Goal: Task Accomplishment & Management: Complete application form

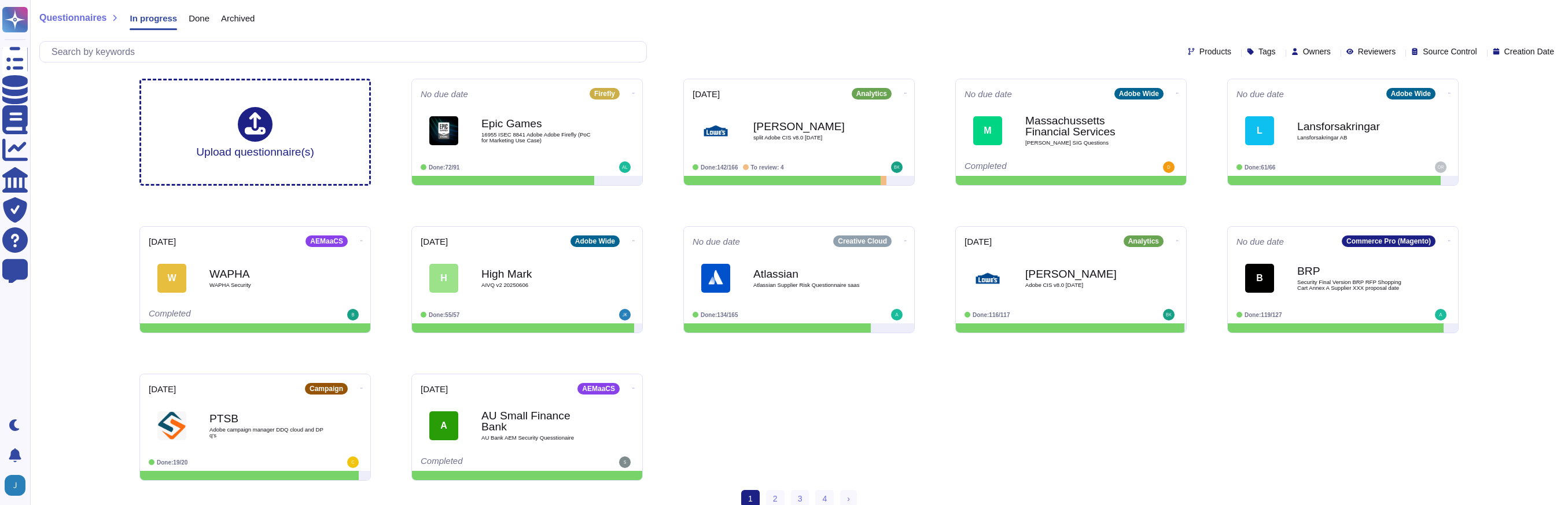
click at [871, 48] on div "Products Tags Owners Reviewers Source Control Creation Date" at bounding box center [799, 52] width 1520 height 21
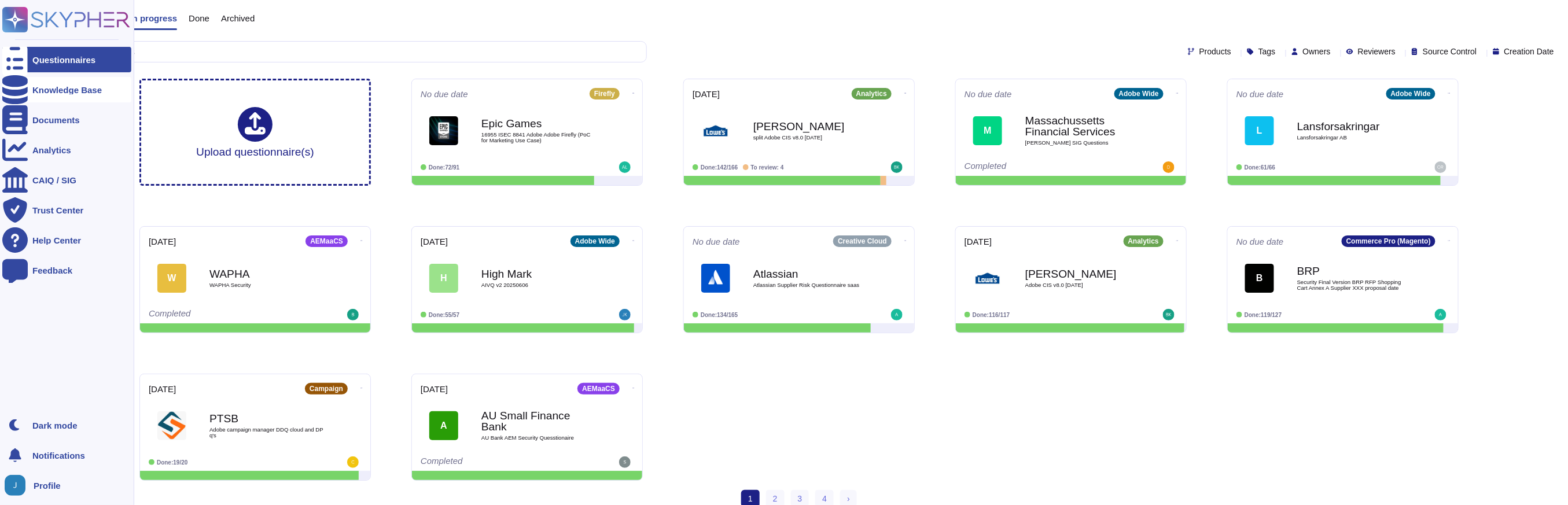
click at [21, 89] on icon at bounding box center [15, 89] width 25 height 29
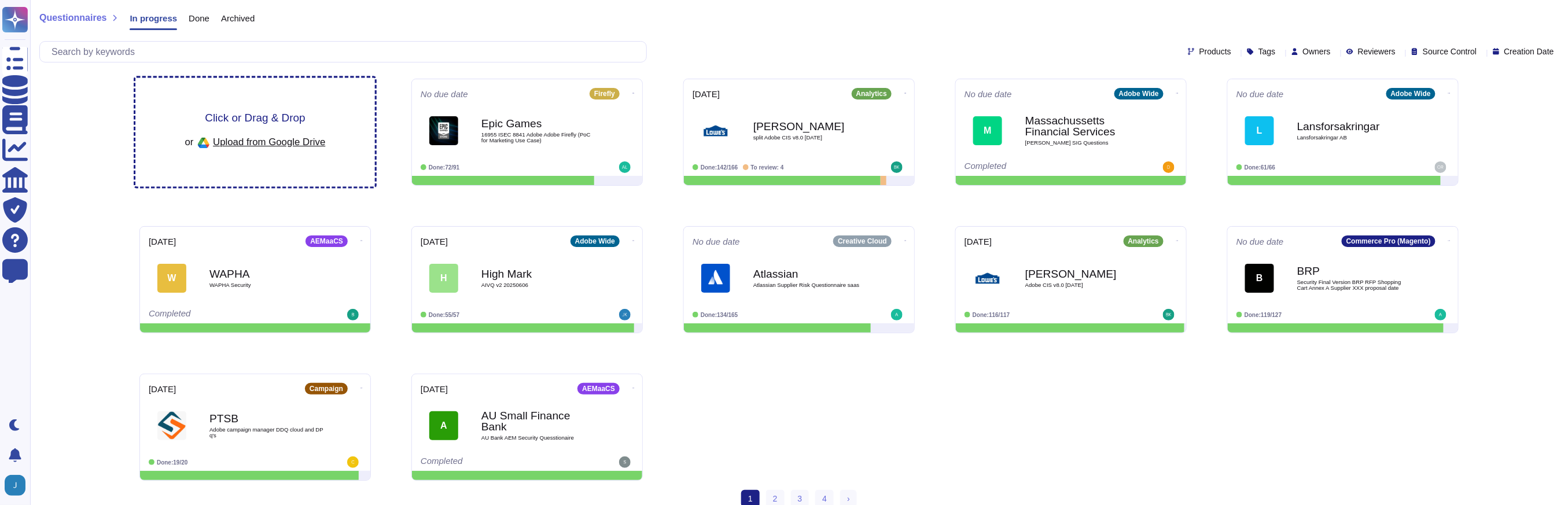
click at [300, 124] on div "Click or Drag & Drop or Upload from Google Drive" at bounding box center [255, 132] width 140 height 40
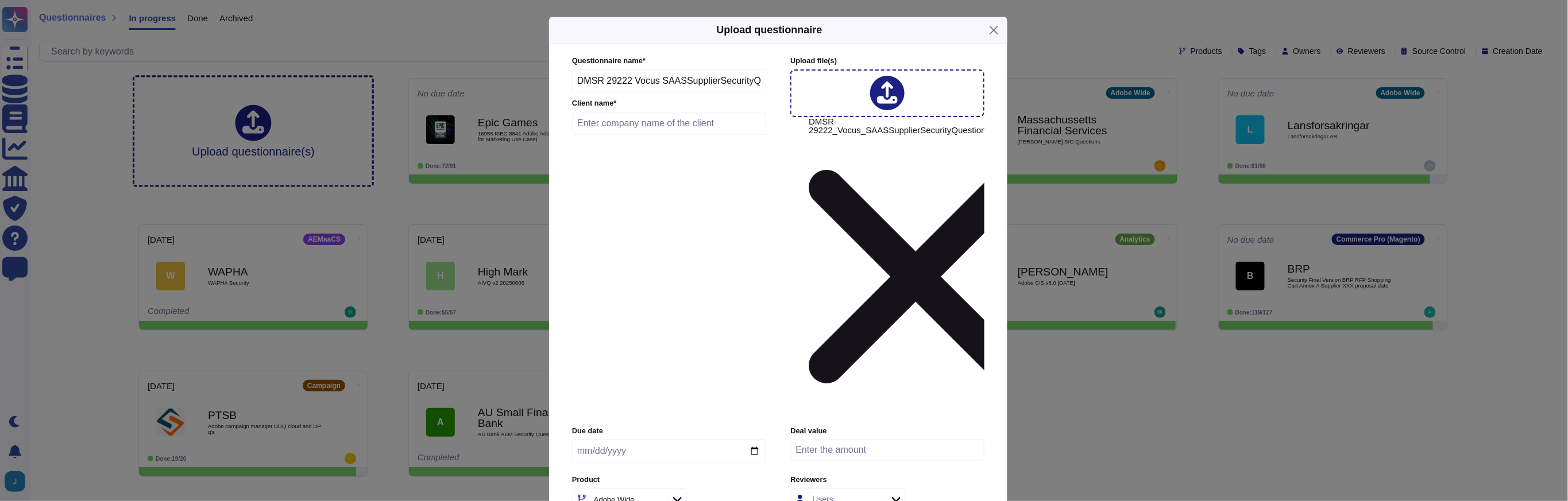
click at [636, 135] on input "text" at bounding box center [668, 124] width 194 height 23
type input "Vocus"
click at [656, 500] on icon at bounding box center [656, 500] width 0 height 0
drag, startPoint x: 653, startPoint y: 291, endPoint x: 659, endPoint y: 293, distance: 6.3
click at [653, 489] on div "Adobe Wide" at bounding box center [628, 499] width 74 height 20
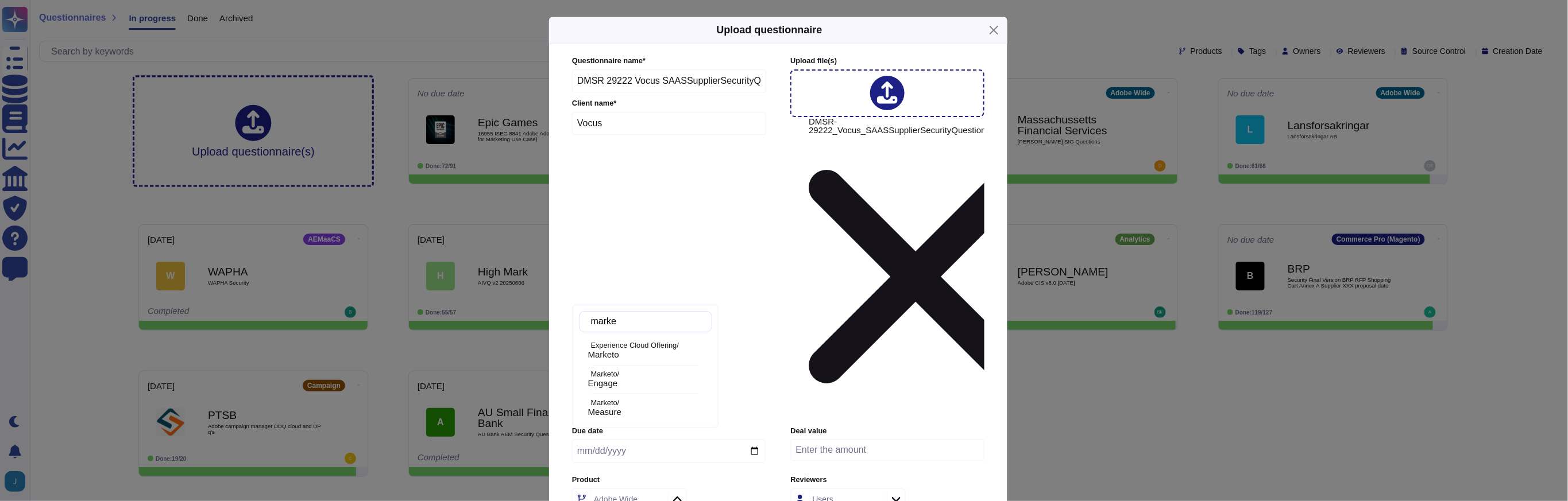
type input "market"
click at [656, 348] on p "Experience Cloud Offering/" at bounding box center [649, 345] width 116 height 7
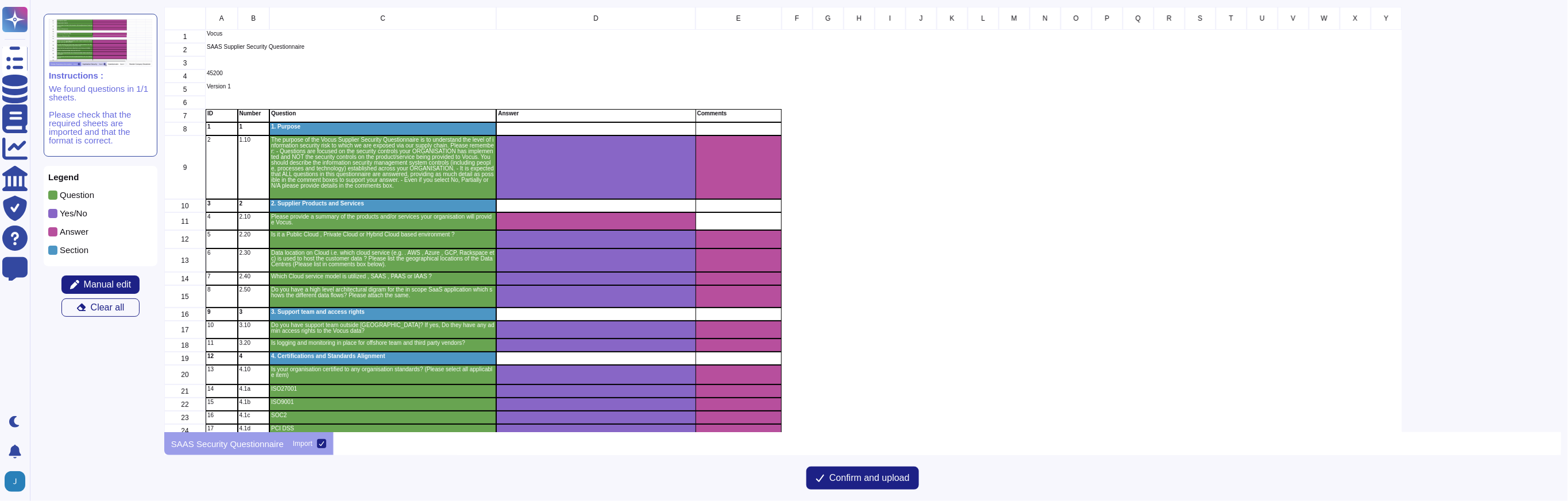
scroll to position [414, 1385]
click at [865, 484] on button "Confirm and upload" at bounding box center [862, 477] width 112 height 23
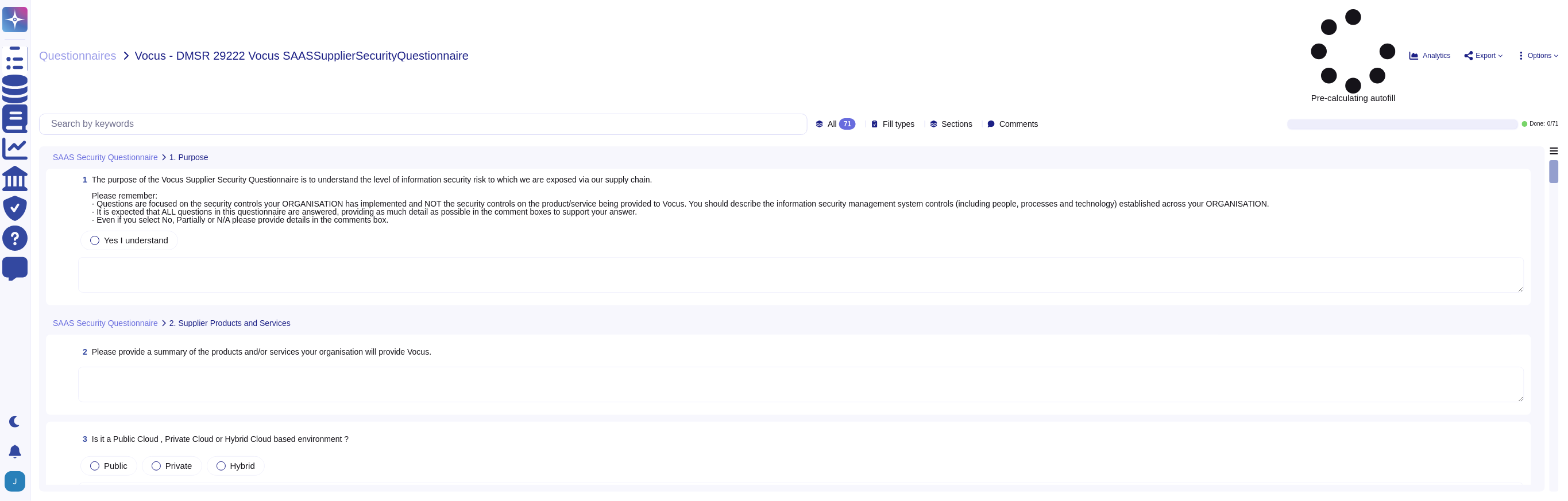
click at [1559, 10] on div "Questionnaires Vocus - DMSR 29222 Vocus SAASSupplierSecurityQuestionnaire Pre-c…" at bounding box center [799, 250] width 1538 height 501
click at [1554, 54] on icon at bounding box center [1557, 56] width 5 height 5
click at [1115, 114] on div "All 71 Fill types Sections Comments Done: 0 / 71" at bounding box center [799, 124] width 1519 height 21
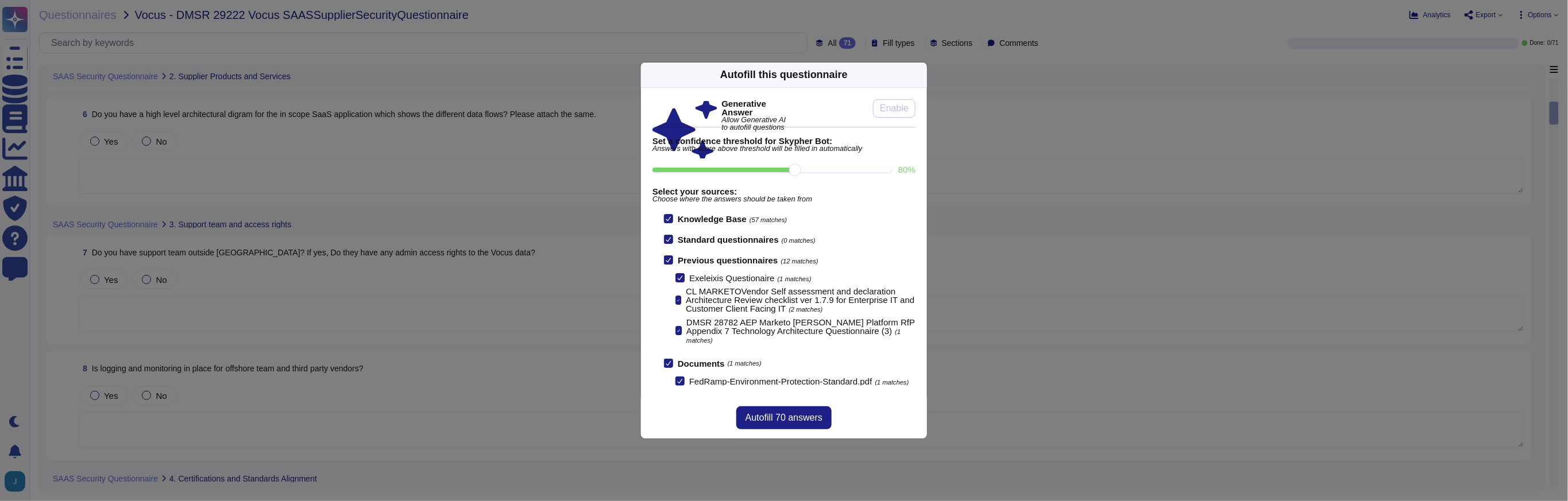
scroll to position [581, 0]
drag, startPoint x: 797, startPoint y: 163, endPoint x: 962, endPoint y: 166, distance: 165.0
click at [887, 168] on input "100 %" at bounding box center [769, 170] width 234 height 5
type input "100"
click at [667, 257] on icon at bounding box center [668, 259] width 6 height 6
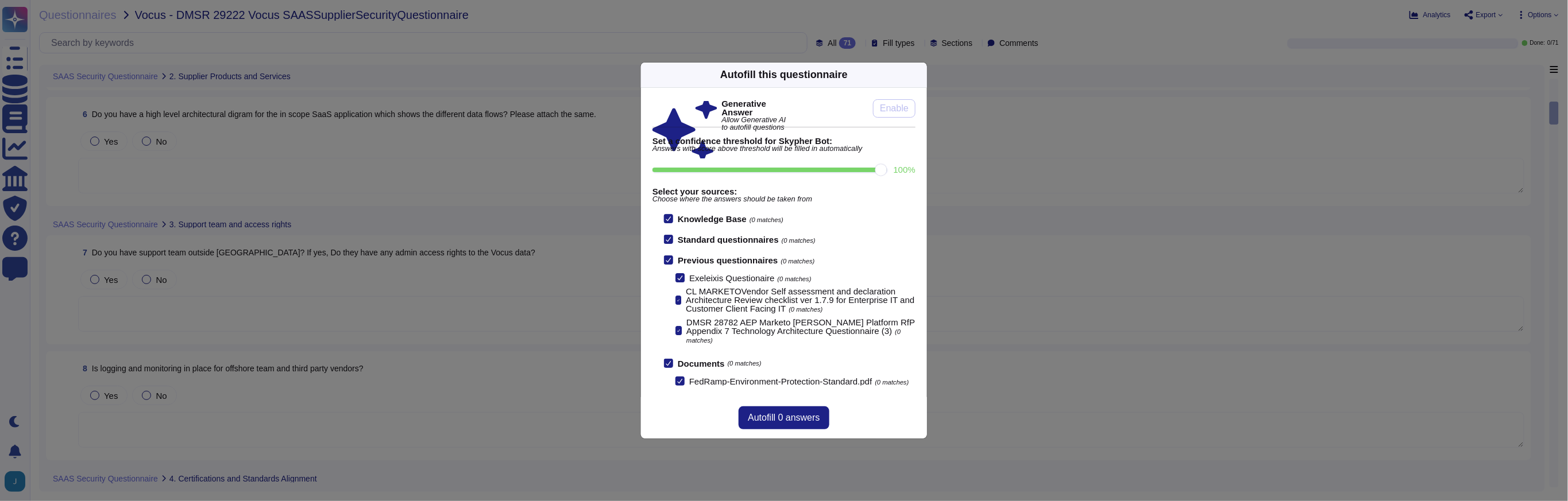
click at [0, 0] on input "Previous questionnaires (0 matches)" at bounding box center [0, 0] width 0 height 0
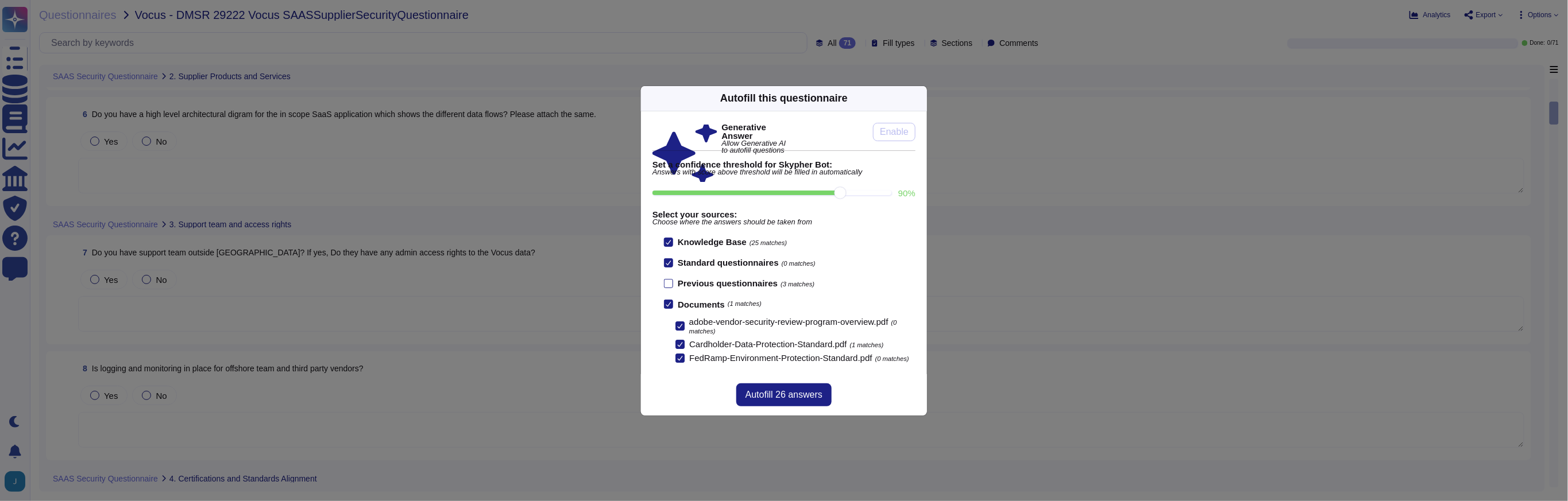
drag, startPoint x: 878, startPoint y: 188, endPoint x: 835, endPoint y: 189, distance: 43.0
click at [835, 190] on input "90 %" at bounding box center [771, 193] width 239 height 5
type input "90"
click at [722, 140] on span "Allow Generative AI to autofill questions" at bounding box center [755, 147] width 65 height 15
click at [775, 385] on div "Autofill 26 answers" at bounding box center [783, 394] width 286 height 41
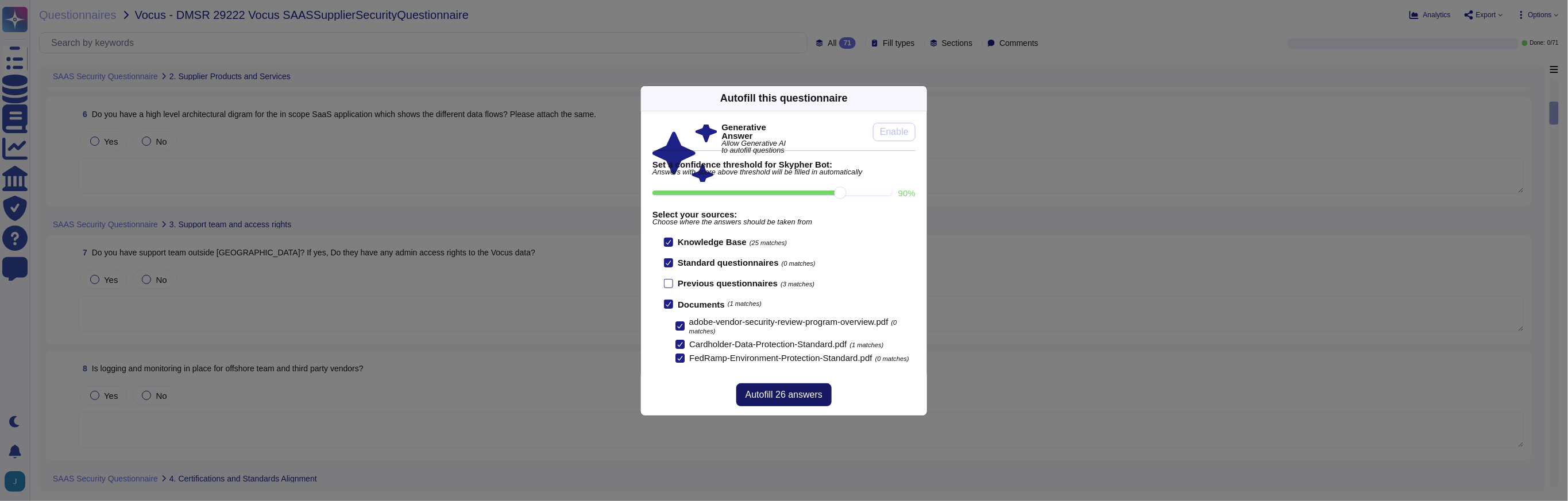
click at [773, 396] on span "Autofill 26 answers" at bounding box center [784, 394] width 77 height 9
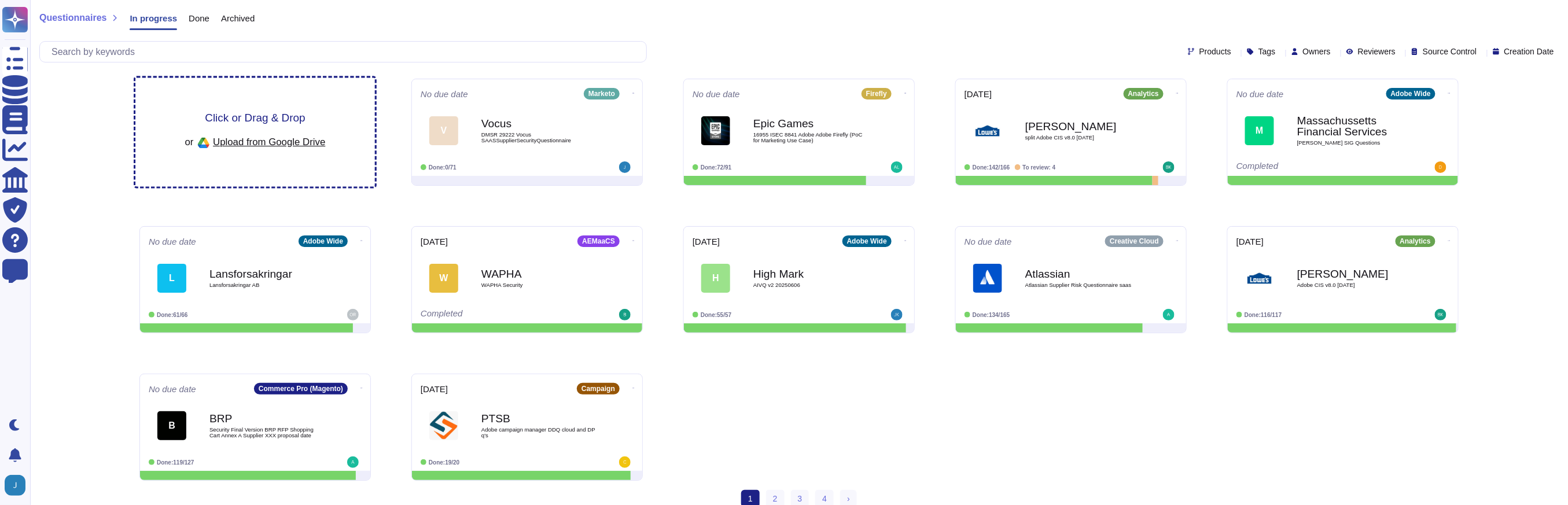
click at [246, 132] on div "Click or Drag & Drop or Upload from Google Drive" at bounding box center [255, 132] width 140 height 40
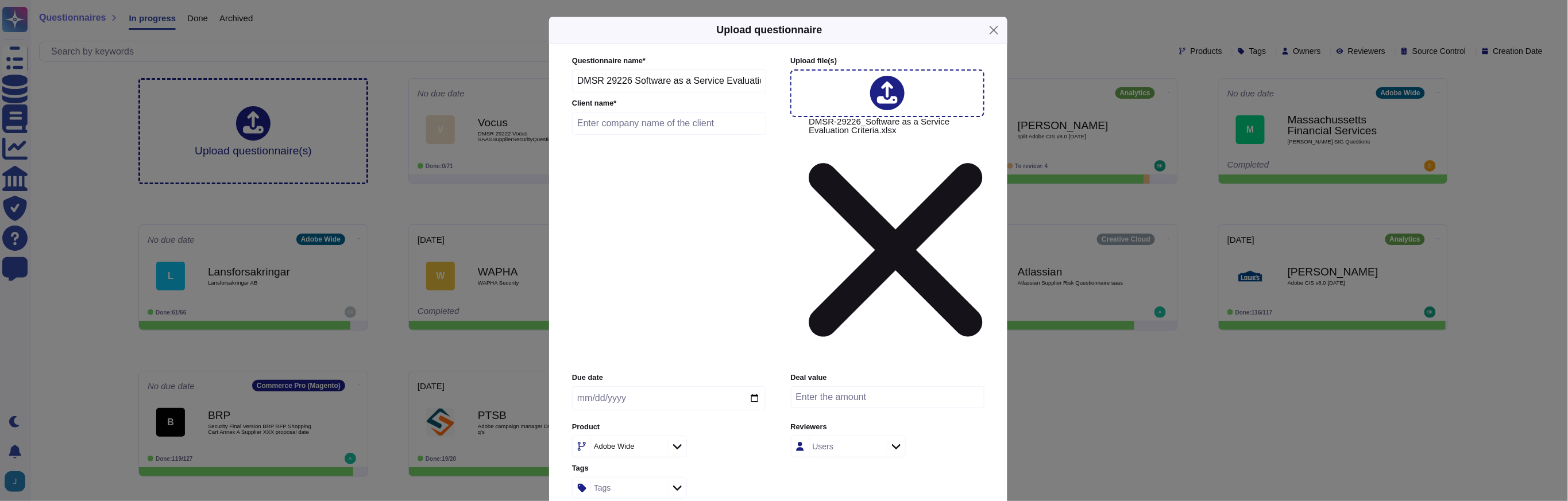
click at [654, 135] on input "text" at bounding box center [668, 124] width 194 height 23
type input "[PERSON_NAME] Chemical"
click at [656, 447] on icon at bounding box center [656, 447] width 0 height 0
click at [645, 436] on div "Adobe Wide" at bounding box center [628, 446] width 74 height 20
type input "marketo"
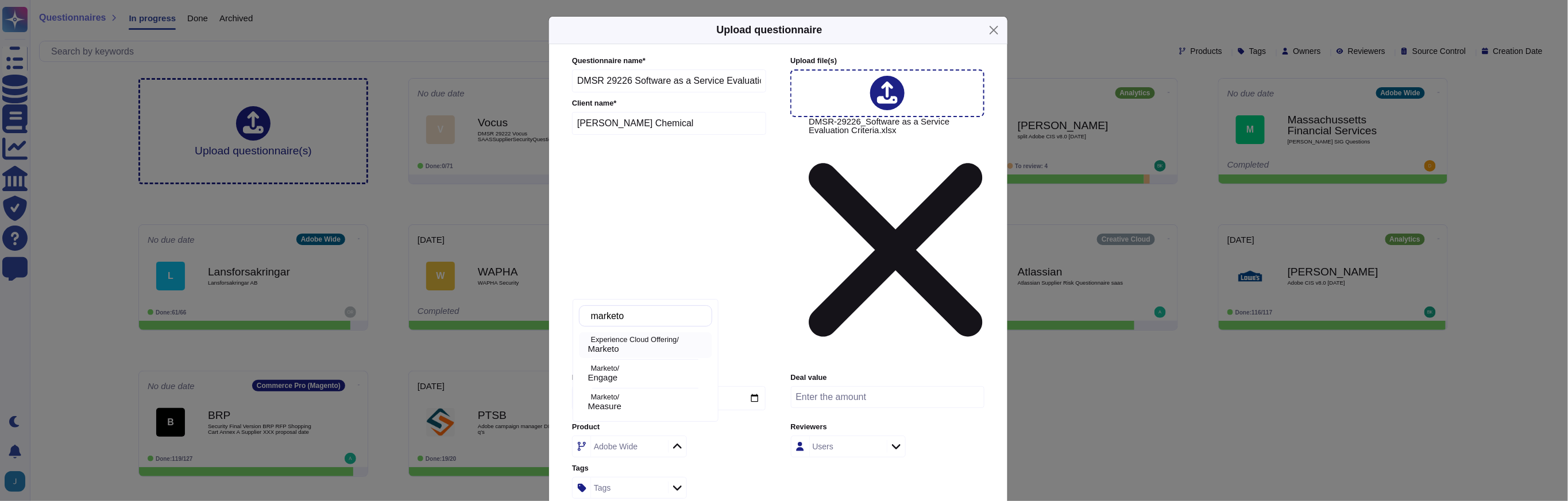
click at [619, 351] on span "Marketo" at bounding box center [603, 348] width 31 height 11
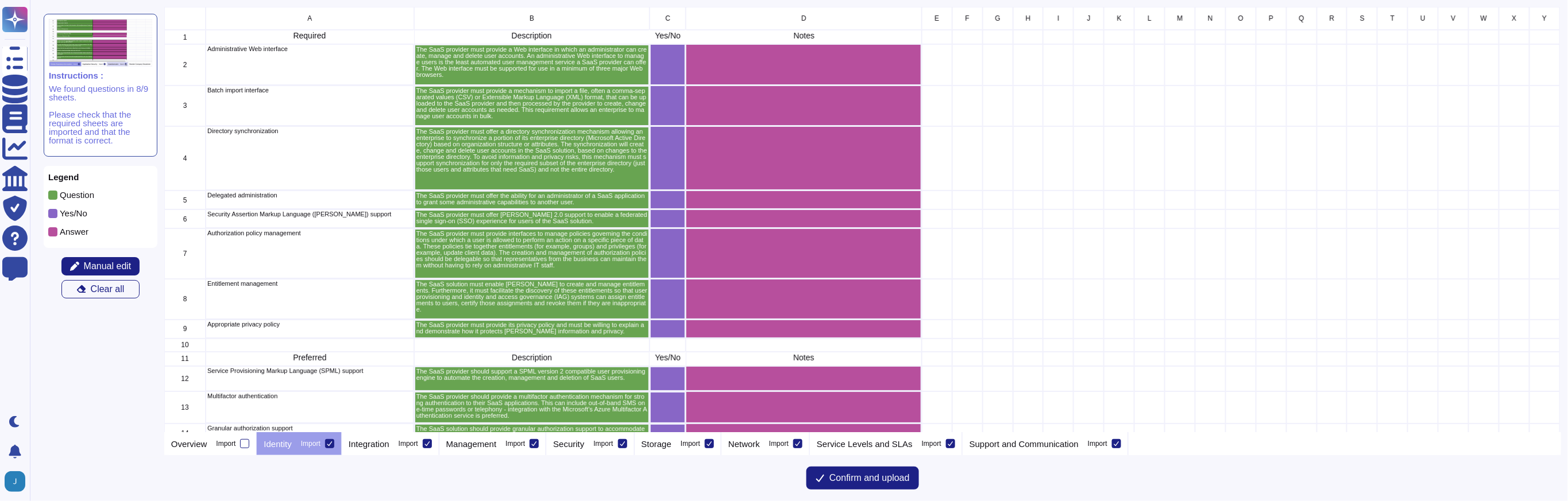
scroll to position [414, 1385]
drag, startPoint x: 379, startPoint y: 447, endPoint x: 400, endPoint y: 451, distance: 21.4
click at [379, 447] on p "Integration" at bounding box center [369, 443] width 41 height 9
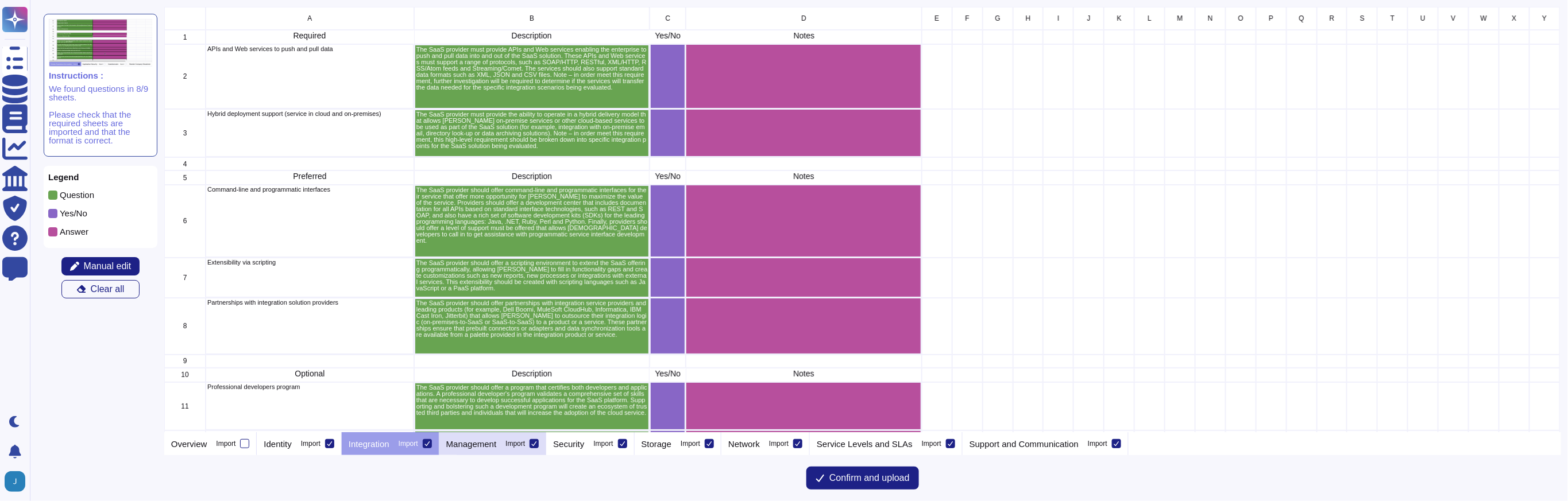
click at [497, 447] on p "Management" at bounding box center [471, 443] width 50 height 9
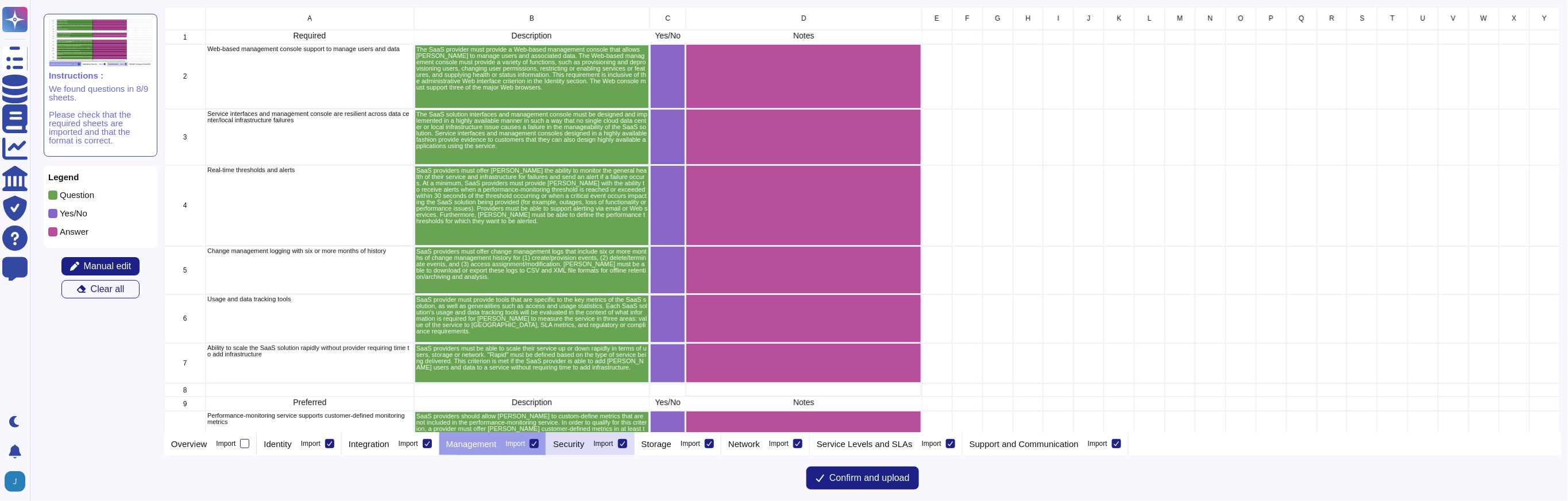
click at [612, 449] on div "Security Import" at bounding box center [590, 443] width 88 height 23
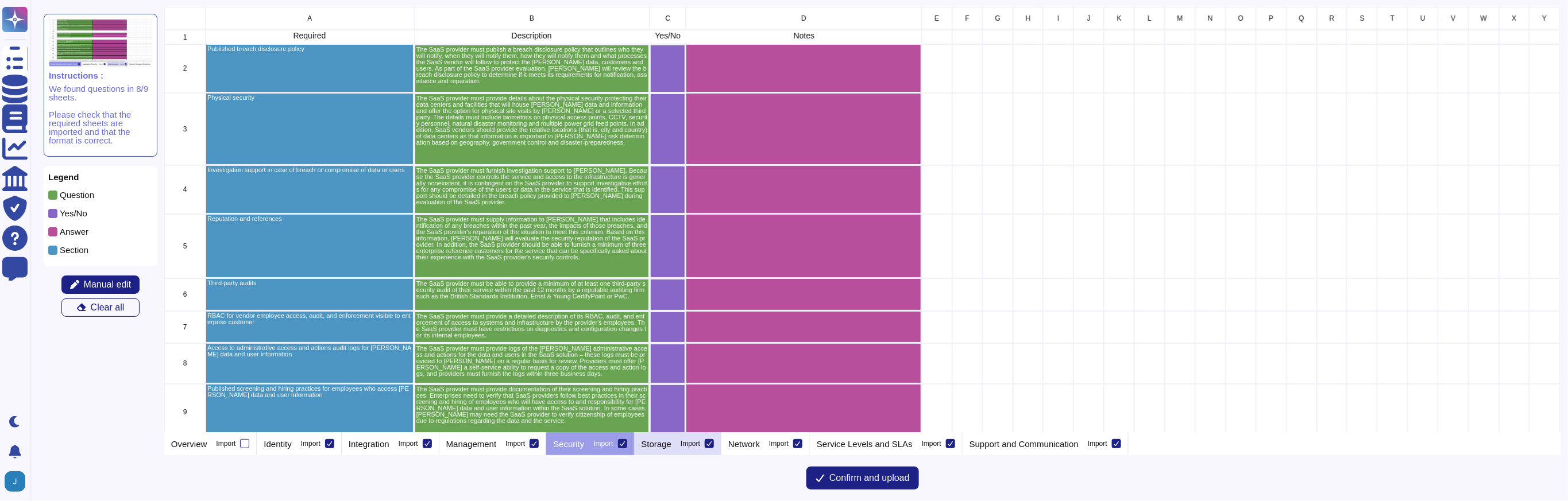
click at [672, 444] on p "Storage" at bounding box center [656, 443] width 30 height 9
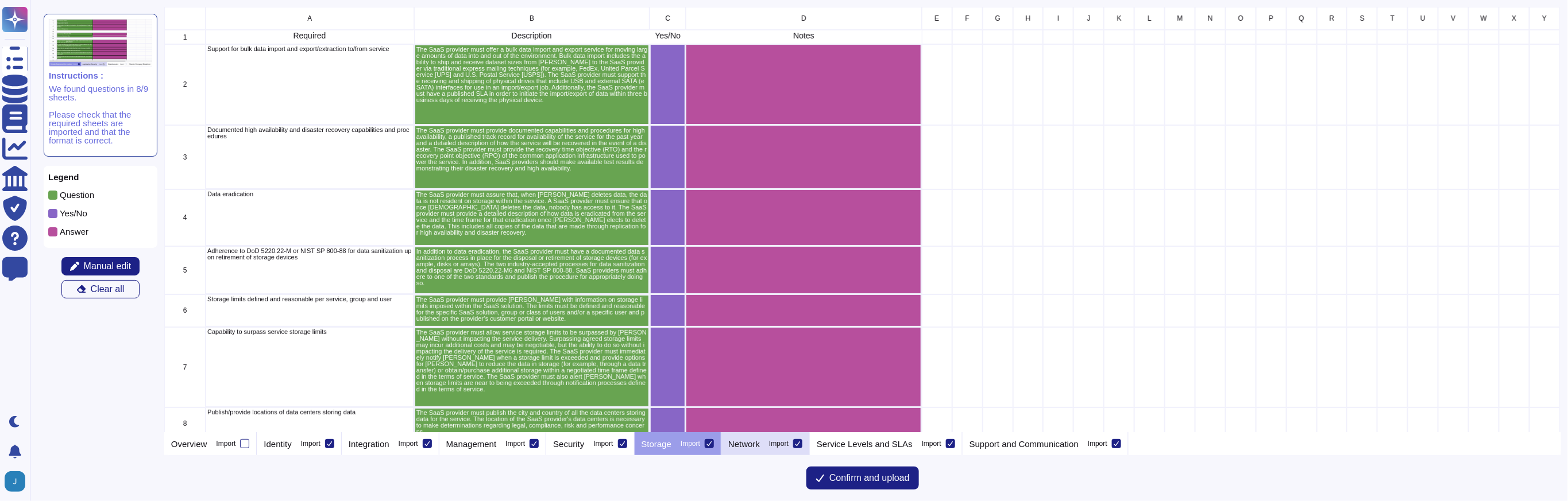
click at [760, 441] on p "Network" at bounding box center [743, 443] width 32 height 9
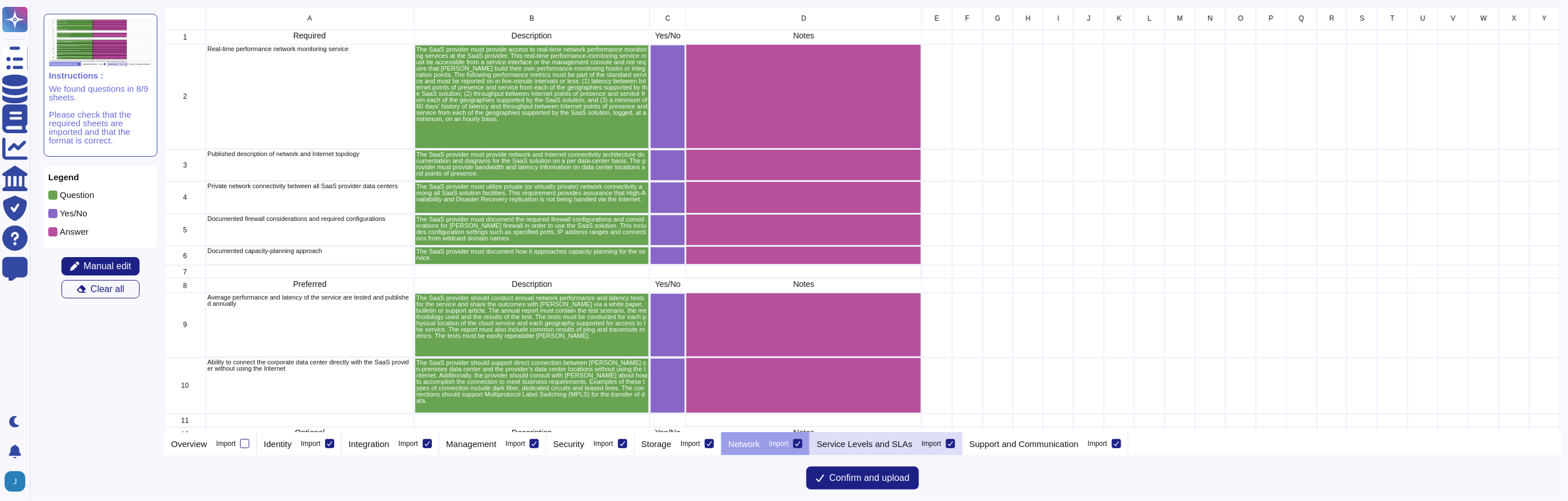
click at [897, 441] on p "Service Levels and SLAs" at bounding box center [865, 443] width 96 height 9
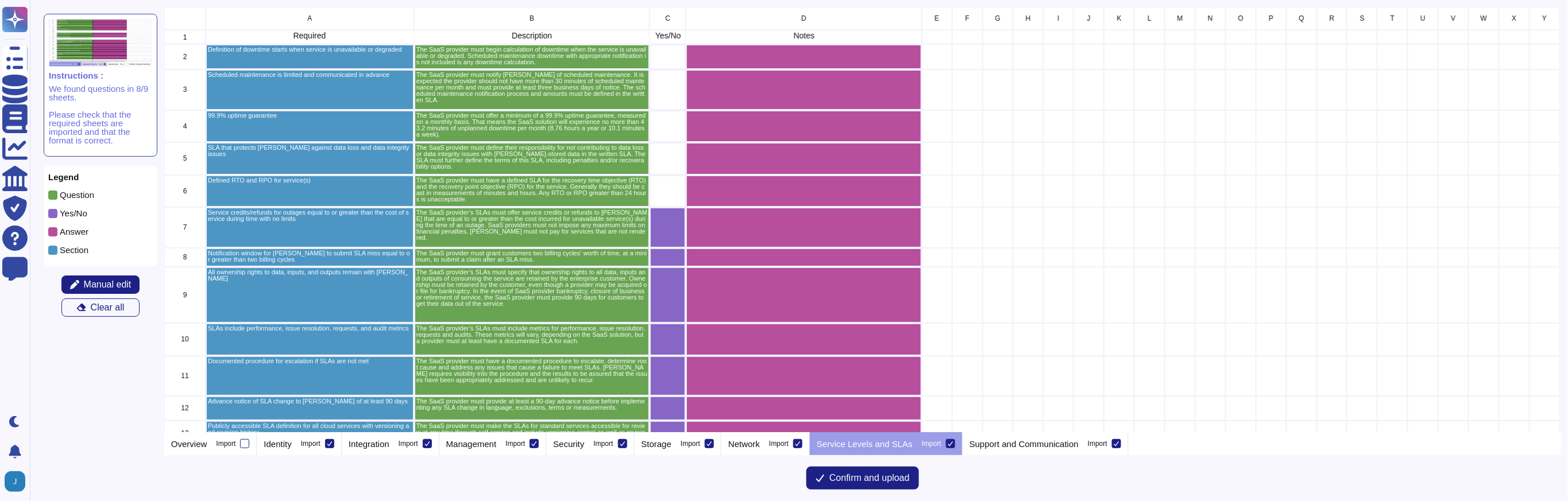
click at [650, 204] on div "grid" at bounding box center [668, 191] width 36 height 33
click at [104, 284] on span "Manual edit" at bounding box center [107, 284] width 48 height 9
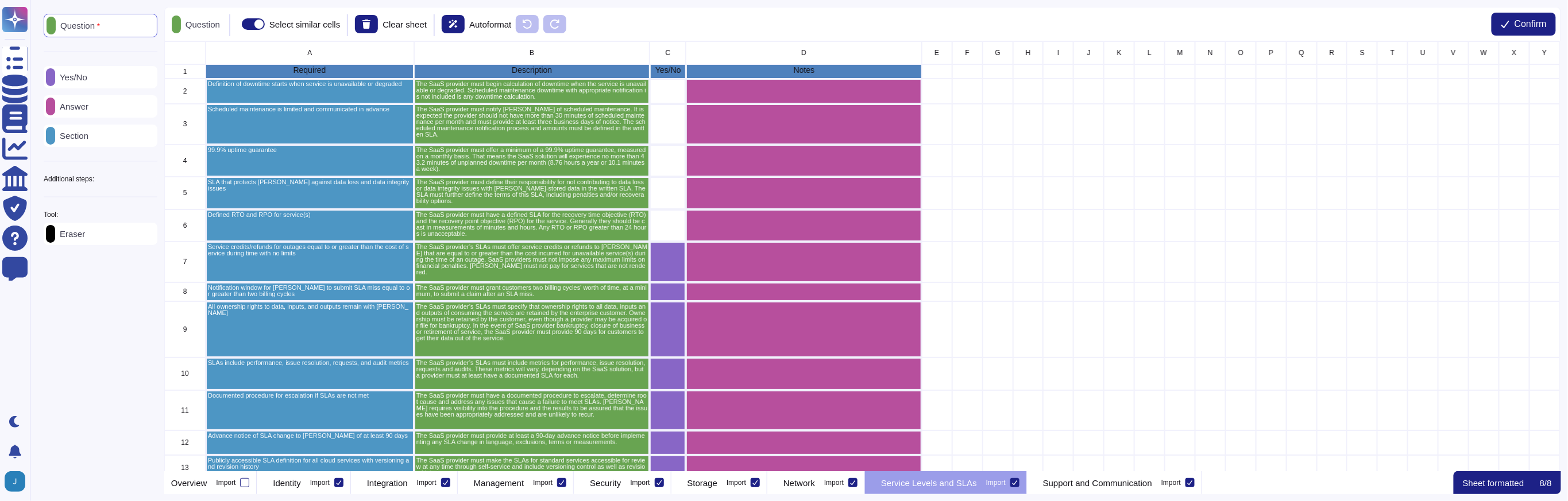
scroll to position [417, 1385]
drag, startPoint x: 93, startPoint y: 76, endPoint x: 100, endPoint y: 76, distance: 7.0
click at [87, 76] on p "Yes/No" at bounding box center [71, 77] width 32 height 9
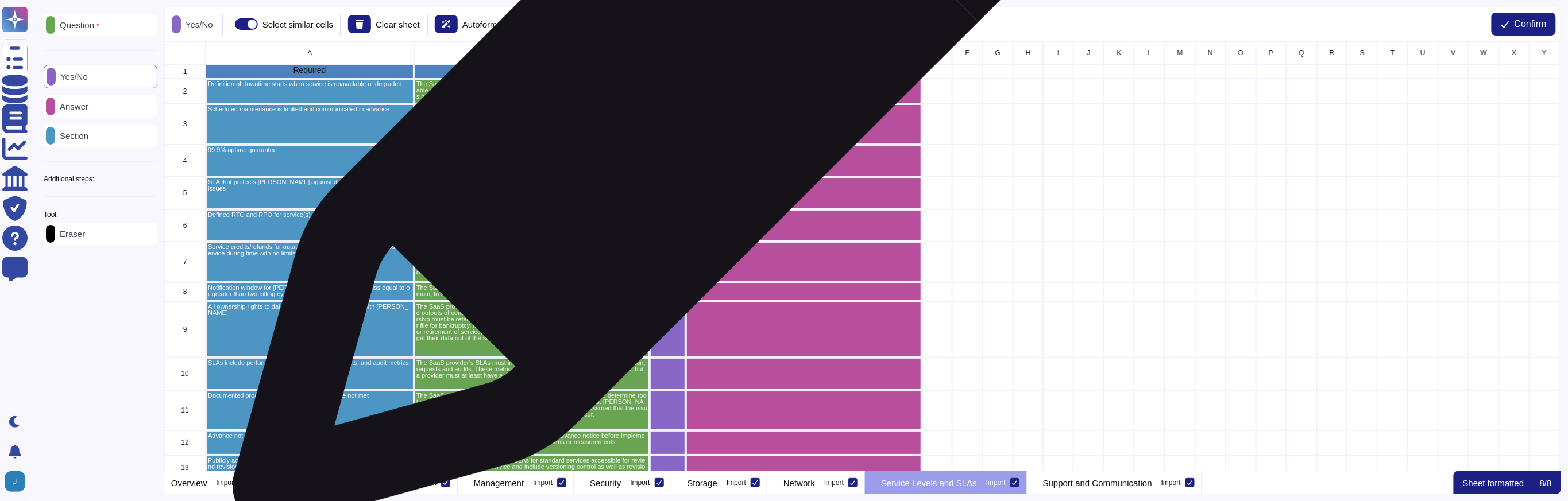
click at [673, 88] on div "grid" at bounding box center [668, 91] width 36 height 25
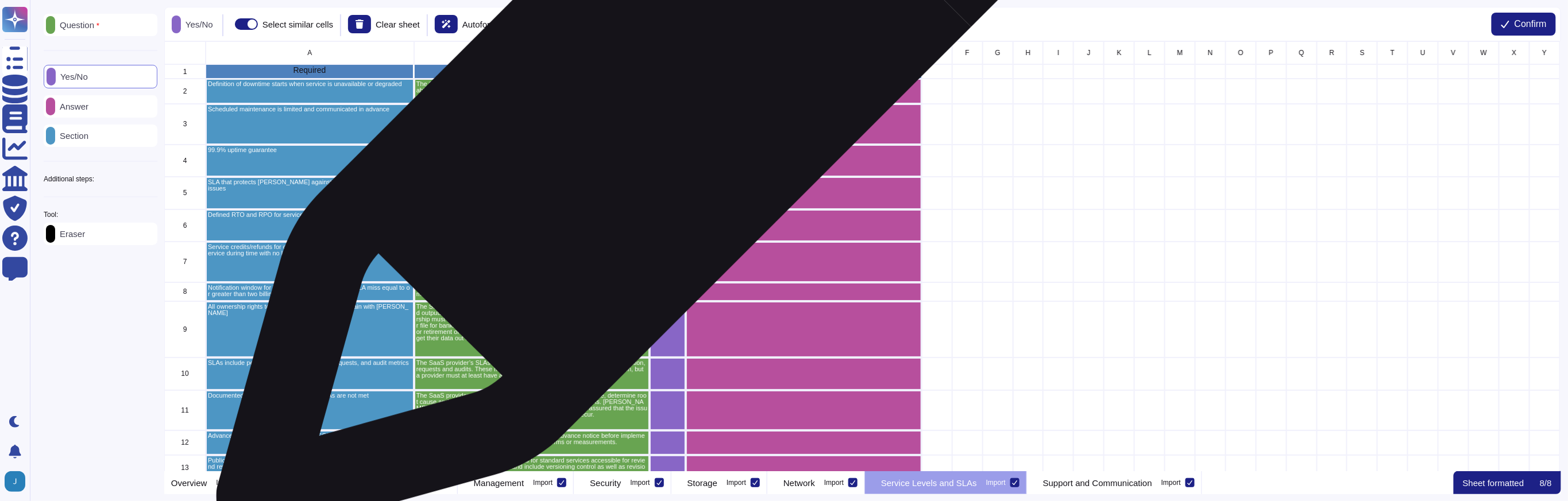
click at [662, 94] on div "grid" at bounding box center [668, 91] width 36 height 25
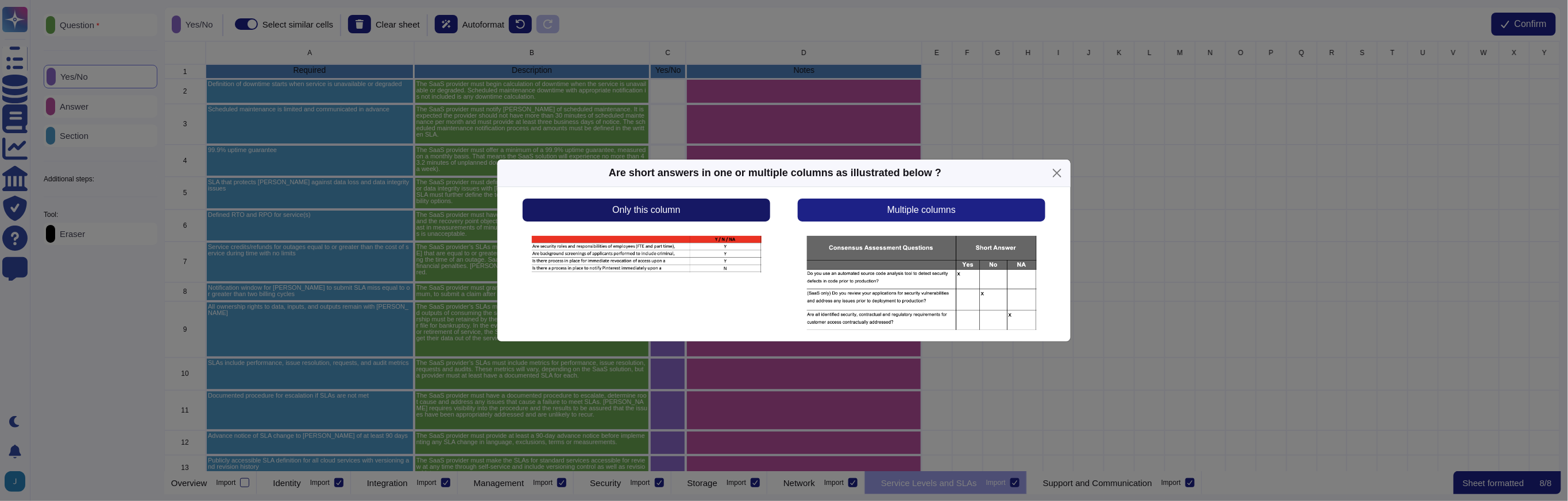
click at [732, 211] on button "Only this column" at bounding box center [646, 210] width 247 height 23
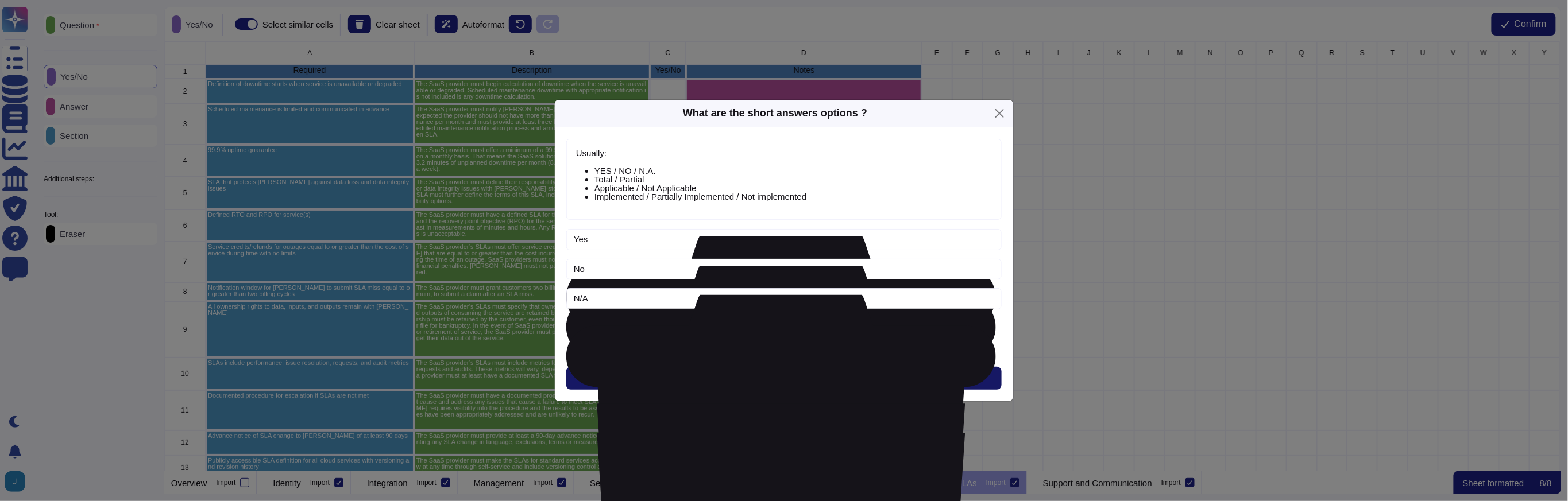
click at [796, 386] on button "Next" at bounding box center [783, 378] width 436 height 23
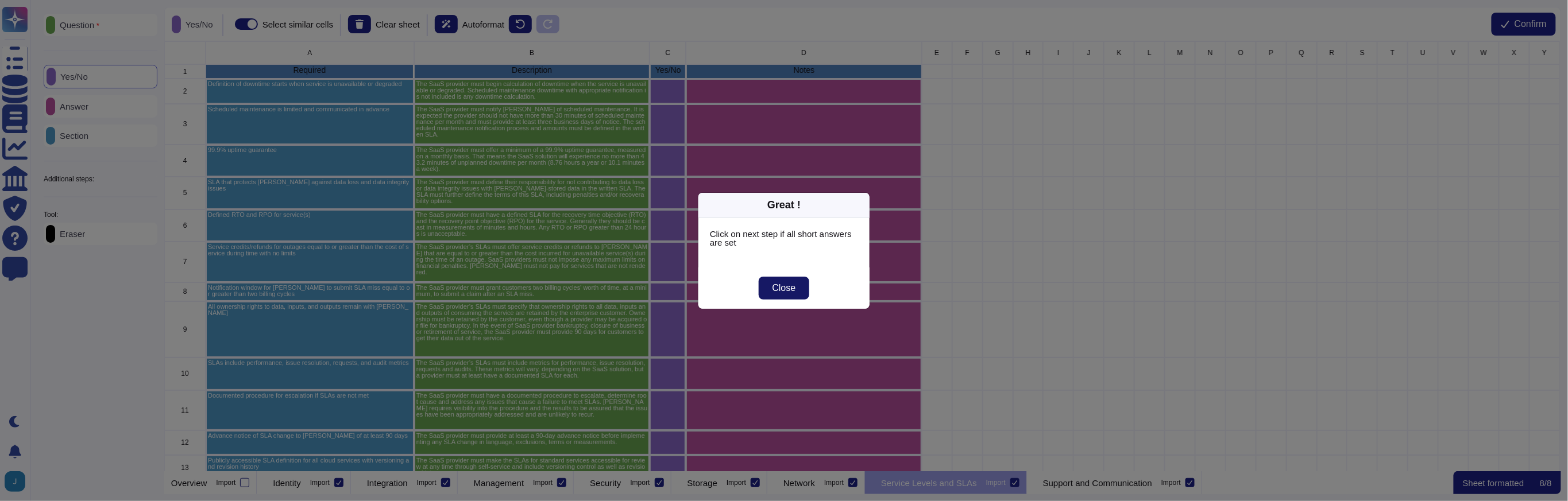
click at [785, 289] on span "Close" at bounding box center [784, 287] width 24 height 9
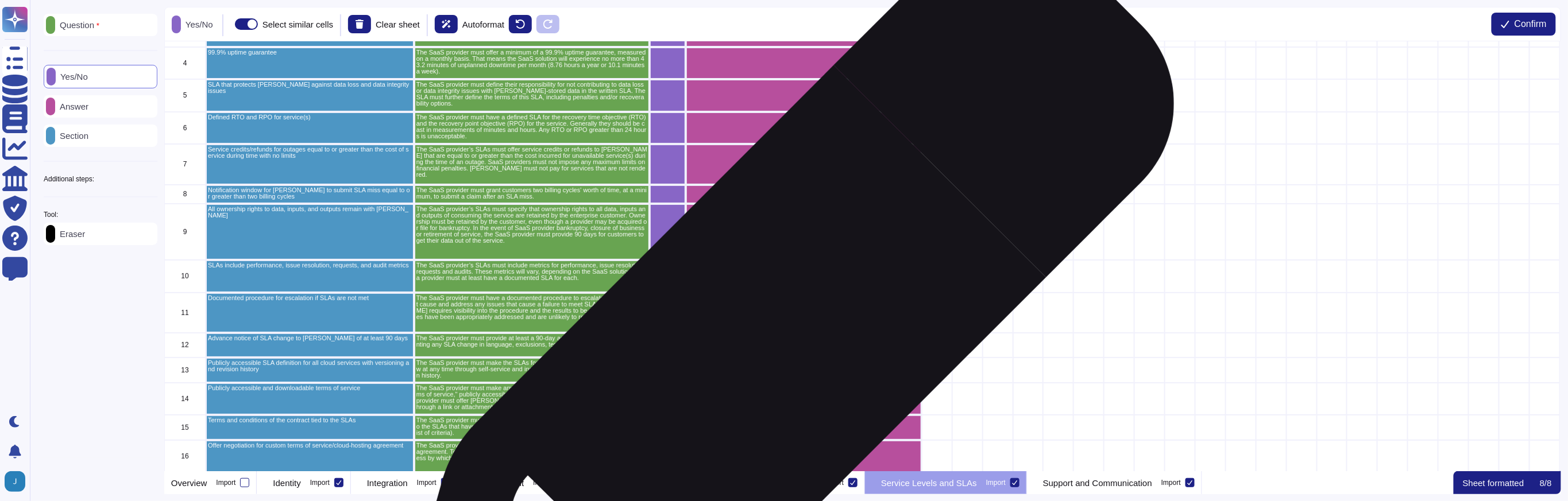
scroll to position [0, 0]
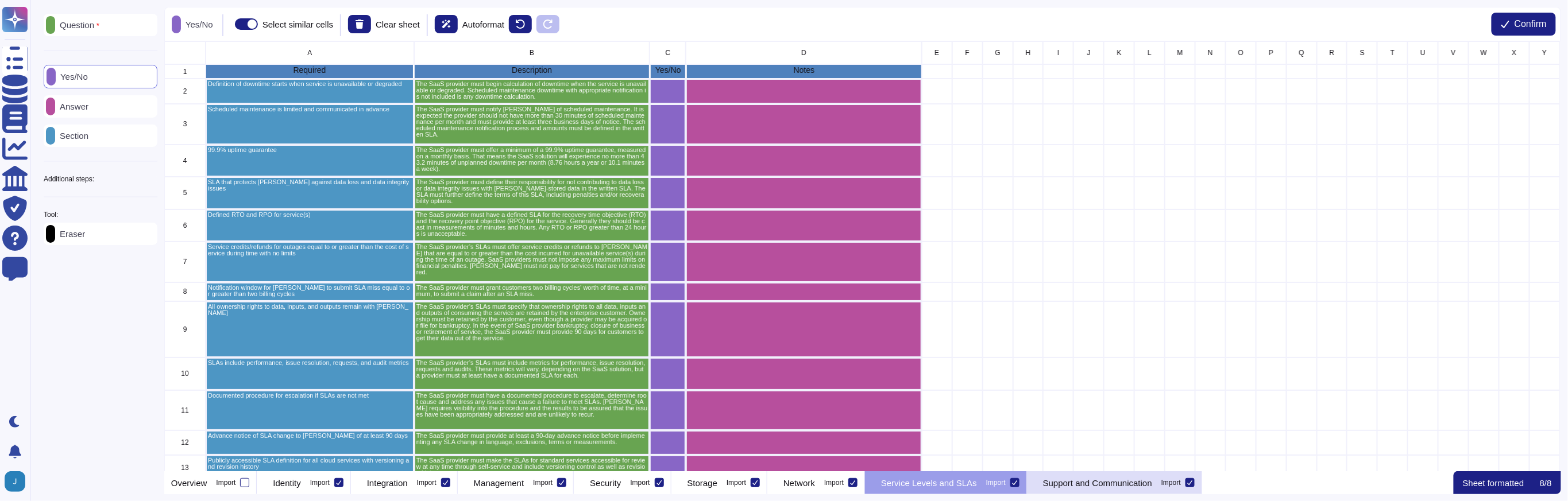
click at [1152, 479] on p "Support and Communication" at bounding box center [1097, 482] width 109 height 9
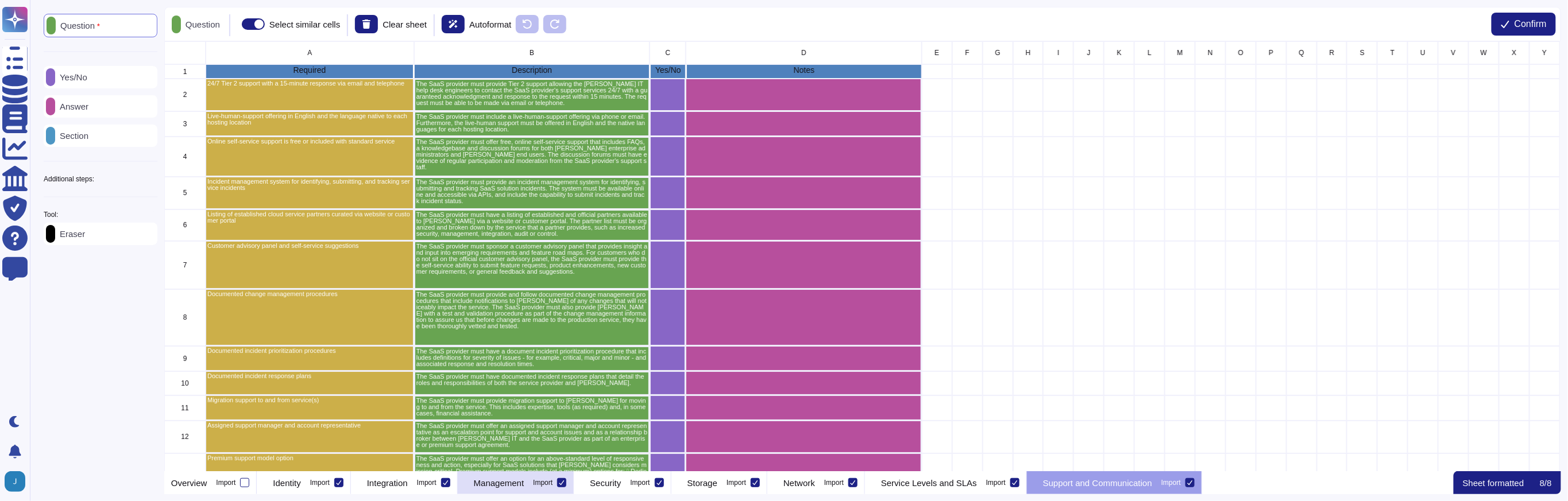
click at [574, 490] on div "Management Import" at bounding box center [515, 482] width 116 height 23
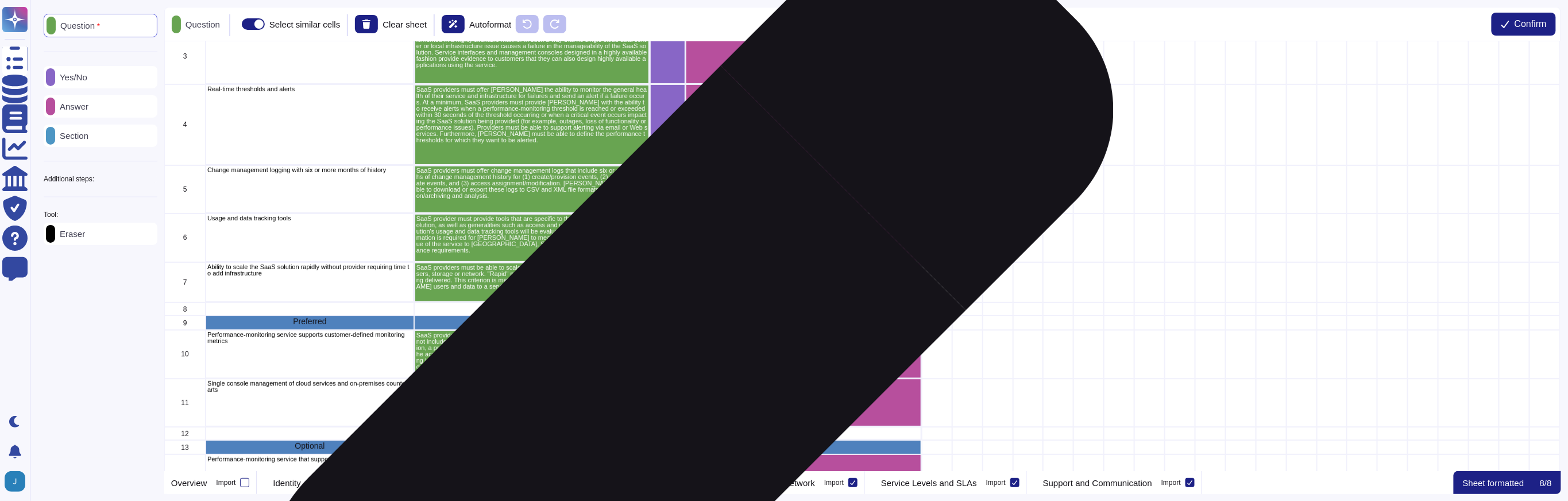
scroll to position [248, 0]
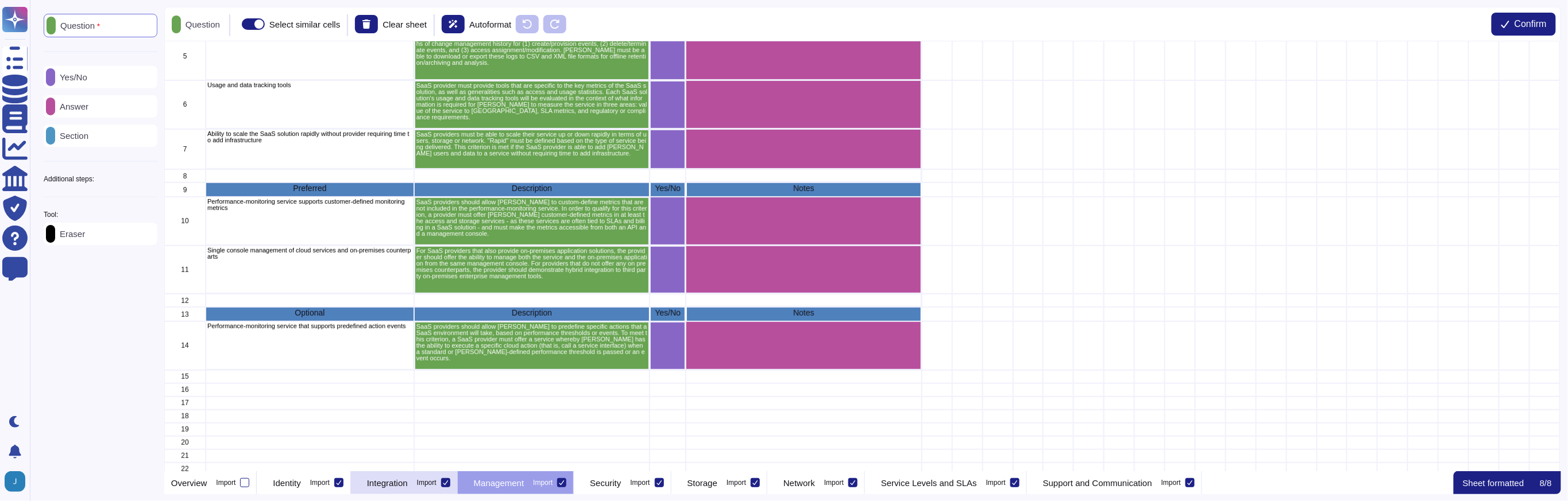
click at [408, 486] on p "Integration" at bounding box center [388, 482] width 41 height 9
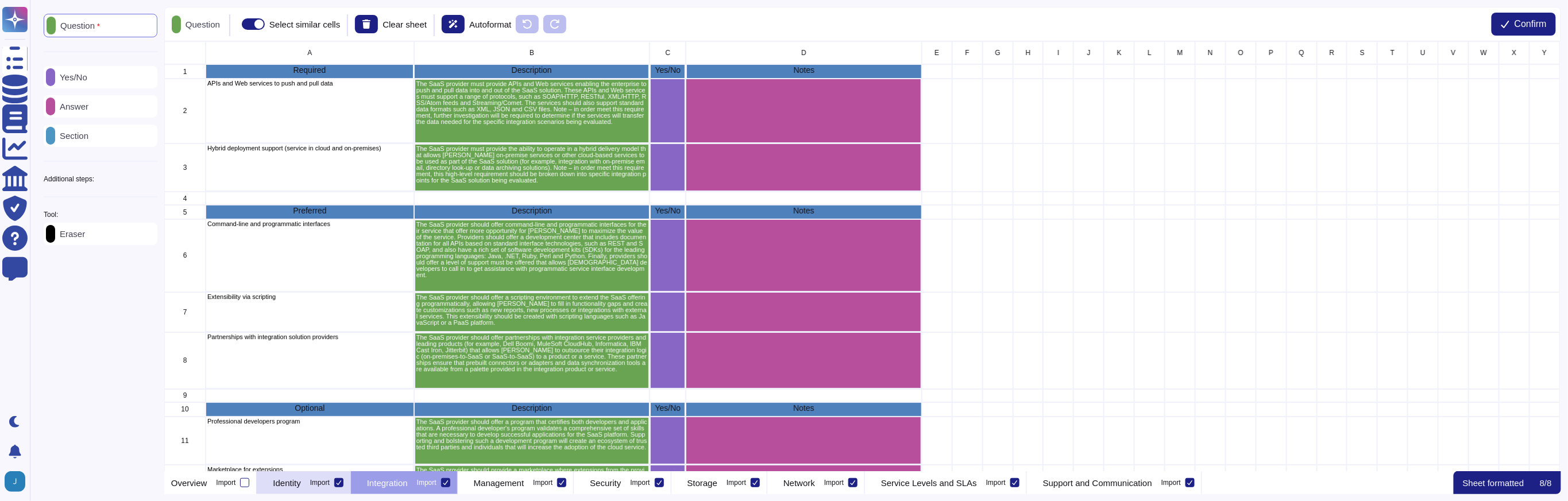
click at [296, 490] on div "Identity Import" at bounding box center [303, 482] width 94 height 23
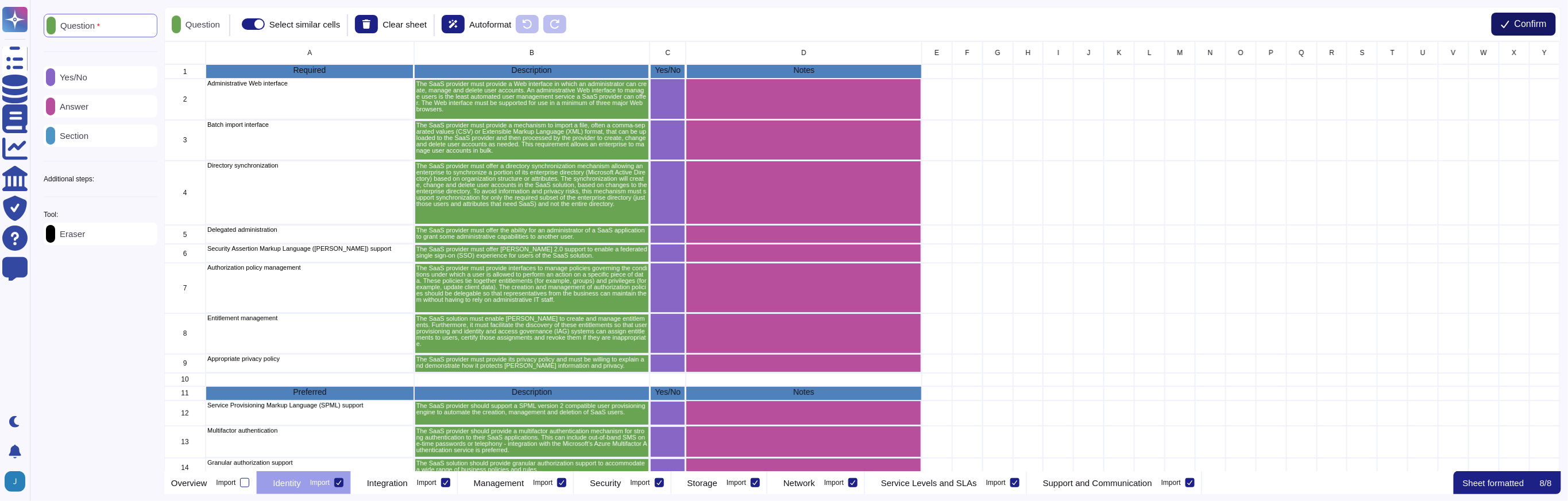
click at [1548, 26] on button "Confirm" at bounding box center [1523, 24] width 64 height 23
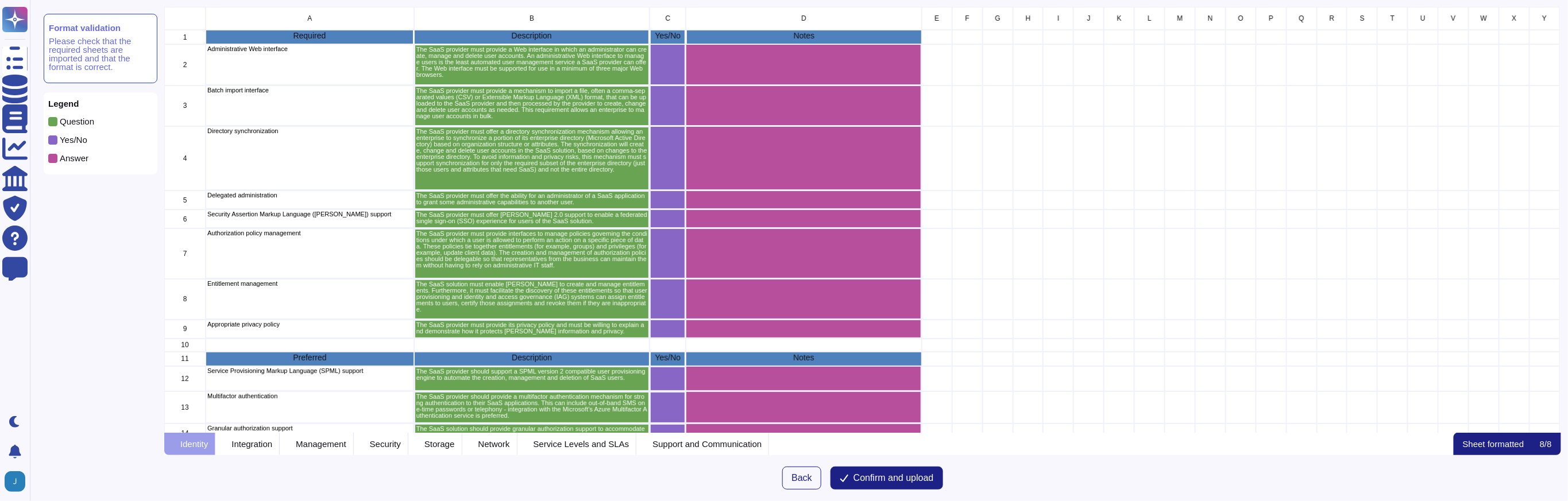
scroll to position [414, 1385]
click at [890, 476] on span "Confirm and upload" at bounding box center [893, 477] width 81 height 9
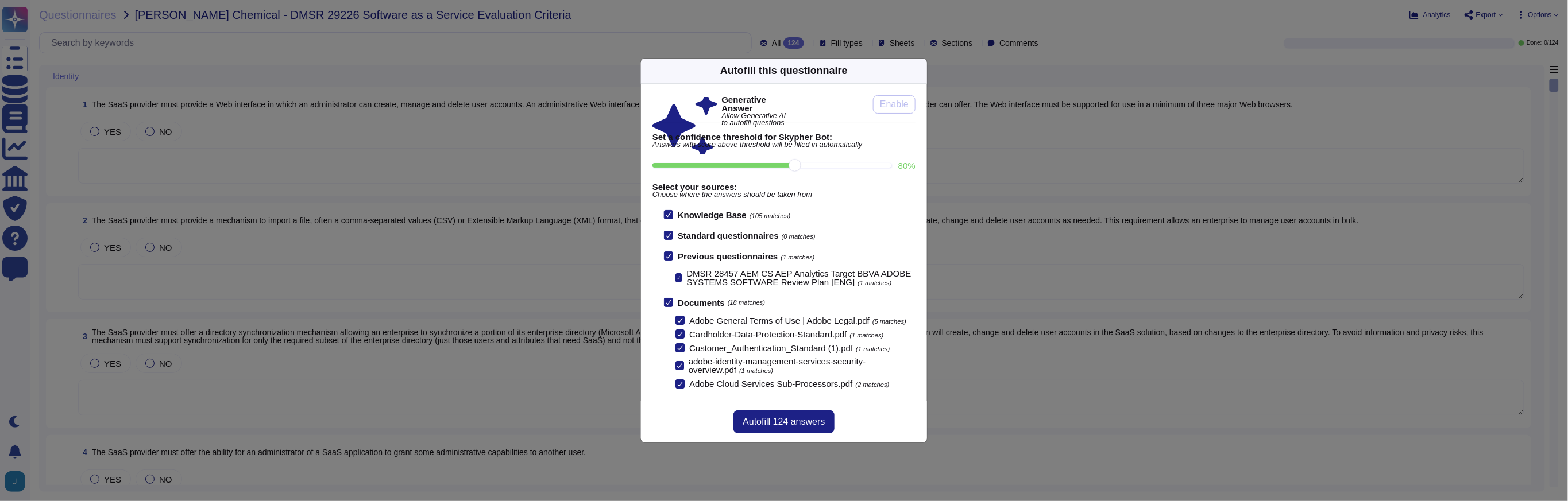
click at [668, 253] on icon at bounding box center [668, 255] width 6 height 6
click at [0, 0] on input "Previous questionnaires (1 matches)" at bounding box center [0, 0] width 0 height 0
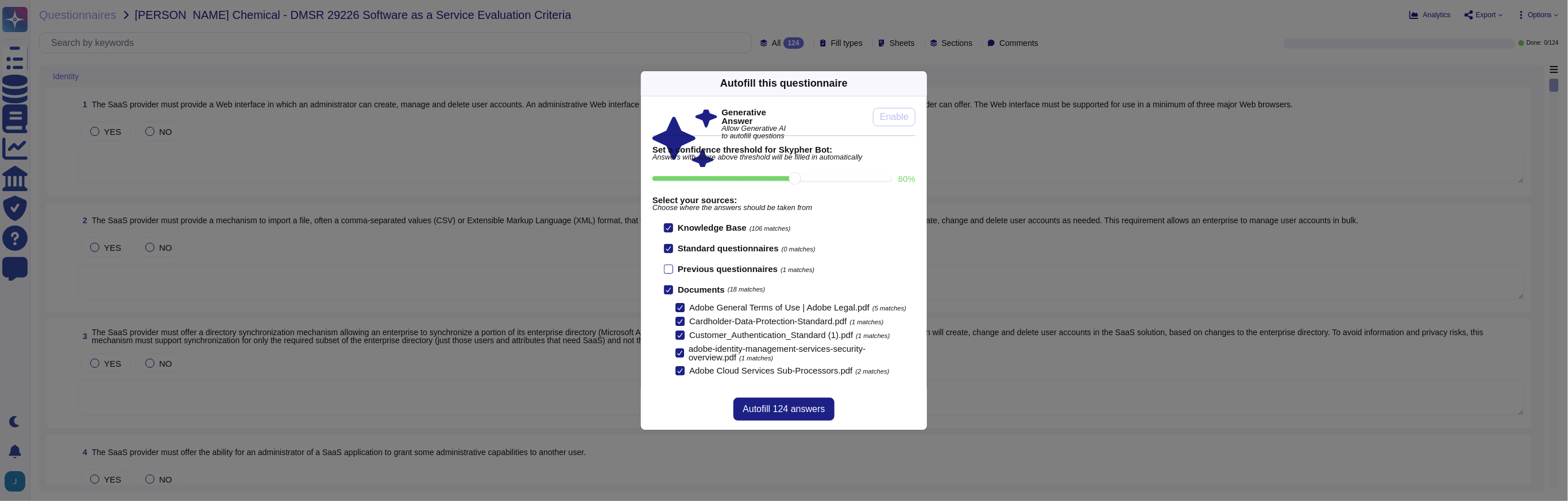
drag, startPoint x: 794, startPoint y: 180, endPoint x: 801, endPoint y: 176, distance: 8.1
click at [801, 176] on input "80 %" at bounding box center [771, 179] width 239 height 5
click at [810, 407] on span "Autofill 124 answers" at bounding box center [783, 408] width 82 height 9
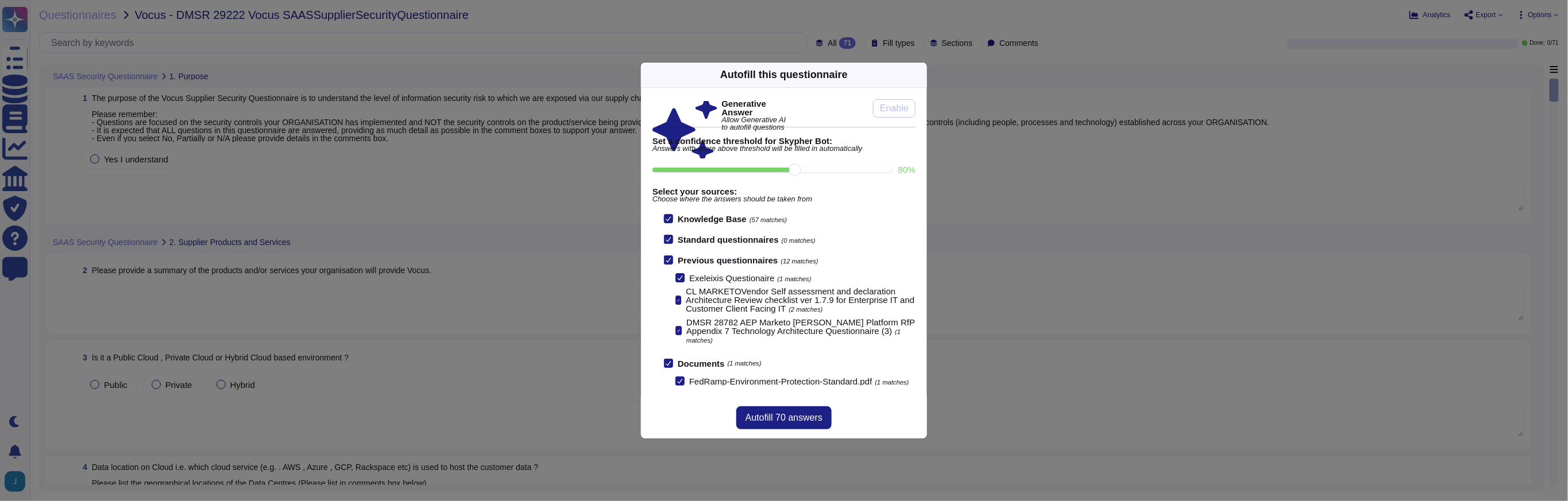
click at [668, 257] on icon at bounding box center [668, 259] width 6 height 6
click at [0, 0] on input "Previous questionnaires (12 matches)" at bounding box center [0, 0] width 0 height 0
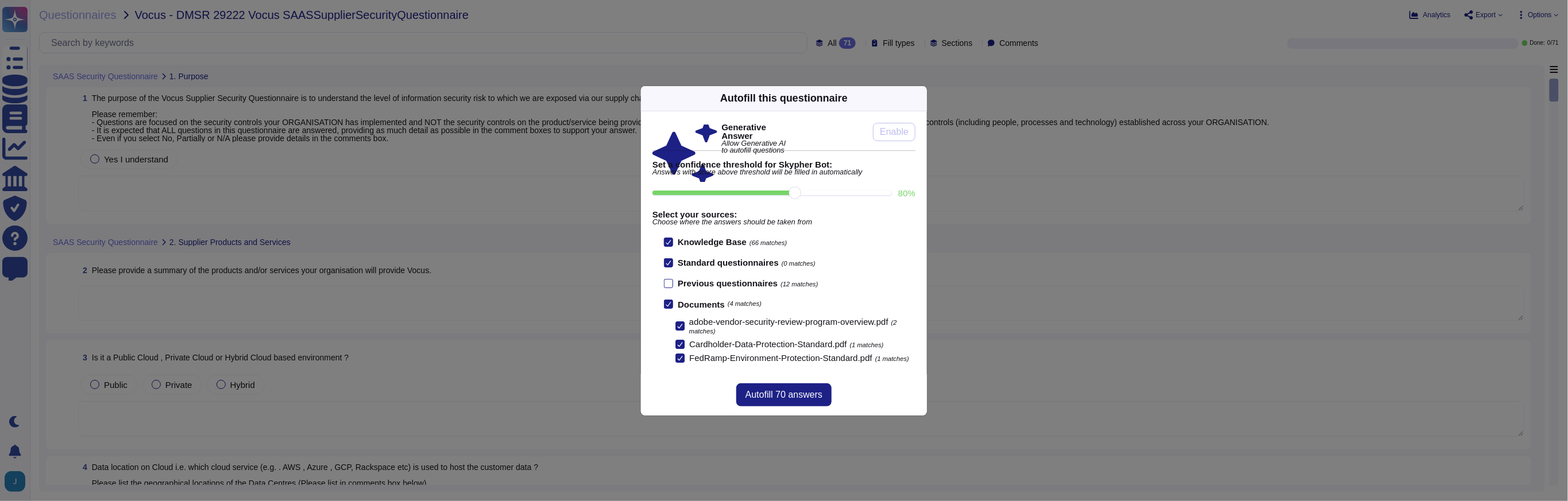
drag, startPoint x: 797, startPoint y: 189, endPoint x: 804, endPoint y: 186, distance: 7.6
click at [804, 190] on input "80 %" at bounding box center [771, 193] width 239 height 5
click at [783, 399] on span "Autofill 70 answers" at bounding box center [784, 394] width 77 height 9
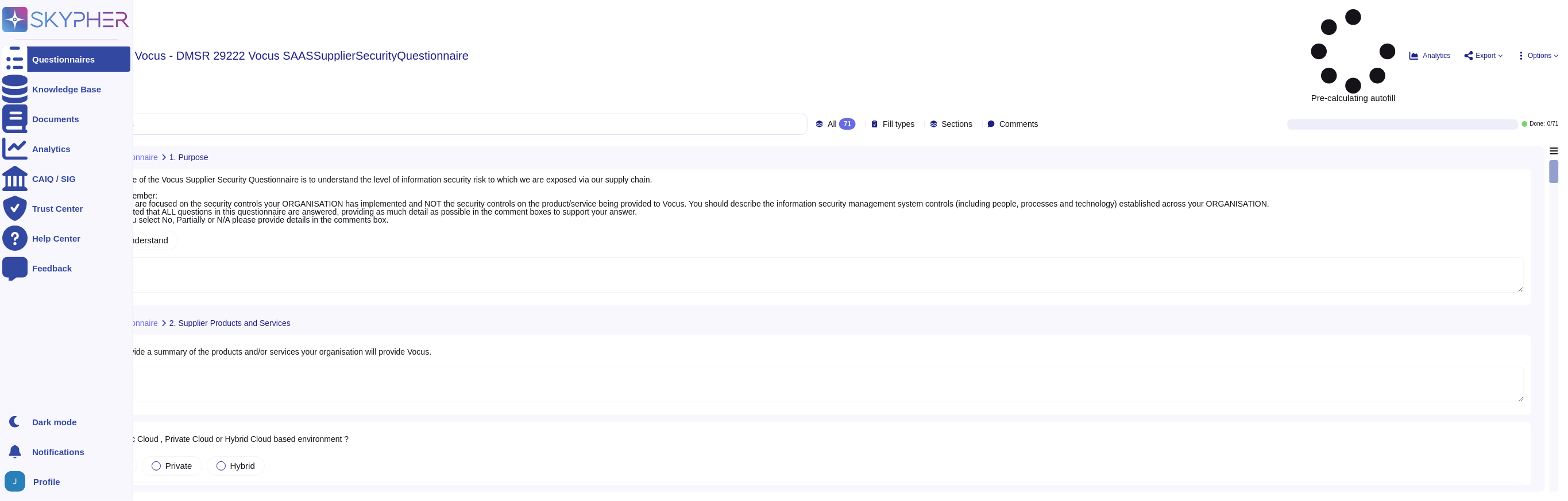
click at [24, 484] on img at bounding box center [15, 481] width 20 height 20
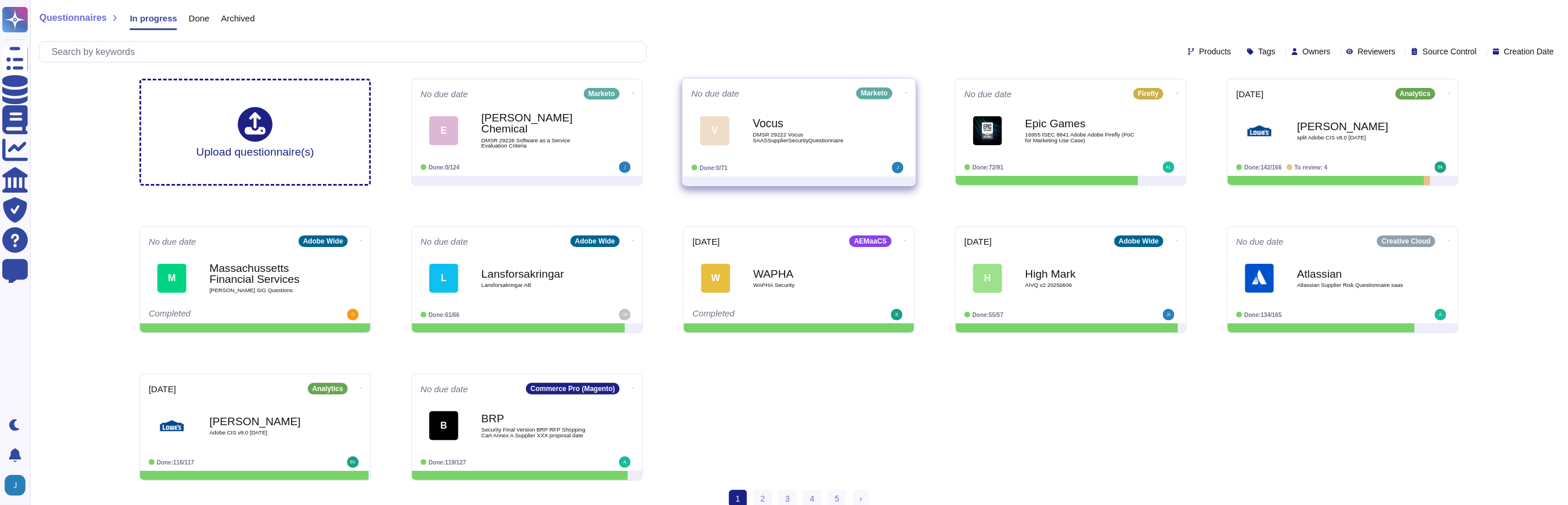
click at [770, 114] on div "Vocus DMSR 29222 Vocus SAASSupplierSecurityQuestionnaire" at bounding box center [811, 130] width 117 height 47
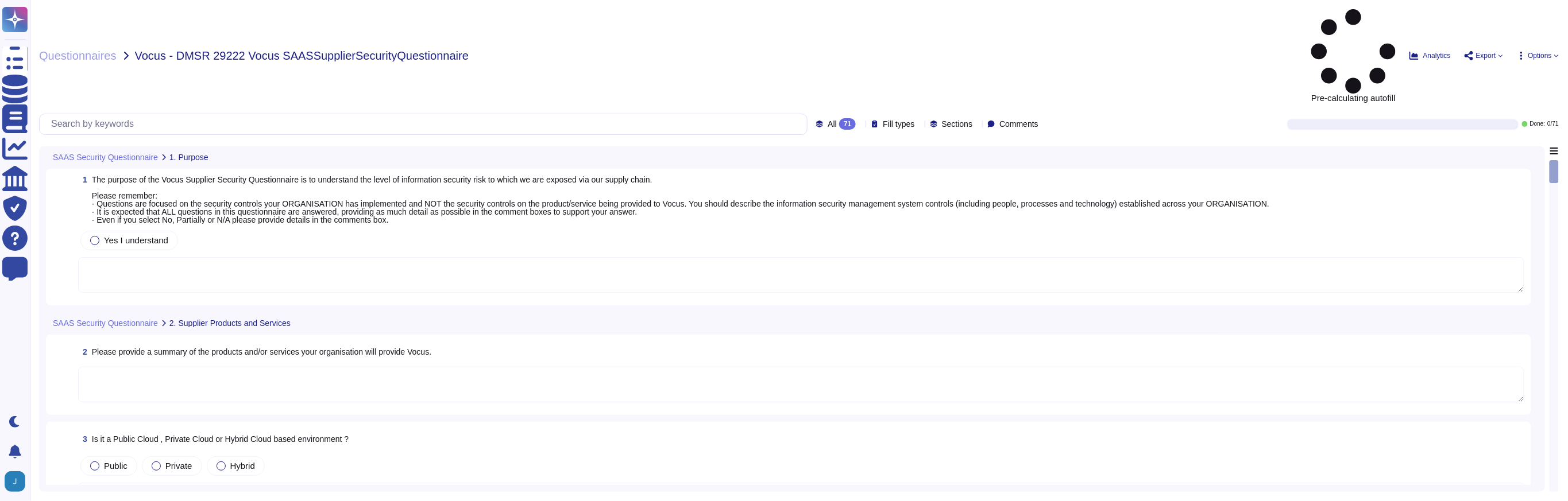
click at [1548, 52] on span "Options" at bounding box center [1540, 55] width 24 height 7
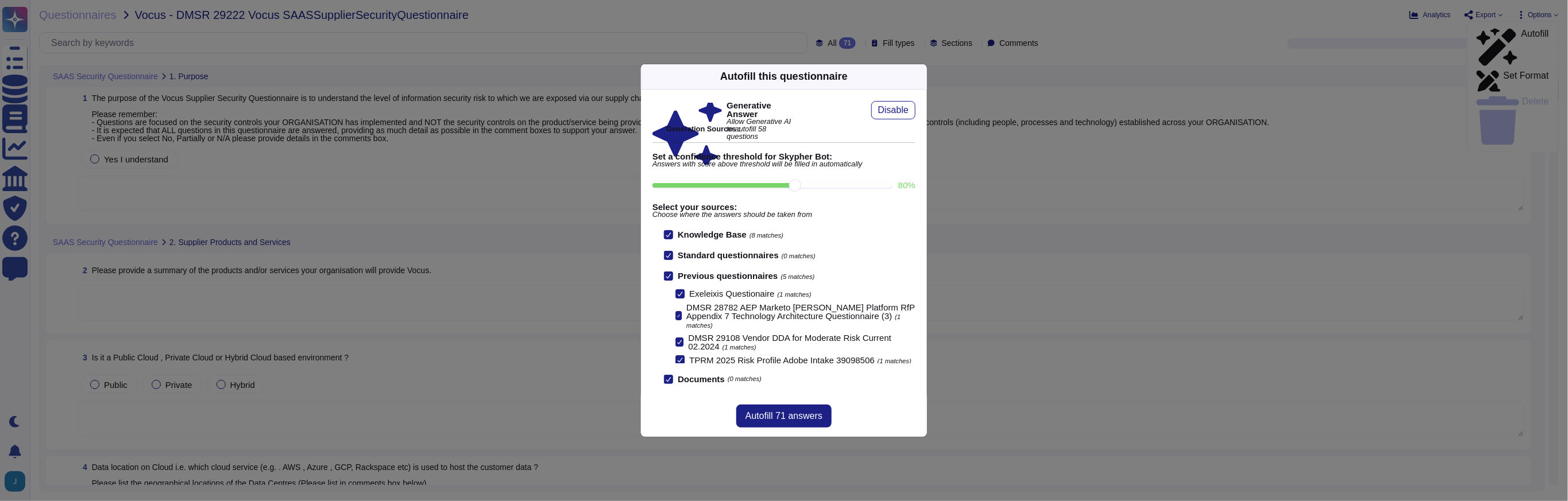
click at [669, 277] on icon at bounding box center [668, 276] width 6 height 6
click at [0, 0] on input "Previous questionnaires (5 matches)" at bounding box center [0, 0] width 0 height 0
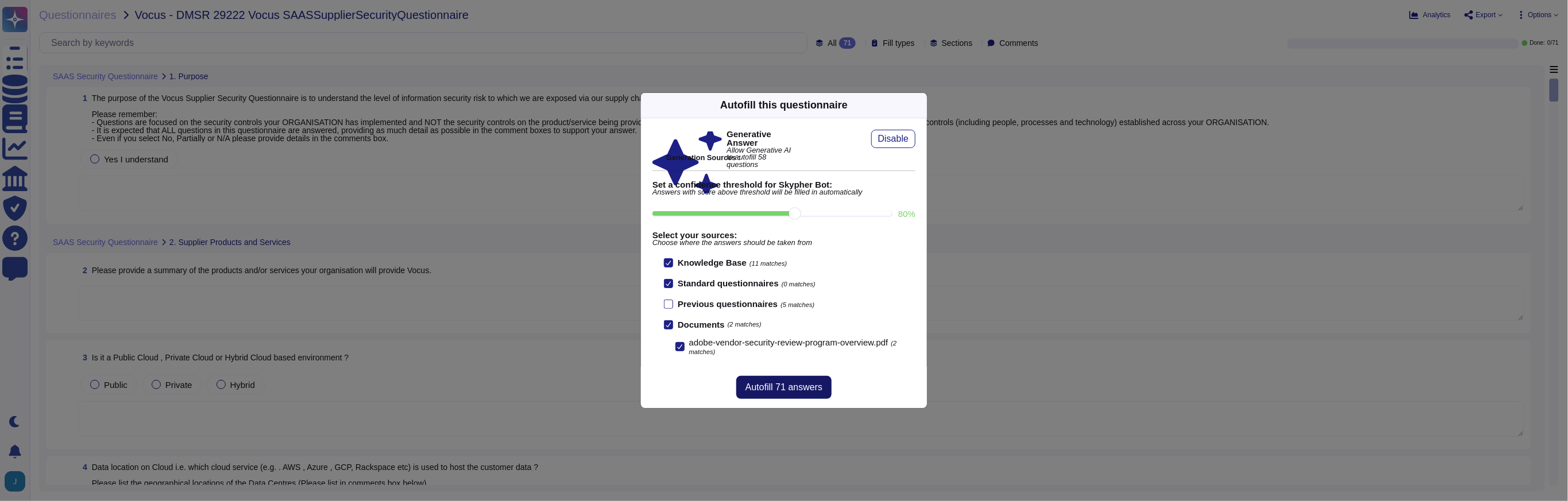
click at [782, 390] on span "Autofill 71 answers" at bounding box center [784, 386] width 77 height 9
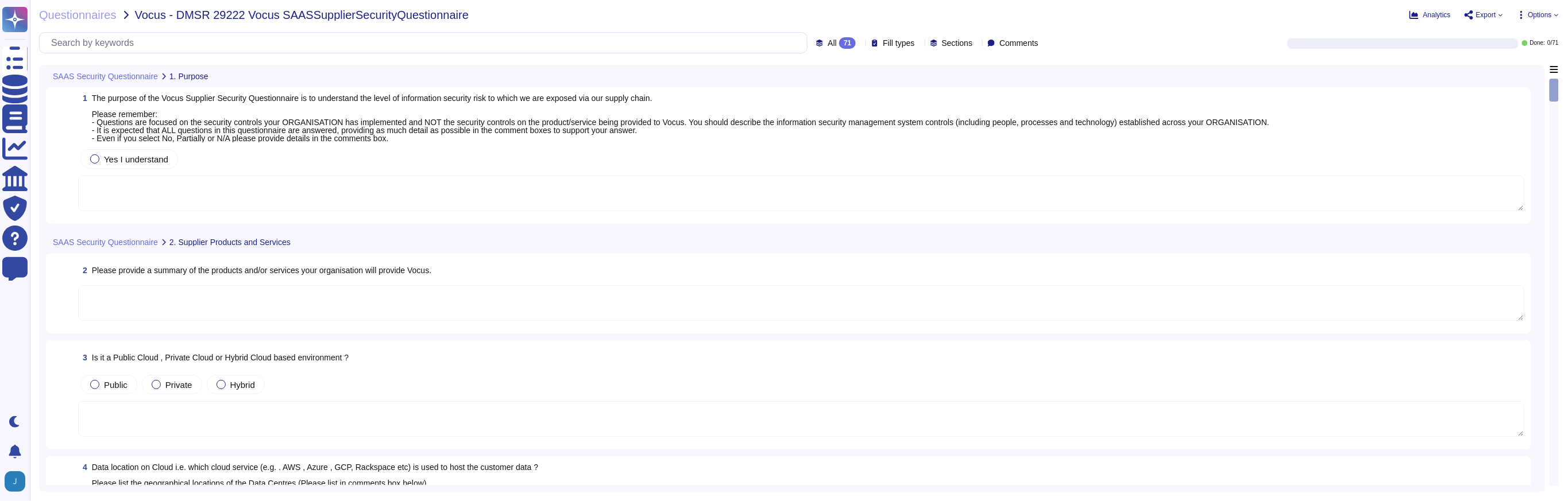
click at [1534, 22] on div "Questionnaires Vocus - DMSR 29222 Vocus SAASSupplierSecurityQuestionnaire Analy…" at bounding box center [799, 250] width 1538 height 501
click at [1535, 16] on span "Options" at bounding box center [1540, 15] width 24 height 7
click at [1526, 31] on div "Autofill" at bounding box center [1512, 47] width 72 height 37
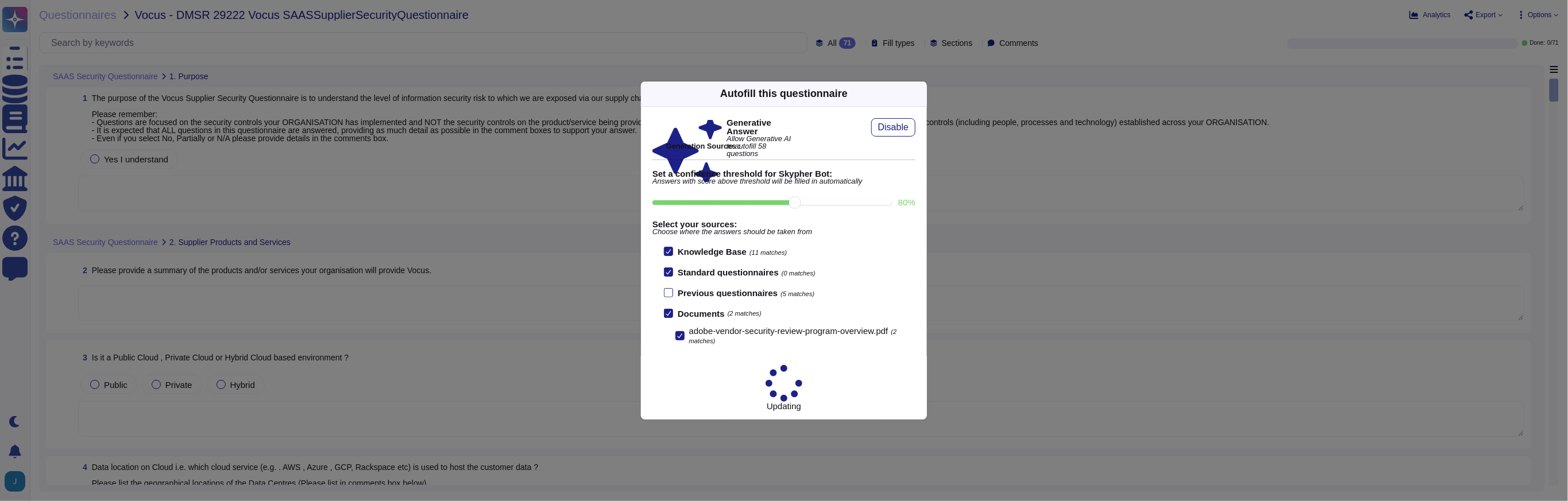
click at [922, 107] on div "Autofill this questionnaire" at bounding box center [783, 94] width 286 height 25
click at [920, 94] on icon at bounding box center [920, 94] width 0 height 0
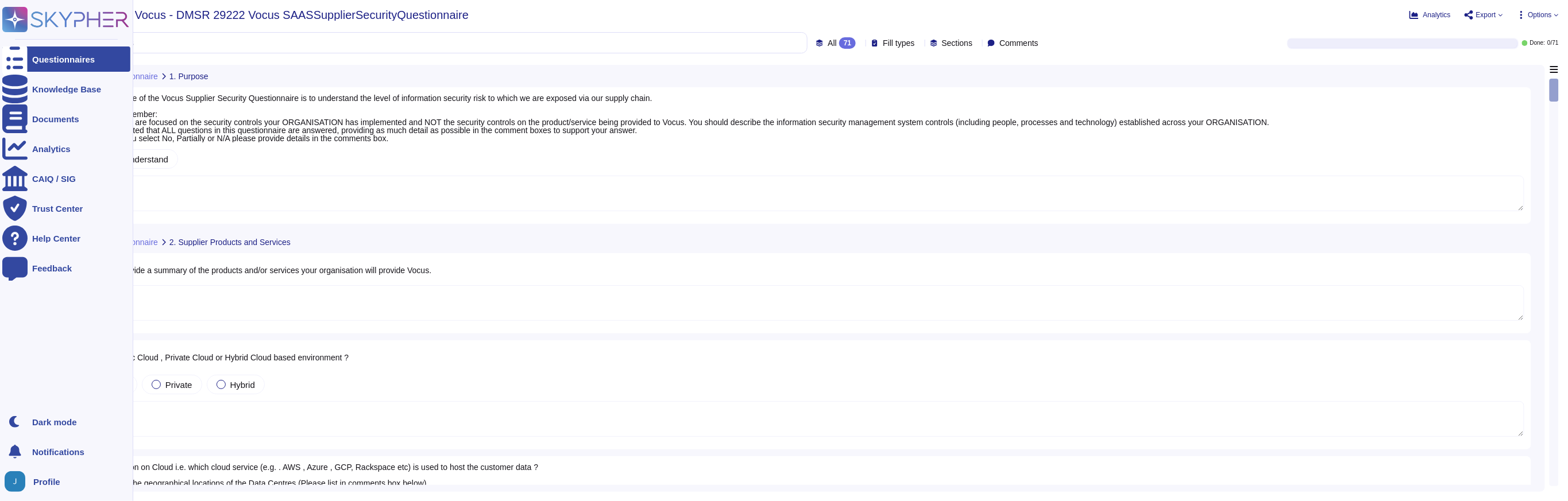
click at [54, 64] on div "Questionnaires" at bounding box center [66, 59] width 128 height 25
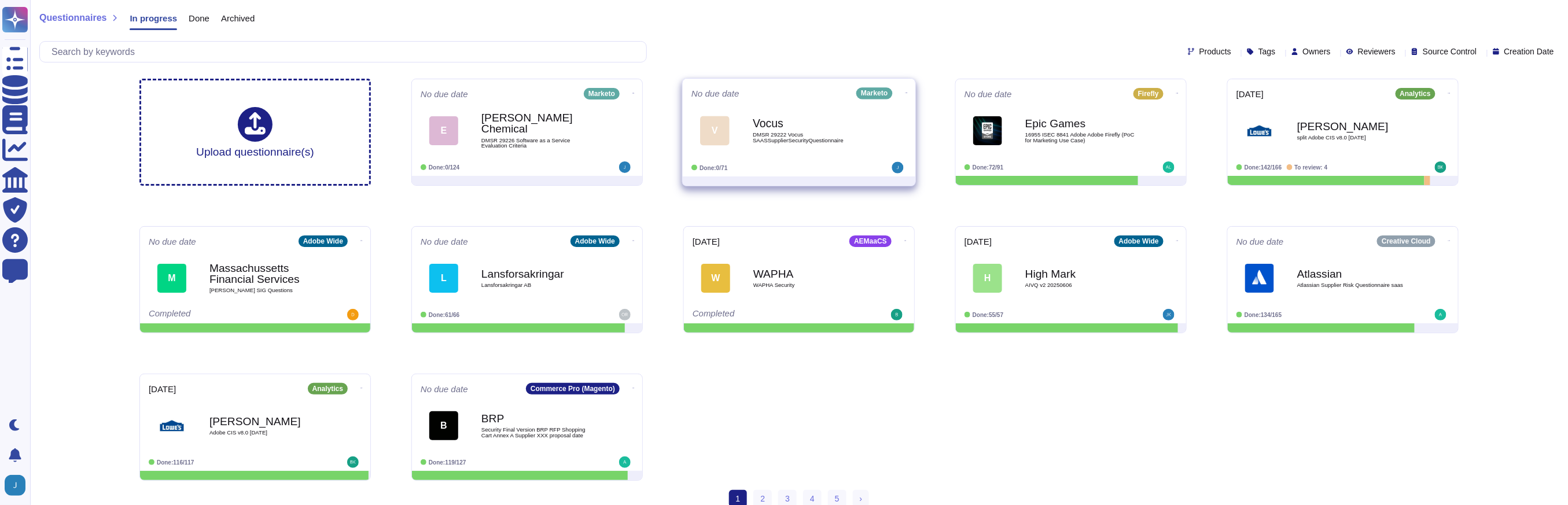
click at [806, 95] on div "No due date Marketo" at bounding box center [799, 93] width 215 height 11
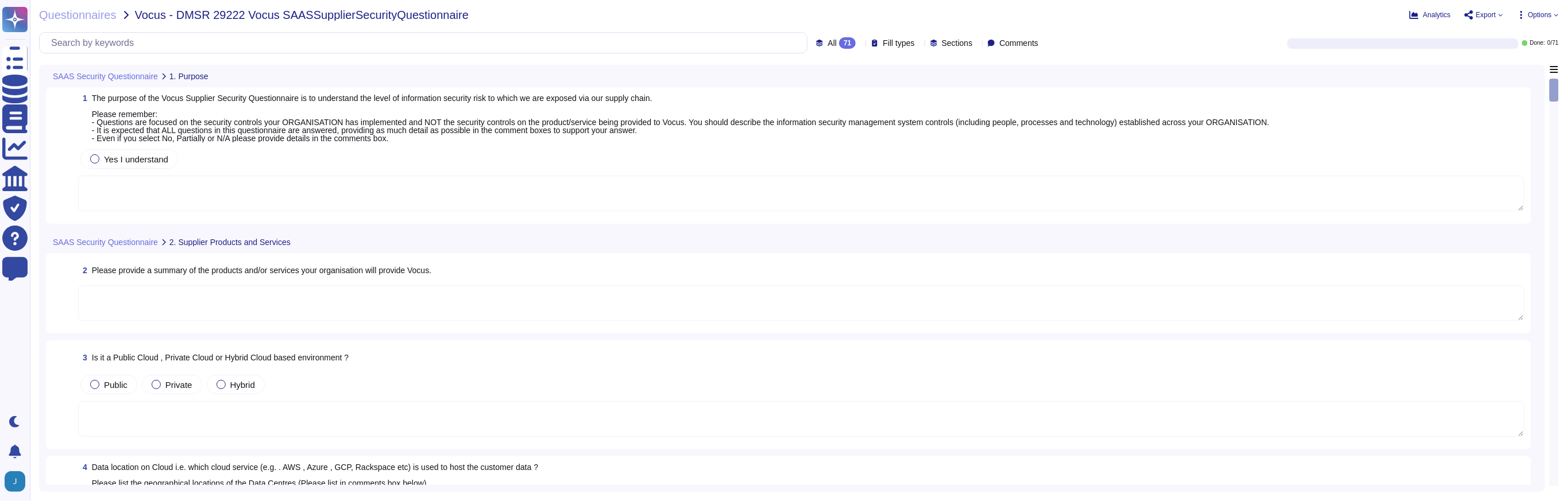
click at [1550, 11] on span "Options" at bounding box center [1540, 15] width 24 height 7
click at [1536, 26] on link "Autofill" at bounding box center [1512, 46] width 90 height 41
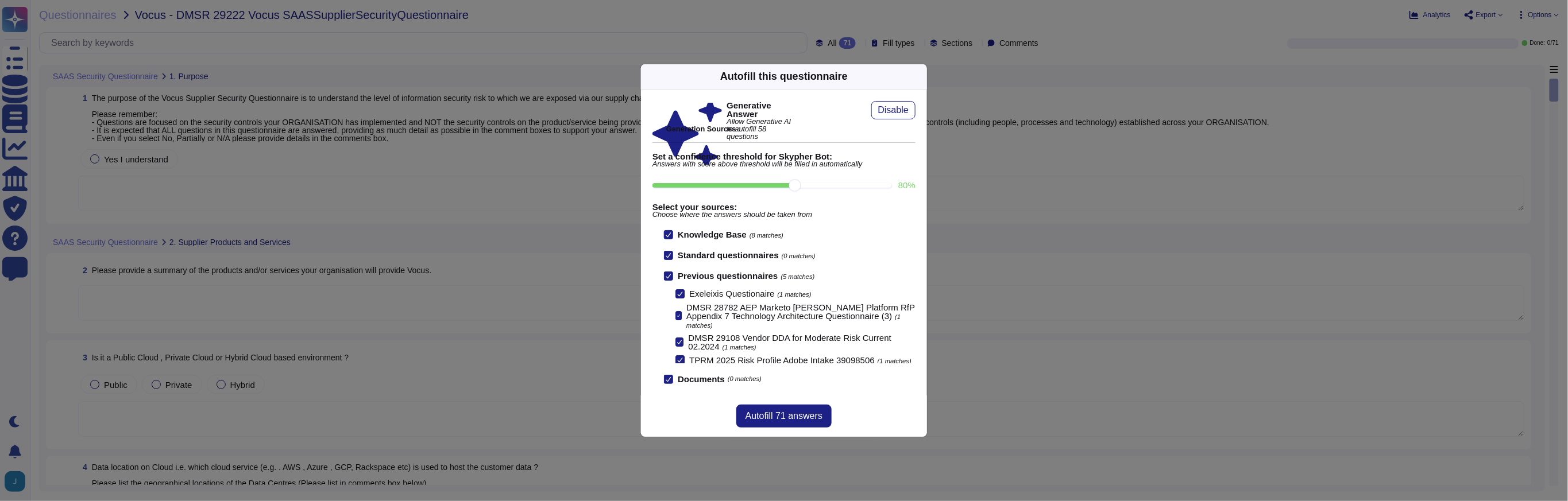
click at [668, 278] on div at bounding box center [668, 276] width 9 height 9
click at [0, 0] on input "Previous questionnaires (5 matches)" at bounding box center [0, 0] width 0 height 0
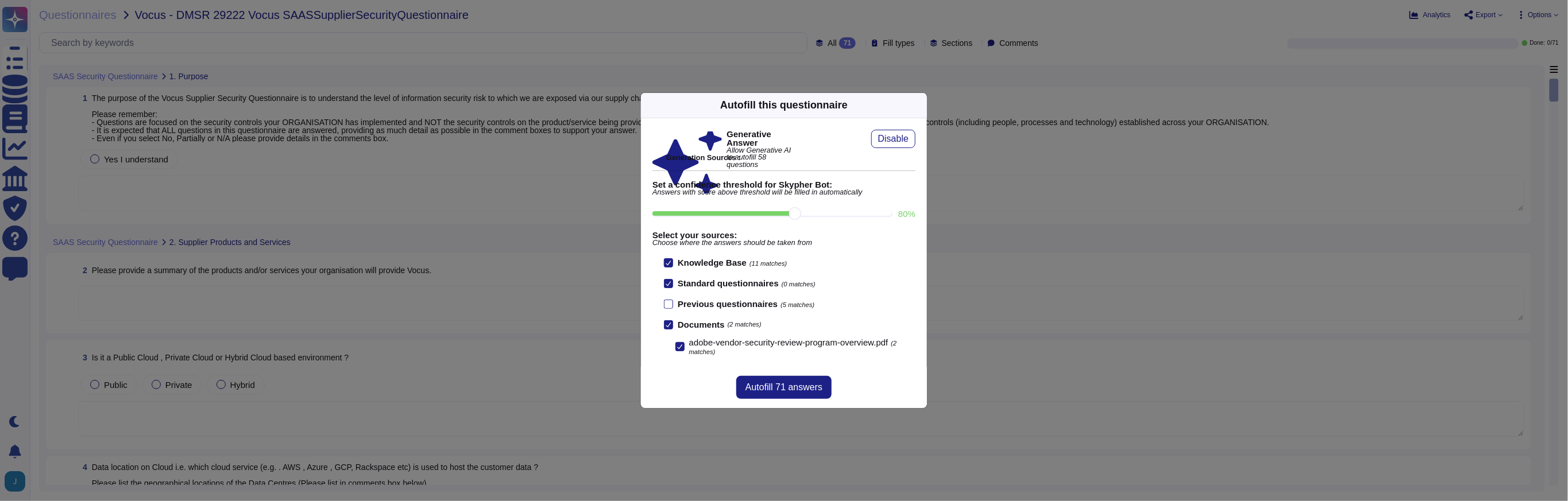
click at [751, 390] on span "Autofill 71 answers" at bounding box center [784, 386] width 77 height 9
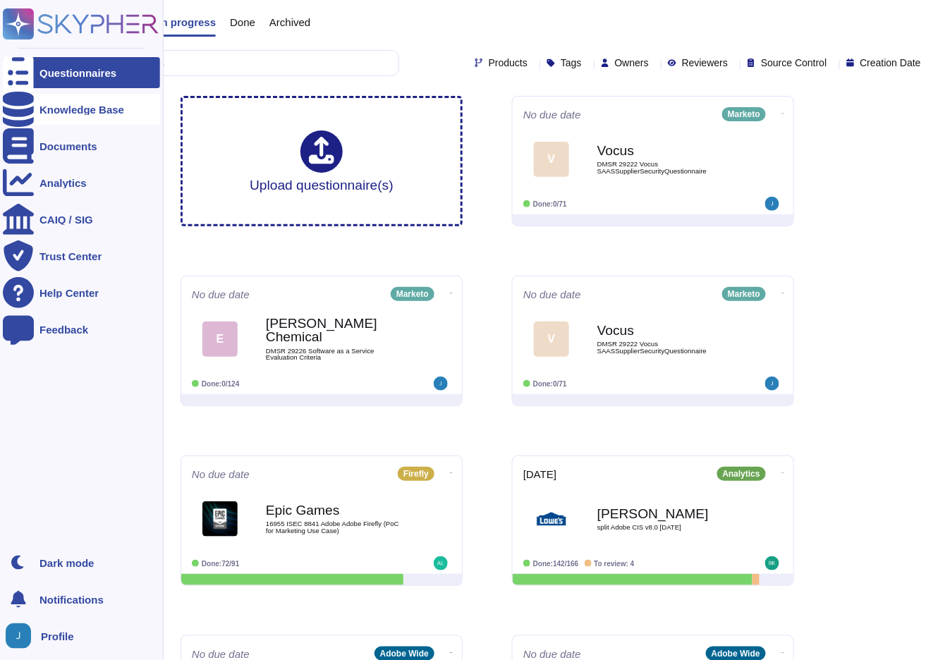
click at [24, 107] on icon at bounding box center [18, 109] width 31 height 35
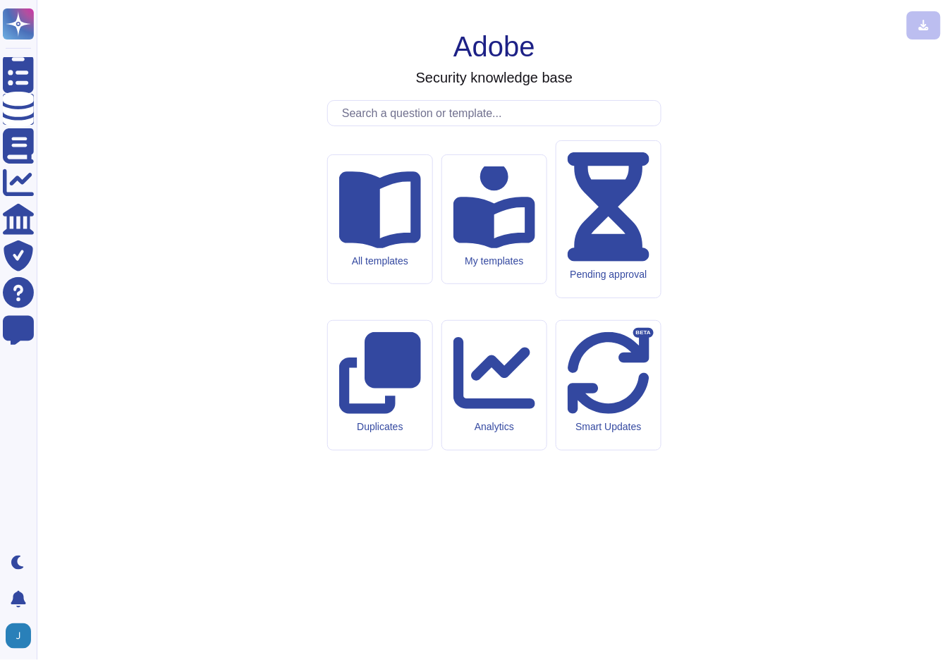
click at [408, 126] on input "text" at bounding box center [498, 113] width 326 height 25
click at [420, 126] on input "text" at bounding box center [498, 113] width 326 height 25
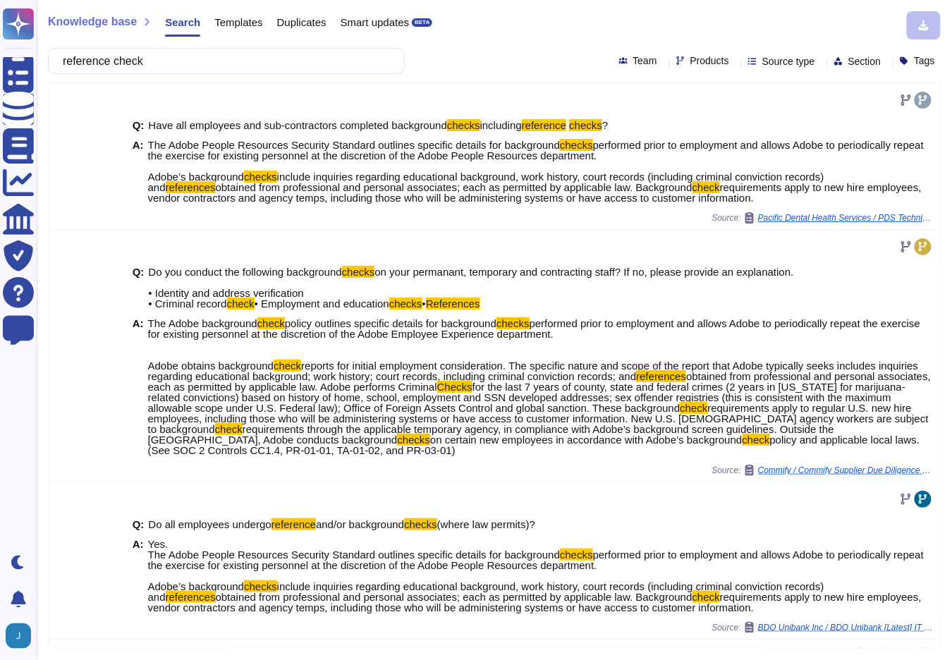
click at [690, 62] on div "Products" at bounding box center [705, 61] width 59 height 11
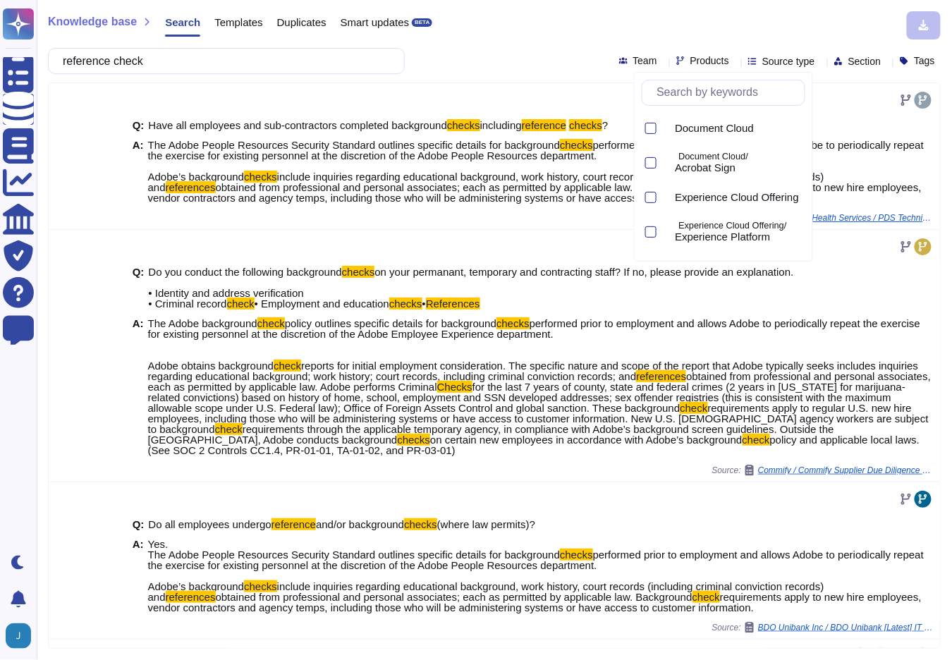
click at [762, 60] on span "Source type" at bounding box center [788, 61] width 53 height 10
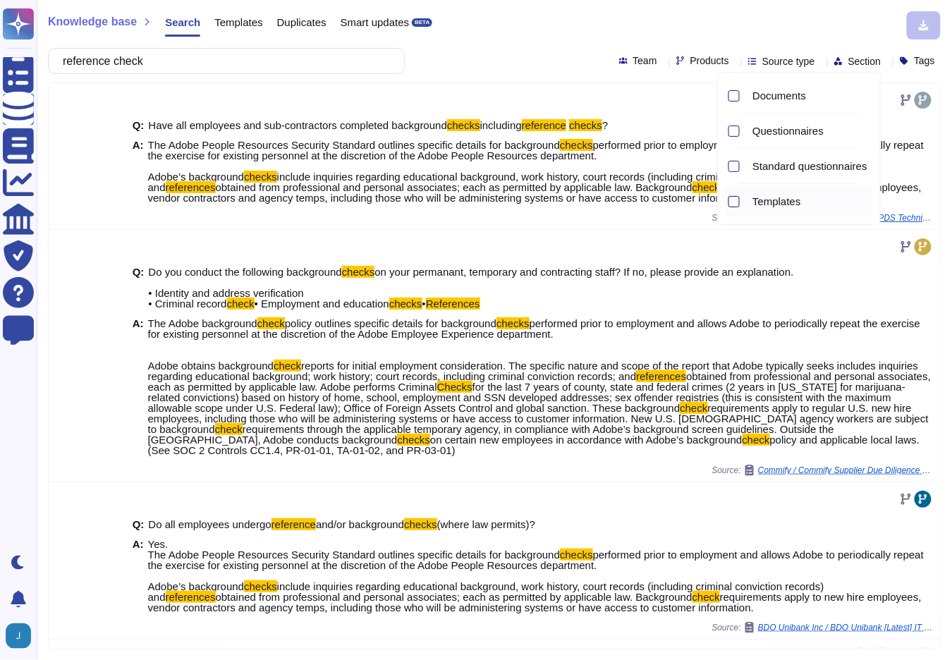
click at [732, 201] on div at bounding box center [734, 201] width 11 height 11
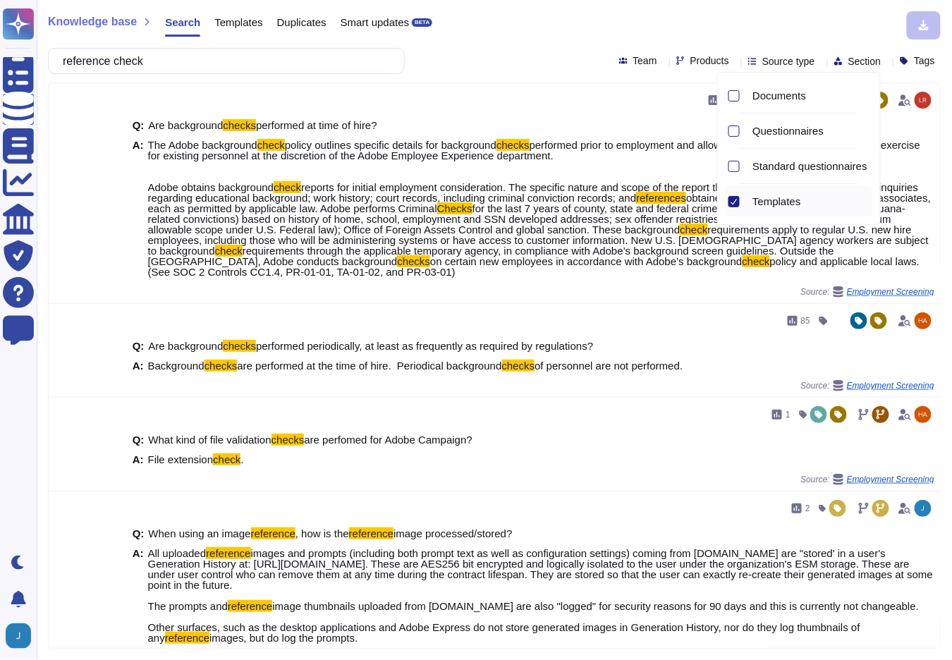
click at [492, 51] on div "reference check Team Products Source type Section Tags" at bounding box center [494, 61] width 893 height 26
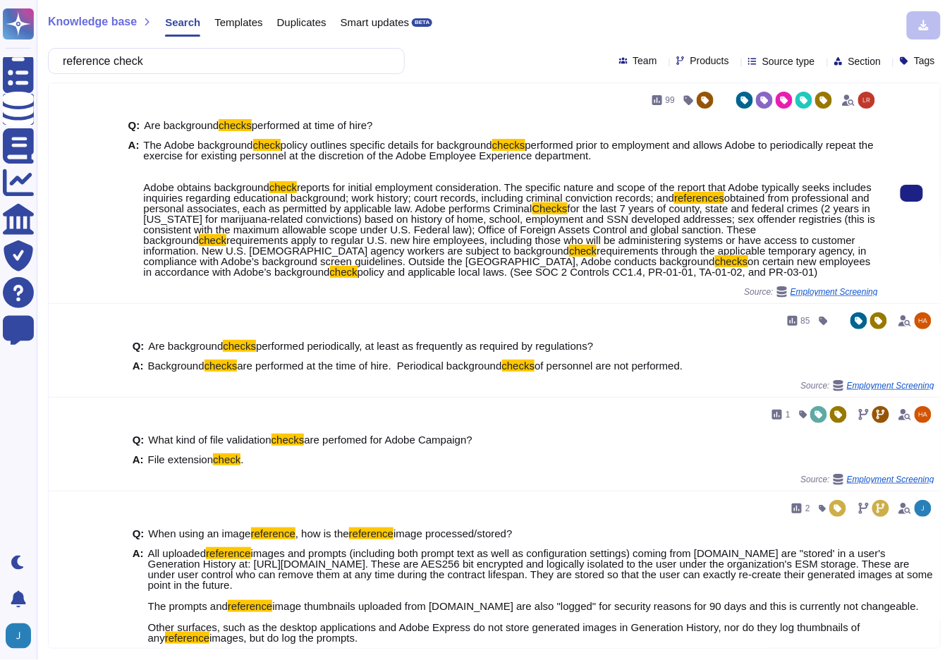
click at [573, 224] on span "for the last 7 years of county, state and federal crimes (2 years in California…" at bounding box center [509, 224] width 732 height 44
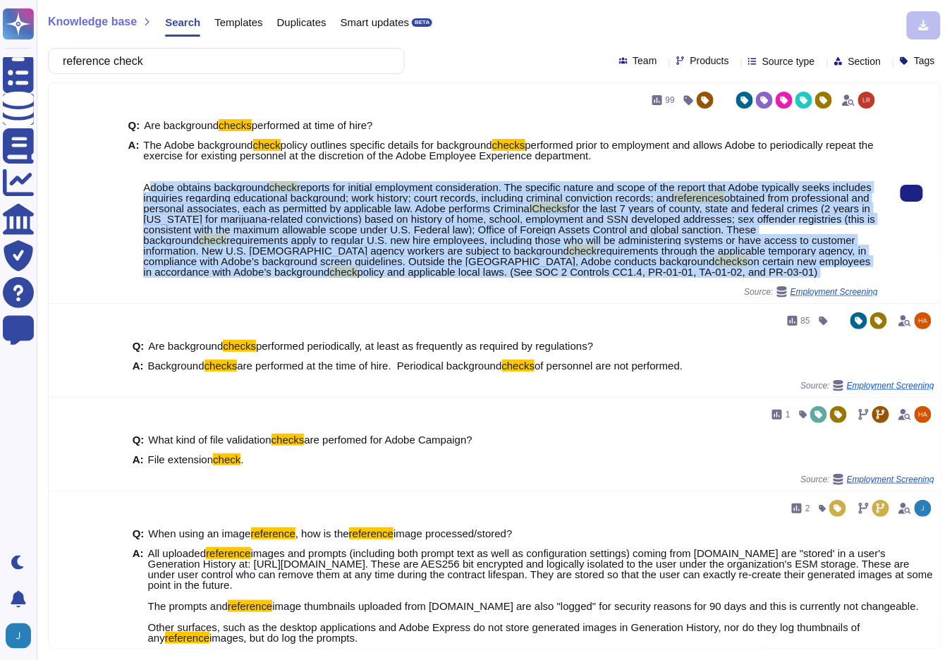
click at [573, 224] on span "for the last 7 years of county, state and federal crimes (2 years in California…" at bounding box center [509, 224] width 732 height 44
copy span "Adobe obtains background check reports for initial employment consideration. Th…"
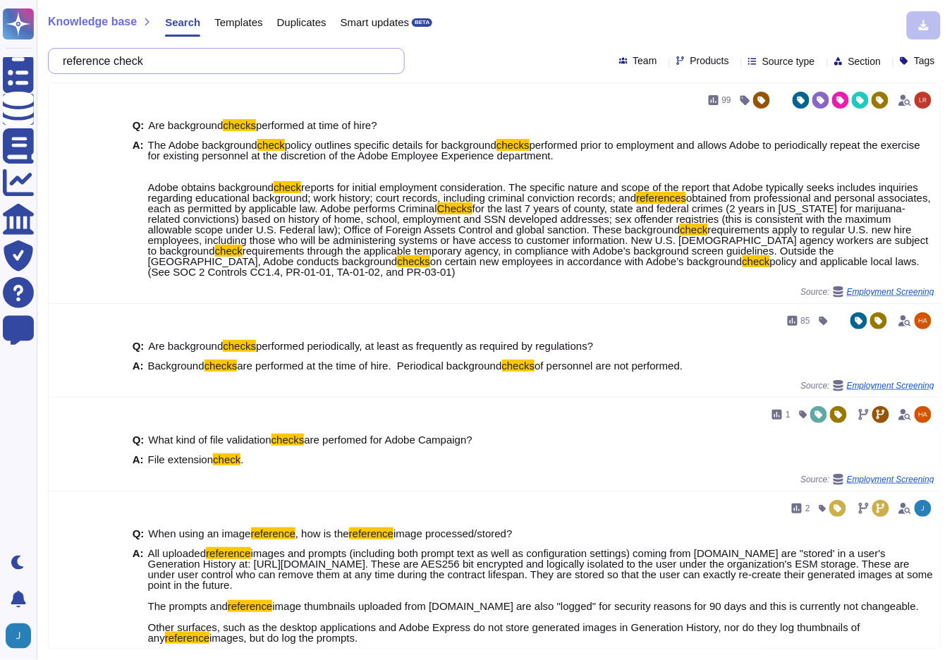
click at [217, 61] on input "reference check" at bounding box center [223, 61] width 334 height 25
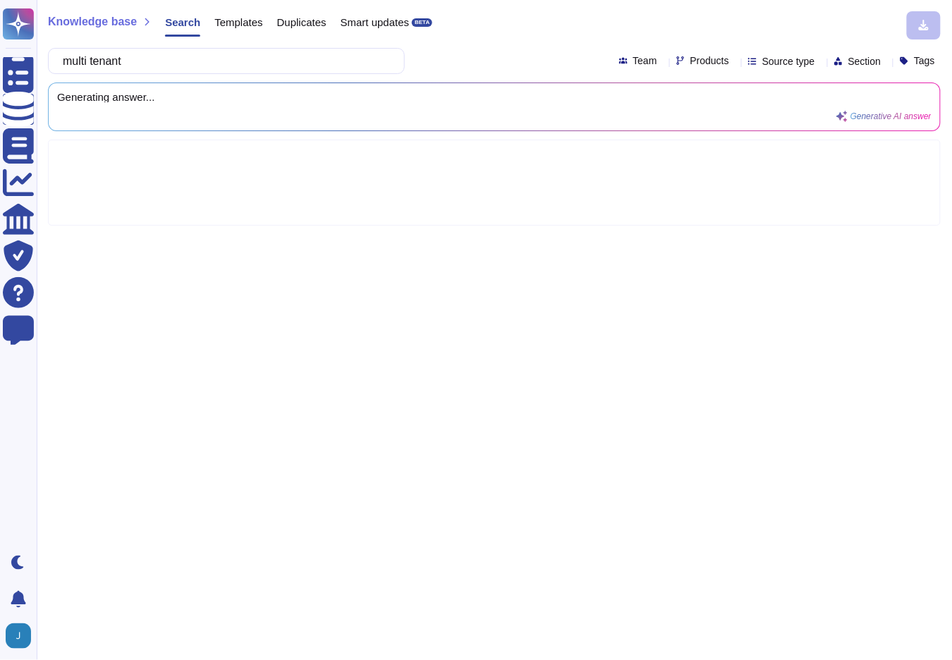
type input "multi tenant"
click at [691, 66] on span "Products" at bounding box center [710, 61] width 39 height 10
type input "marketo"
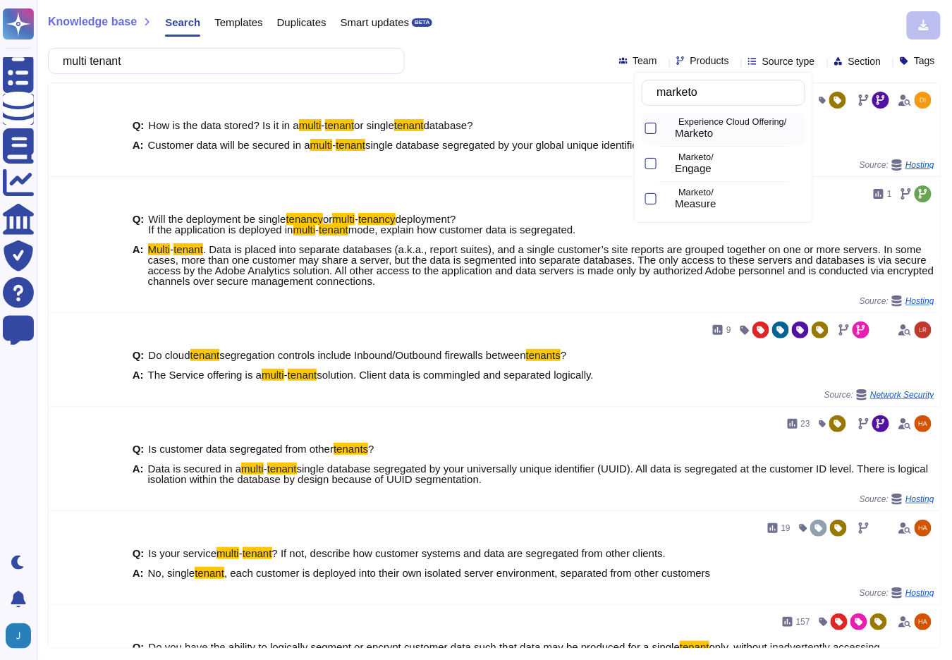
click at [650, 131] on div at bounding box center [650, 128] width 11 height 11
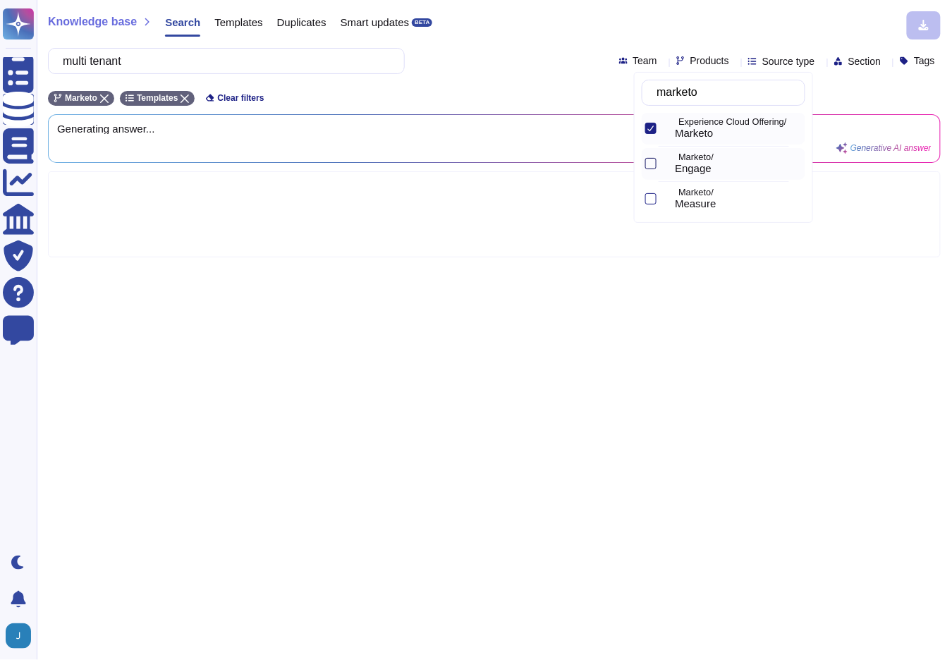
click at [655, 161] on div at bounding box center [650, 163] width 11 height 11
click at [654, 204] on div at bounding box center [650, 198] width 11 height 11
click at [571, 79] on div "Knowledge base Search Templates Duplicates Smart updates BETA multi tenant Team…" at bounding box center [495, 330] width 916 height 660
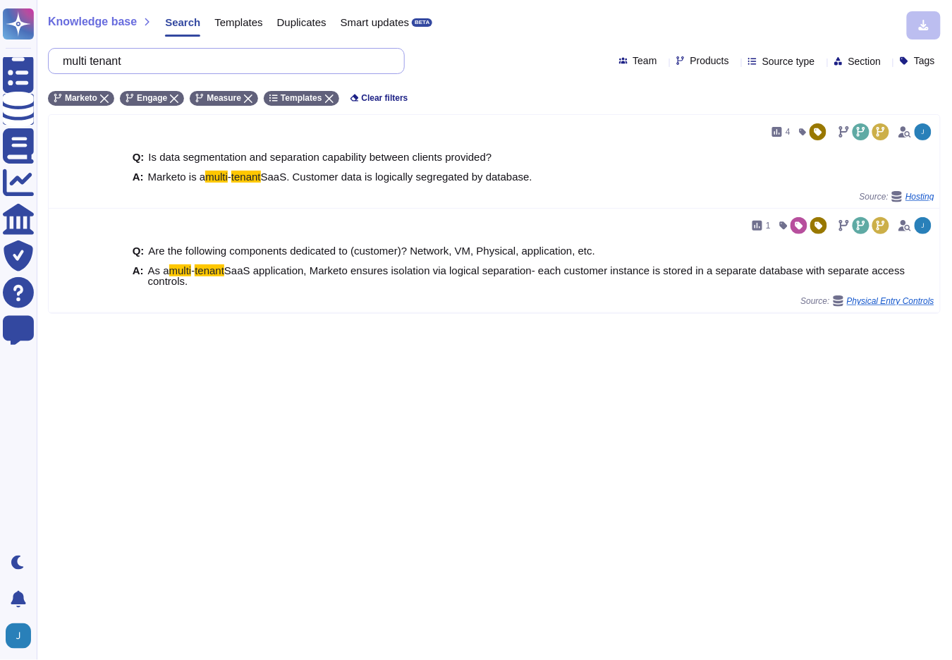
click at [253, 66] on input "multi tenant" at bounding box center [223, 61] width 334 height 25
paste input "Does your organisation have a documented Business continuity plan? Please provi…"
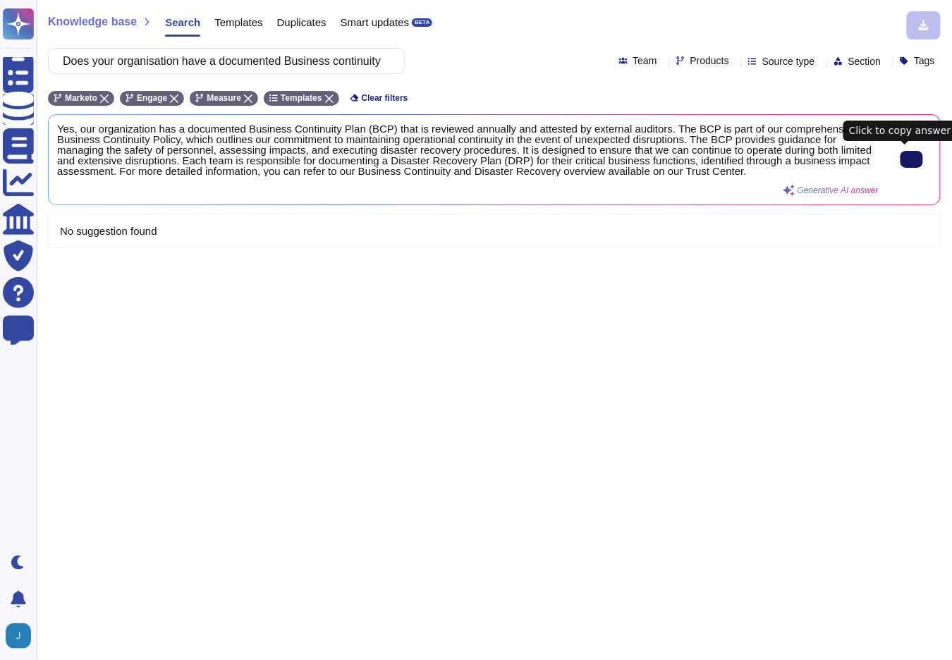
click at [911, 155] on button at bounding box center [912, 159] width 23 height 17
drag, startPoint x: 676, startPoint y: 326, endPoint x: 676, endPoint y: 298, distance: 27.5
click at [676, 325] on div "Knowledge base Search Templates Duplicates Smart updates BETA Does your organis…" at bounding box center [495, 330] width 916 height 660
click at [238, 78] on div "Knowledge base Search Templates Duplicates Smart updates BETA Does your organis…" at bounding box center [495, 330] width 916 height 660
click at [243, 62] on input "Does your organisation have a documented Business continuity plan? Please provi…" at bounding box center [223, 61] width 334 height 25
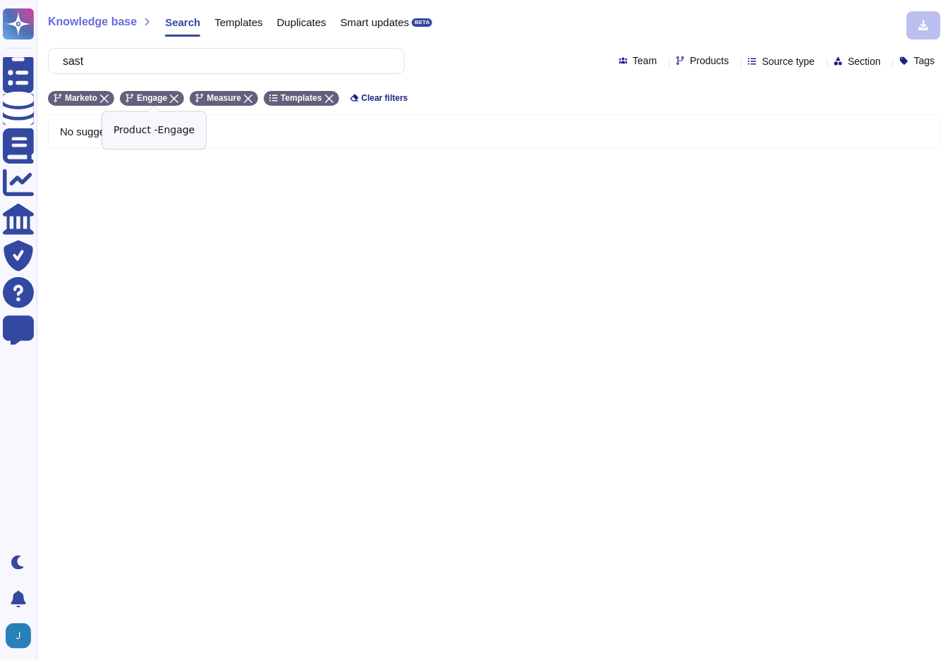
click at [177, 95] on icon at bounding box center [174, 99] width 8 height 8
click at [106, 97] on icon at bounding box center [104, 99] width 8 height 8
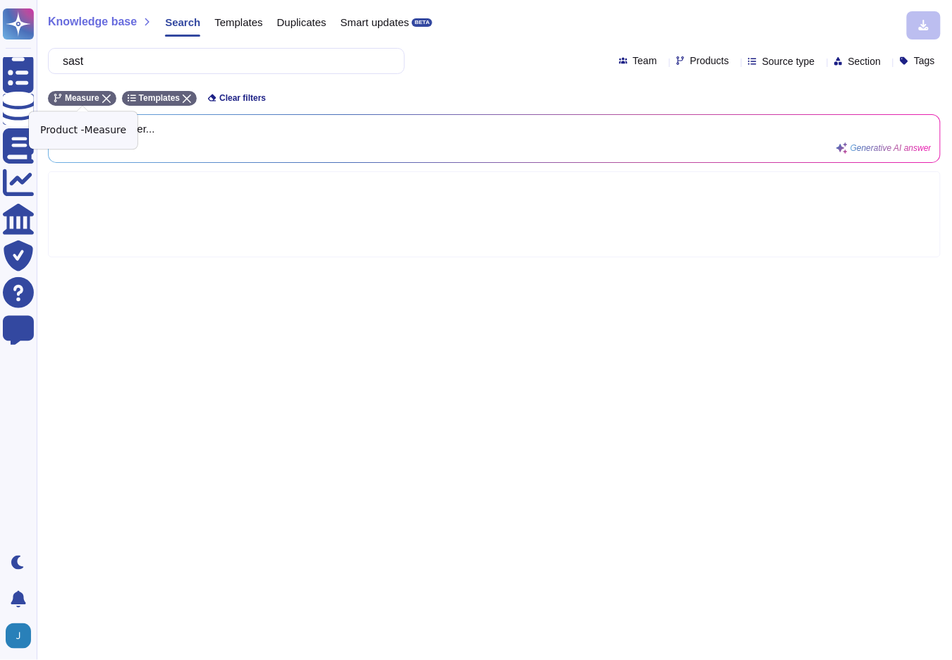
click at [105, 97] on icon at bounding box center [106, 99] width 8 height 8
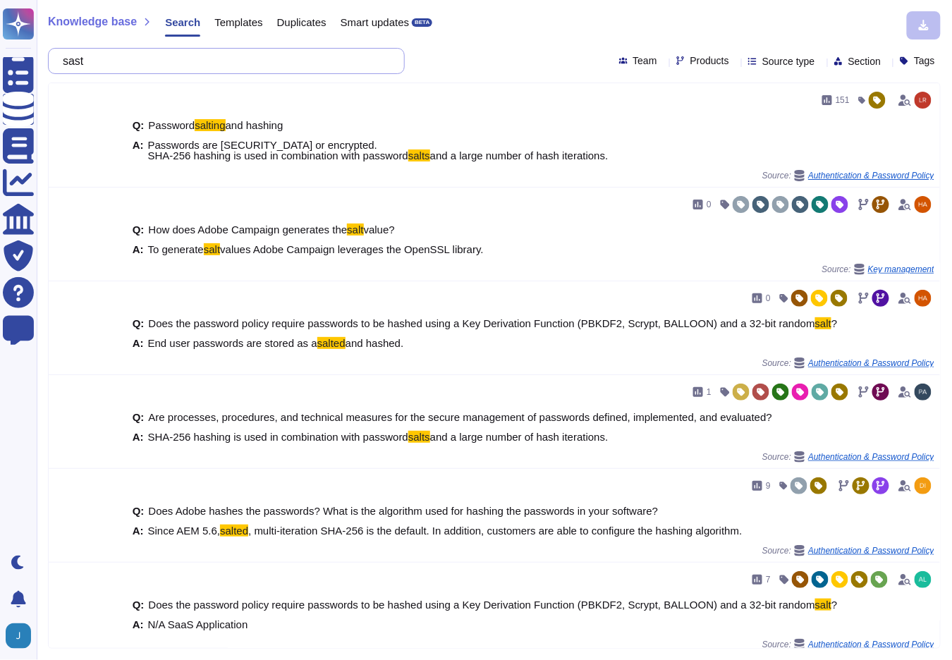
click at [125, 56] on input "sast" at bounding box center [223, 61] width 334 height 25
click at [126, 56] on input "sast" at bounding box center [223, 61] width 334 height 25
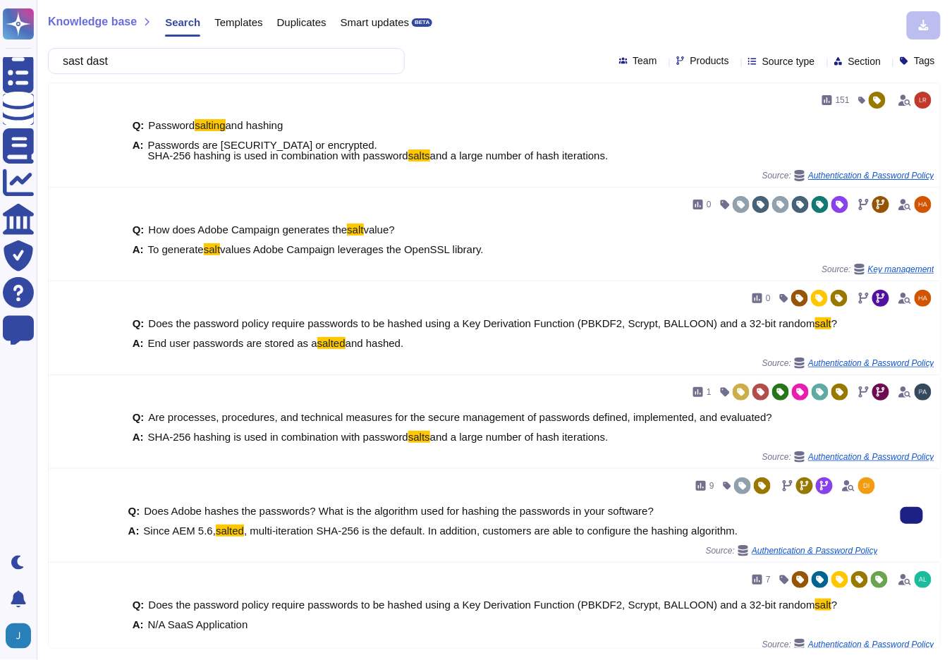
type input "sast dast"
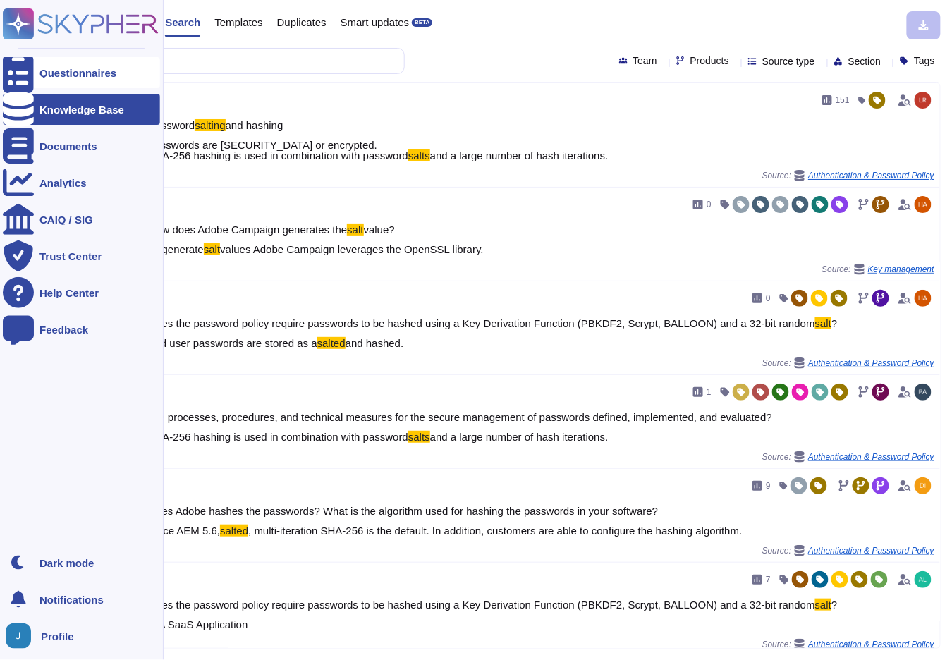
click at [19, 81] on div at bounding box center [18, 72] width 31 height 31
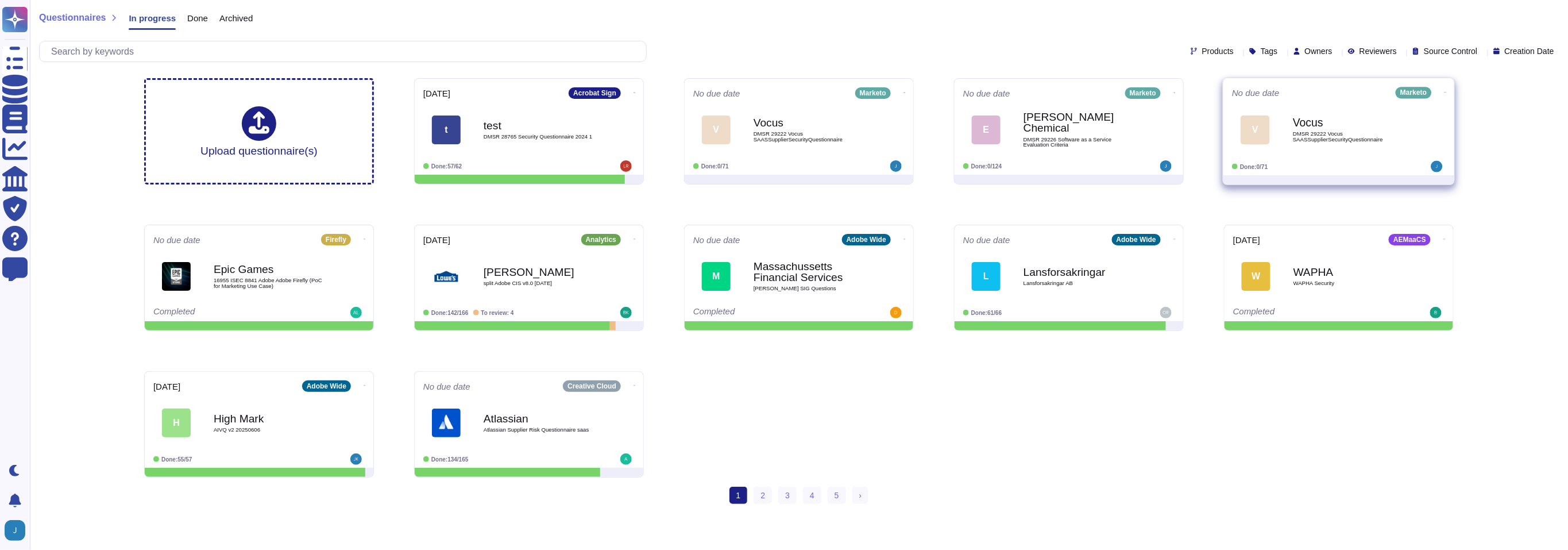
click at [774, 133] on span "DMSR 29222 Vocus SAASSupplierSecurityQuestionnaire" at bounding box center [1351, 136] width 116 height 11
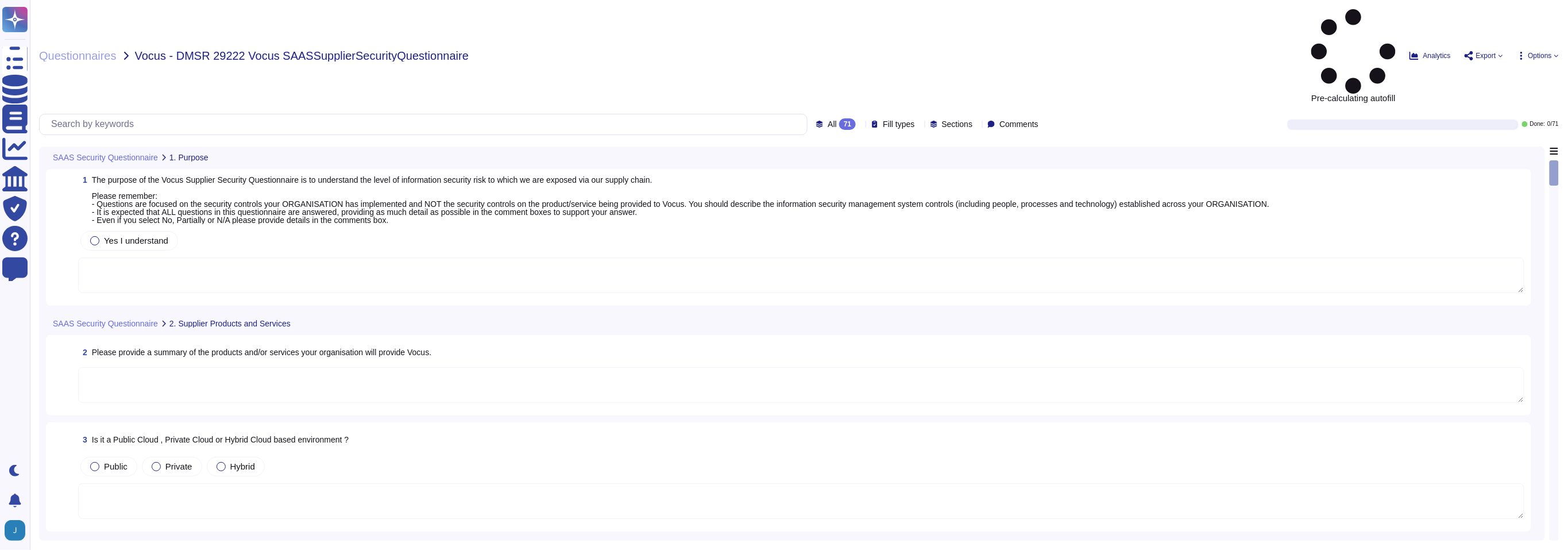
click at [774, 114] on div "All 71 Fill types Sections Comments Done: 0 / 71" at bounding box center [799, 125] width 1519 height 21
click at [774, 54] on icon at bounding box center [1557, 56] width 5 height 5
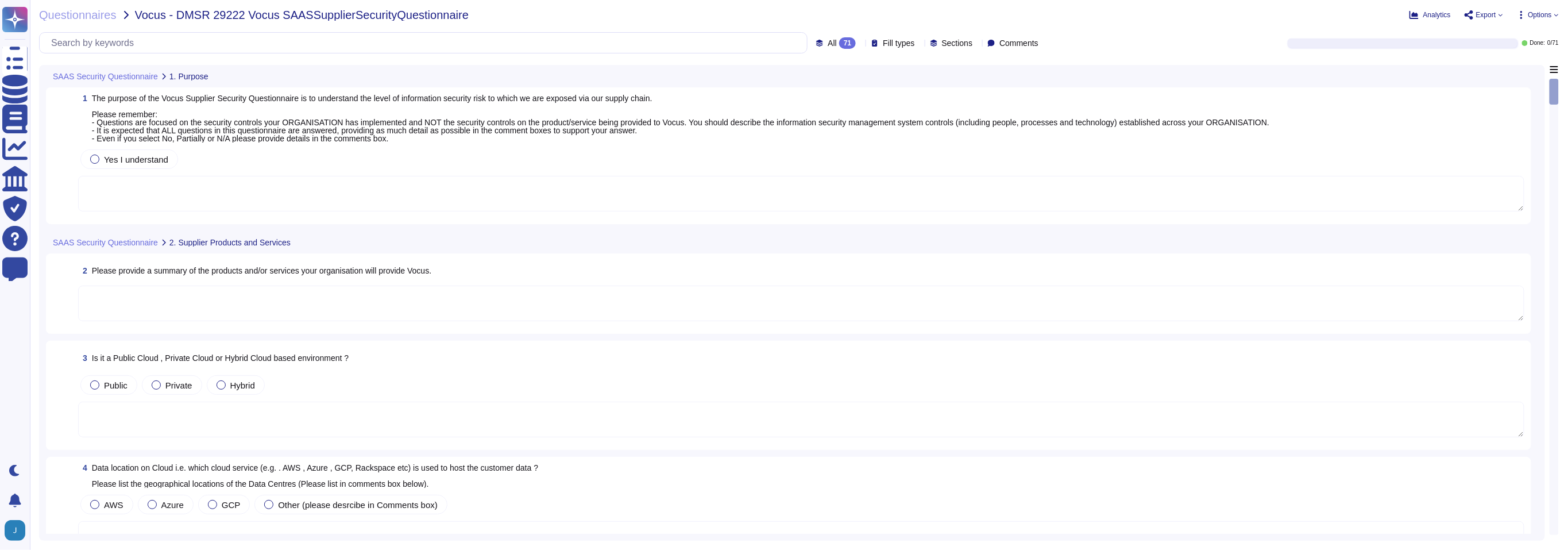
click at [774, 15] on span "Options" at bounding box center [1540, 15] width 24 height 7
click at [774, 31] on div "Autofill" at bounding box center [1512, 47] width 72 height 37
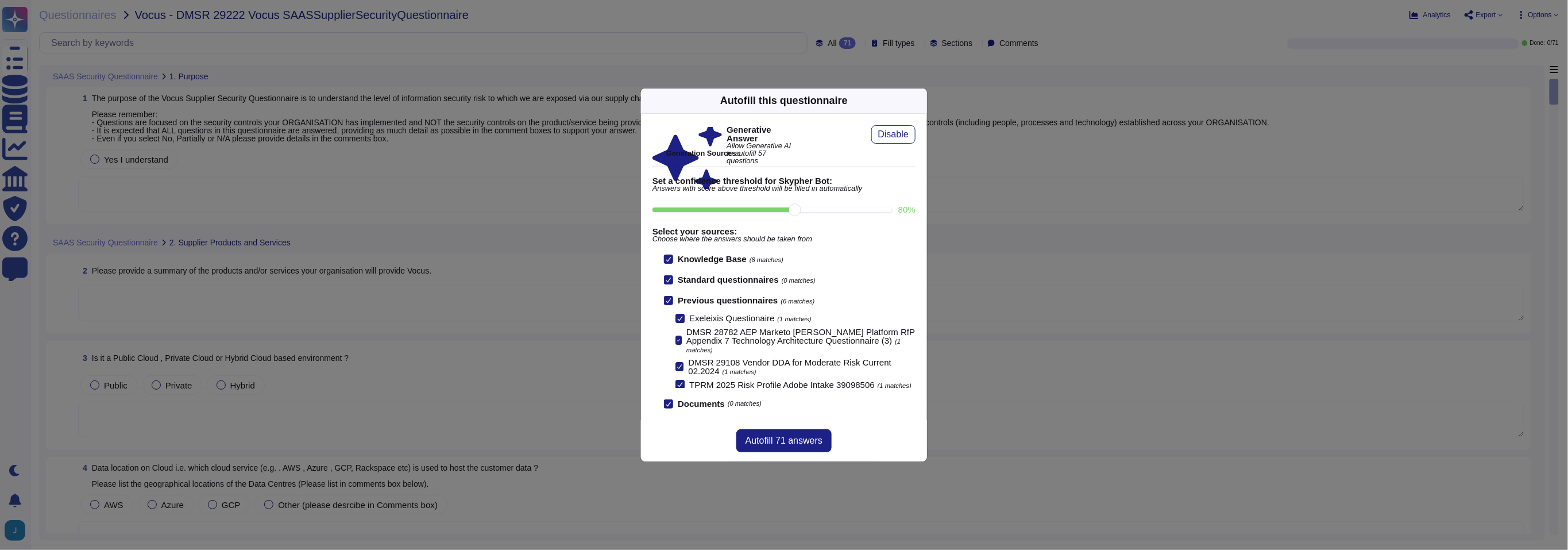
click at [668, 299] on icon at bounding box center [668, 300] width 6 height 6
click at [0, 0] on input "Previous questionnaires (6 matches)" at bounding box center [0, 0] width 0 height 0
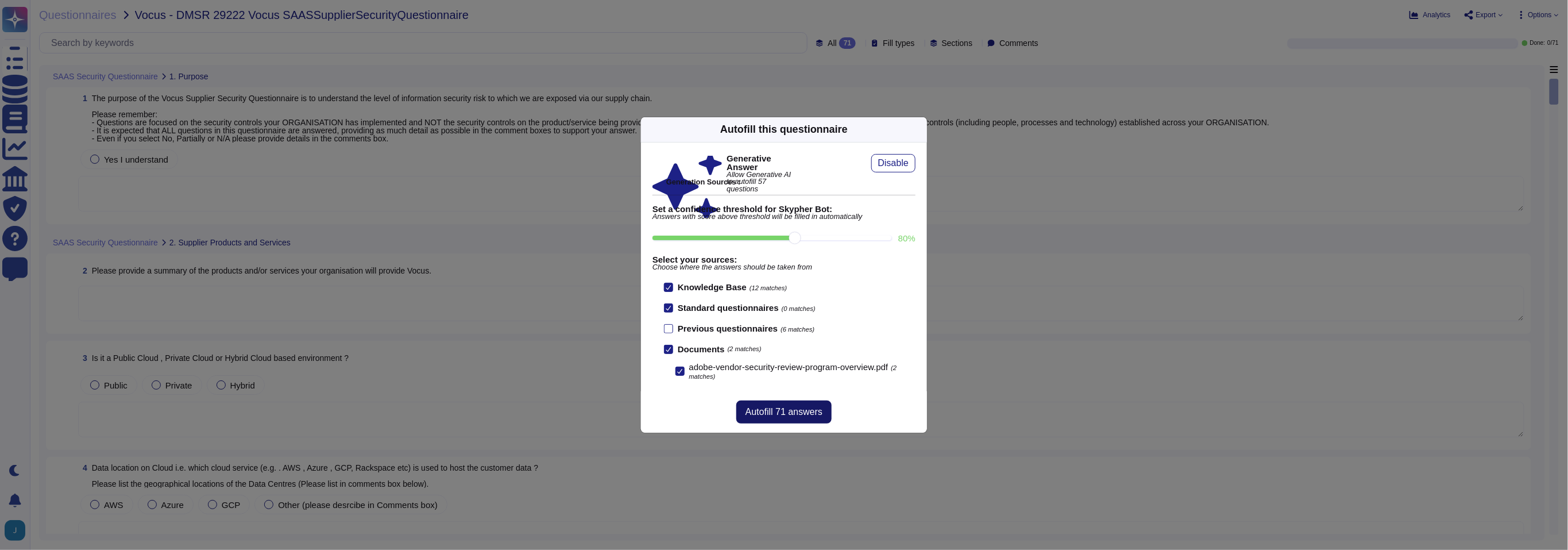
click at [774, 415] on span "Autofill 71 answers" at bounding box center [784, 411] width 77 height 9
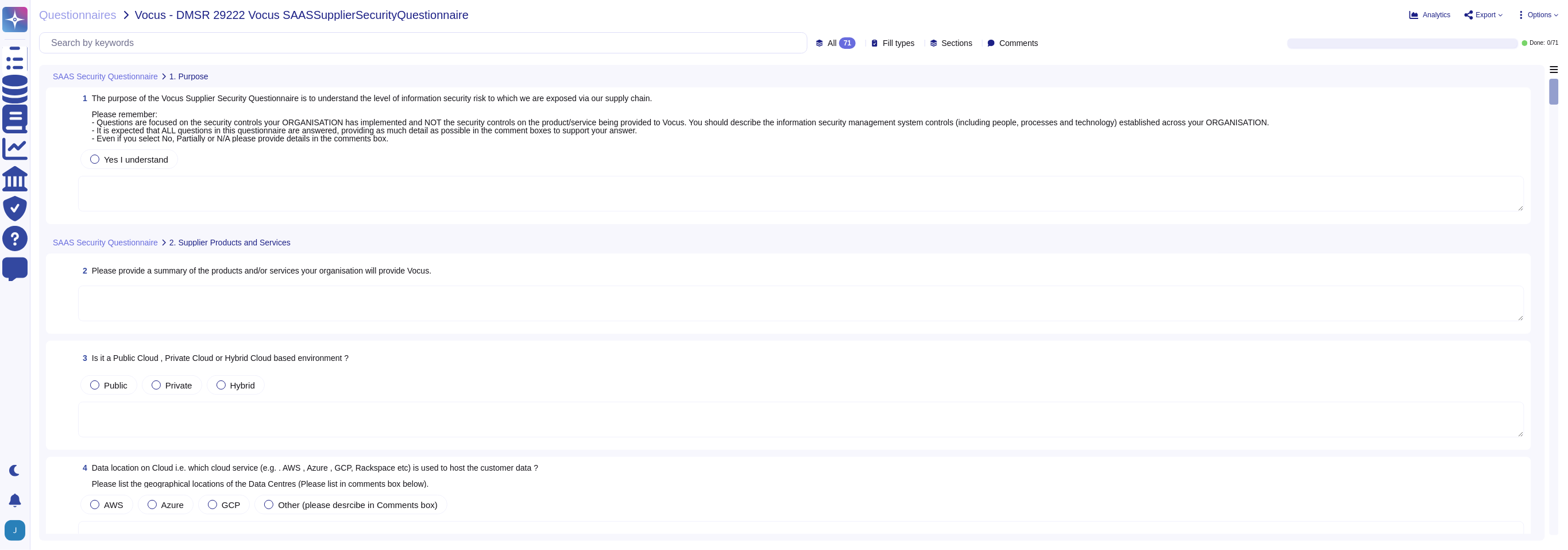
click at [774, 15] on span "Options" at bounding box center [1540, 15] width 24 height 7
click at [774, 24] on div "Autofill Set Format Delete" at bounding box center [1512, 87] width 92 height 132
click at [774, 32] on p "Autofill" at bounding box center [1535, 47] width 28 height 37
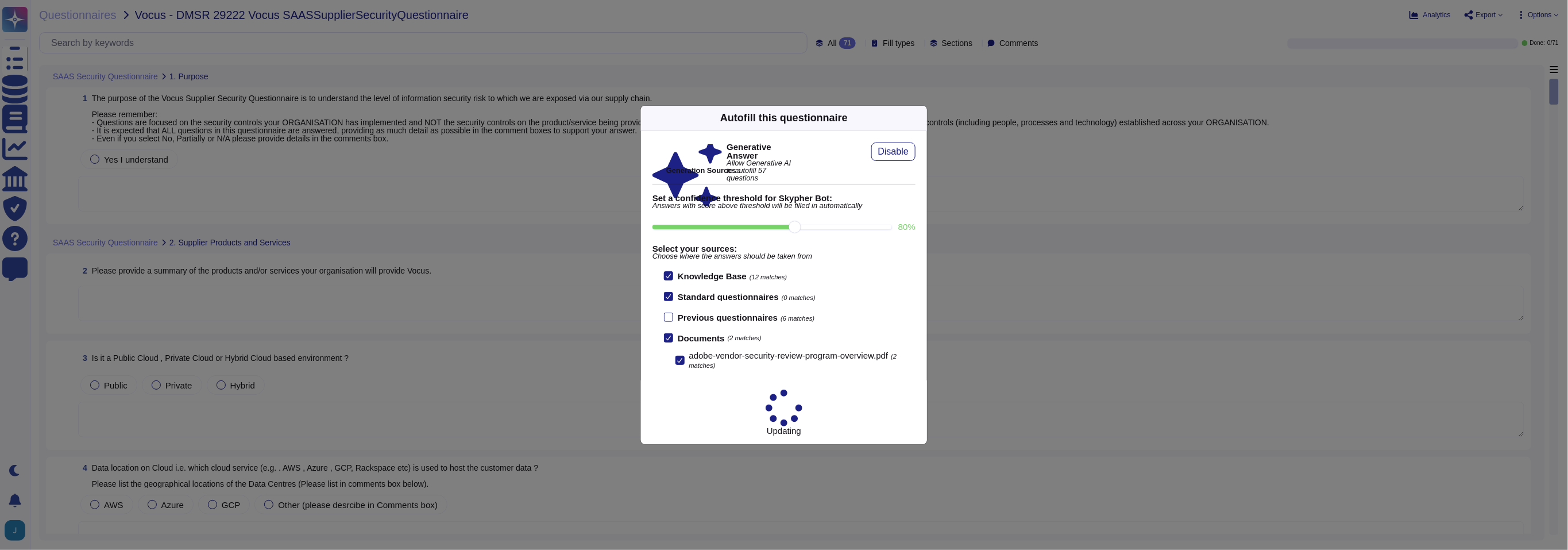
click at [774, 118] on icon at bounding box center [920, 118] width 0 height 0
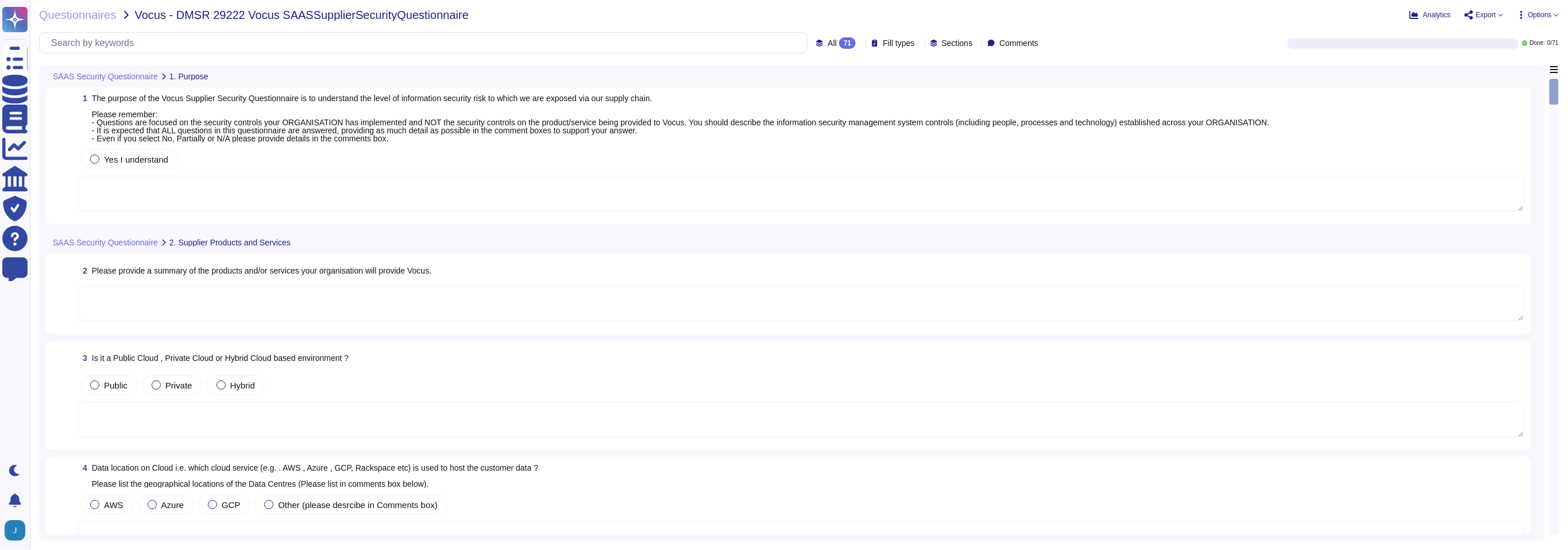
click at [774, 14] on span "Options" at bounding box center [1540, 15] width 24 height 7
click at [774, 29] on div "Autofill" at bounding box center [1512, 47] width 72 height 37
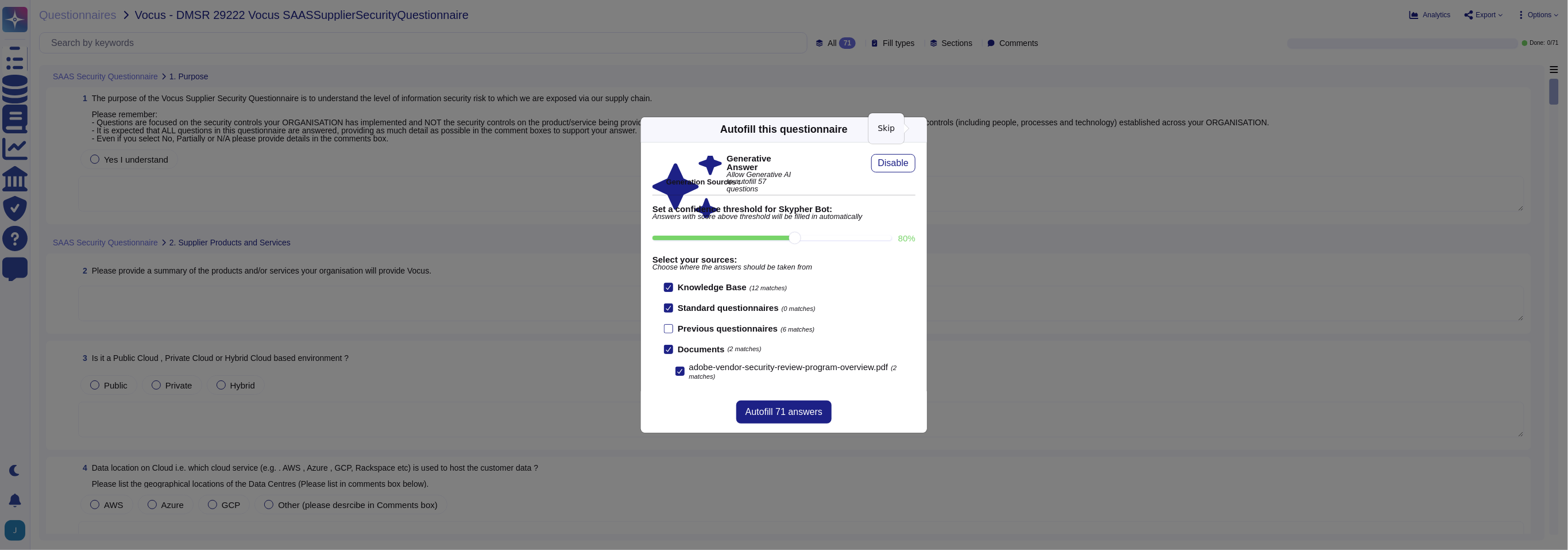
click at [774, 166] on icon at bounding box center [1030, 276] width 221 height 221
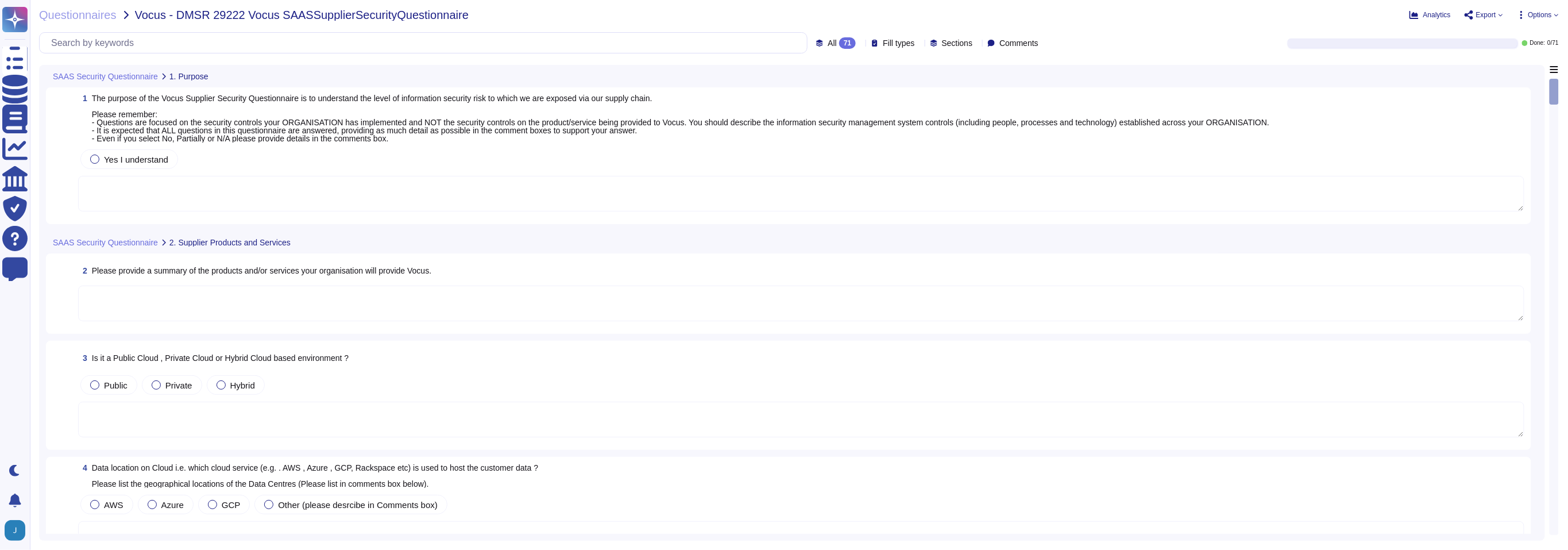
click at [774, 13] on span "Options" at bounding box center [1540, 15] width 24 height 7
click at [774, 27] on link "Autofill" at bounding box center [1512, 46] width 90 height 42
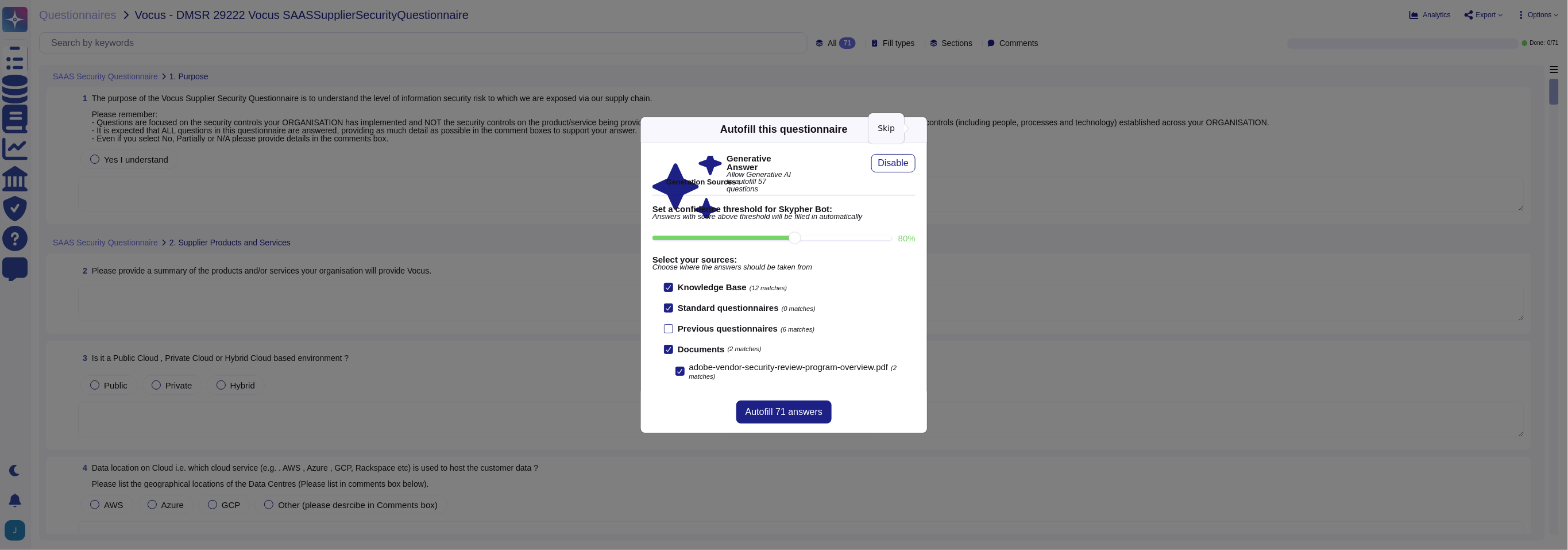
click at [774, 130] on icon at bounding box center [920, 130] width 0 height 0
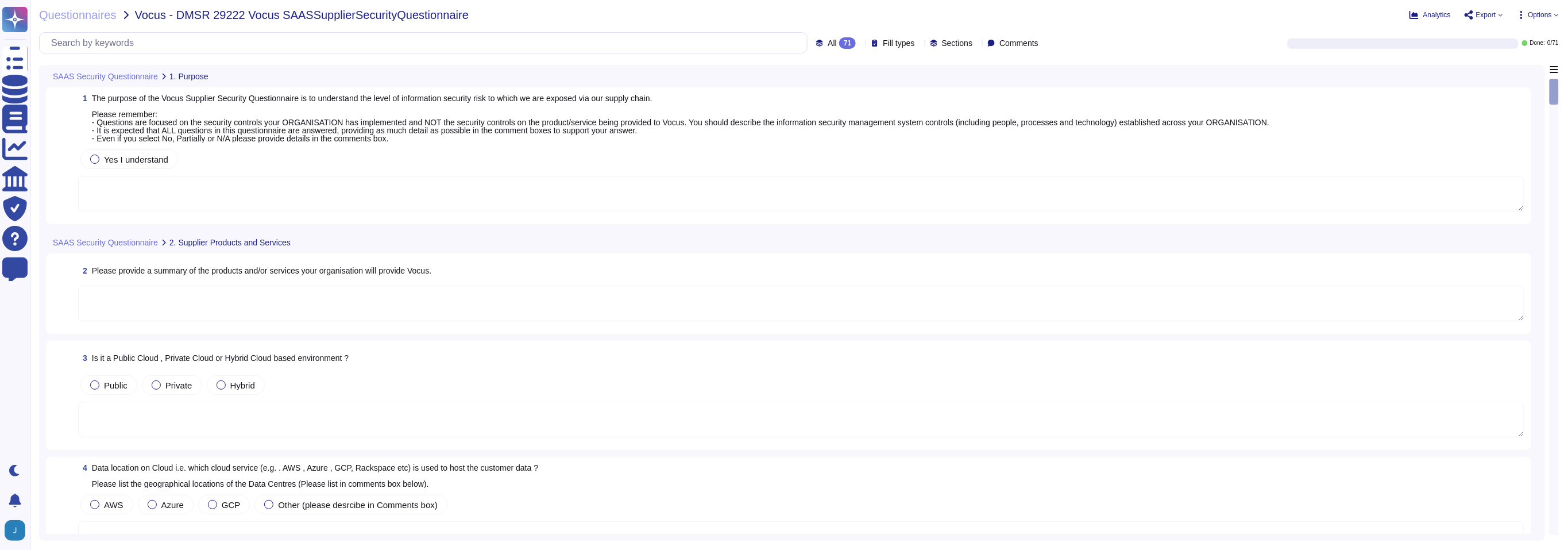
click at [774, 17] on span "Options" at bounding box center [1540, 15] width 24 height 7
click at [774, 34] on div "Autofill" at bounding box center [1512, 47] width 72 height 37
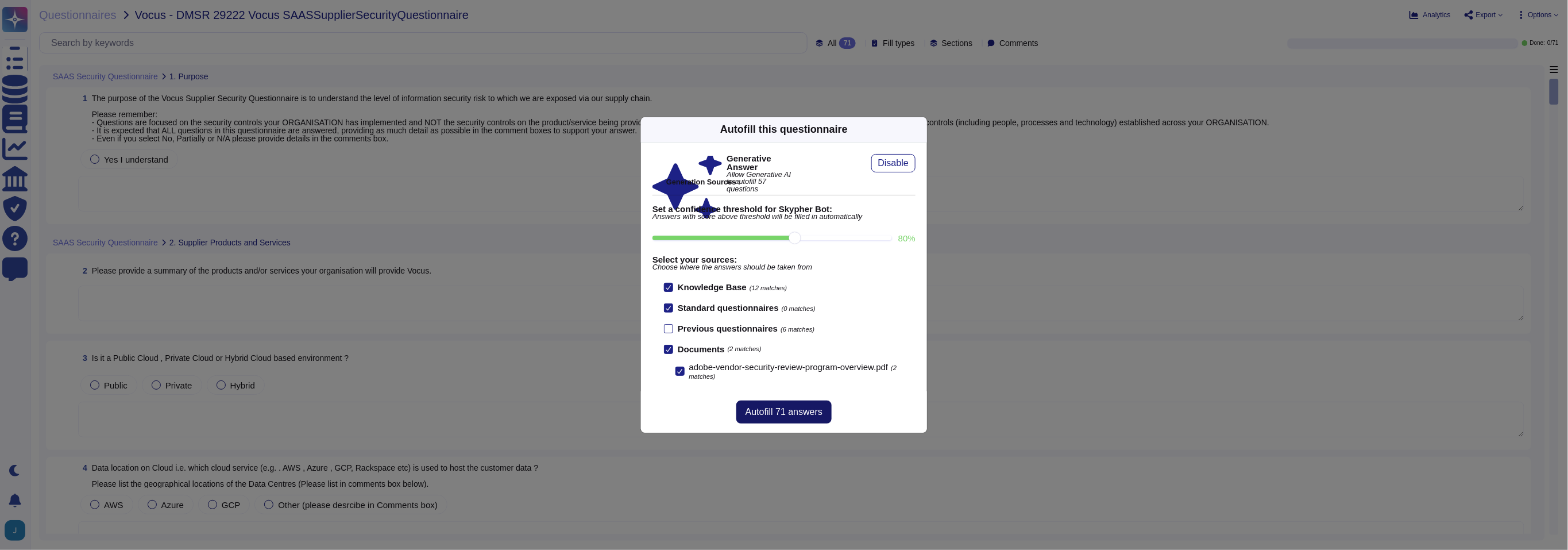
click at [774, 416] on span "Autofill 71 answers" at bounding box center [784, 411] width 77 height 9
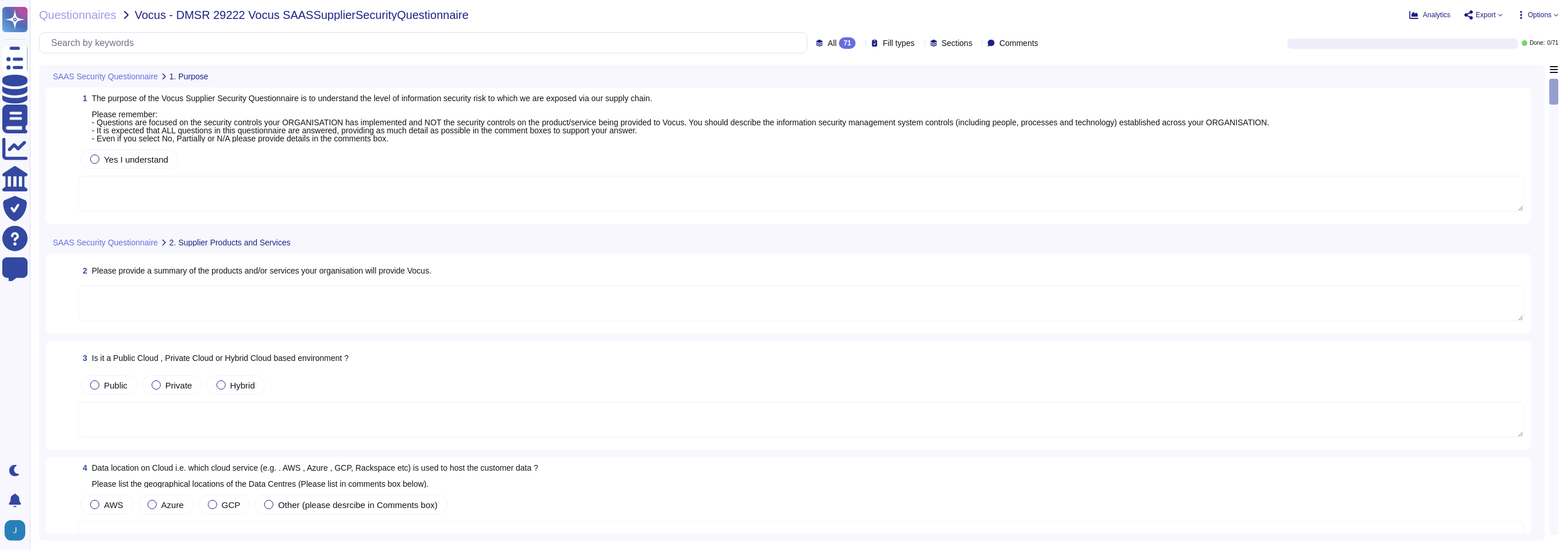
click at [774, 12] on span "Options" at bounding box center [1540, 15] width 24 height 7
click at [774, 30] on div "Autofill" at bounding box center [1512, 47] width 72 height 37
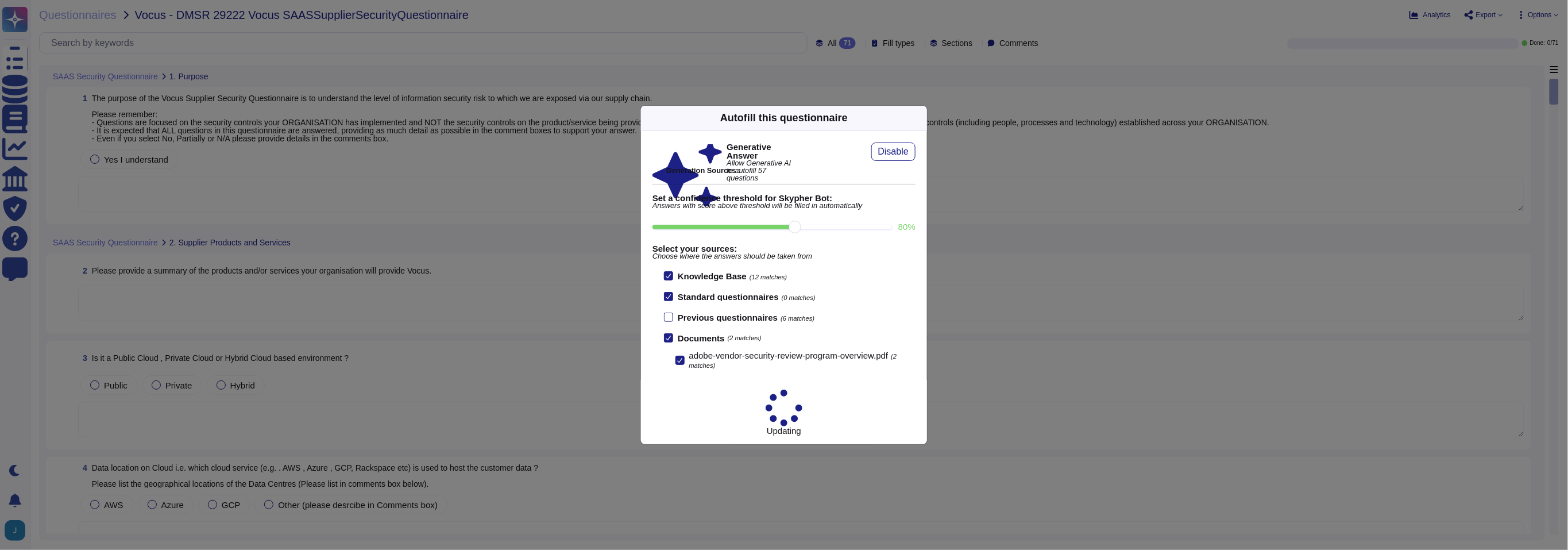
click at [774, 155] on icon at bounding box center [1030, 265] width 221 height 221
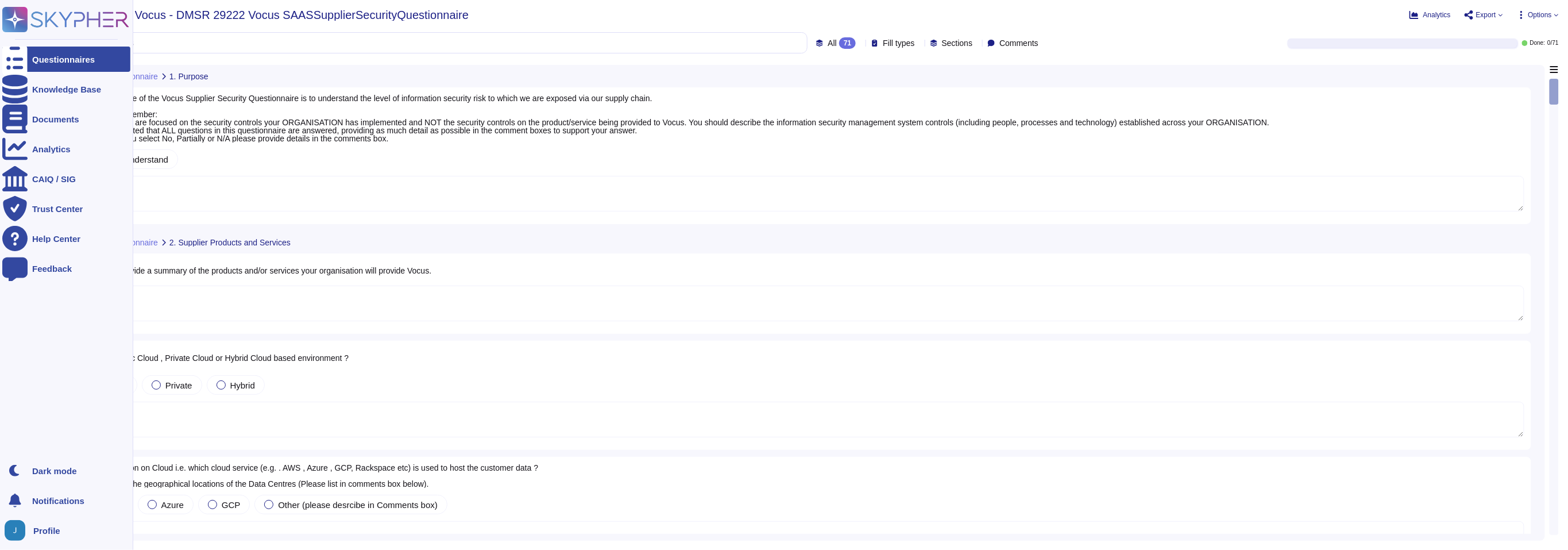
click at [38, 55] on div "Questionnaires" at bounding box center [63, 59] width 63 height 9
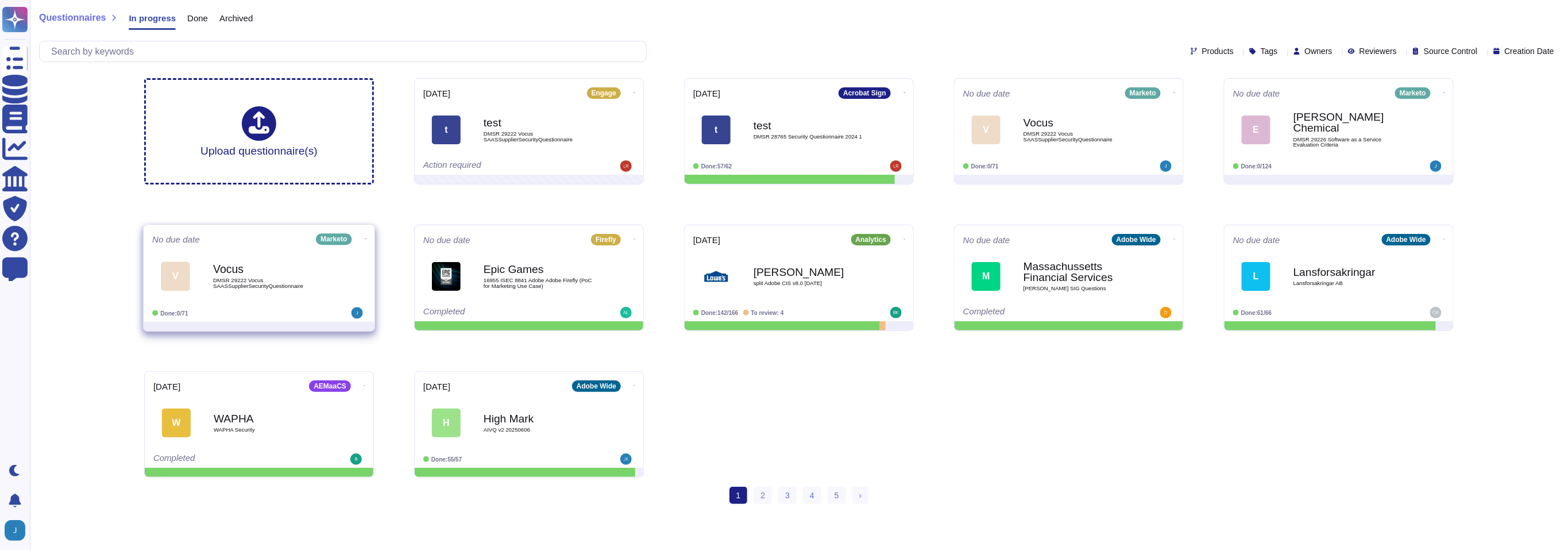
click at [363, 243] on span at bounding box center [366, 237] width 5 height 12
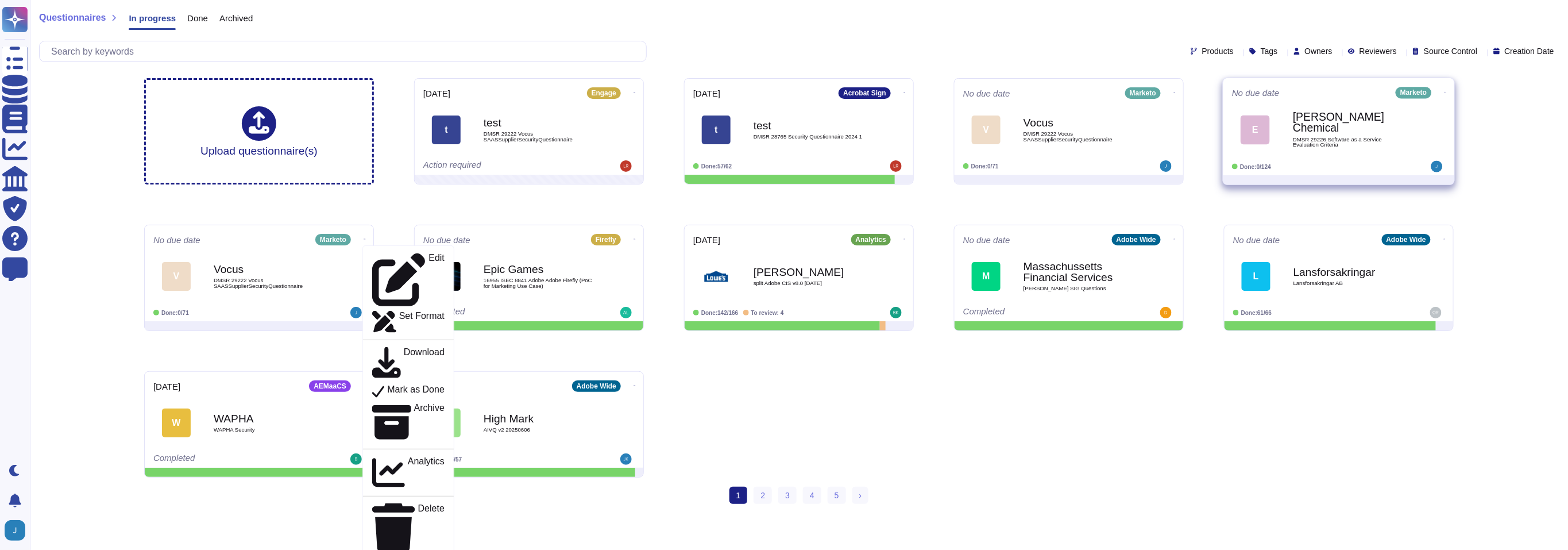
click at [774, 92] on icon at bounding box center [1445, 92] width 2 height 1
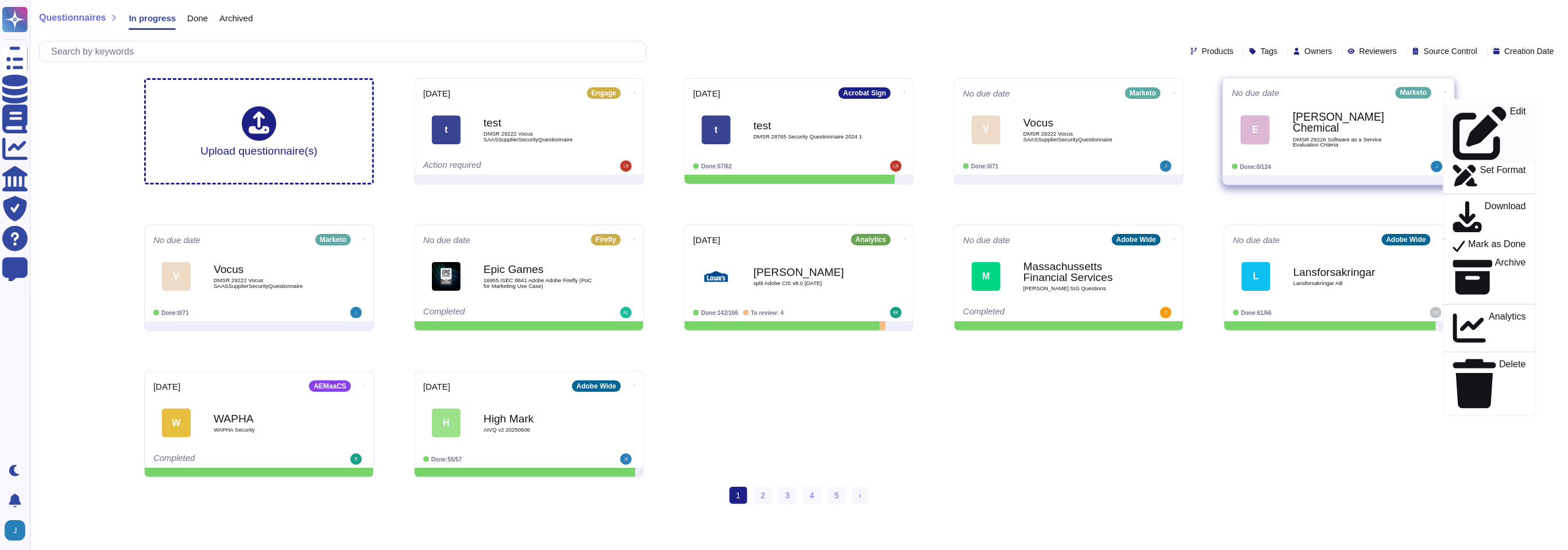
click at [774, 108] on link "Edit" at bounding box center [1489, 134] width 92 height 59
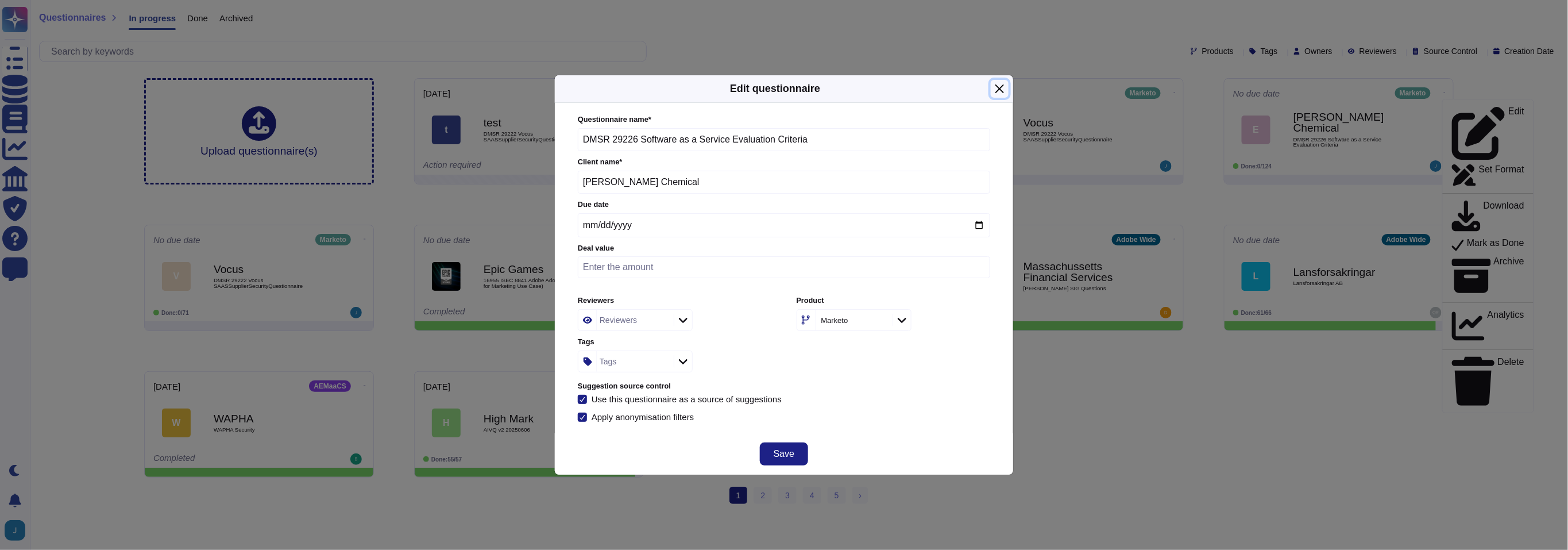
click at [774, 88] on button "Close" at bounding box center [1000, 89] width 18 height 18
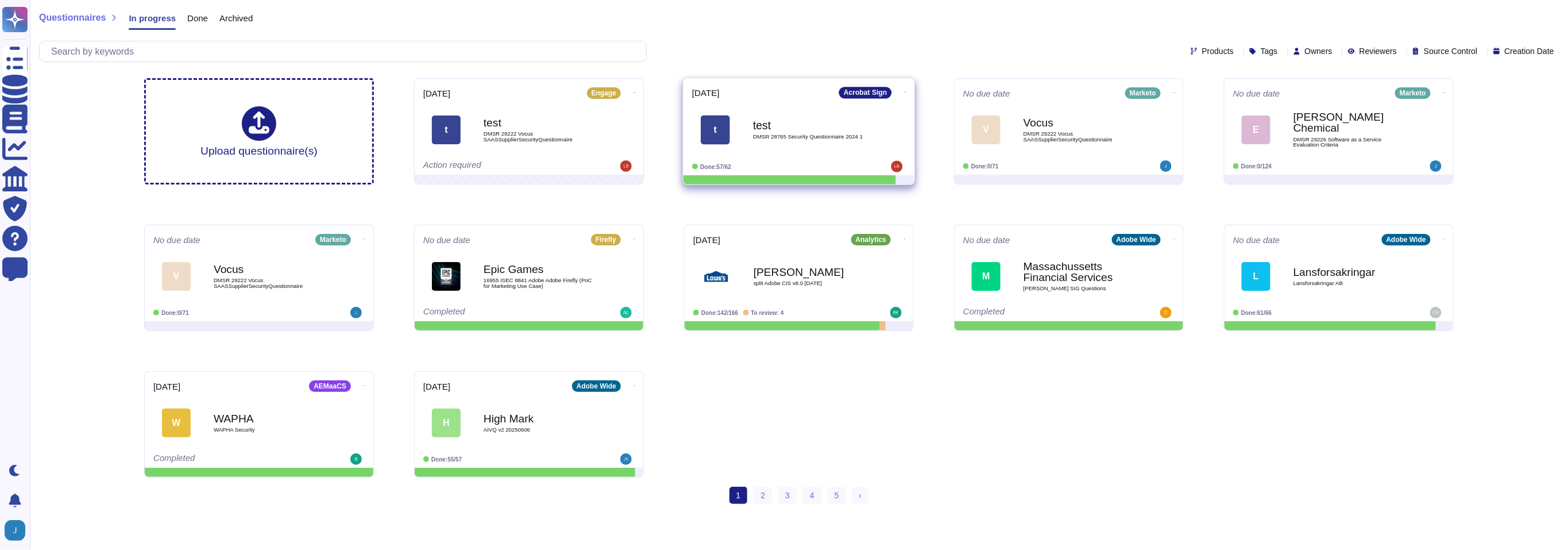
click at [732, 100] on div "2025-09-19 Acrobat Sign t test DMSR 28765 Security Questionnaire 2024 1 Done: 5…" at bounding box center [799, 126] width 231 height 97
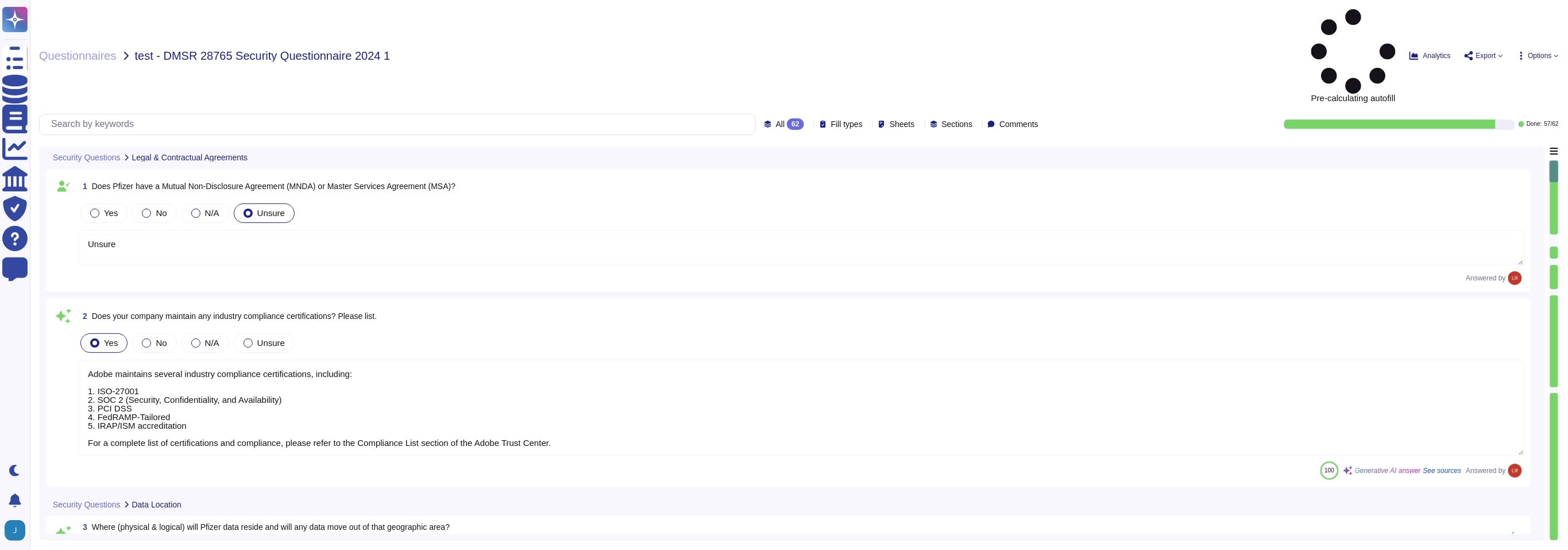
type textarea "Unsure"
type textarea "Adobe maintains several industry compliance certifications, including: 1. ISO-2…"
type textarea "Tenants data location is determined upon initial provisioning. Information of p…"
type textarea "Adobe's products and services' architecture diagrams, which include detailed de…"
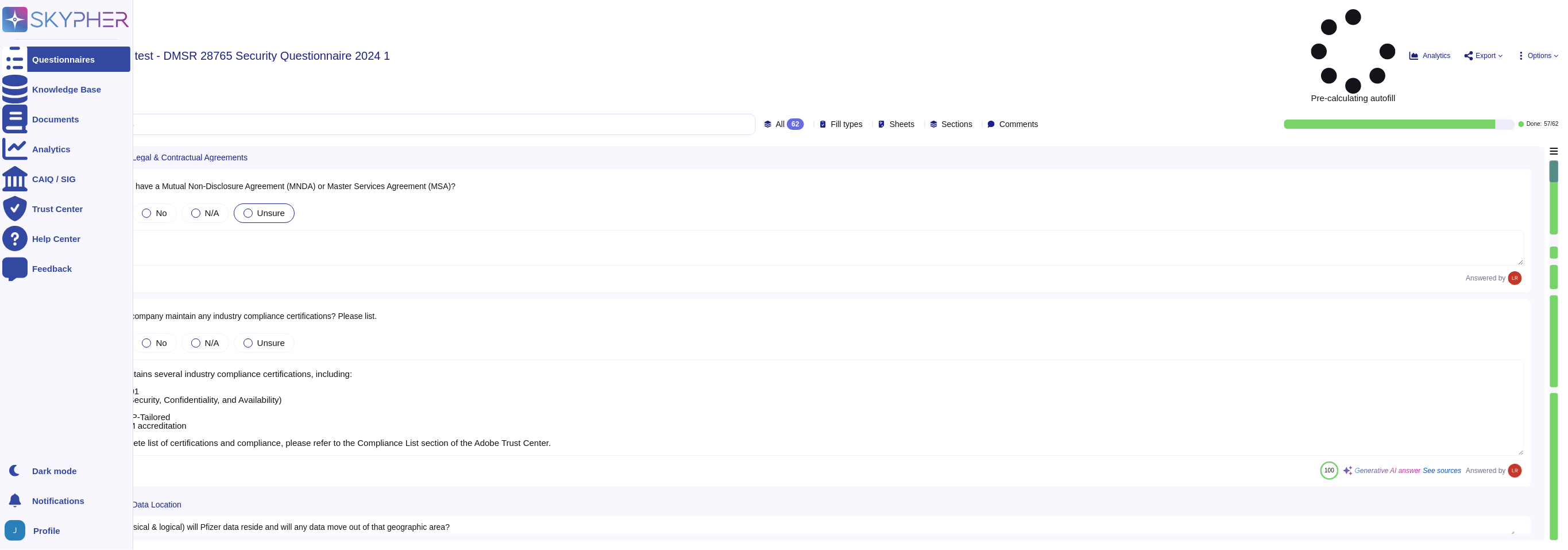
click at [17, 61] on icon at bounding box center [15, 59] width 25 height 34
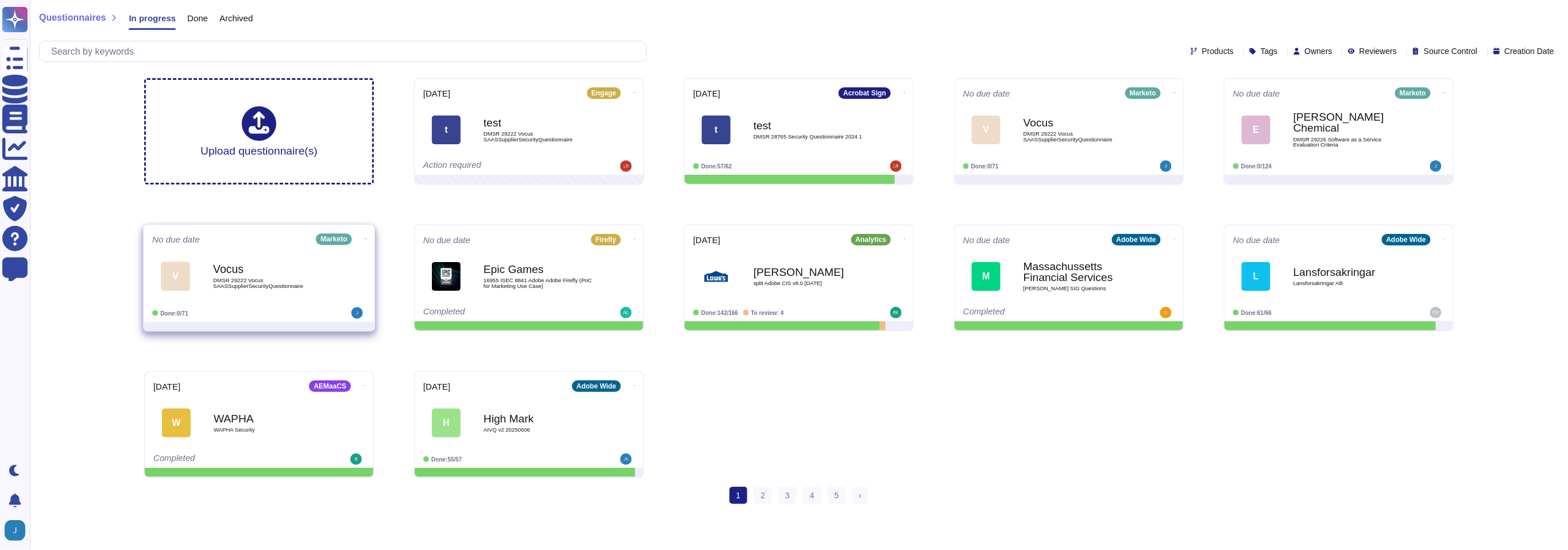
click at [265, 245] on div "No due date Marketo V Vocus DMSR 29222 Vocus SAASSupplierSecurityQuestionnaire …" at bounding box center [259, 273] width 231 height 97
click at [331, 272] on span "V Vocus DMSR 29222 Vocus SAASSupplierSecurityQuestionnaire" at bounding box center [259, 275] width 213 height 46
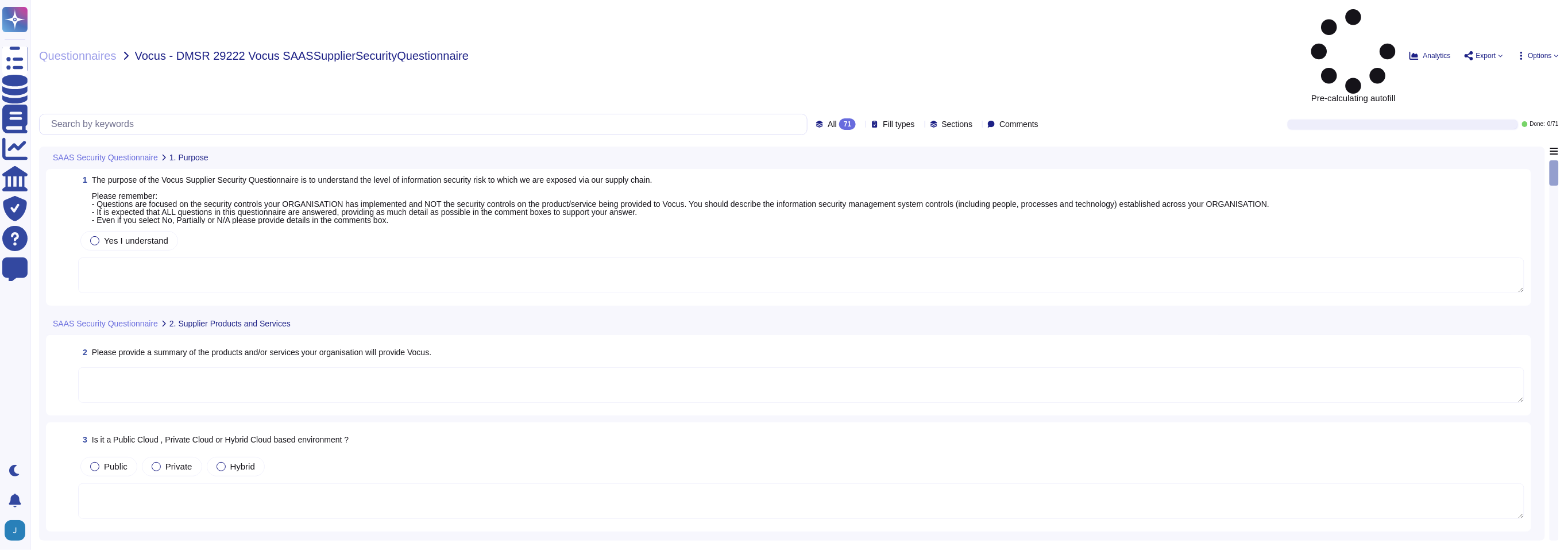
click at [1546, 52] on span "Options" at bounding box center [1540, 55] width 24 height 7
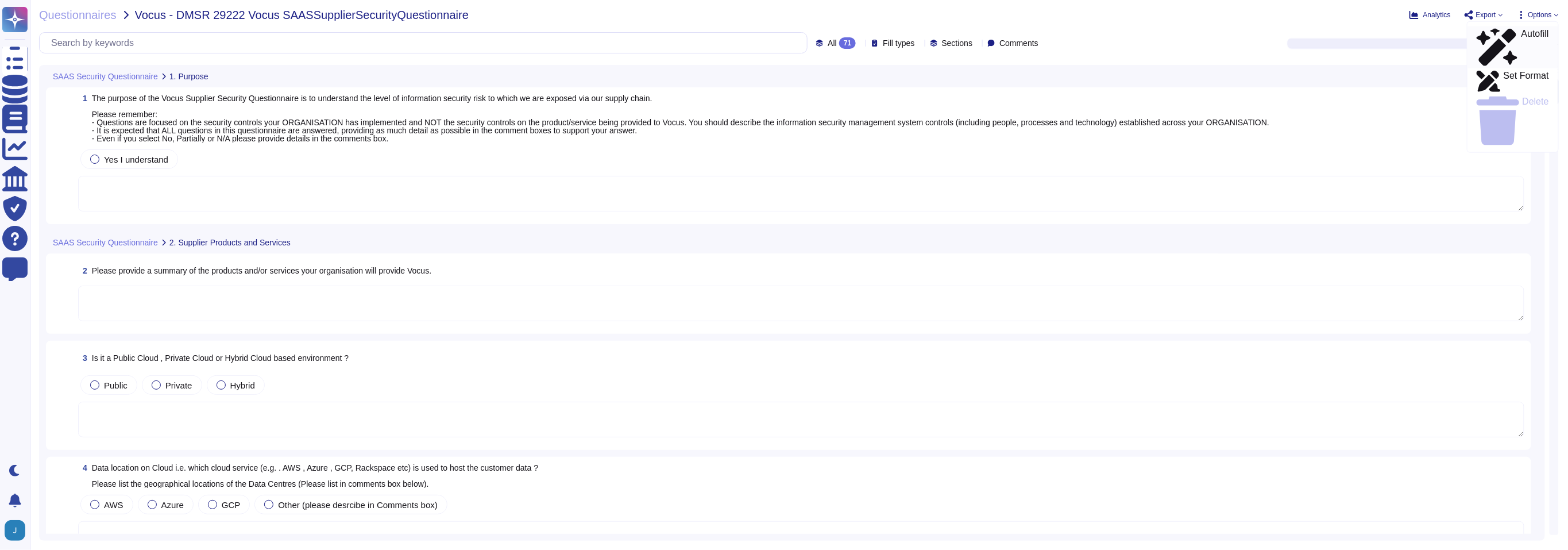
click at [1521, 36] on p "Autofill" at bounding box center [1535, 47] width 28 height 37
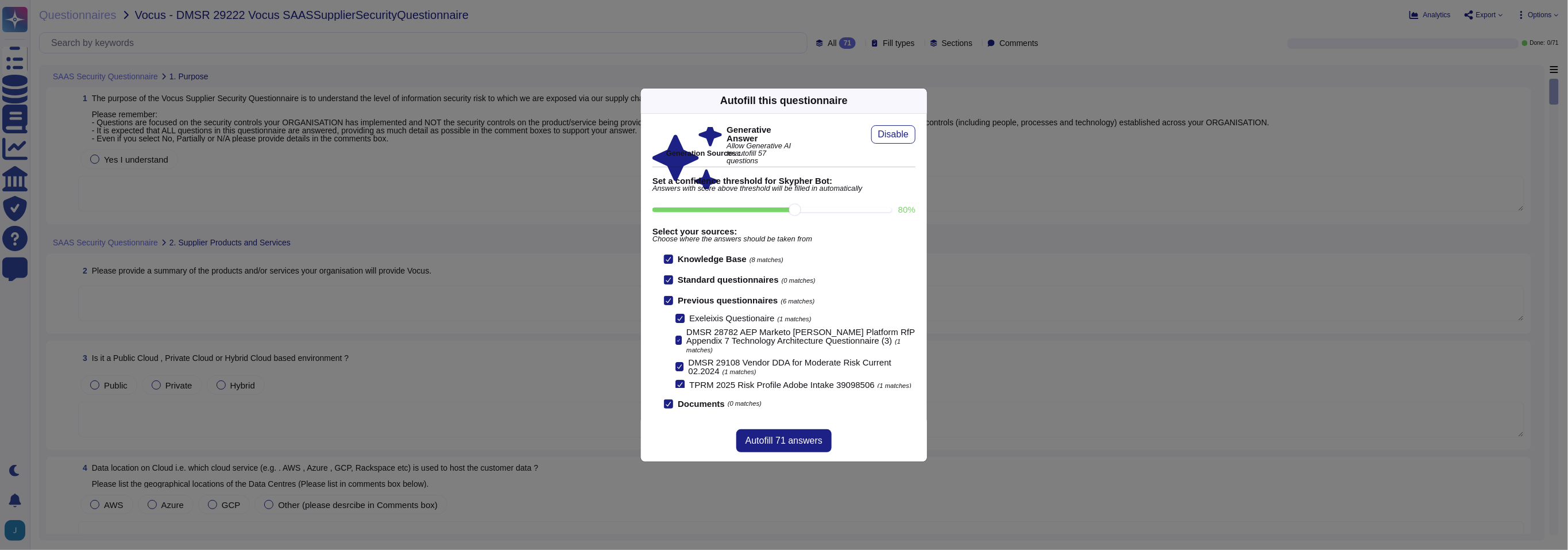
click at [668, 301] on icon at bounding box center [668, 300] width 6 height 6
click at [0, 0] on input "Previous questionnaires (6 matches)" at bounding box center [0, 0] width 0 height 0
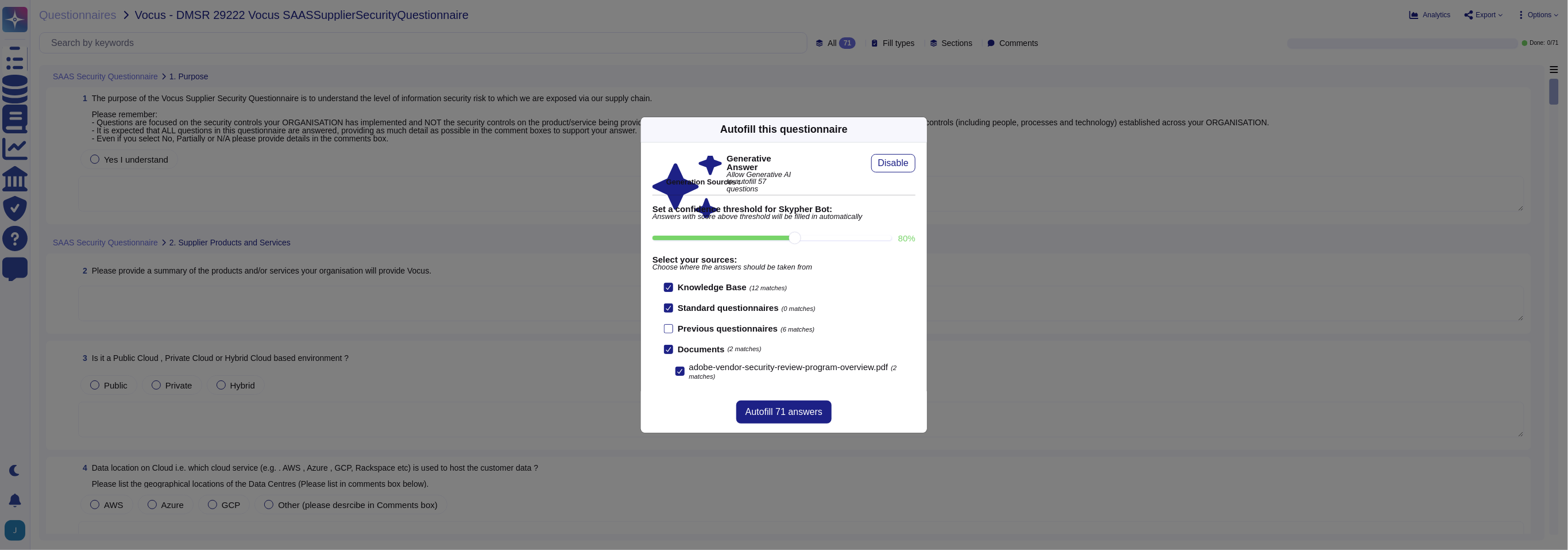
click at [804, 411] on span "Autofill 71 answers" at bounding box center [784, 411] width 77 height 9
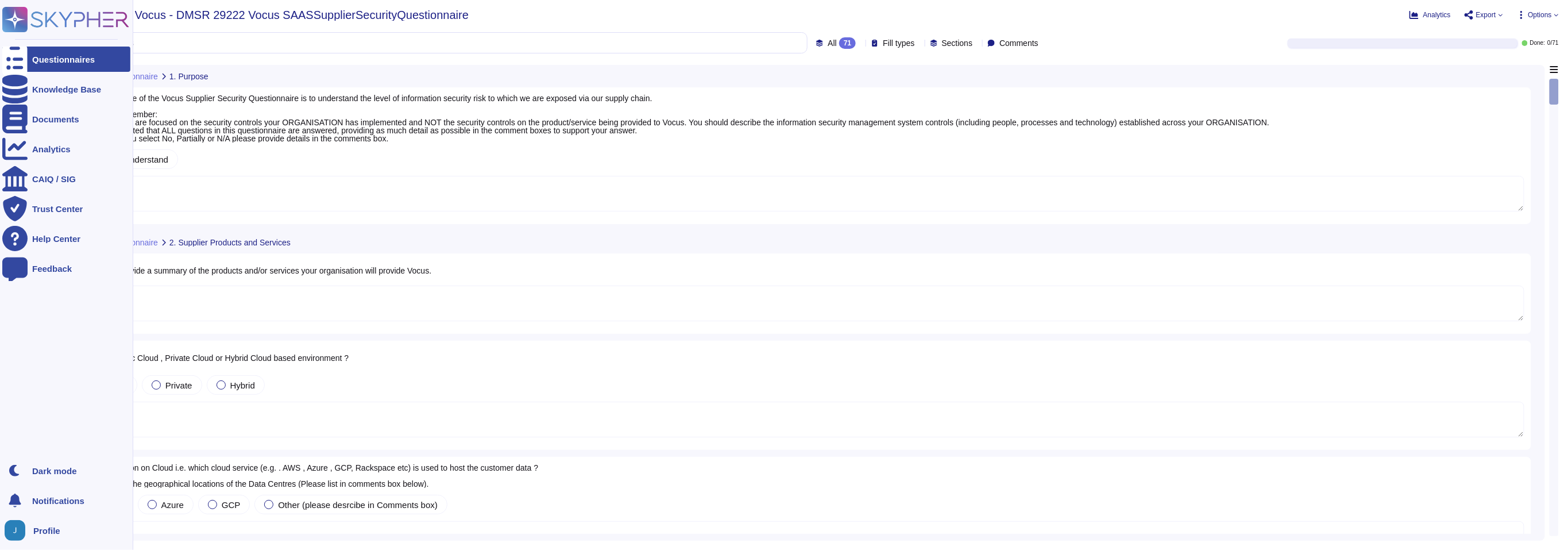
click at [42, 65] on div "Questionnaires" at bounding box center [66, 59] width 128 height 25
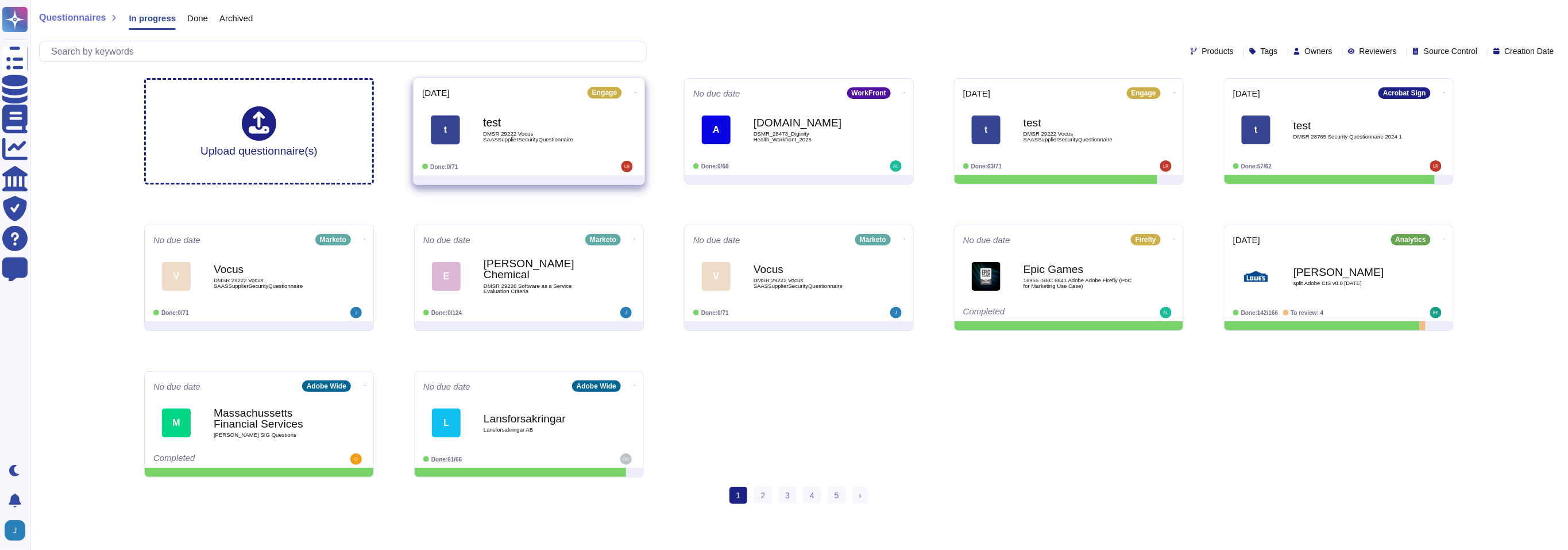
click at [634, 92] on icon at bounding box center [635, 92] width 2 height 1
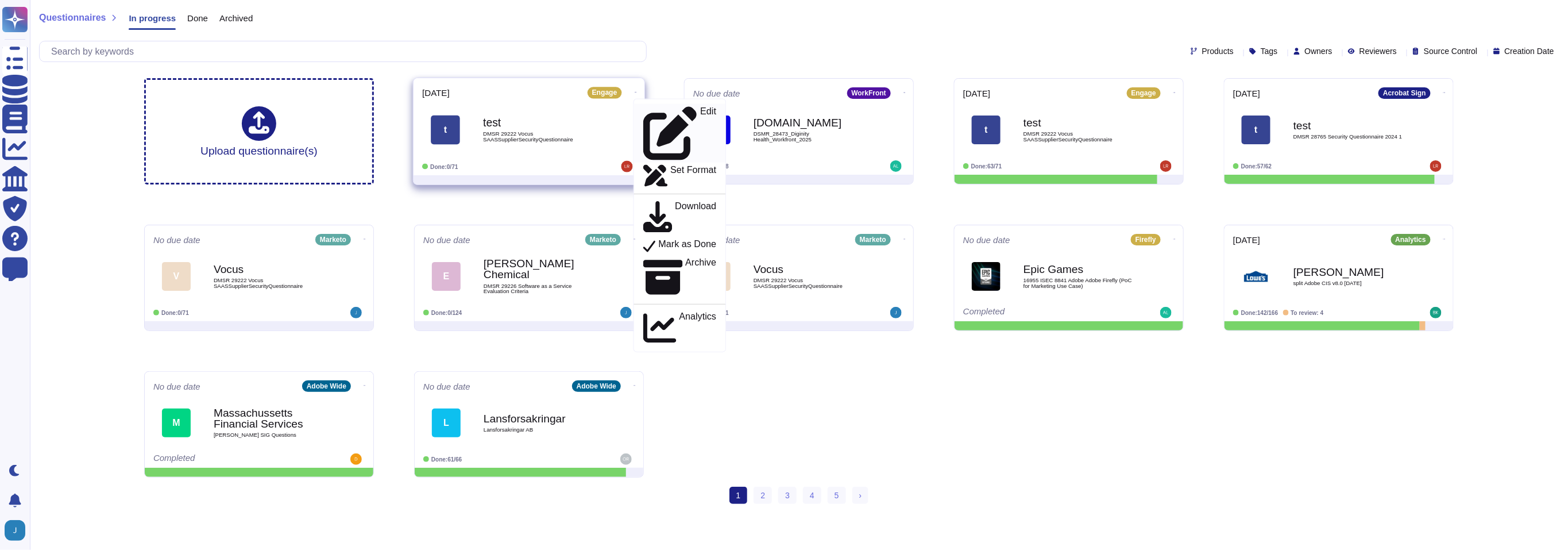
click at [700, 107] on p "Edit" at bounding box center [708, 134] width 16 height 54
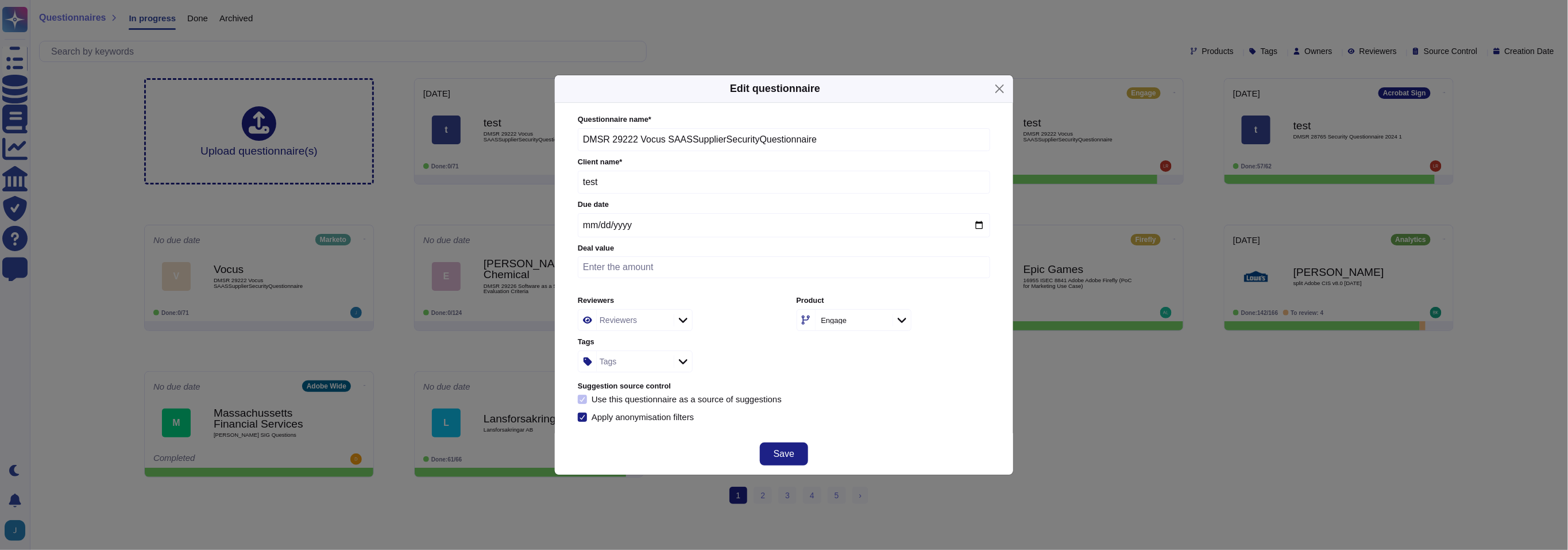
click at [581, 400] on icon at bounding box center [582, 399] width 6 height 6
click at [998, 88] on button "Close" at bounding box center [1000, 89] width 18 height 18
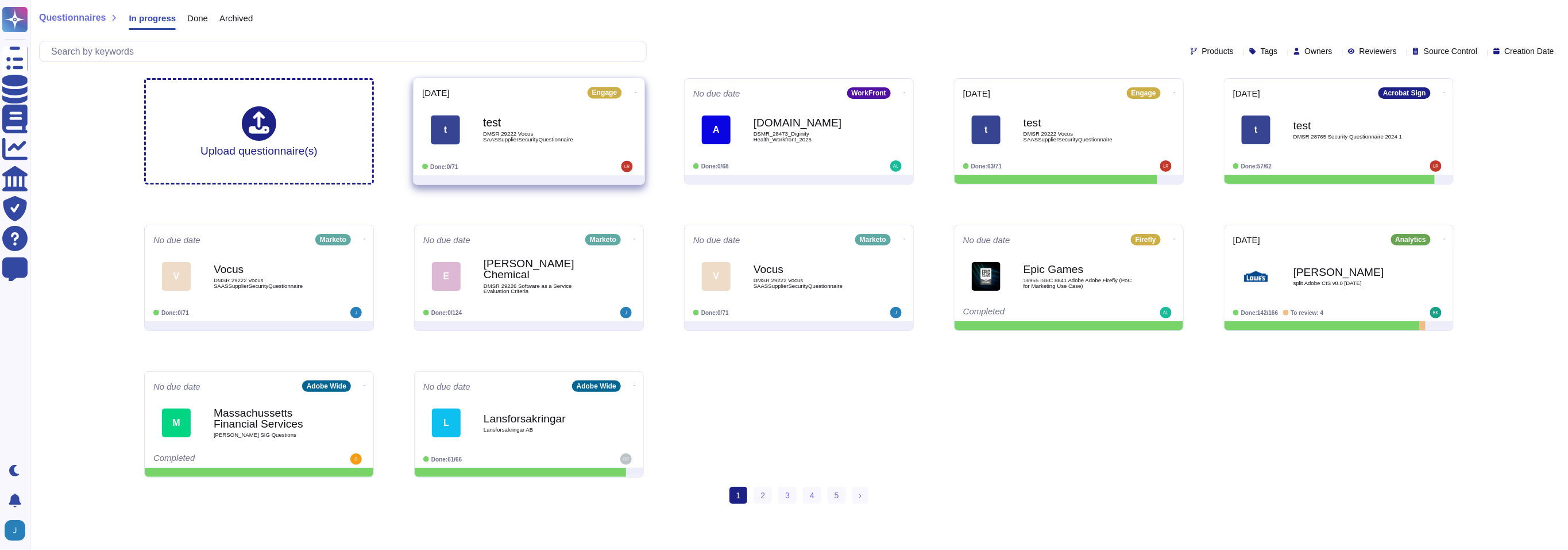
click at [634, 92] on icon at bounding box center [635, 92] width 2 height 1
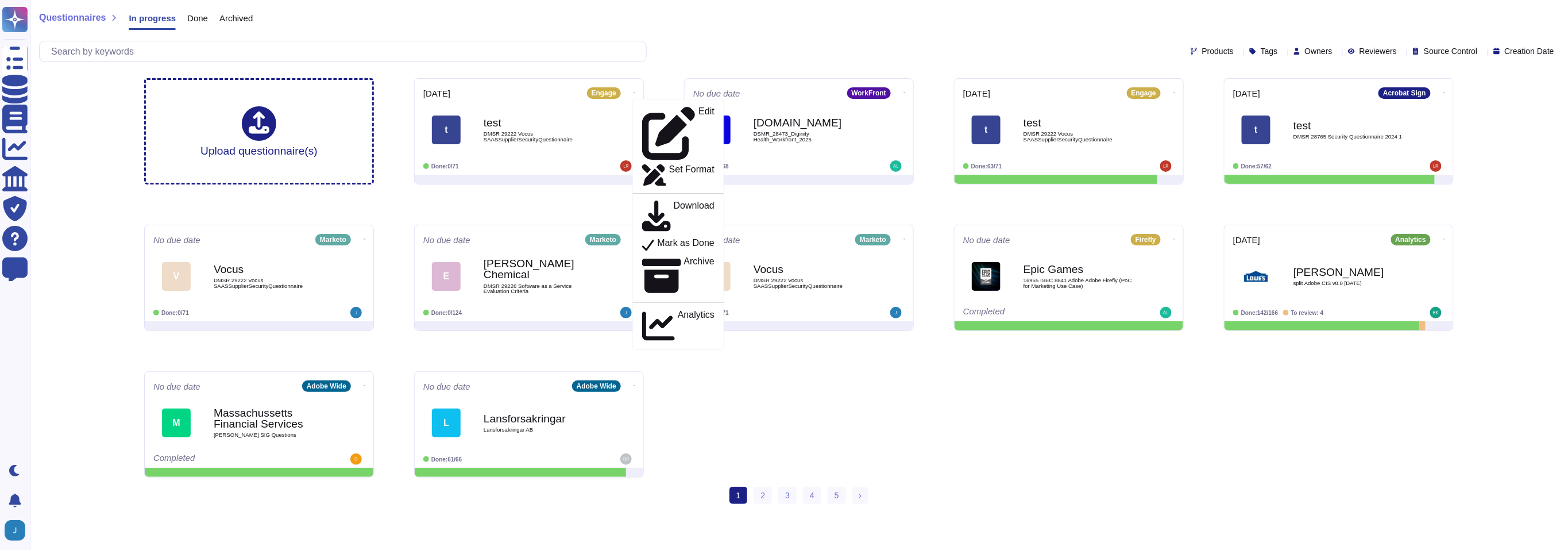
click at [926, 41] on div "Products Tags Owners Reviewers Source Control Creation Date" at bounding box center [799, 51] width 1519 height 21
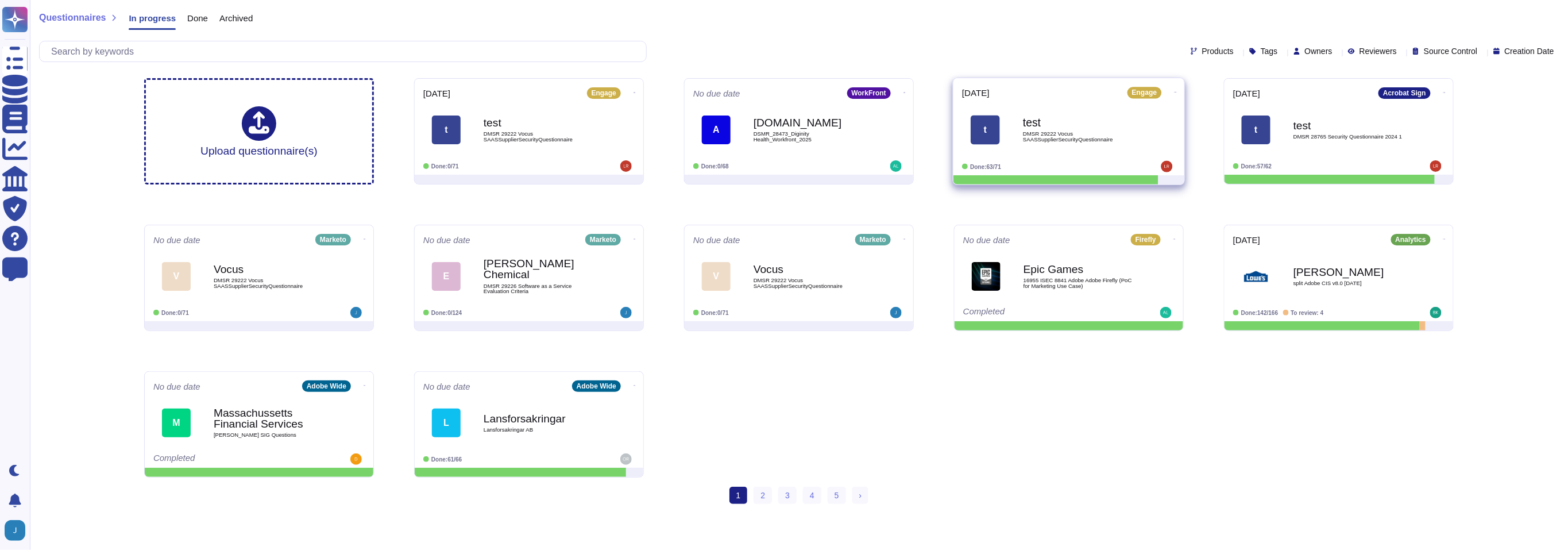
click at [1174, 91] on icon at bounding box center [1175, 92] width 2 height 3
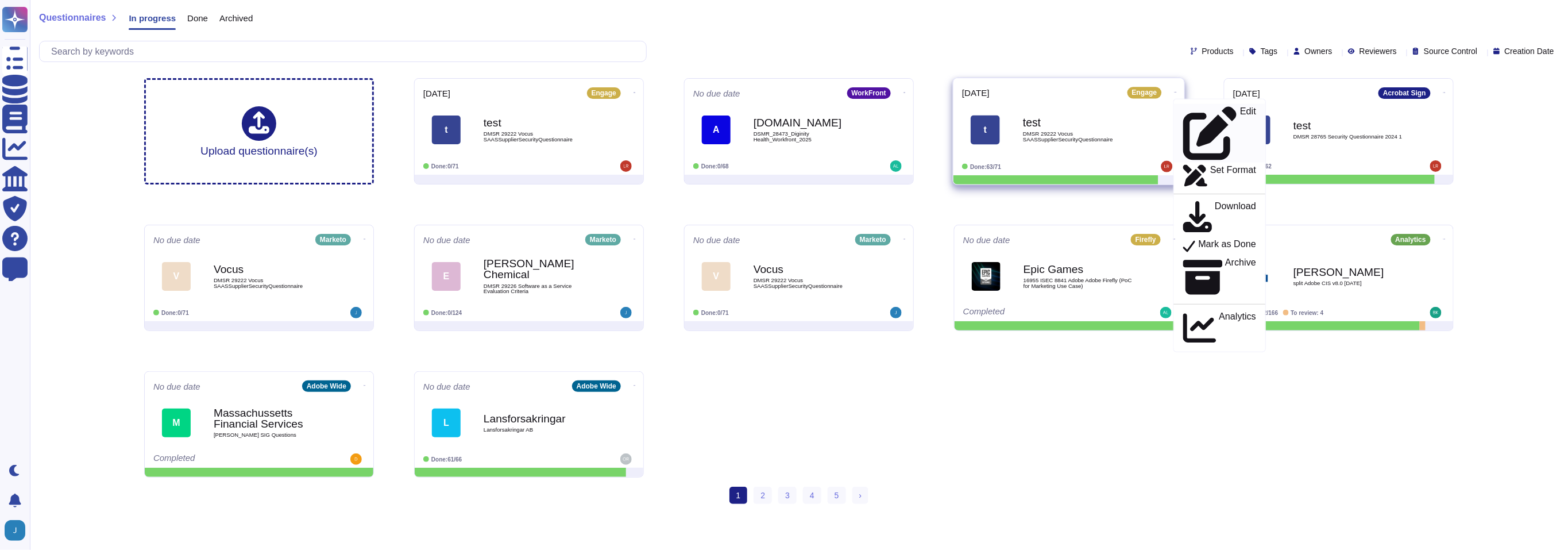
click at [1183, 107] on icon at bounding box center [1210, 133] width 54 height 54
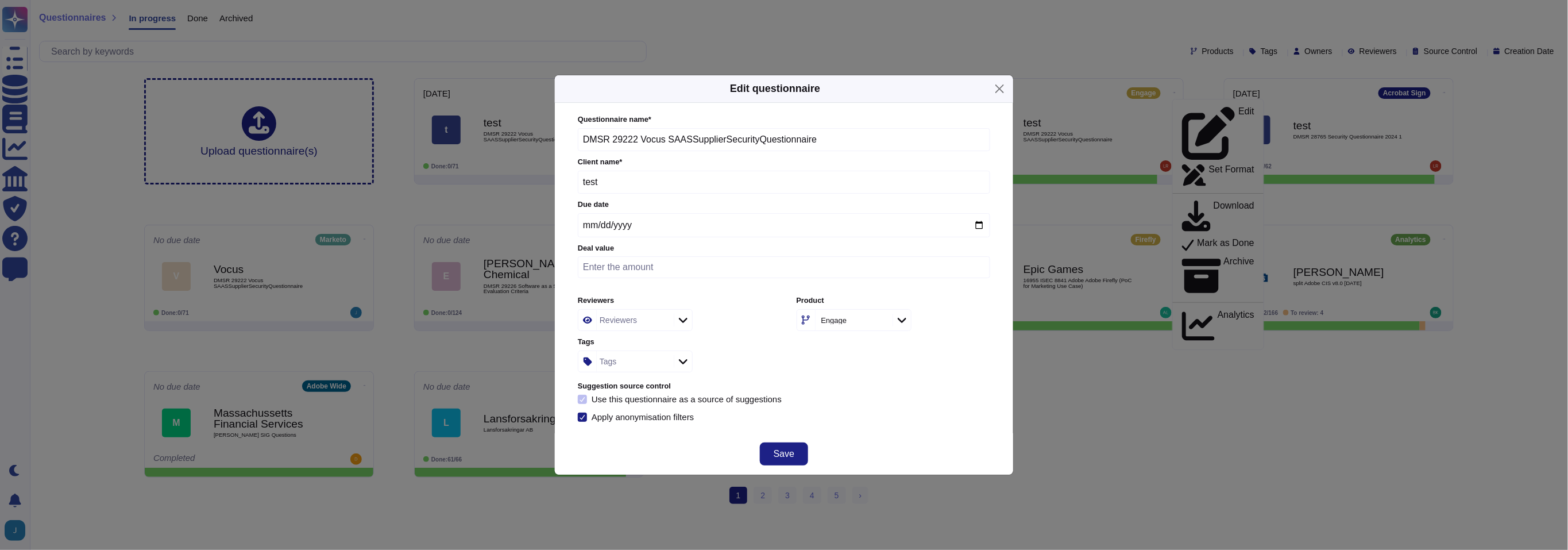
click at [862, 411] on div "Questionnaire name * DMSR 29222 Vocus SAASSupplierSecurityQuestionnaire Client …" at bounding box center [784, 267] width 412 height 307
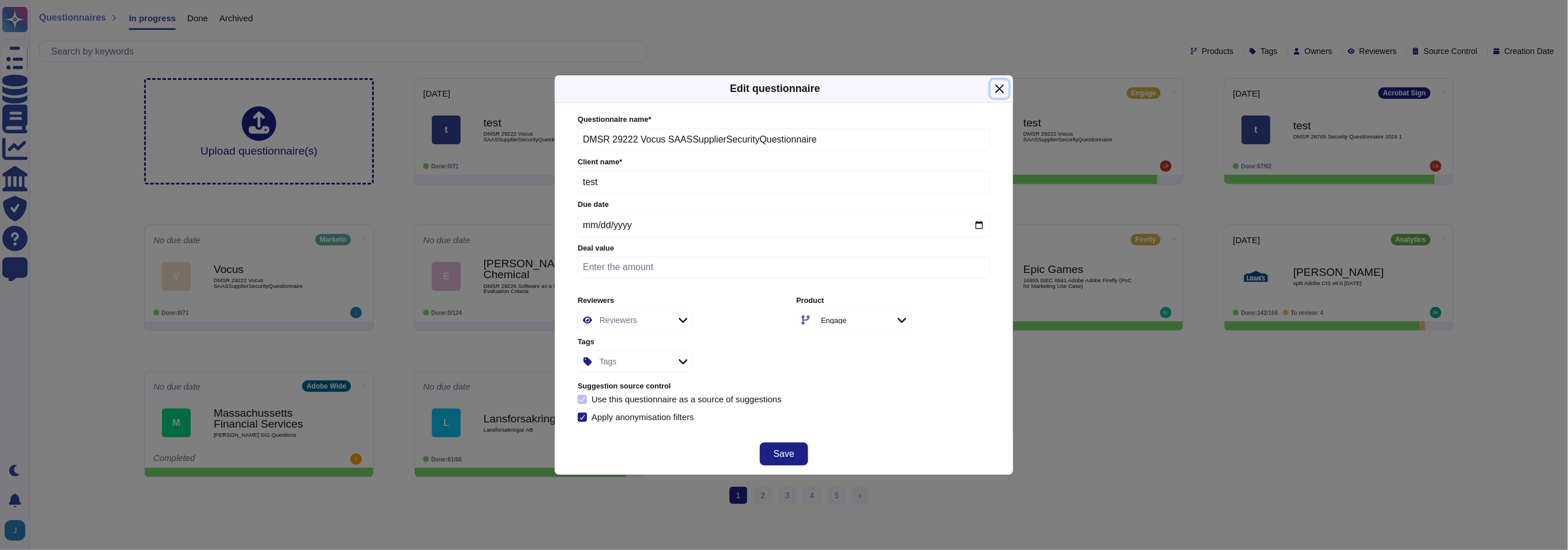
click at [1002, 87] on button "Close" at bounding box center [1000, 89] width 18 height 18
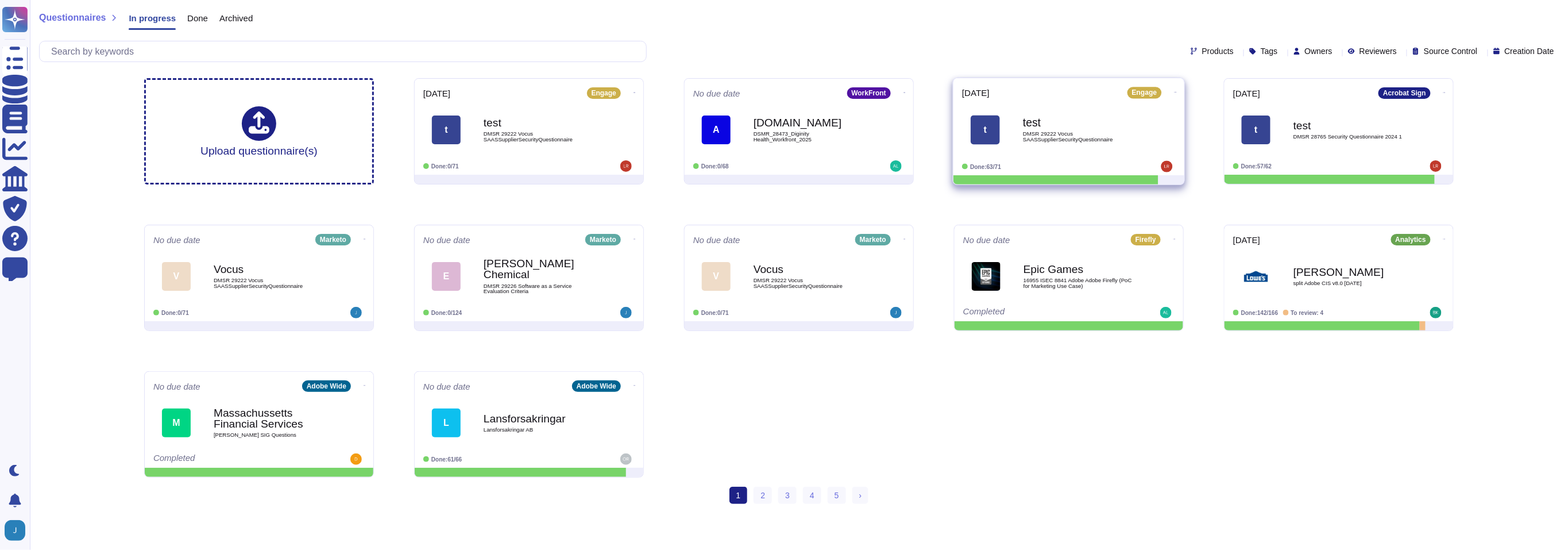
click at [1028, 125] on b "test" at bounding box center [1080, 122] width 116 height 11
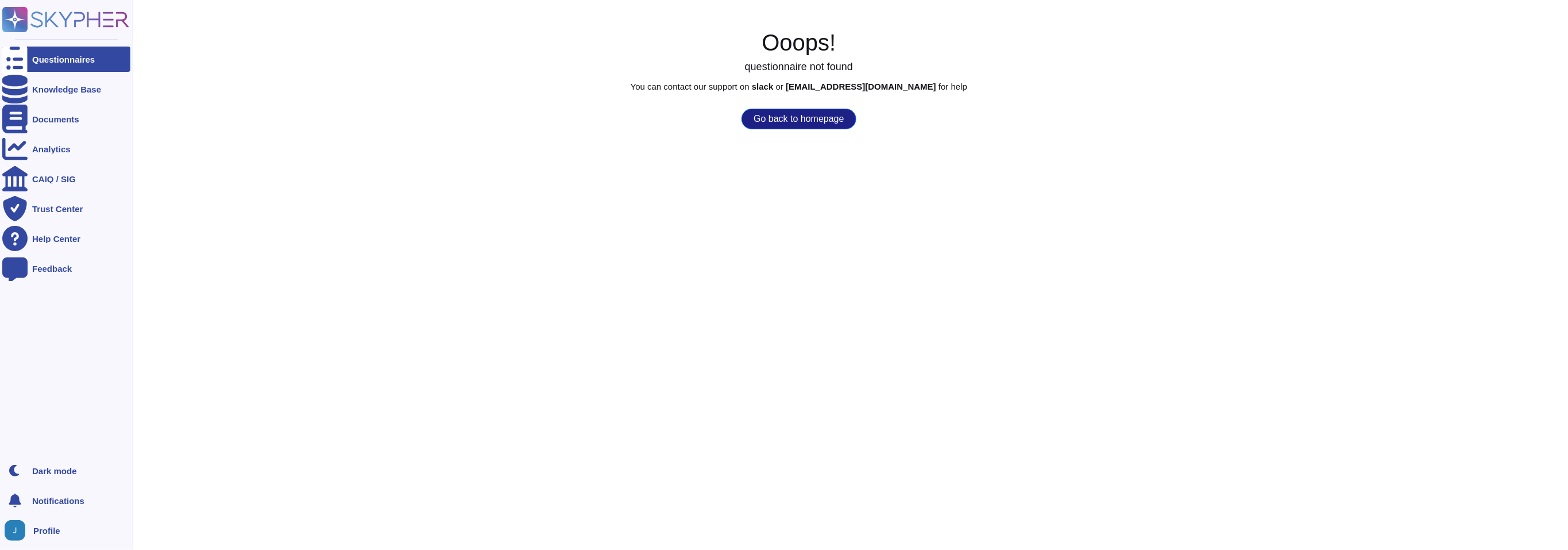
click at [12, 59] on icon at bounding box center [15, 59] width 25 height 34
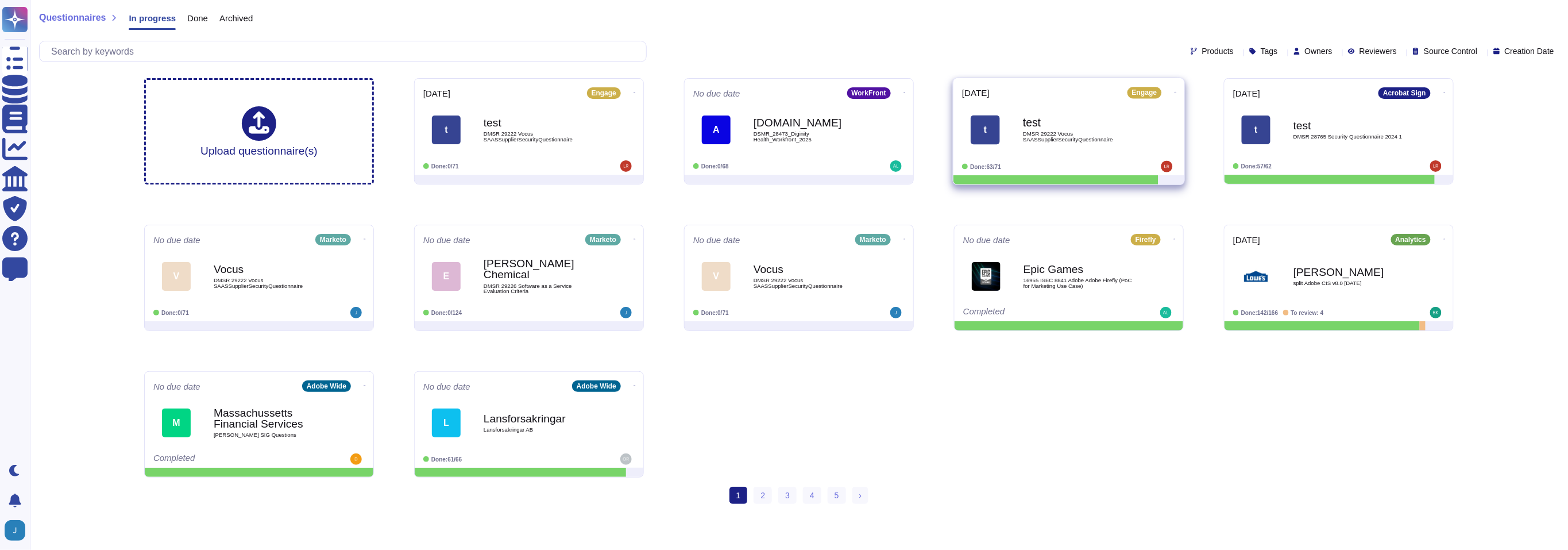
click at [1026, 102] on div "t test DMSR 29222 Vocus SAASSupplierSecurityQuestionnaire" at bounding box center [1068, 129] width 213 height 58
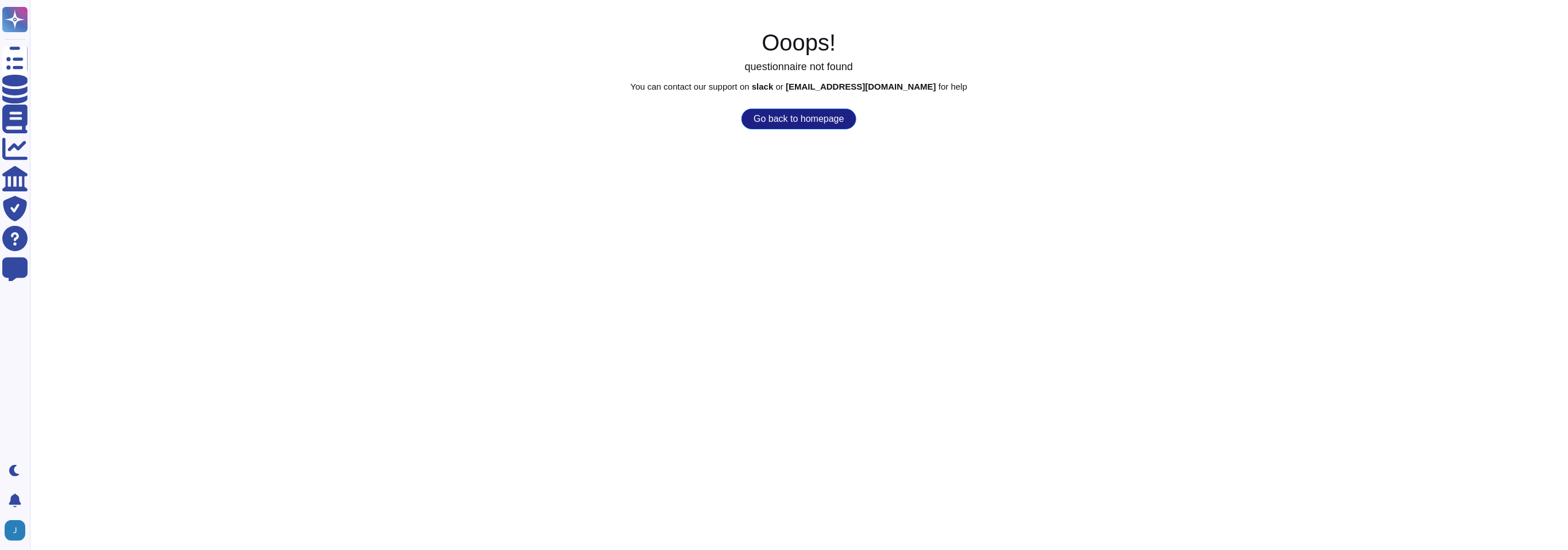
click at [787, 117] on button "Go back to homepage" at bounding box center [799, 118] width 114 height 20
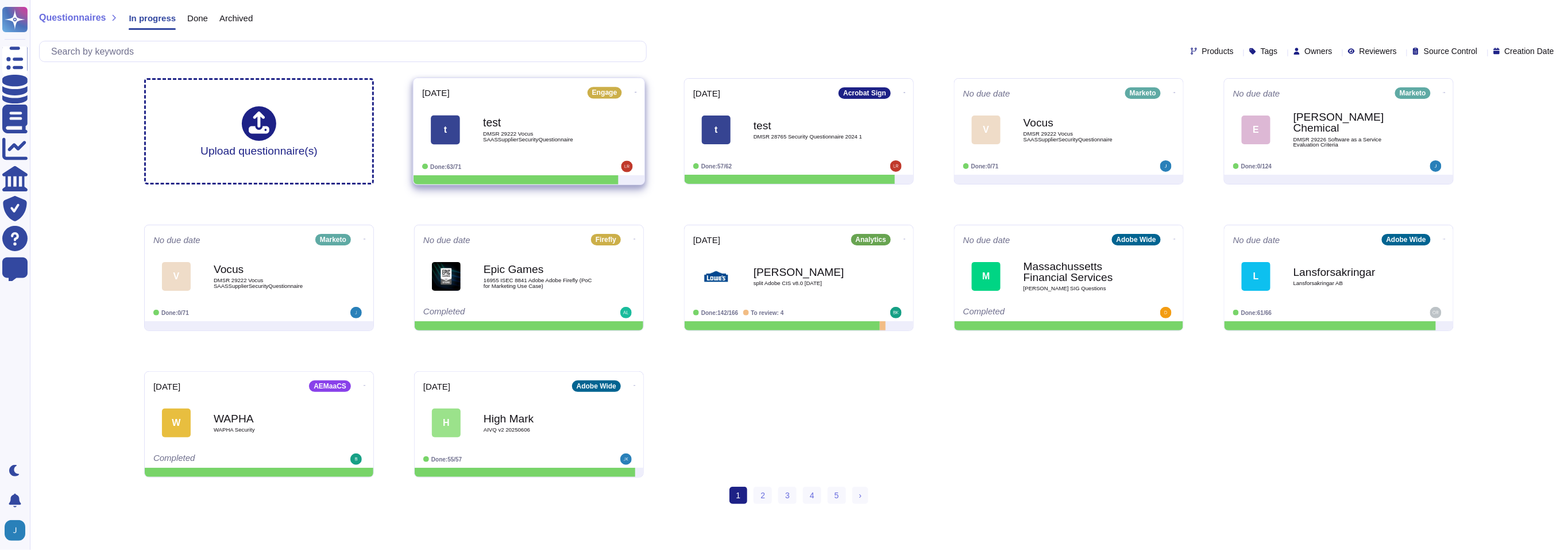
click at [574, 121] on b "test" at bounding box center [541, 122] width 116 height 11
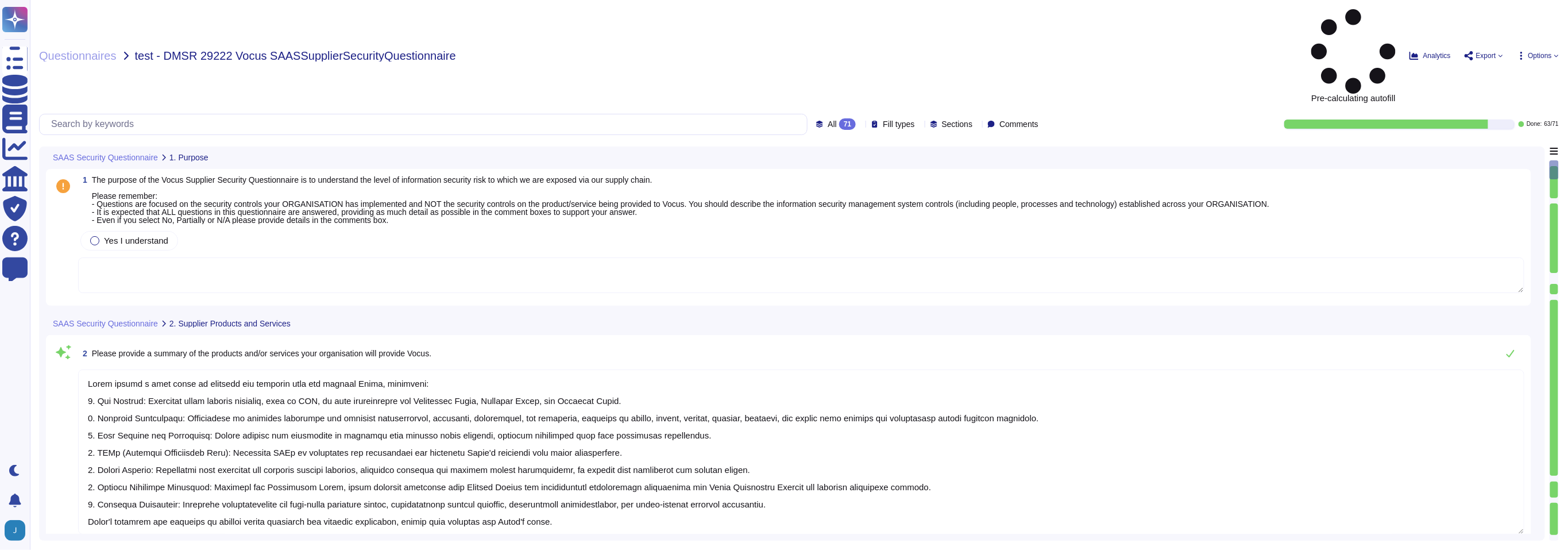
type textarea "Adobe offers a wide range of products and services that can benefit Vocus, incl…"
type textarea "Adobe operates in a Public Cloud environment, utilizing multiple cloud provider…"
type textarea "Adobe utilizes Amazon Web Services (AWS) for hosting customer data, specificall…"
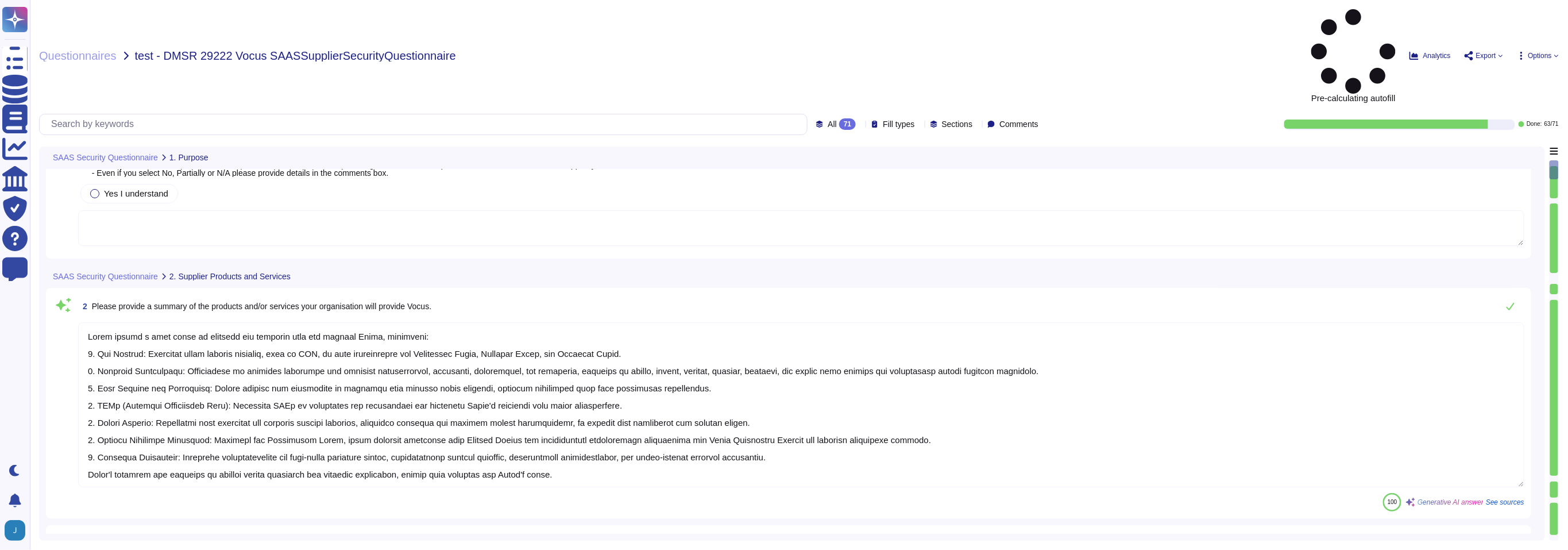
type textarea "Adobe utilizes Infrastructure-as-a-Service (IaaS) through Amazon Web Services (…"
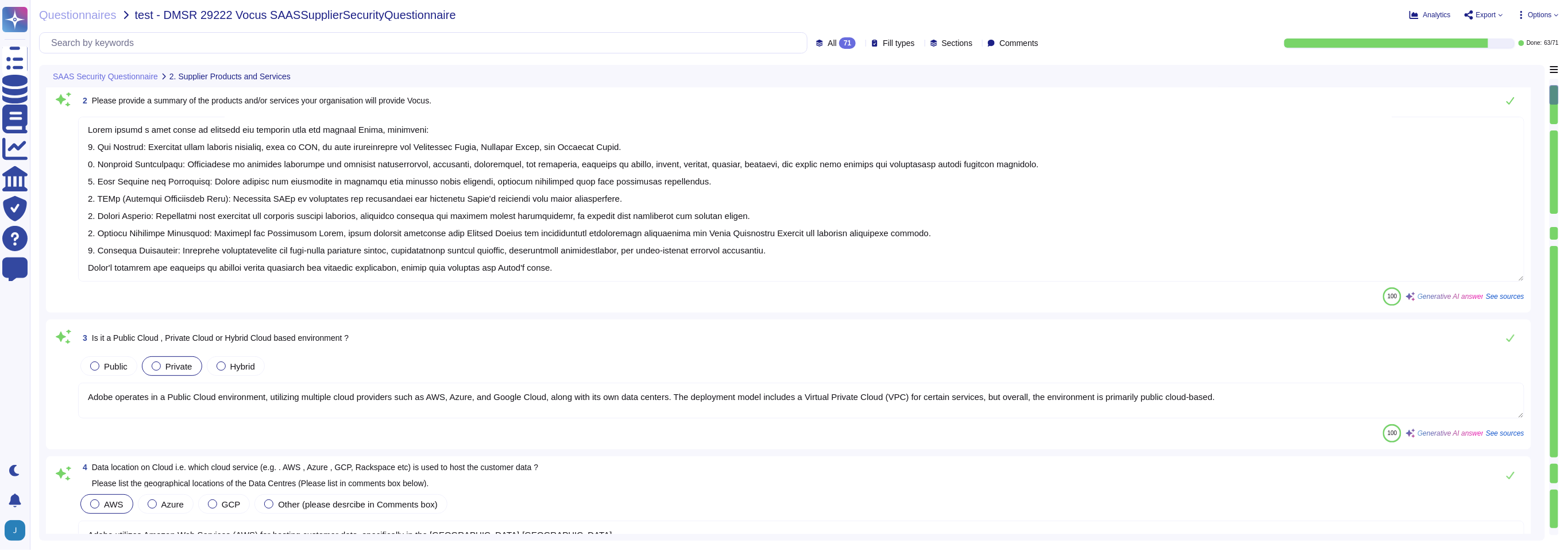
scroll to position [288, 0]
type textarea "Adobe's products and services' architecture diagrams, which include high-level …"
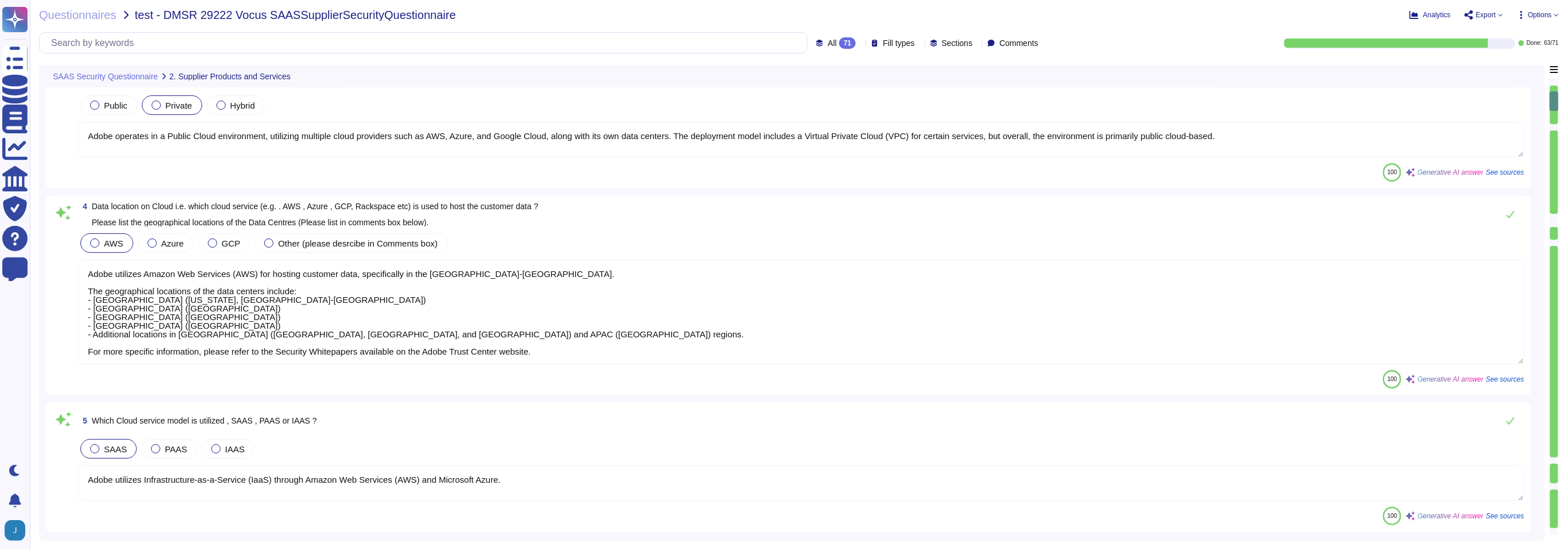
scroll to position [426, 0]
type textarea "Yes, Adobe has a support team located globally, including in regions outside of…"
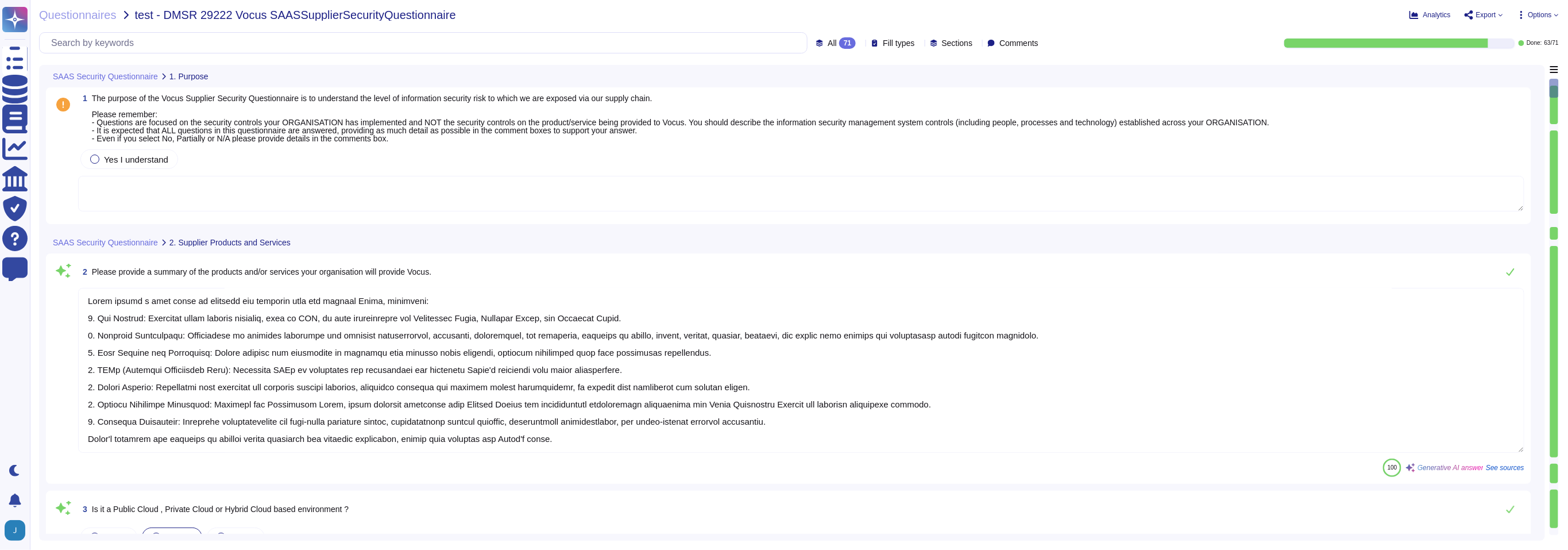
scroll to position [0, 0]
click at [1554, 16] on icon at bounding box center [1557, 15] width 5 height 5
click at [1206, 36] on div "All 71 Fill types Sections Comments Done: 63 / 71" at bounding box center [799, 42] width 1519 height 21
click at [111, 16] on span "Questionnaires" at bounding box center [77, 15] width 77 height 11
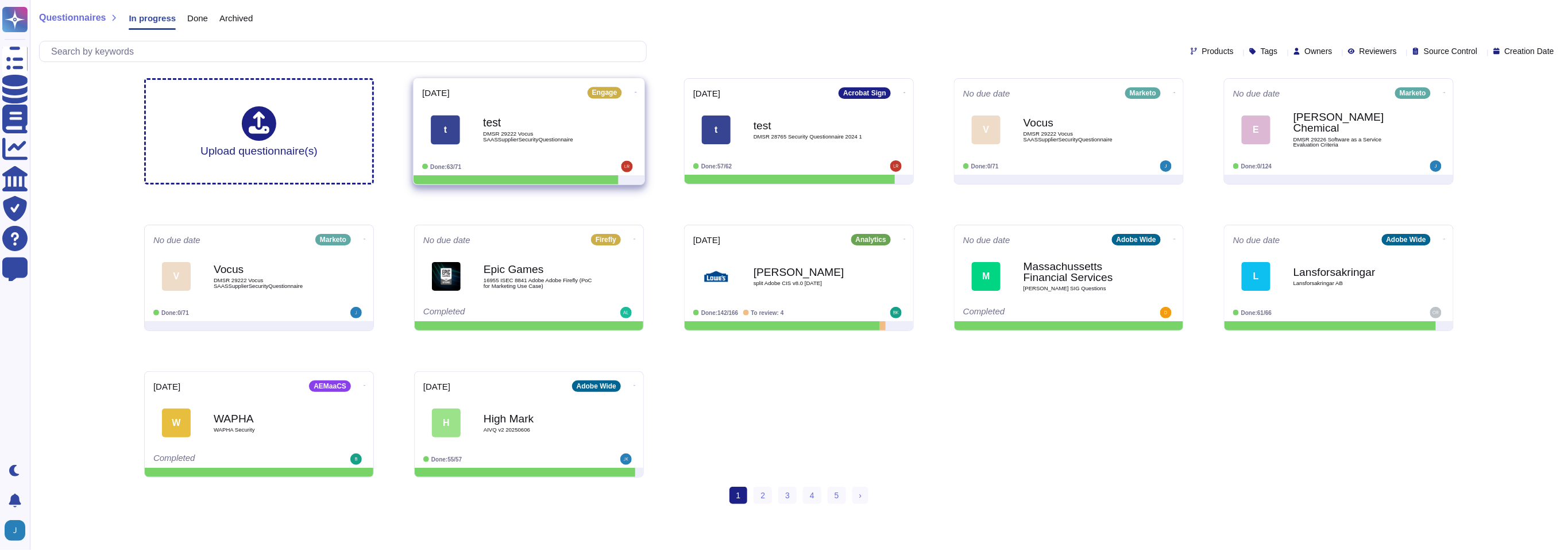
click at [634, 90] on icon at bounding box center [635, 92] width 2 height 3
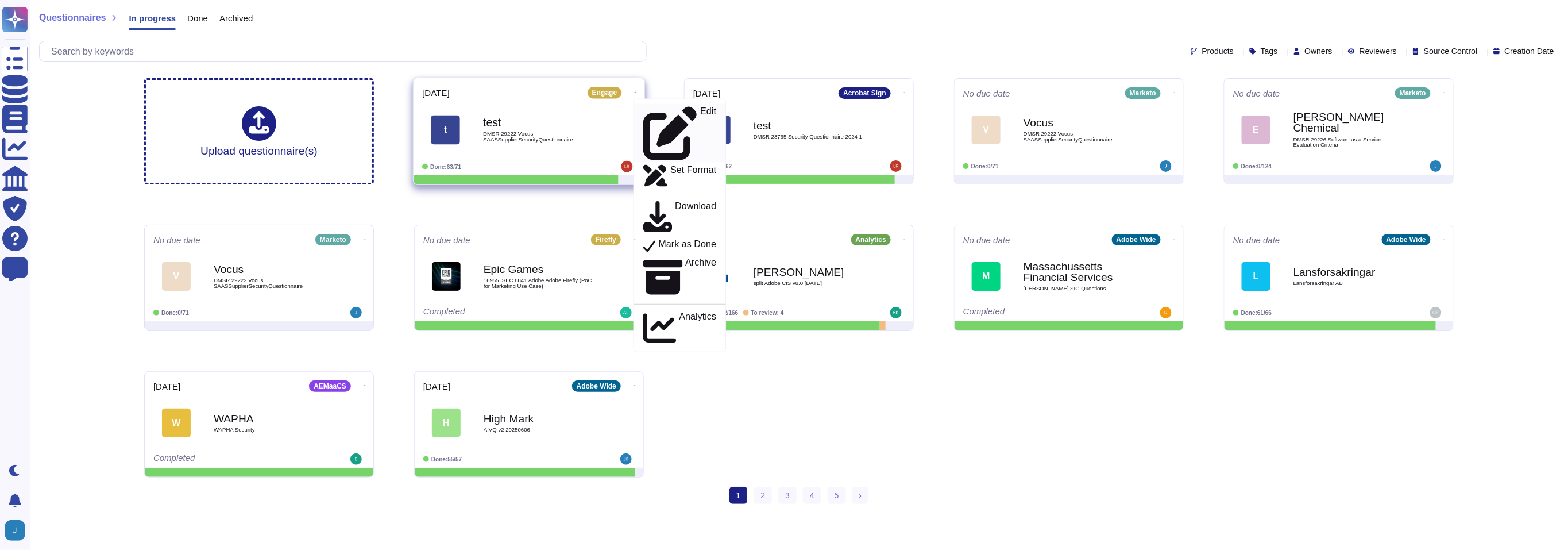
click at [700, 114] on p "Edit" at bounding box center [708, 134] width 16 height 54
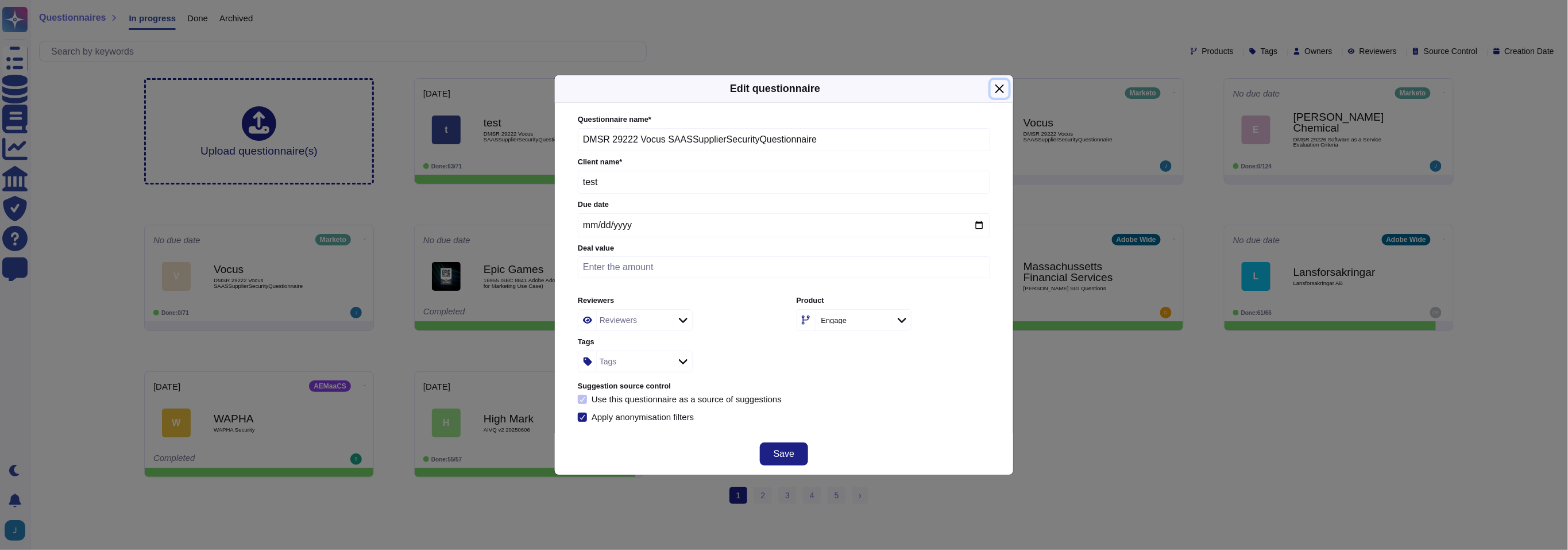
click at [1001, 84] on button "Close" at bounding box center [1000, 89] width 18 height 18
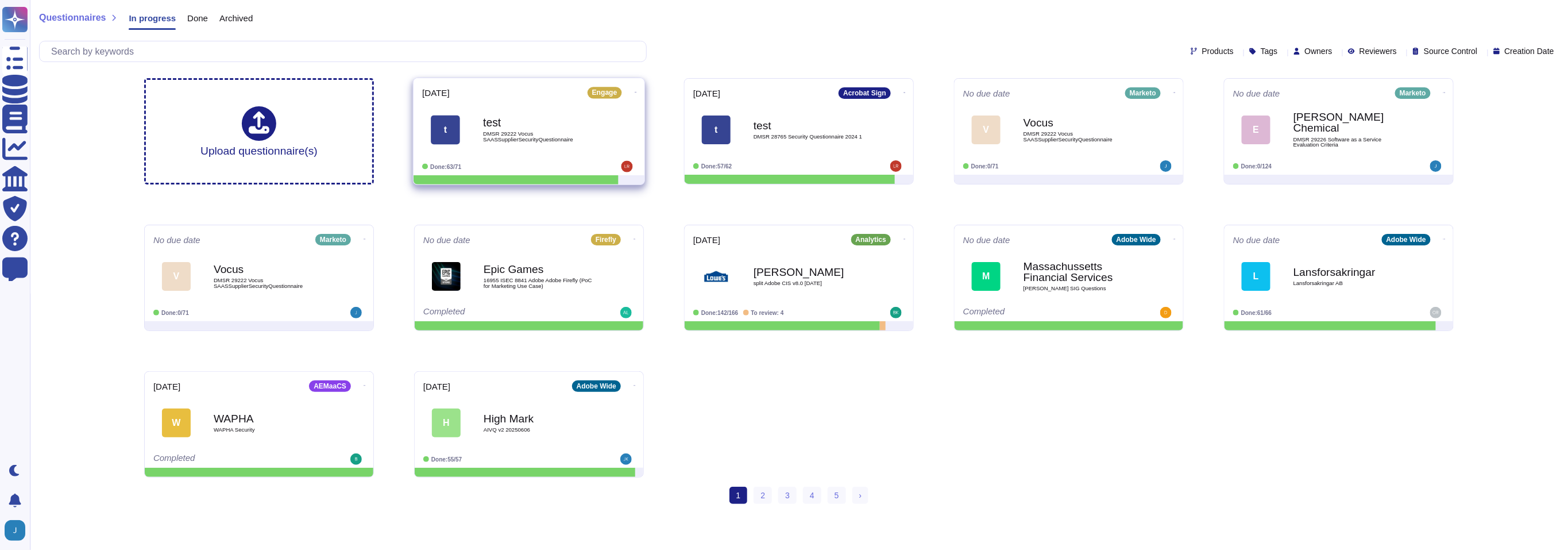
click at [535, 131] on span "DMSR 29222 Vocus SAASSupplierSecurityQuestionnaire" at bounding box center [541, 136] width 116 height 11
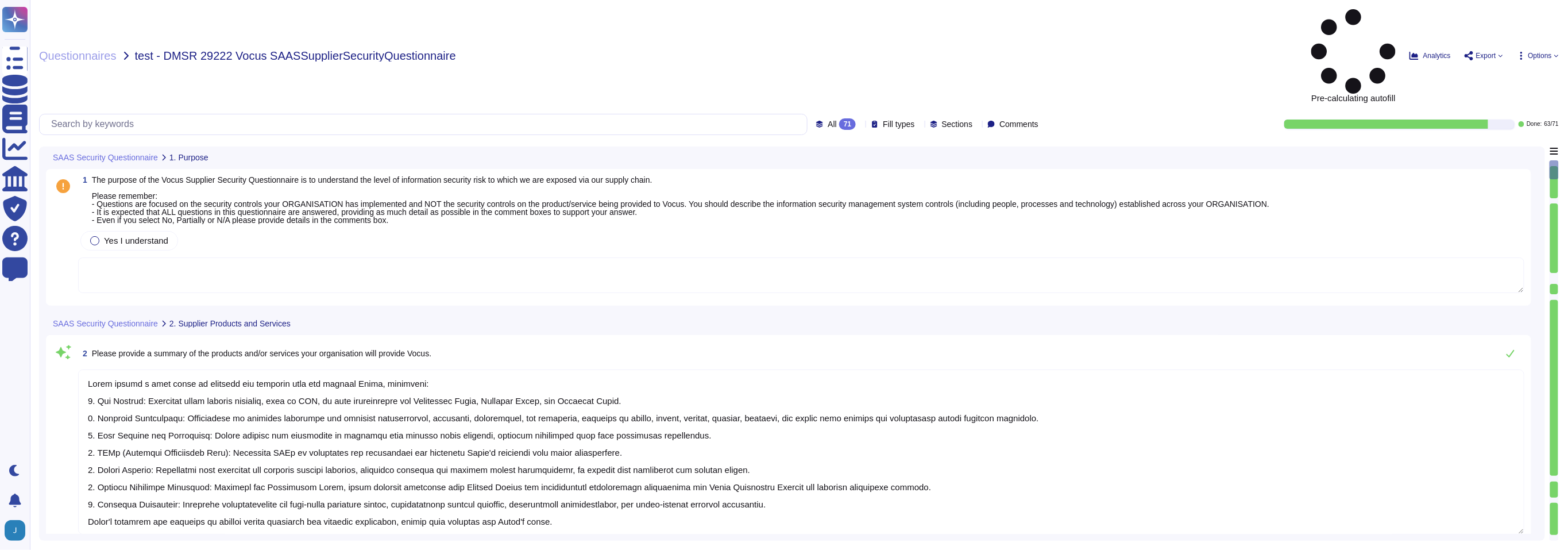
type textarea "Adobe offers a wide range of products and services that can benefit Vocus, incl…"
type textarea "Adobe operates in a Public Cloud environment, utilizing multiple cloud provider…"
type textarea "Adobe utilizes Amazon Web Services (AWS) for hosting customer data, specificall…"
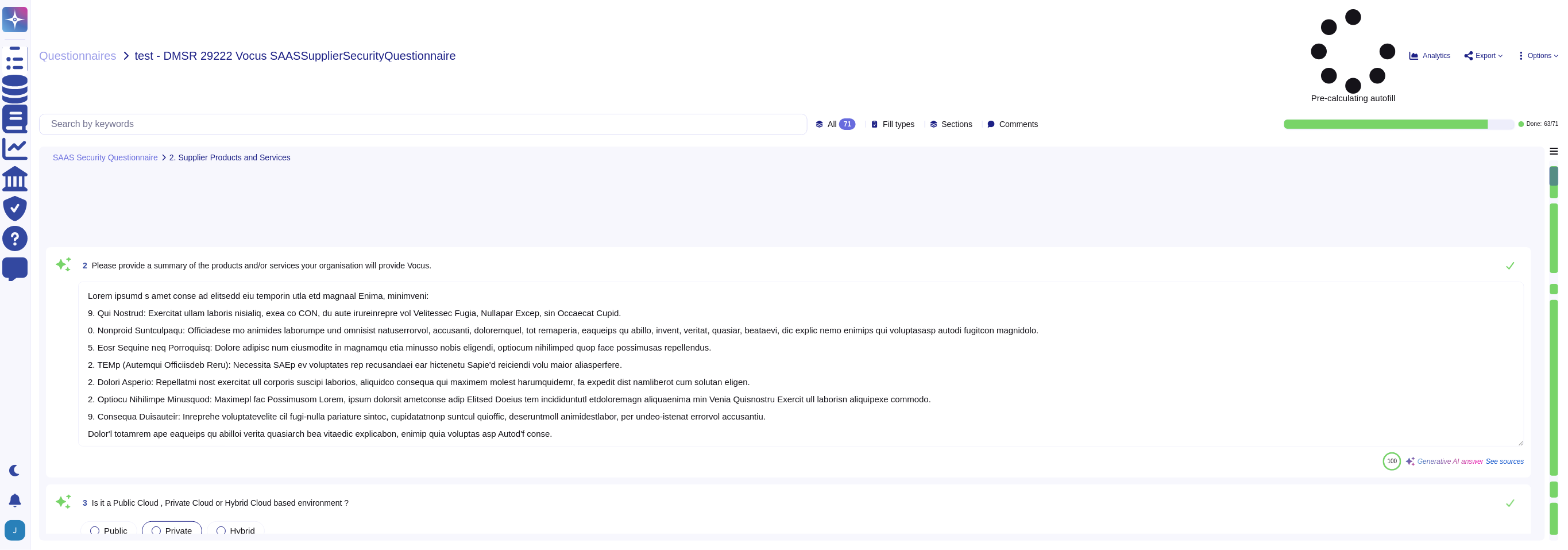
scroll to position [160, 0]
type textarea "Adobe utilizes Infrastructure-as-a-Service (IaaS) through Amazon Web Services (…"
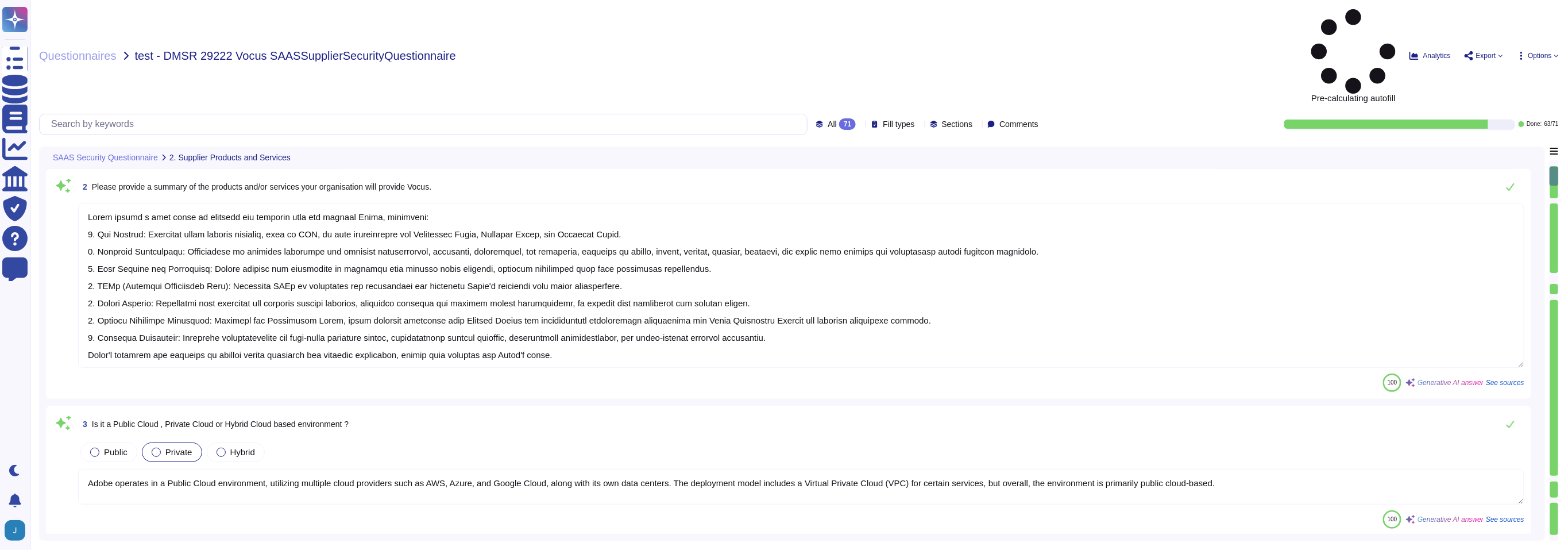
scroll to position [1, 0]
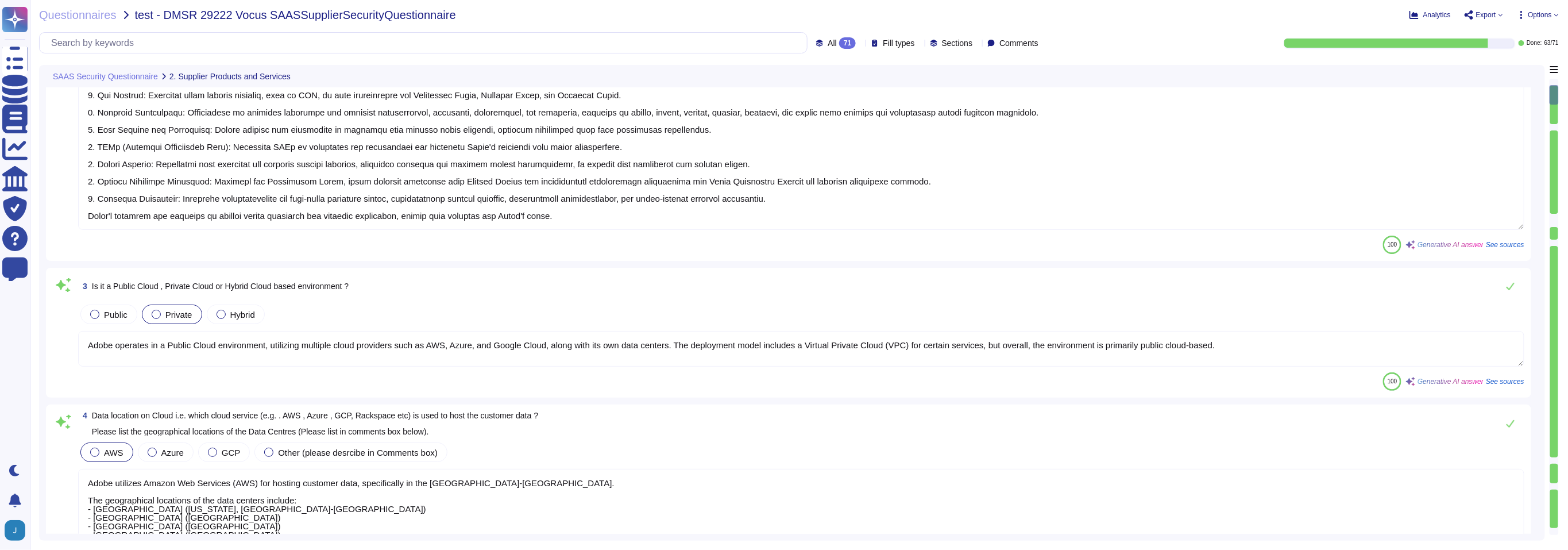
type textarea "Adobe's products and services' architecture diagrams, which include high-level …"
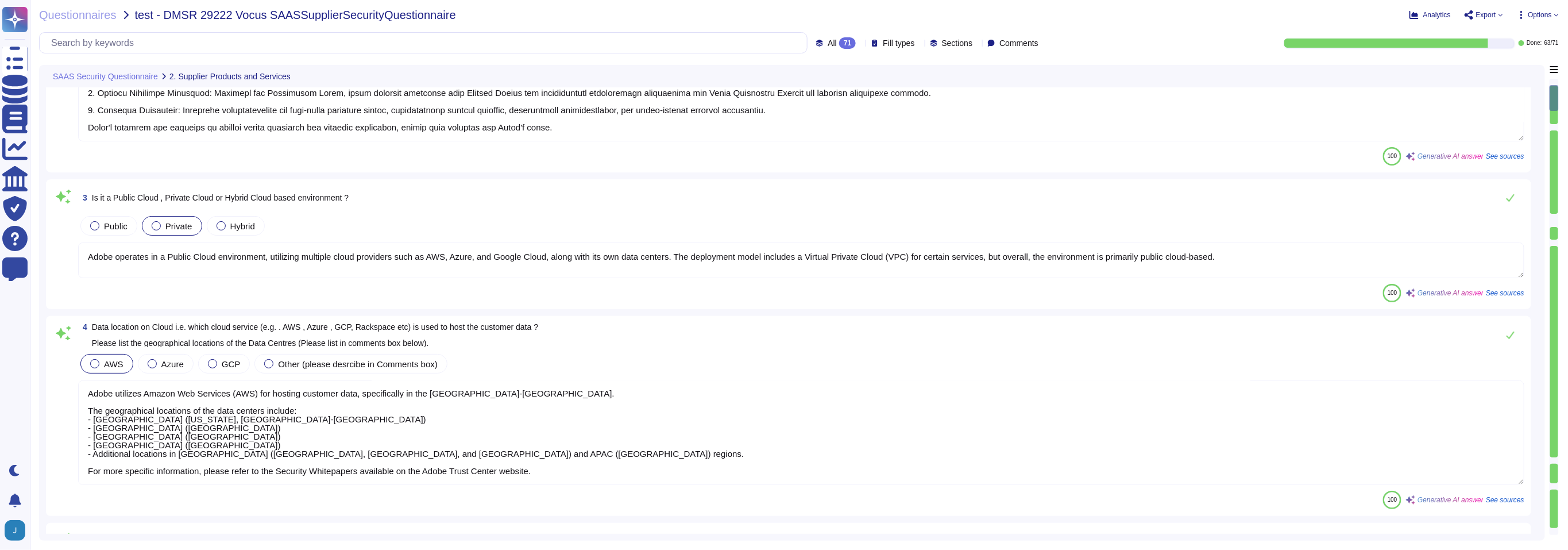
click at [701, 463] on textarea "Adobe utilizes Amazon Web Services (AWS) for hosting customer data, specificall…" at bounding box center [801, 433] width 1446 height 104
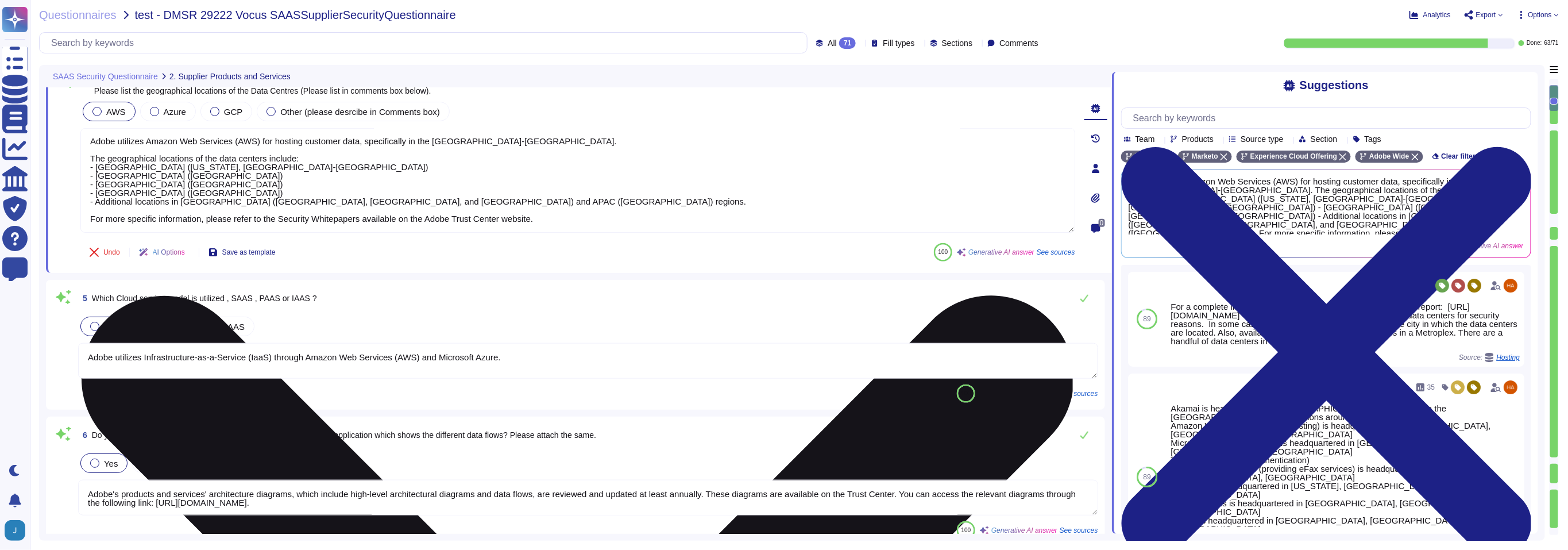
scroll to position [759, 0]
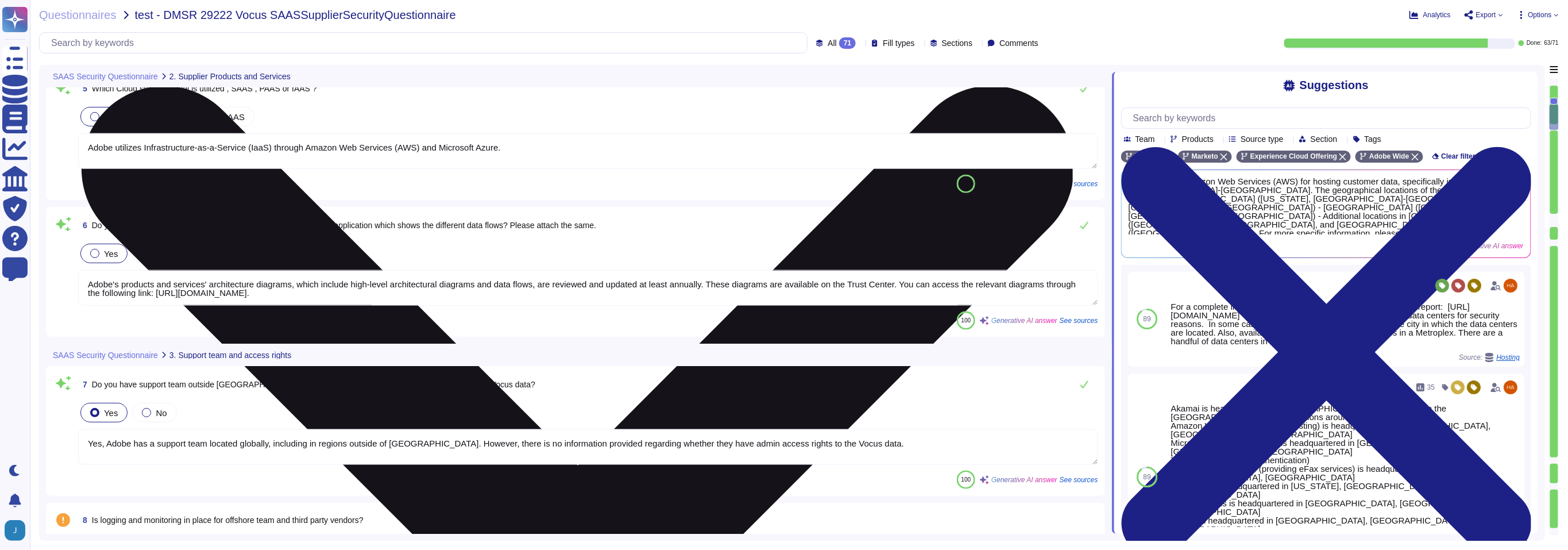
type textarea "Yes, Adobe has a support team located globally, including in regions outside of…"
type textarea "Adobe is certified in alignment with ISO 27001 and most major products are SOC …"
type textarea "Adobe's ISO-27001 certification is for their San Jose, California location, whi…"
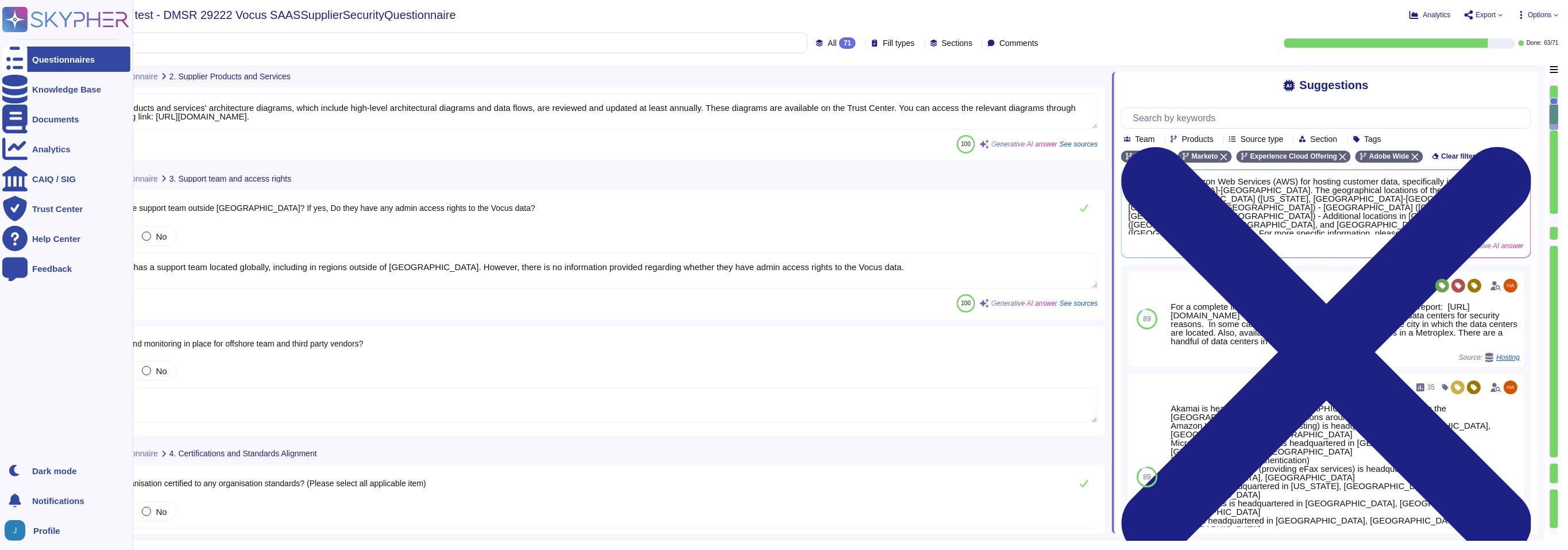
scroll to position [1189, 0]
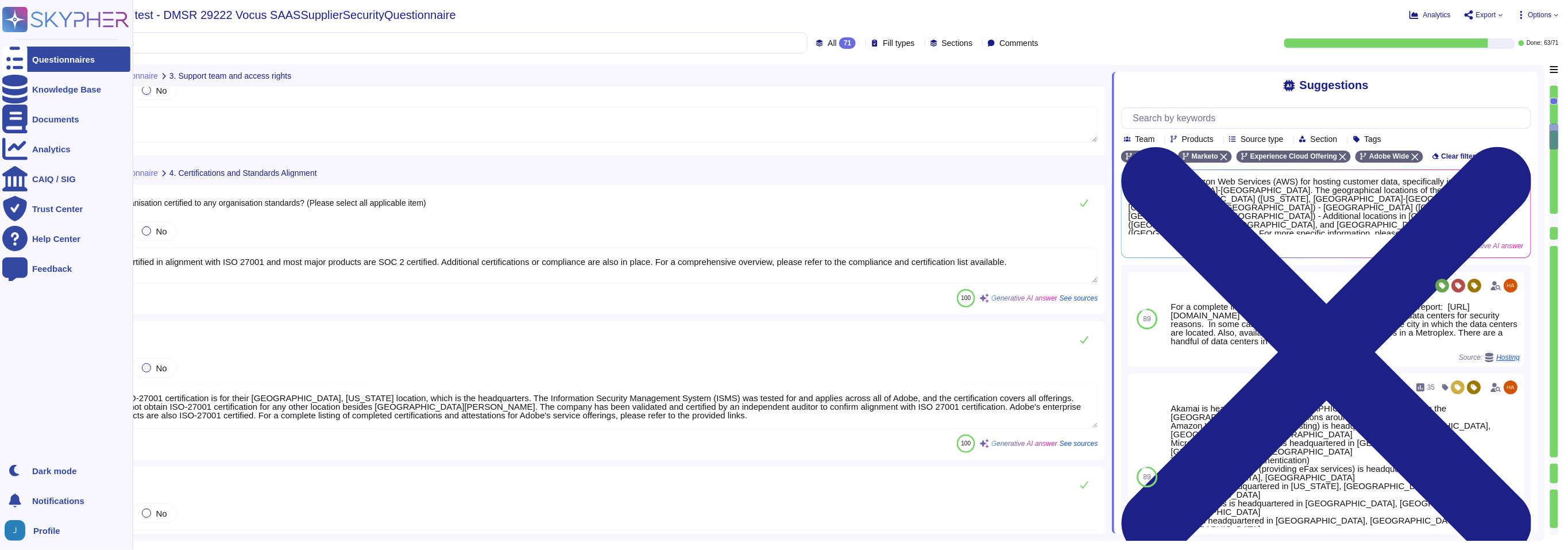
type textarea "Adobe holds an ISO 9001:2015 Certification, which is available on the Adobe Tru…"
type textarea "SOC 2 certification is a security framework developed by the American Institute…"
type textarea "PCI DSS represents a minimum set of technical and operational requirements that…"
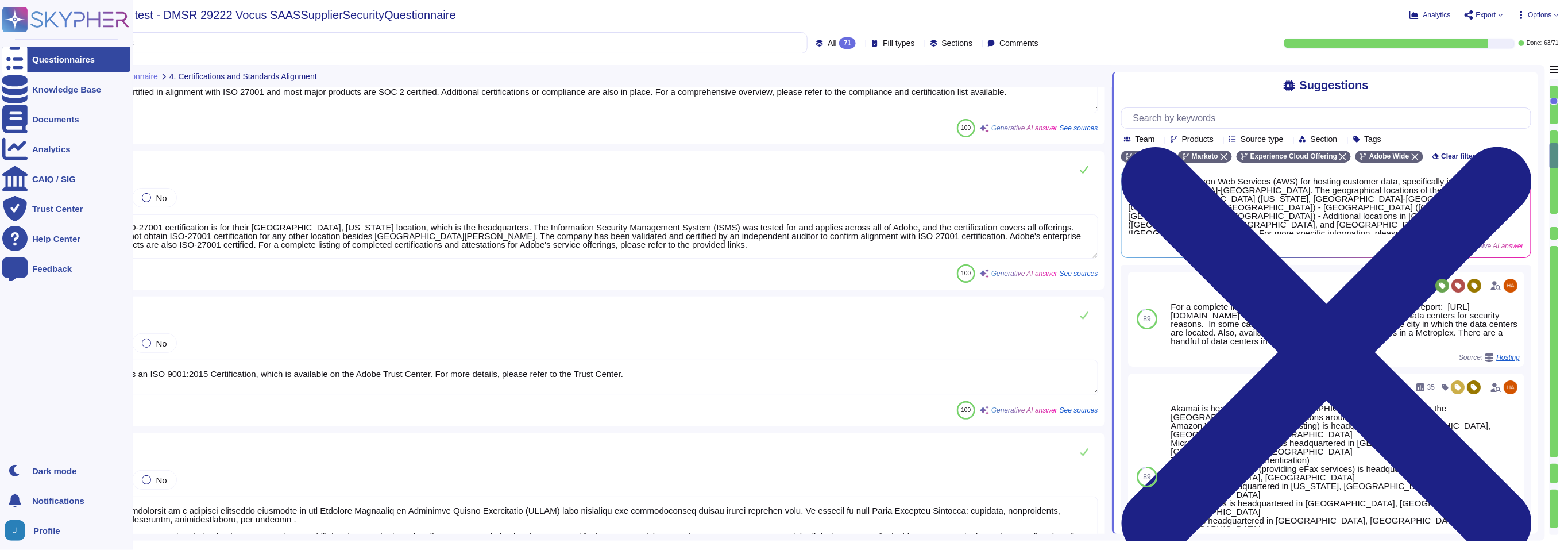
type textarea "ADBE"
type textarea "Adobe is ISO-27001 compliant and most major products are SOC 2 certified, with …"
type textarea "Adobe has a dedicated Chief Security Officer (CSO) who is responsible for the I…"
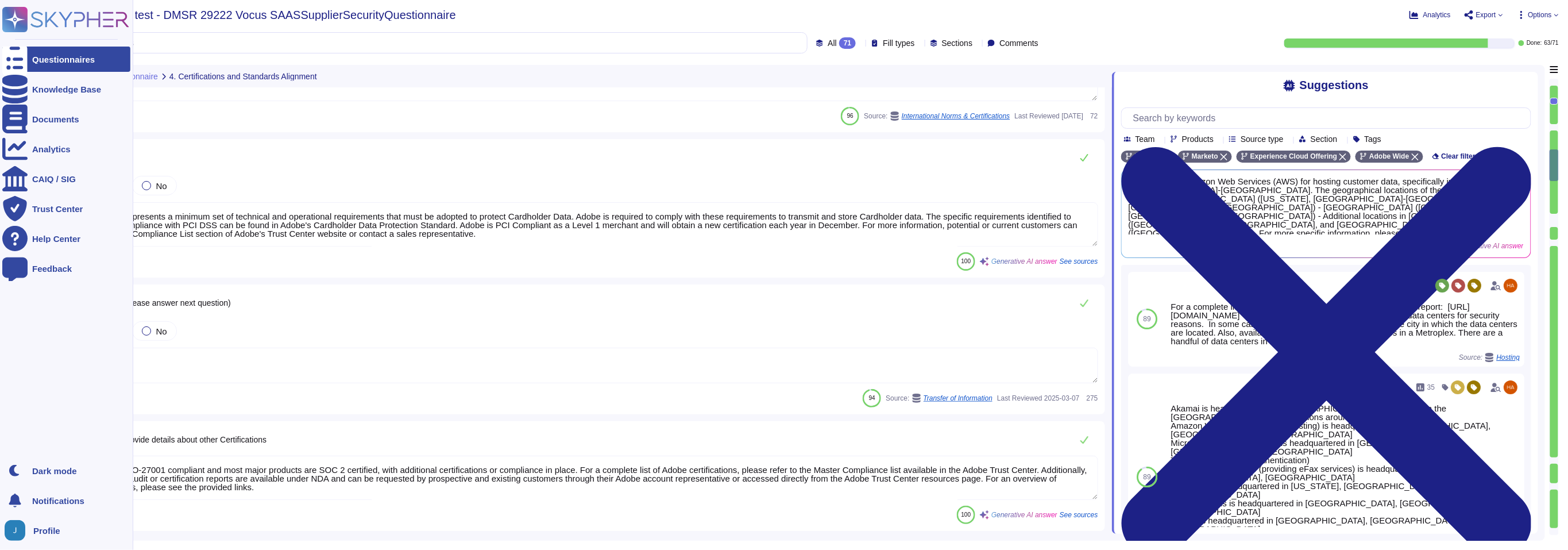
type textarea "Yes, Adobe has a formal documented Information Security policy that is comprise…"
type textarea "Adobe maintains insurance coverage for IT Security related claims, which includ…"
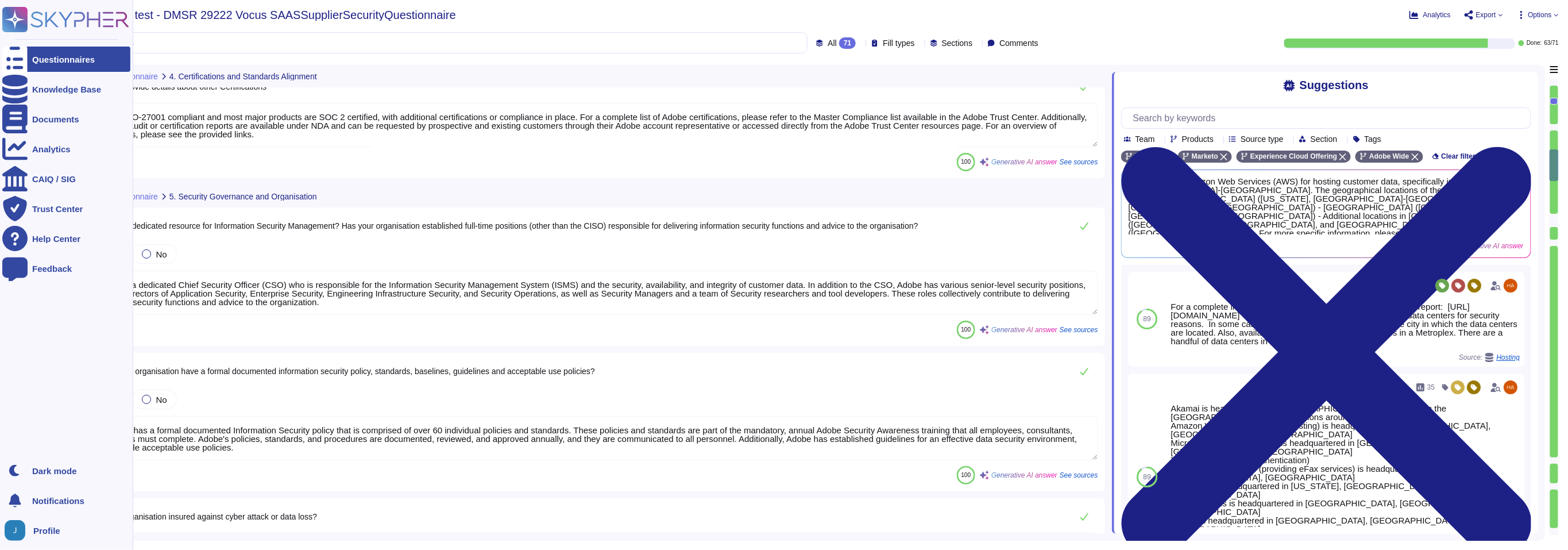
scroll to position [2180, 0]
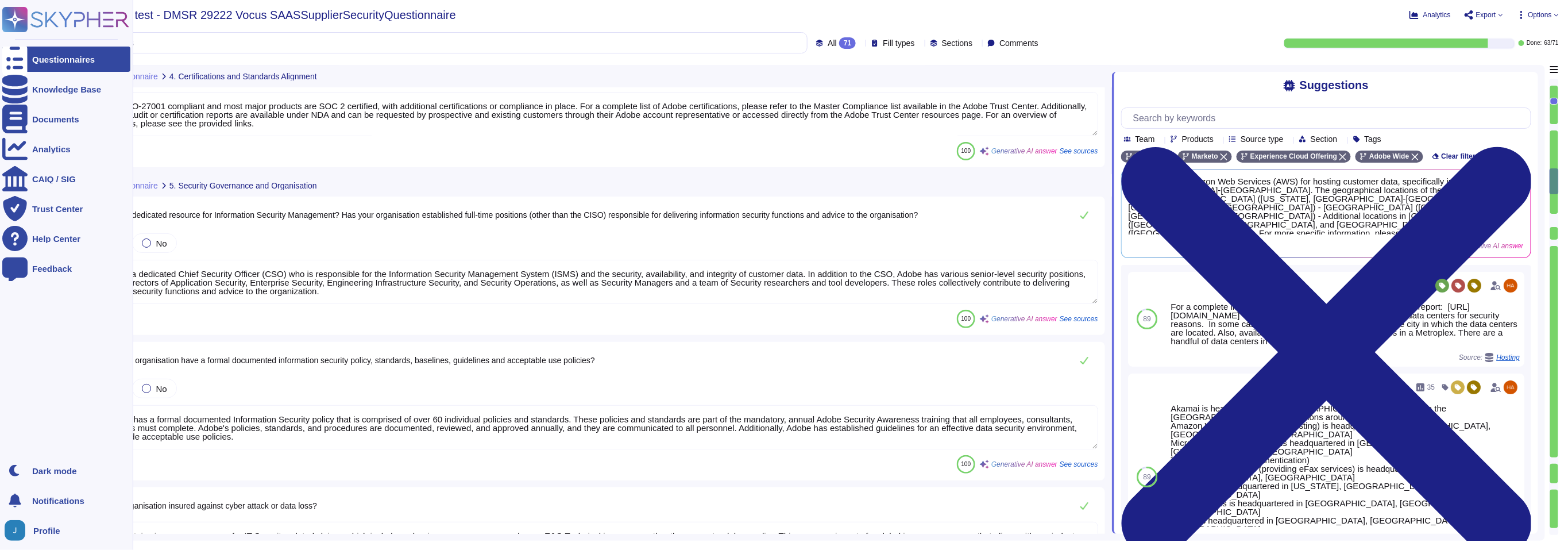
type textarea "Adobe implements a range of physical security controls in both public and priva…"
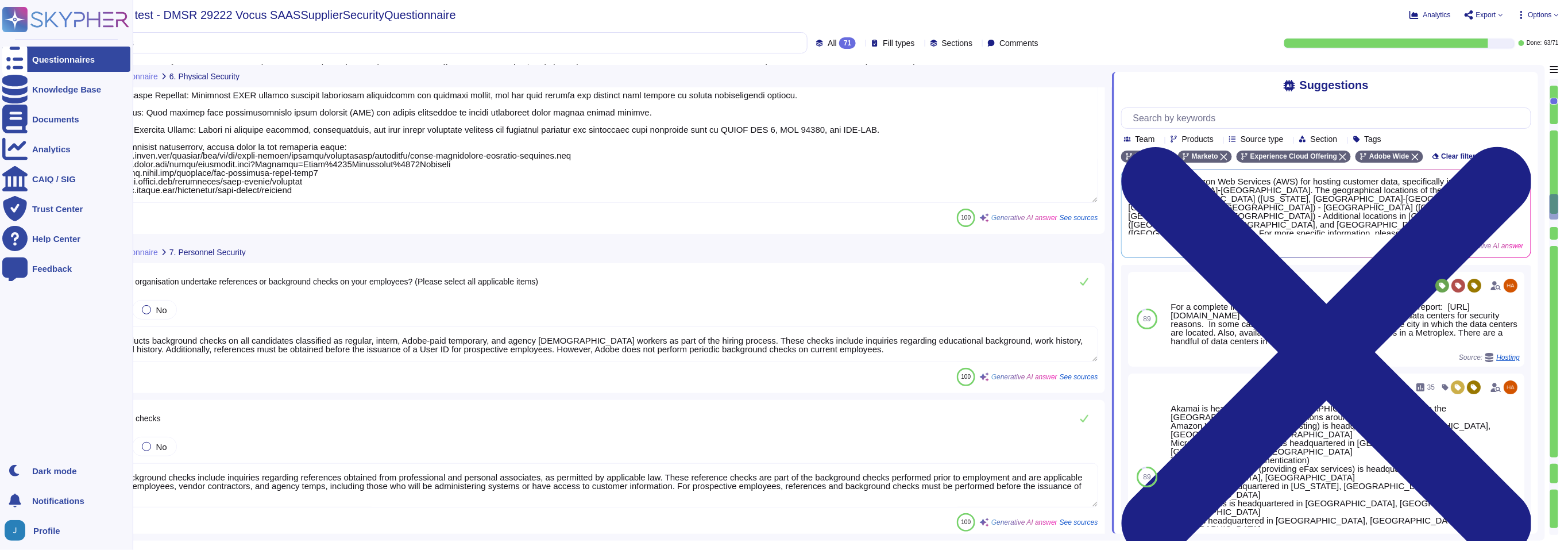
type textarea "Adobe conducts background checks on all candidates classified as regular, inter…"
type textarea "Adobe's background checks include inquiries regarding references obtained from …"
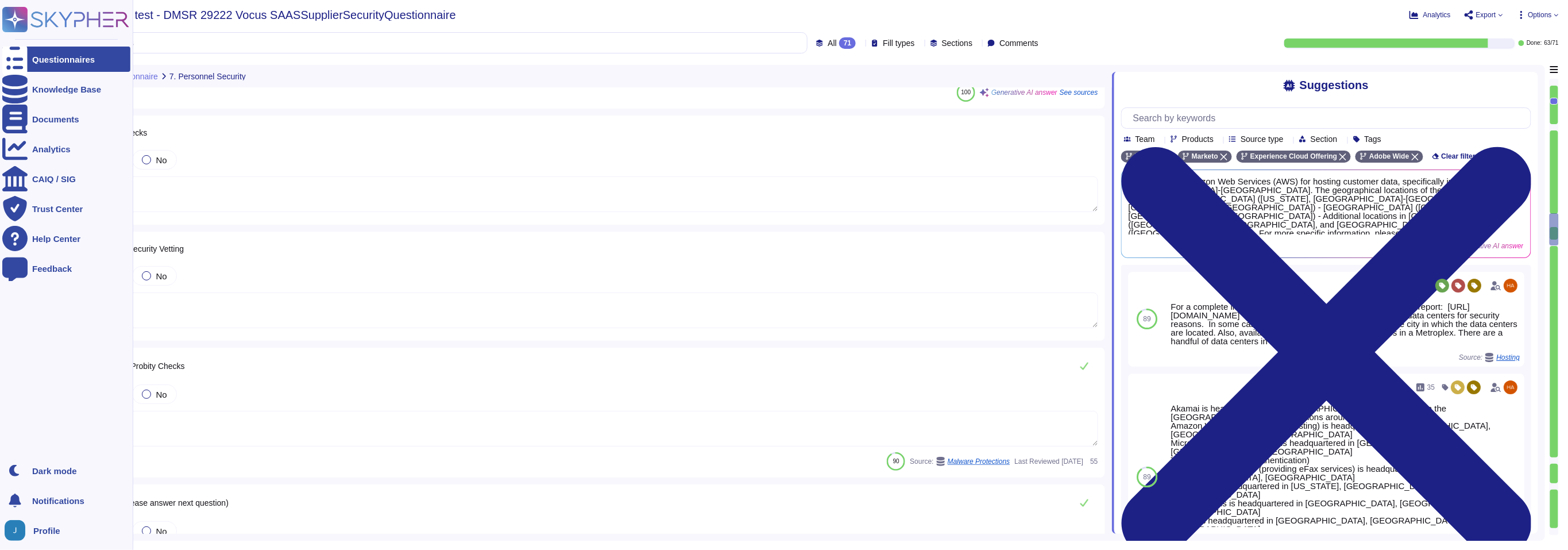
type textarea "ADBE"
type textarea "Yes, Adobe performs internal and external vulnerability scanning on critical ap…"
type textarea "Yes, we have comprehensive controls in place to detect, contain, and eradicate …"
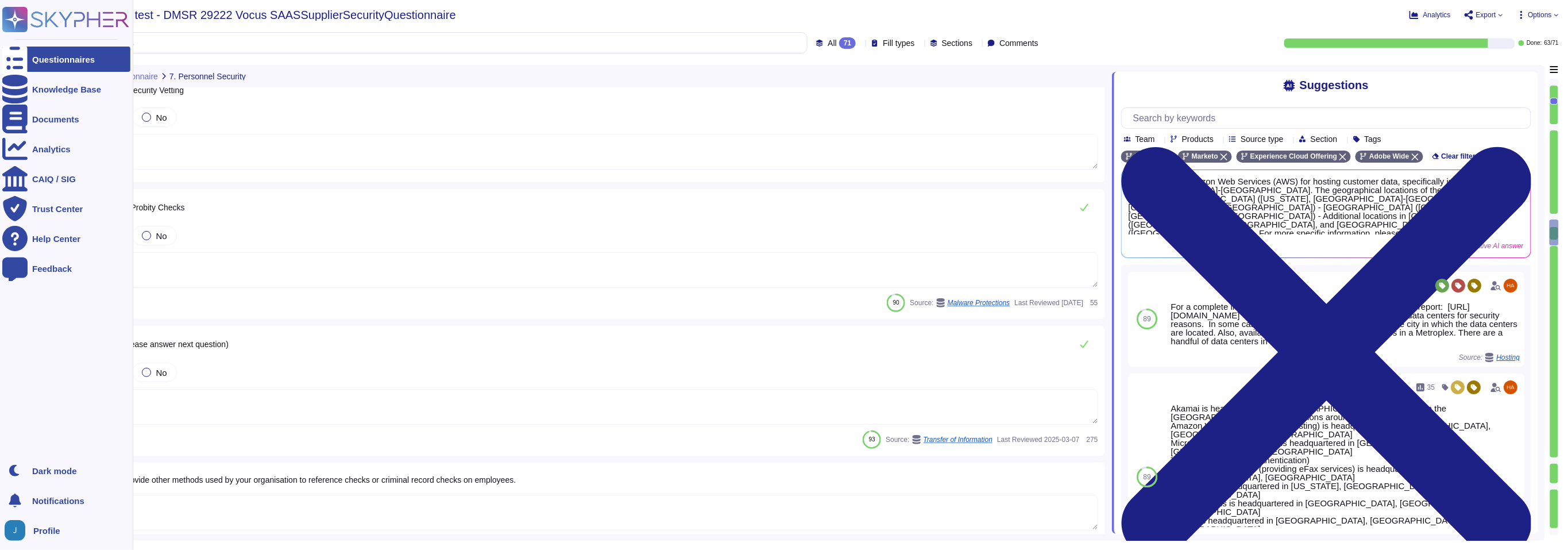
type textarea "Yes, Adobe utilizes a host-based anti-virus solution on all workstations and se…"
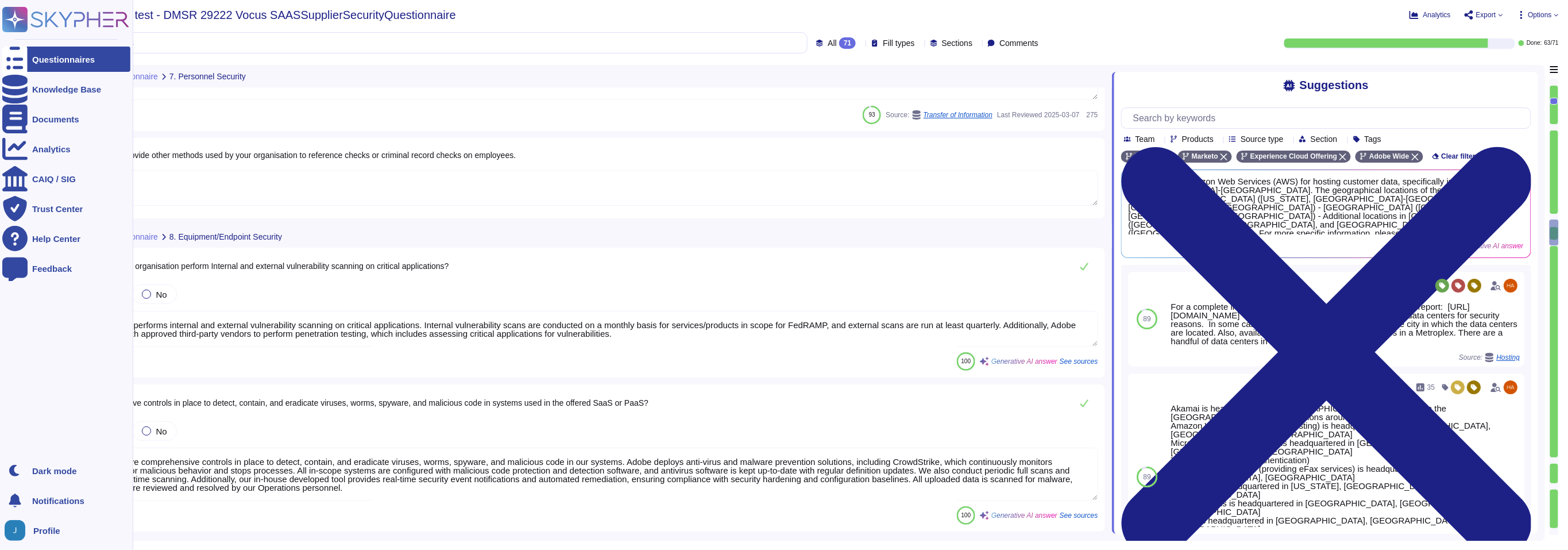
scroll to position [3872, 0]
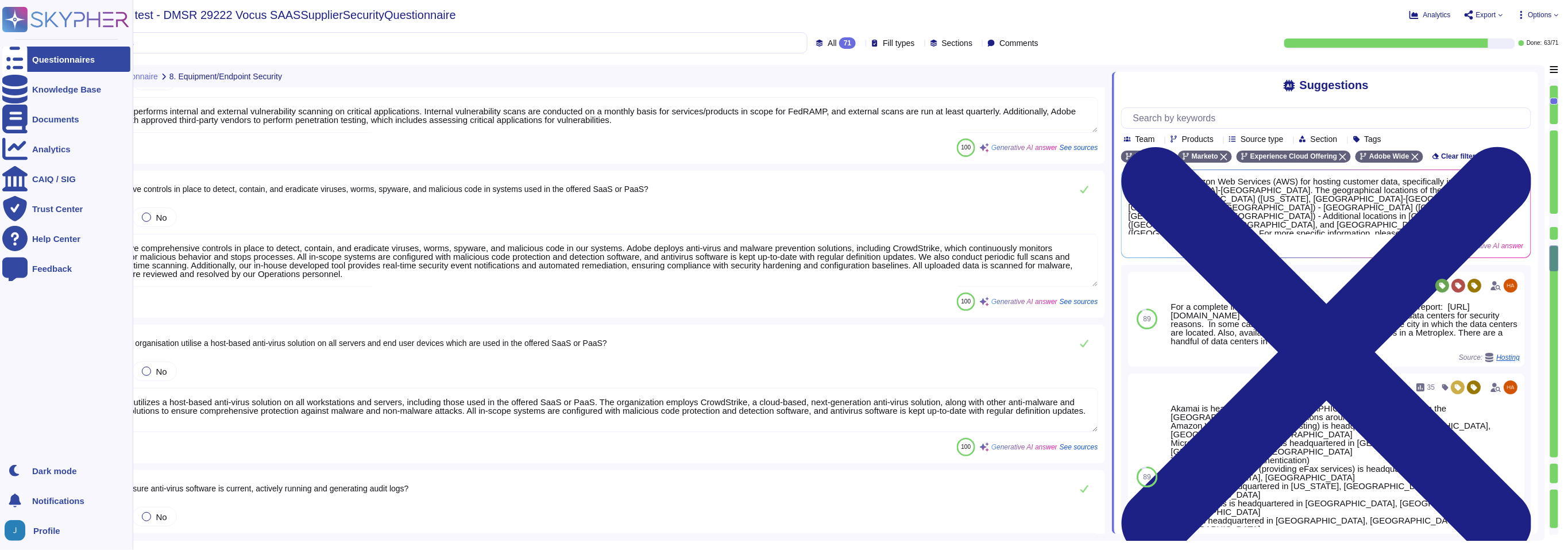
type textarea "Yes, we ensure that anti-virus software is current, actively running, and gener…"
type textarea "Adobe does not implement Web Application Firewalls on most of its solutions. In…"
type textarea "Adobe has a formal patch management process implemented, governed by the Vulner…"
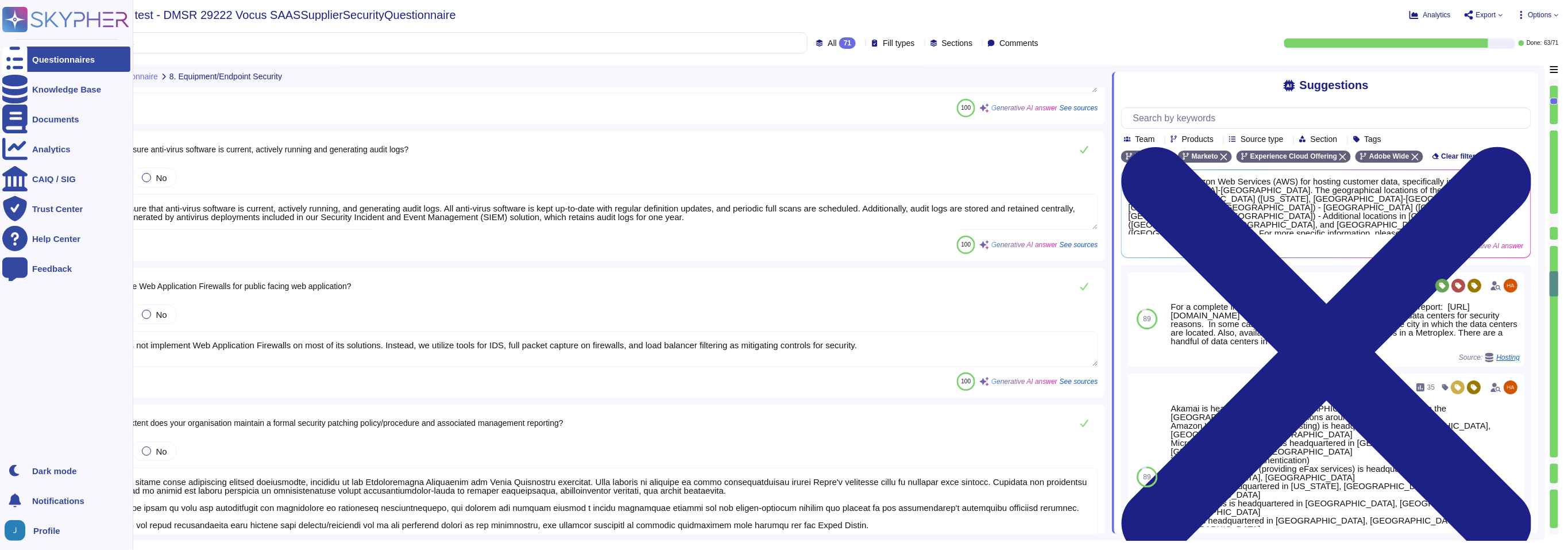
scroll to position [4525, 0]
type textarea "Adobe employs firewalls as policy enforcement points to manage network traffic …"
type textarea "Multi-factor authentication (MFA) is required for remote access by Adobe Employ…"
type textarea "Adobe supports integration with any SAML 2.0 compliant identity provider (IdP) …"
type textarea "Not Enabled by default. Multi-factor authentication is available for client acc…"
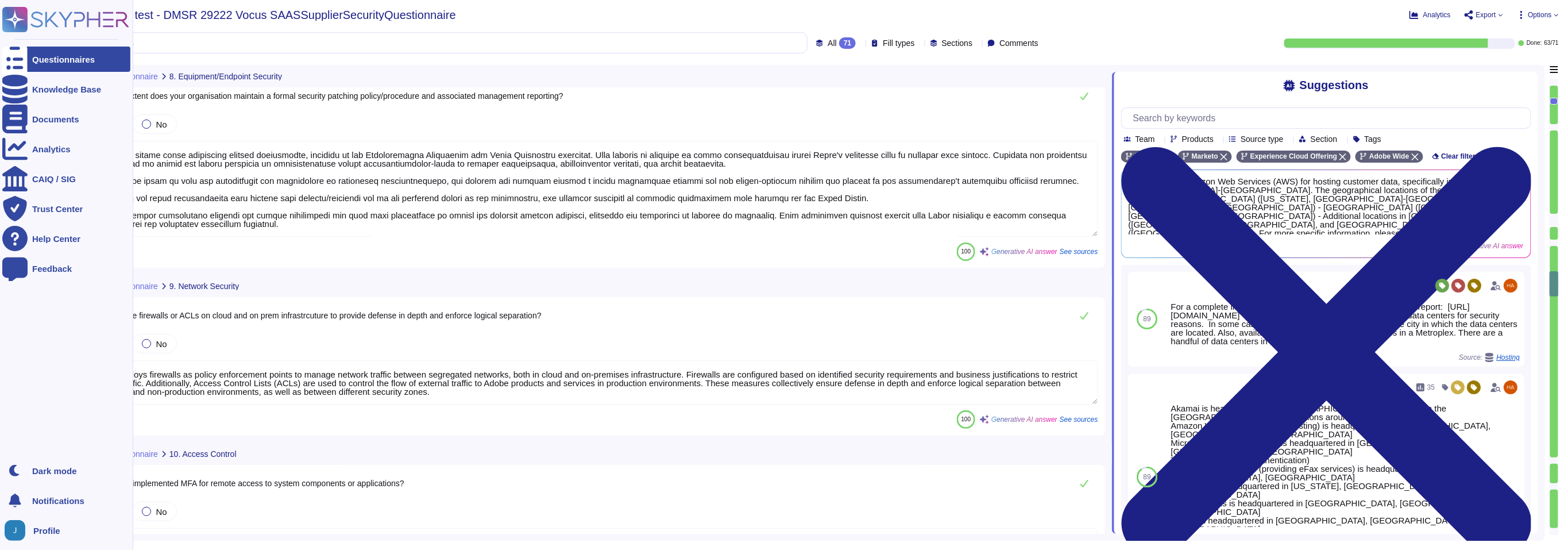
scroll to position [1, 0]
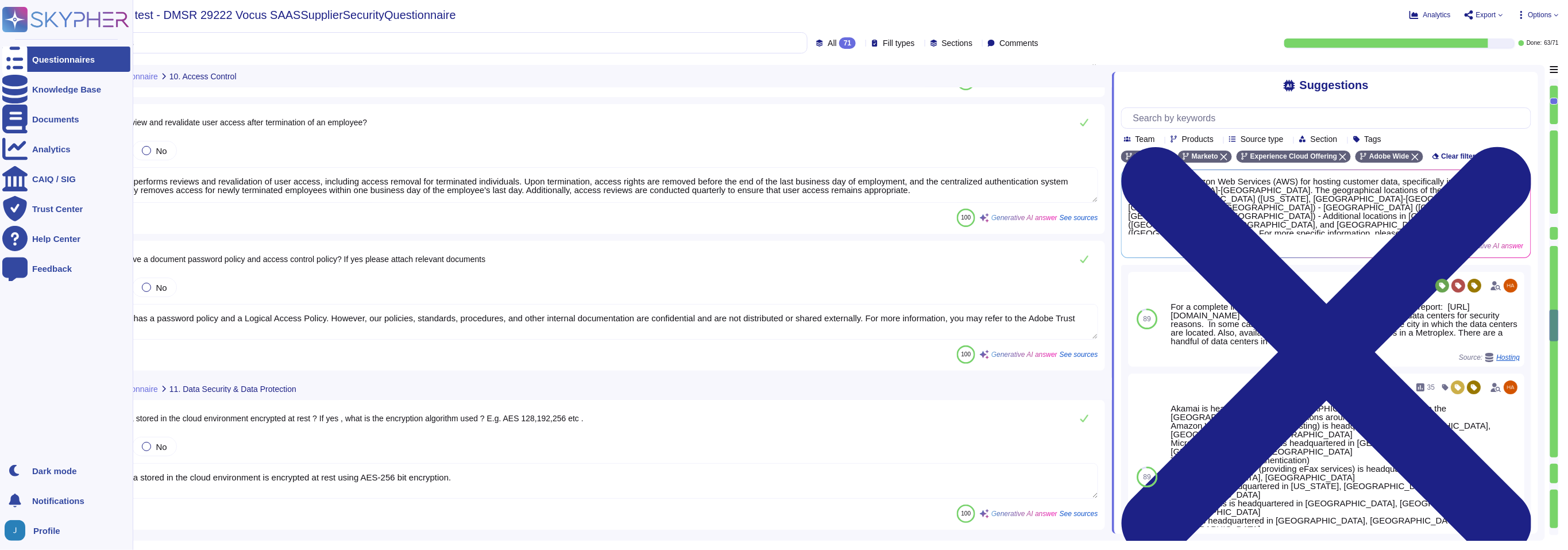
type textarea "Yes, Adobe incorporates principles of least privilege and separation of duties …"
type textarea "Yes, Adobe performs reviews and revalidation of user access, including access r…"
type textarea "Yes, Adobe has a password policy and a Logical Access Policy. However, our poli…"
type textarea "Yes, the data stored in the cloud environment is encrypted at rest using AES-25…"
type textarea "Yes, the data stored in the cloud environment is encrypted in transit. The encr…"
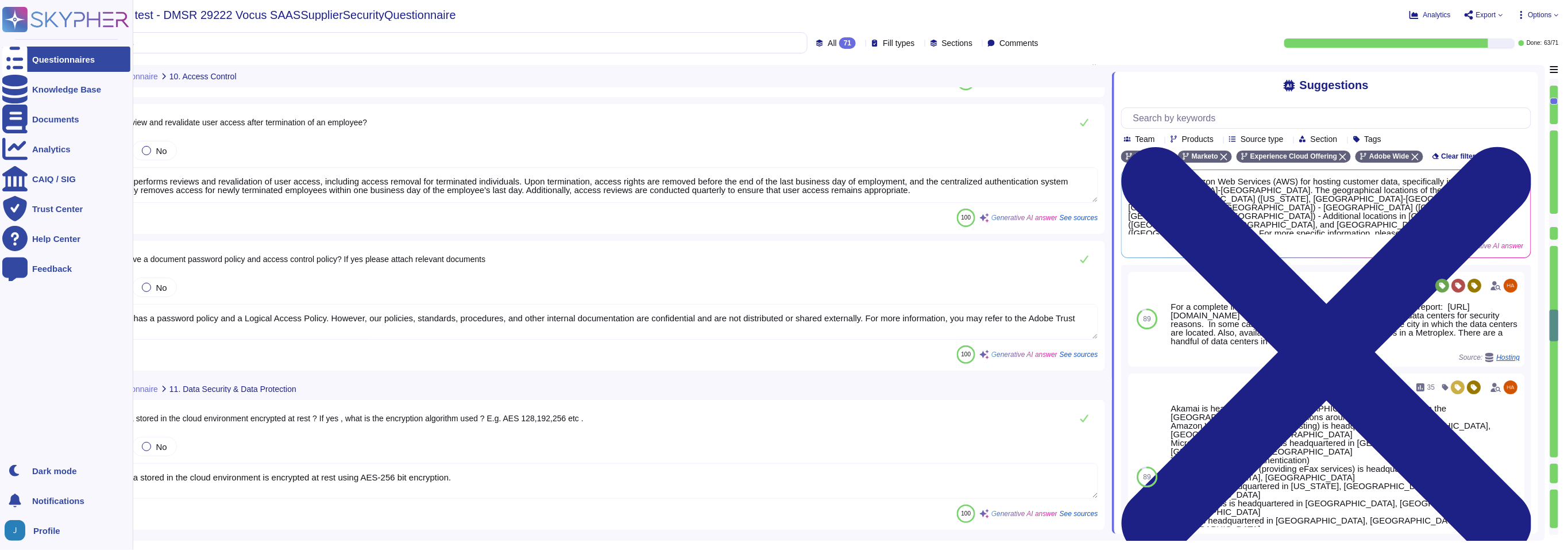
type textarea "Encryption keys are stored securely in approved vaults, such as HashiCorp Vault…"
type textarea "Data is stored in a multi-tenant environment. The data segmentation and separat…"
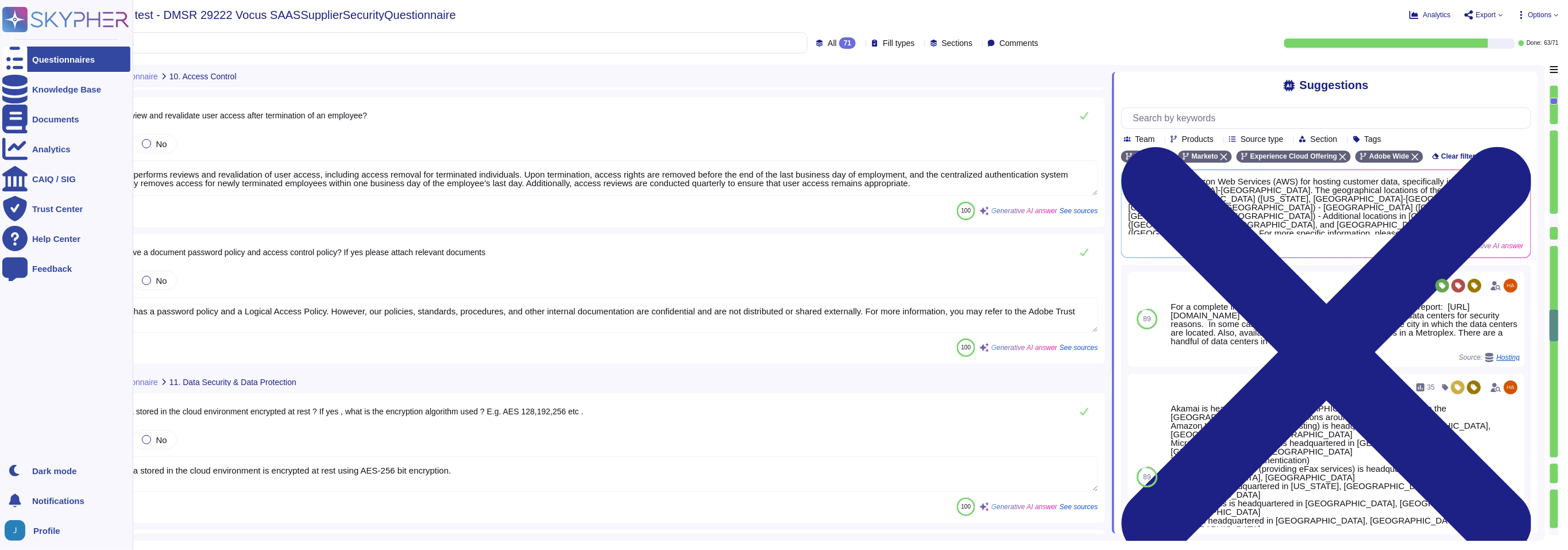
scroll to position [6162, 0]
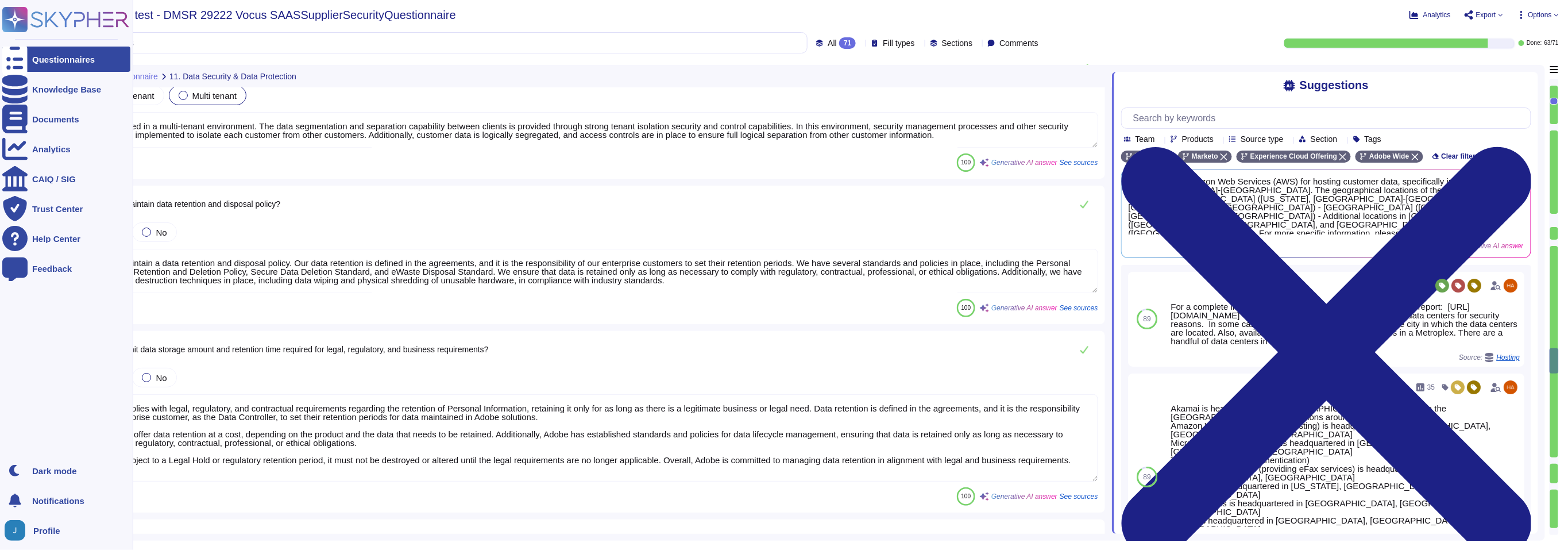
type textarea "Yes, we maintain a data retention and disposal policy. Our data retention is de…"
type textarea "Adobe complies with legal, regulatory, and contractual requirements regarding t…"
type textarea "Adobe has a policy in place for the secure deletion and destruction of data. We…"
type textarea "Adobe has established policies and procedures for the secure deletion and destr…"
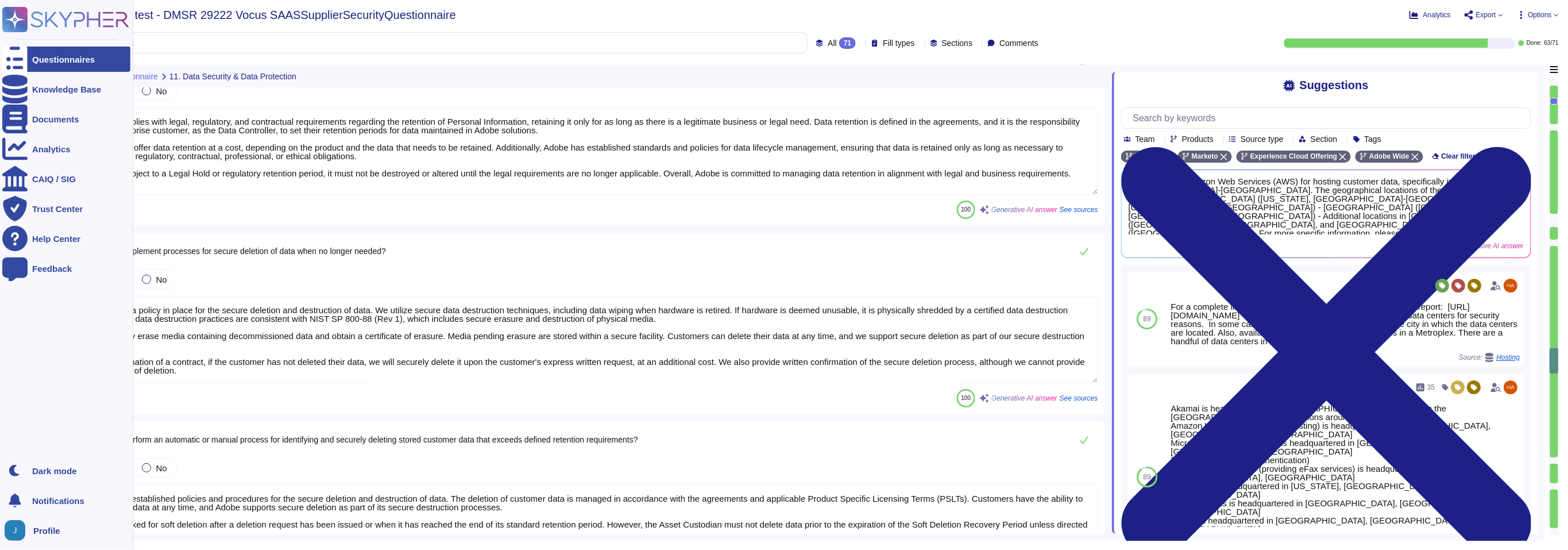
scroll to position [6602, 0]
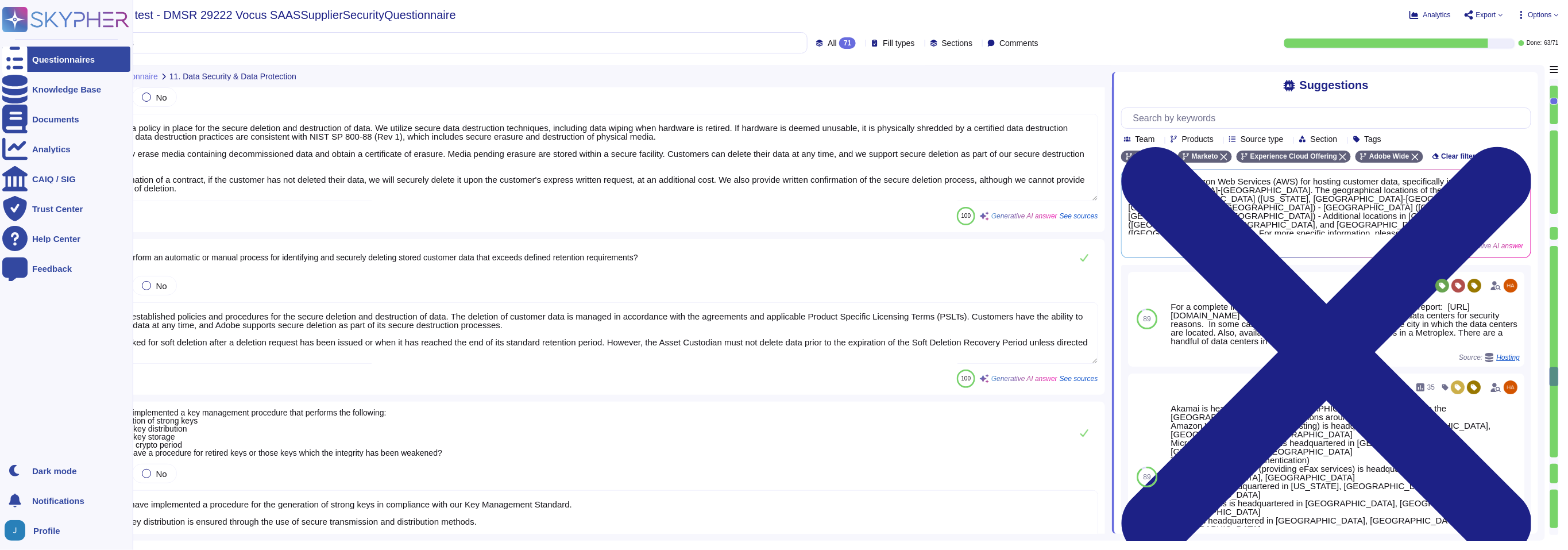
type textarea "1) Yes, we have implemented a procedure for the generation of strong keys in co…"
type textarea "Yes, we track and monitor all access to network resources and security events, …"
type textarea "Logs are reviewed on a regular basis for security events. Audit logs are retain…"
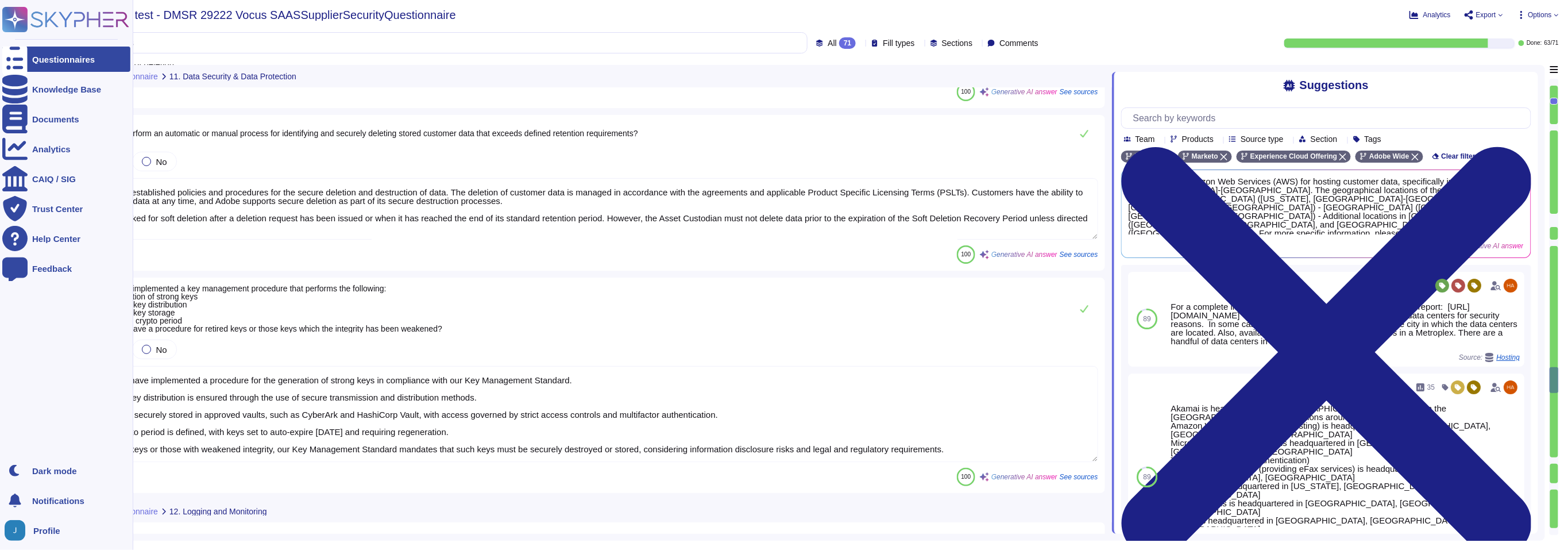
scroll to position [1, 0]
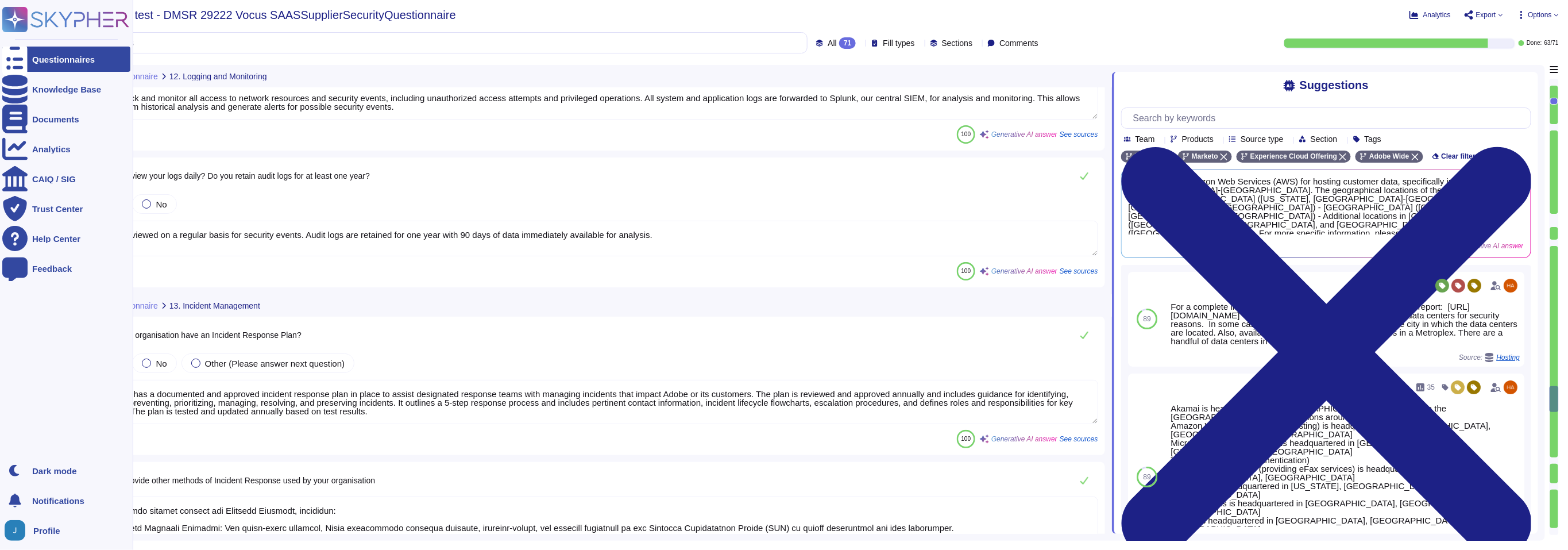
type textarea "Yes, Adobe has a documented and approved incident response plan in place to ass…"
type textarea "Adobe employs several methods for Incident Response, including: 1. Centralized …"
type textarea "Yes, our organization conducts annual tests on our information security inciden…"
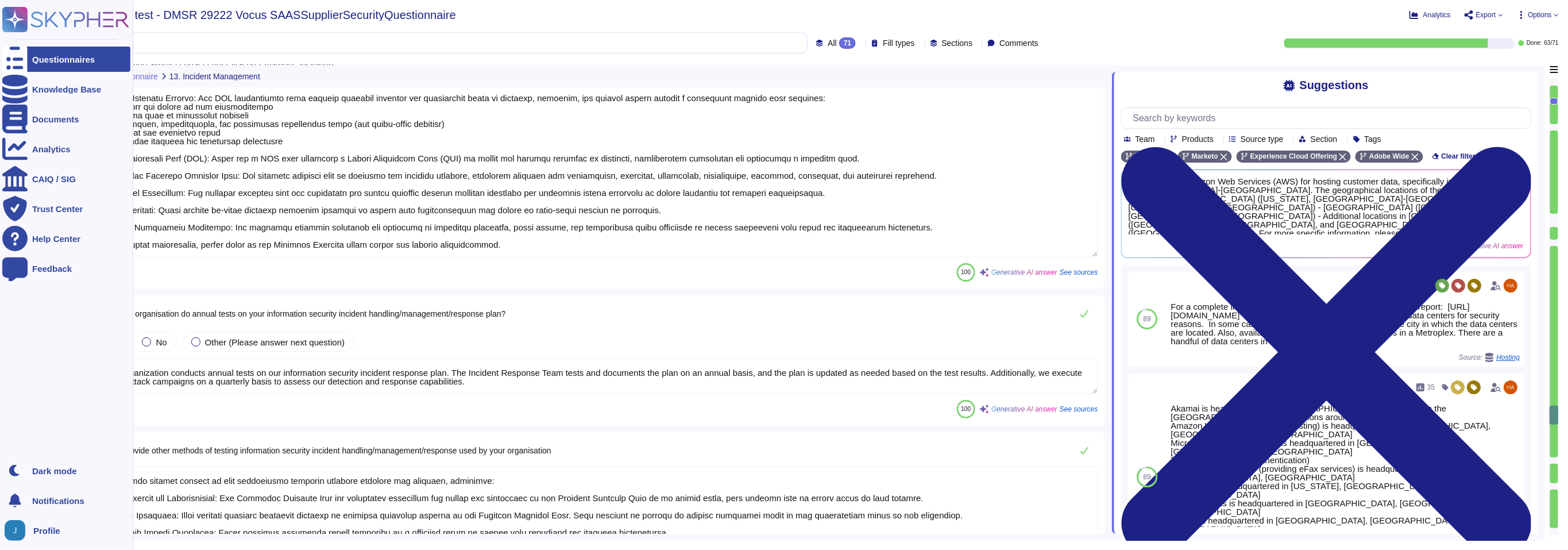
type textarea "Adobe employs several methods to test information security incident handling an…"
type textarea "Yes, Adobe has a documented Business Continuity Plan (BCP) that is reviewed and…"
type textarea "Yes, the Incident Response Plan is tested annually, and the outcomes are docume…"
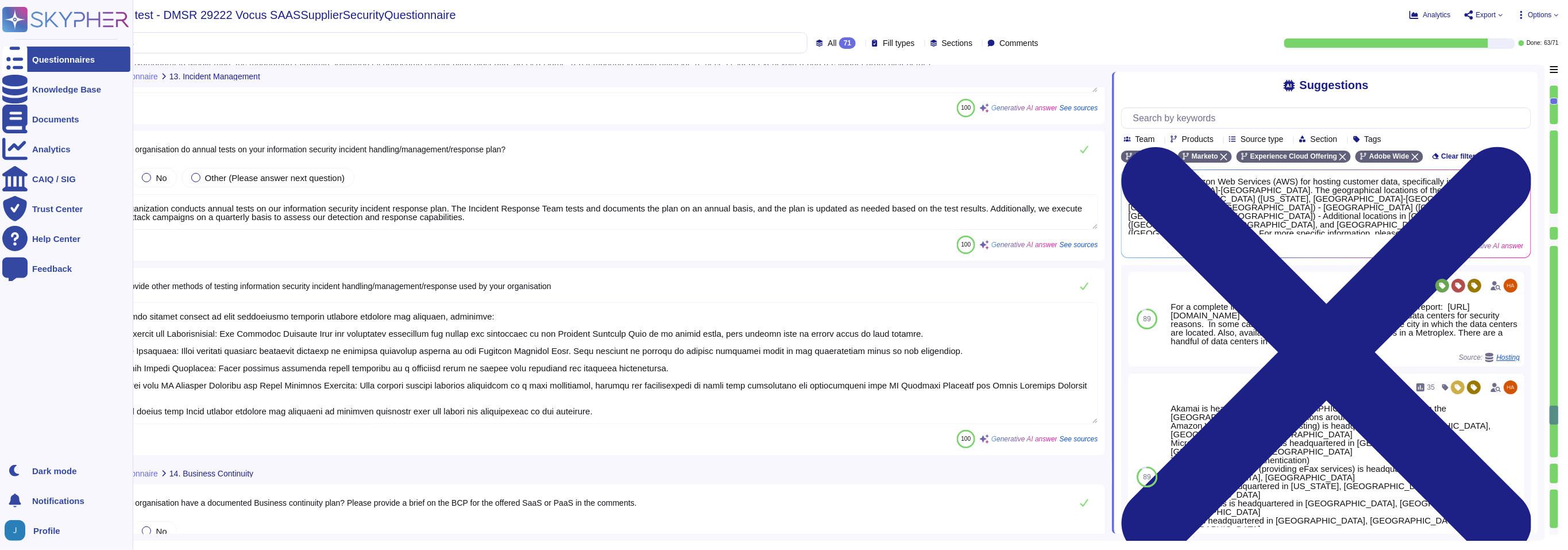
scroll to position [7878, 0]
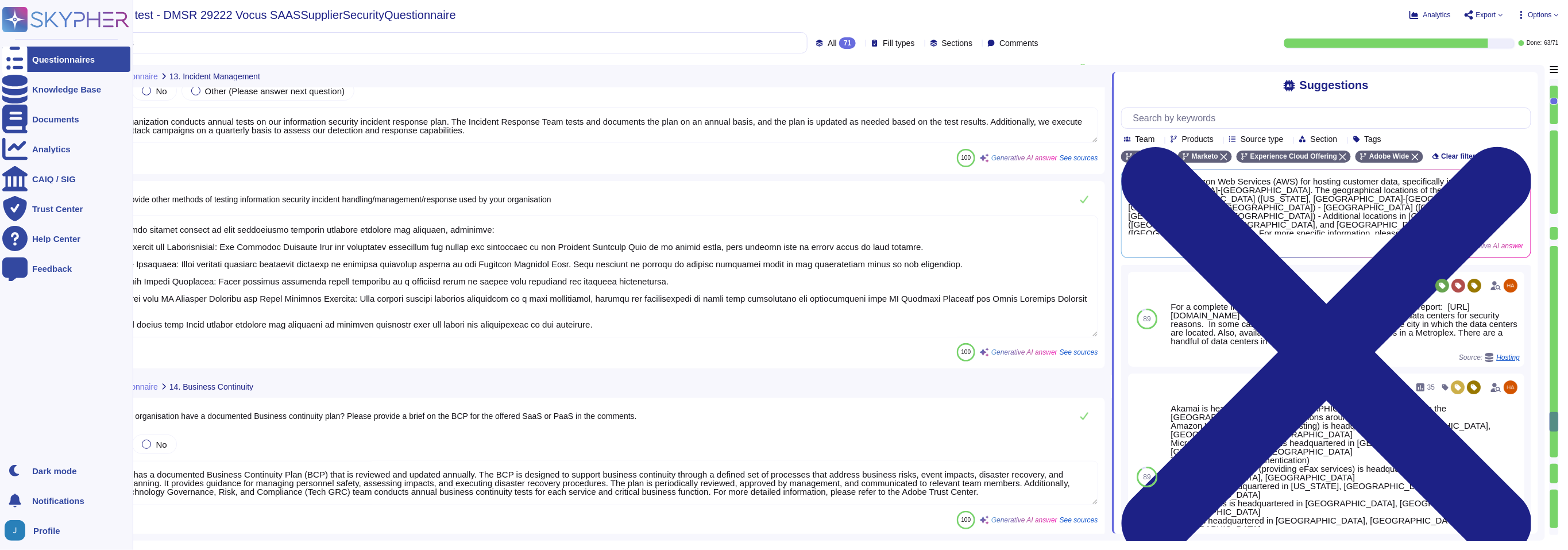
type textarea "Adobe employs several methods to ensure Business Continuity, including: 1. Cris…"
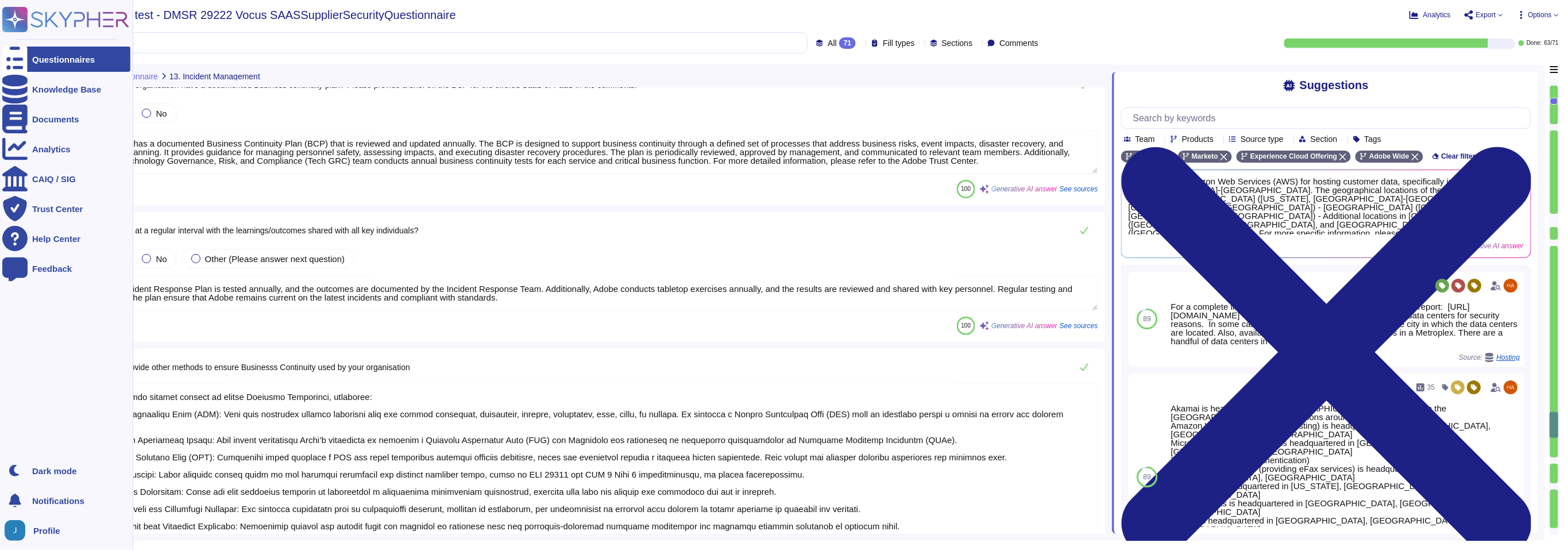
scroll to position [8483, 0]
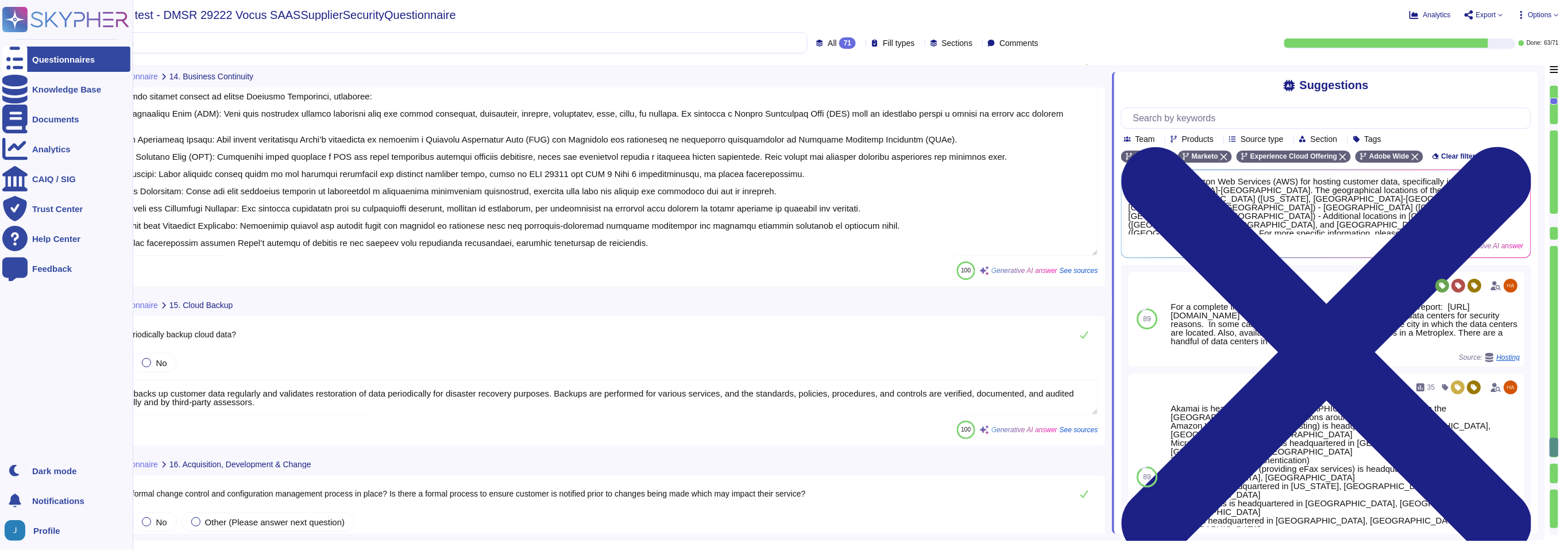
type textarea "Yes, Adobe backs up customer data regularly and validates restoration of data p…"
type textarea "Yes, there is a formal change control and configuration management process in p…"
type textarea "Yes, applications and programming interfaces (APIs) are designed, developed, de…"
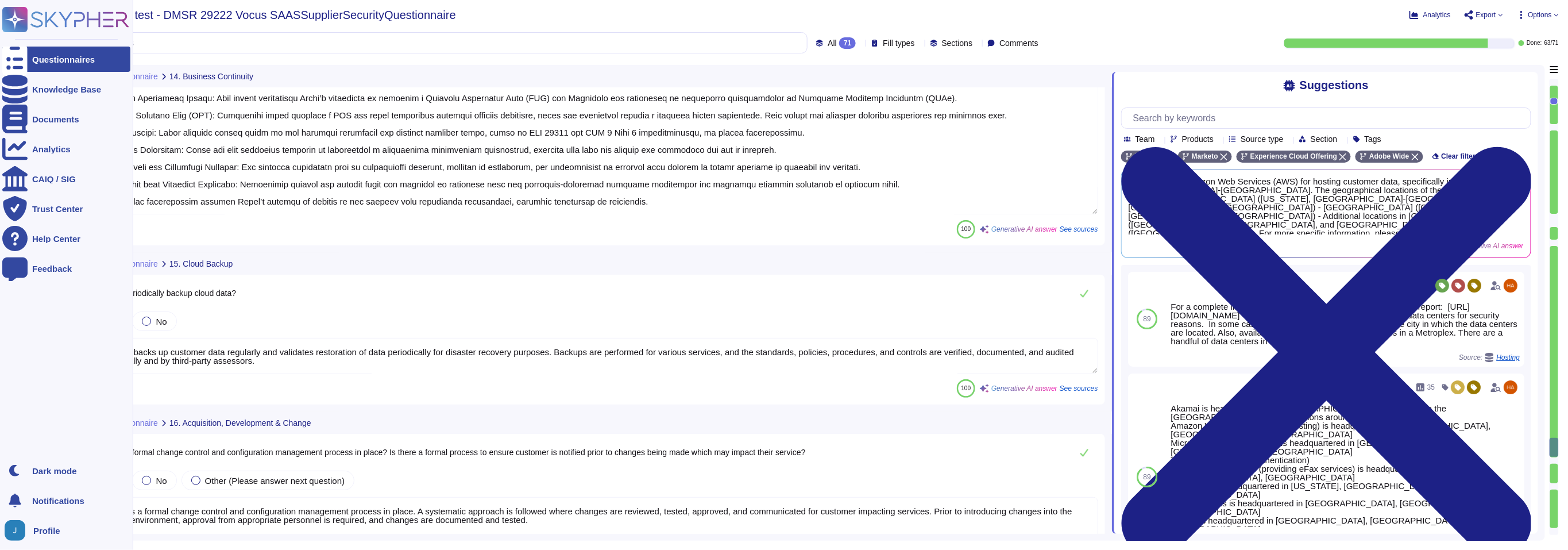
scroll to position [8699, 0]
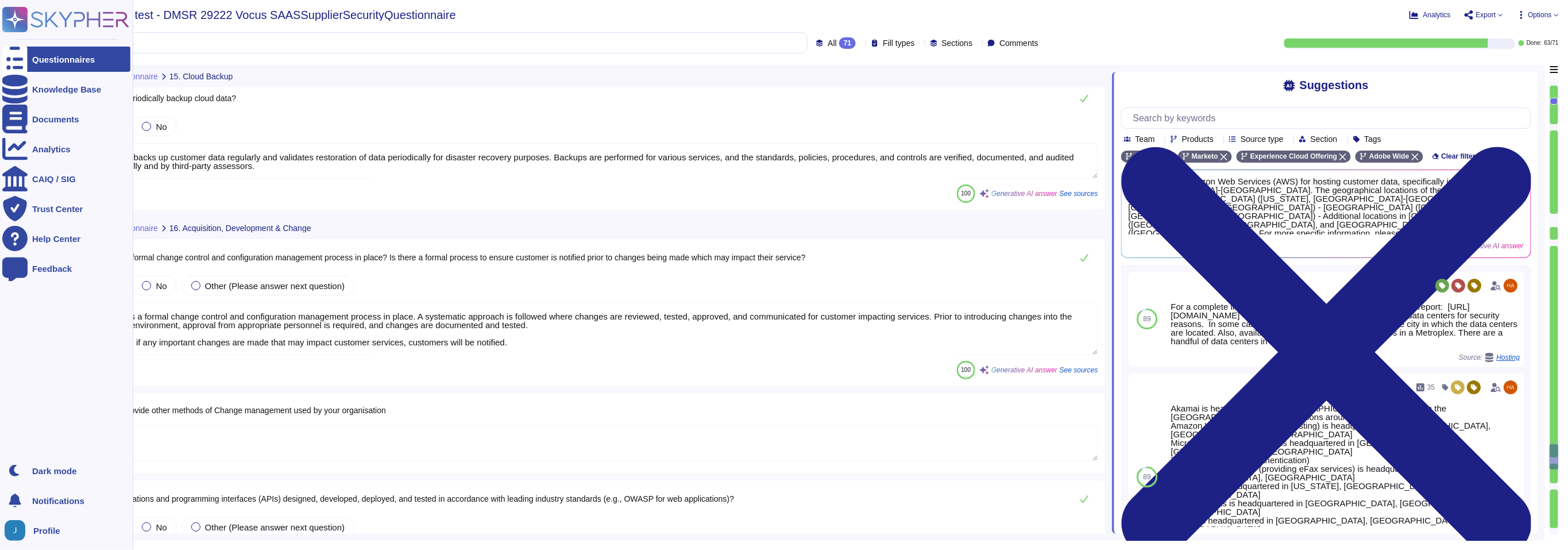
type textarea "Adobe employs several methods to secure APIs, including: 1. Authentication Mech…"
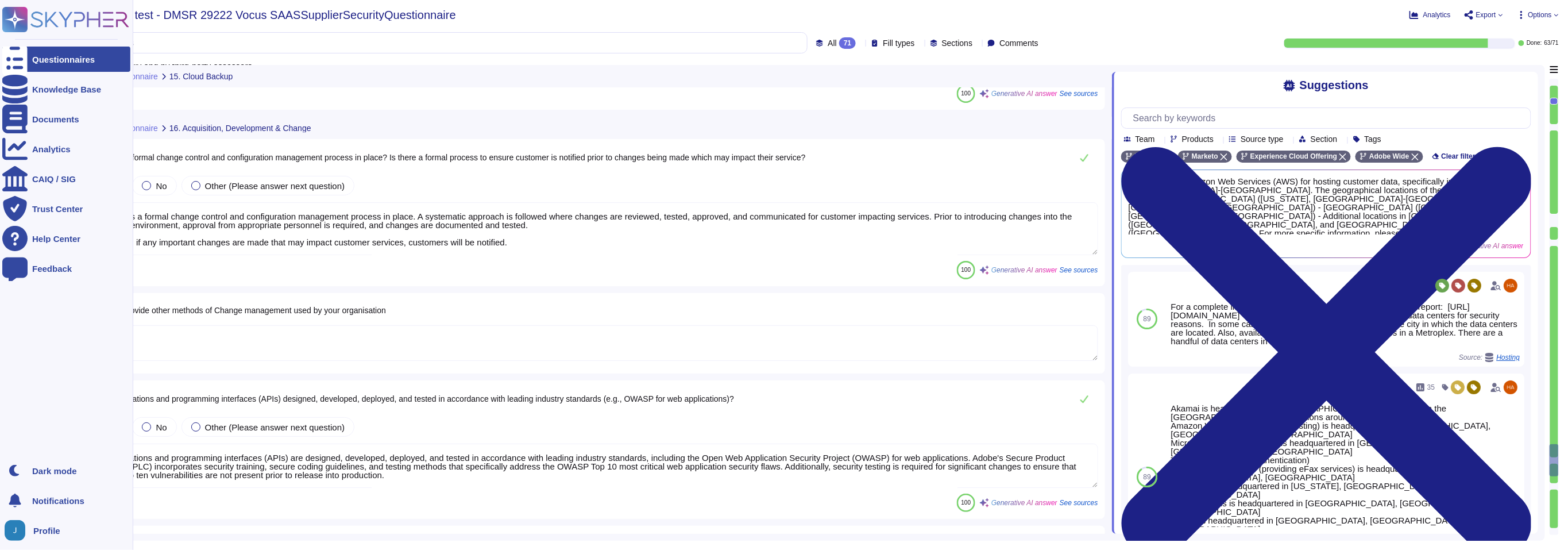
type textarea "Adobe utilizes automated source code analysis tools, specifically Kodiak, as pa…"
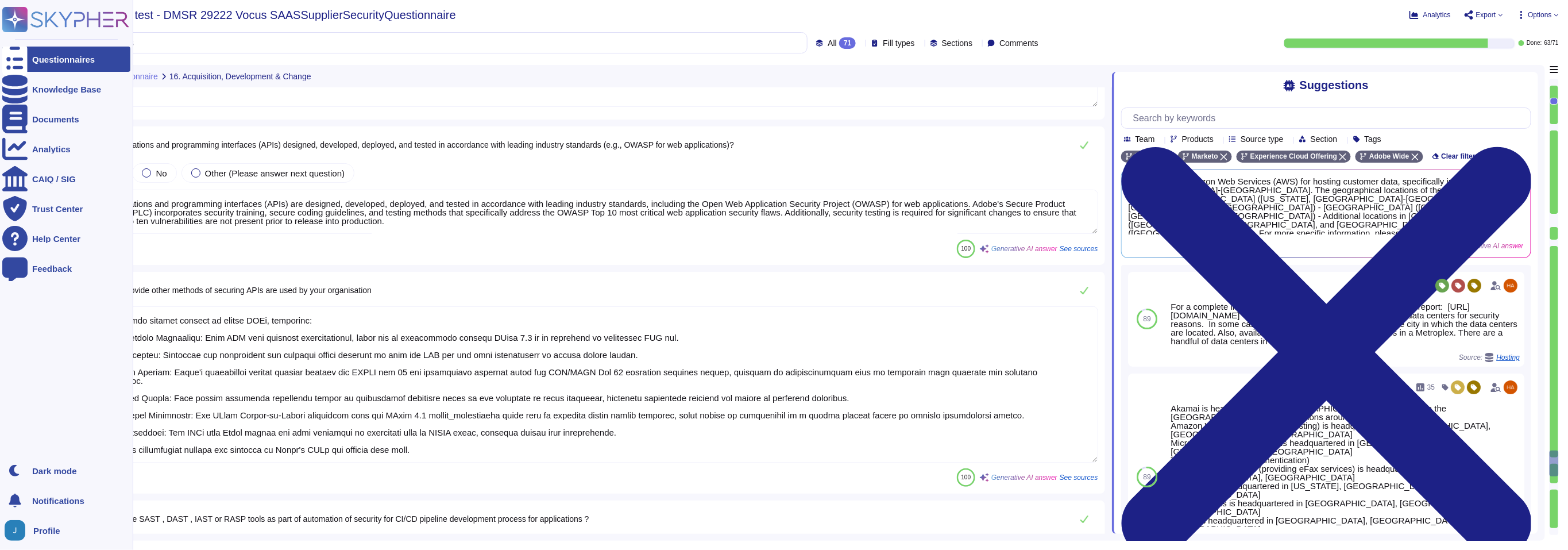
scroll to position [9062, 0]
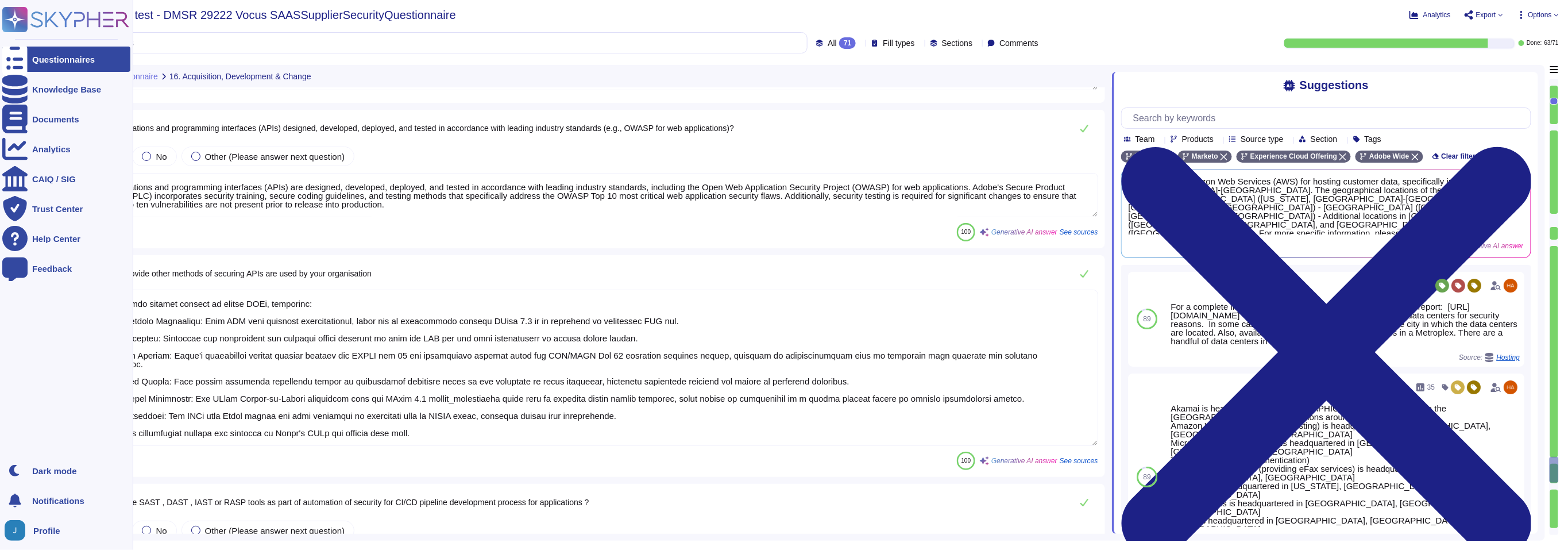
type textarea "We provide two mobile applications: an event check-in app and a campaign monito…"
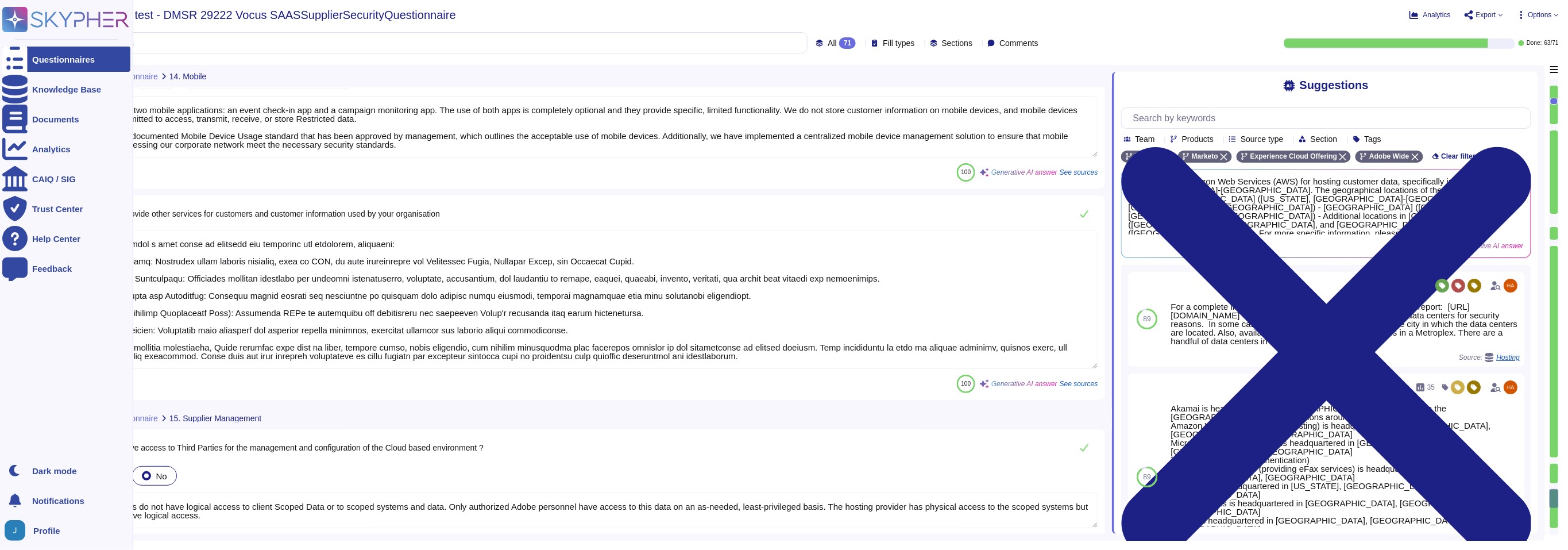
type textarea "Adobe provides a wide range of services and solutions for customers, including:…"
type textarea "Third Parties do not have logical access to client Scoped Data or to scoped sys…"
type textarea "Yes, Adobe performs due diligence on external entities through its Vendor Risk …"
type textarea "Adobe conducts annual external penetration testing for its application and infr…"
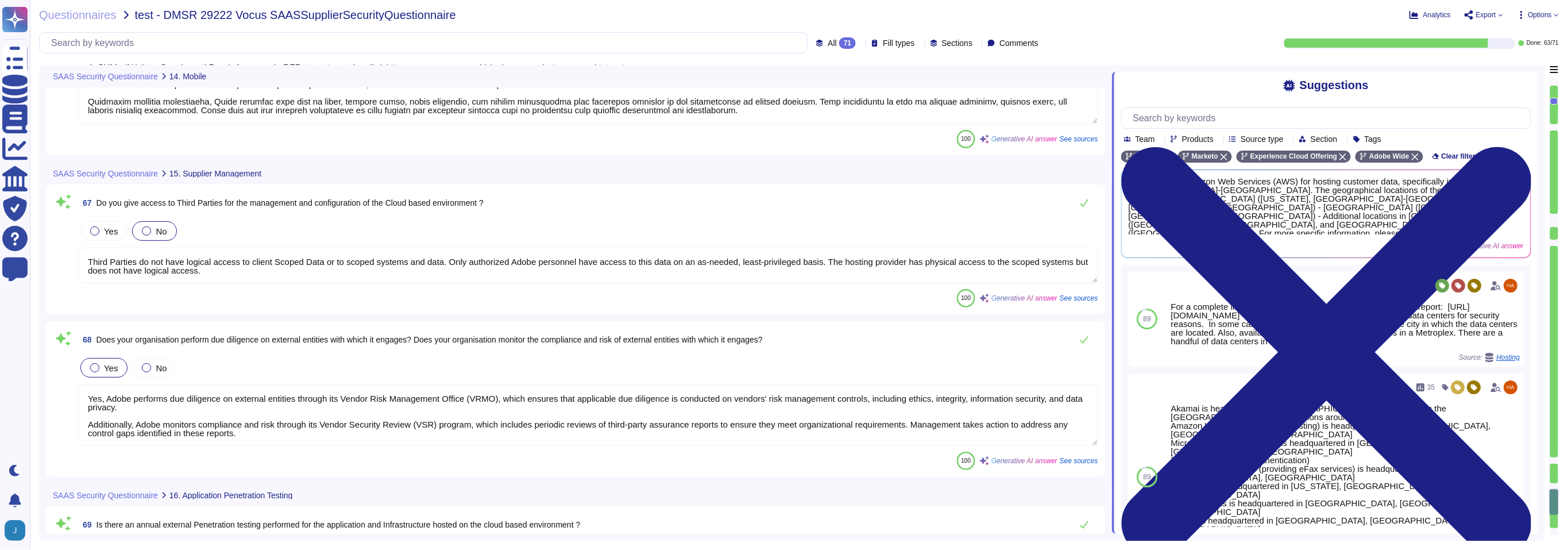
scroll to position [10232, 0]
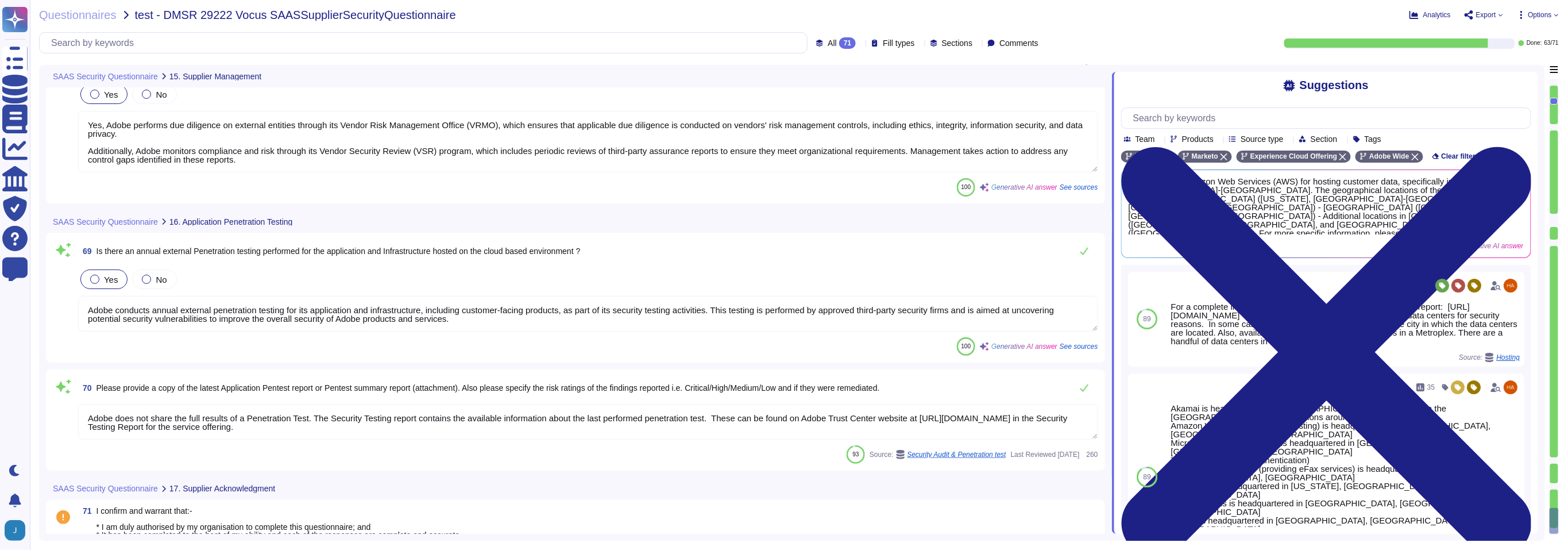
type textarea "Adobe does not share the full results of a Penetration Test. The Security Testi…"
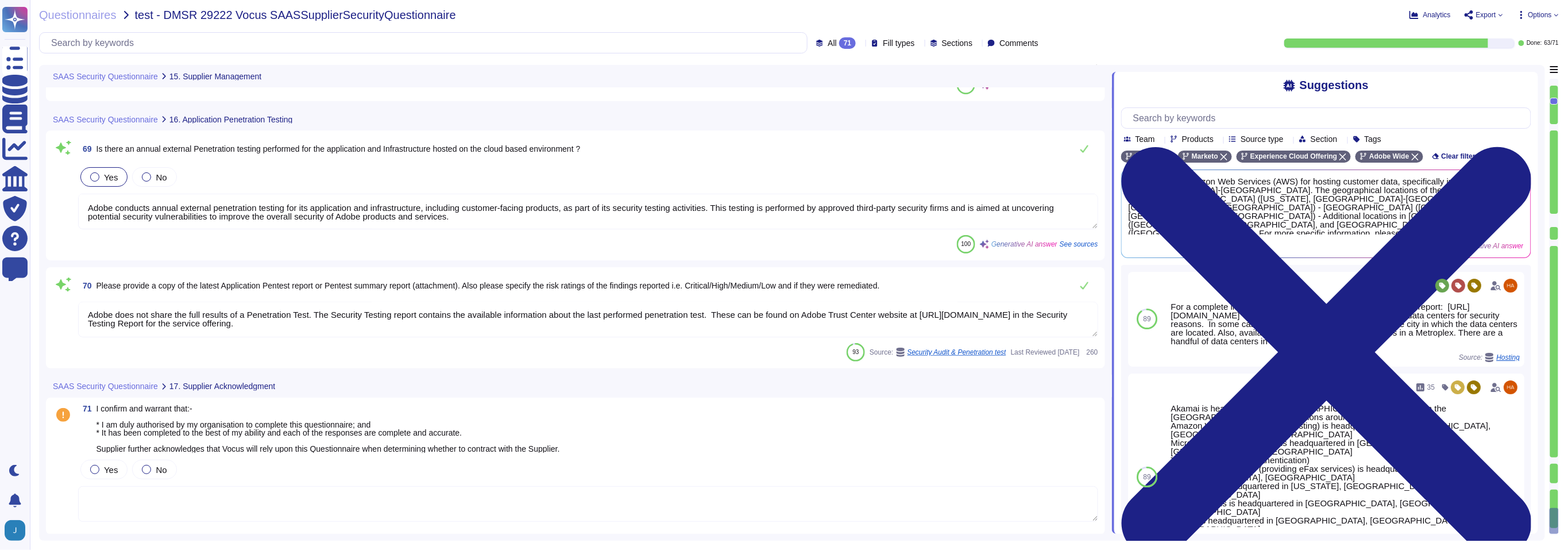
scroll to position [10335, 0]
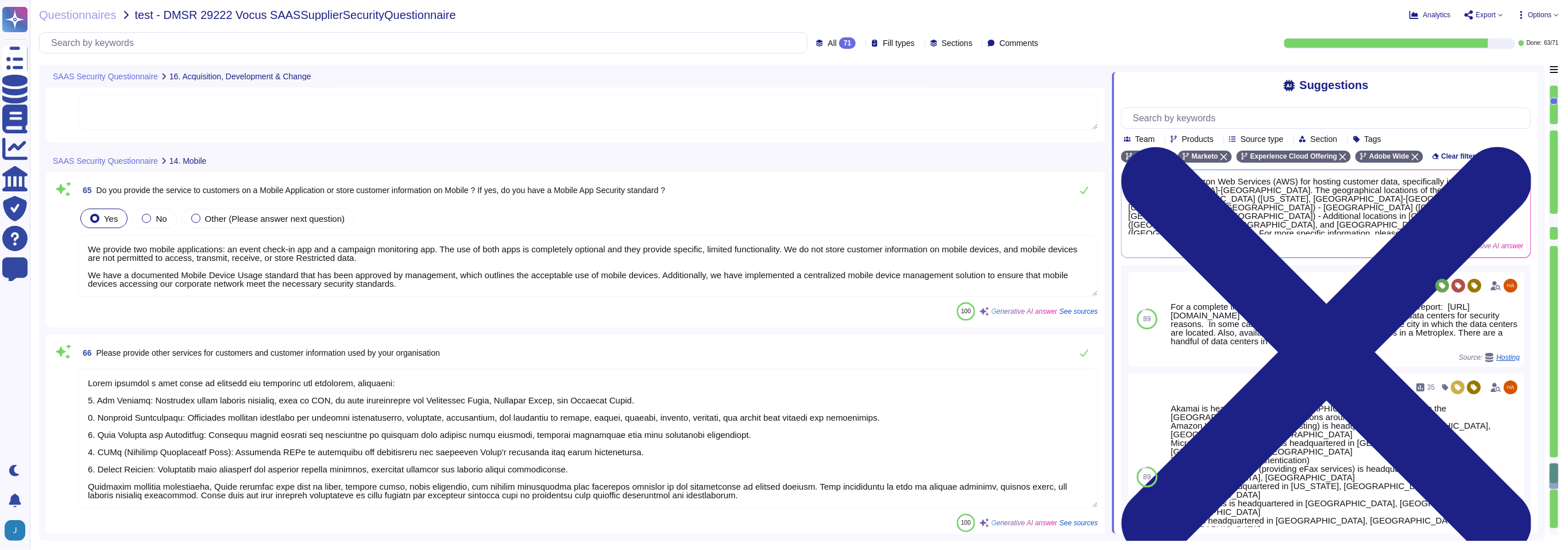
type textarea "Yes, there is a formal change control and configuration management process in p…"
type textarea "Yes, applications and programming interfaces (APIs) are designed, developed, de…"
type textarea "Adobe employs several methods to secure APIs, including: 1. Authentication Mech…"
type textarea "Adobe utilizes automated source code analysis tools, specifically Kodiak, as pa…"
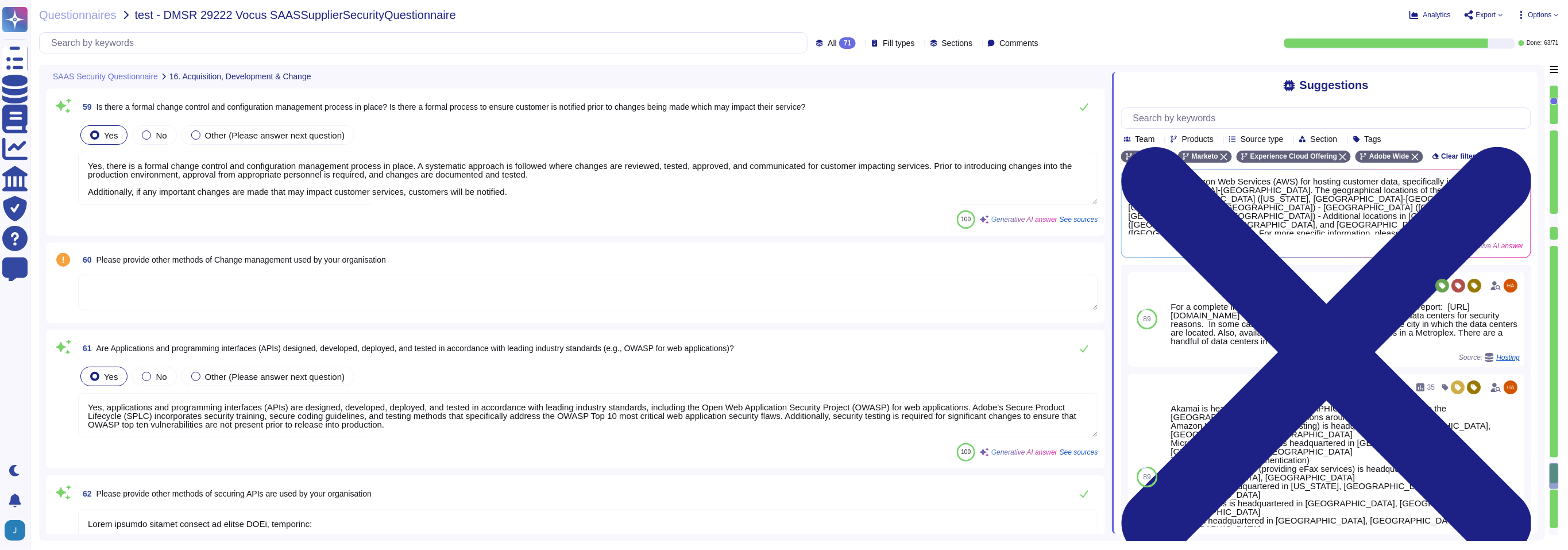
scroll to position [8824, 0]
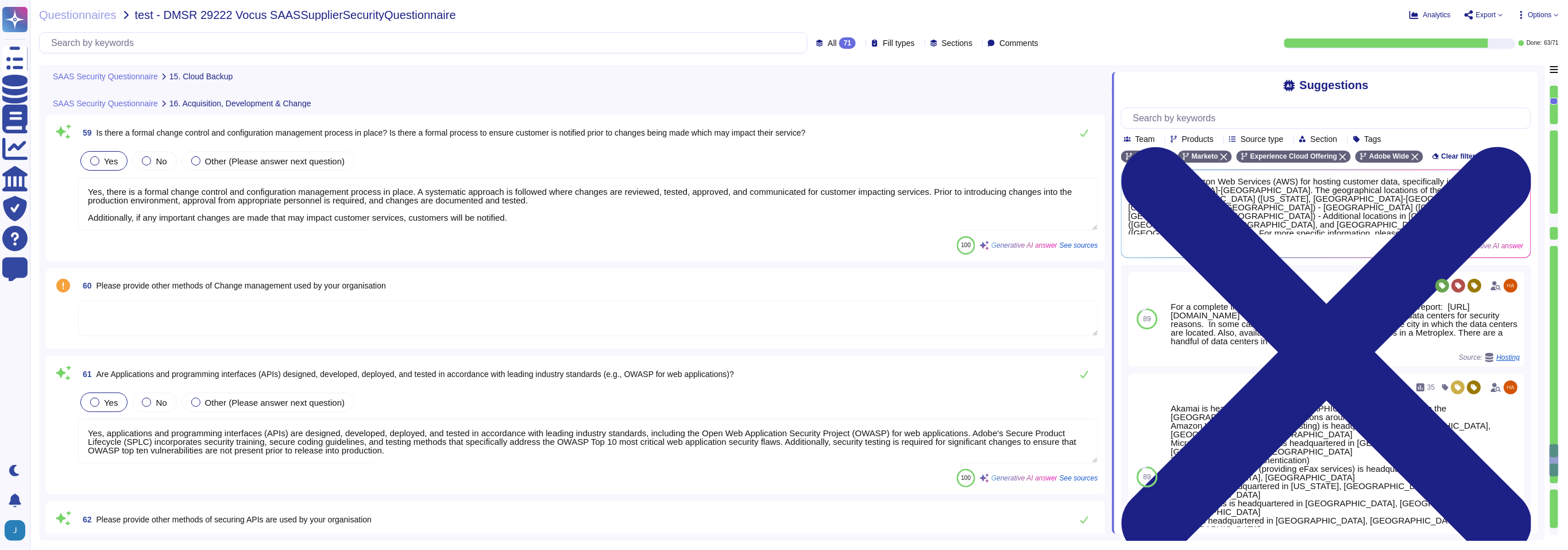
type textarea "Yes, Adobe backs up customer data regularly and validates restoration of data p…"
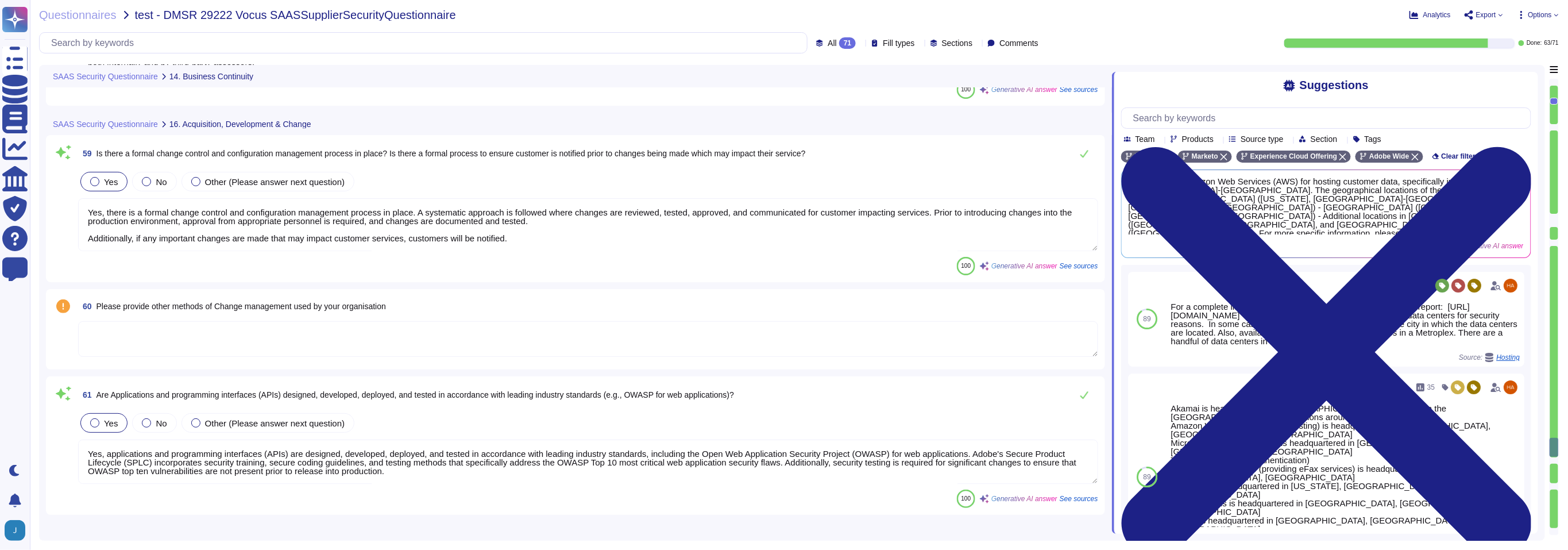
type textarea "Yes, Adobe has a documented Business Continuity Plan (BCP) that is reviewed and…"
type textarea "Yes, the Incident Response Plan is tested annually, and the outcomes are docume…"
type textarea "Adobe employs several methods to ensure Business Continuity, including: 1. Cris…"
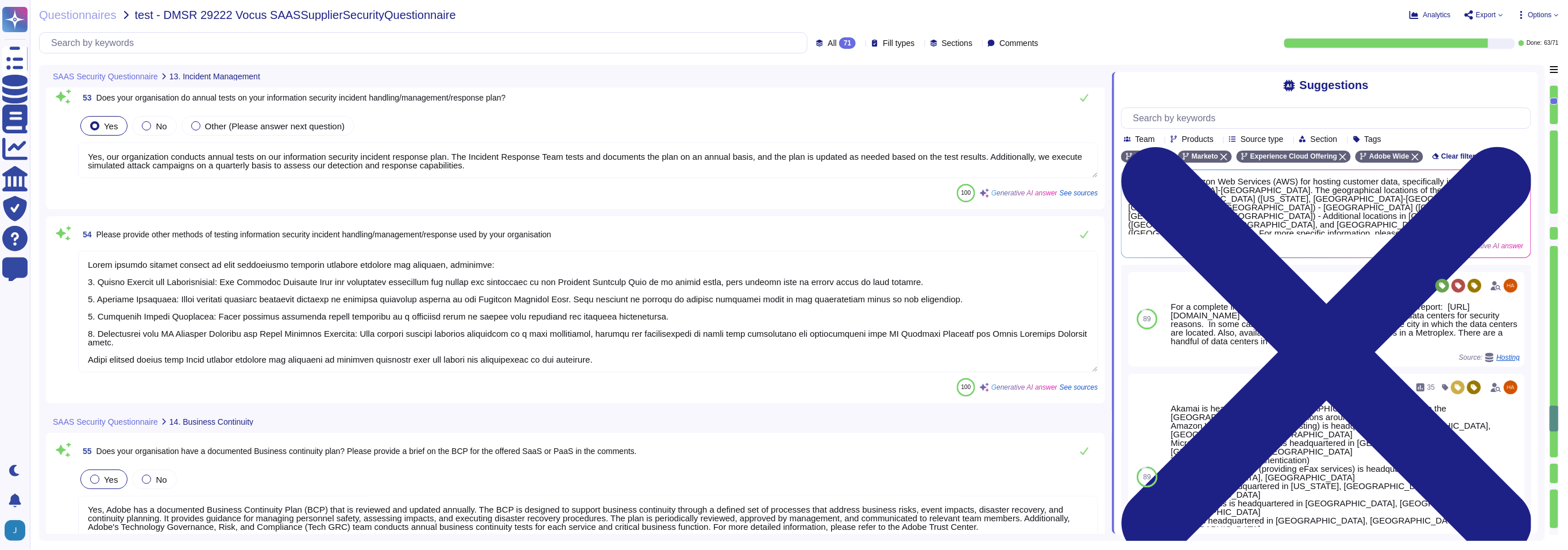
type textarea "Adobe employs several methods for Incident Response, including: 1. Centralized …"
type textarea "Yes, our organization conducts annual tests on our information security inciden…"
type textarea "Adobe employs several methods to test information security incident handling an…"
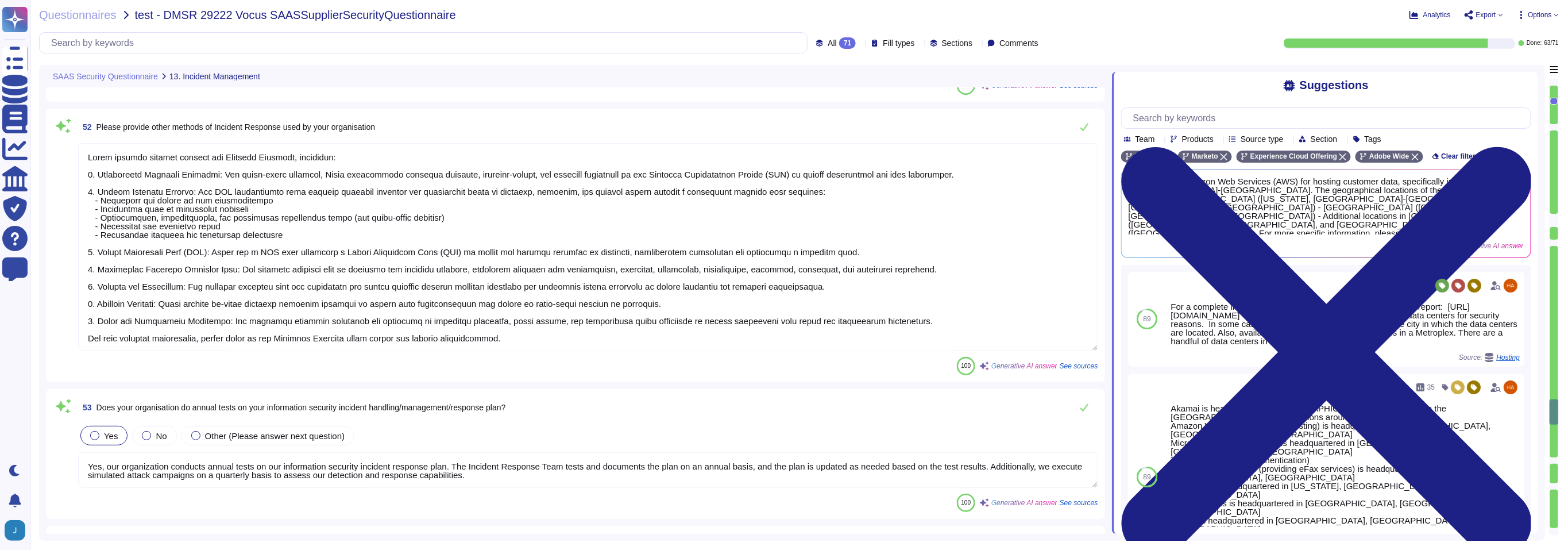
type textarea "Yes, Adobe has a documented and approved incident response plan in place to ass…"
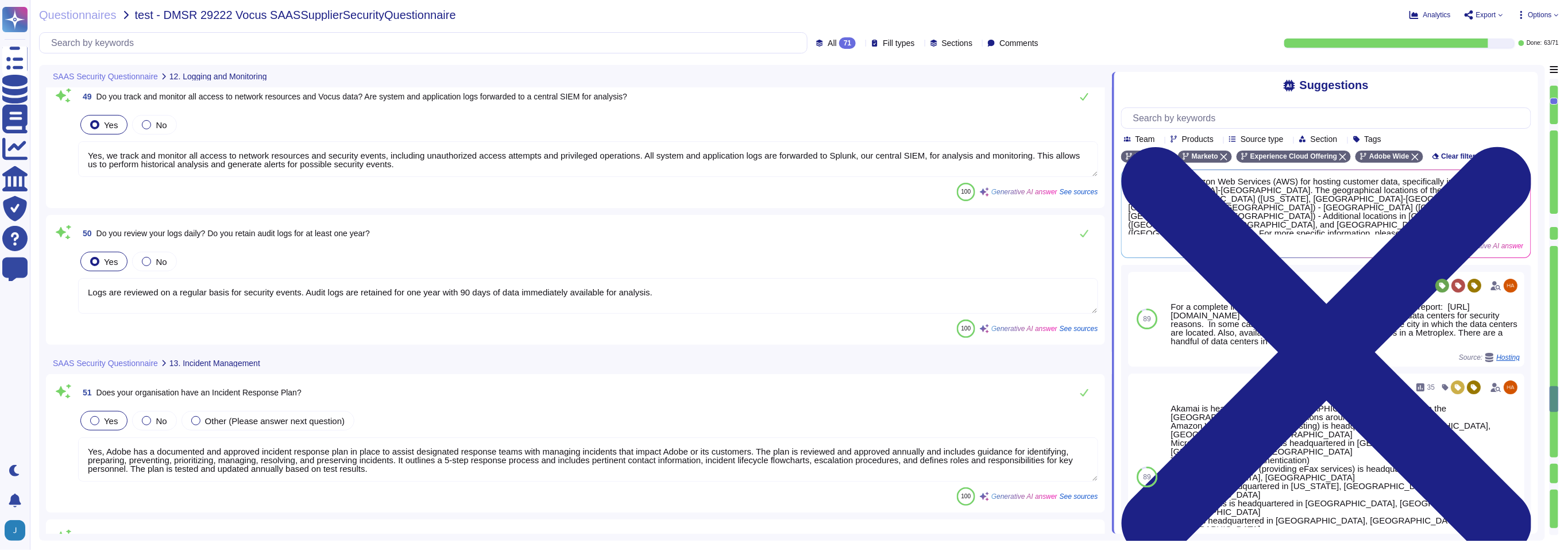
type textarea "Yes, we track and monitor all access to network resources and security events, …"
type textarea "Logs are reviewed on a regular basis for security events. Audit logs are retain…"
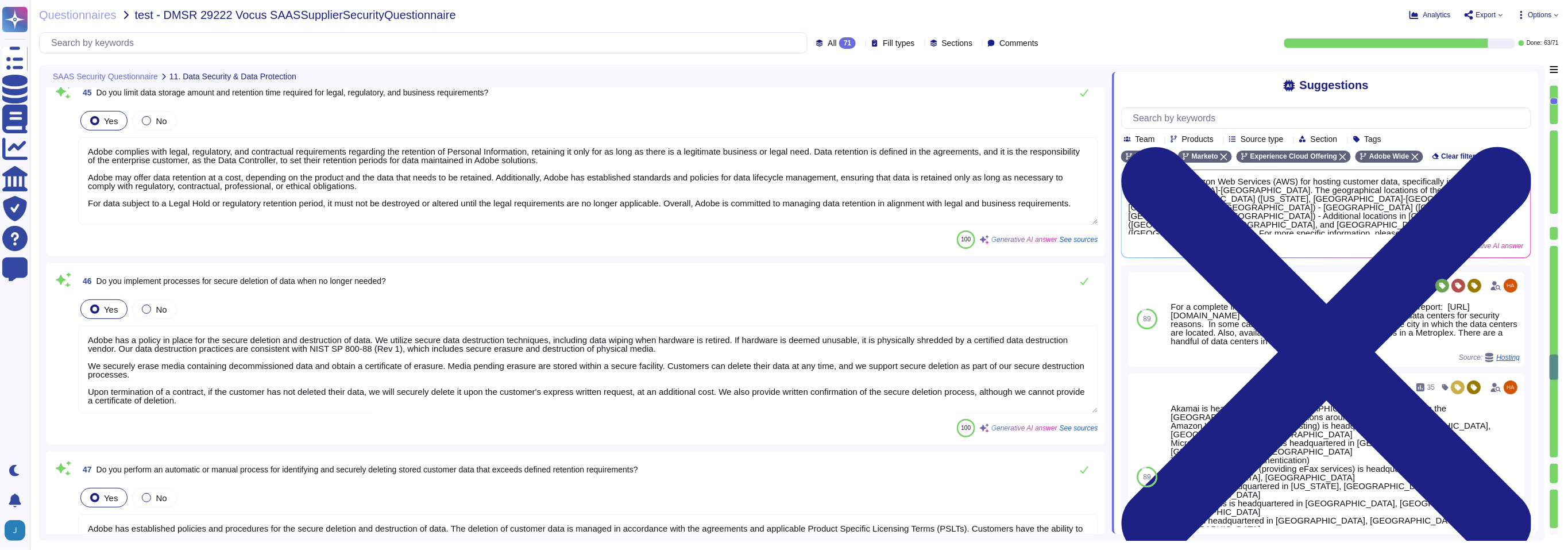
type textarea "Data is stored in a multi-tenant environment. The data segmentation and separat…"
type textarea "Yes, we maintain a data retention and disposal policy. Our data retention is de…"
type textarea "Adobe complies with legal, regulatory, and contractual requirements regarding t…"
type textarea "Adobe has a policy in place for the secure deletion and destruction of data. We…"
type textarea "Adobe has established policies and procedures for the secure deletion and destr…"
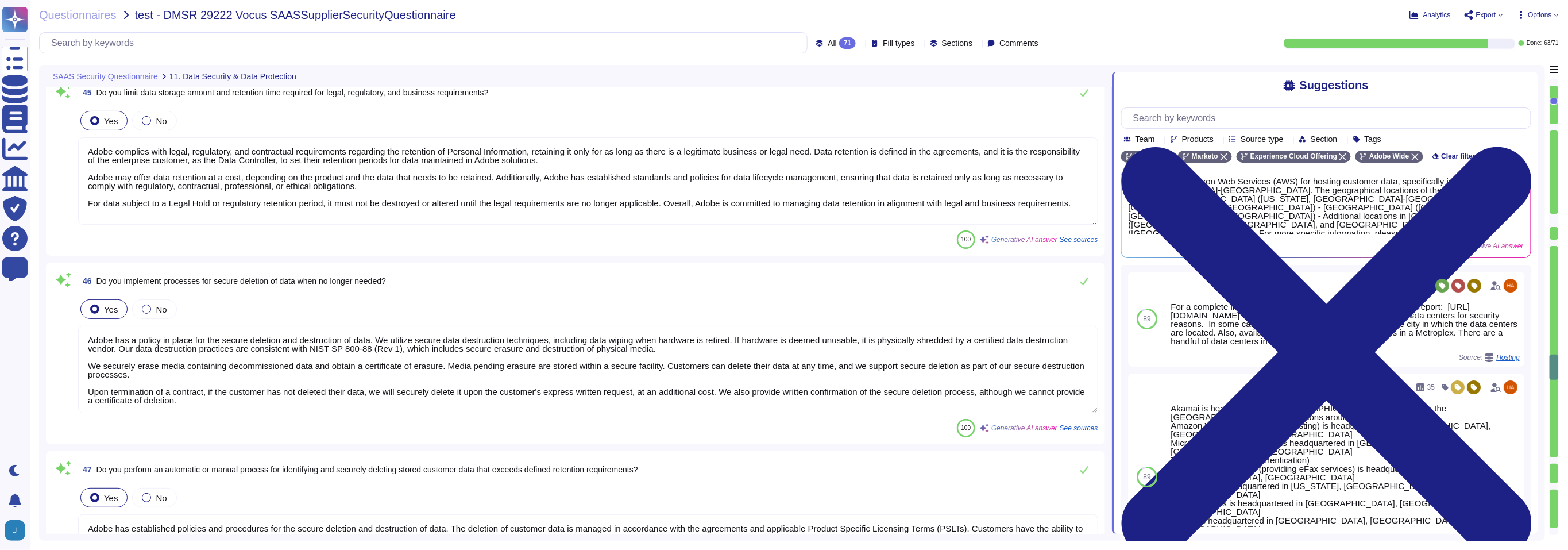
type textarea "1) Yes, we have implemented a procedure for the generation of strong keys in co…"
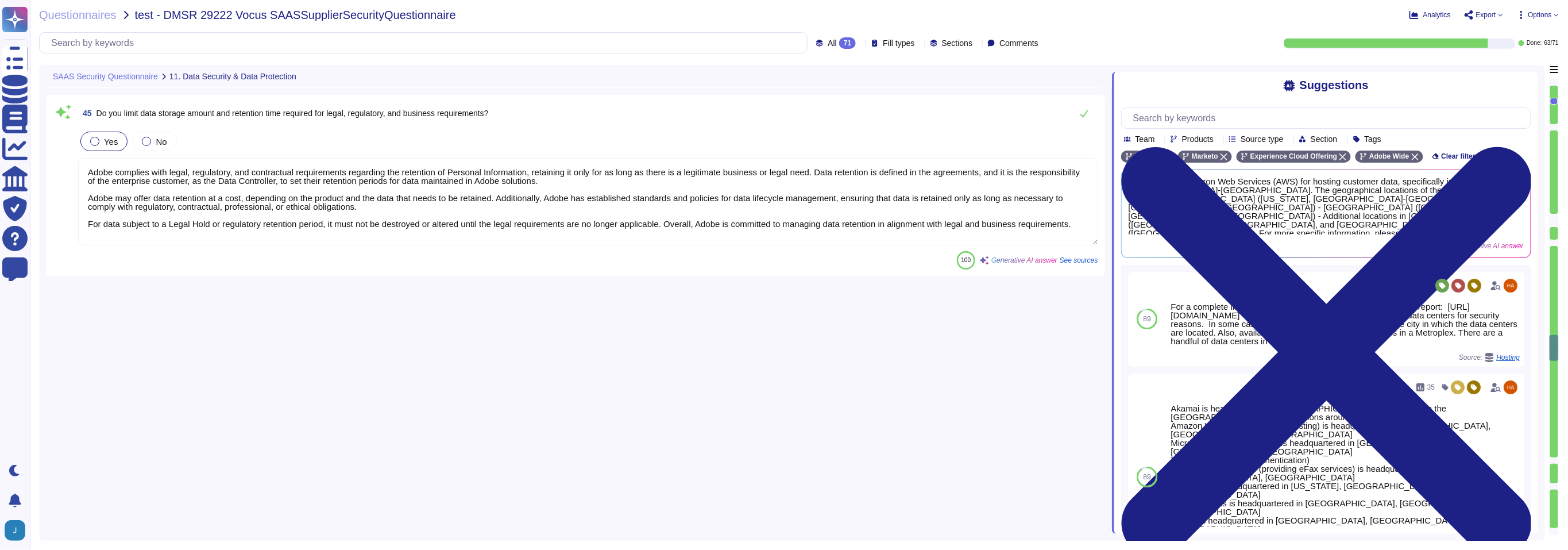
type textarea "Yes, the data stored in the cloud environment is encrypted at rest using AES-25…"
type textarea "Yes, the data stored in the cloud environment is encrypted in transit. The encr…"
type textarea "Encryption keys are stored securely in approved vaults, such as HashiCorp Vault…"
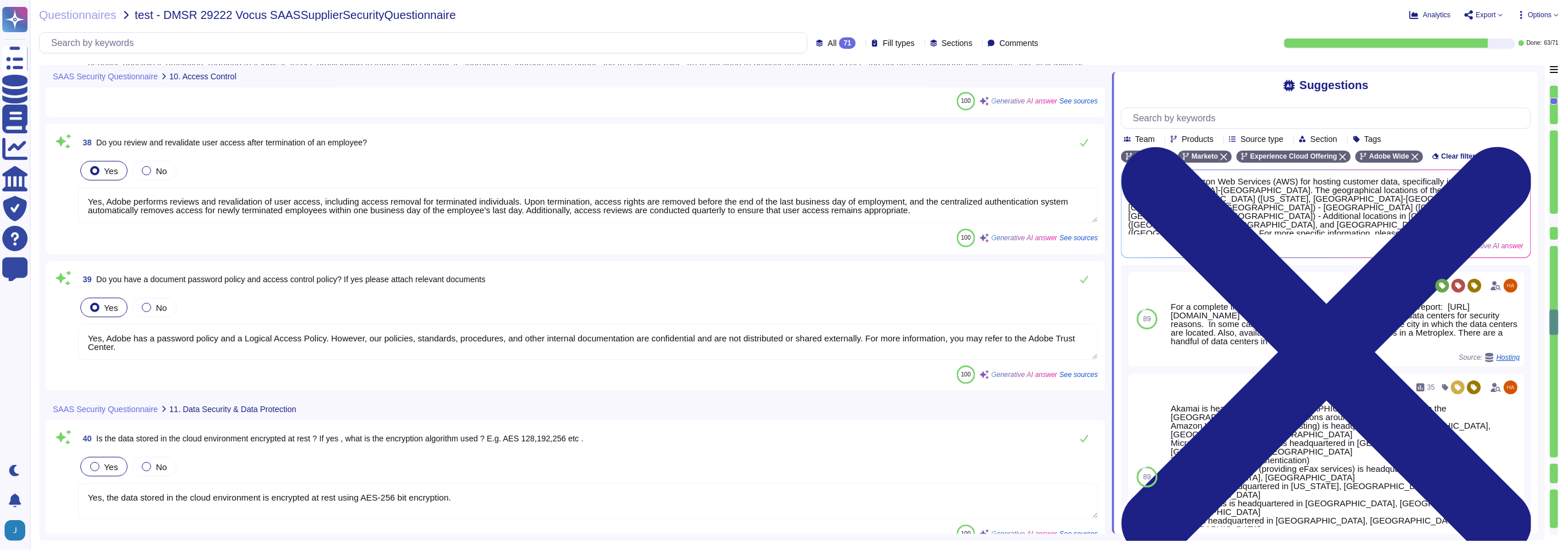
type textarea "Not Enabled by default. Multi-factor authentication is available for client acc…"
type textarea "Yes, Adobe incorporates principles of least privilege and separation of duties …"
type textarea "Yes, Adobe performs reviews and revalidation of user access, including access r…"
type textarea "Yes, Adobe has a password policy and a Logical Access Policy. However, our poli…"
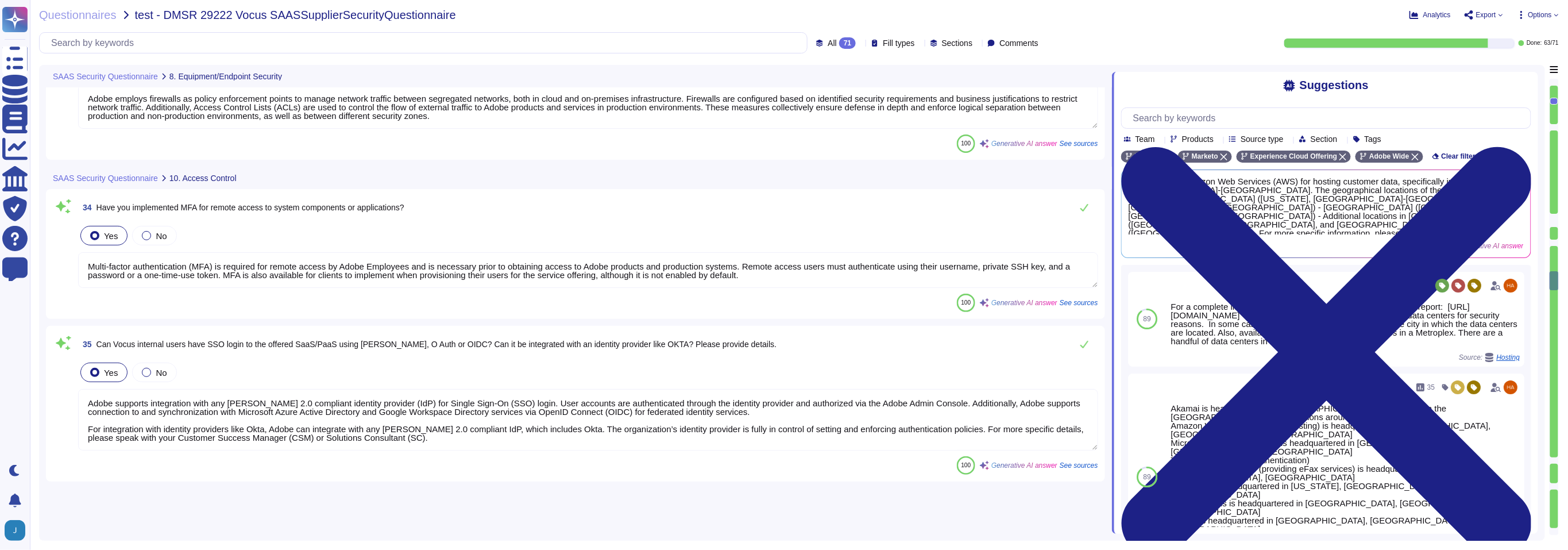
type textarea "Yes, Adobe utilizes a host-based anti-virus solution on all workstations and se…"
type textarea "Yes, we ensure that anti-virus software is current, actively running, and gener…"
type textarea "Adobe does not implement Web Application Firewalls on most of its solutions. In…"
type textarea "Adobe has a formal patch management process implemented, governed by the Vulner…"
type textarea "Adobe employs firewalls as policy enforcement points to manage network traffic …"
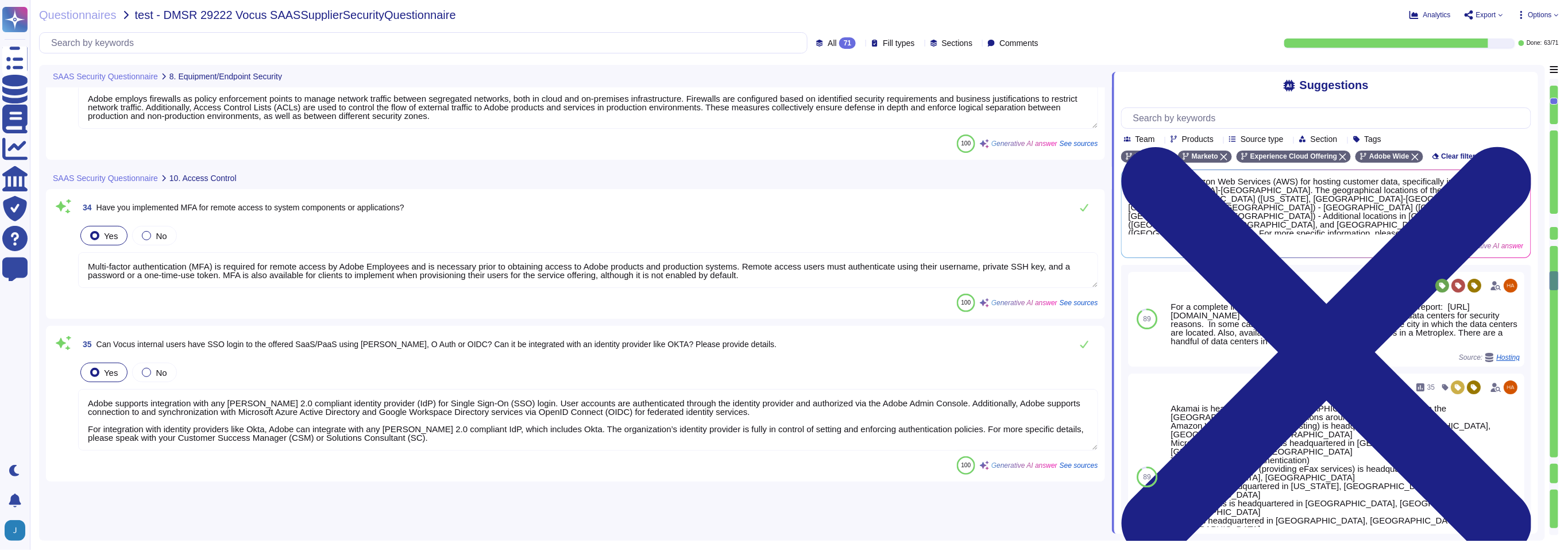
type textarea "Multi-factor authentication (MFA) is required for remote access by Adobe Employ…"
type textarea "Adobe supports integration with any SAML 2.0 compliant identity provider (IdP) …"
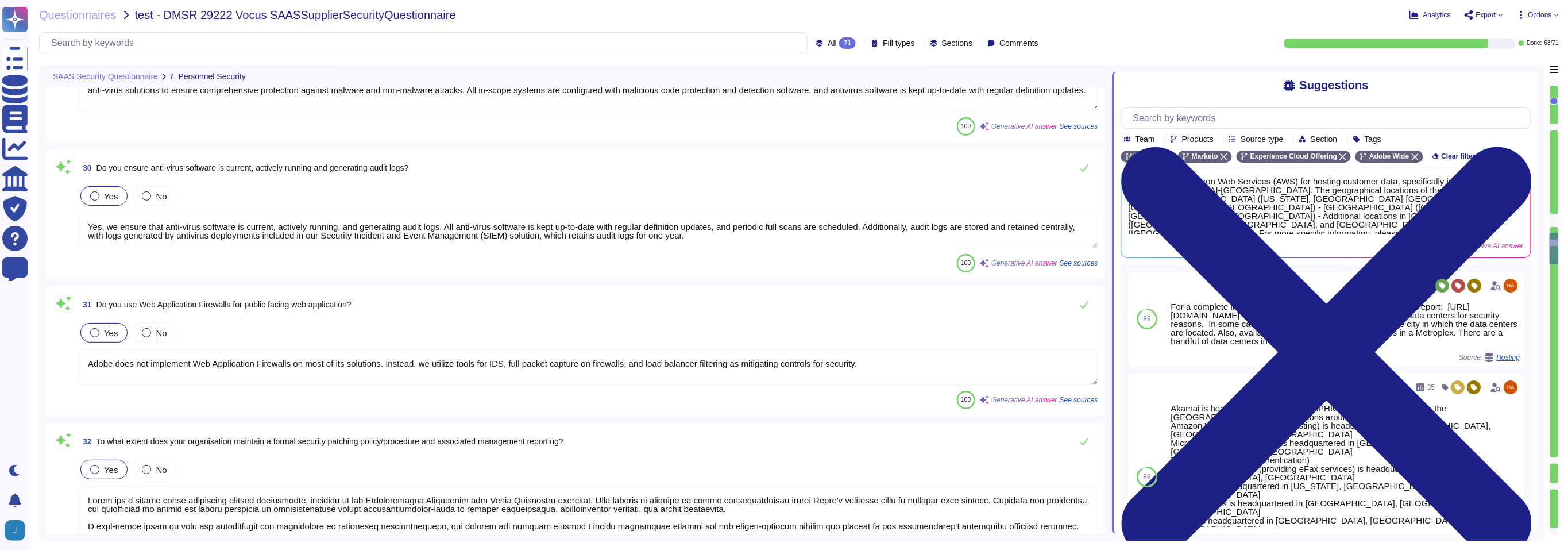
scroll to position [3714, 0]
type textarea "ADBE"
type textarea "Yes, Adobe performs internal and external vulnerability scanning on critical ap…"
type textarea "Yes, we have comprehensive controls in place to detect, contain, and eradicate …"
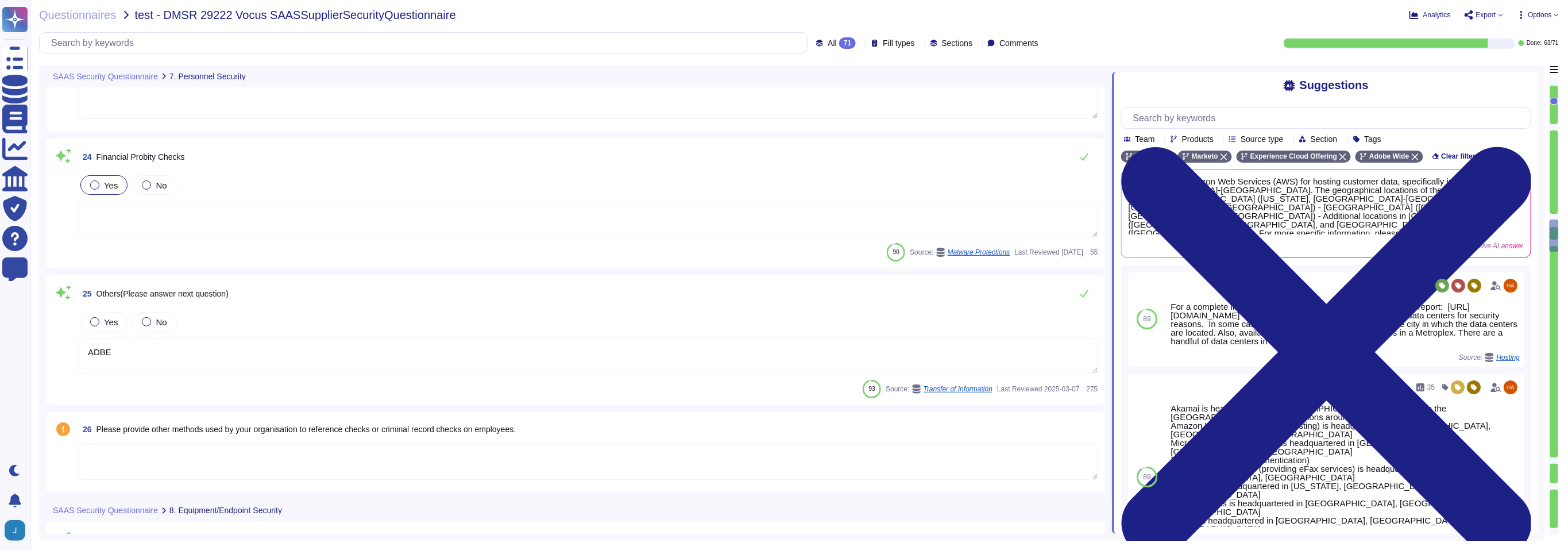
type textarea "Adobe's background checks include inquiries regarding references obtained from …"
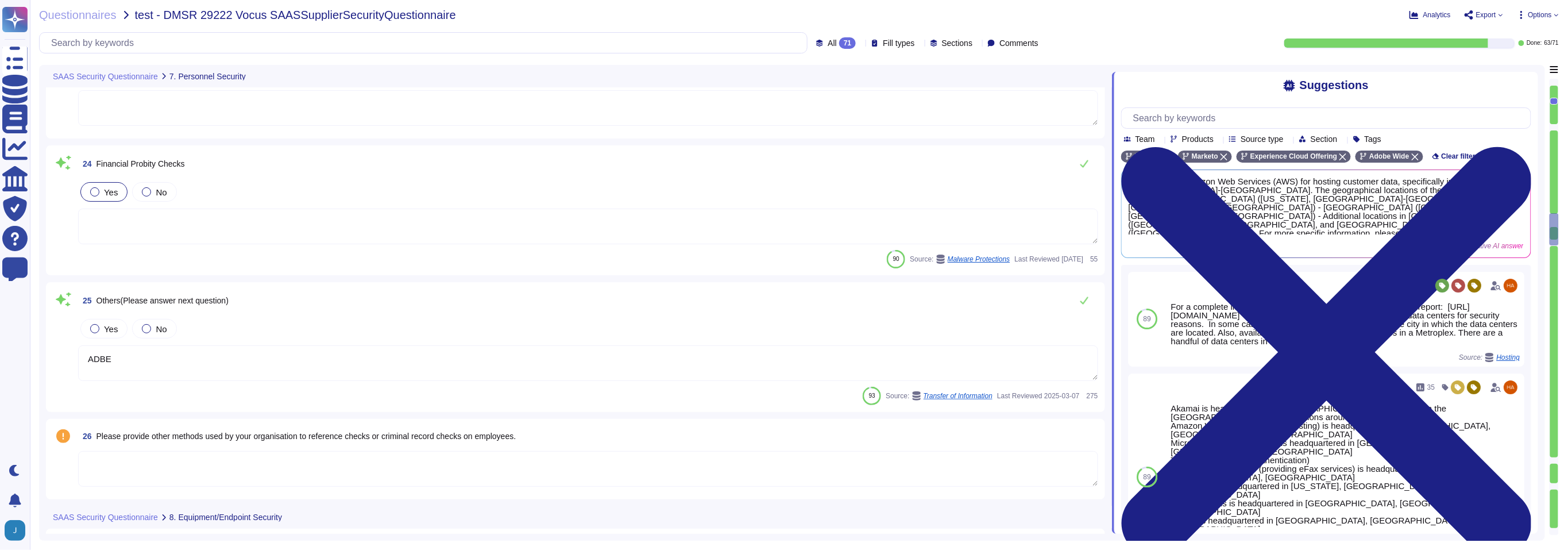
type textarea "Adobe conducts background checks on all candidates classified as regular, inter…"
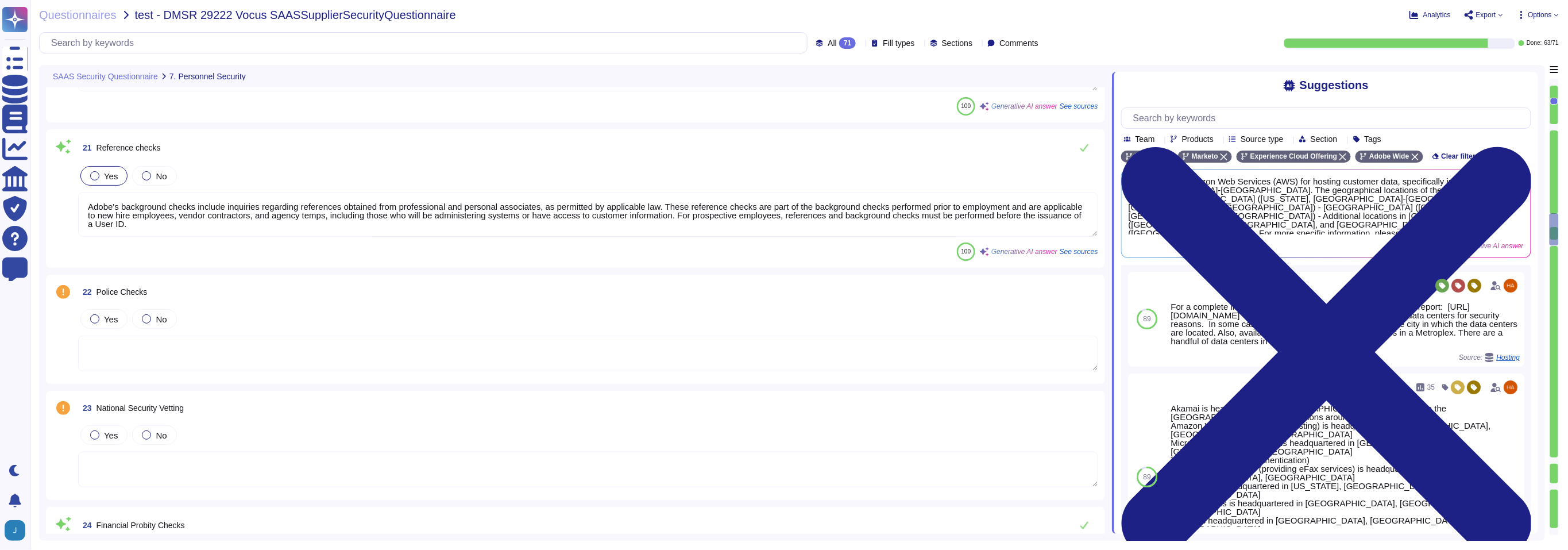
scroll to position [2892, 0]
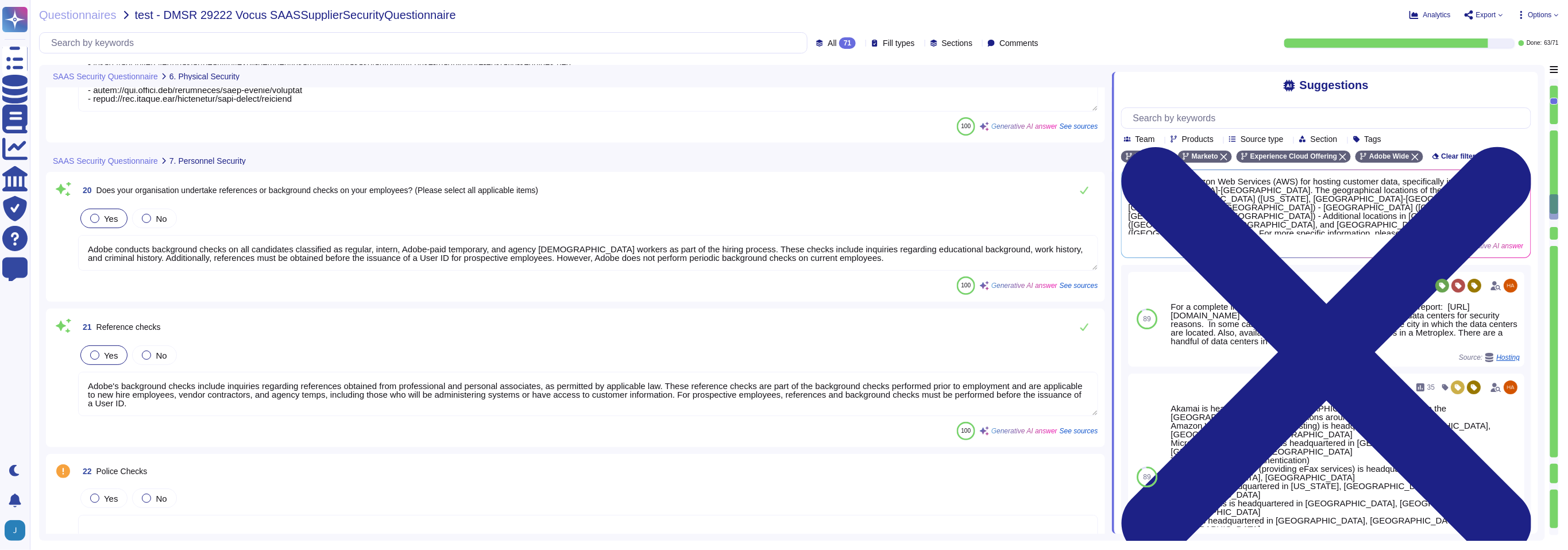
type textarea "Adobe implements a range of physical security controls in both public and priva…"
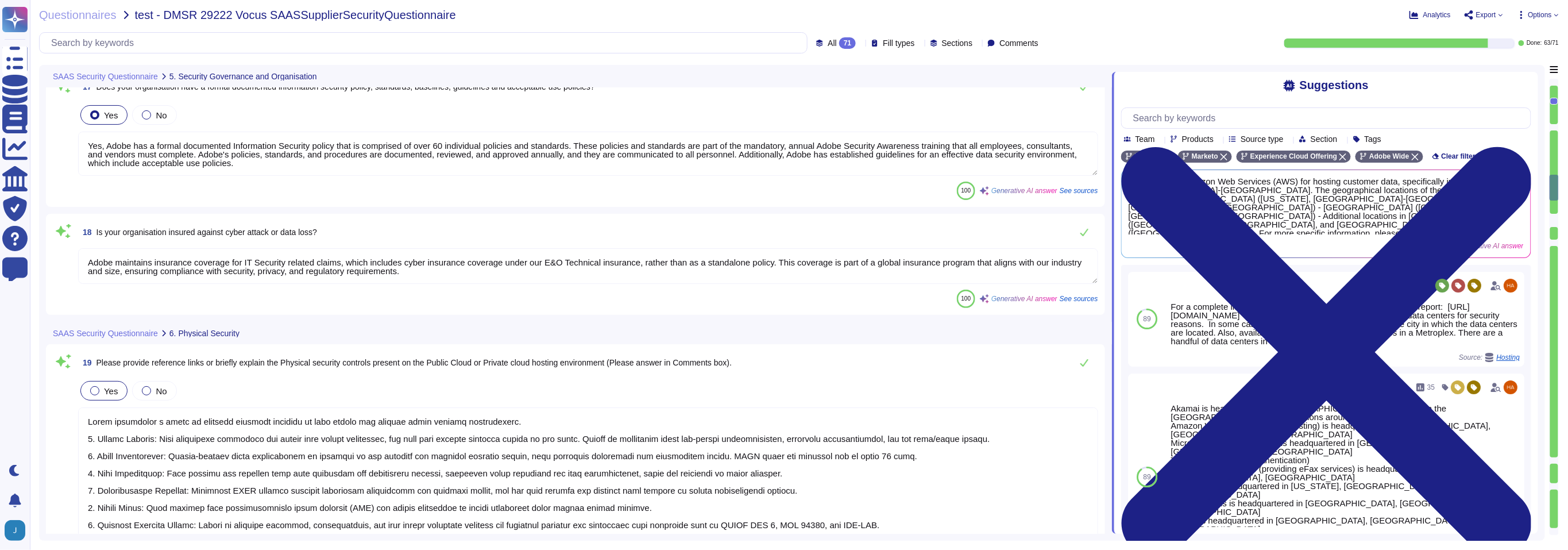
scroll to position [2400, 0]
type textarea "Adobe has a dedicated Chief Security Officer (CSO) who is responsible for the I…"
type textarea "Yes, Adobe has a formal documented Information Security policy that is comprise…"
type textarea "Adobe maintains insurance coverage for IT Security related claims, which includ…"
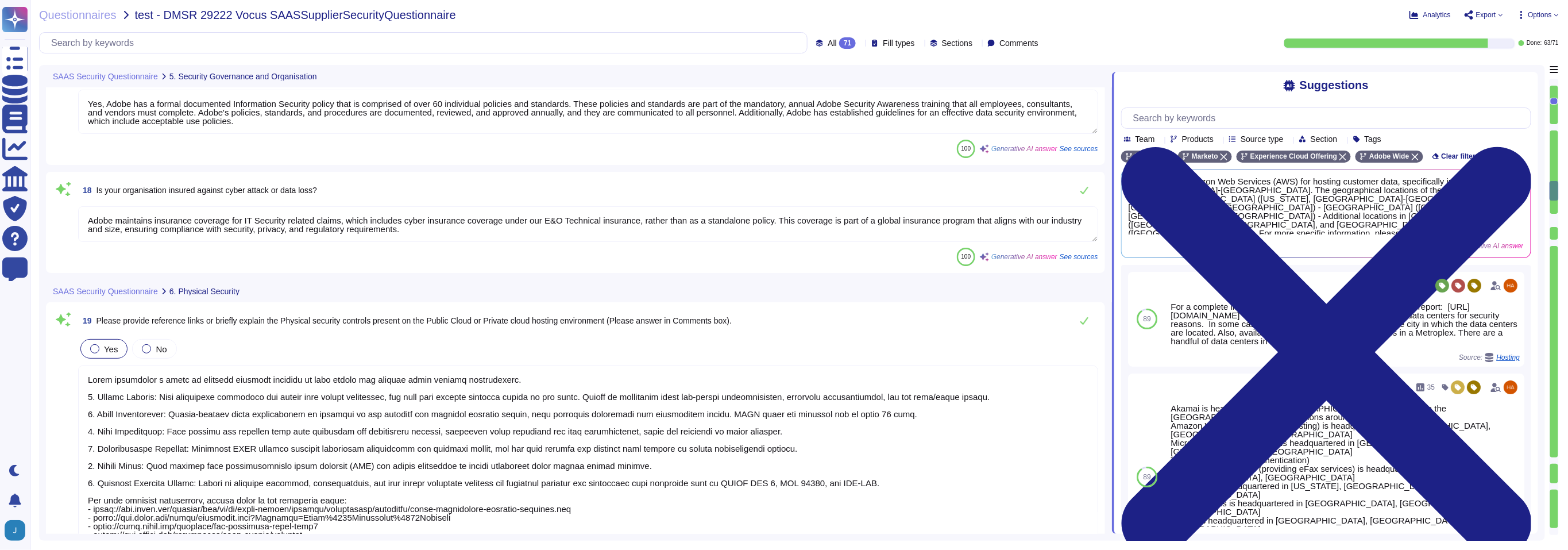
type textarea "Adobe's background checks include inquiries regarding references obtained from …"
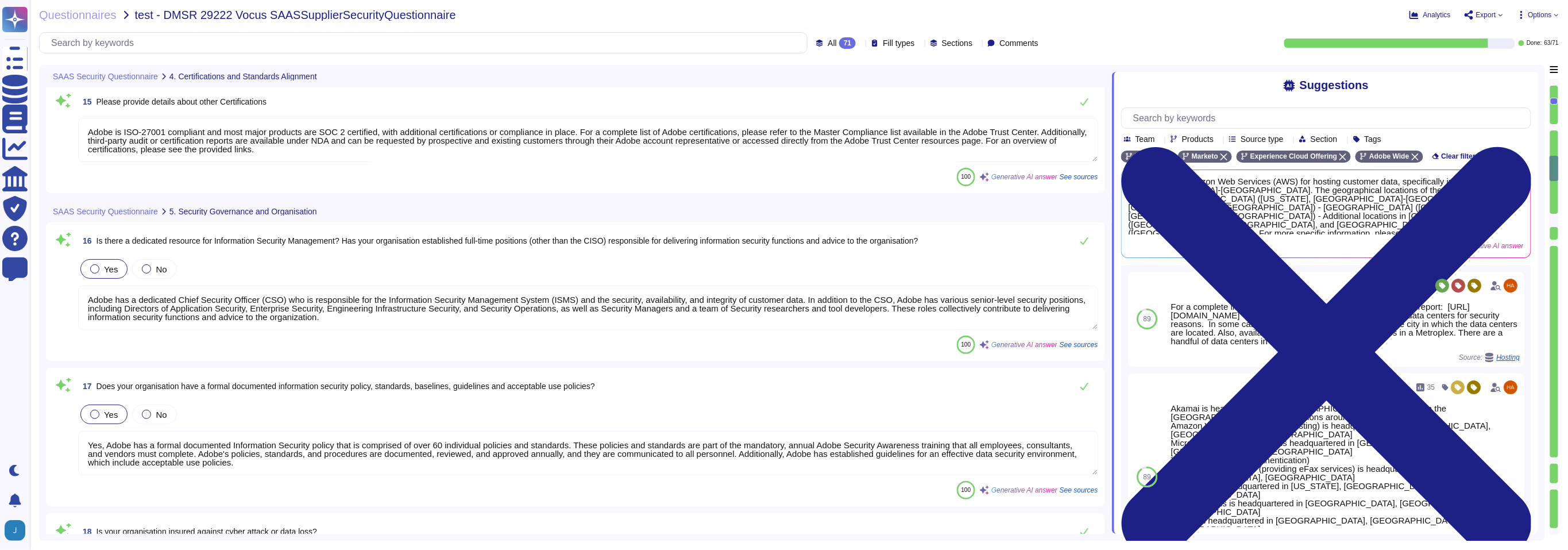
type textarea "SOC 2 certification is a security framework developed by the American Institute…"
type textarea "PCI DSS represents a minimum set of technical and operational requirements that…"
type textarea "ADBE"
type textarea "Adobe is ISO-27001 compliant and most major products are SOC 2 certified, with …"
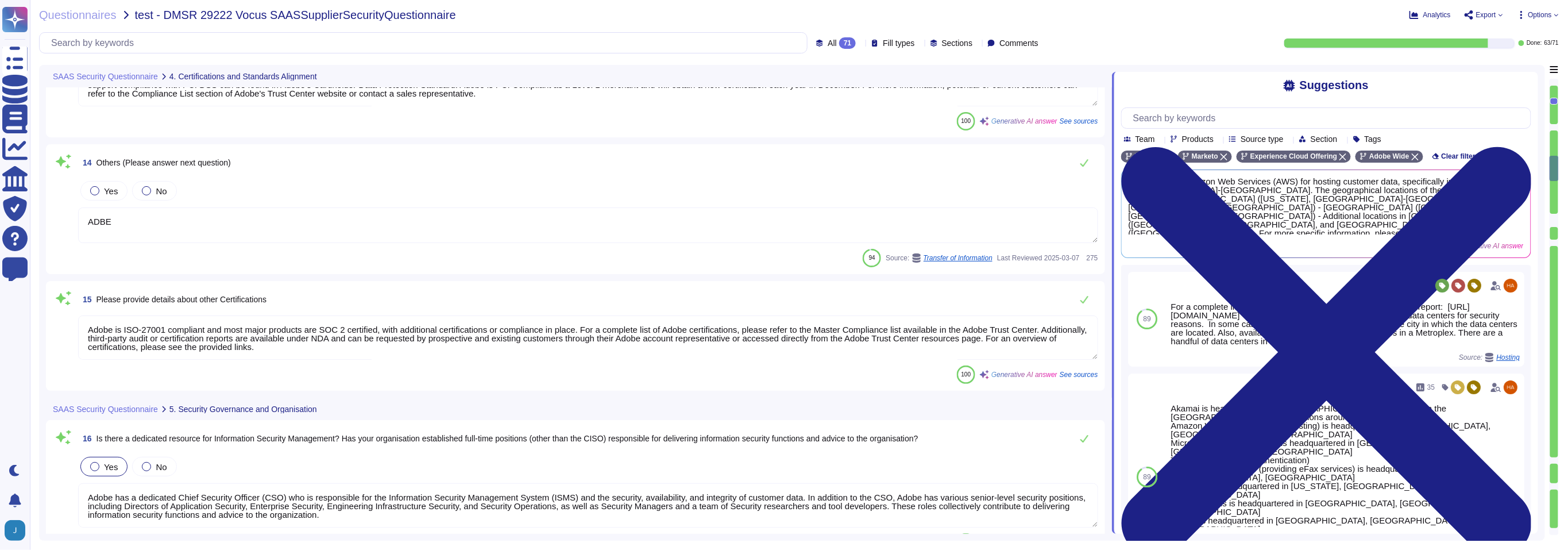
type textarea "Adobe holds an ISO 9001:2015 Certification, which is available on the Adobe Tru…"
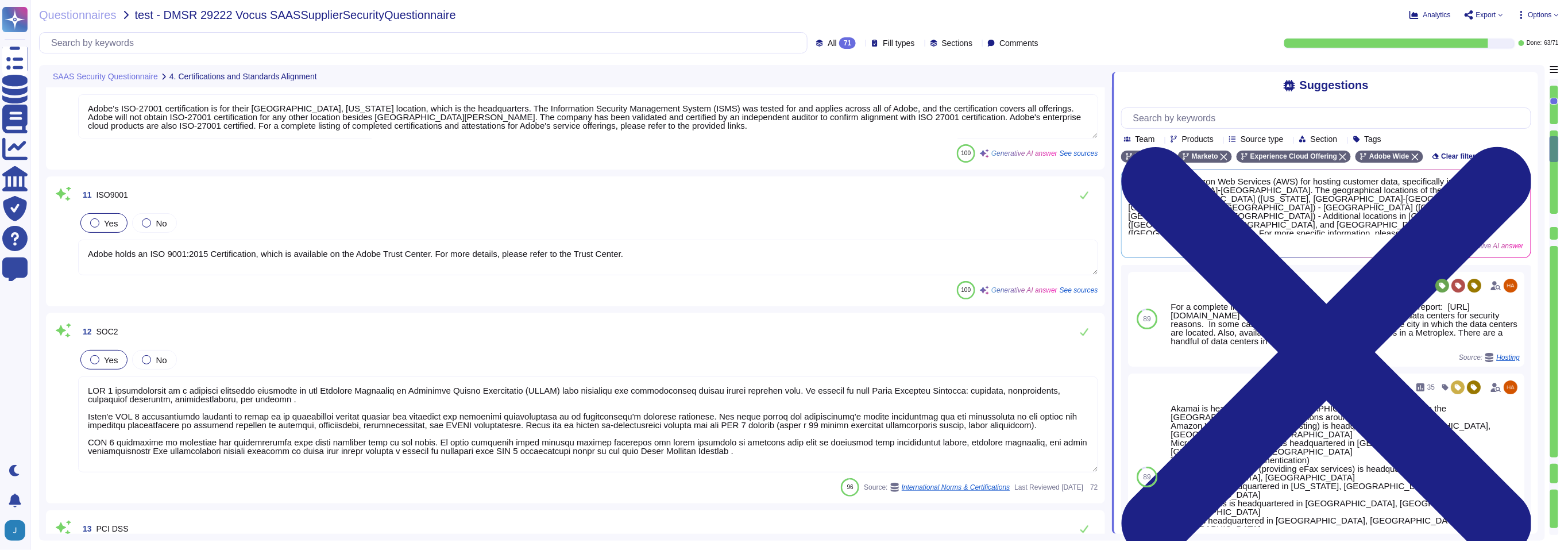
type textarea "Adobe is certified in alignment with ISO 27001 and most major products are SOC …"
type textarea "Adobe's ISO-27001 certification is for their San Jose, California location, whi…"
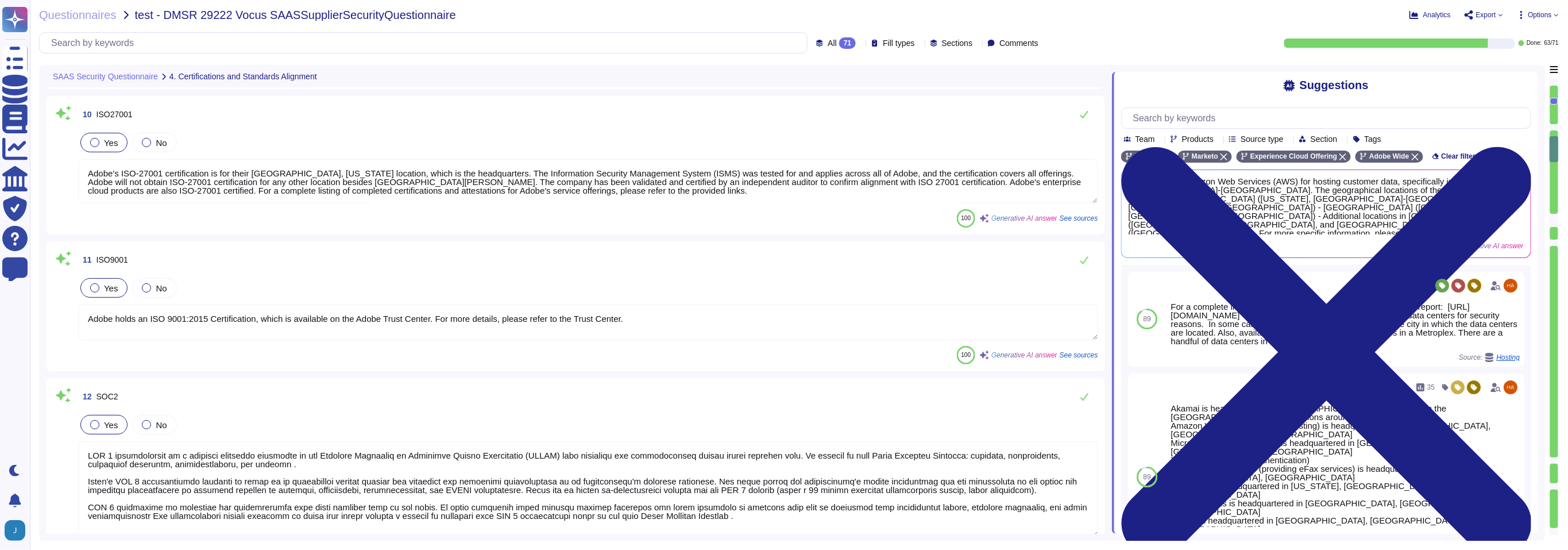
scroll to position [1162, 0]
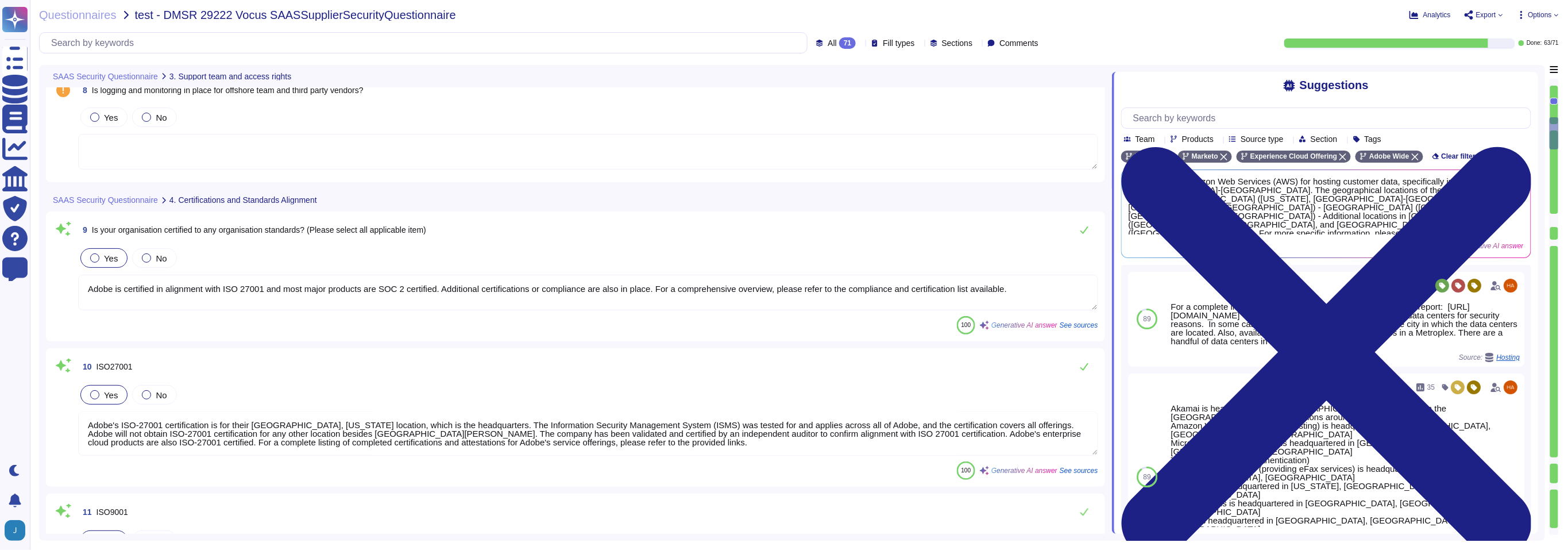
type textarea "Yes, Adobe has a support team located globally, including in regions outside of…"
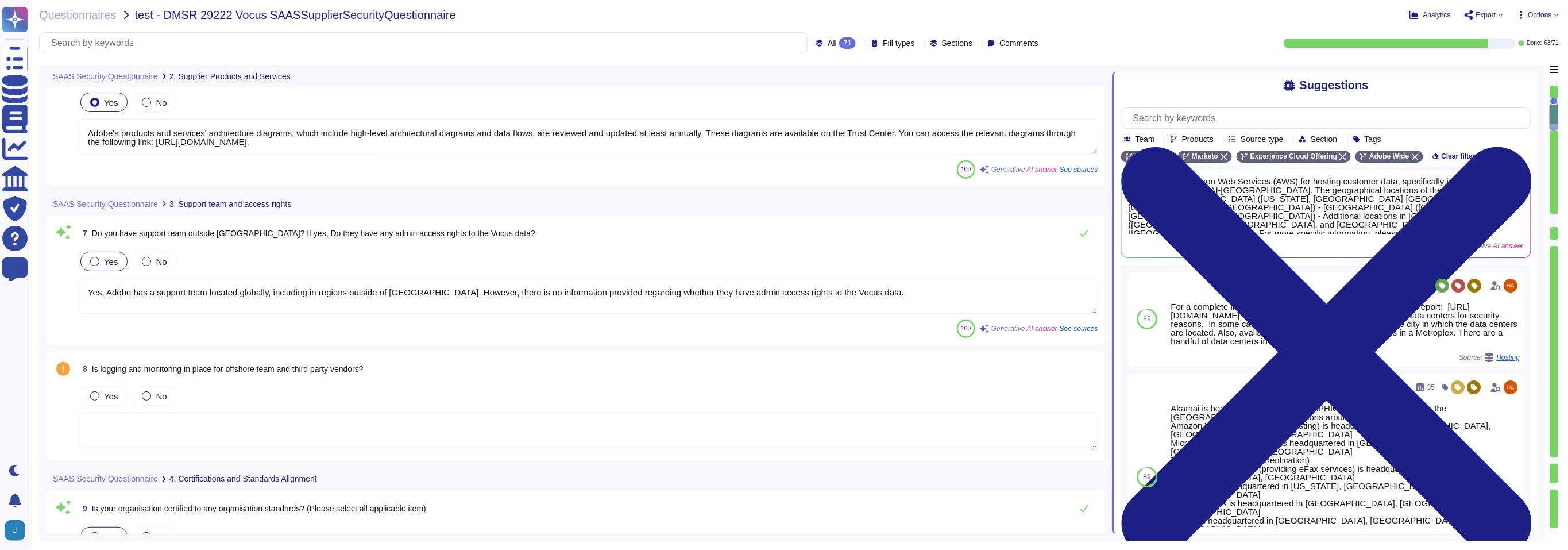
type textarea "Adobe utilizes Amazon Web Services (AWS) for hosting customer data, specificall…"
type textarea "Adobe utilizes Infrastructure-as-a-Service (IaaS) through Amazon Web Services (…"
type textarea "Adobe's products and services' architecture diagrams, which include high-level …"
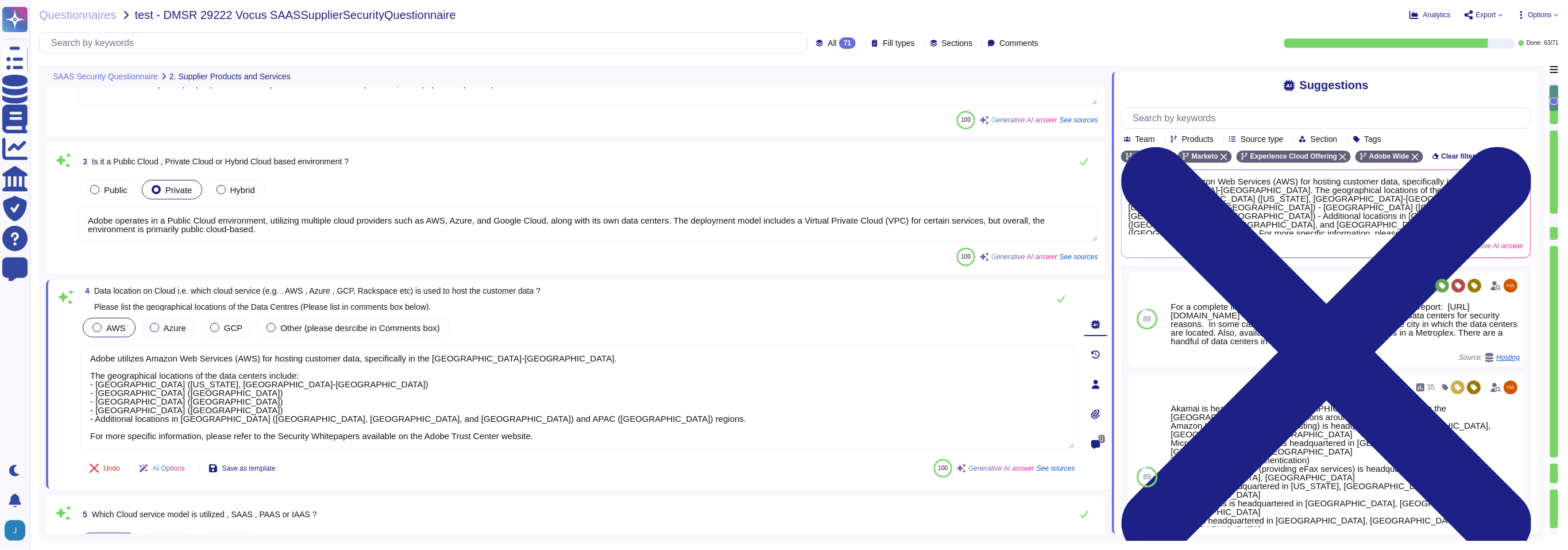
type textarea "Adobe offers a wide range of products and services that can benefit Vocus, incl…"
type textarea "Adobe operates in a Public Cloud environment, utilizing multiple cloud provider…"
click at [1525, 87] on icon at bounding box center [1326, 352] width 410 height 547
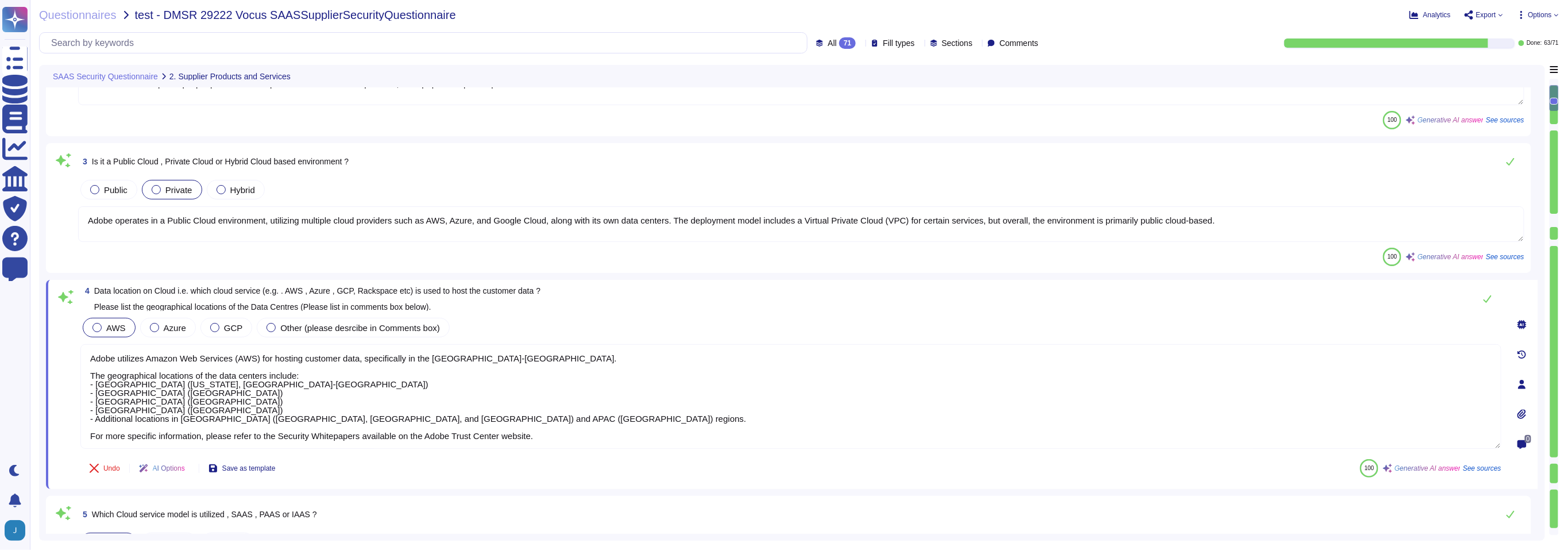
click at [194, 473] on div "AI Options" at bounding box center [164, 469] width 69 height 28
click at [410, 414] on textarea "Adobe utilizes Amazon Web Services (AWS) for hosting customer data, specificall…" at bounding box center [791, 396] width 1421 height 104
click at [1466, 467] on span "See sources" at bounding box center [1481, 469] width 38 height 7
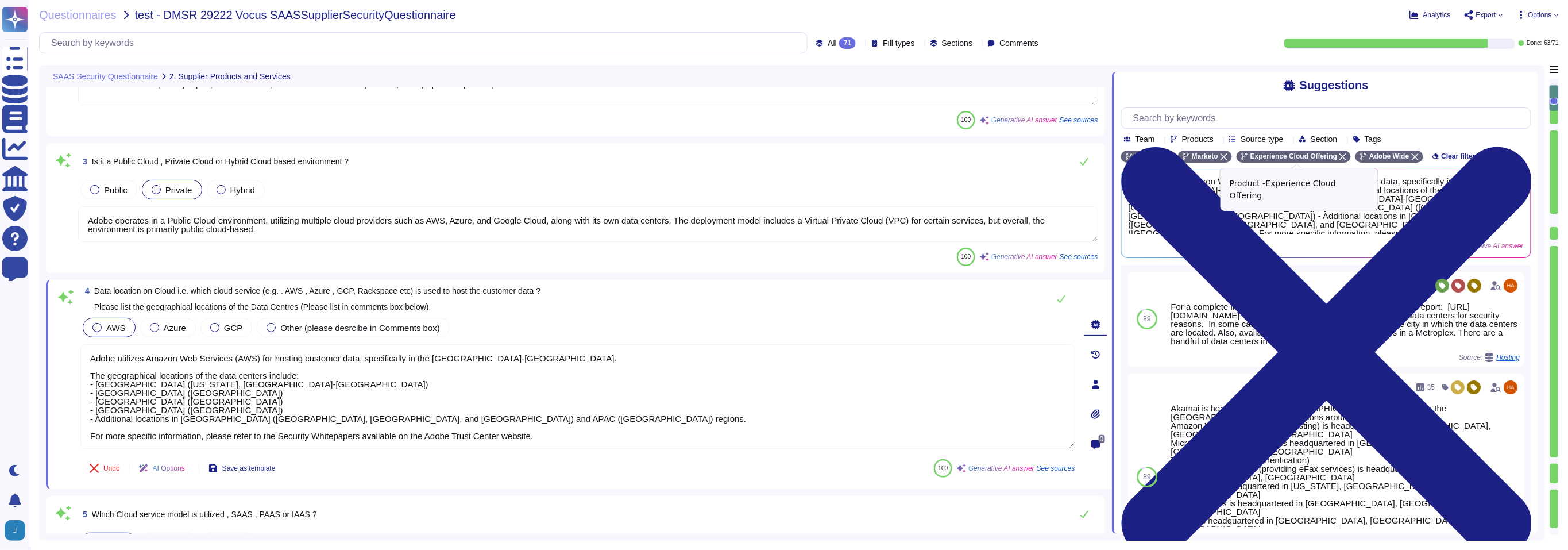
click at [1346, 155] on icon at bounding box center [1342, 156] width 7 height 7
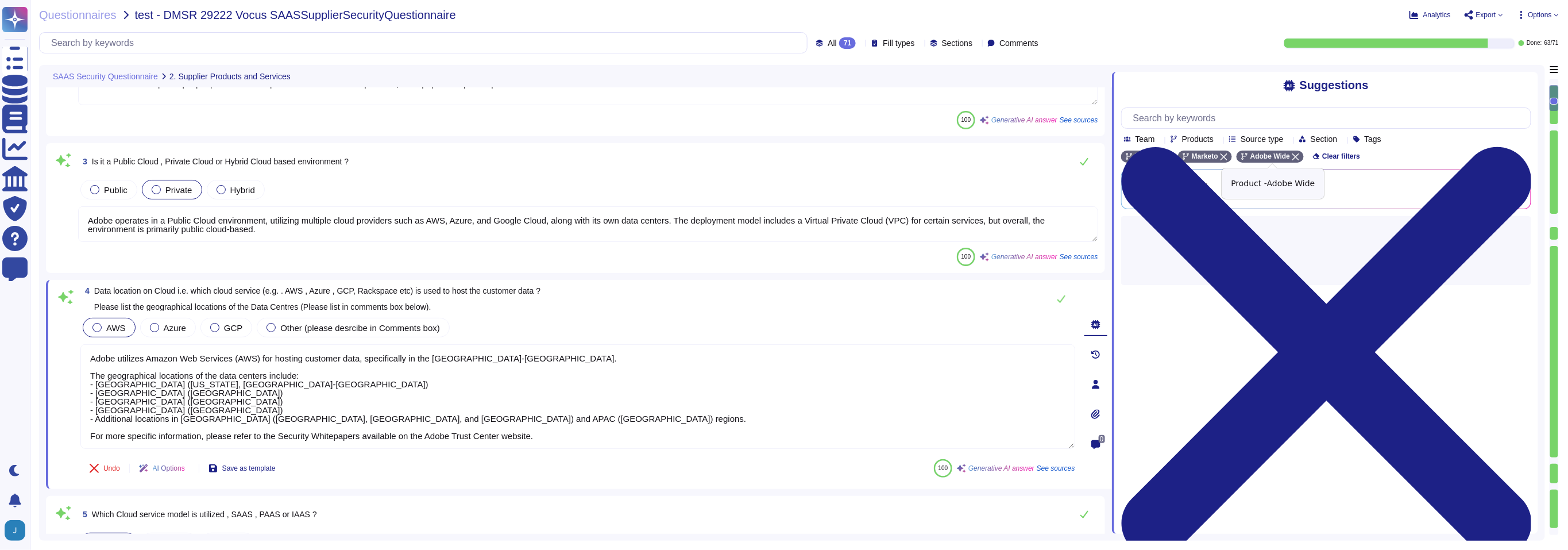
click at [1297, 157] on icon at bounding box center [1295, 156] width 7 height 7
click at [1281, 155] on span "Clear filters" at bounding box center [1268, 156] width 38 height 7
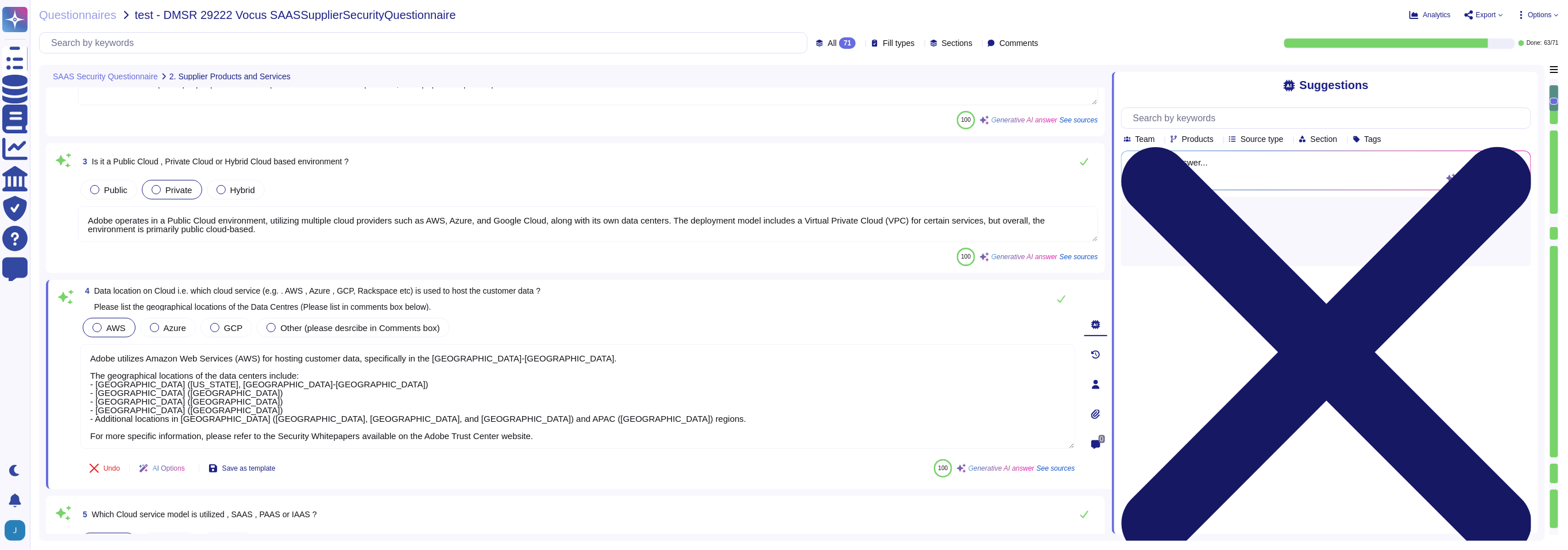
click at [1520, 83] on icon at bounding box center [1326, 352] width 410 height 547
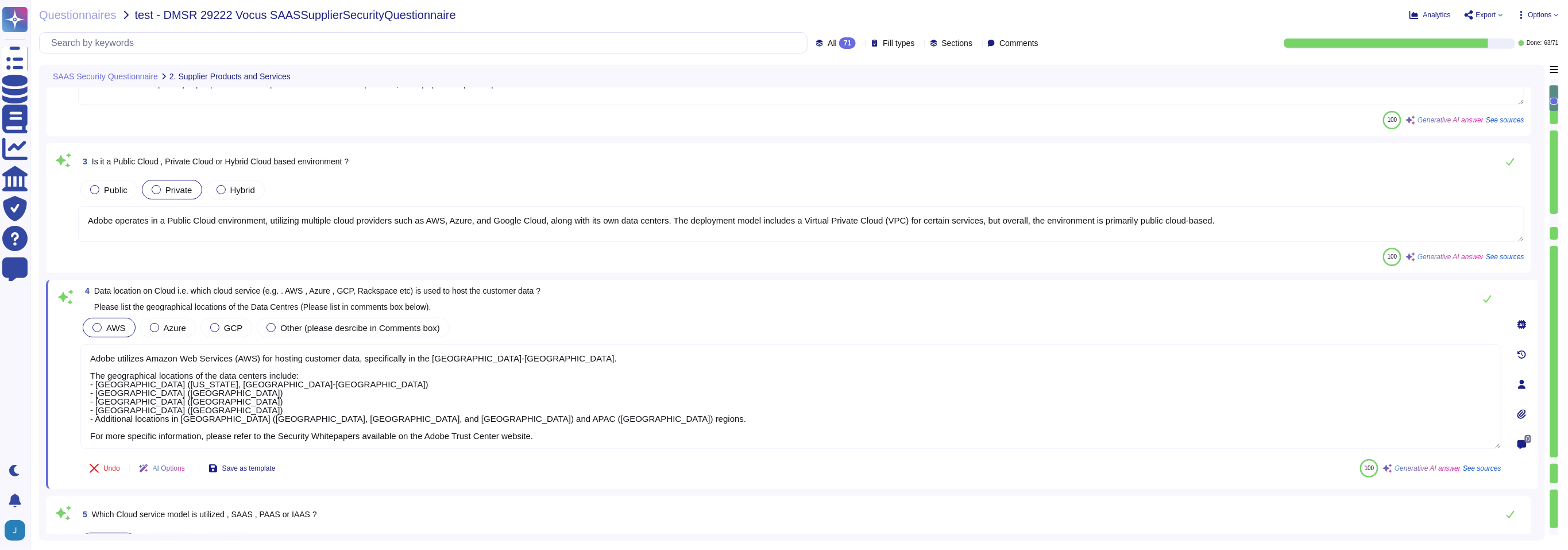
click at [1497, 469] on span "See sources" at bounding box center [1481, 469] width 38 height 7
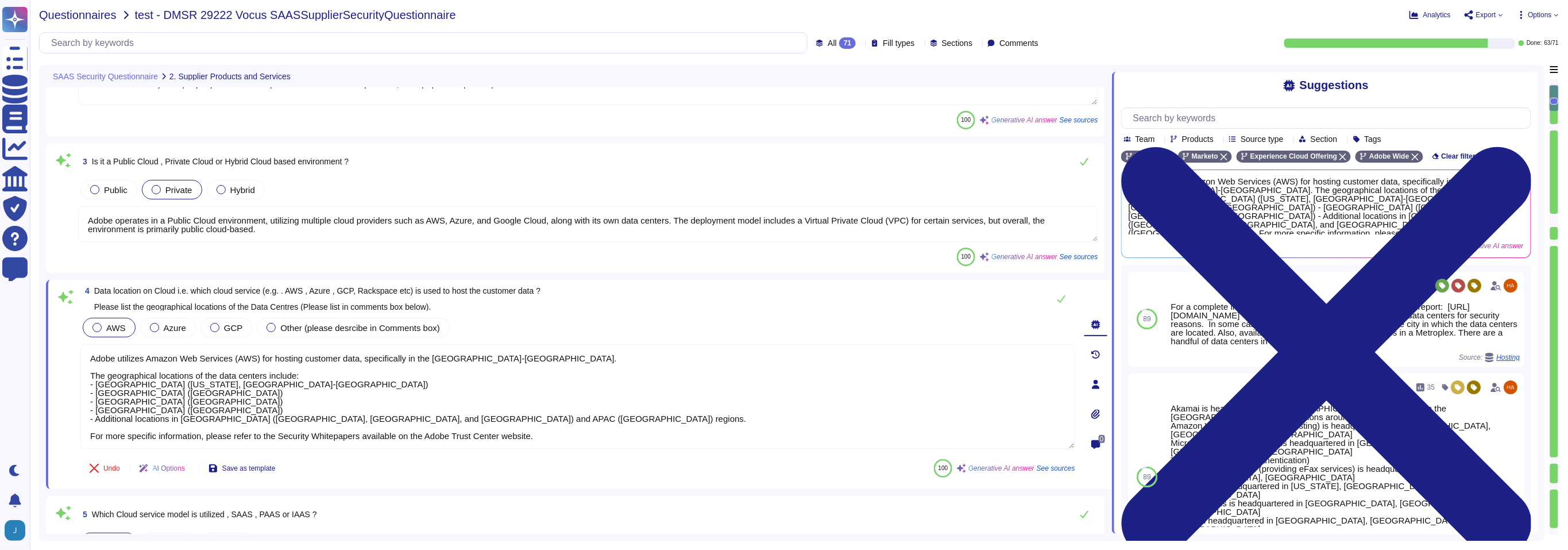
click at [77, 16] on span "Questionnaires" at bounding box center [77, 15] width 77 height 11
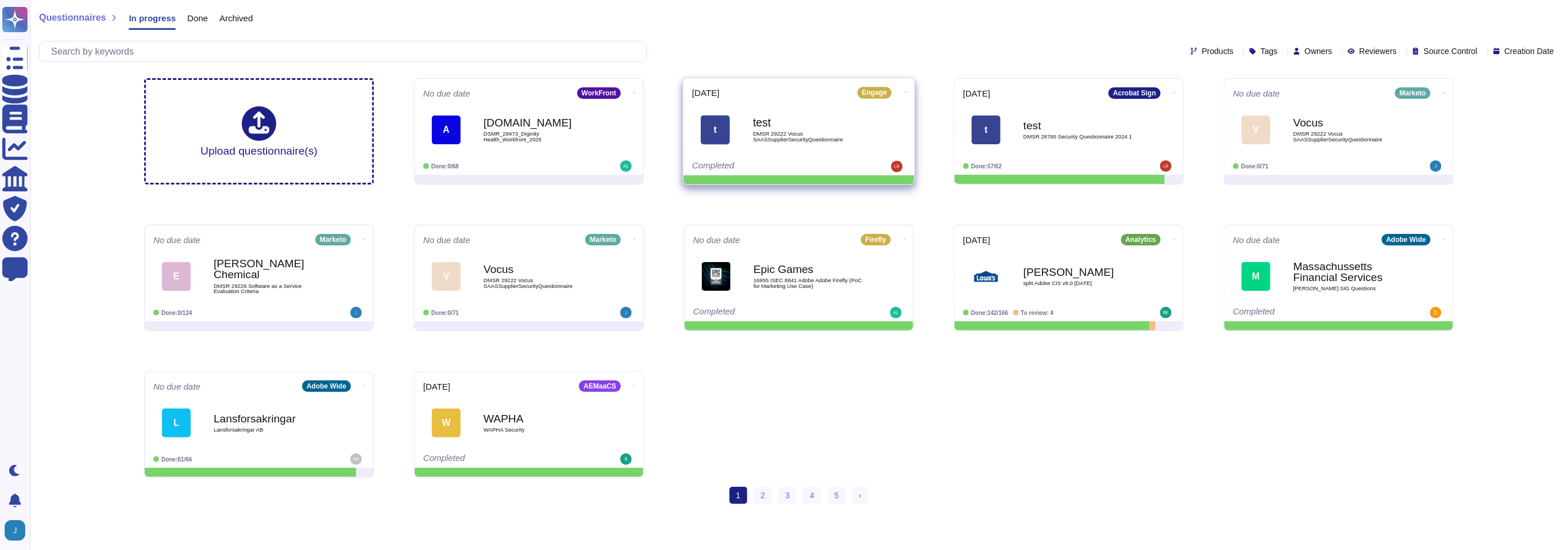
click at [904, 90] on icon at bounding box center [905, 92] width 2 height 3
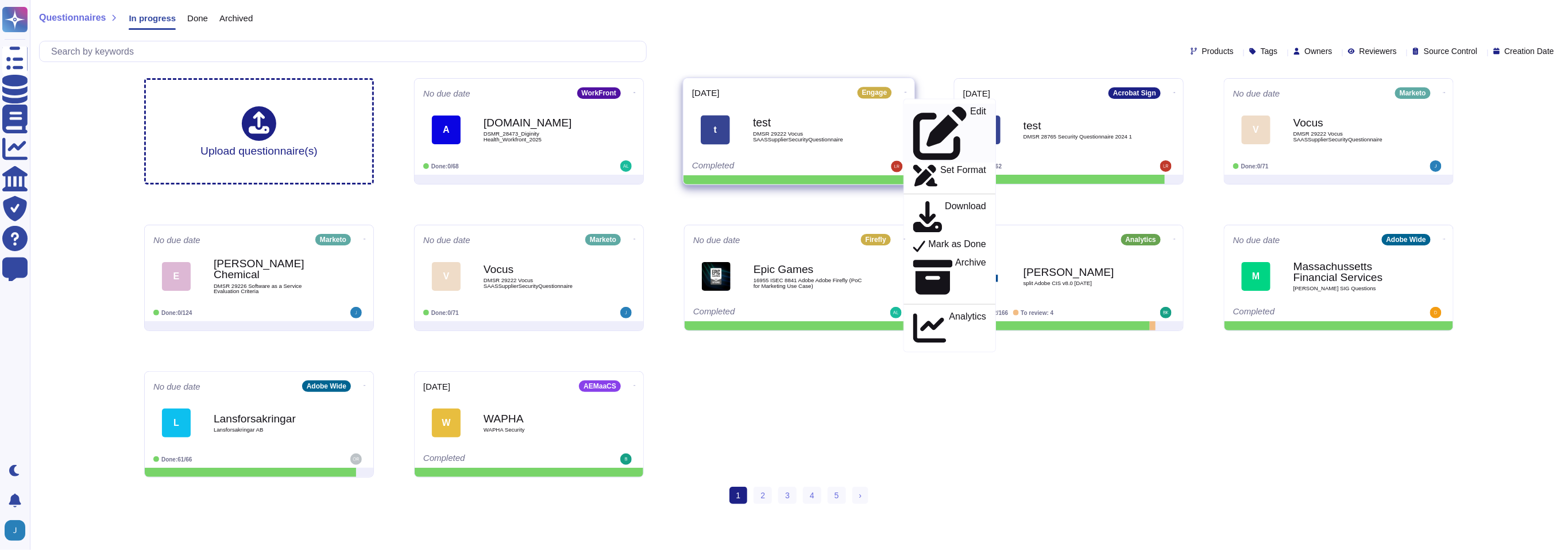
click at [970, 111] on p "Edit" at bounding box center [978, 134] width 16 height 54
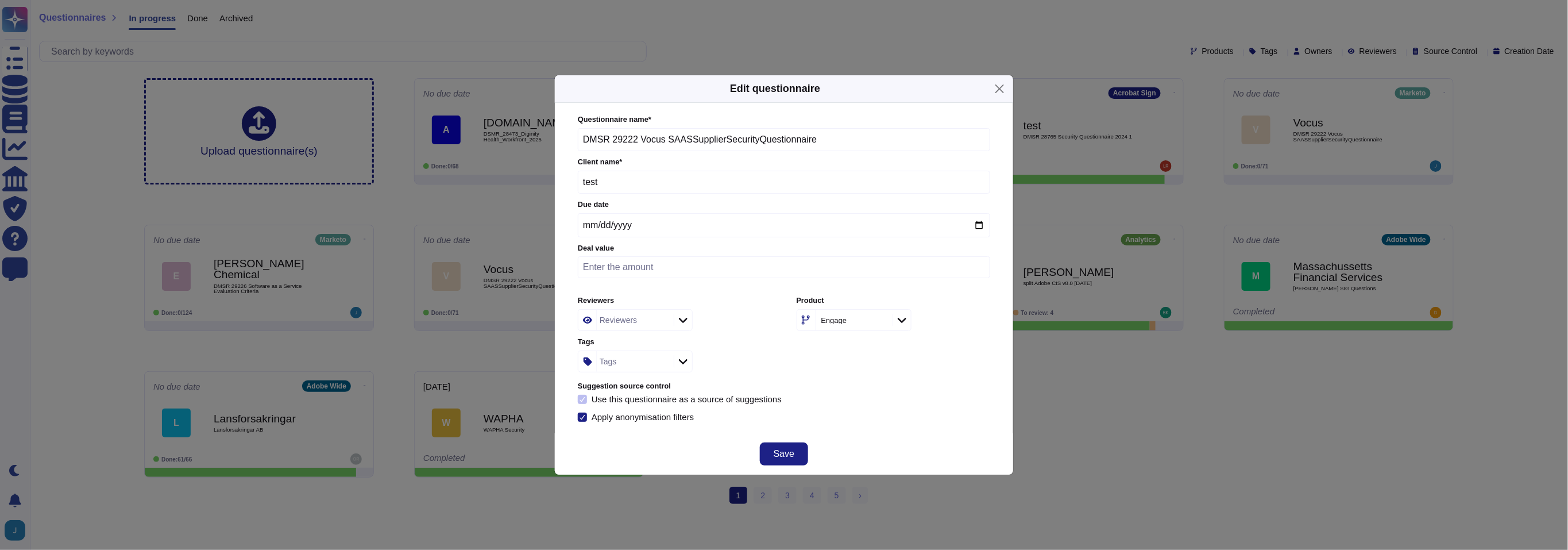
click at [835, 311] on div "Engage" at bounding box center [852, 319] width 74 height 20
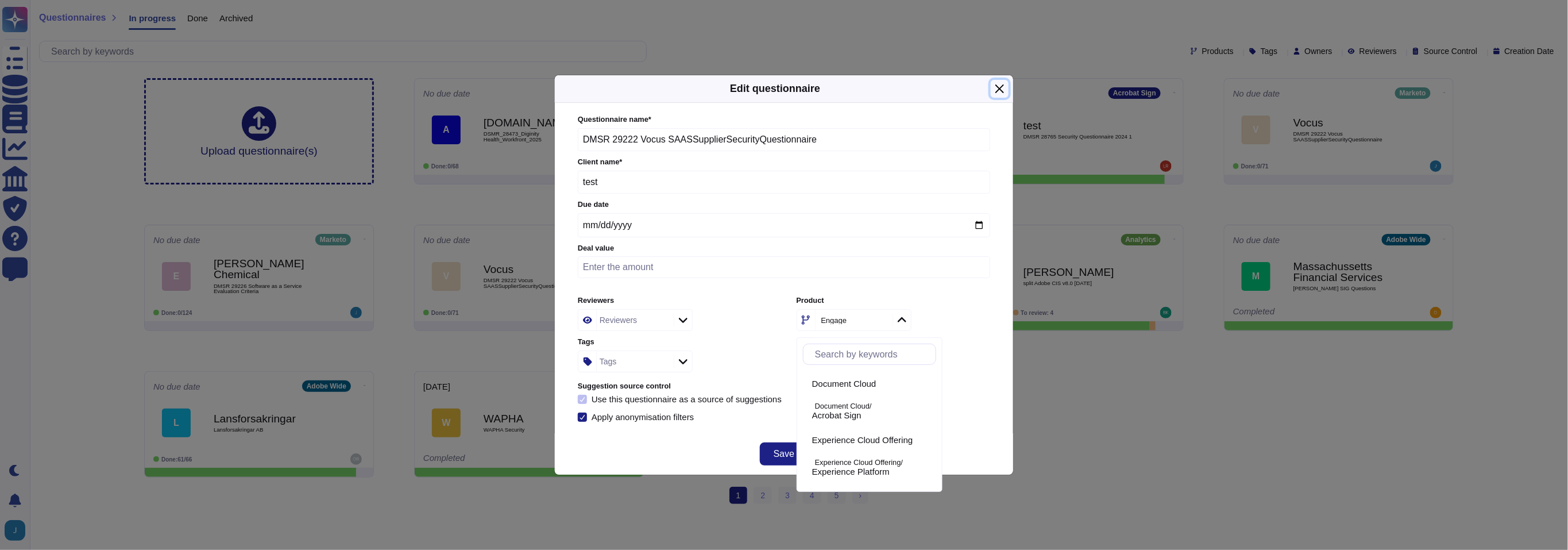
click at [999, 87] on button "Close" at bounding box center [1000, 89] width 18 height 18
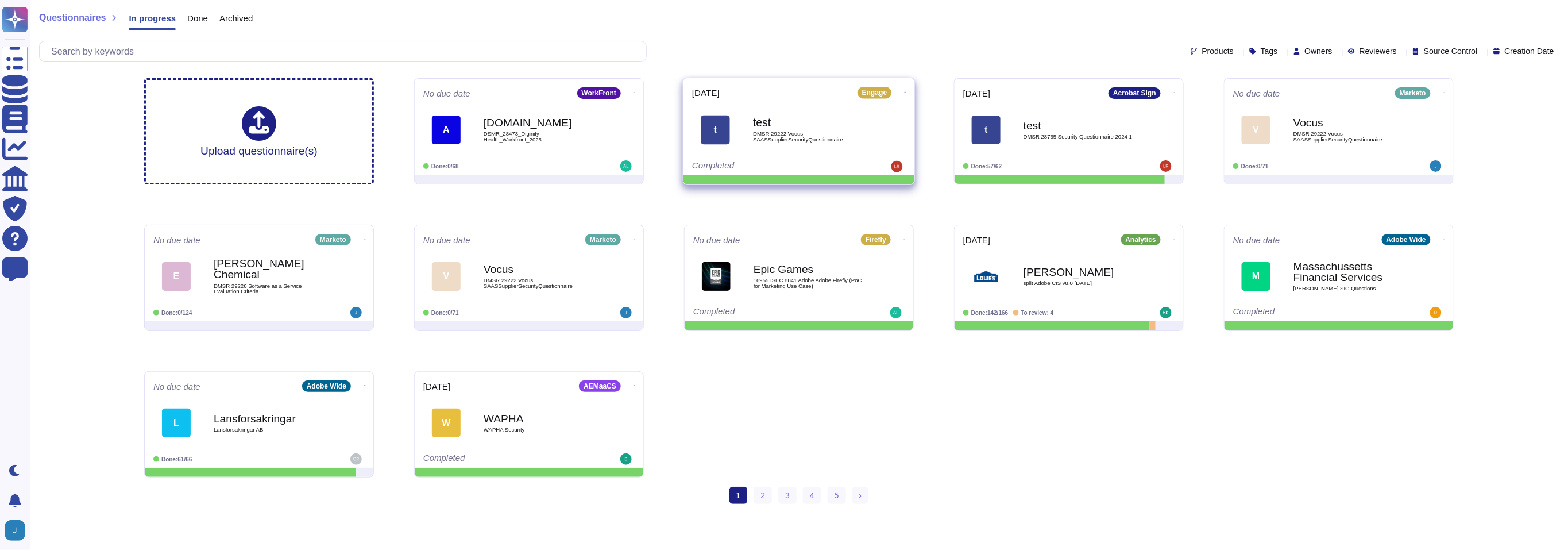
click at [742, 112] on span "t test DMSR 29222 Vocus SAASSupplierSecurityQuestionnaire" at bounding box center [799, 129] width 213 height 46
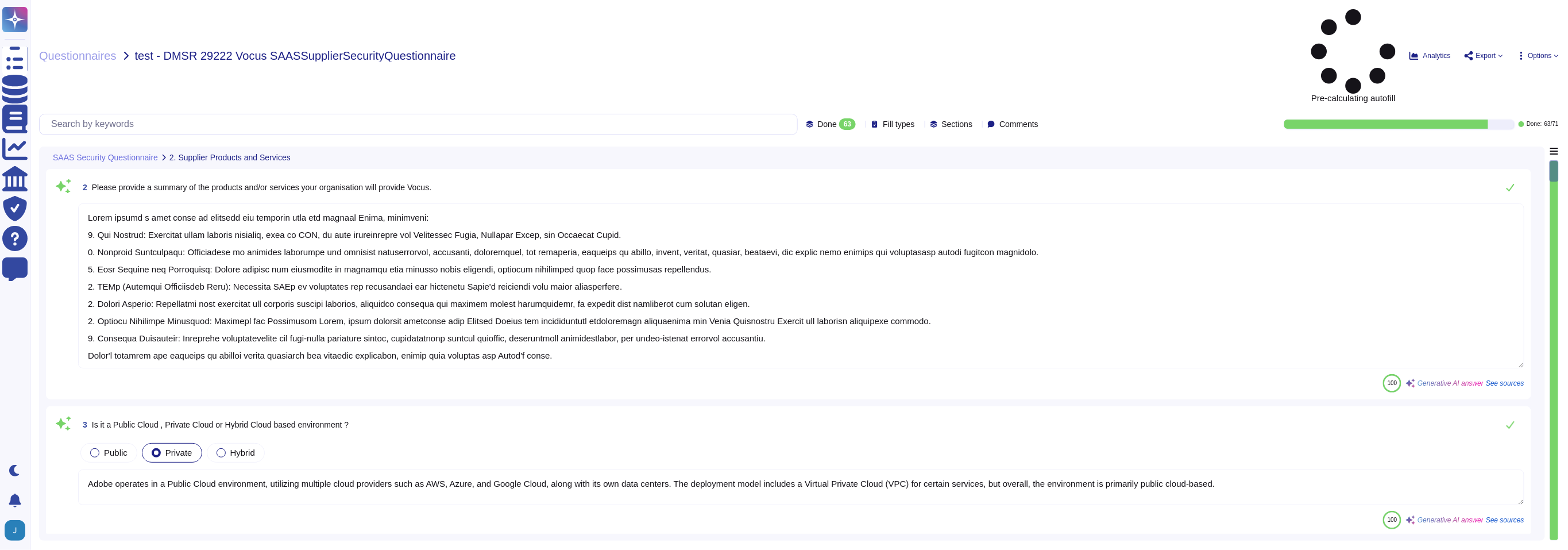
type textarea "Adobe offers a wide range of products and services that can benefit Vocus, incl…"
type textarea "Adobe operates in a Public Cloud environment, utilizing multiple cloud provider…"
type textarea "Adobe utilizes Amazon Web Services (AWS) for hosting customer data, specificall…"
type textarea "Adobe utilizes Infrastructure-as-a-Service (IaaS) through Amazon Web Services (…"
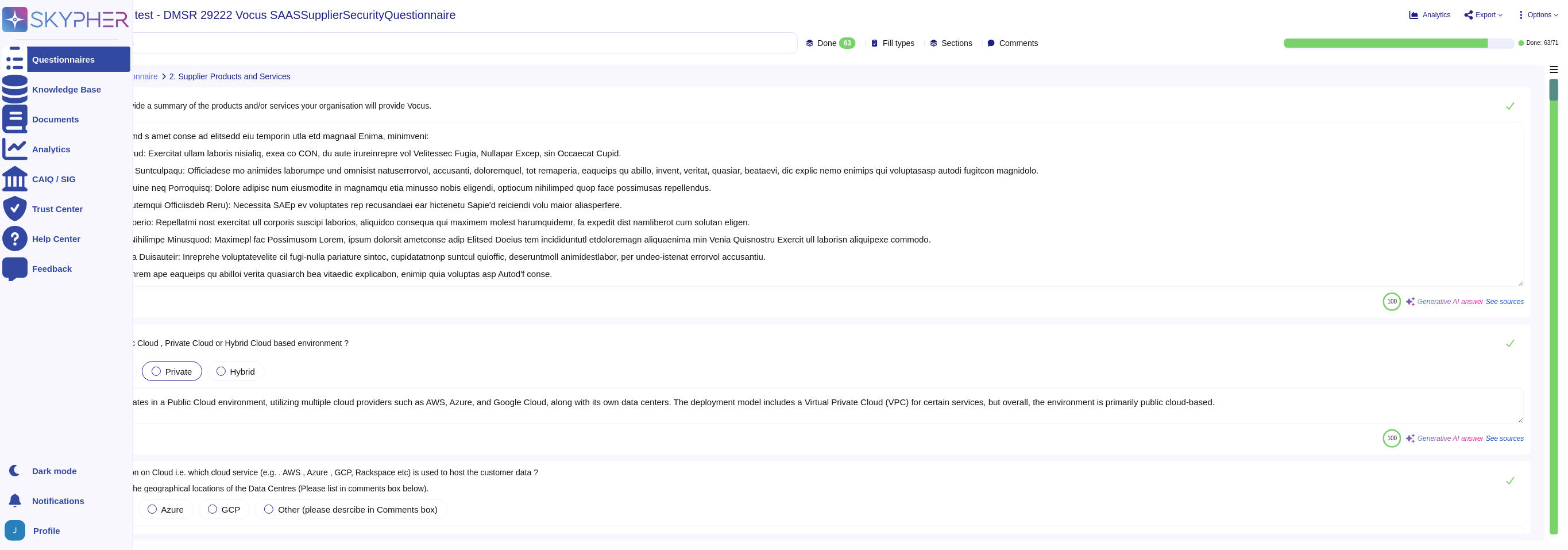
type textarea "Adobe's products and services' architecture diagrams, which include high-level …"
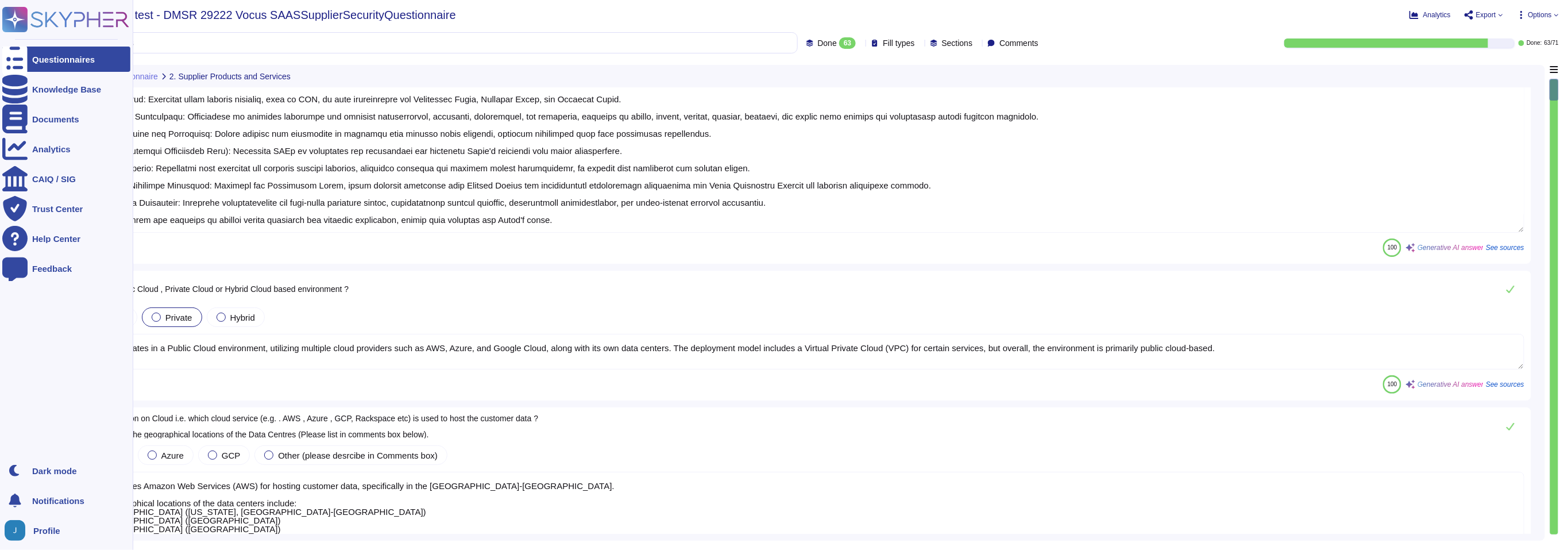
scroll to position [161, 0]
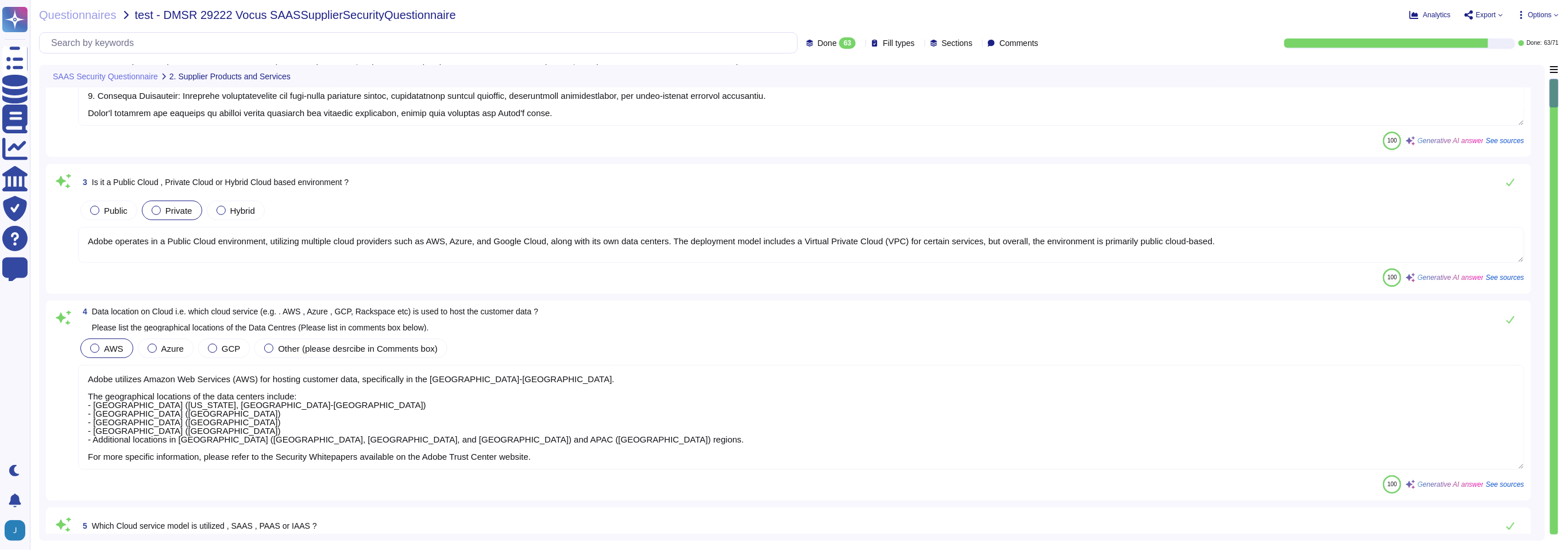
click at [1500, 482] on span "See sources" at bounding box center [1504, 484] width 38 height 7
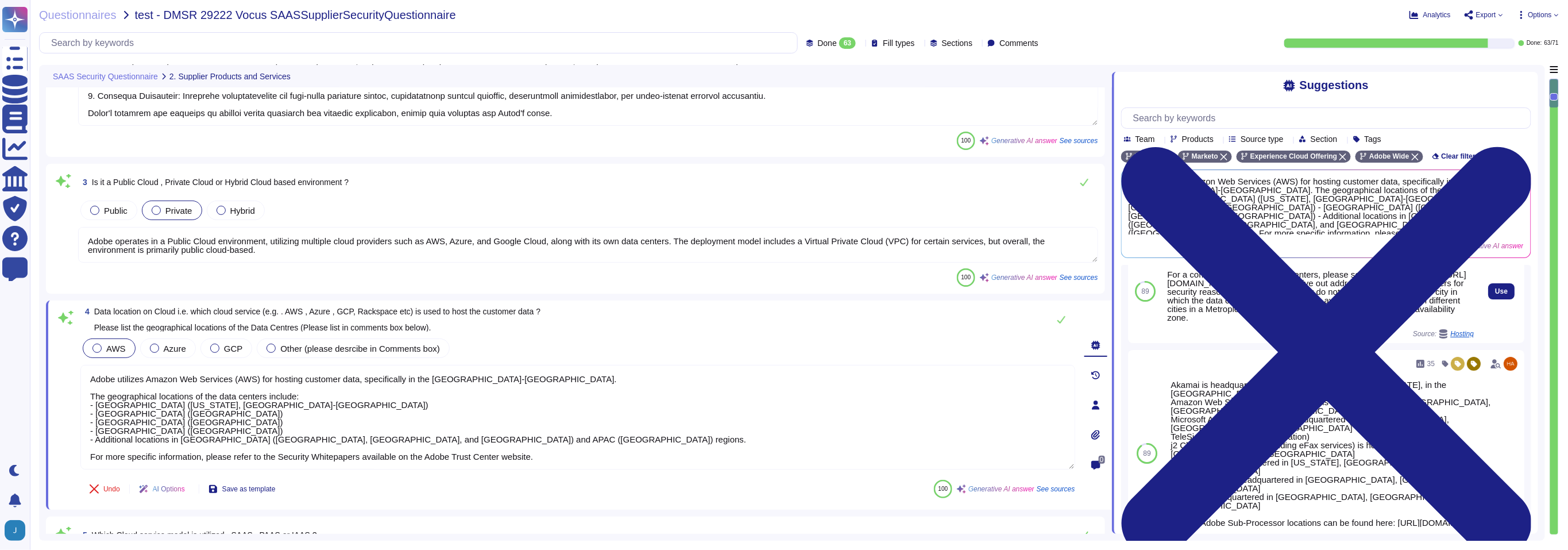
scroll to position [37, 0]
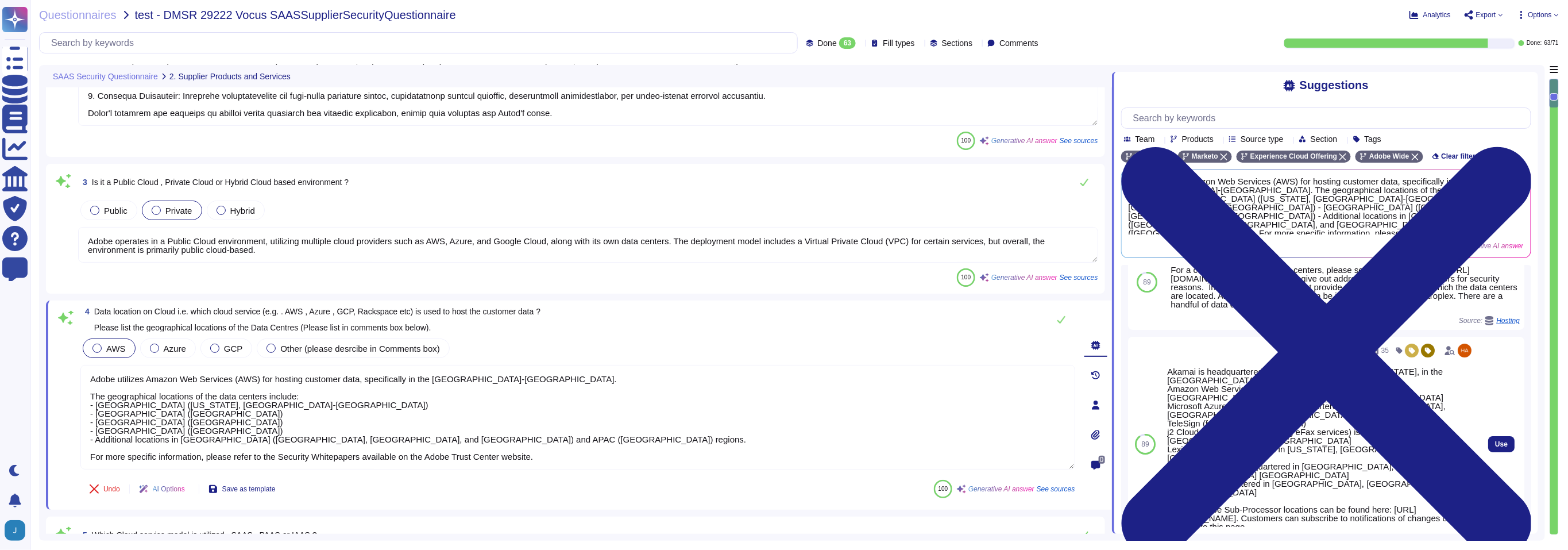
click at [1454, 539] on span "Hosting" at bounding box center [1461, 543] width 24 height 7
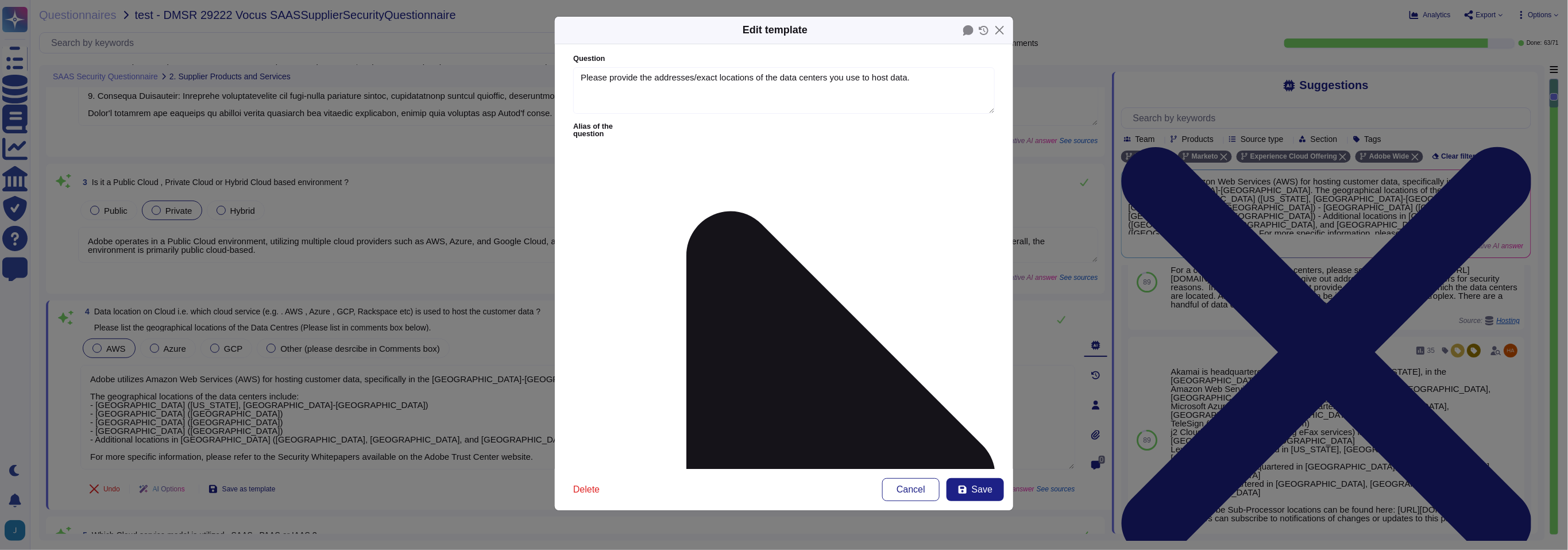
type textarea "Please provide the addresses/exact locations of the data centers you use to hos…"
type textarea "Akamai is headquartered in Cambridge, Massachusetts, in the United States, with…"
click at [902, 493] on span "Cancel" at bounding box center [910, 489] width 28 height 9
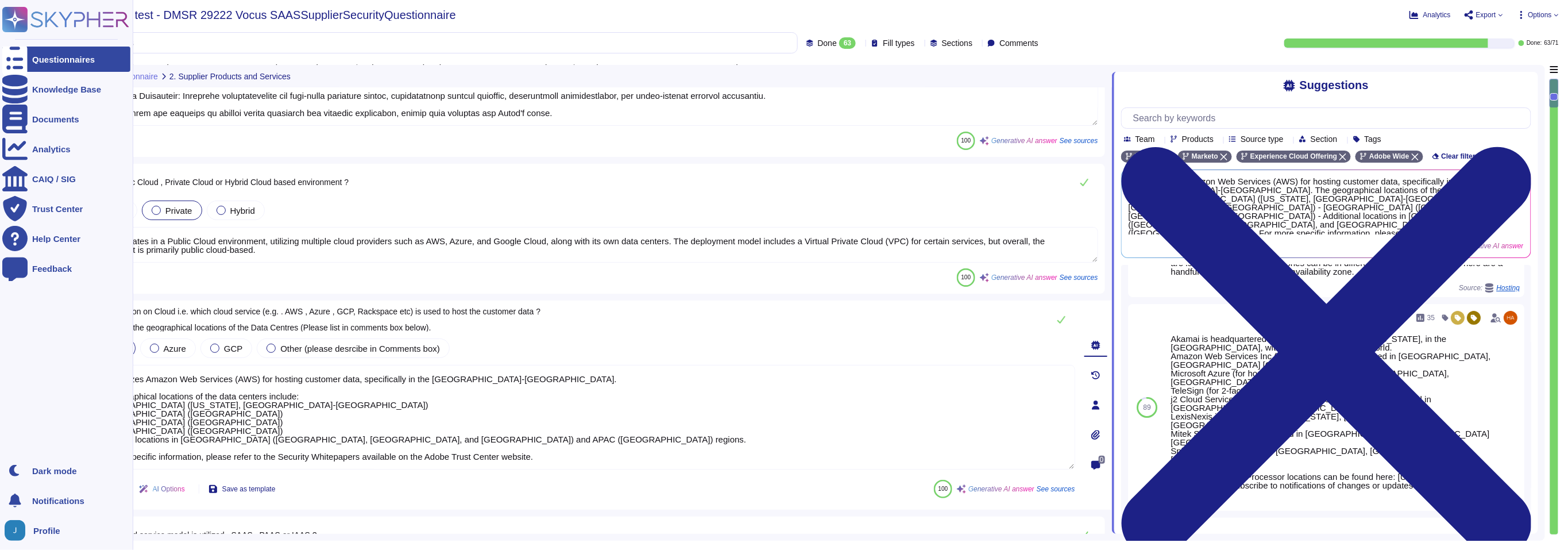
scroll to position [70, 0]
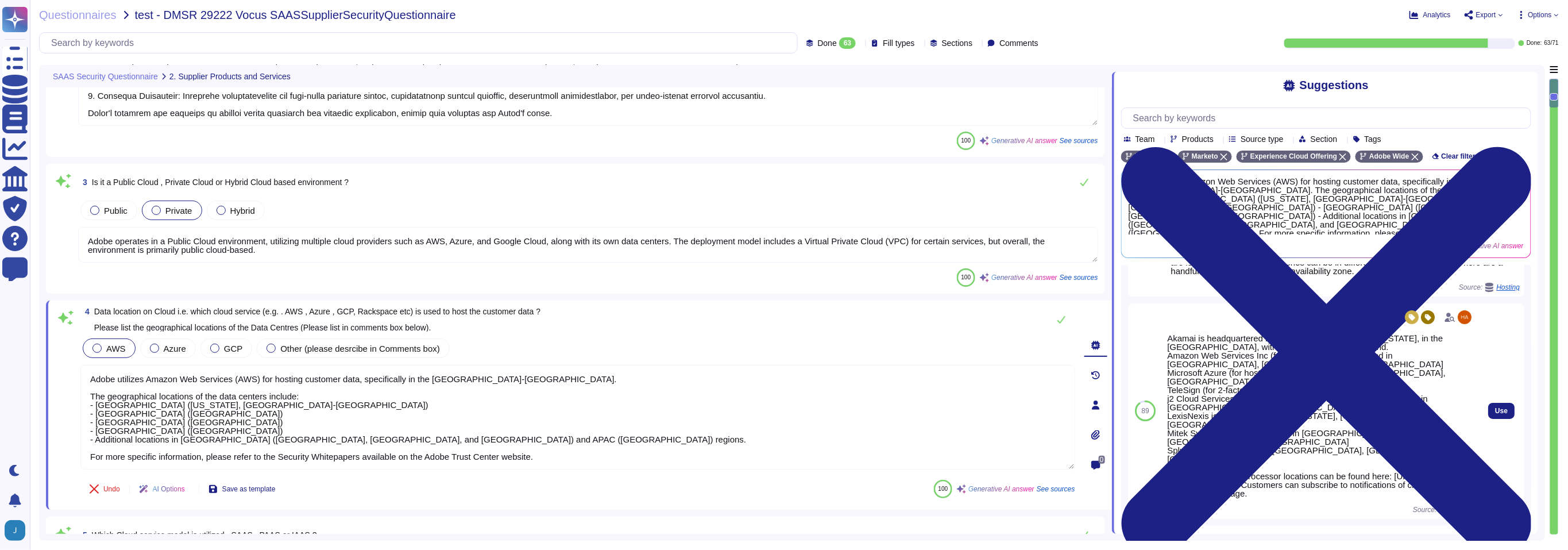
click at [1486, 468] on div "Use" at bounding box center [1500, 411] width 46 height 215
click at [1478, 471] on div "Use" at bounding box center [1500, 411] width 46 height 215
click at [1450, 506] on span "Hosting" at bounding box center [1461, 509] width 24 height 7
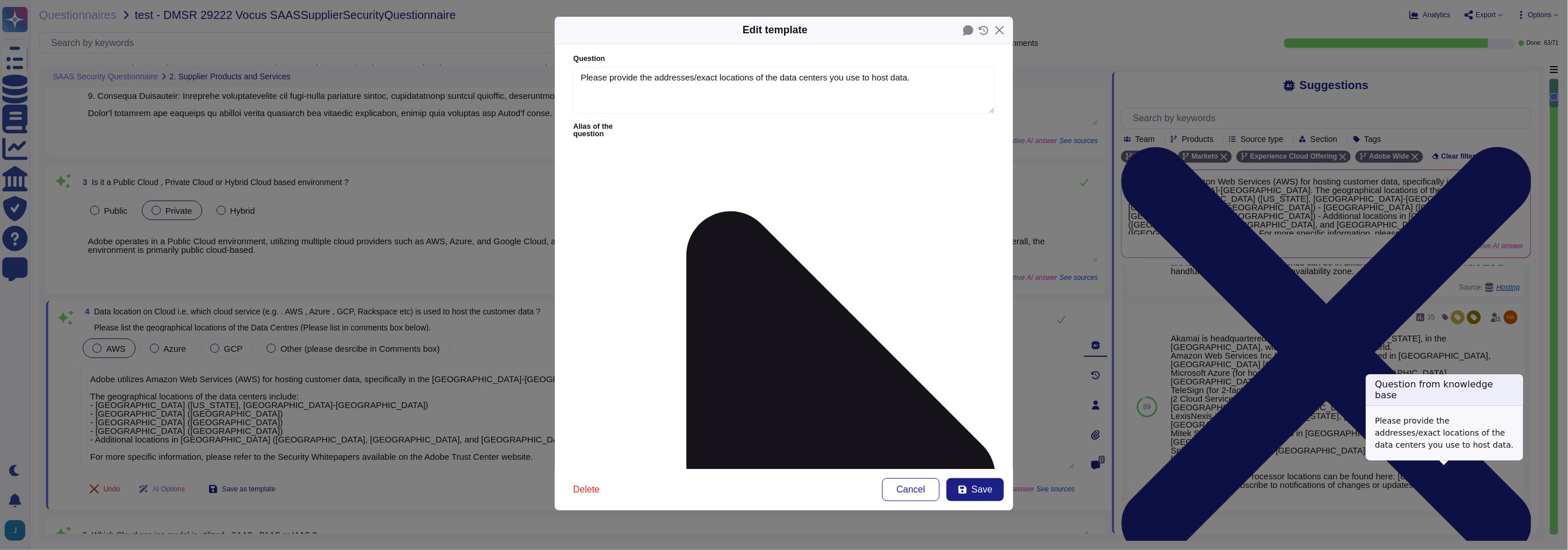
type textarea "Please provide the addresses/exact locations of the data centers you use to hos…"
type textarea "Akamai is headquartered in Cambridge, Massachusetts, in the United States, with…"
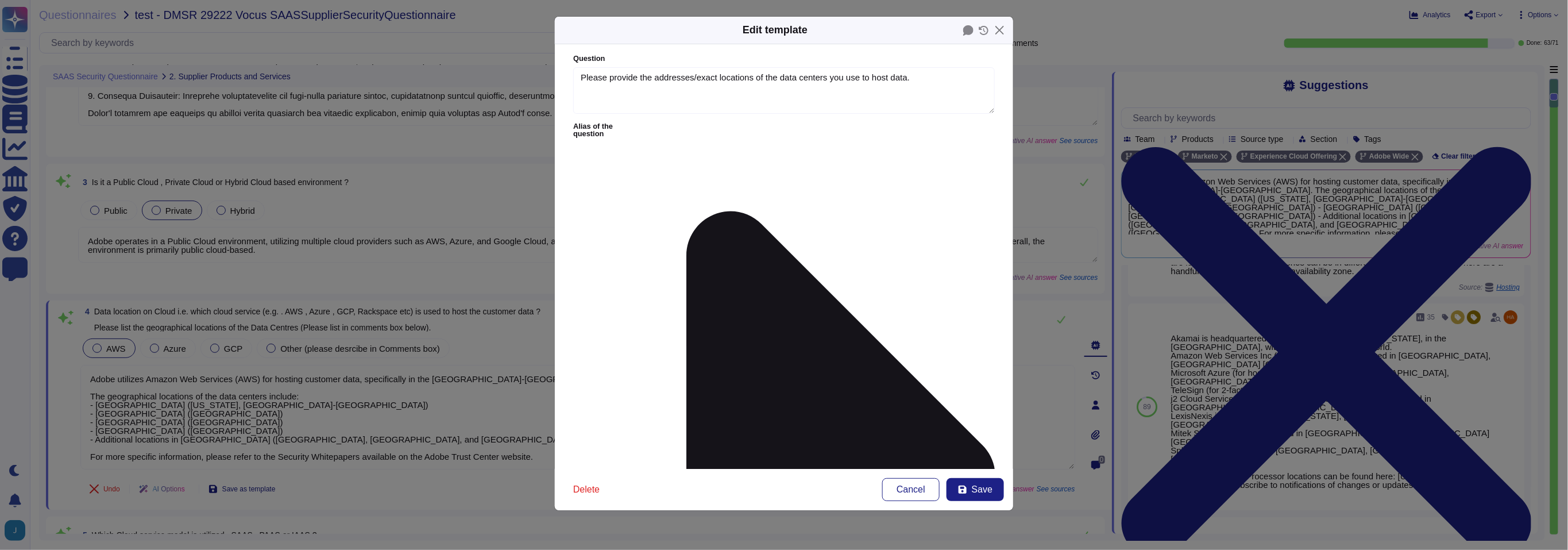
drag, startPoint x: 975, startPoint y: 211, endPoint x: 965, endPoint y: 318, distance: 107.5
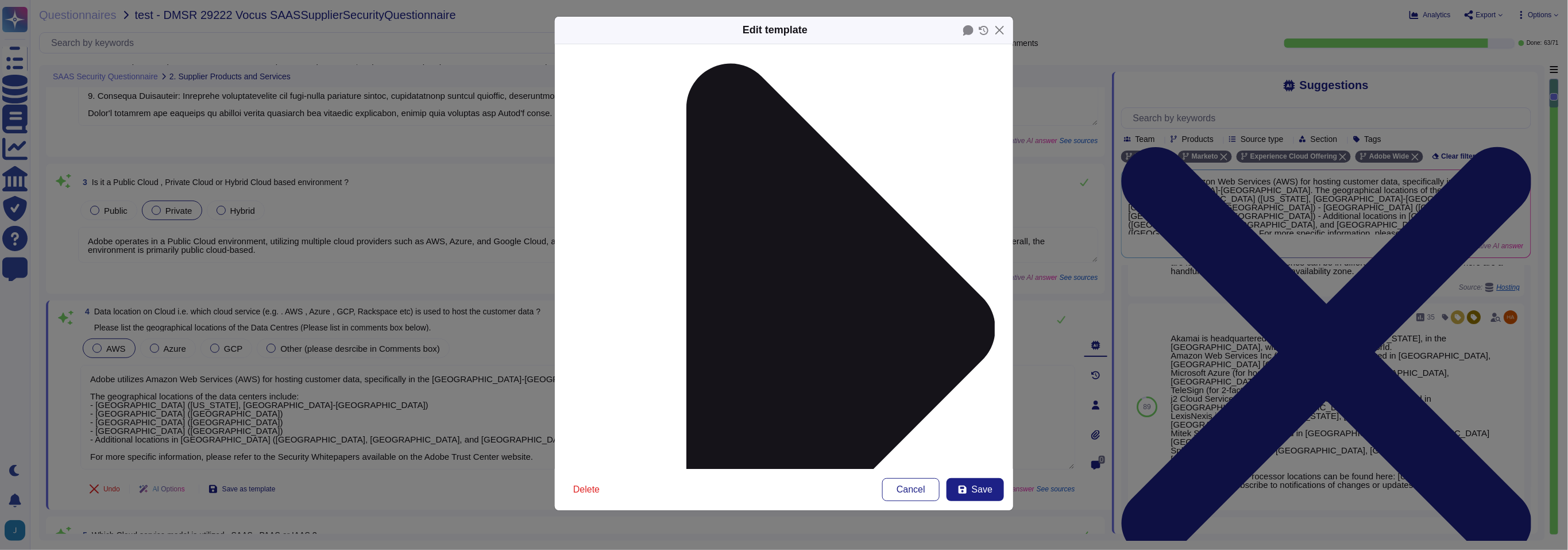
scroll to position [148, 0]
click at [966, 30] on icon at bounding box center [968, 30] width 11 height 11
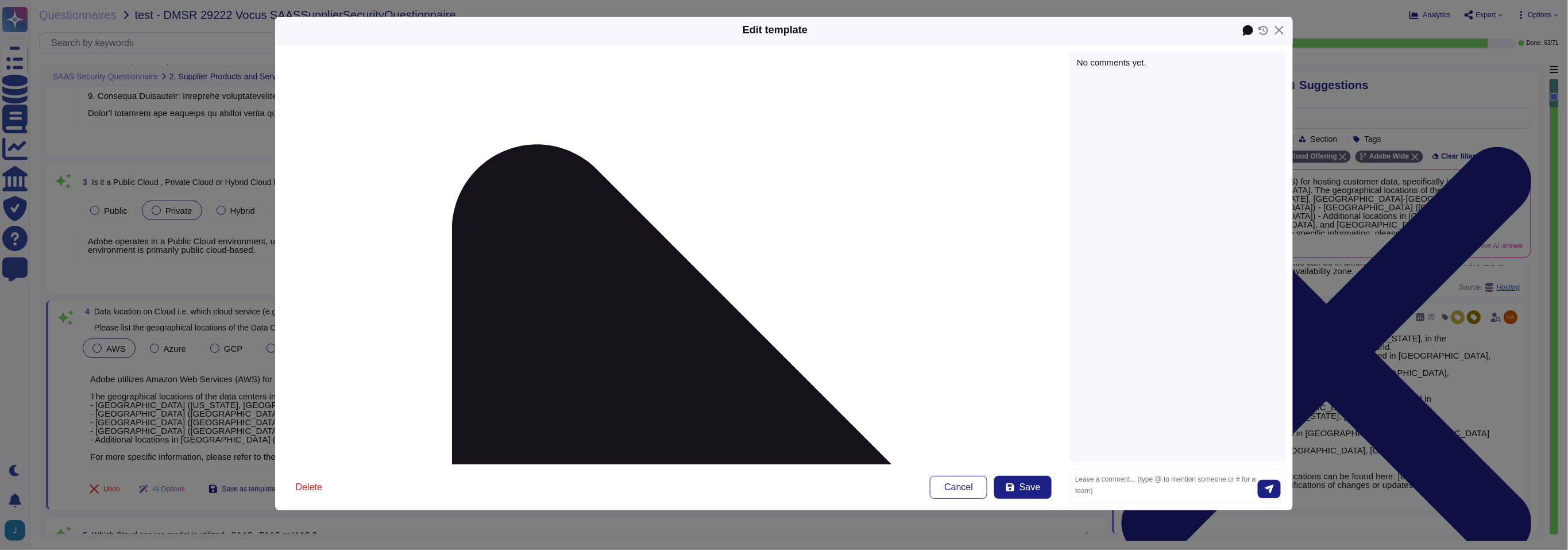
scroll to position [135, 0]
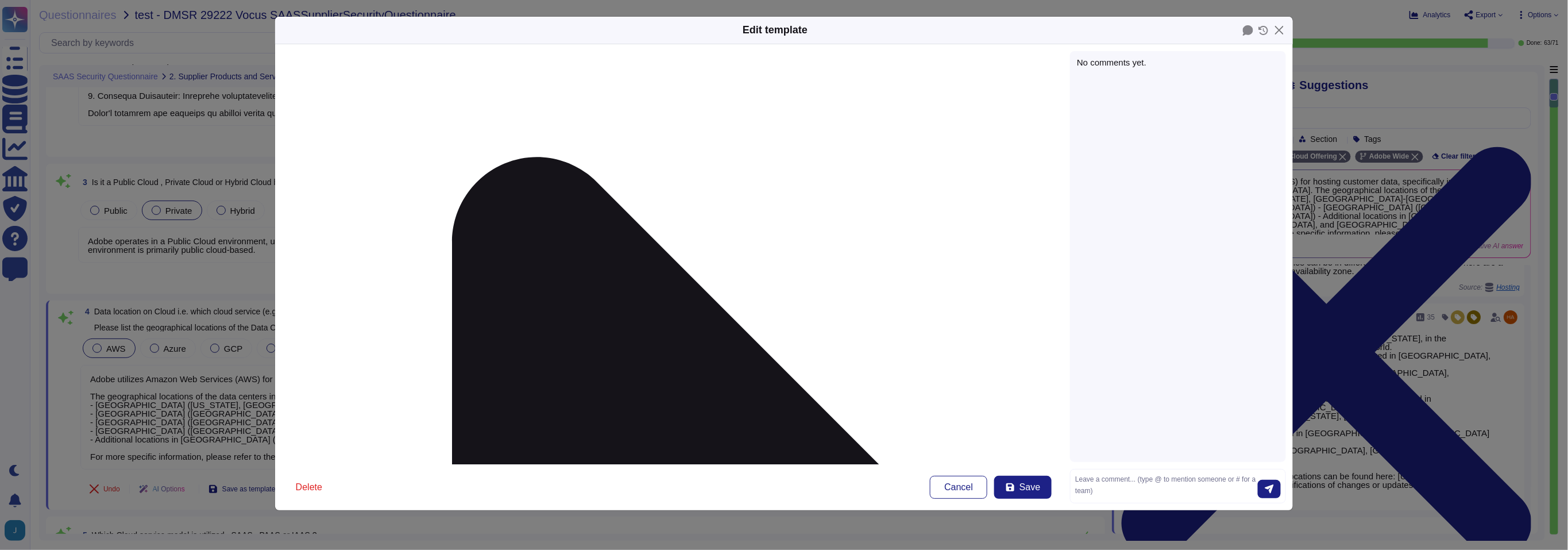
click at [1098, 125] on div "No comments yet." at bounding box center [1177, 257] width 216 height 411
click at [1110, 73] on div "No comments yet." at bounding box center [1177, 257] width 216 height 411
click at [1108, 55] on div "No comments yet." at bounding box center [1177, 257] width 216 height 411
click at [1108, 64] on div "No comments yet." at bounding box center [1177, 62] width 202 height 9
click at [1158, 469] on form at bounding box center [1177, 486] width 216 height 34
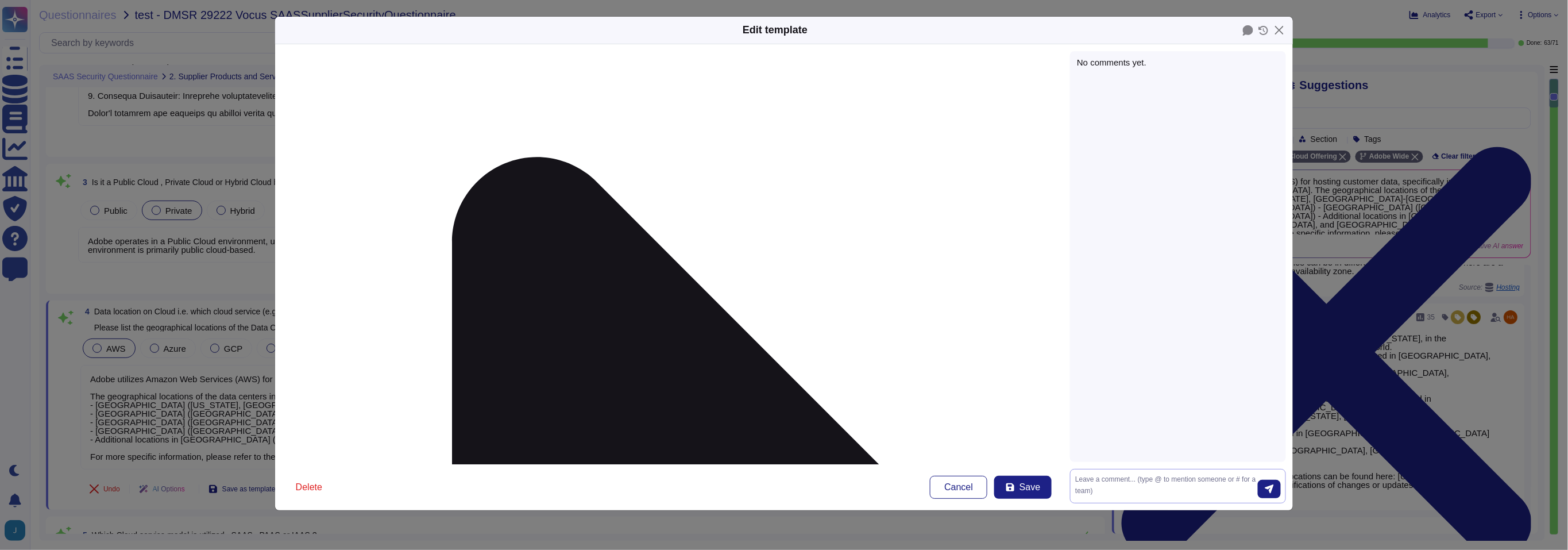
click at [1154, 478] on textarea at bounding box center [1166, 486] width 182 height 24
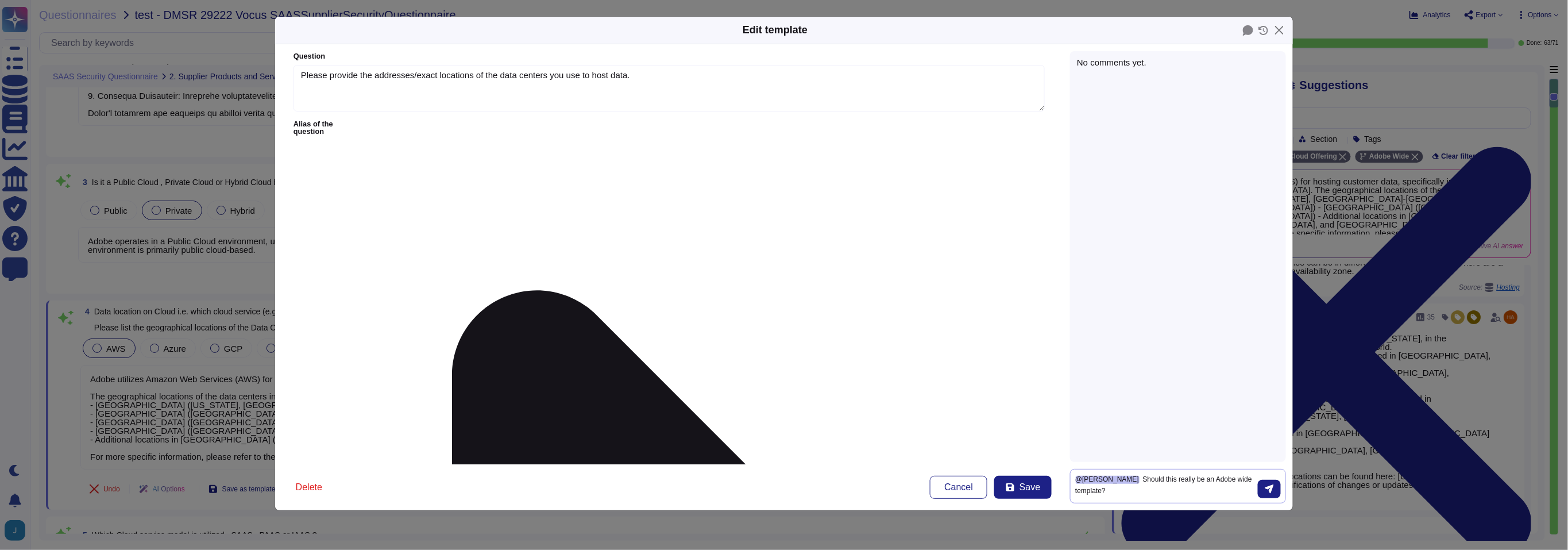
scroll to position [0, 0]
type textarea "@Sean Haahr Should this really be an Adobe wide template?"
click at [1268, 492] on icon "submit" at bounding box center [1268, 489] width 9 height 9
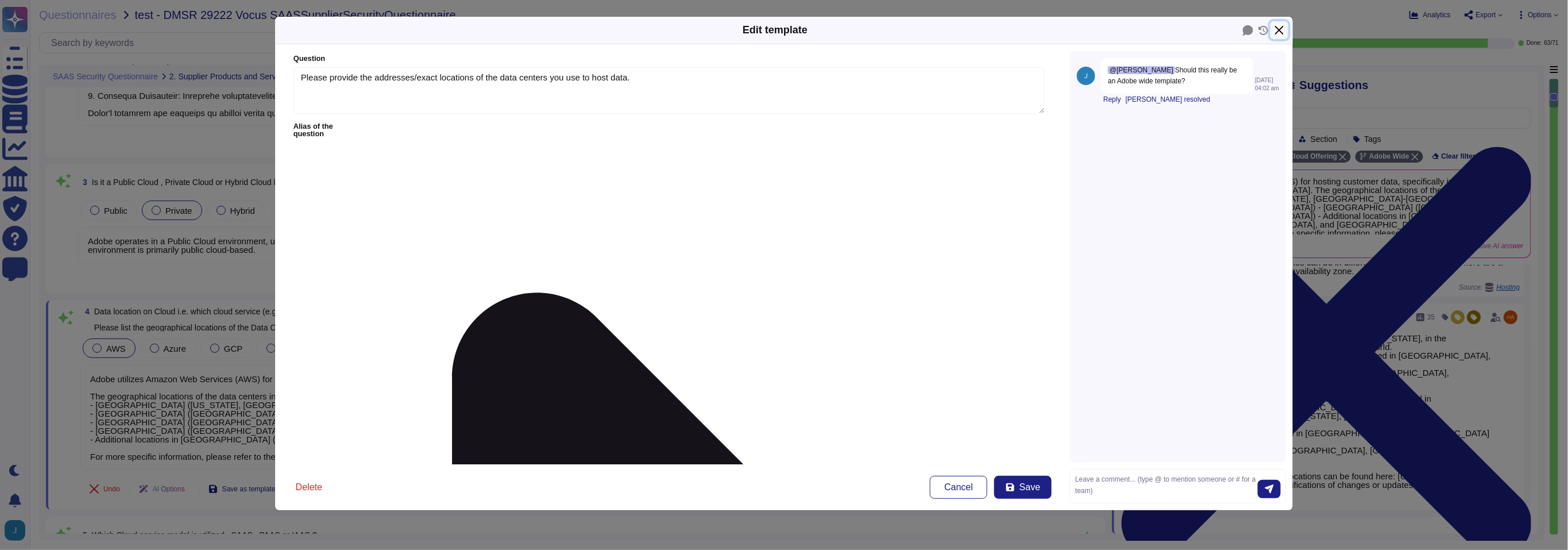
click at [1278, 32] on button "Close" at bounding box center [1279, 30] width 18 height 18
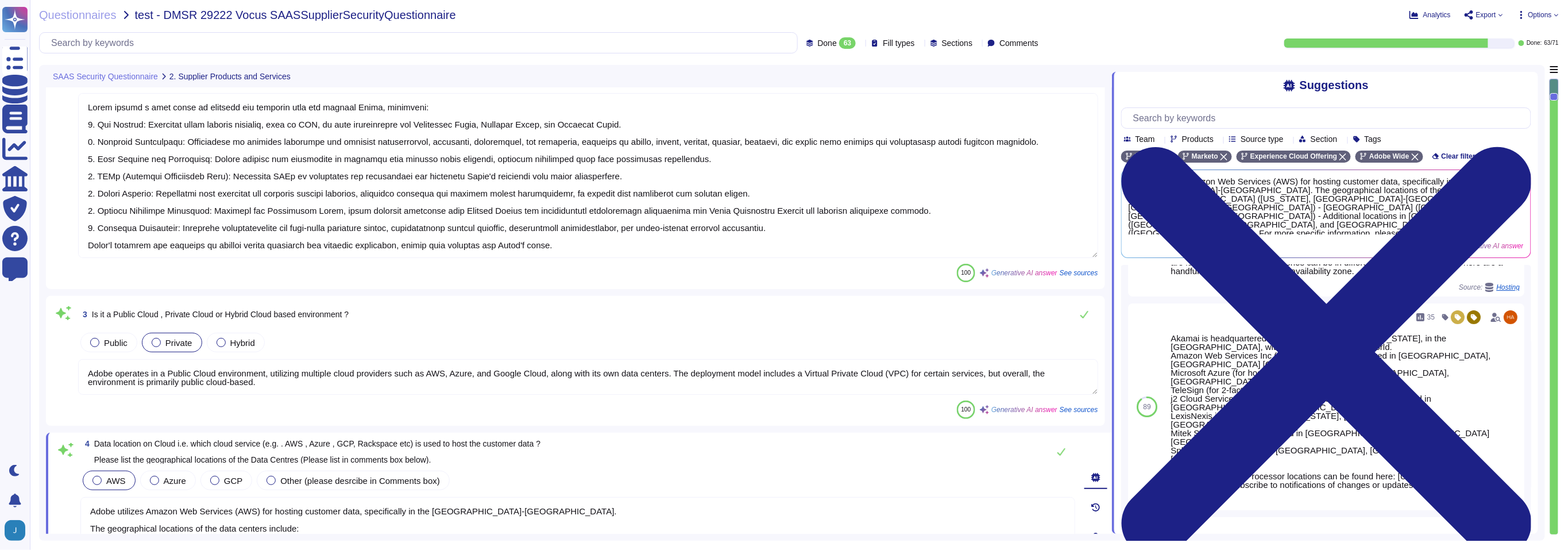
scroll to position [30, 0]
type textarea "Adobe's products and services' architecture diagrams, which include high-level …"
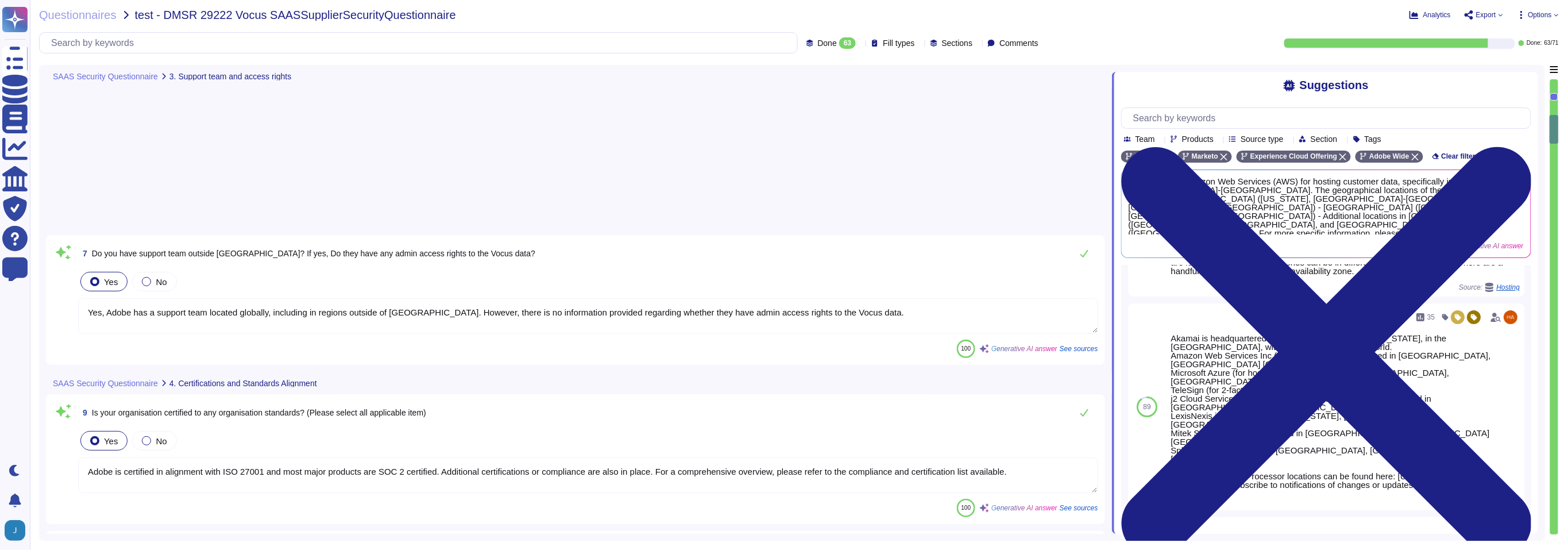
scroll to position [989, 0]
type textarea "Yes, Adobe has a support team located globally, including in regions outside of…"
type textarea "Adobe is certified in alignment with ISO 27001 and most major products are SOC …"
type textarea "Adobe's ISO-27001 certification is for their San Jose, California location, whi…"
type textarea "Adobe holds an ISO 9001:2015 Certification, which is available on the Adobe Tru…"
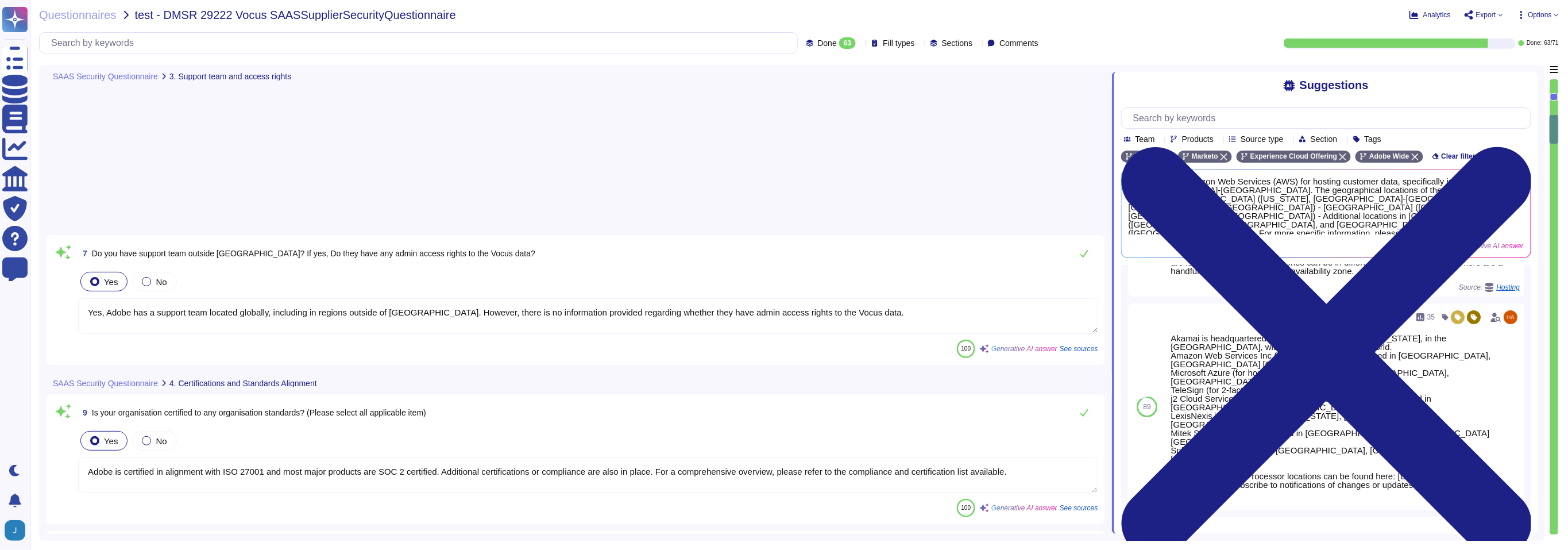
type textarea "SOC 2 certification is a security framework developed by the American Institute…"
type textarea "PCI DSS represents a minimum set of technical and operational requirements that…"
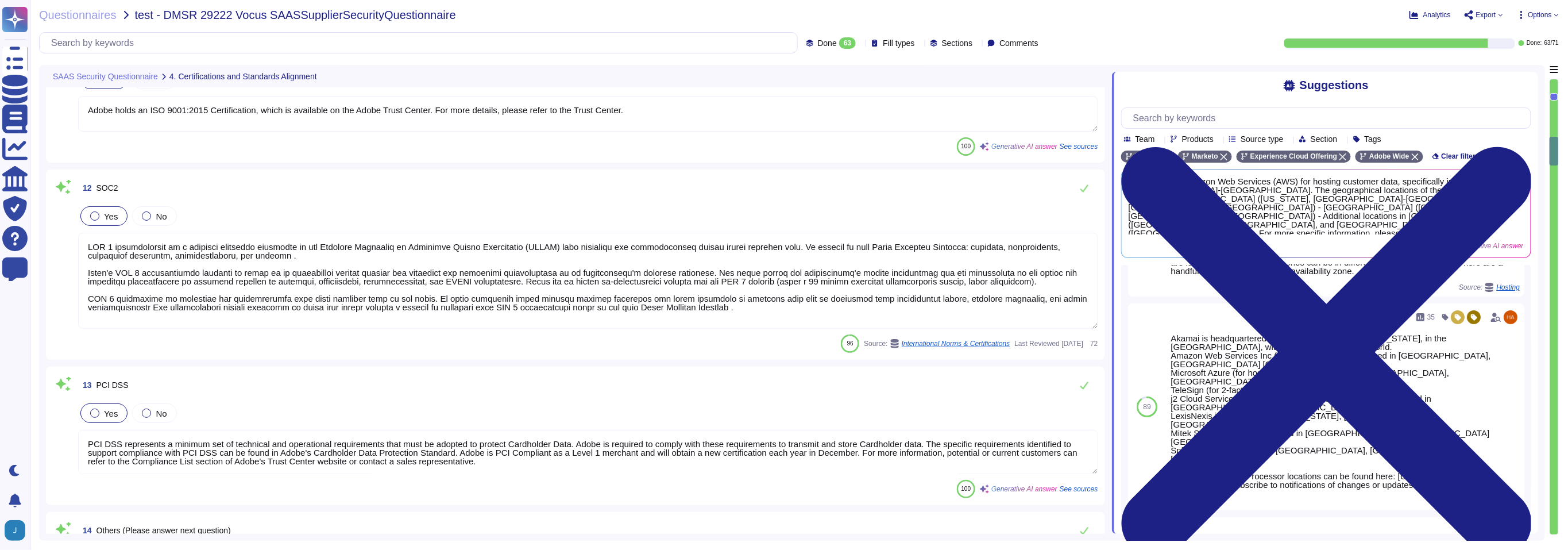
type textarea "ADBE"
type textarea "Adobe is ISO-27001 compliant and most major products are SOC 2 certified, with …"
type textarea "Adobe has a dedicated Chief Security Officer (CSO) who is responsible for the I…"
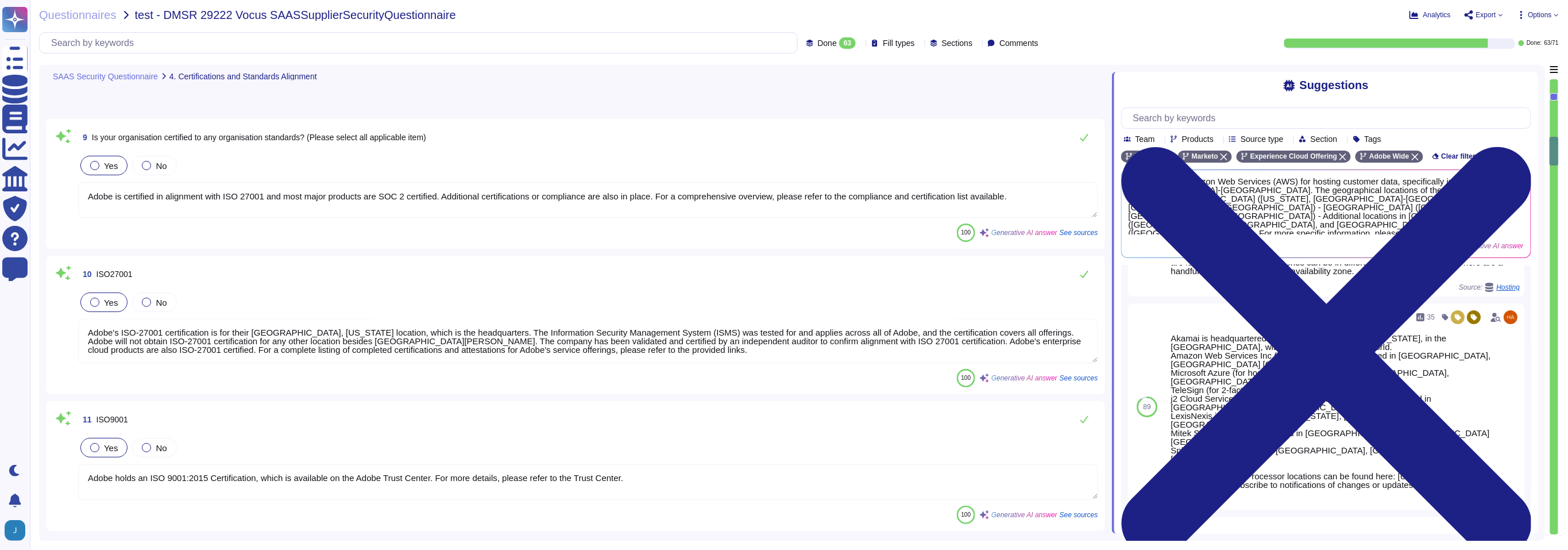
scroll to position [969, 0]
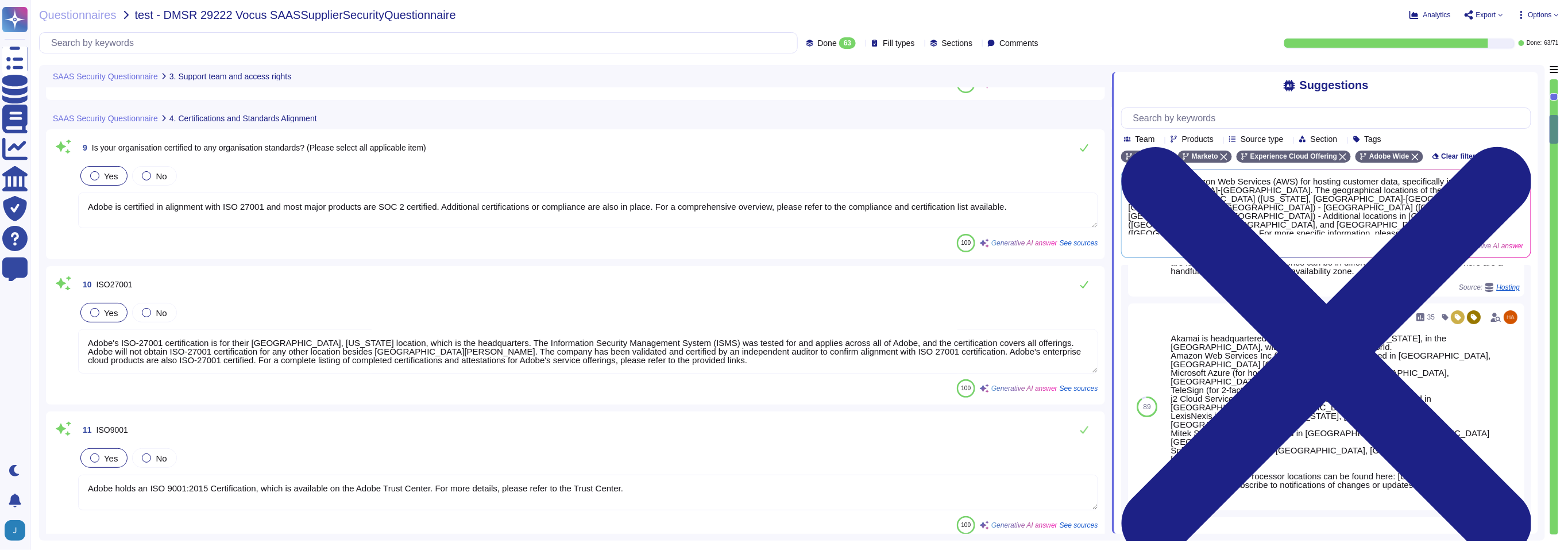
type textarea "Yes, Adobe has a support team located globally, including in regions outside of…"
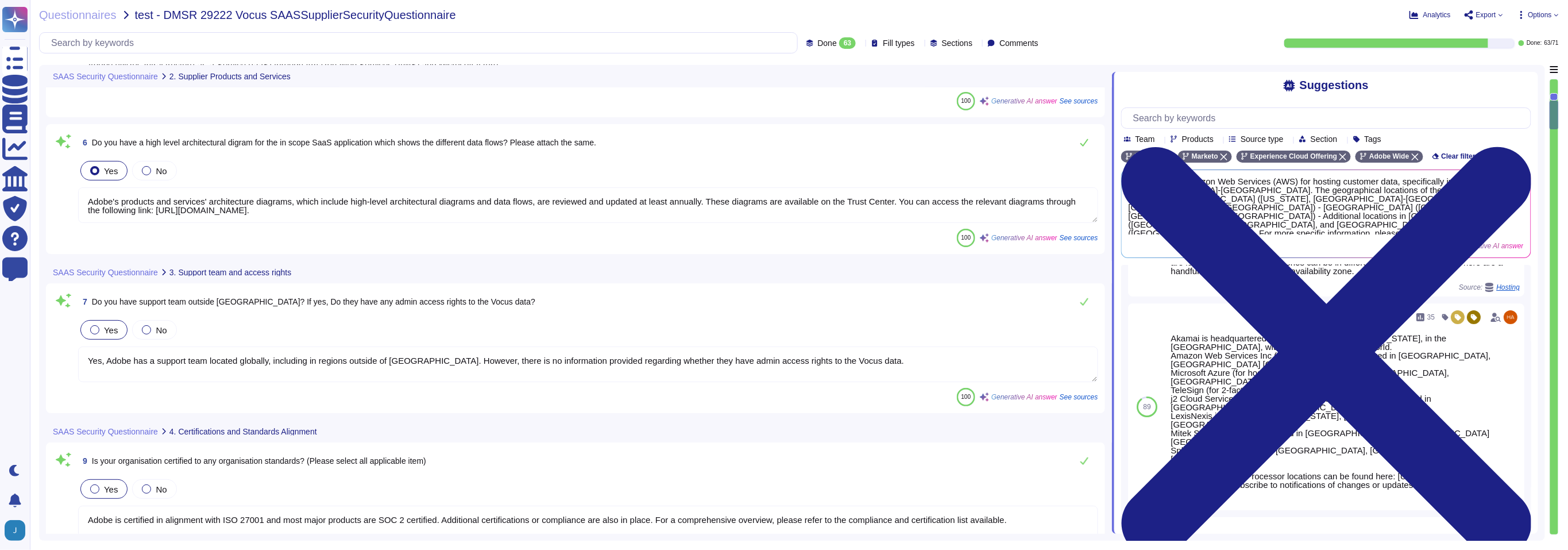
type textarea "Adobe utilizes Amazon Web Services (AWS) for hosting customer data, specificall…"
type textarea "Adobe utilizes Infrastructure-as-a-Service (IaaS) through Amazon Web Services (…"
type textarea "Adobe's products and services' architecture diagrams, which include high-level …"
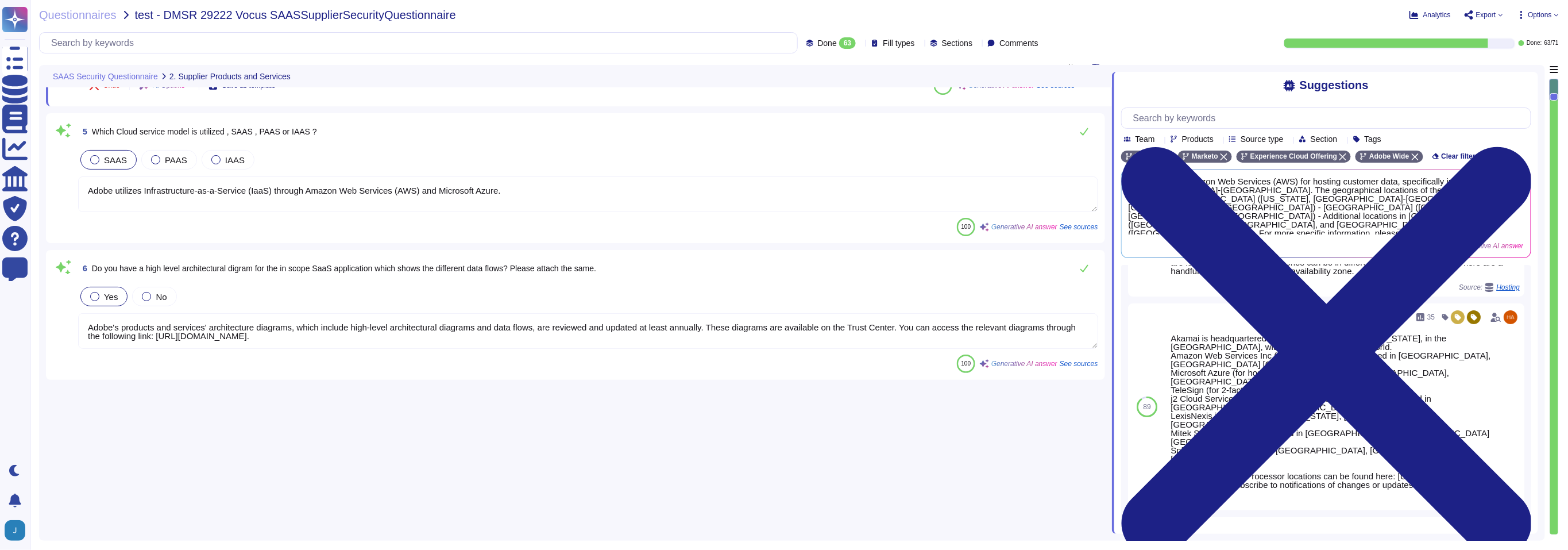
type textarea "Adobe offers a wide range of products and services that can benefit Vocus, incl…"
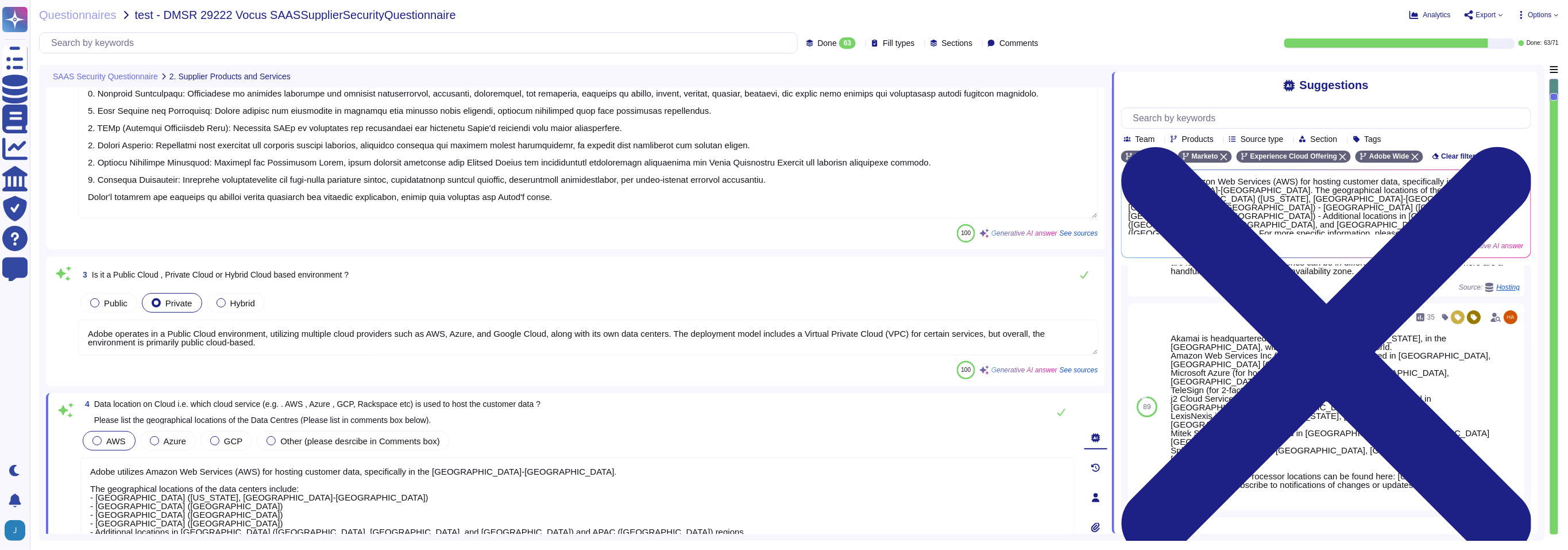
type textarea "Adobe operates in a Public Cloud environment, utilizing multiple cloud provider…"
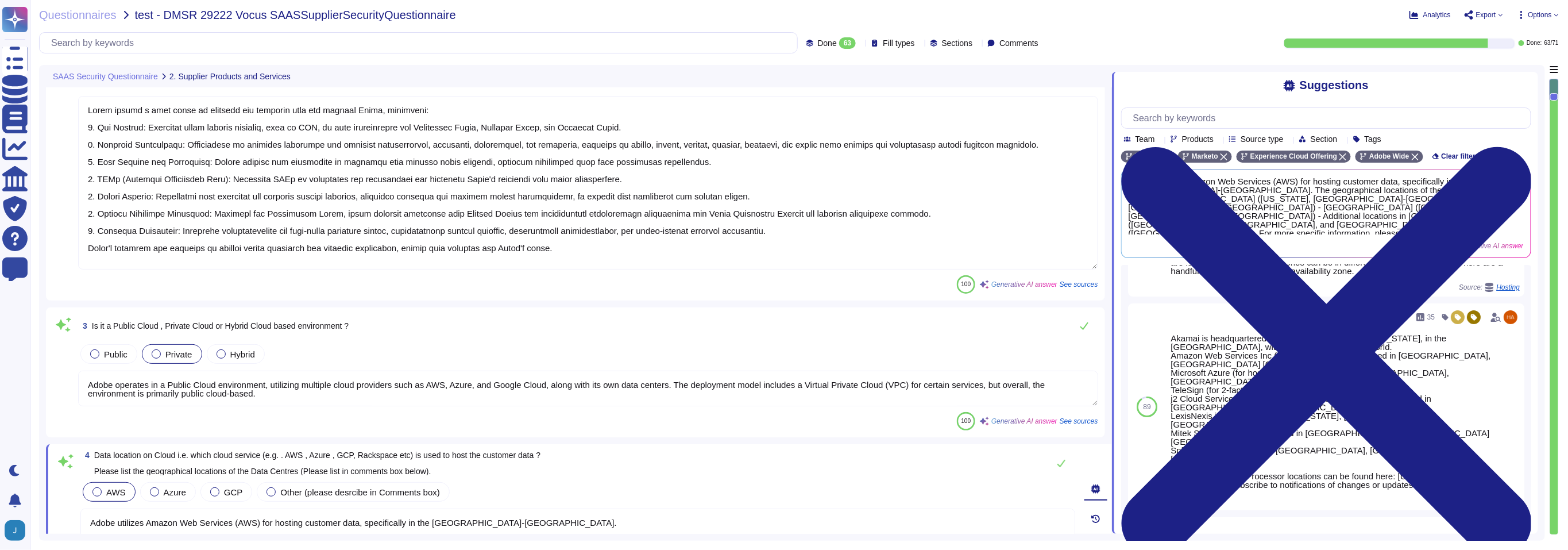
scroll to position [0, 0]
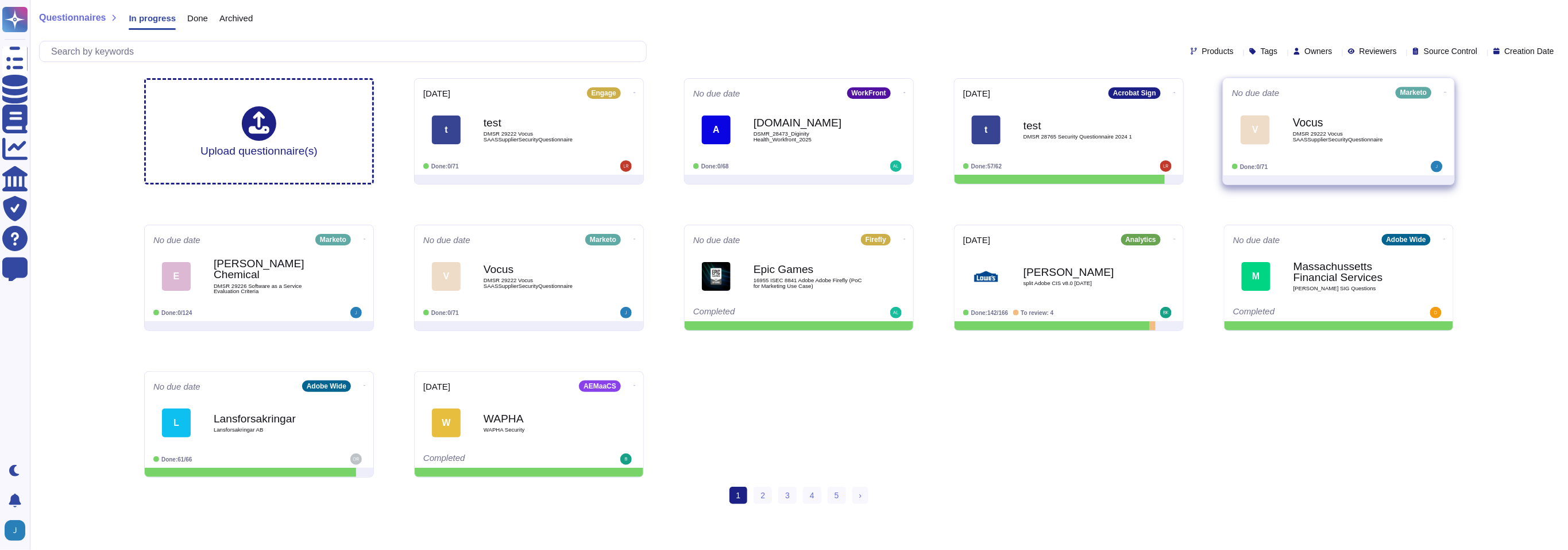
click at [1444, 92] on icon at bounding box center [1445, 92] width 2 height 1
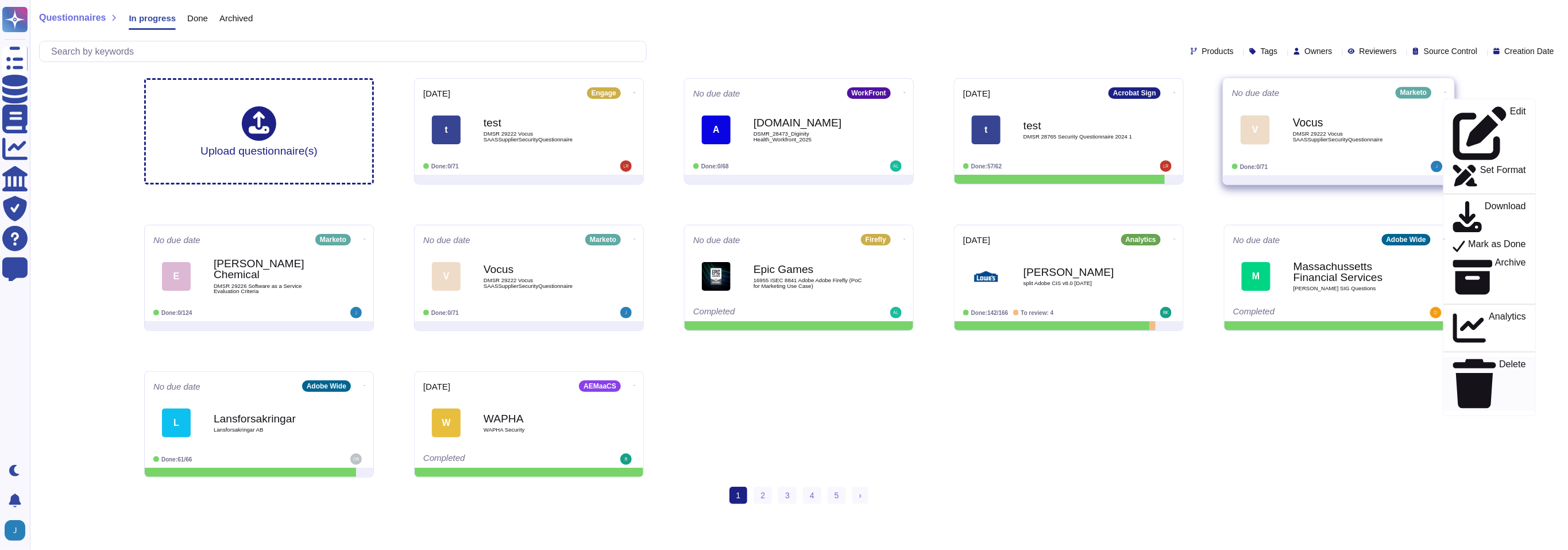
click at [1500, 360] on p "Delete" at bounding box center [1513, 385] width 27 height 49
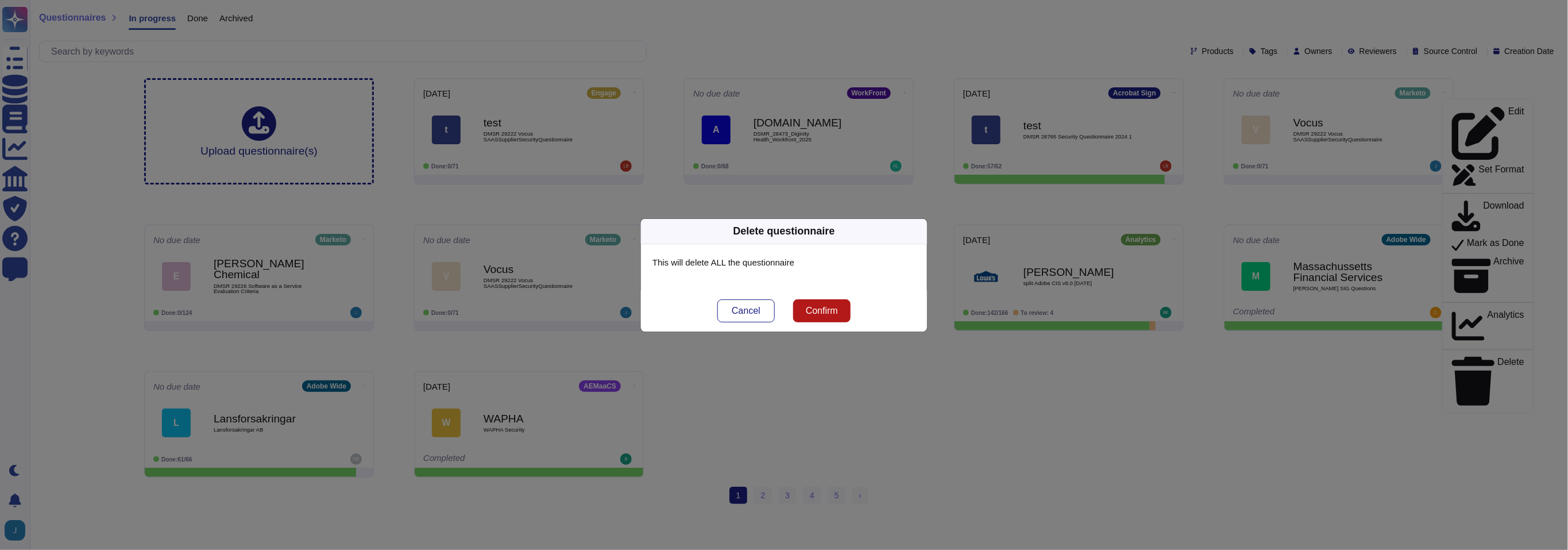
click at [821, 307] on span "Confirm" at bounding box center [821, 310] width 32 height 9
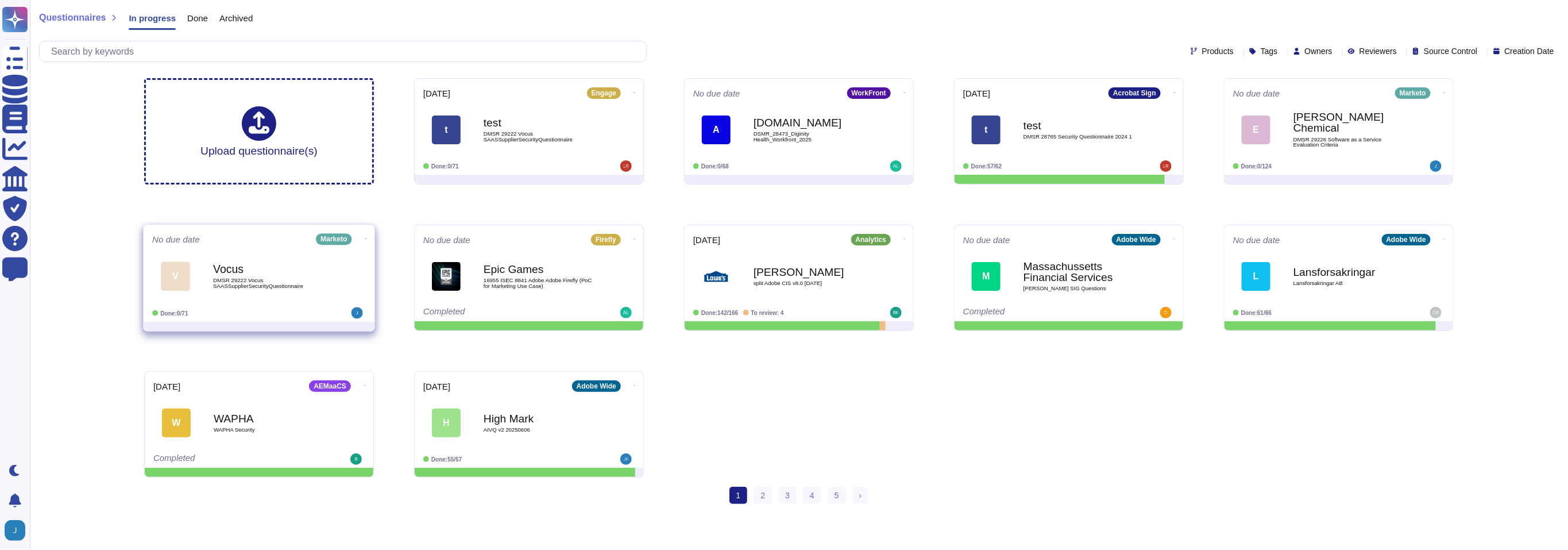
click at [311, 271] on b "Vocus" at bounding box center [271, 269] width 116 height 11
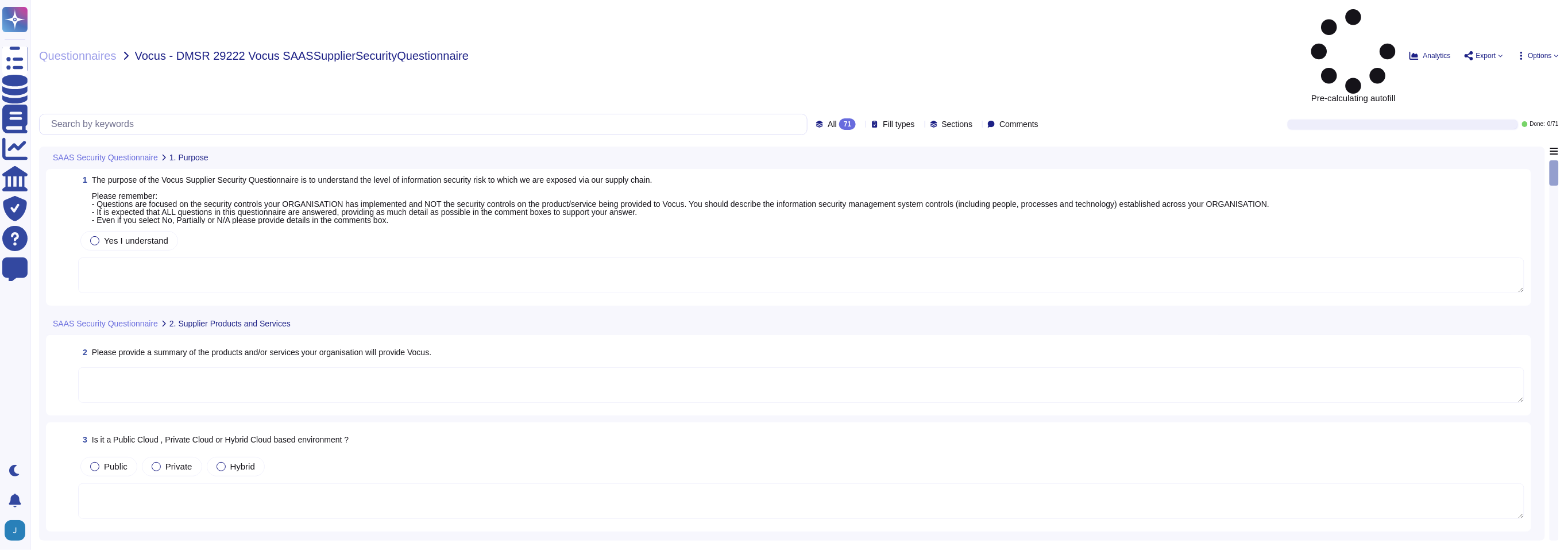
click at [1533, 52] on span "Options" at bounding box center [1540, 55] width 24 height 7
click at [1084, 20] on div "Questionnaires Vocus - DMSR 29222 Vocus SAASSupplierSecurityQuestionnaire Pre-c…" at bounding box center [799, 275] width 1538 height 550
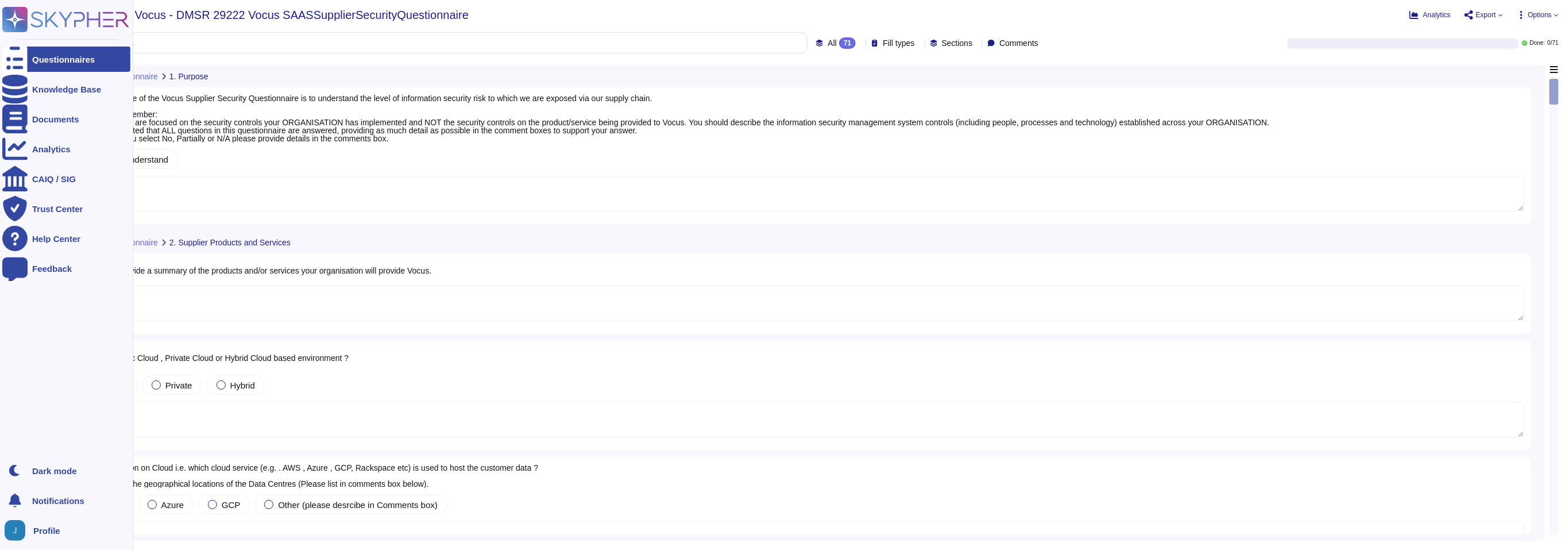
click at [18, 527] on img at bounding box center [15, 530] width 20 height 20
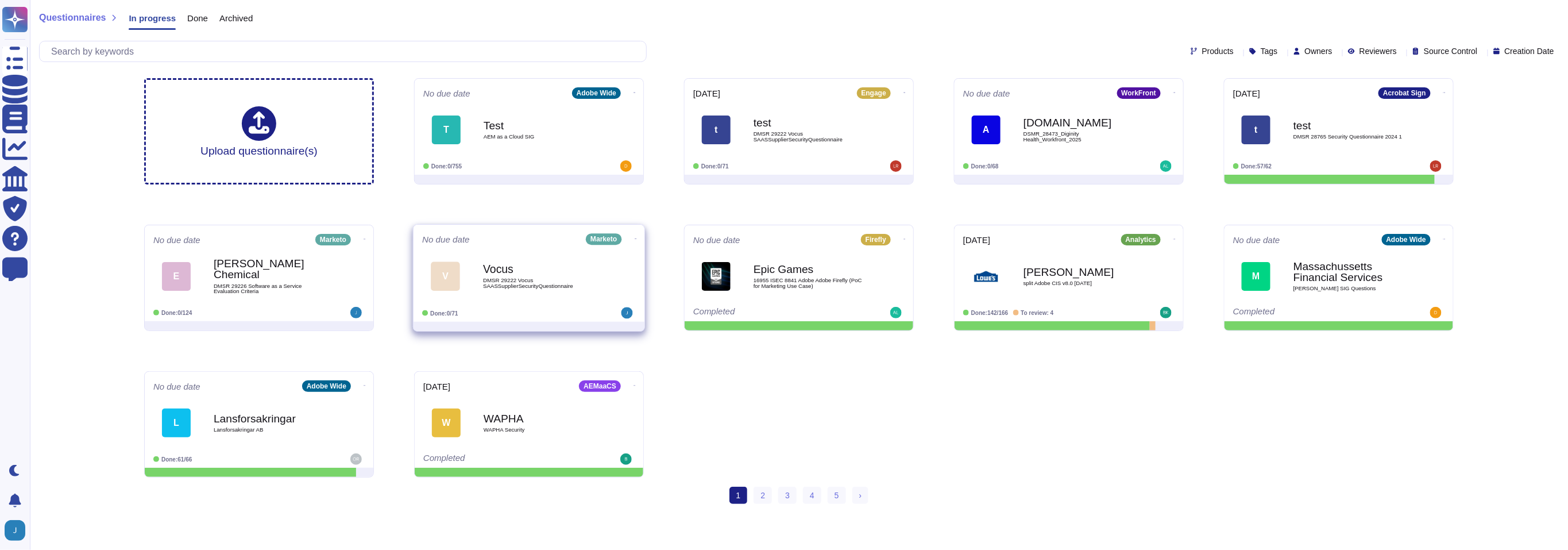
click at [506, 275] on b "Vocus" at bounding box center [541, 269] width 116 height 11
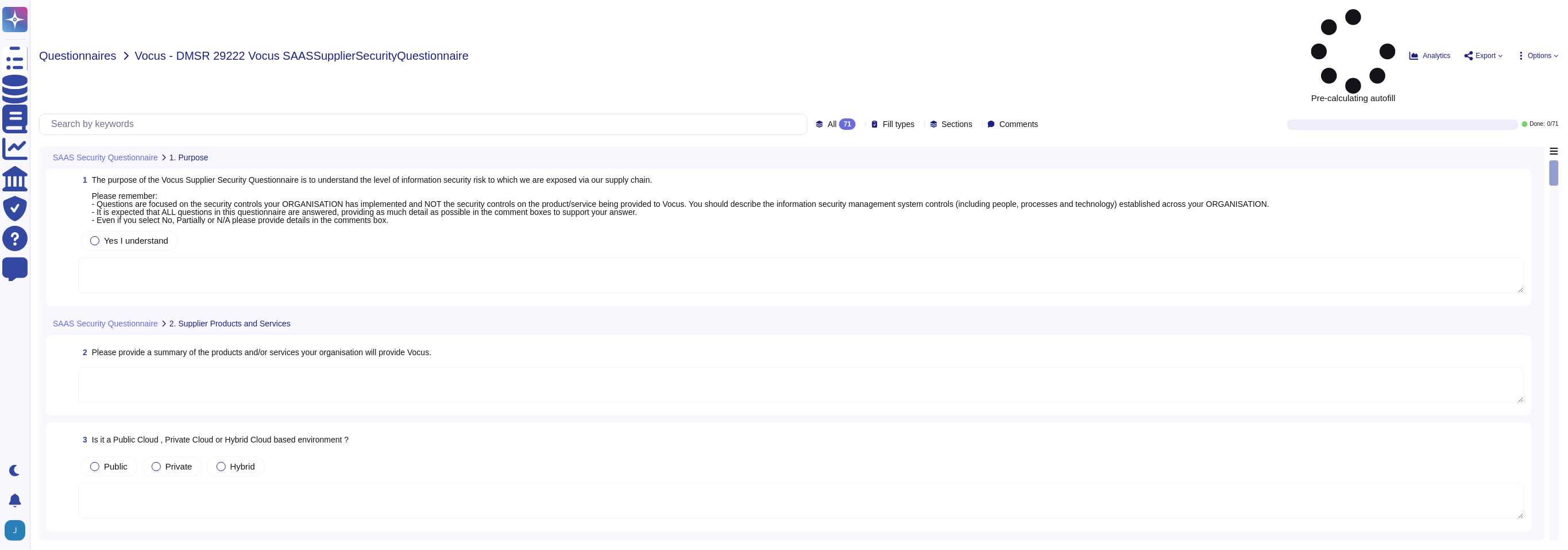
click at [103, 50] on span "Questionnaires" at bounding box center [77, 55] width 77 height 11
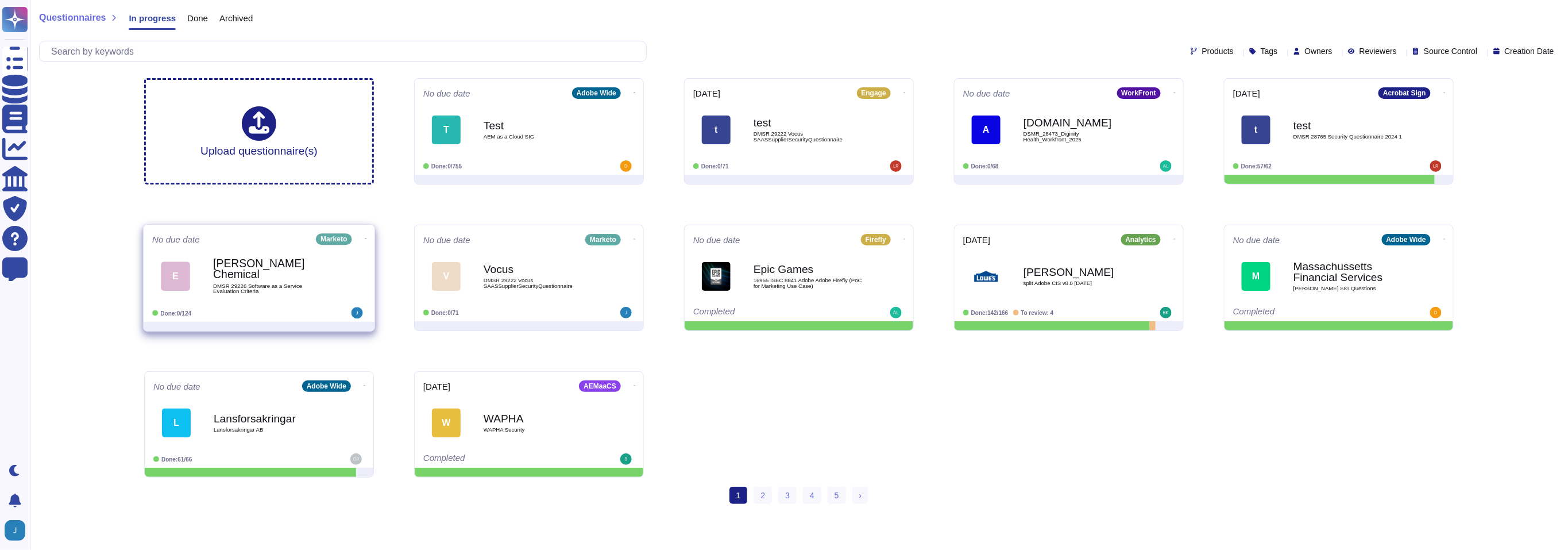
click at [278, 261] on div "[PERSON_NAME] Chemical DMSR 29226 Software as a Service Evaluation Criteria" at bounding box center [271, 275] width 116 height 46
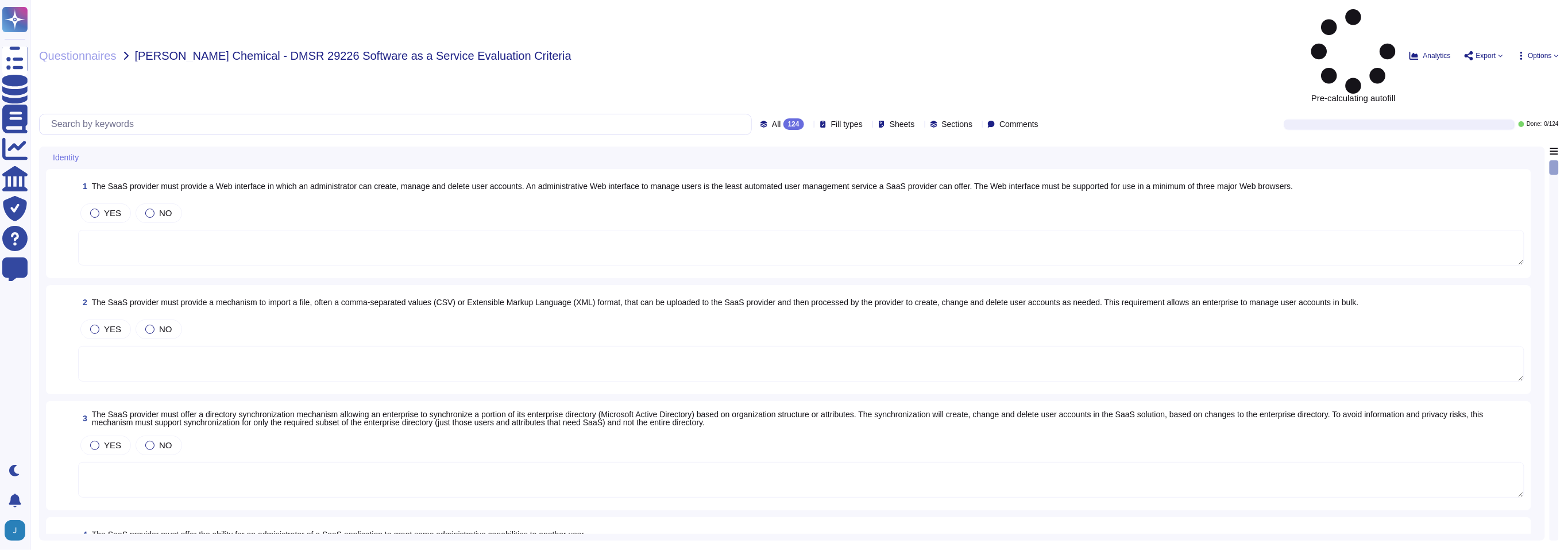
click at [1542, 19] on div "Pre-calculating autofill Analytics Export Options" at bounding box center [1313, 55] width 489 height 93
click at [1543, 52] on span "Options" at bounding box center [1540, 55] width 24 height 7
click at [1239, 22] on div "Questionnaires [PERSON_NAME] Chemical - DMSR 29226 Software as a Service Evalua…" at bounding box center [799, 275] width 1538 height 550
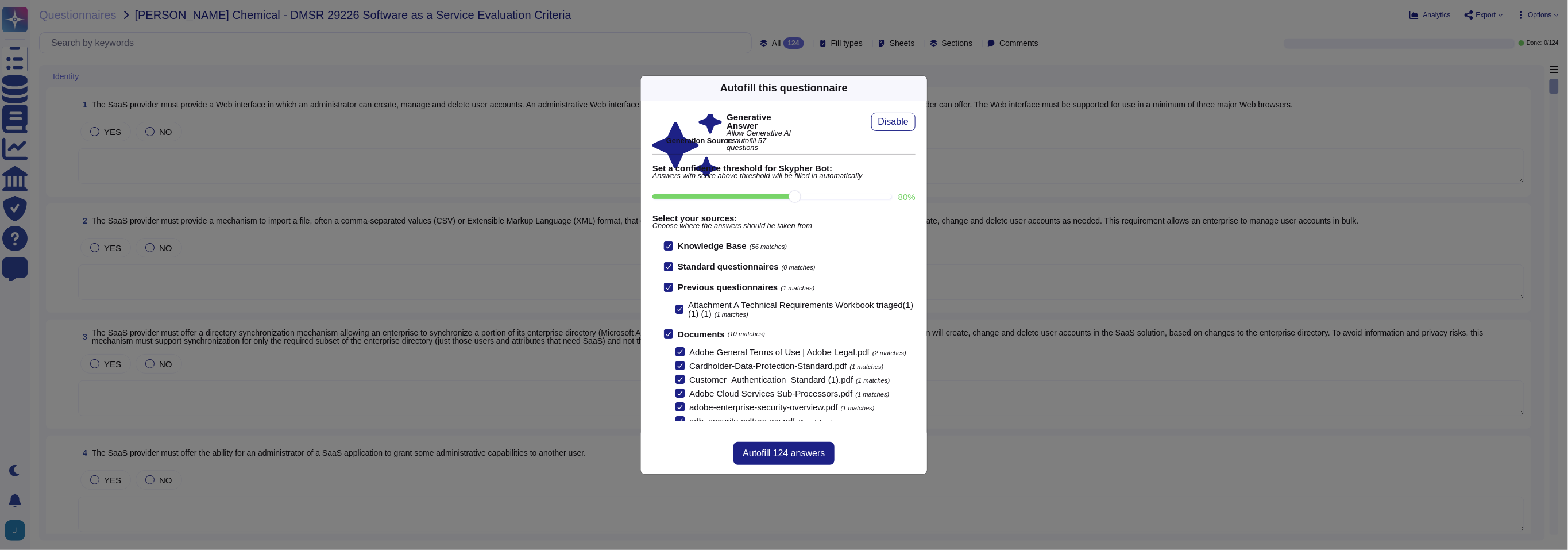
click at [668, 286] on icon at bounding box center [668, 287] width 6 height 6
click at [0, 0] on input "Previous questionnaires (1 matches)" at bounding box center [0, 0] width 0 height 0
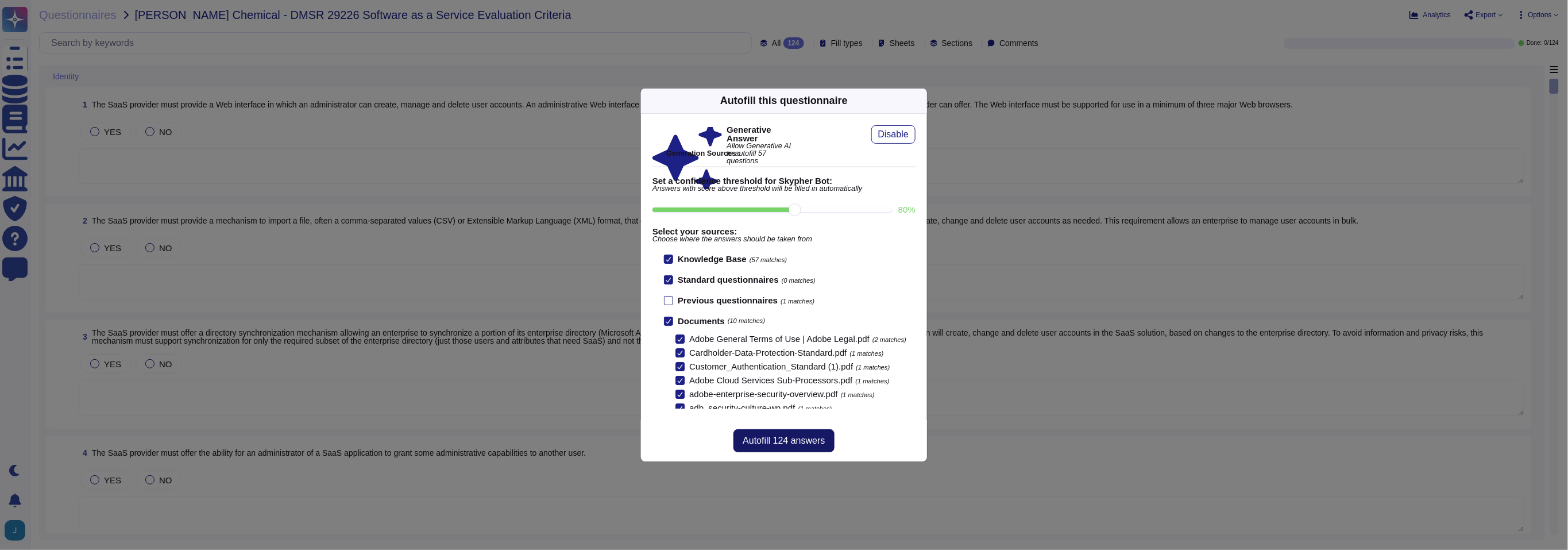
click at [793, 433] on button "Autofill 124 answers" at bounding box center [783, 441] width 100 height 23
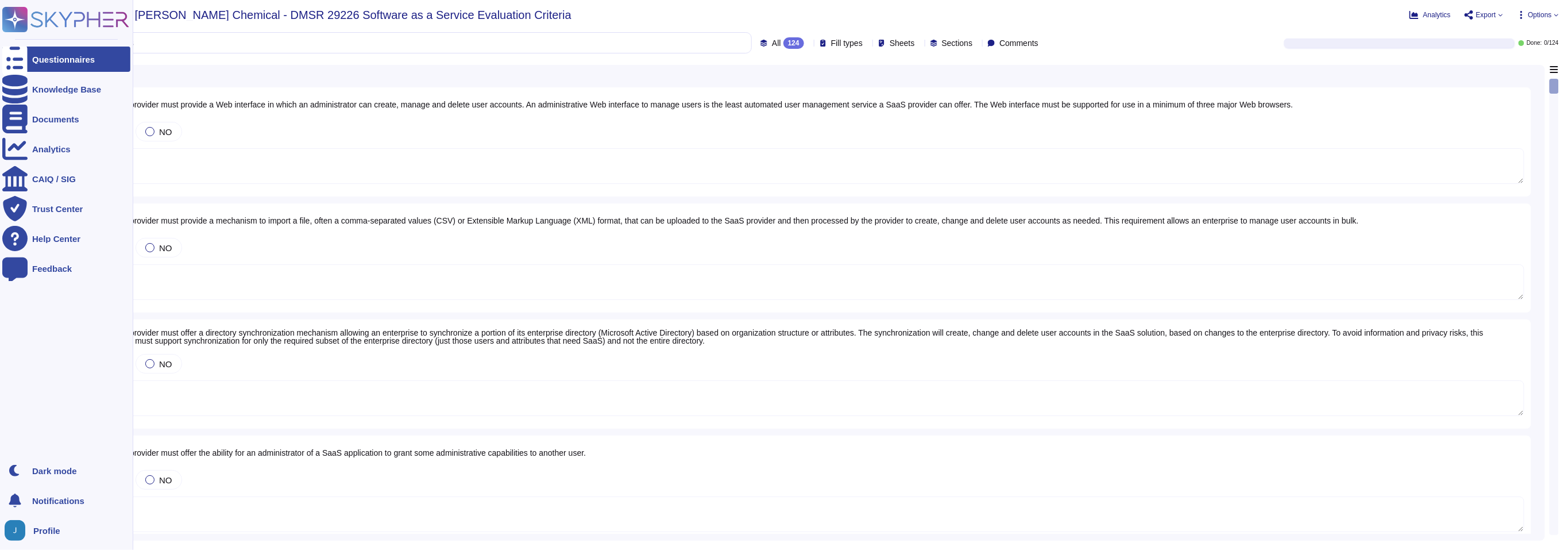
click at [9, 58] on icon at bounding box center [15, 59] width 25 height 34
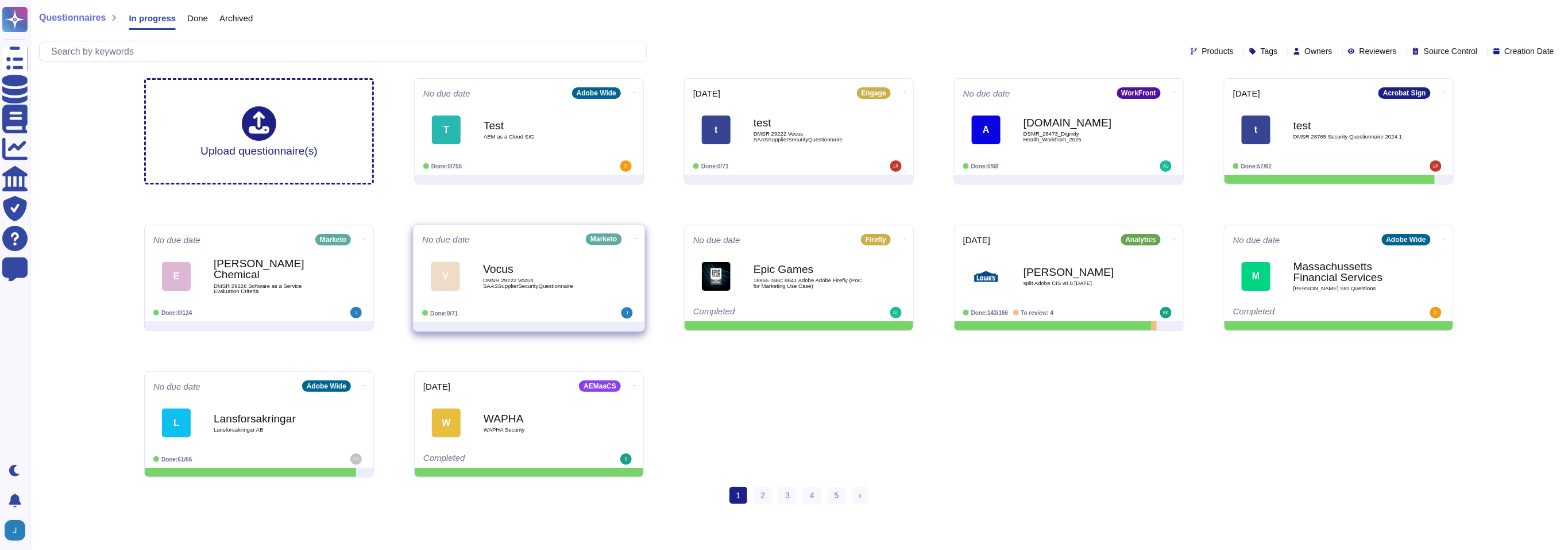
click at [528, 237] on div "No due date Marketo" at bounding box center [528, 239] width 213 height 11
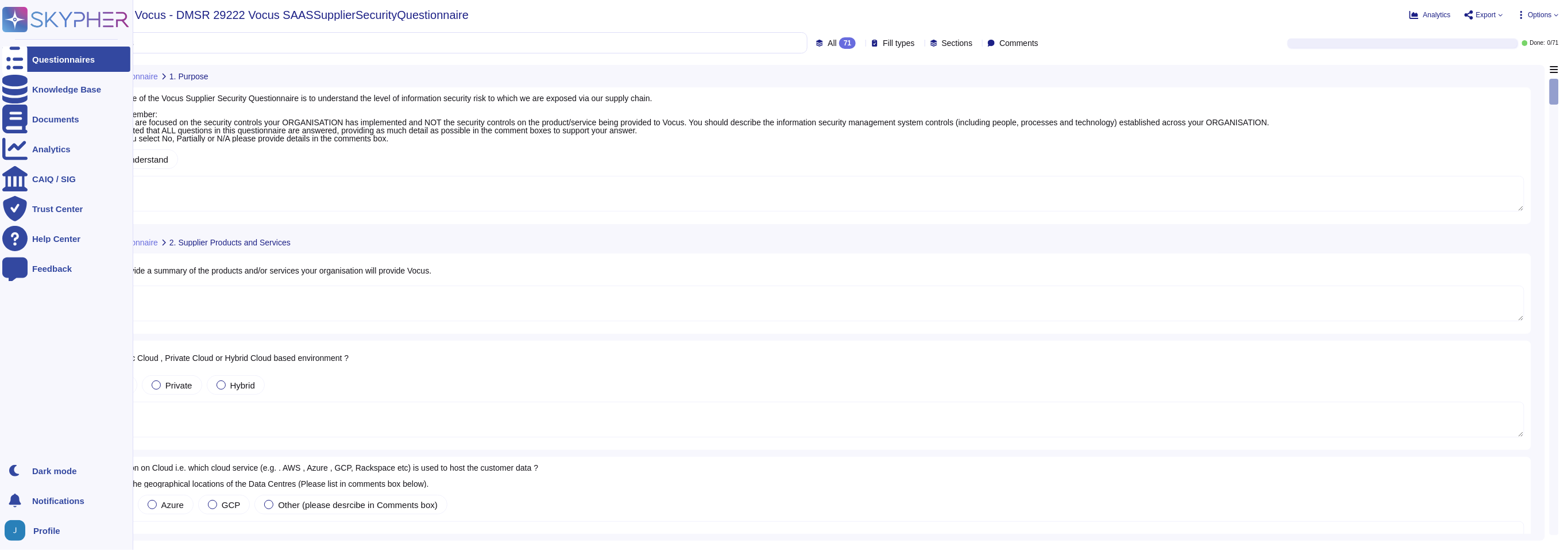
click at [24, 57] on div at bounding box center [15, 59] width 25 height 25
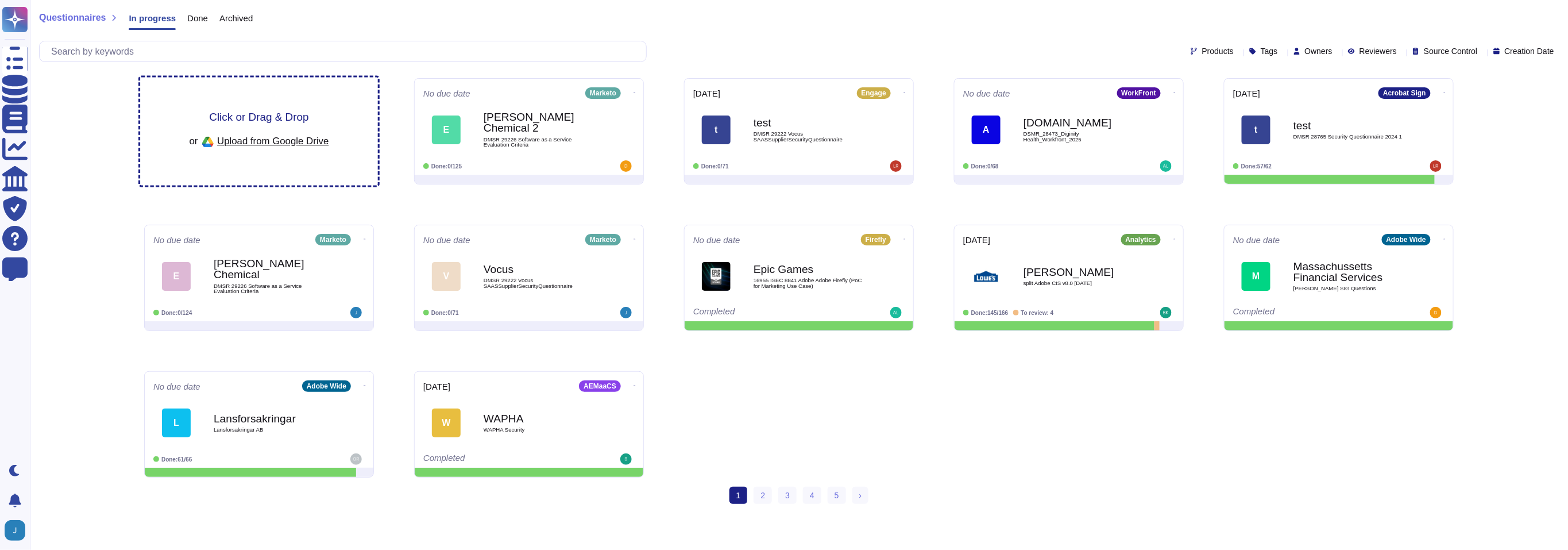
click at [282, 116] on span "Click or Drag & Drop" at bounding box center [259, 117] width 99 height 11
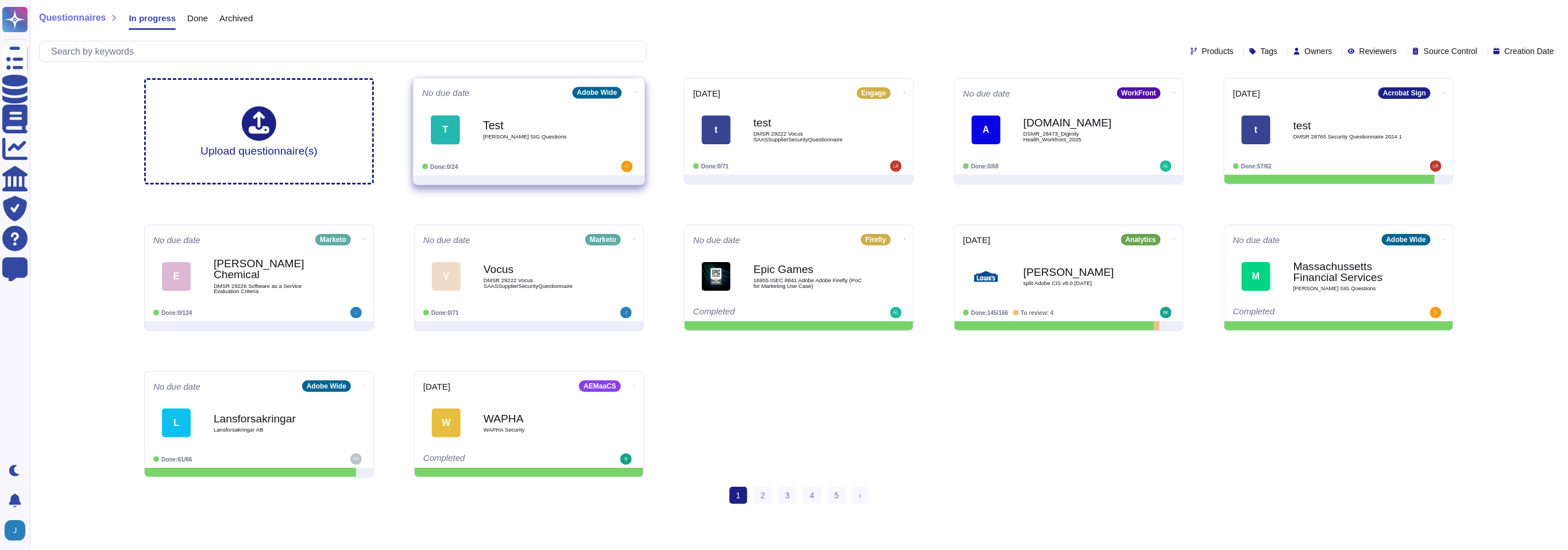
click at [489, 122] on b "Test" at bounding box center [541, 125] width 116 height 11
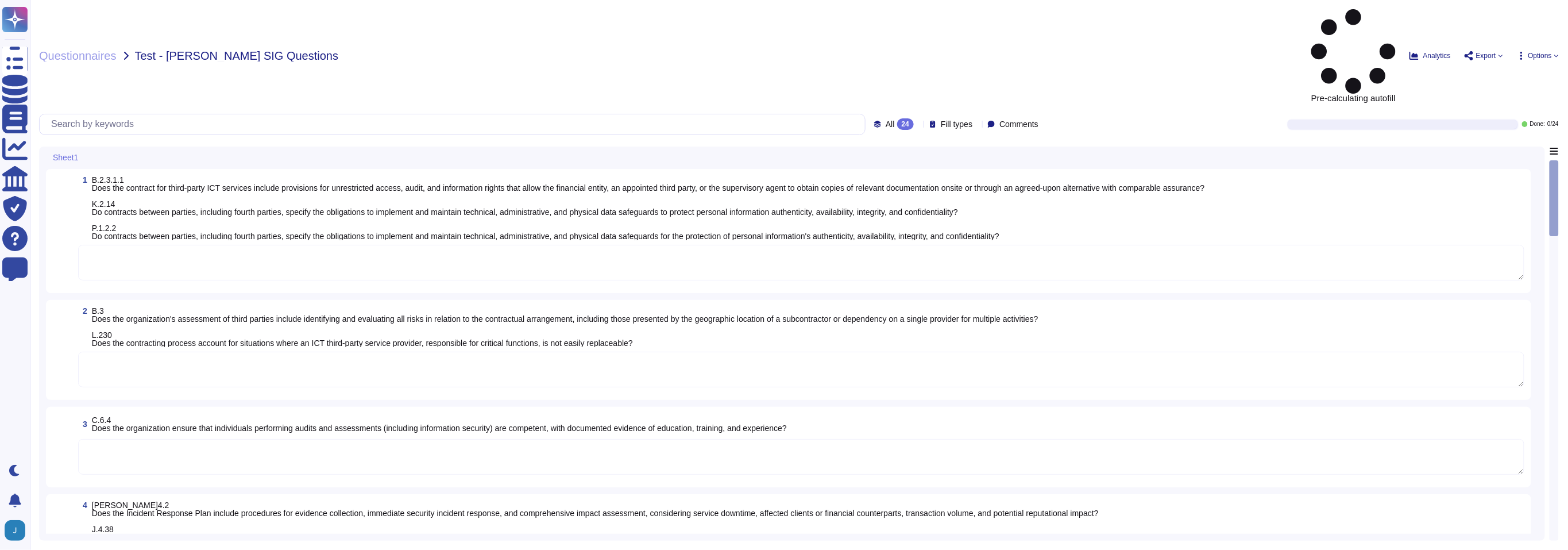
click at [1476, 52] on span "Export" at bounding box center [1486, 55] width 20 height 7
click at [1154, 114] on div "All 24 Fill types Comments Done: 0 / 24" at bounding box center [799, 125] width 1519 height 21
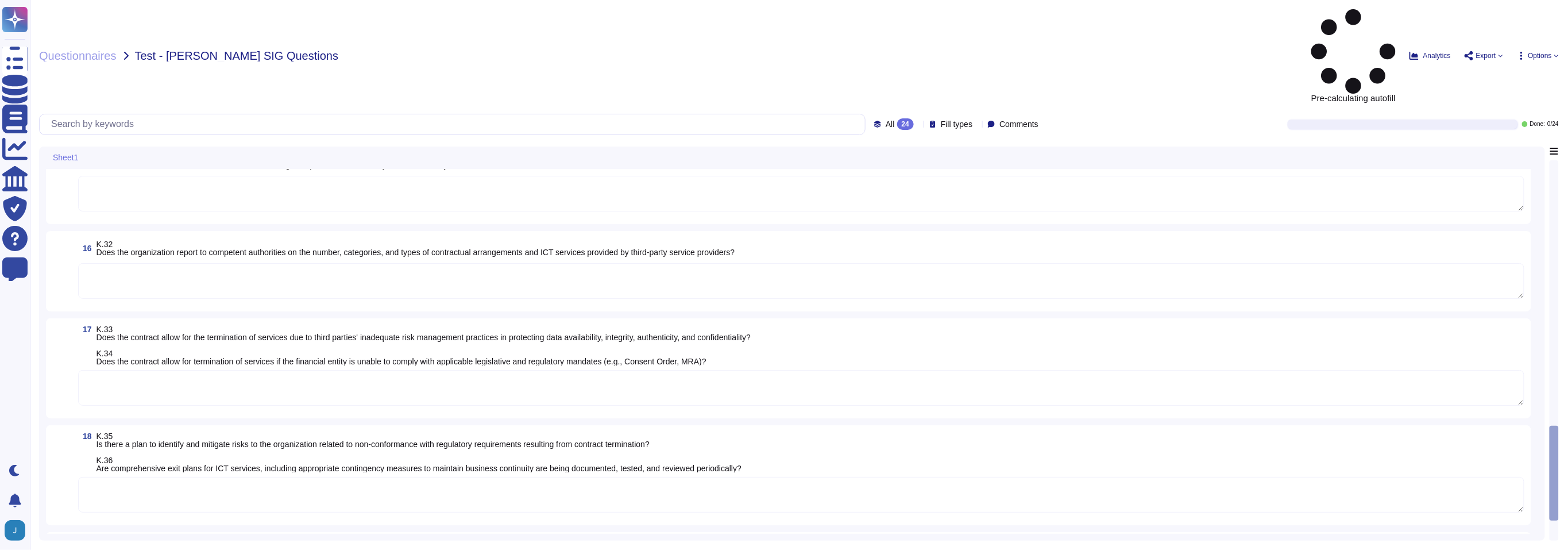
scroll to position [1918, 0]
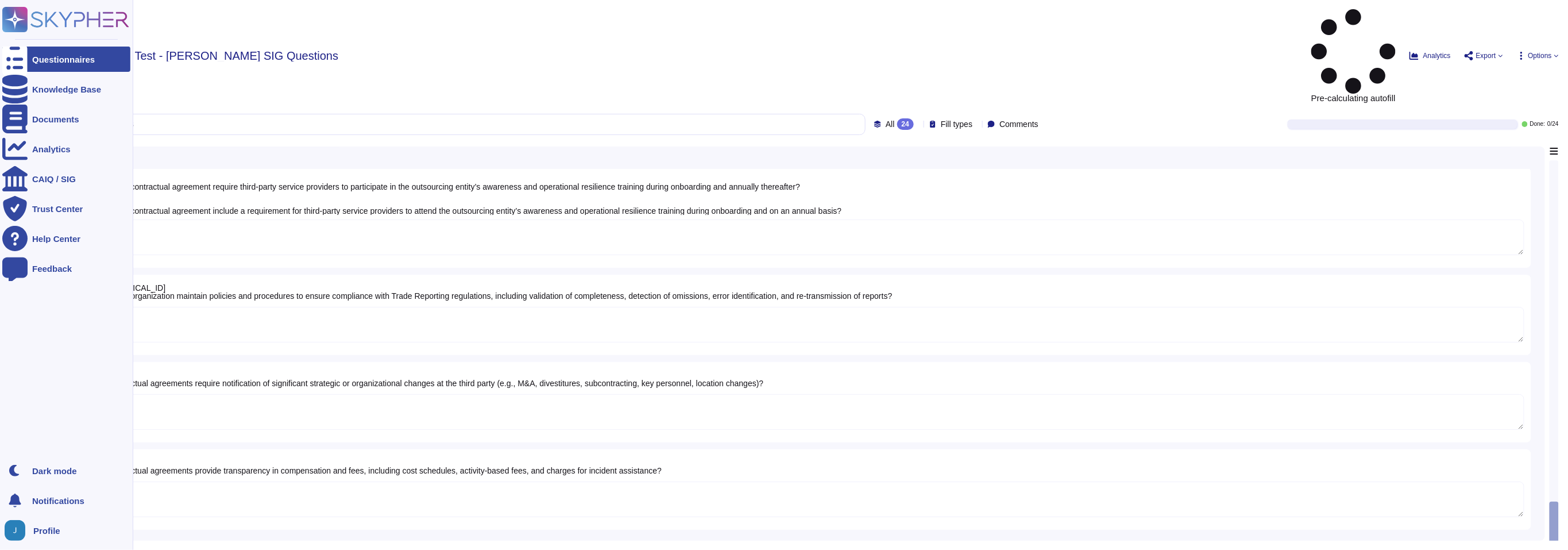
click at [20, 62] on icon at bounding box center [15, 59] width 25 height 34
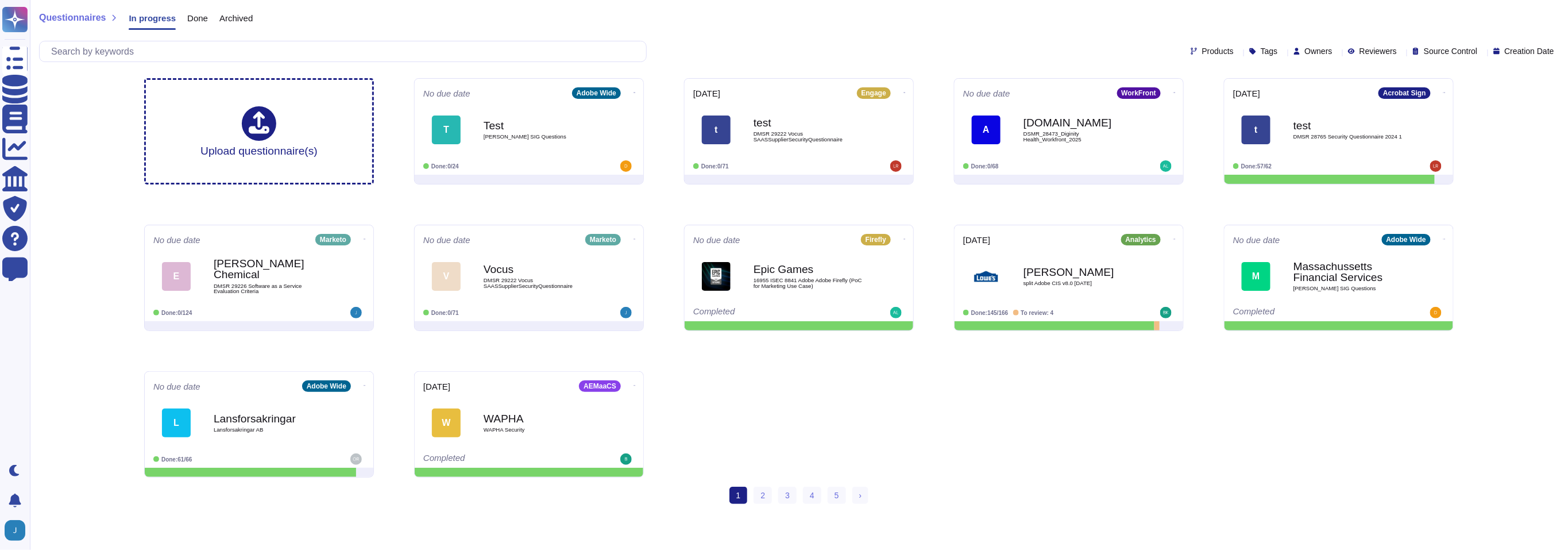
click at [777, 18] on div "Questionnaires In progress Done Archived" at bounding box center [799, 20] width 1519 height 23
click at [885, 15] on div "Questionnaires In progress Done Archived" at bounding box center [799, 20] width 1519 height 23
click at [893, 24] on div "Questionnaires In progress Done Archived" at bounding box center [799, 20] width 1519 height 23
click at [570, 116] on div "Test [PERSON_NAME] SIG Questions" at bounding box center [541, 129] width 116 height 46
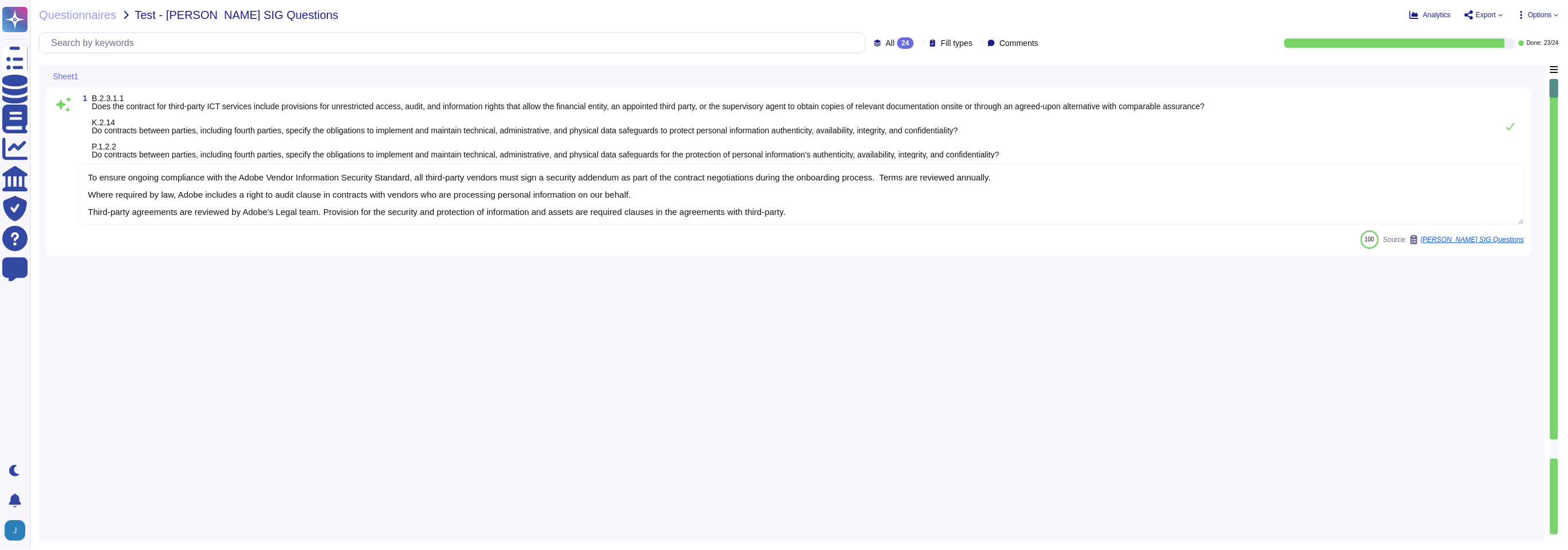
type textarea "To ensure ongoing compliance with the Adobe Vendor Information Security Standar…"
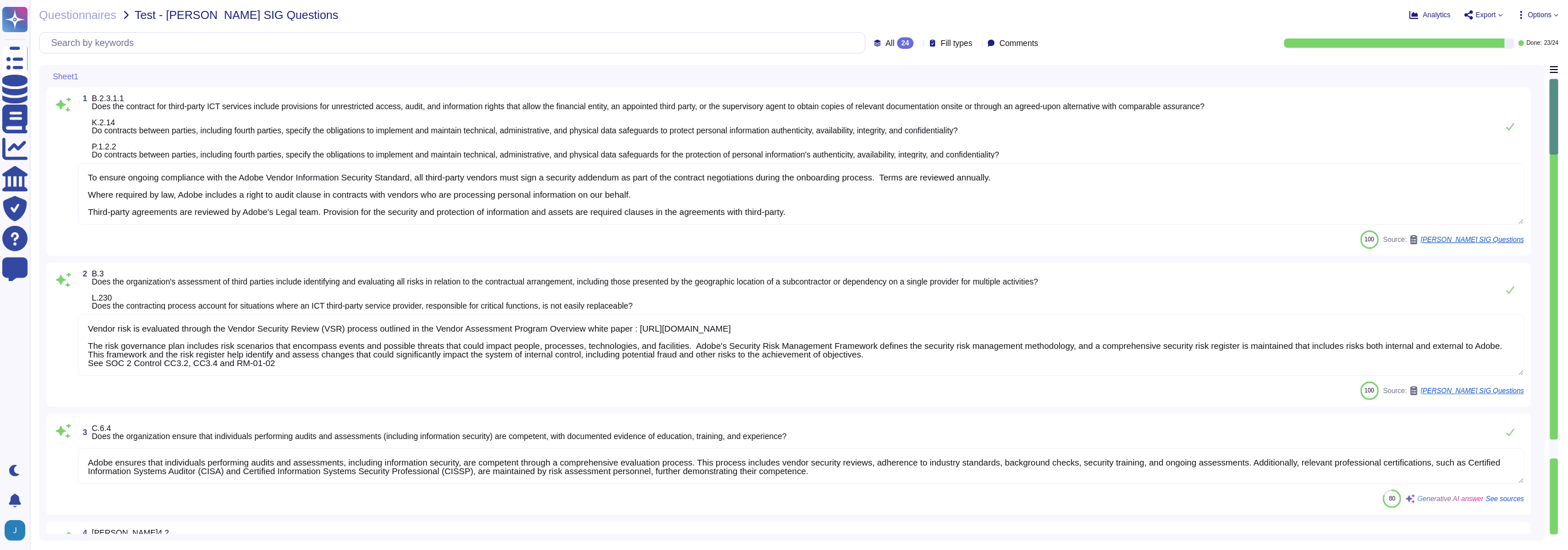
type textarea "Vendor risk is evaluated through the Vendor Security Review (VSR) process outli…"
type textarea "Adobe ensures that individuals performing audits and assessments, including inf…"
type textarea "The Incident Response Plan includes procedures for evidence collection, immedia…"
type textarea "The Incident Response Plan at Adobe includes a process for promptly notifying c…"
click at [1506, 11] on div "Analytics Export Options" at bounding box center [1255, 15] width 605 height 11
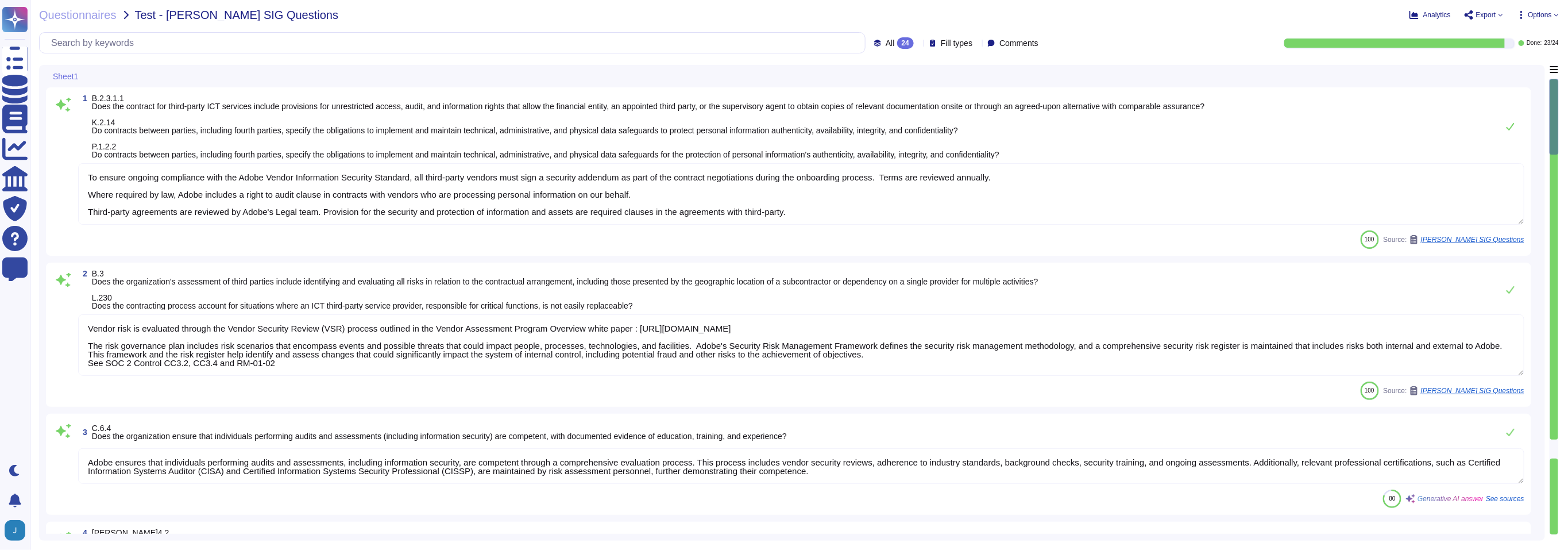
click at [1491, 15] on span "Export" at bounding box center [1486, 15] width 20 height 7
click at [1505, 70] on p "Download" at bounding box center [1526, 86] width 41 height 32
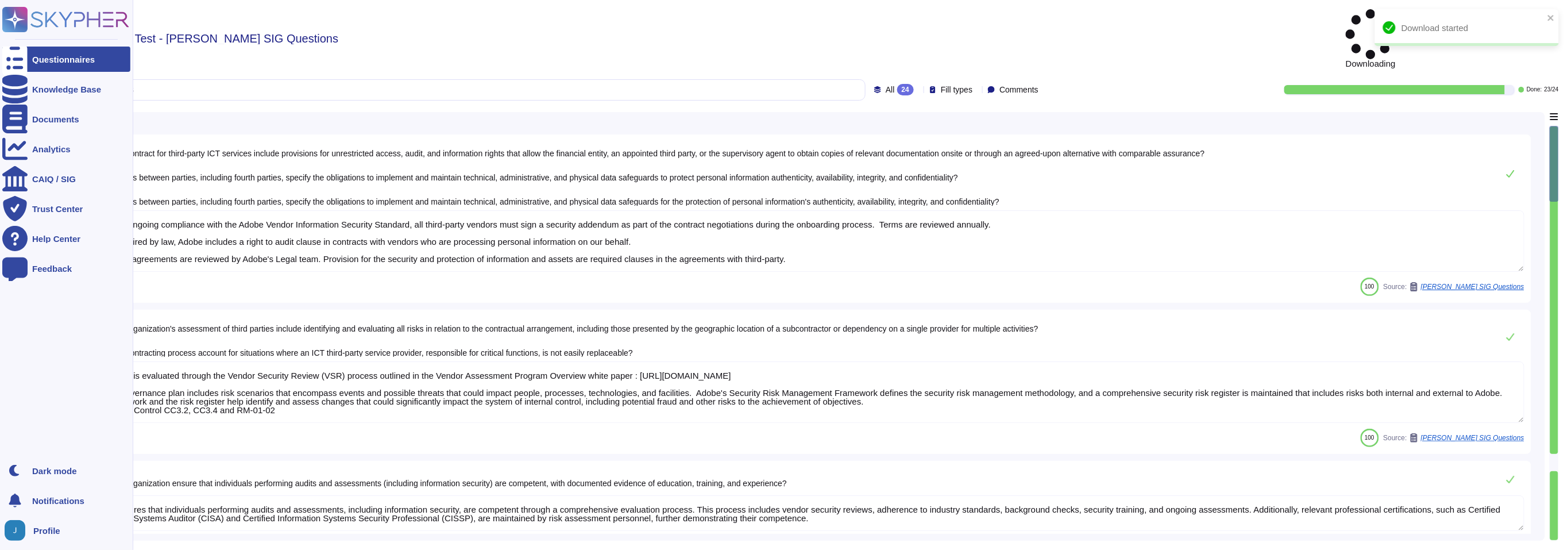
click at [24, 64] on div at bounding box center [15, 59] width 25 height 25
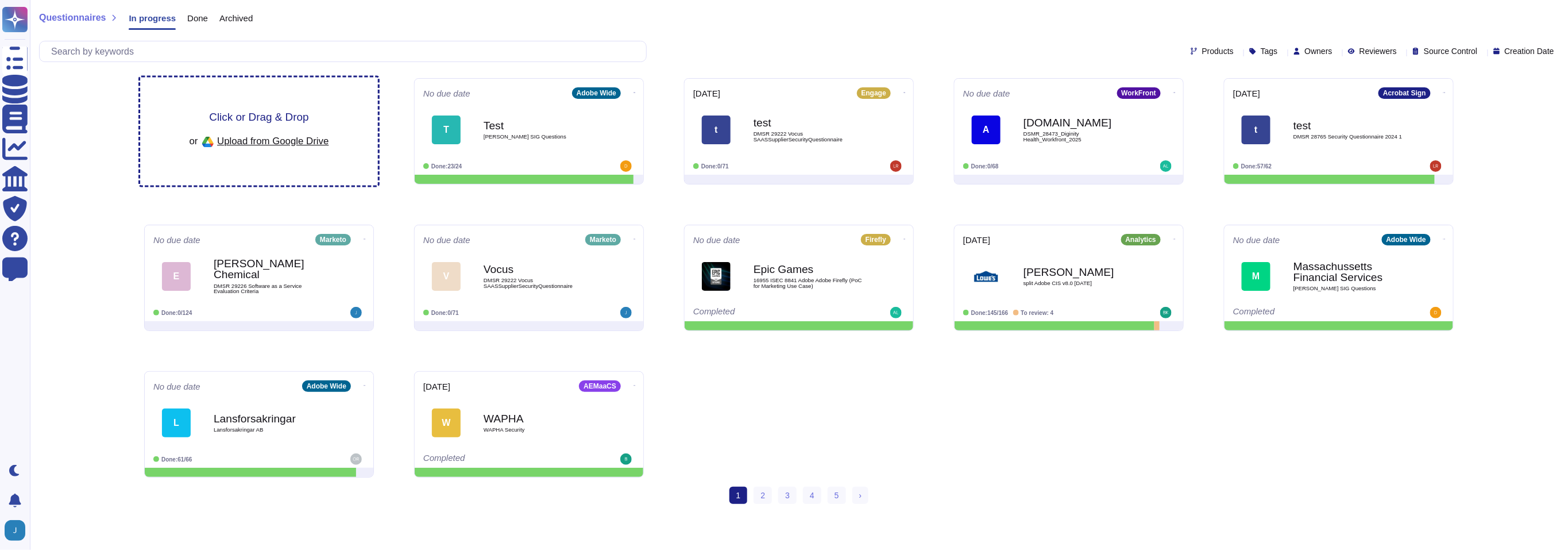
click at [294, 125] on div "Click or Drag & Drop or Upload from Google Drive" at bounding box center [259, 131] width 139 height 40
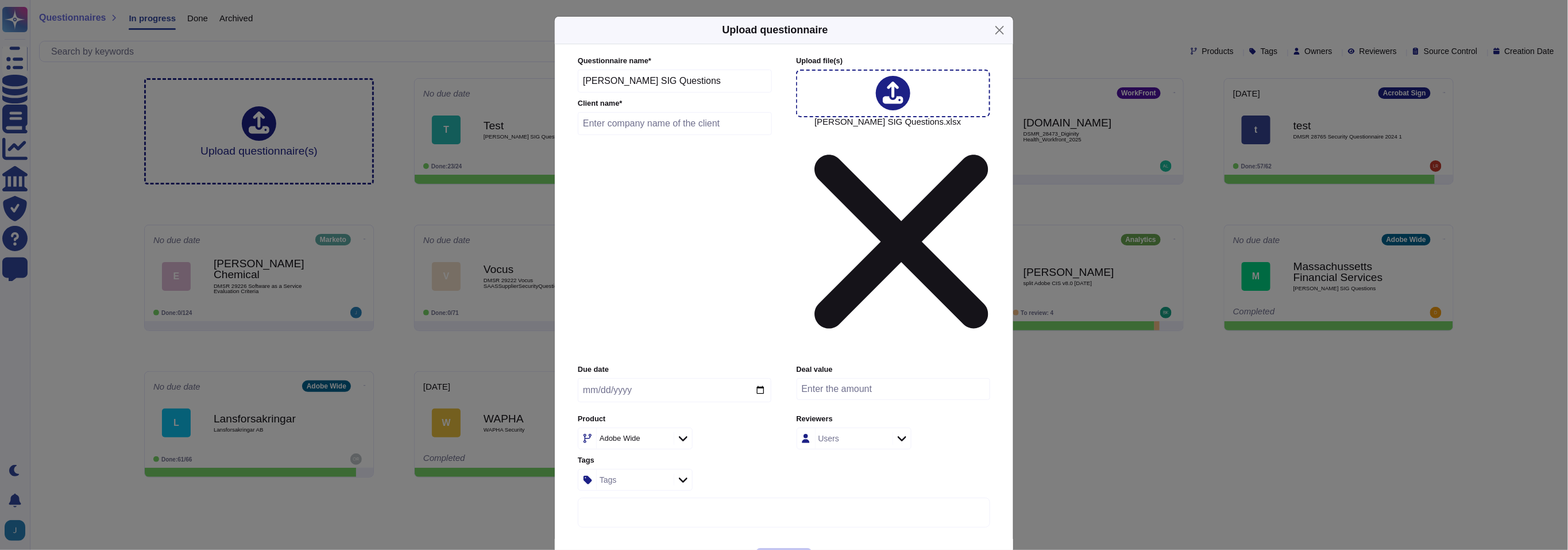
click at [665, 135] on input "text" at bounding box center [675, 124] width 194 height 23
type input "test"
click at [808, 364] on div "Due date Deal value Product Adobe Wide Reviewers Users Tags Tags" at bounding box center [784, 427] width 412 height 125
click at [622, 434] on div "Adobe Wide" at bounding box center [620, 438] width 41 height 7
click at [662, 439] on icon at bounding box center [662, 439] width 0 height 0
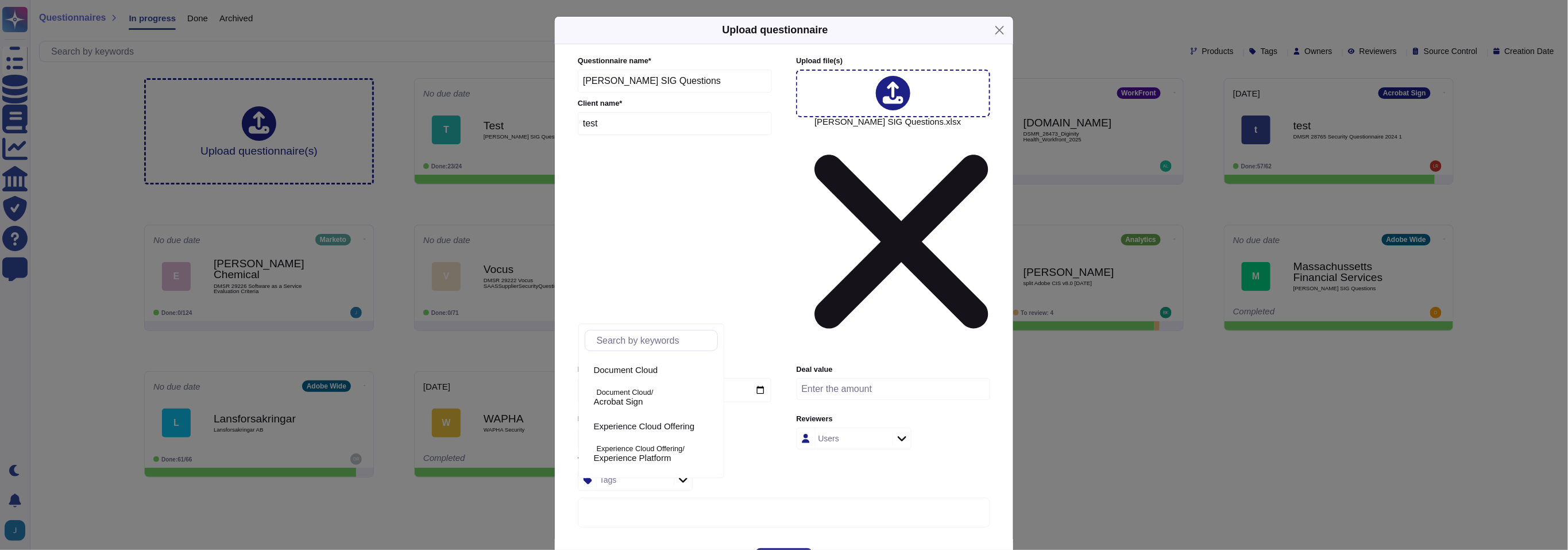
click at [645, 337] on input "text" at bounding box center [654, 341] width 126 height 20
click at [677, 345] on input "text" at bounding box center [654, 341] width 126 height 20
click at [673, 344] on input "text" at bounding box center [654, 341] width 126 height 20
click at [624, 368] on span "Engage" at bounding box center [608, 372] width 30 height 11
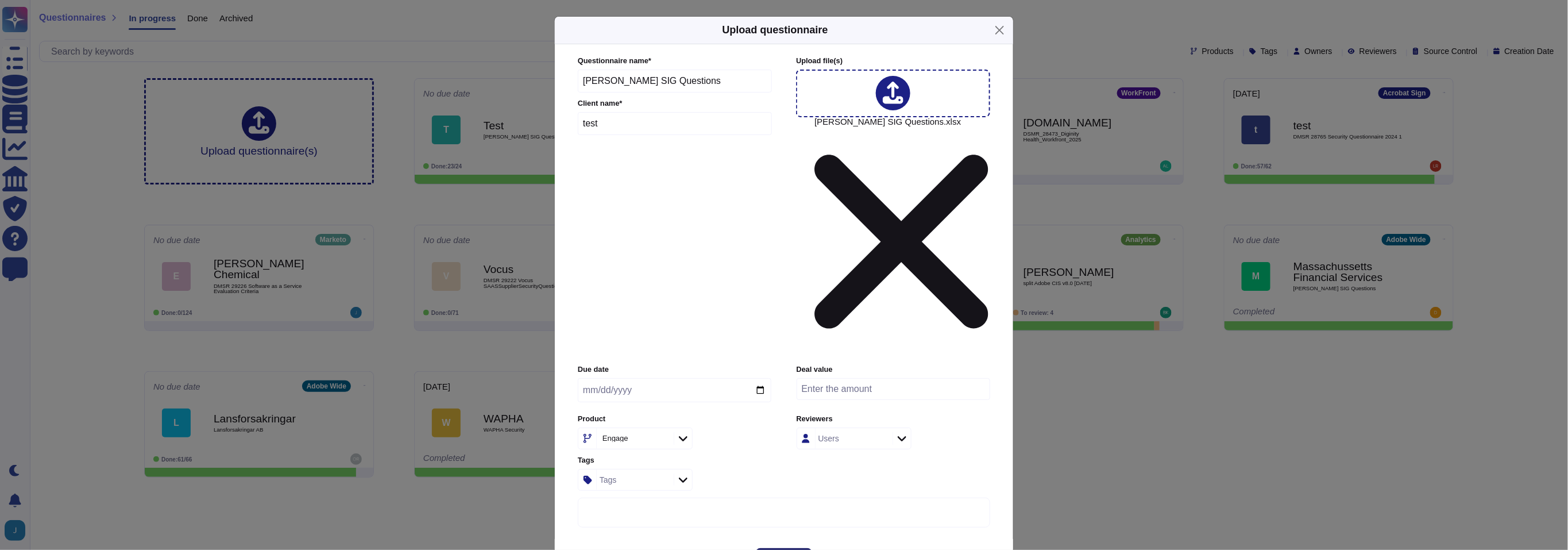
click at [784, 549] on span "Upload" at bounding box center [784, 559] width 29 height 9
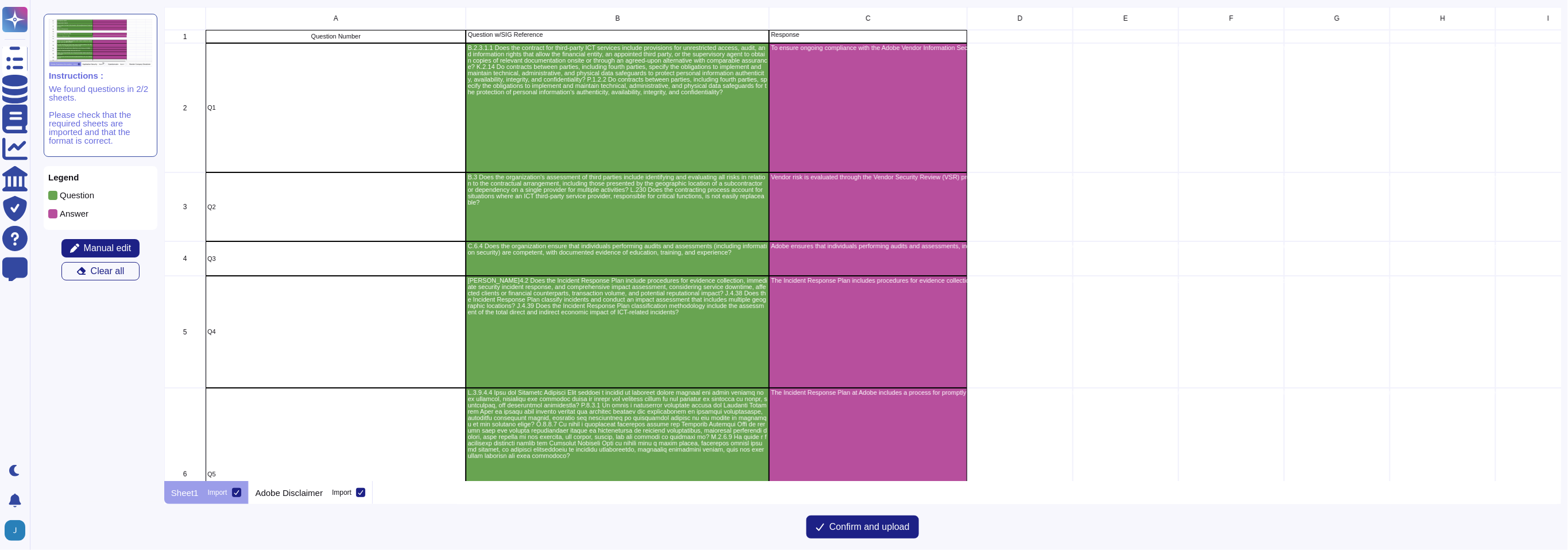
scroll to position [463, 1385]
click at [858, 531] on span "Confirm and upload" at bounding box center [869, 526] width 81 height 9
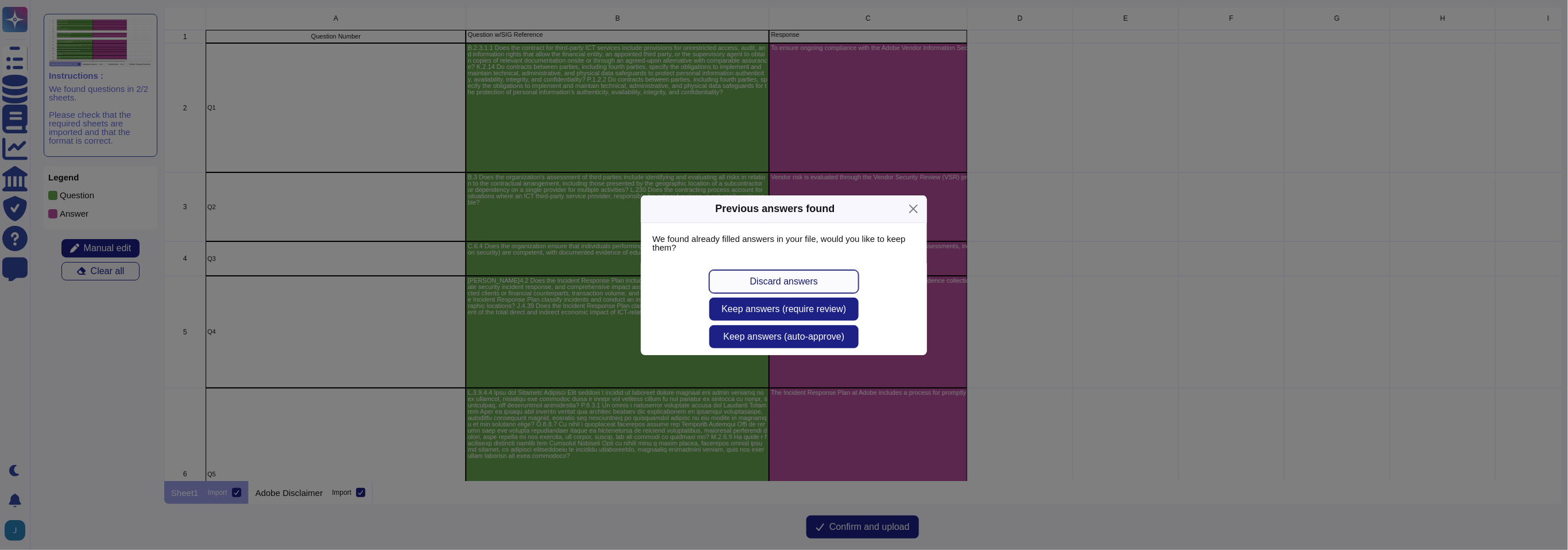
click at [793, 279] on span "Discard answers" at bounding box center [783, 281] width 68 height 9
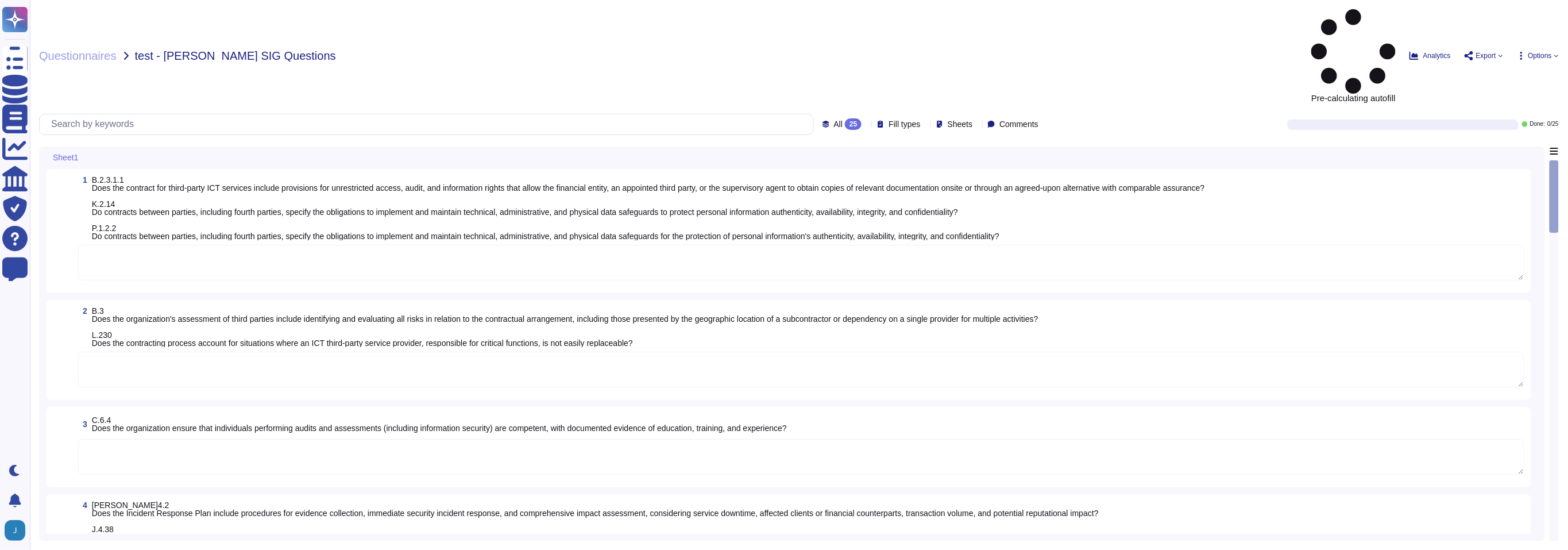
click at [1549, 52] on span "Options" at bounding box center [1540, 55] width 24 height 7
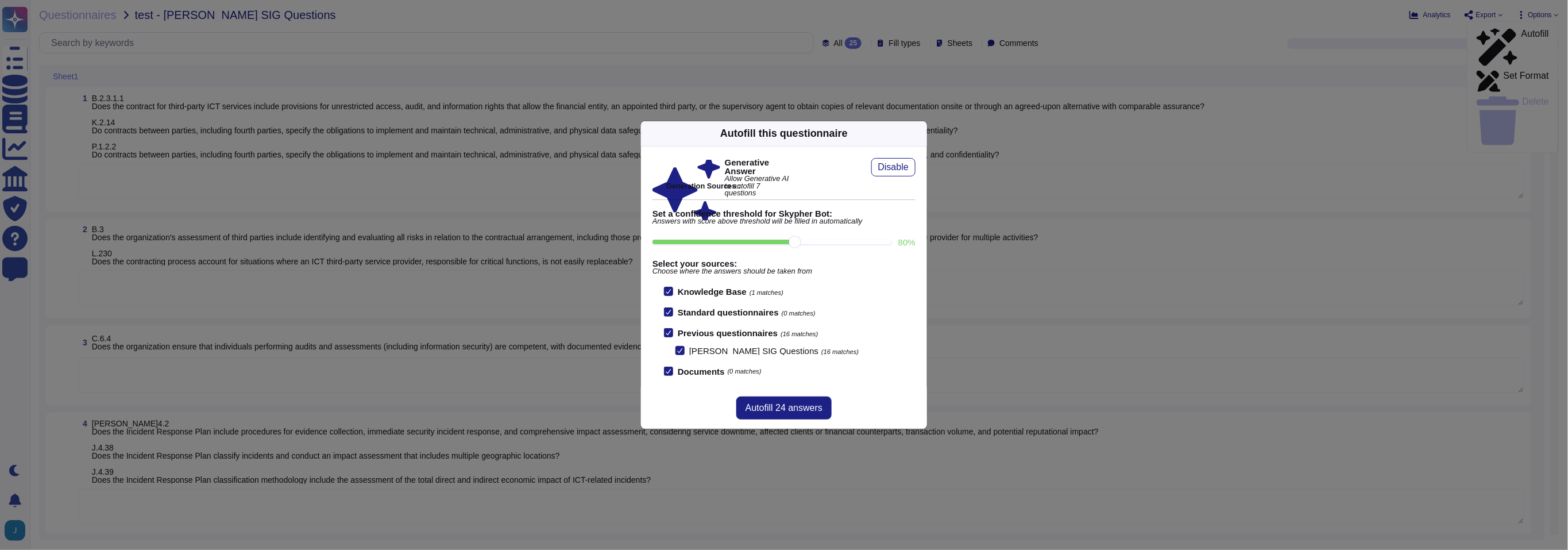
click at [668, 332] on icon at bounding box center [668, 332] width 6 height 6
click at [0, 0] on input "Previous questionnaires (16 matches)" at bounding box center [0, 0] width 0 height 0
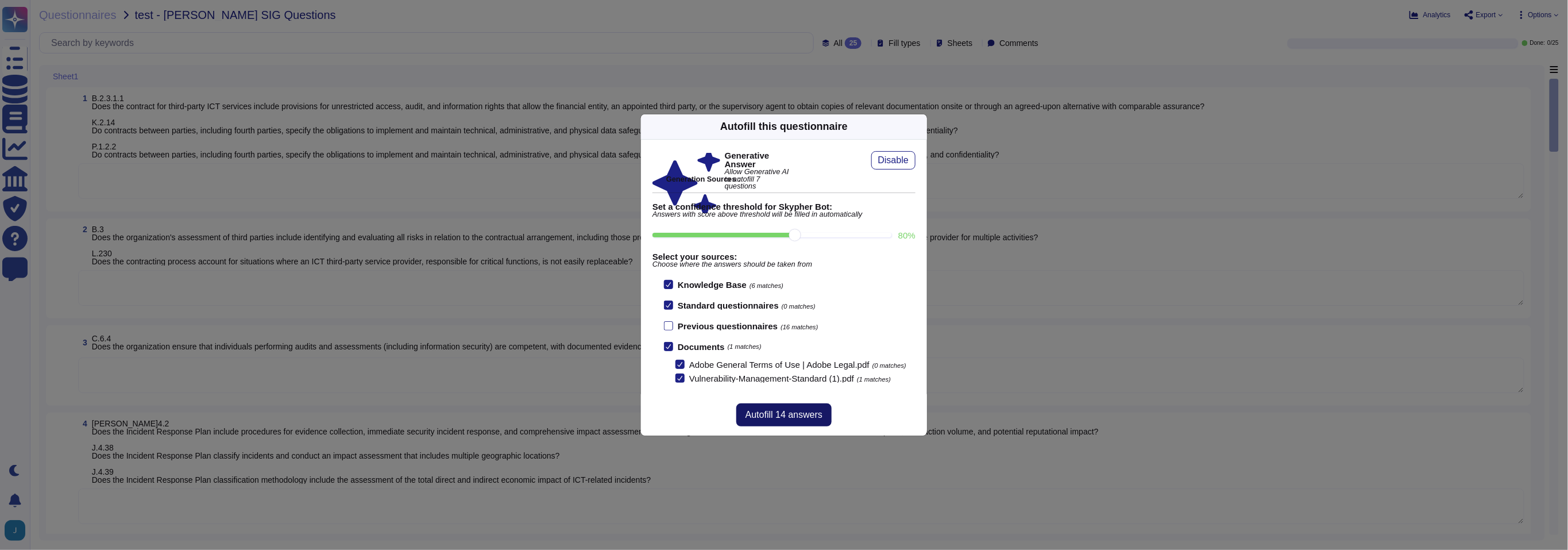
click at [799, 420] on span "Autofill 14 answers" at bounding box center [784, 415] width 77 height 9
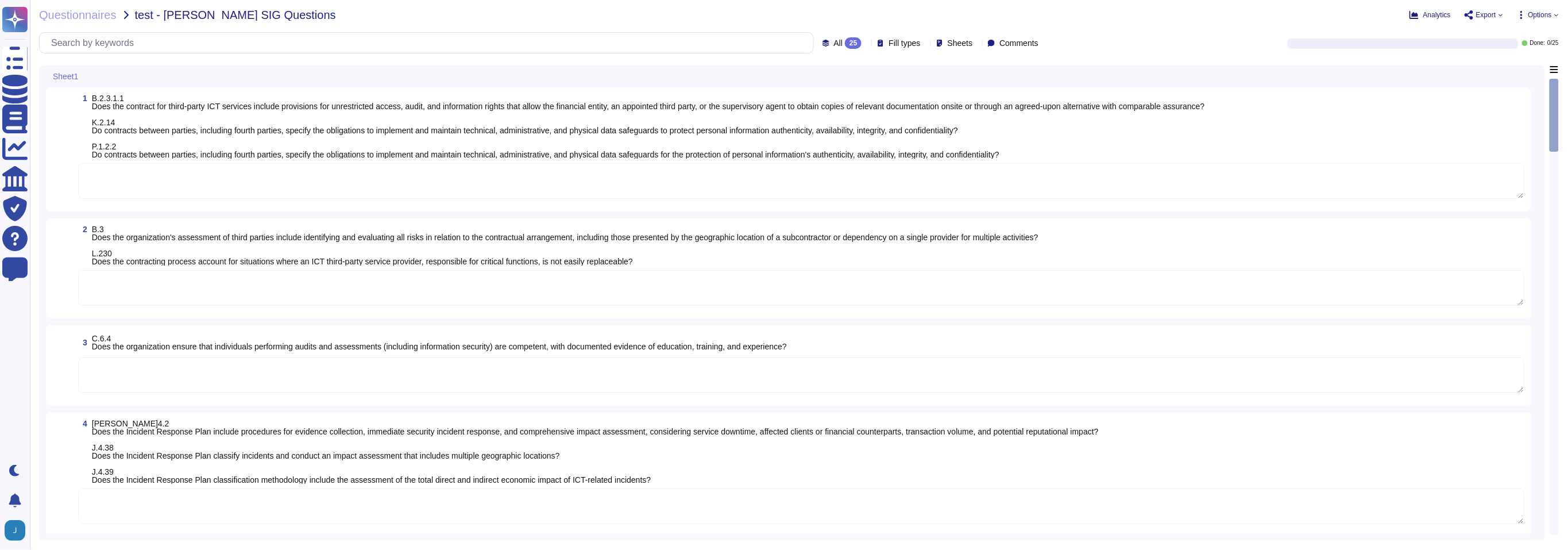
click at [1535, 16] on span "Options" at bounding box center [1540, 15] width 24 height 7
click at [1504, 68] on link "Set Format" at bounding box center [1512, 81] width 90 height 26
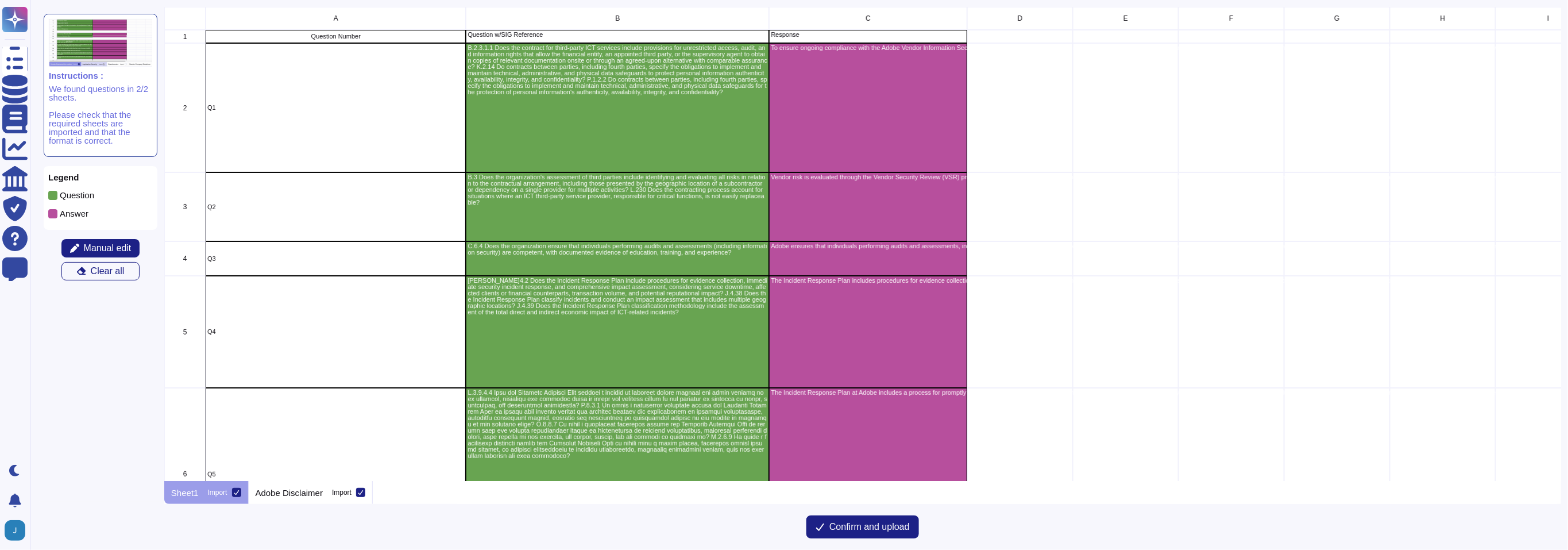
scroll to position [463, 1385]
click at [870, 524] on span "Confirm and upload" at bounding box center [869, 526] width 81 height 9
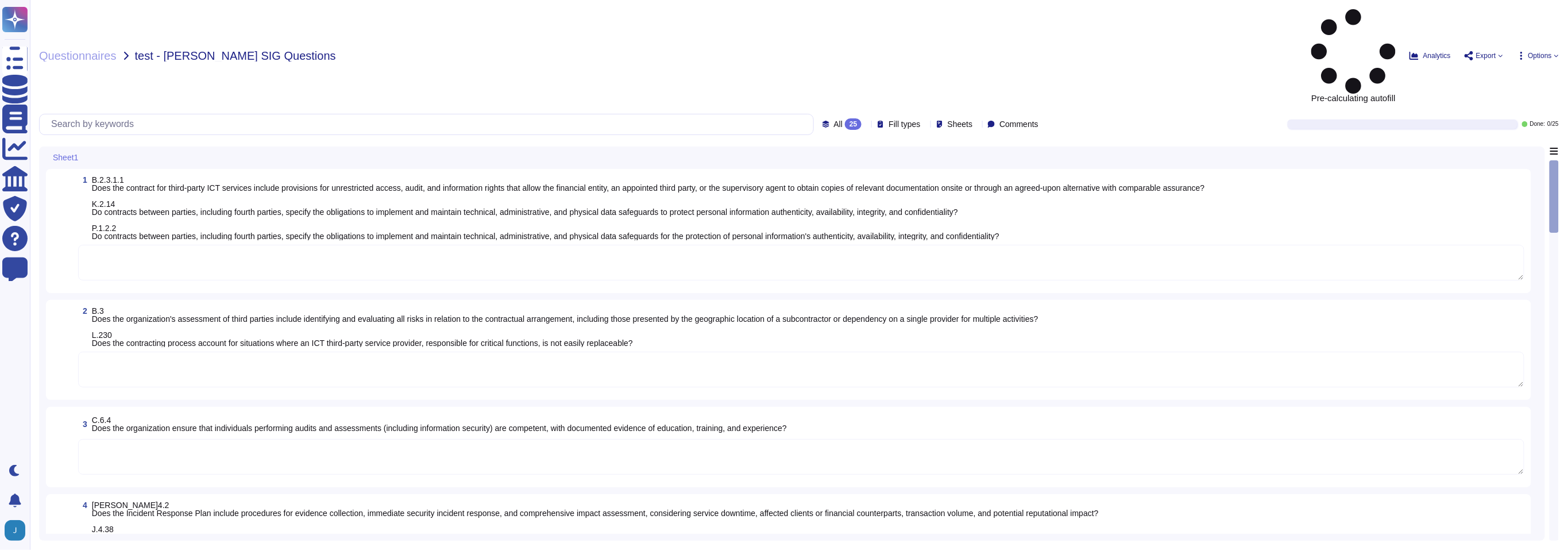
click at [1536, 52] on span "Options" at bounding box center [1540, 55] width 24 height 7
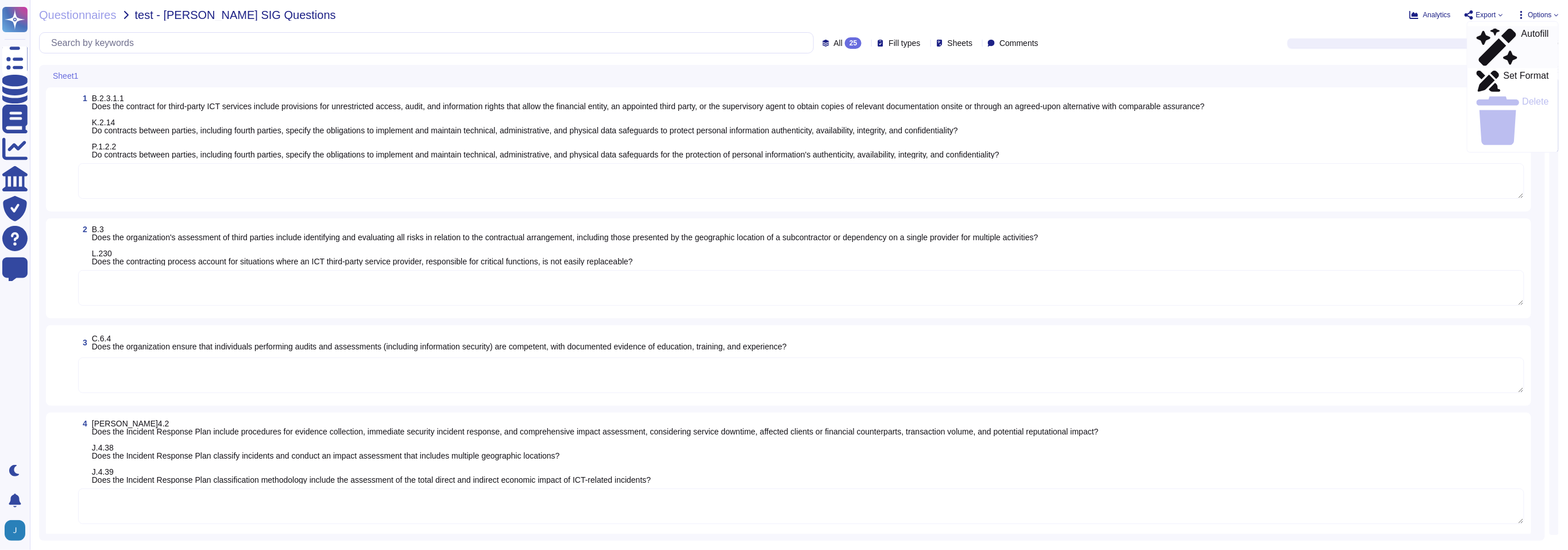
click at [1522, 29] on div "Autofill" at bounding box center [1512, 47] width 72 height 37
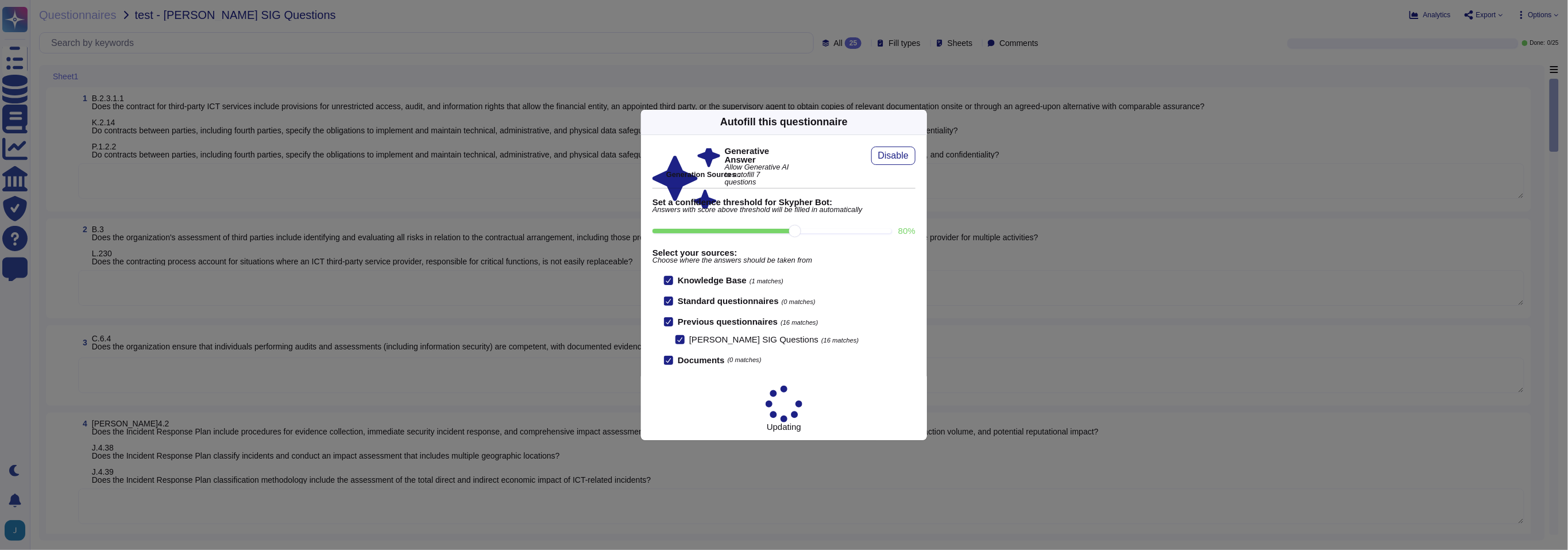
click at [666, 325] on icon at bounding box center [668, 321] width 6 height 6
click at [0, 0] on input "Previous questionnaires (16 matches)" at bounding box center [0, 0] width 0 height 0
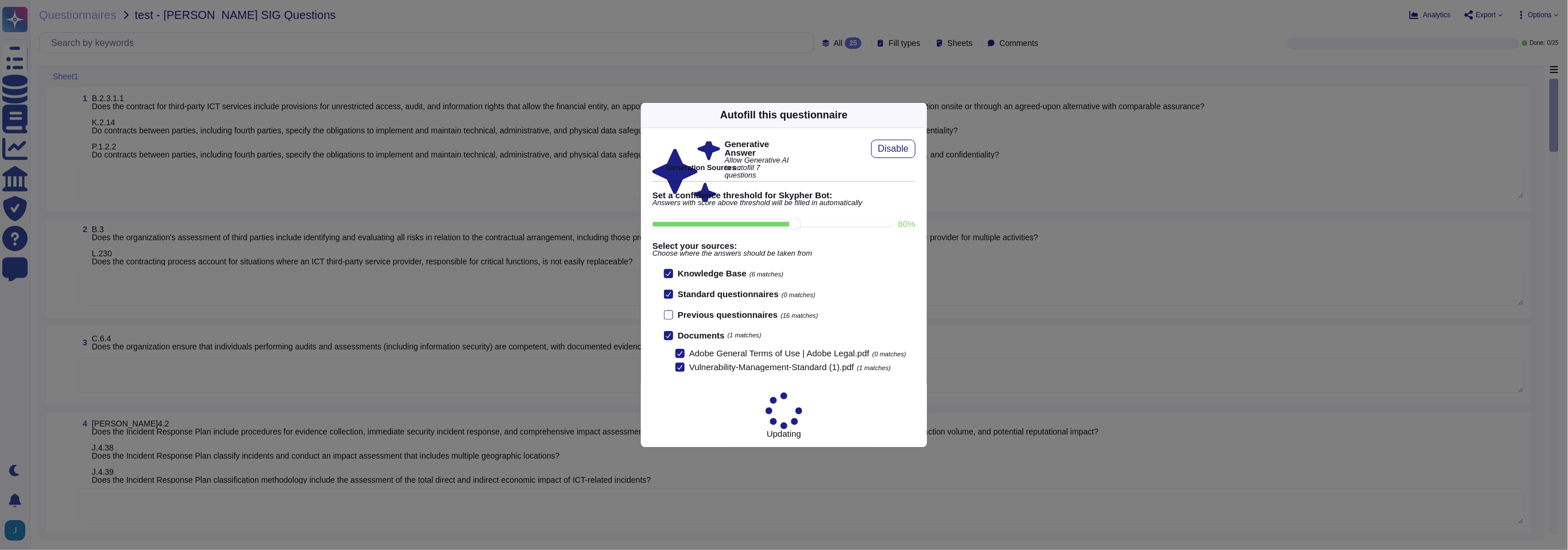
click at [20, 84] on div "Autofill this questionnaire Generative Answer Allow Generative AI to autofill 7…" at bounding box center [784, 275] width 1568 height 550
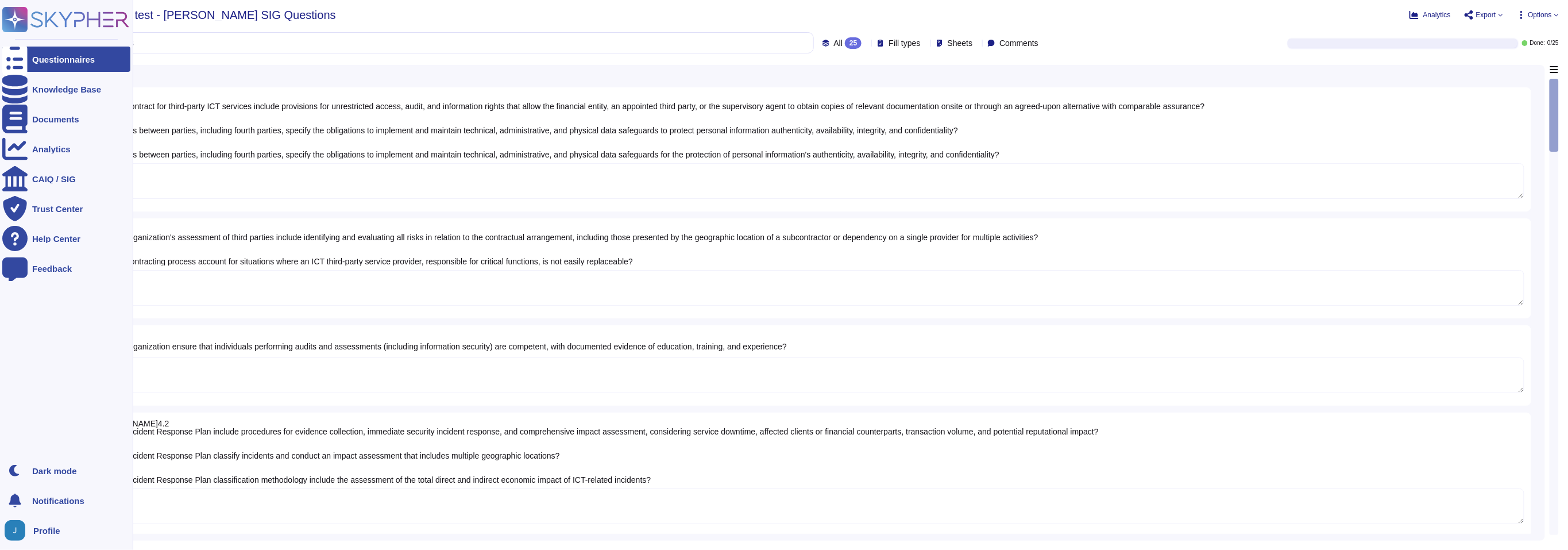
click at [13, 68] on div at bounding box center [15, 59] width 25 height 25
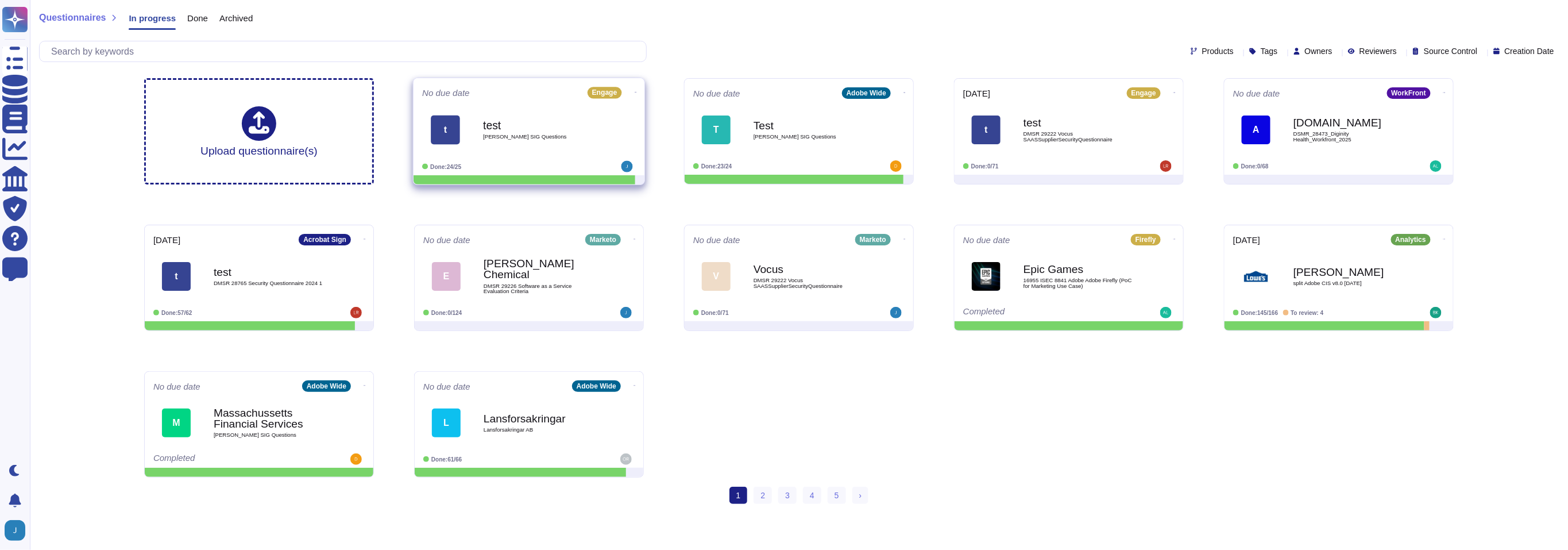
click at [588, 137] on span "[PERSON_NAME] SIG Questions" at bounding box center [541, 136] width 116 height 6
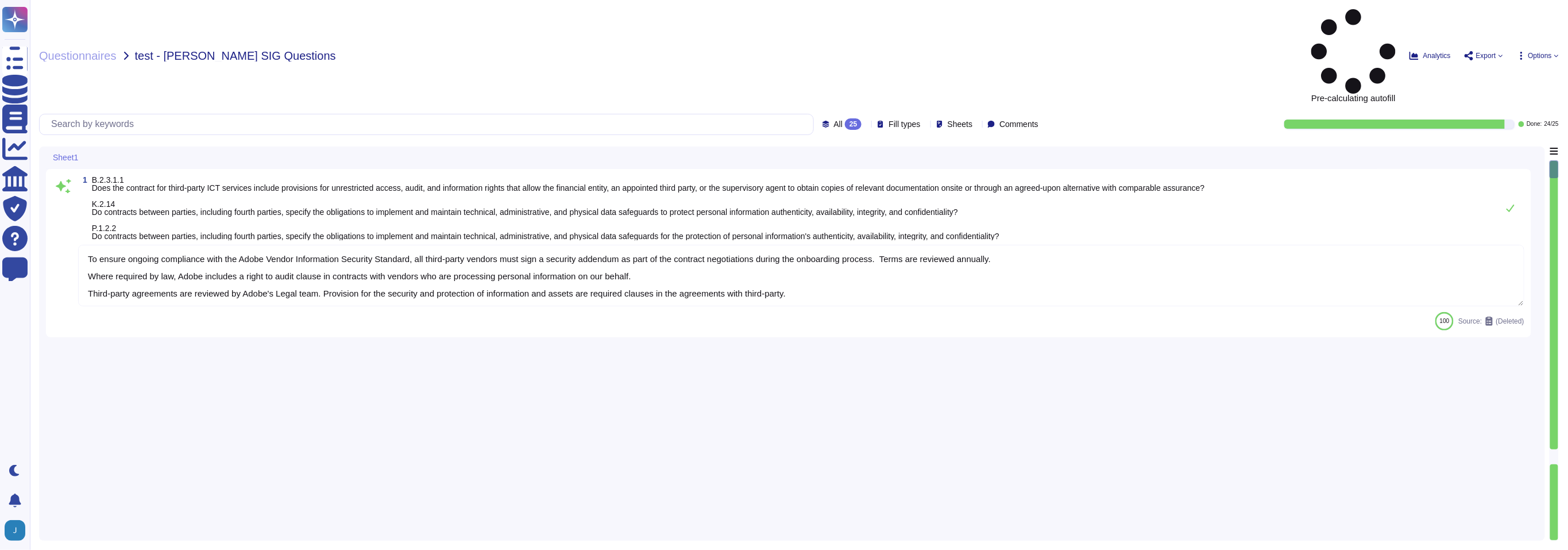
type textarea "To ensure ongoing compliance with the Adobe Vendor Information Security Standar…"
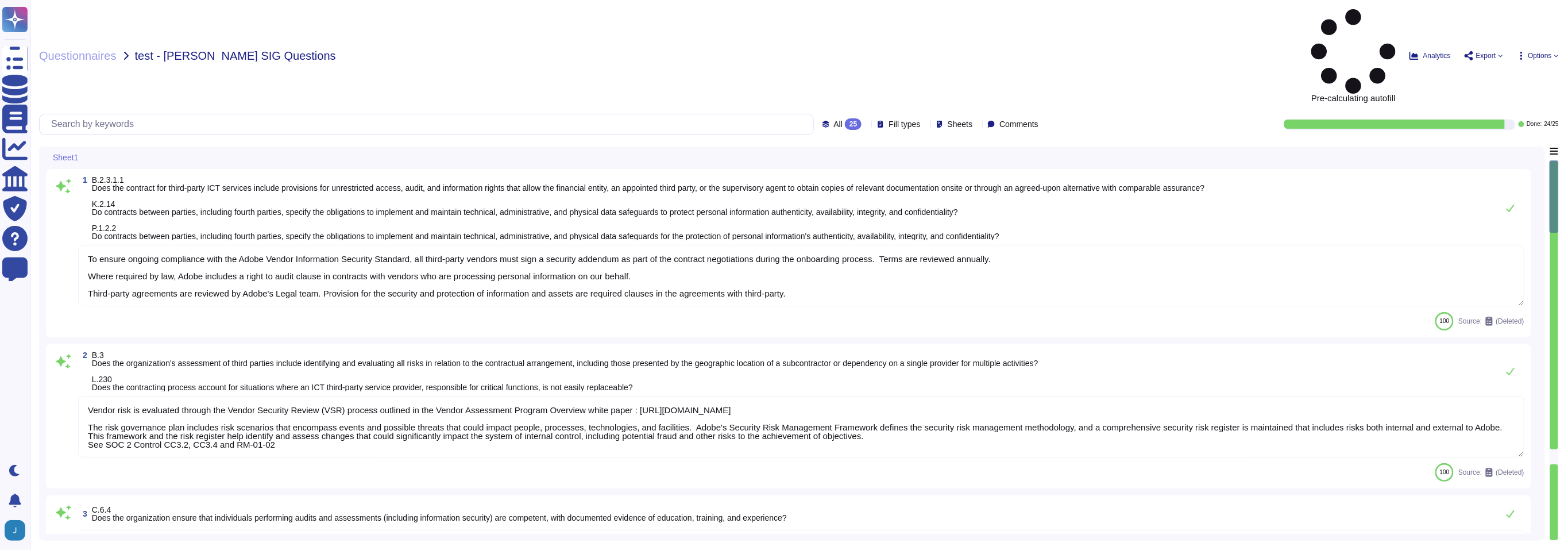
type textarea "Vendor risk is evaluated through the Vendor Security Review (VSR) process outli…"
type textarea "Adobe ensures that individuals performing audits and assessments, including inf…"
type textarea "The Incident Response Plan includes procedures for evidence collection, immedia…"
type textarea "The Incident Response Plan at Adobe includes a structured process for notifying…"
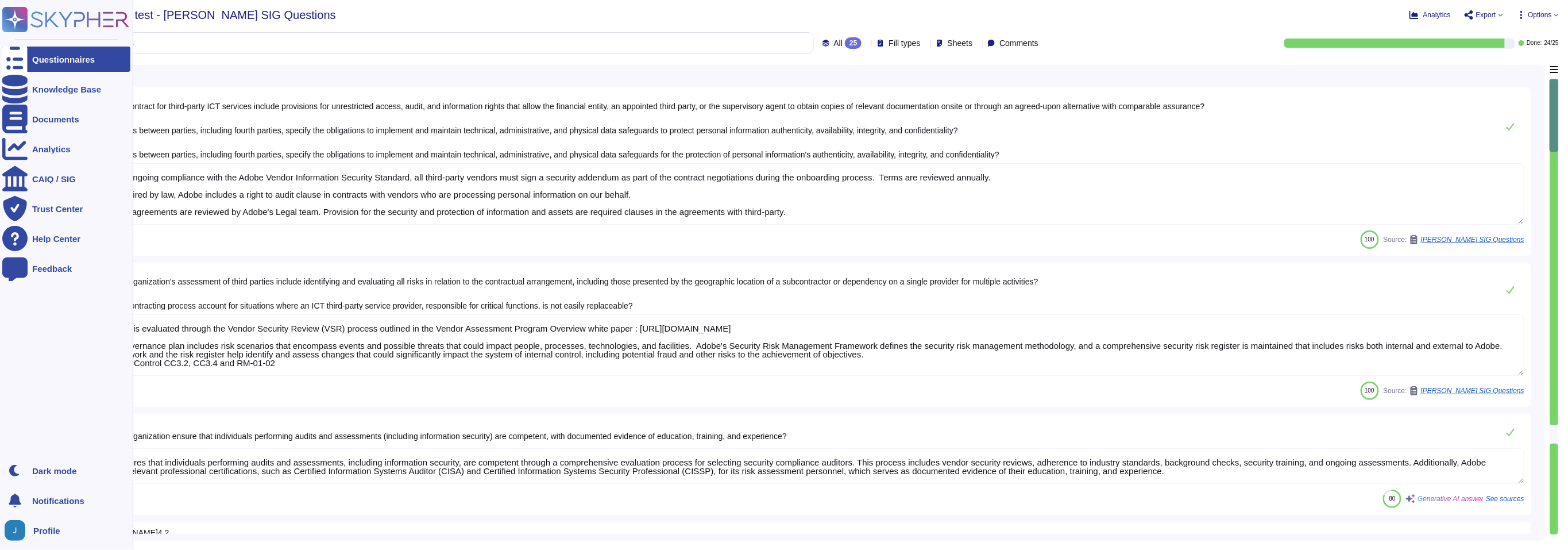
click at [11, 62] on icon at bounding box center [15, 59] width 25 height 34
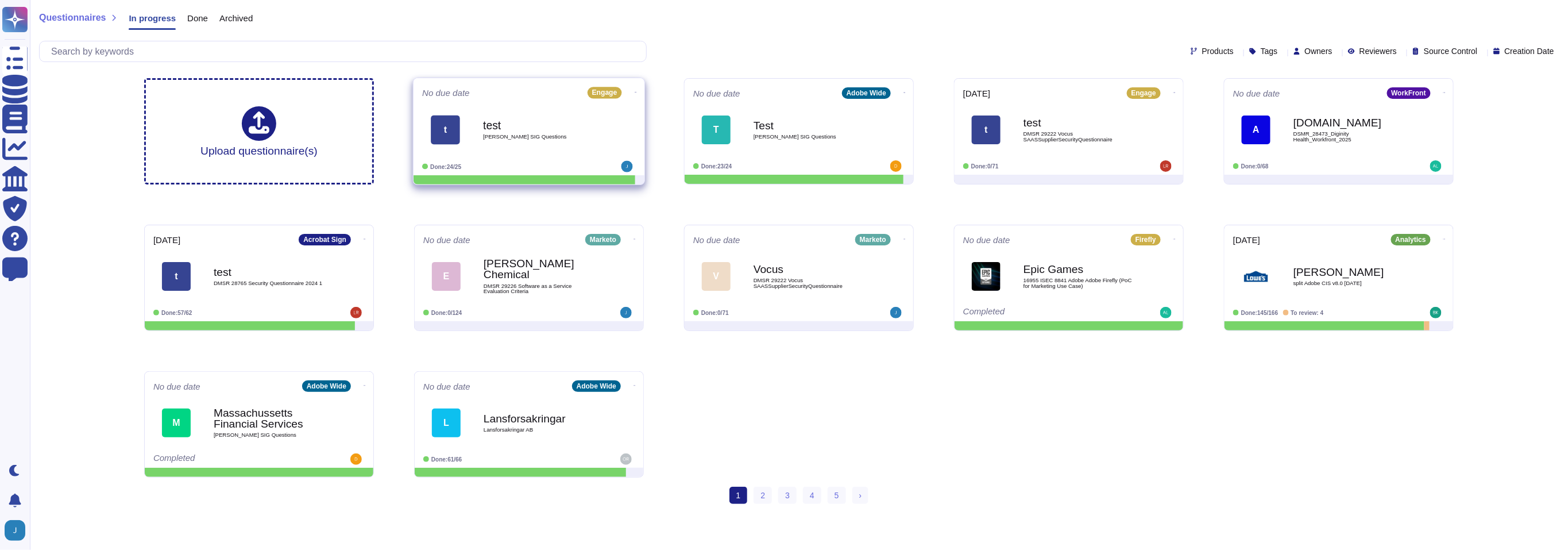
click at [634, 92] on icon at bounding box center [635, 92] width 2 height 1
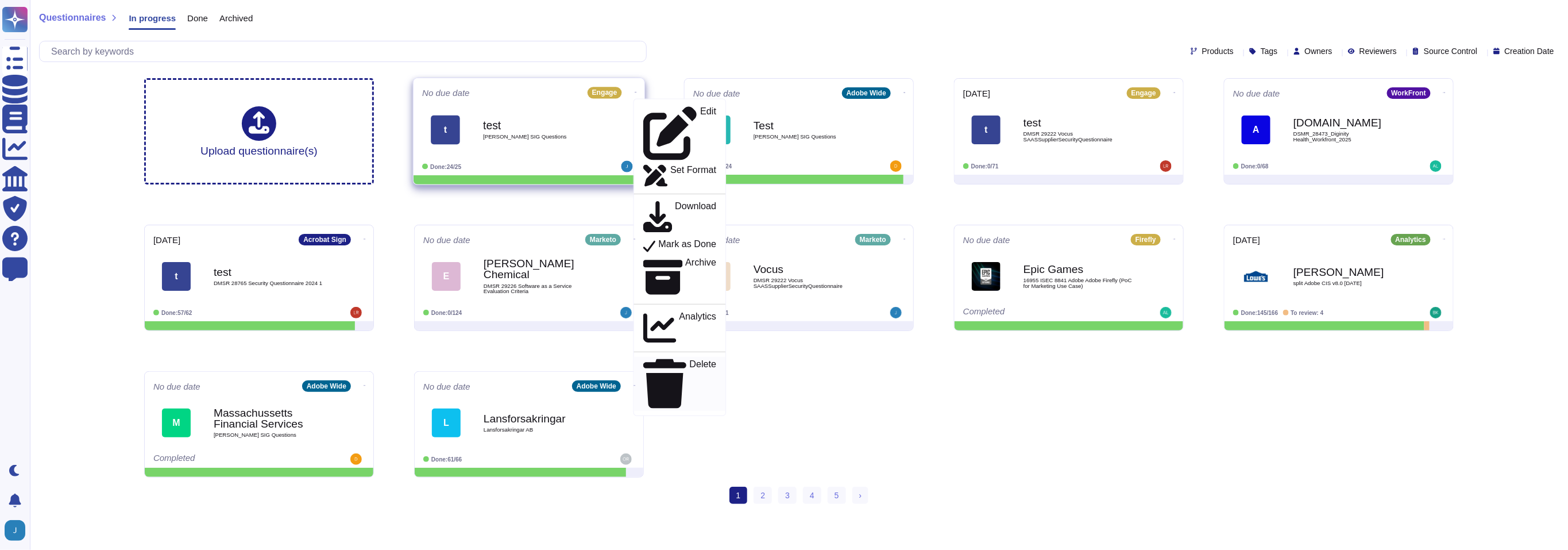
click at [690, 360] on p "Delete" at bounding box center [703, 385] width 27 height 49
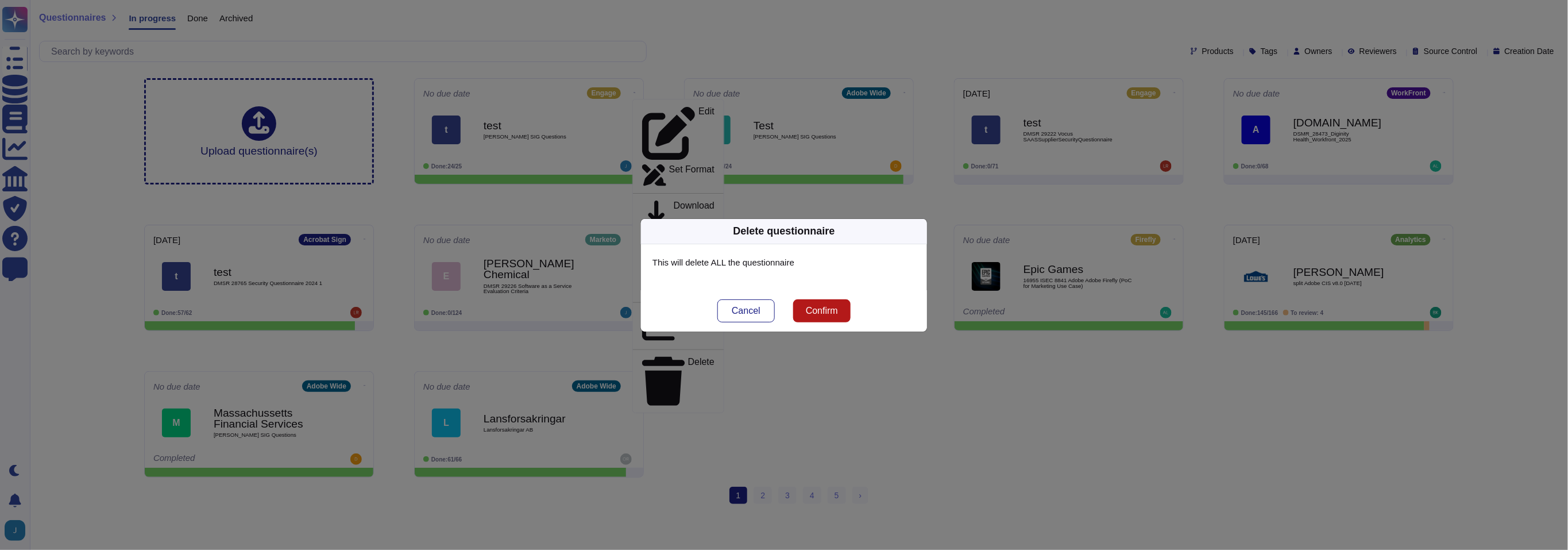
click at [844, 310] on button "Confirm" at bounding box center [821, 310] width 58 height 23
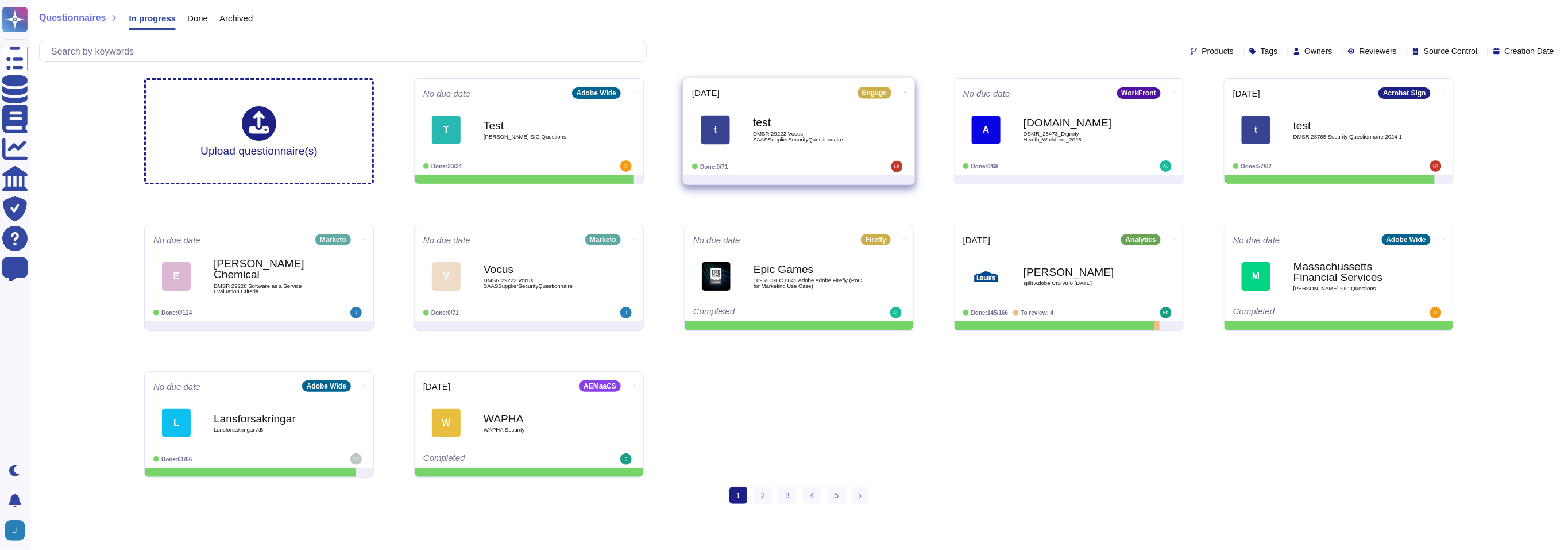
click at [719, 123] on div "t" at bounding box center [715, 130] width 29 height 29
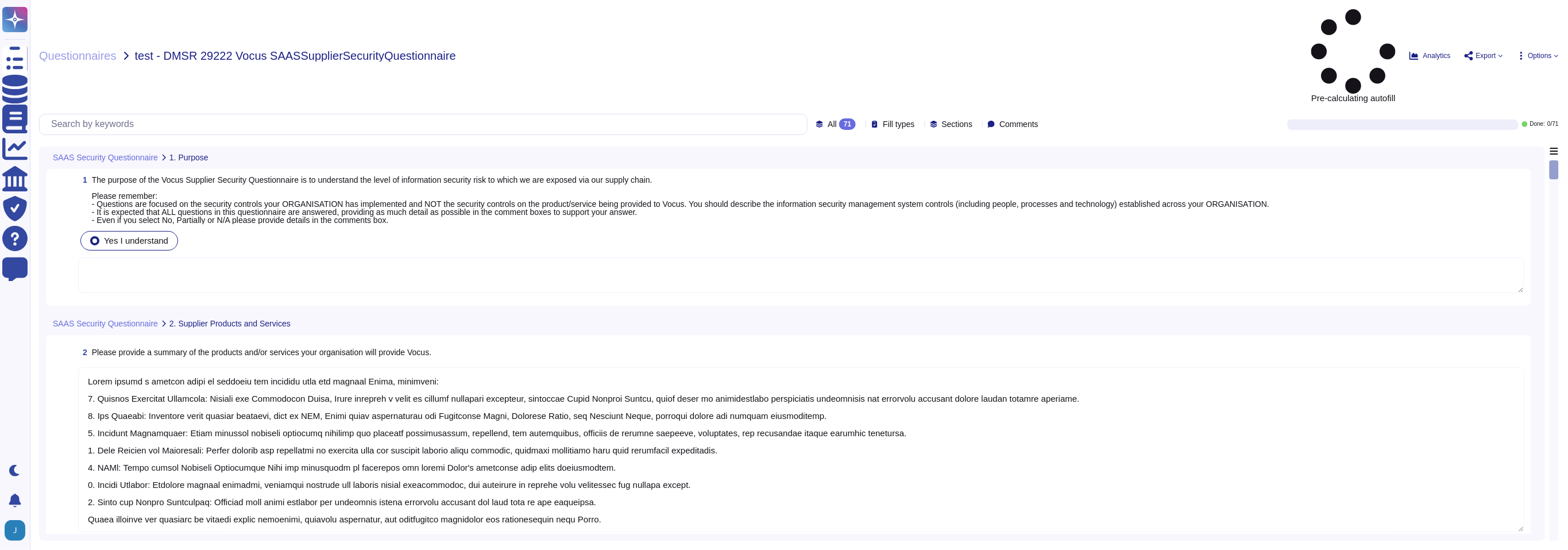
type textarea "Adobe offers a diverse range of products and services that can benefit Vocus, i…"
type textarea "Adobe operates in a Public Cloud environment, utilizing multiple cloud provider…"
type textarea "Adobe uses Amazon Web Services (AWS) for hosting customer data, specifically in…"
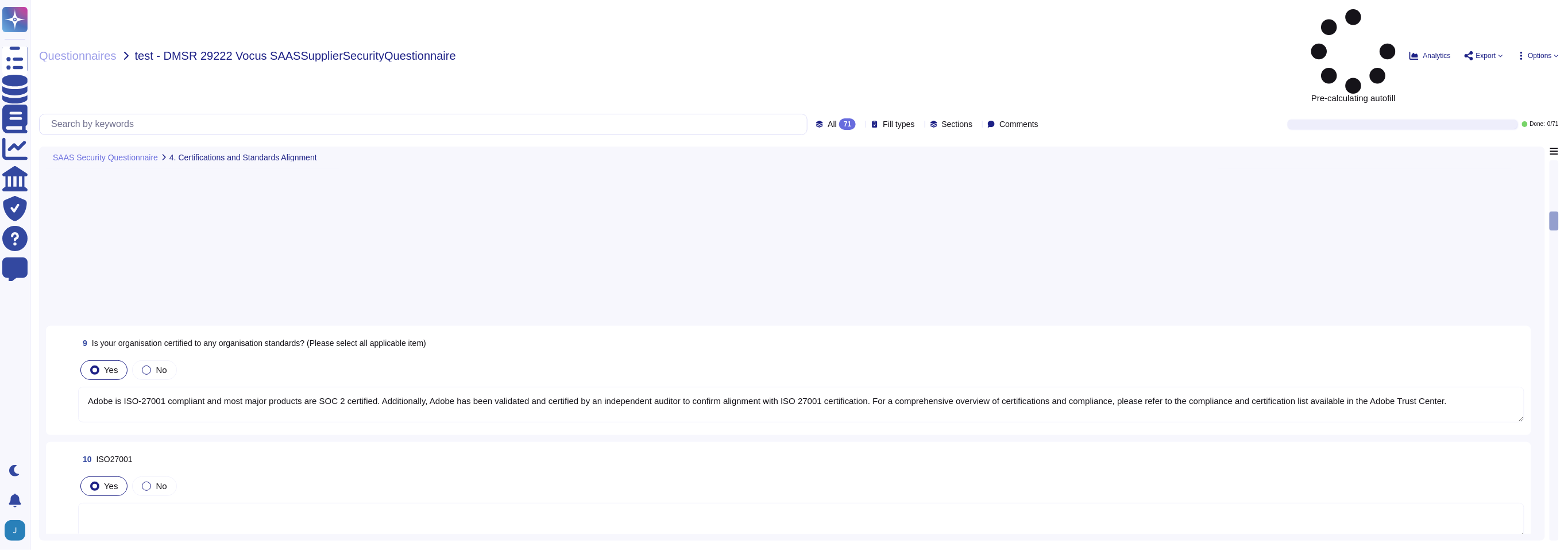
type textarea "Adobe is ISO-27001 compliant and most major products are SOC 2 certified. Addit…"
type textarea "Adobe is ISO-27001 compliant and most major products are SOC 2 certified, with …"
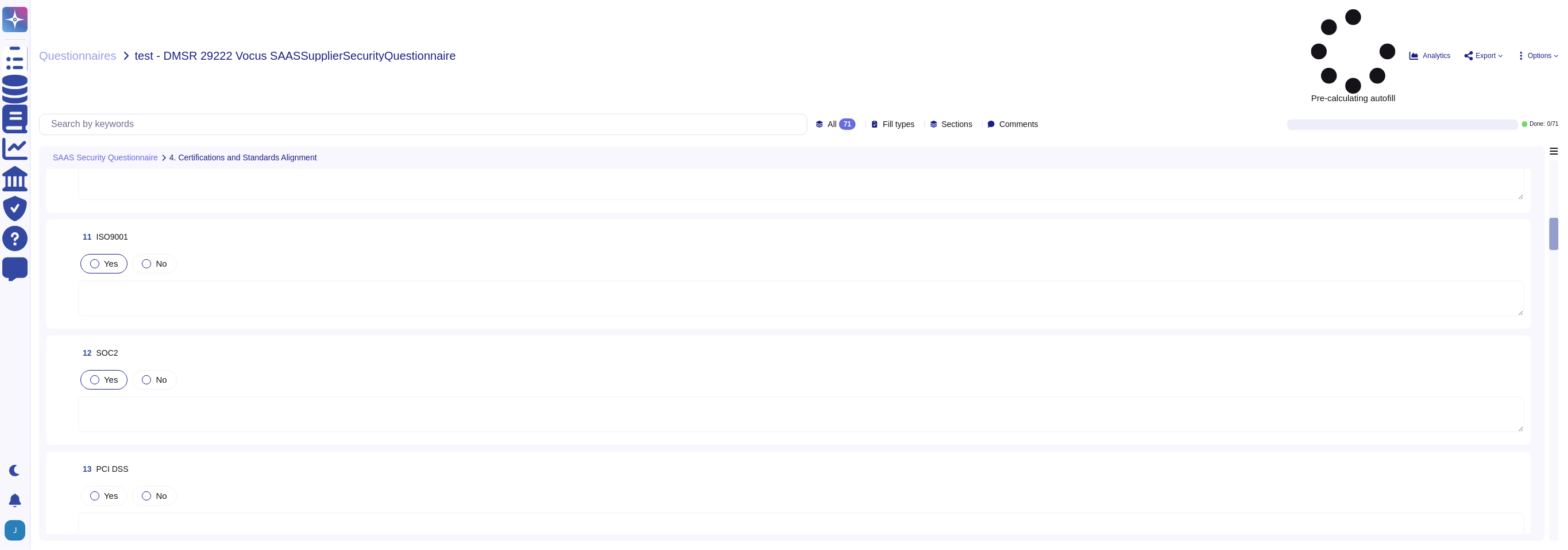
type textarea "Adobe has a dedicated Chief Security Officer (CSO) who is responsible for the I…"
type textarea "Yes, Adobe has a formal documented Information Security policy that comprises o…"
type textarea "Adobe maintains insurance coverage for IT Security related claims, including cy…"
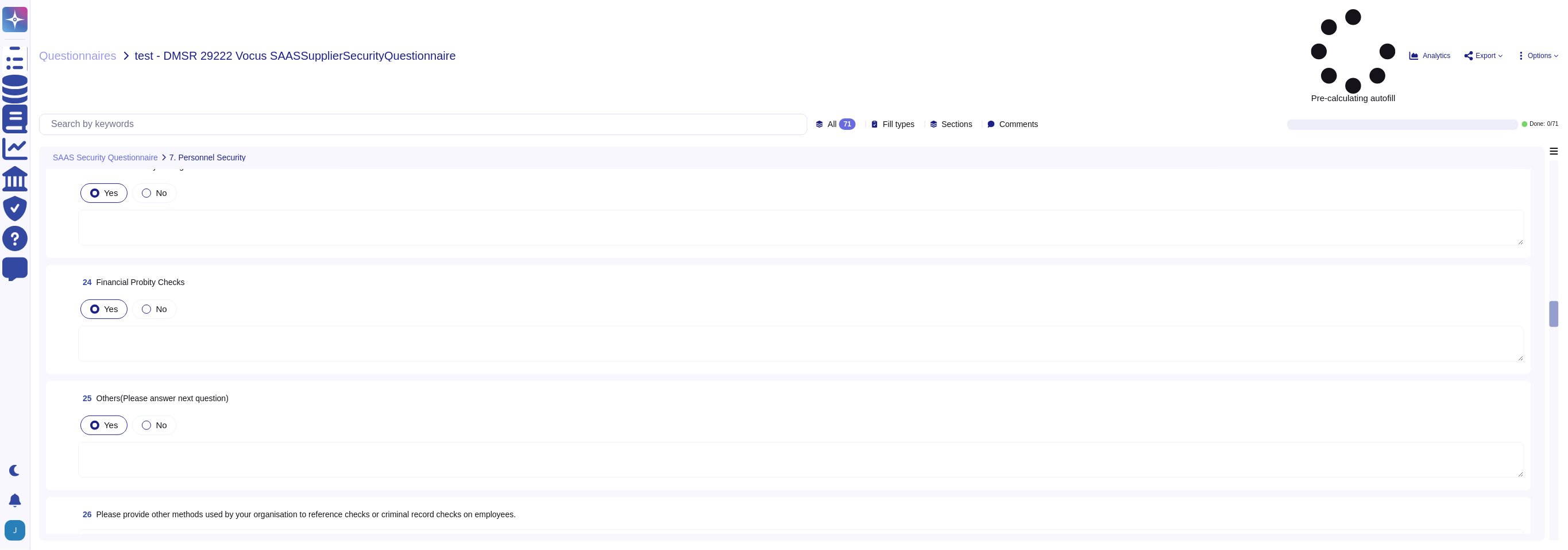
type textarea "The Adobe background check policy outlines specific details for background chec…"
type textarea "Yes, Adobe performs internal and external vulnerability scanning on critical ap…"
type textarea "Yes, we have controls in place to detect, contain, and eradicate viruses, worms…"
type textarea "Yes, Adobe utilizes host-based anti-virus solutions on all workstations and ser…"
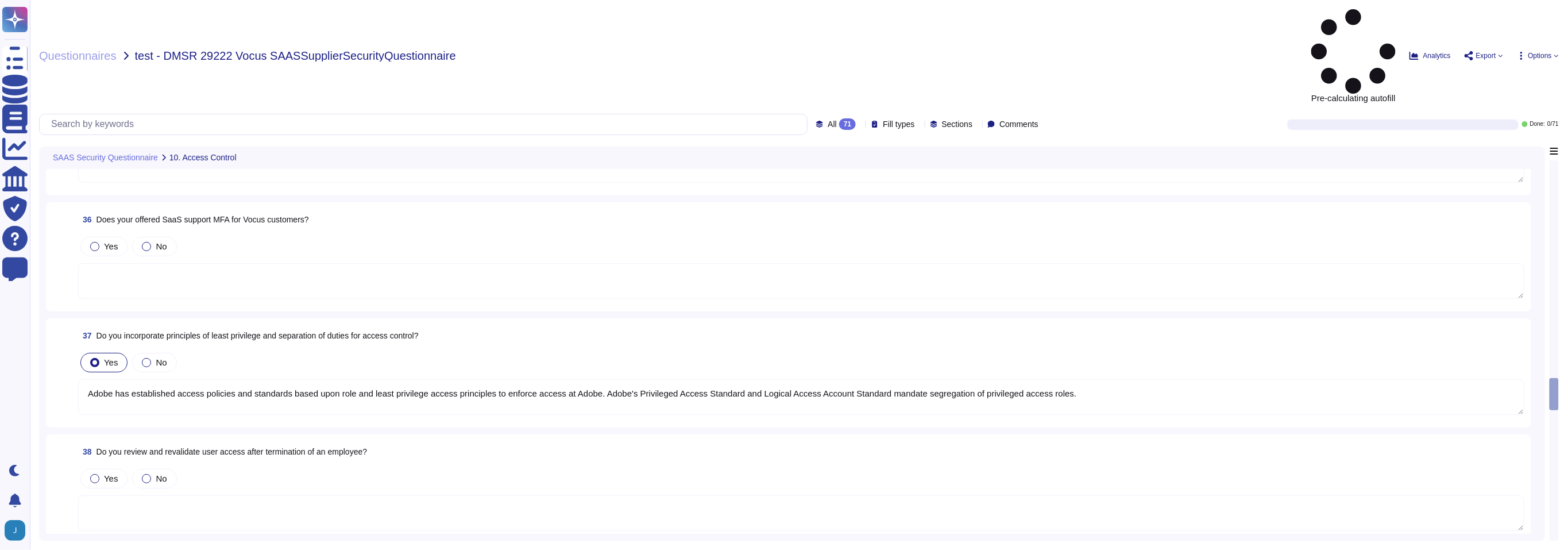
type textarea "Multi-factor authentication (“MFA”) is required prior to obtaining access to Ad…"
type textarea "Adobe has established access policies and standards based upon role and least p…"
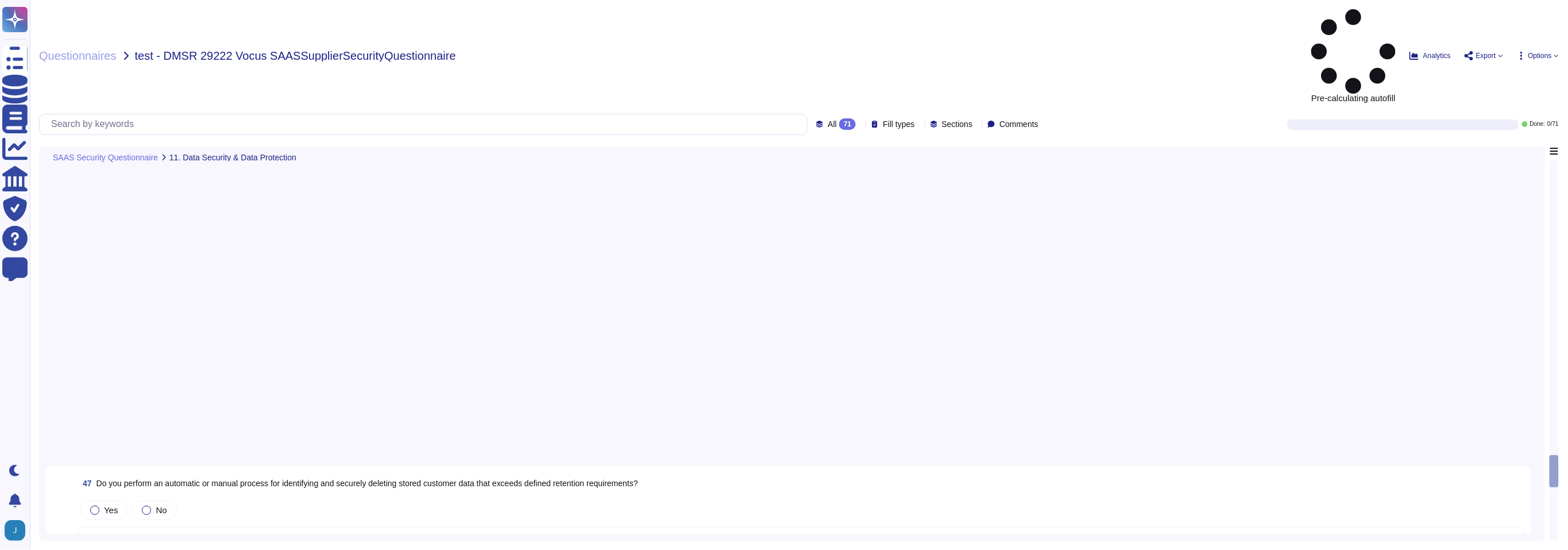
type textarea "Adobe has a policy in place for the secure deletion and destruction of data. Th…"
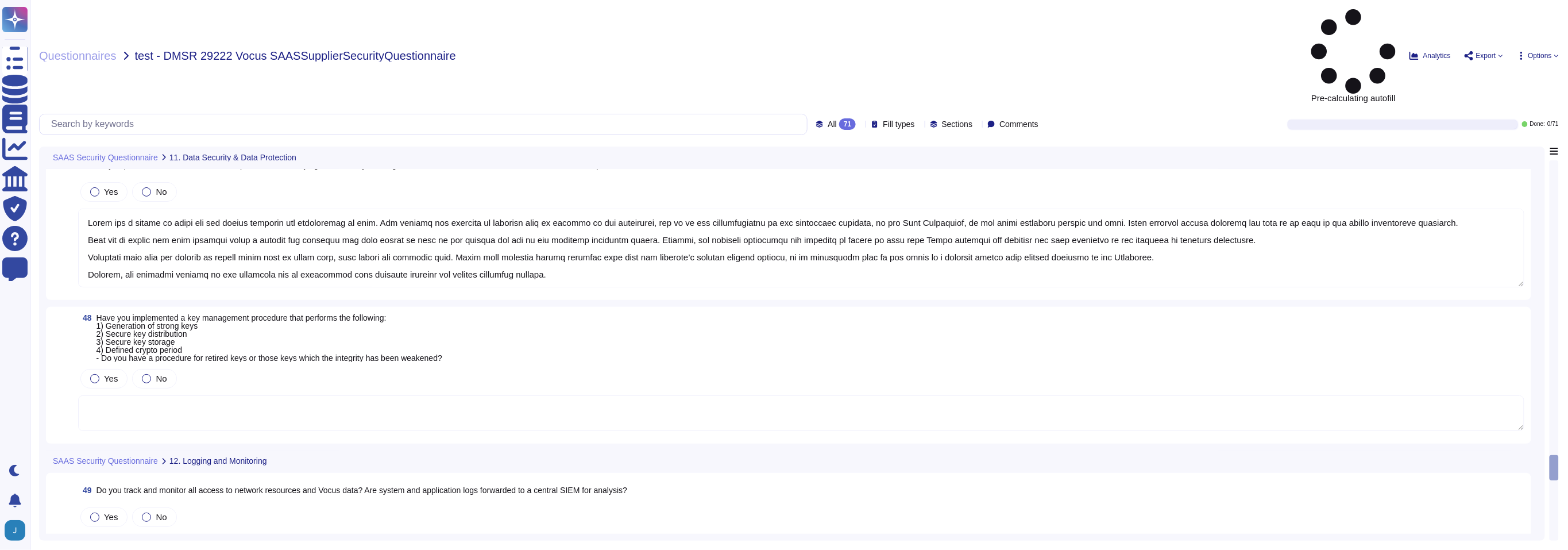
type textarea "Adobe does not impose a specific limit on data storage amount; however, data re…"
type textarea "Adobe has a policy in place for the secure deletion and destruction of data. We…"
type textarea "Adobe has a policy in place for the secure deletion and destruction of data. Th…"
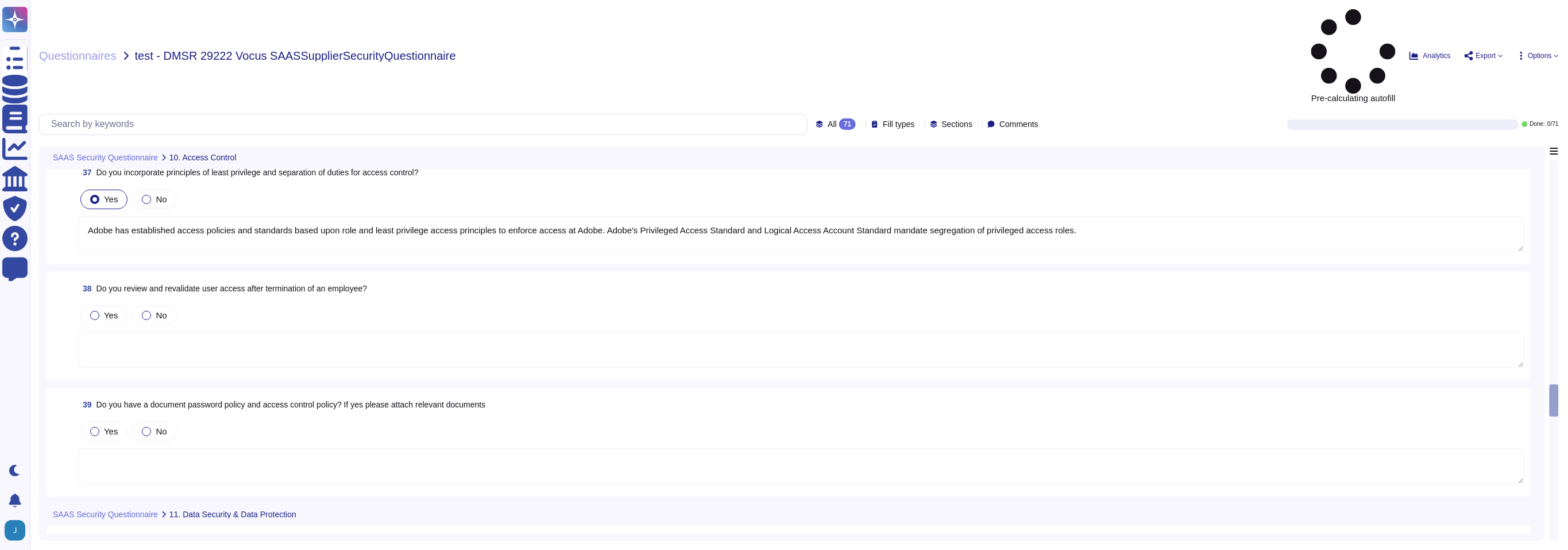
type textarea "Adobe has established access policies and standards based upon role and least p…"
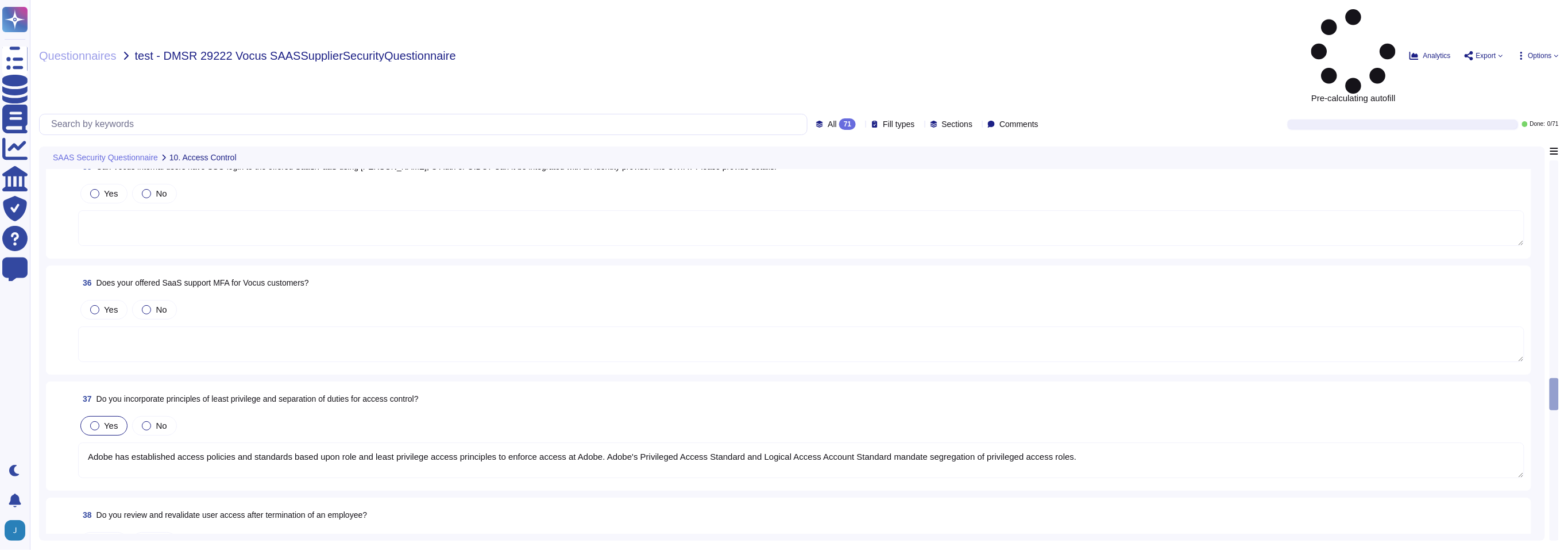
type textarea "Multi-factor authentication (“MFA”) is required prior to obtaining access to Ad…"
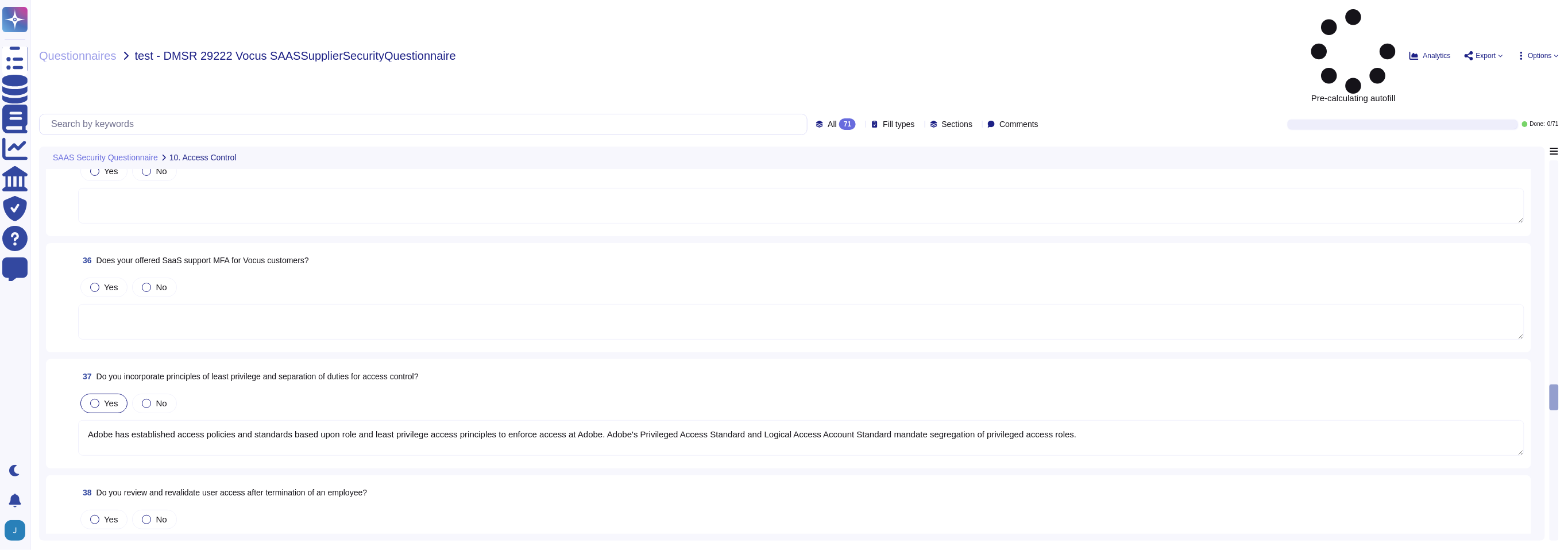
scroll to position [4540, 0]
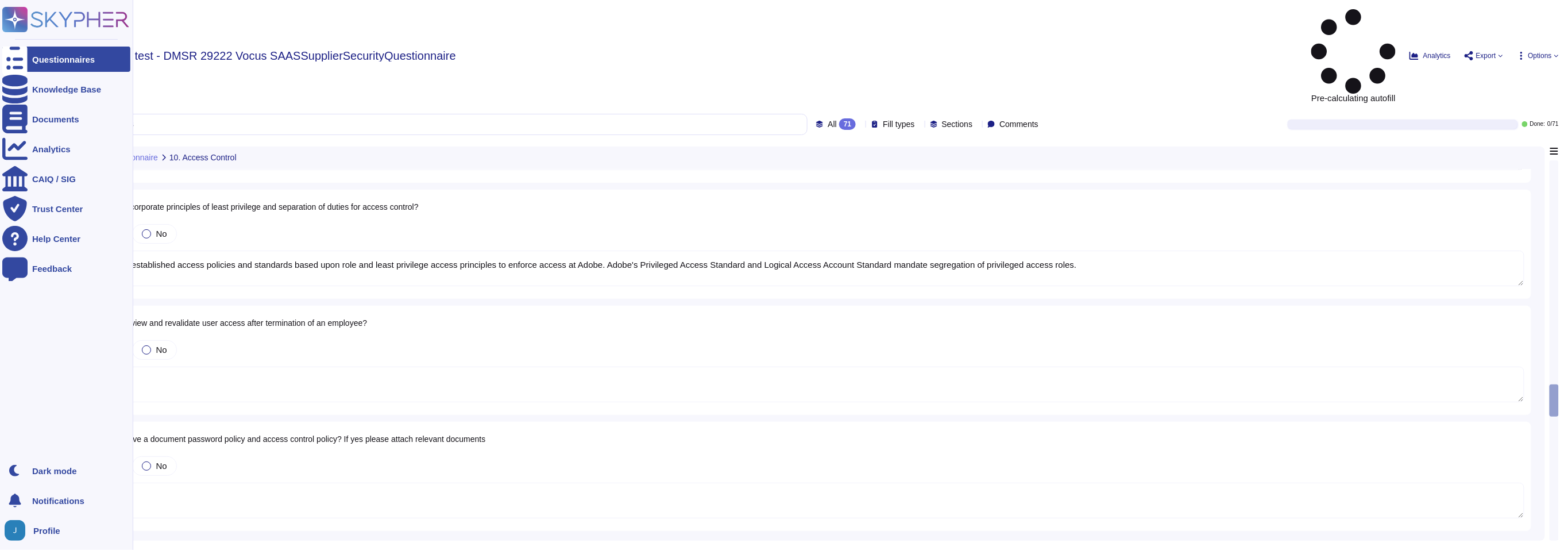
click at [15, 58] on icon at bounding box center [15, 59] width 25 height 34
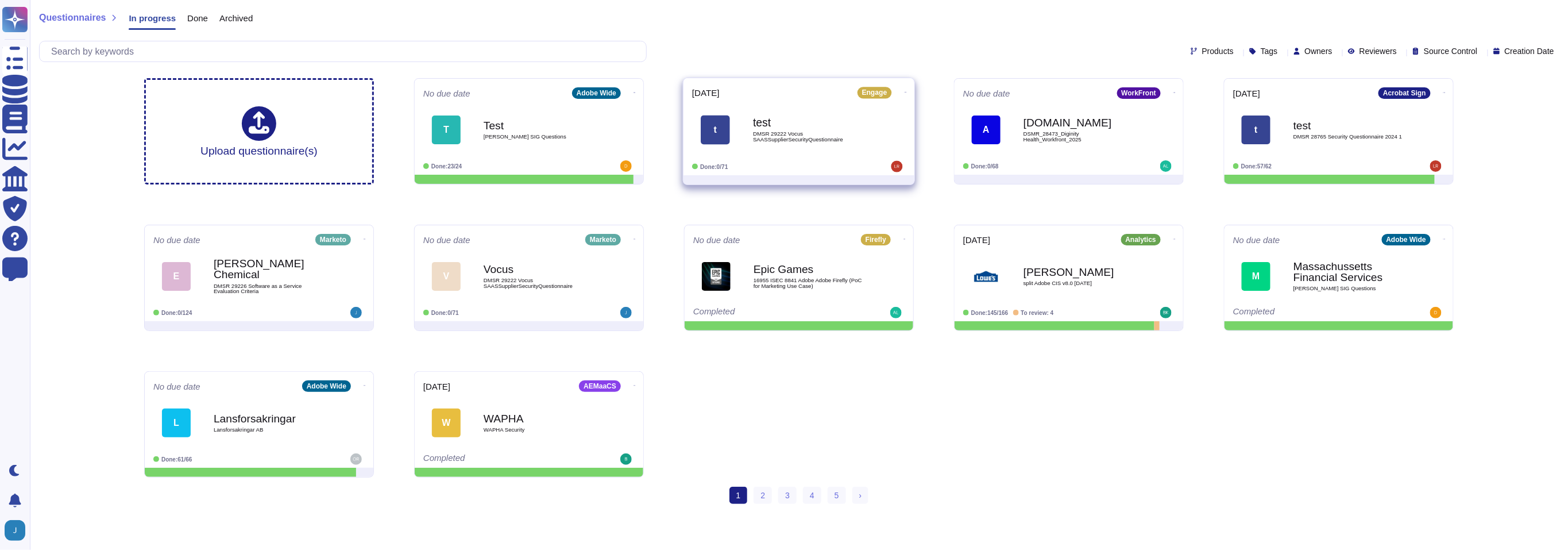
click at [771, 132] on span "DMSR 29222 Vocus SAASSupplierSecurityQuestionnaire" at bounding box center [811, 136] width 116 height 11
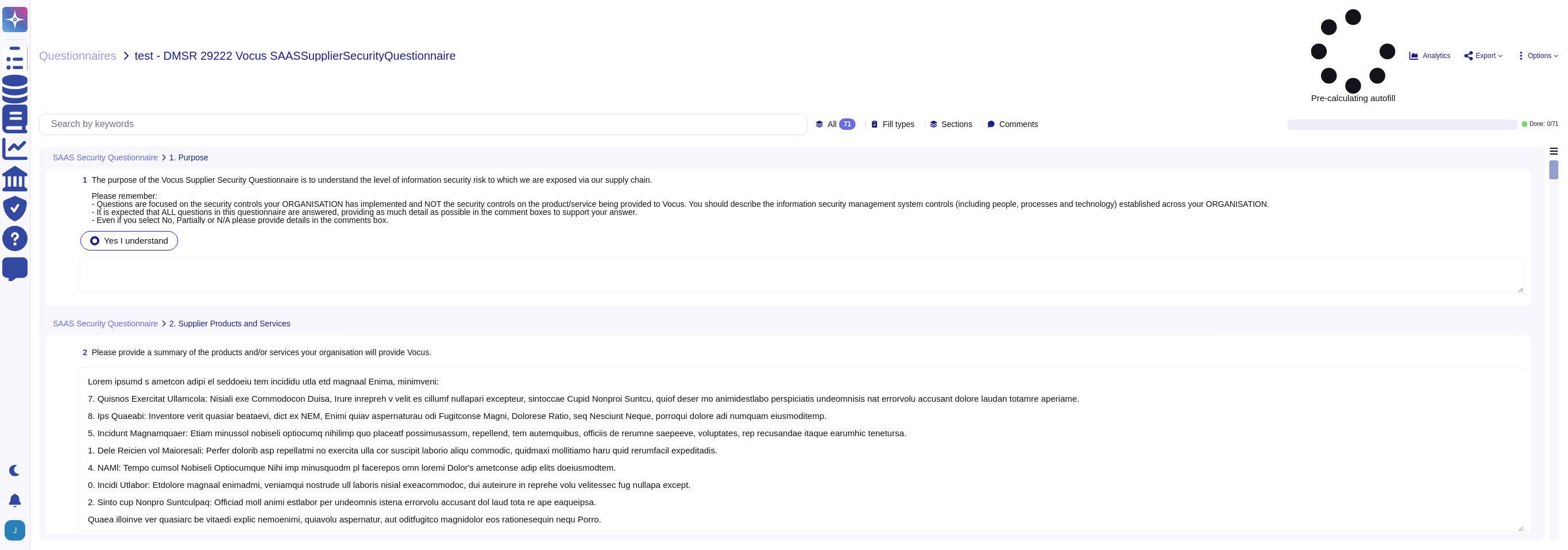
type textarea "Adobe offers a diverse range of products and services that can benefit Vocus, i…"
type textarea "Adobe operates in a Public Cloud environment, utilizing multiple cloud provider…"
type textarea "Adobe uses Amazon Web Services (AWS) for hosting customer data, specifically in…"
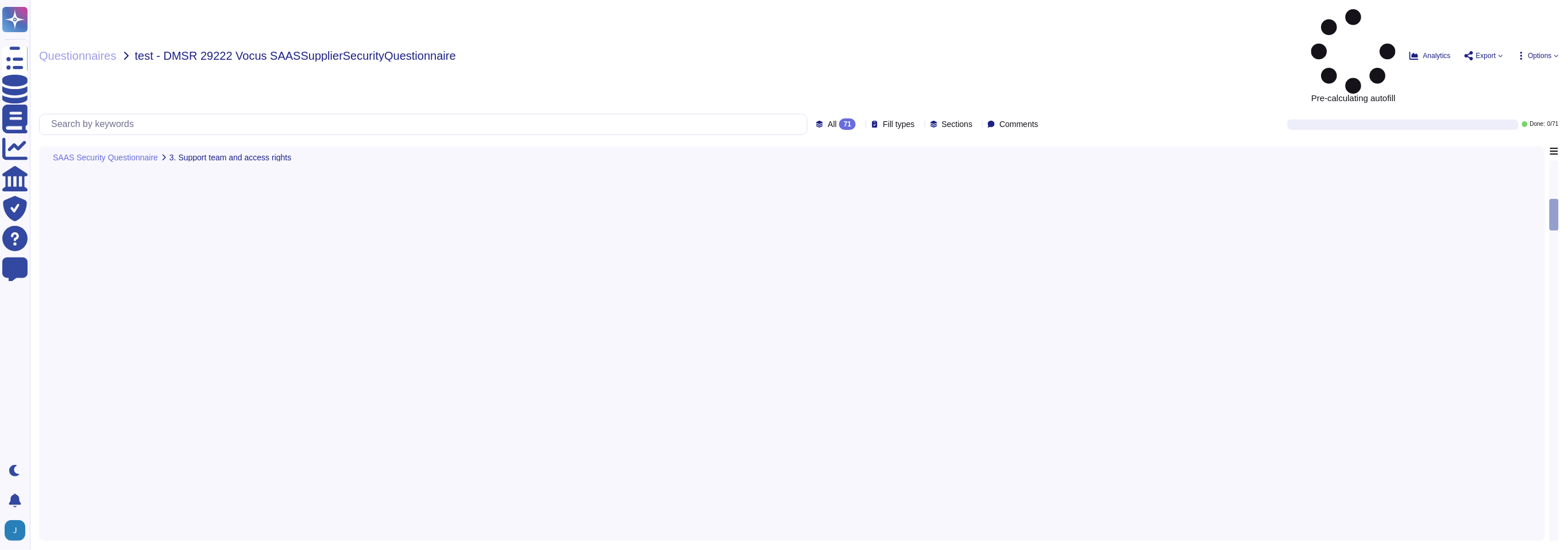
type textarea "Adobe is ISO-27001 compliant and most major products are SOC 2 certified. Addit…"
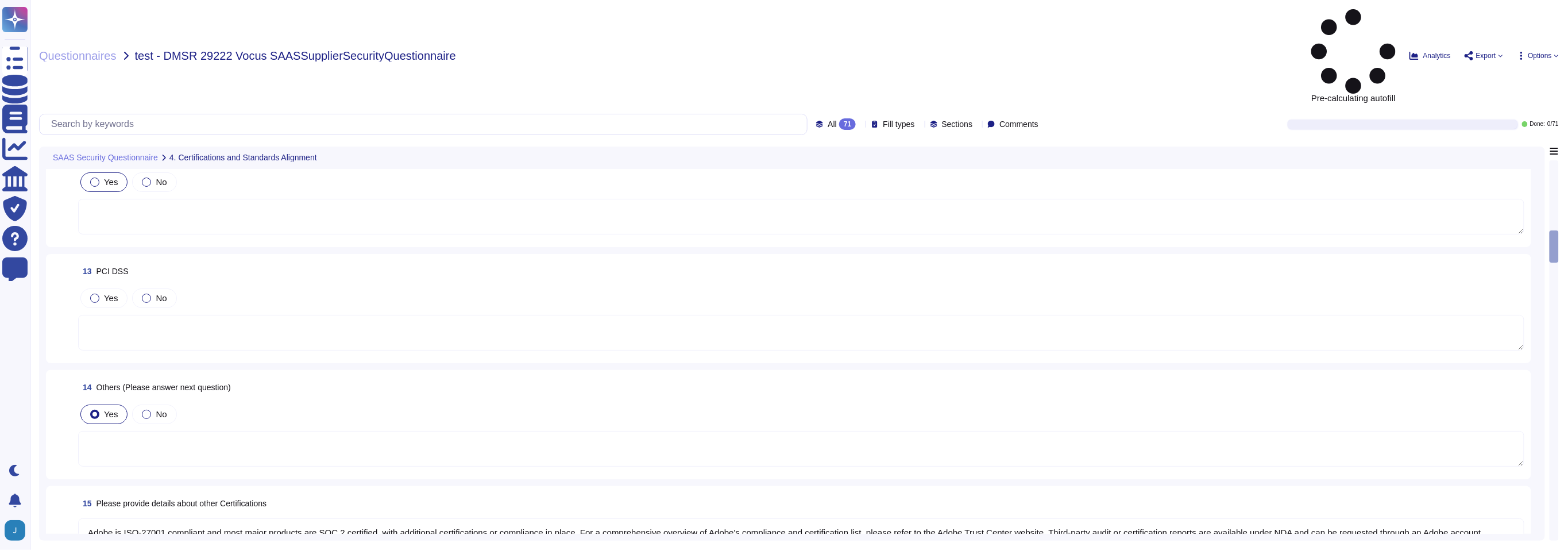
type textarea "Adobe is ISO-27001 compliant and most major products are SOC 2 certified, with …"
type textarea "Adobe has a dedicated Chief Security Officer (CSO) who is responsible for the I…"
type textarea "Yes, Adobe has a formal documented Information Security policy that comprises o…"
type textarea "Adobe maintains insurance coverage for IT Security related claims, including cy…"
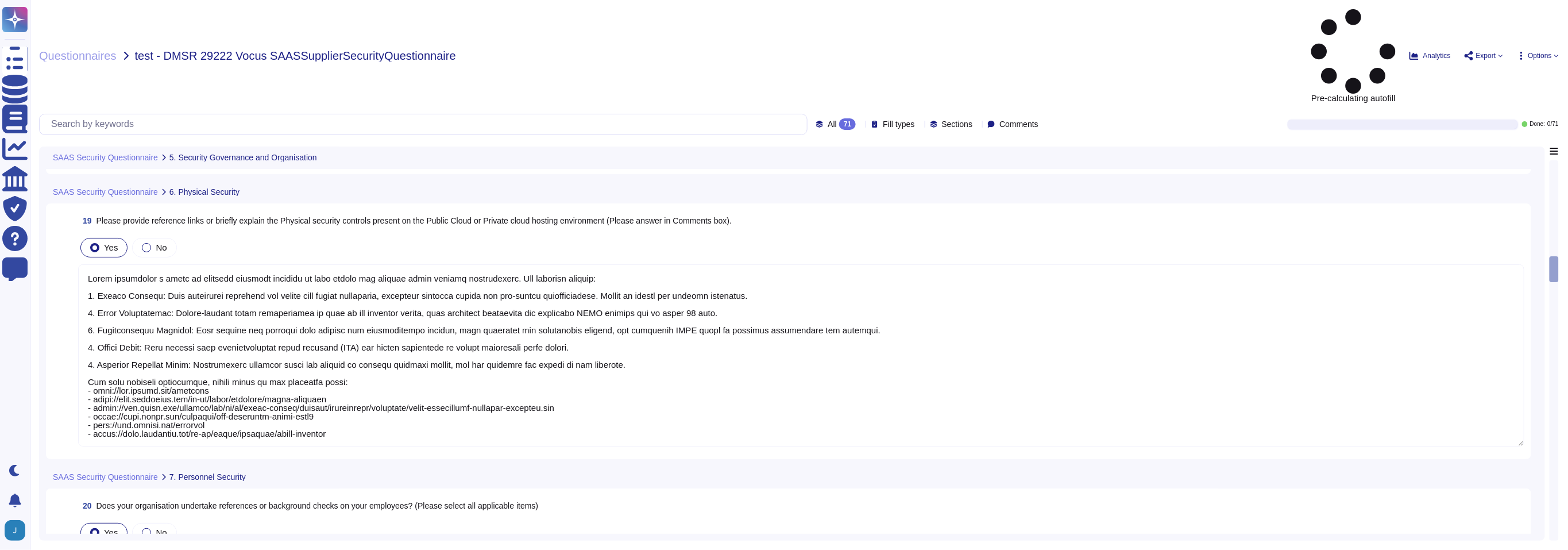
type textarea "Adobe conducts background checks on all candidates classified as regular, inter…"
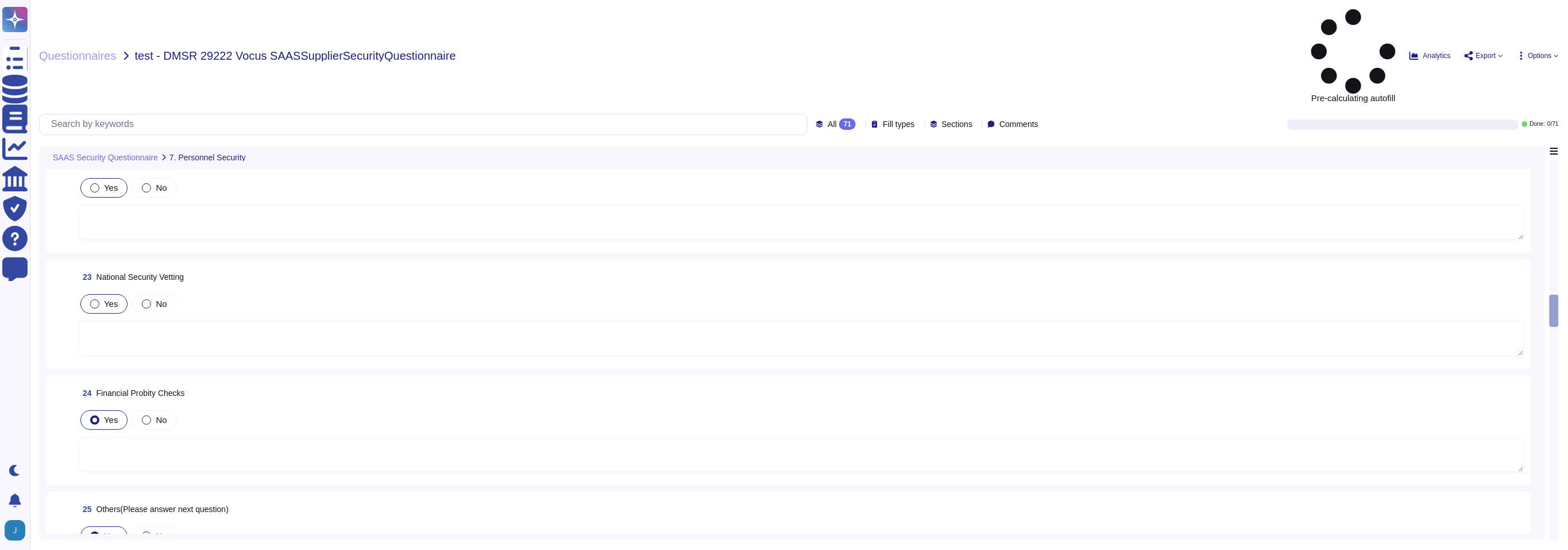
type textarea "The Adobe background check policy outlines specific details for background chec…"
type textarea "Yes, Adobe performs internal and external vulnerability scanning on critical ap…"
type textarea "Yes, we have controls in place to detect, contain, and eradicate viruses, worms…"
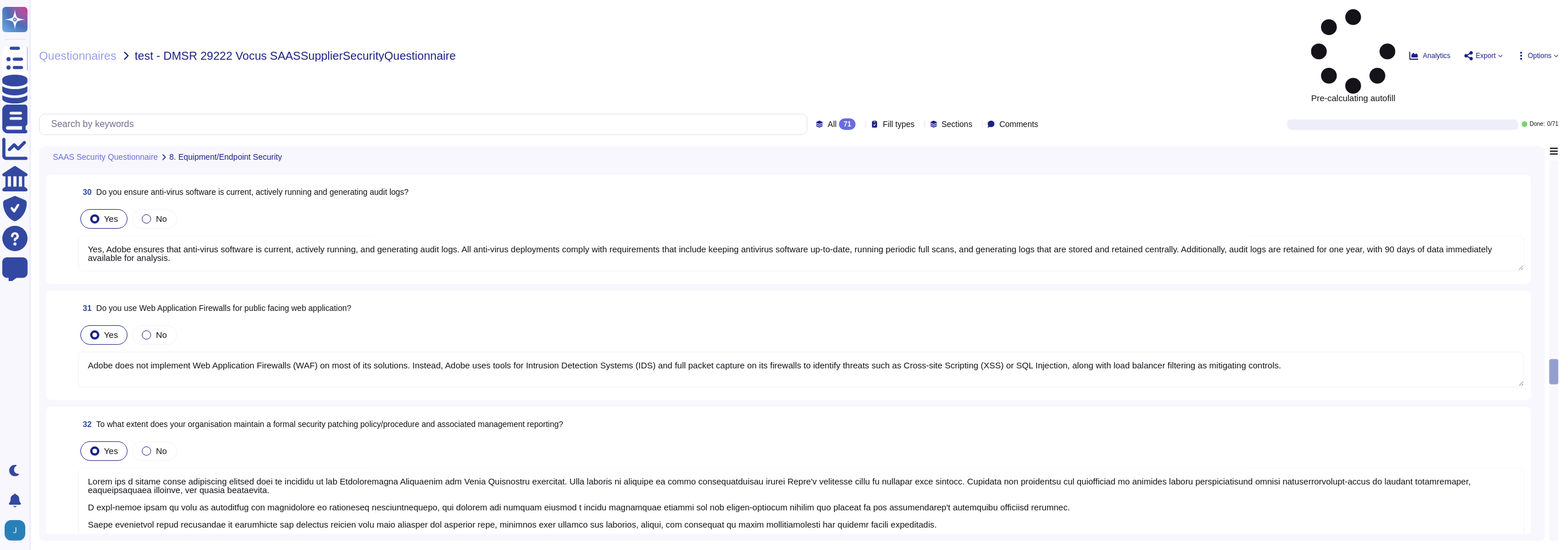
type textarea "Yes, Adobe ensures that anti-virus software is current, actively running, and g…"
type textarea "Adobe does not implement Web Application Firewalls (WAF) on most of its solutio…"
type textarea "Adobe has a formal patch management process that is governed by the Vulnerabili…"
type textarea "Adobe employs firewalls as policy enforcement points to manage network traffic …"
type textarea "Multi-factor authentication (“MFA”) is required prior to obtaining access to Ad…"
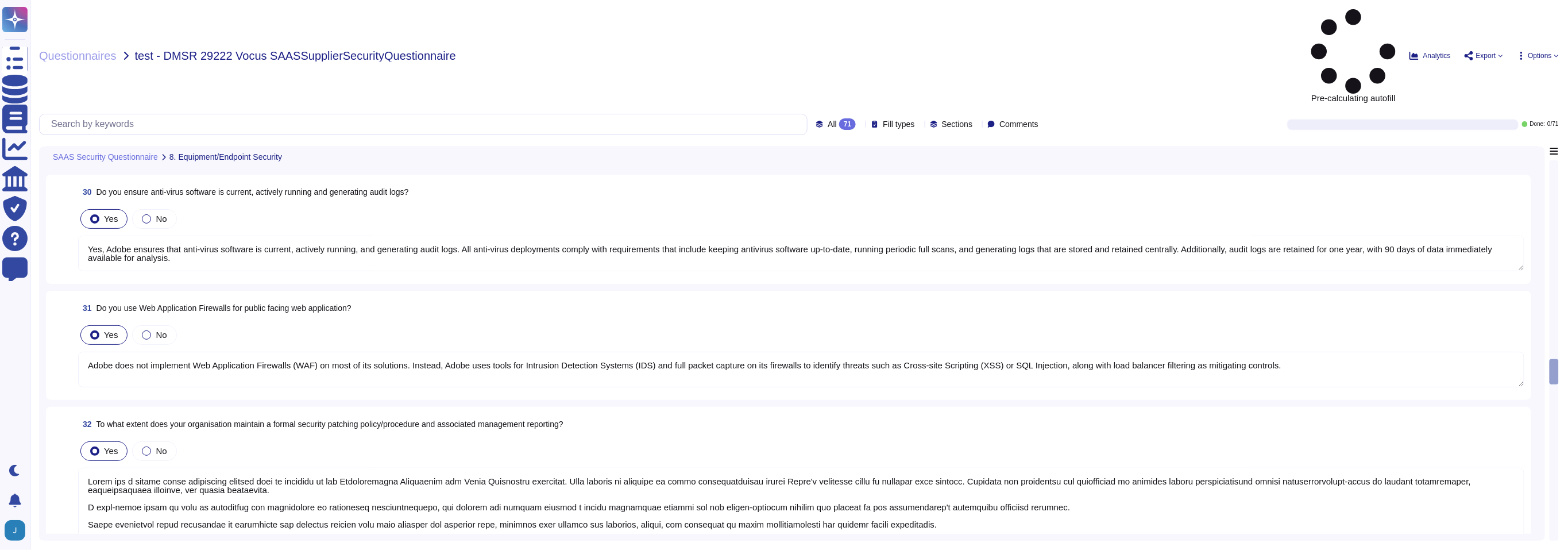
type textarea "Adobe has established access policies and standards based upon role and least p…"
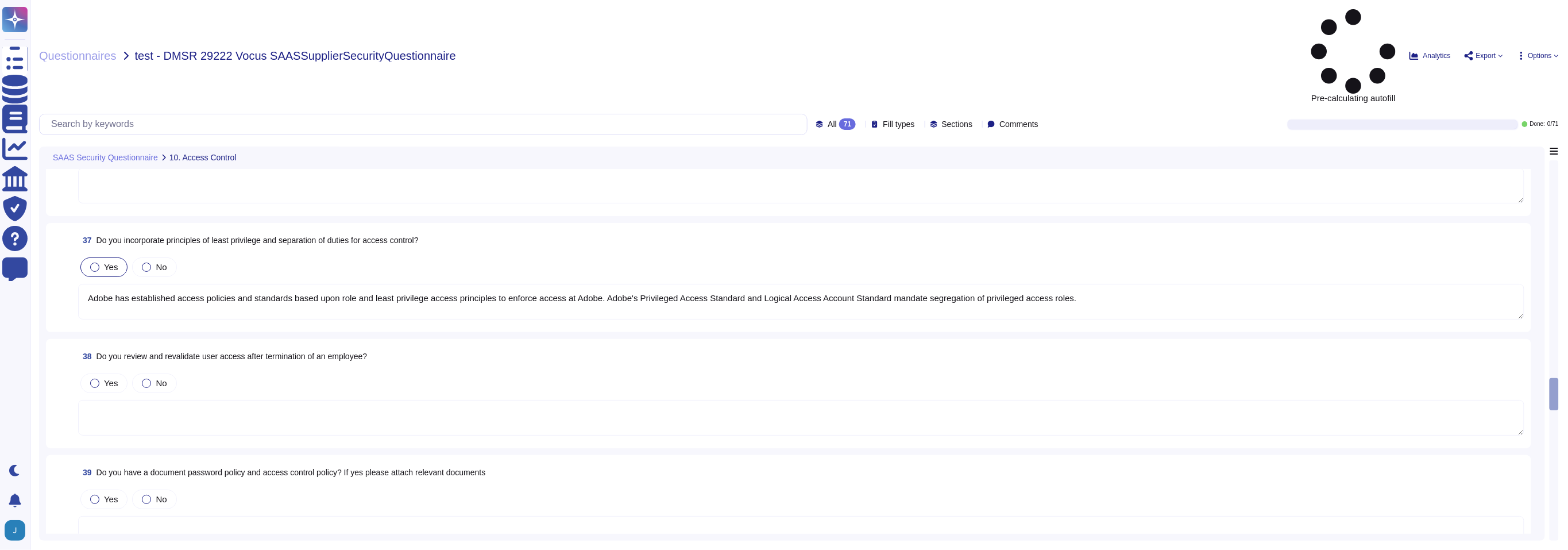
scroll to position [4526, 0]
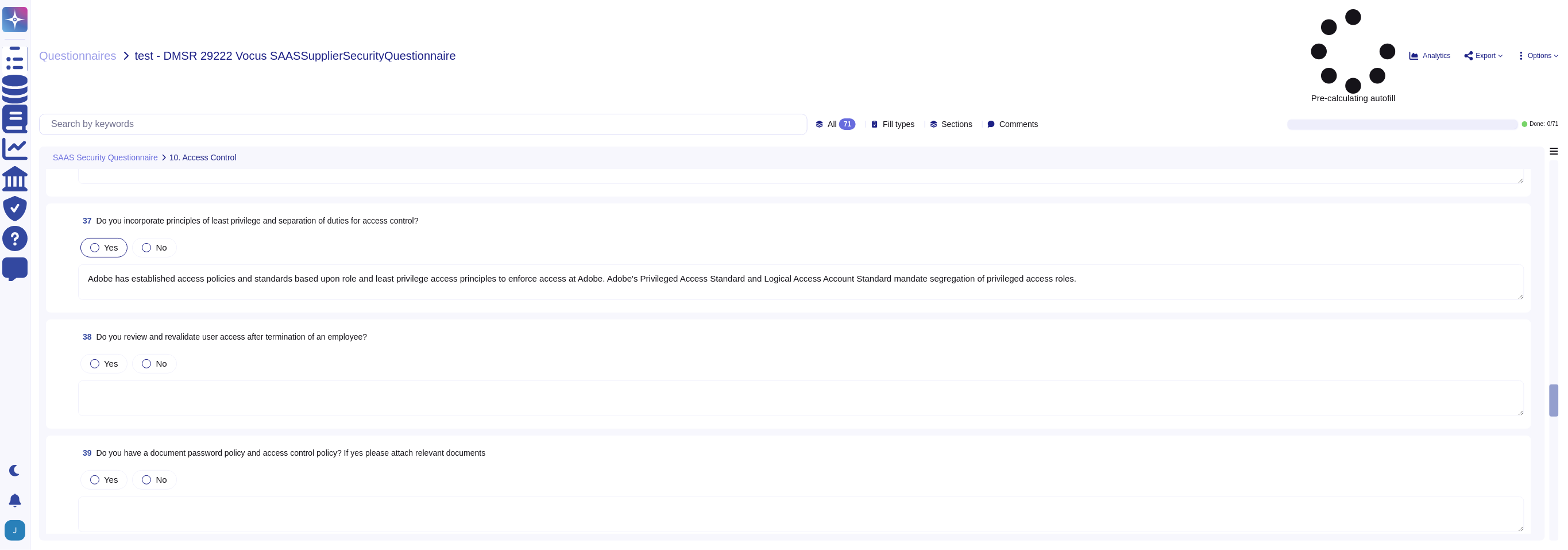
click at [353, 332] on span "Do you review and revalidate user access after termination of an employee?" at bounding box center [231, 337] width 271 height 9
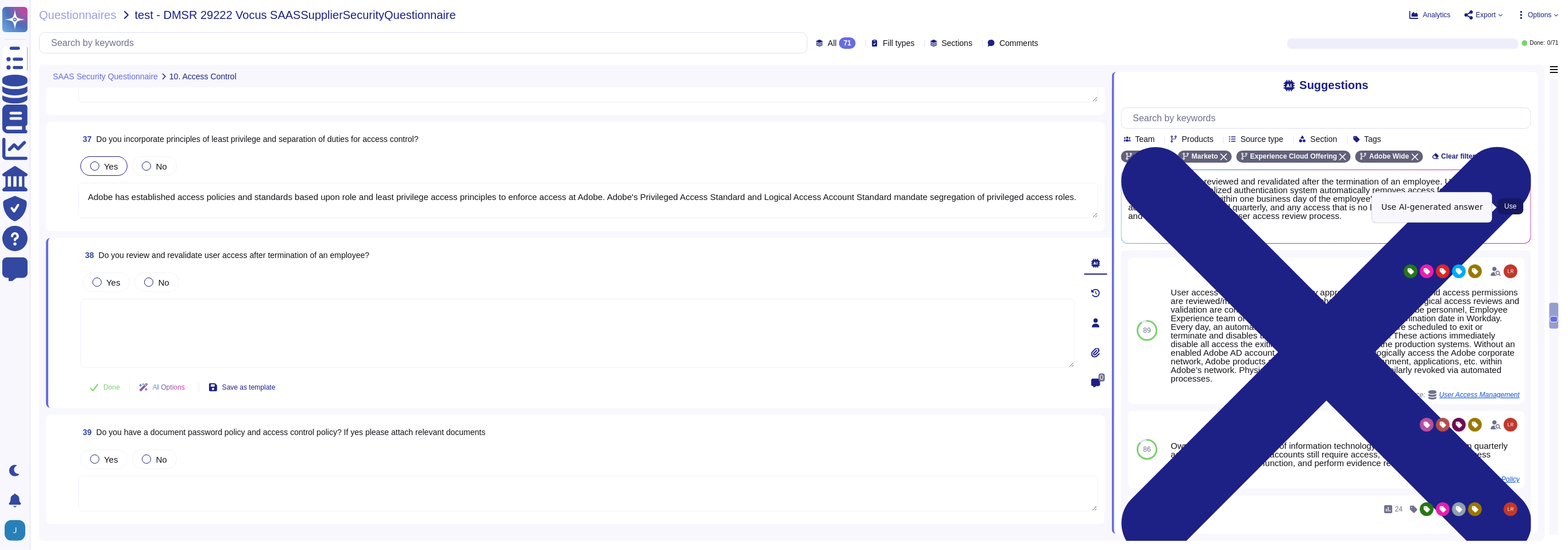
click at [1518, 209] on button "Use" at bounding box center [1510, 206] width 26 height 16
type textarea "Yes, user access is reviewed and revalidated after the termination of an employ…"
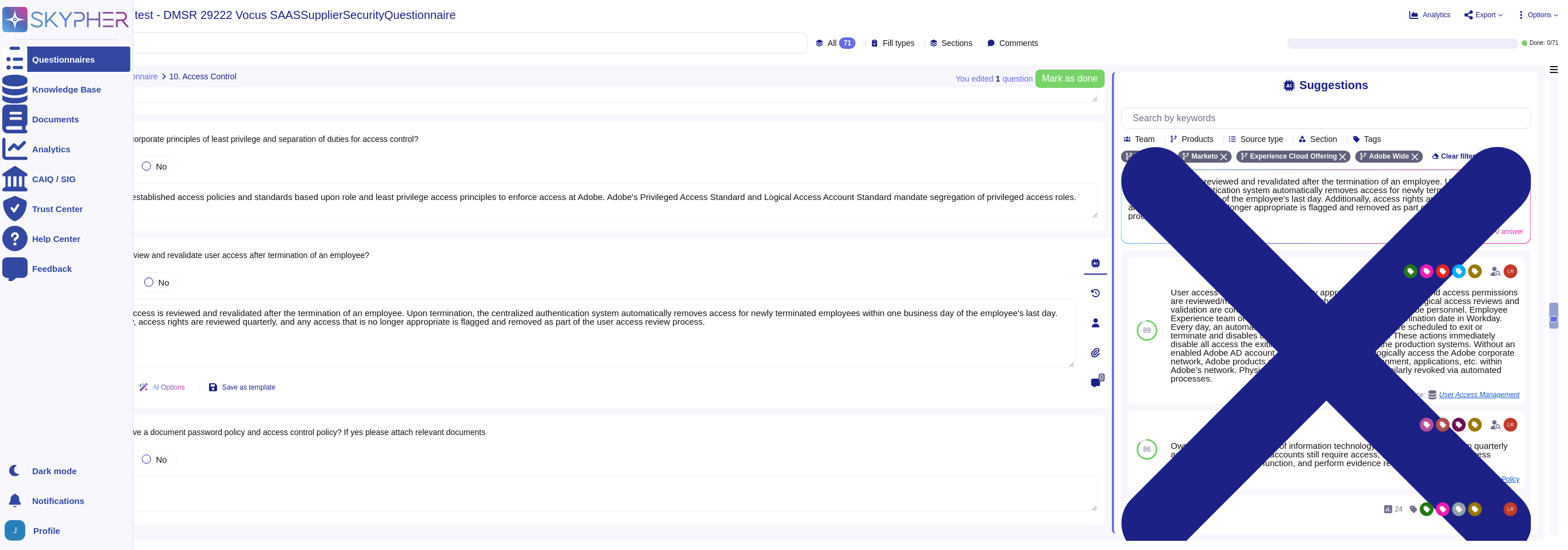
click at [26, 69] on div at bounding box center [15, 59] width 25 height 25
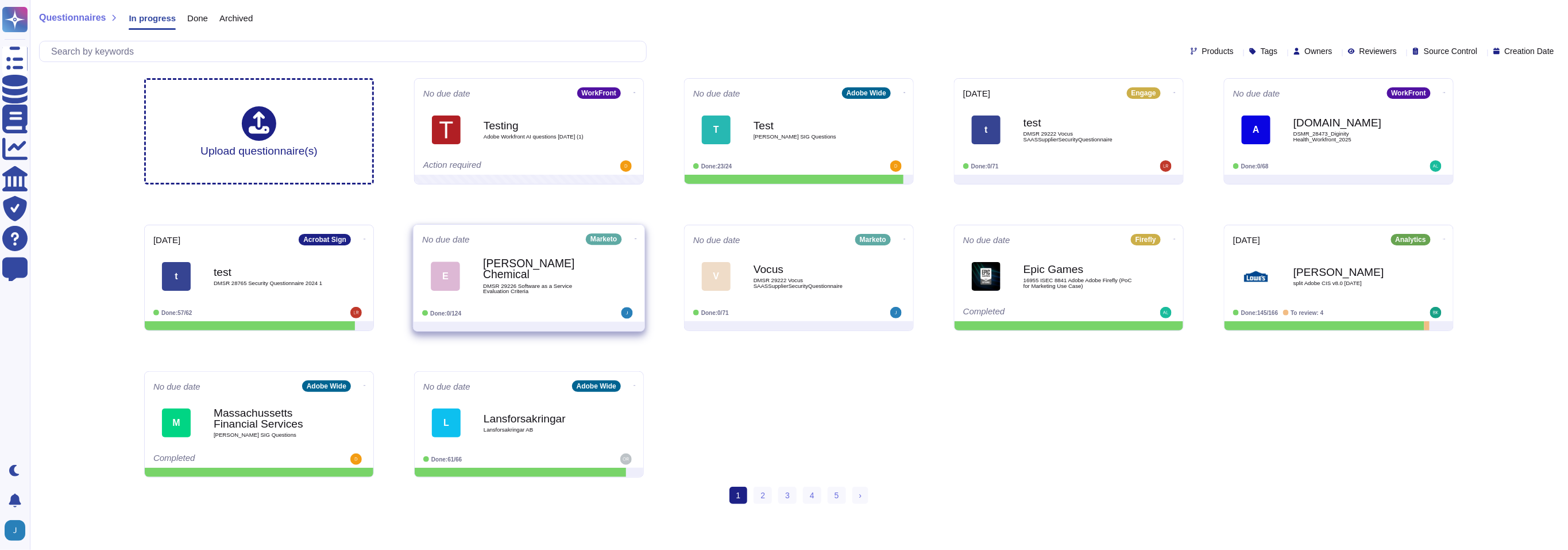
click at [552, 284] on span "DMSR 29226 Software as a Service Evaluation Criteria" at bounding box center [541, 288] width 116 height 11
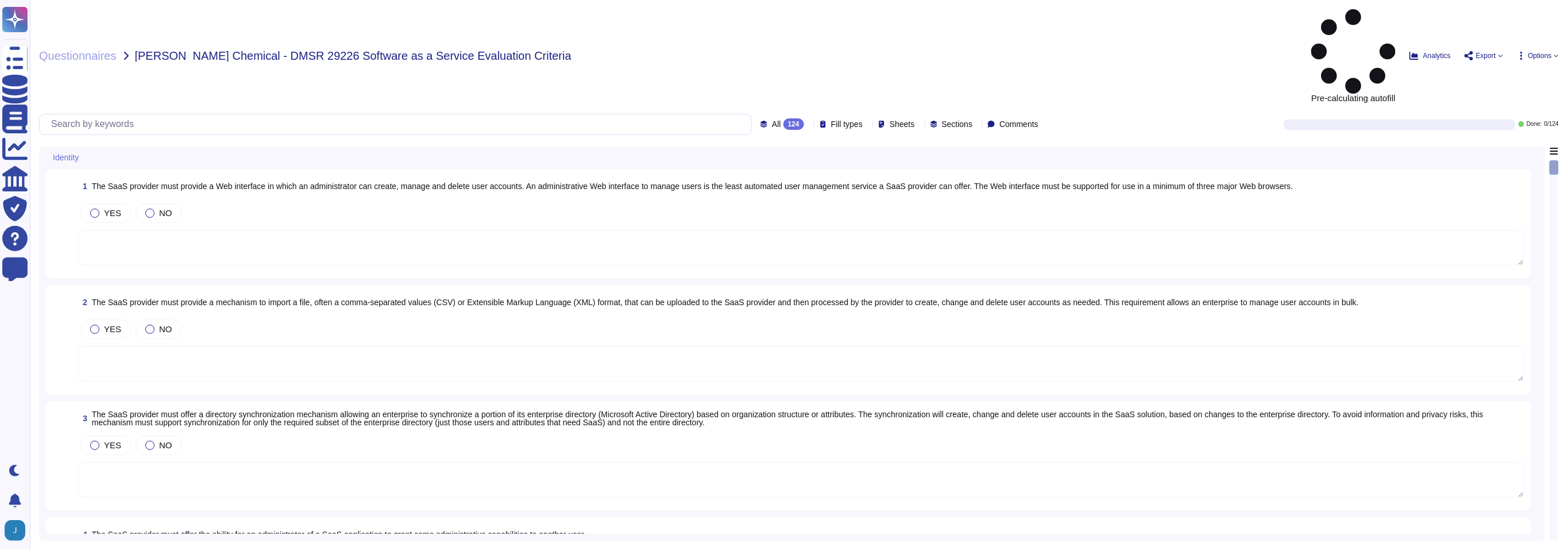
click at [1548, 20] on div "Questionnaires Eastman Chemical - DMSR 29226 Software as a Service Evaluation C…" at bounding box center [799, 275] width 1538 height 550
click at [1547, 52] on span "Options" at bounding box center [1540, 55] width 24 height 7
drag, startPoint x: 1261, startPoint y: 44, endPoint x: 1253, endPoint y: 46, distance: 8.2
click at [1261, 120] on div "Done: 0 / 124" at bounding box center [1307, 124] width 501 height 9
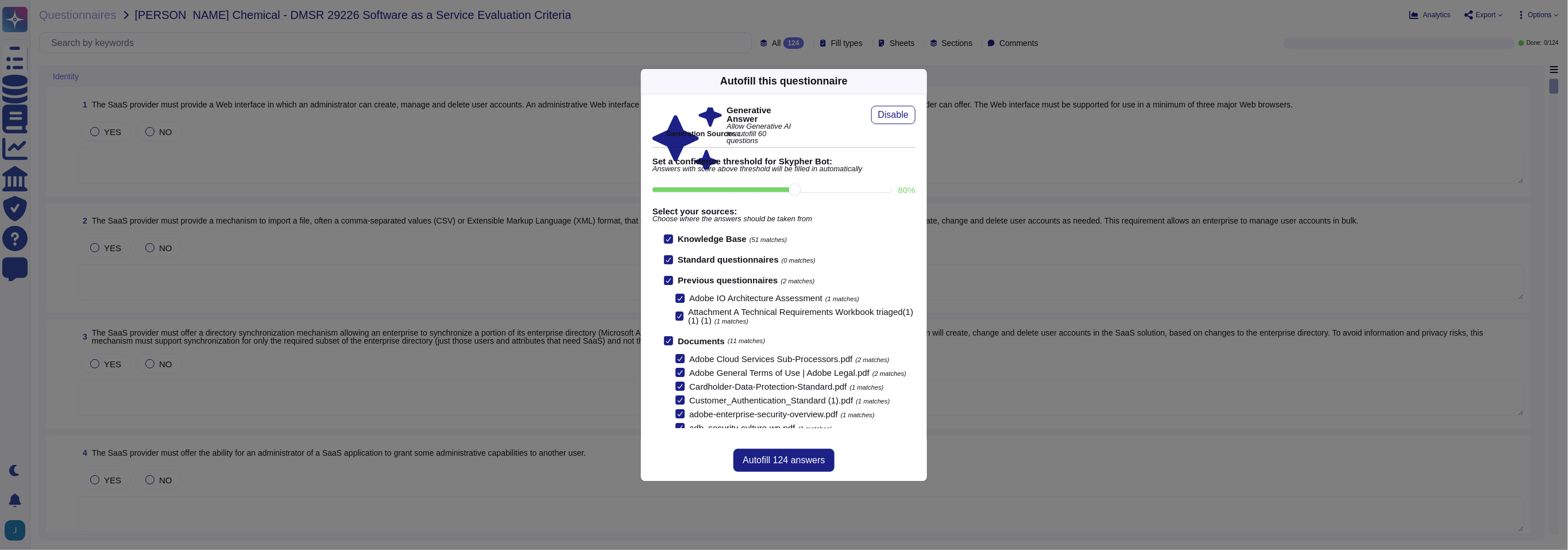
click at [670, 280] on icon at bounding box center [668, 280] width 6 height 6
click at [0, 0] on input "Previous questionnaires (2 matches)" at bounding box center [0, 0] width 0 height 0
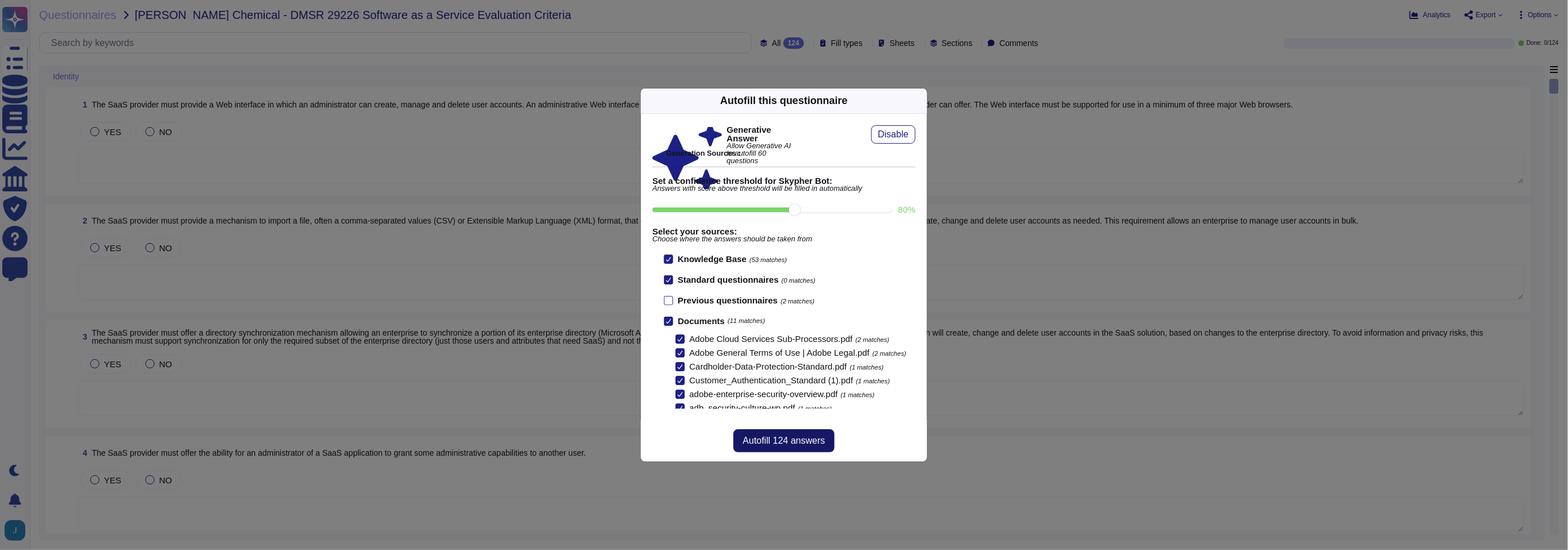
click at [759, 445] on span "Autofill 124 answers" at bounding box center [783, 440] width 82 height 9
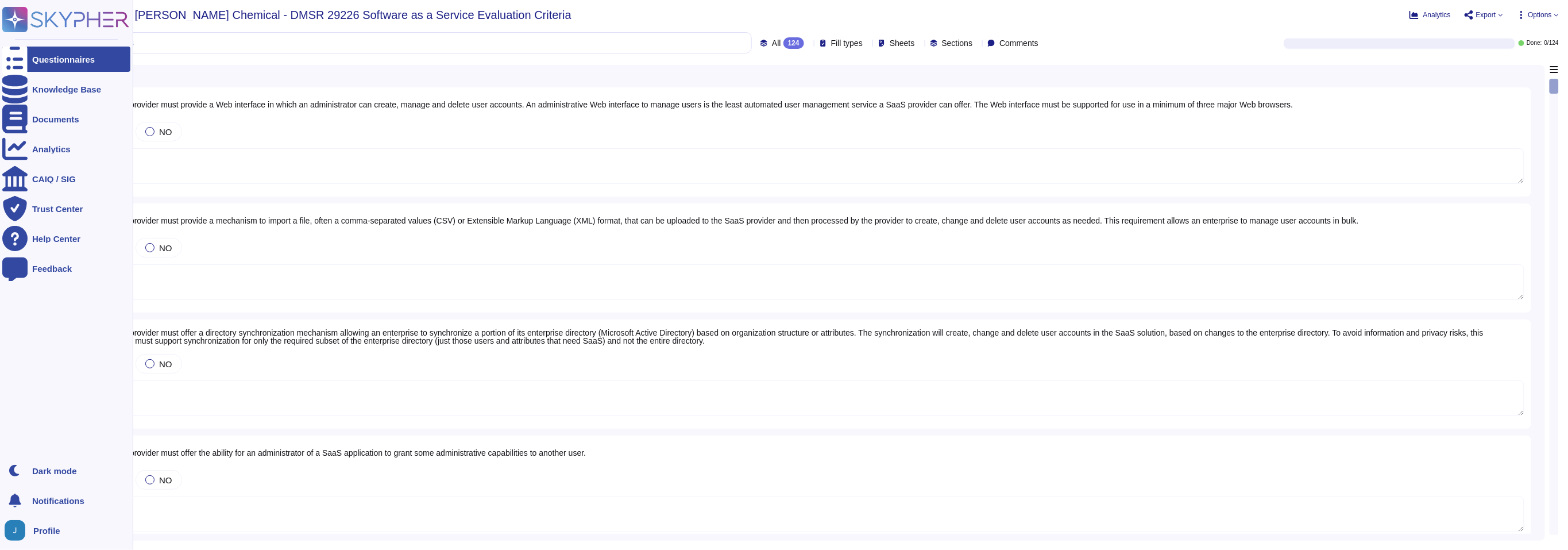
click at [23, 61] on div at bounding box center [15, 59] width 25 height 25
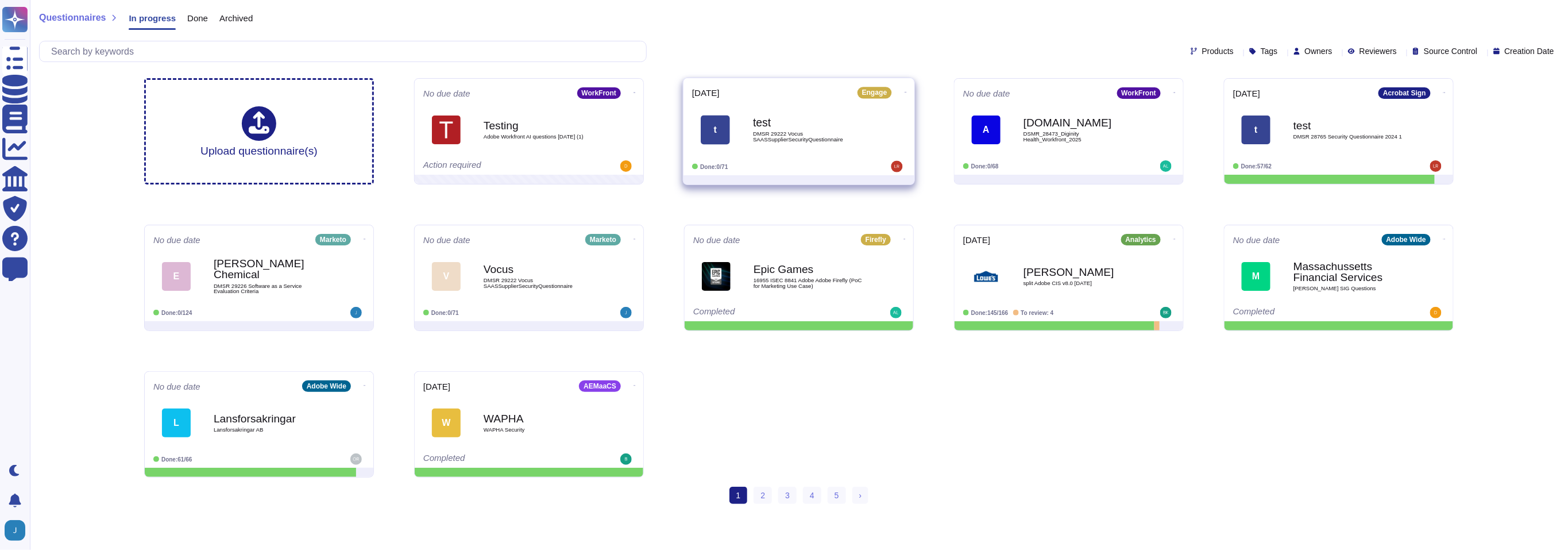
click at [793, 138] on span "DMSR 29222 Vocus SAASSupplierSecurityQuestionnaire" at bounding box center [811, 136] width 116 height 11
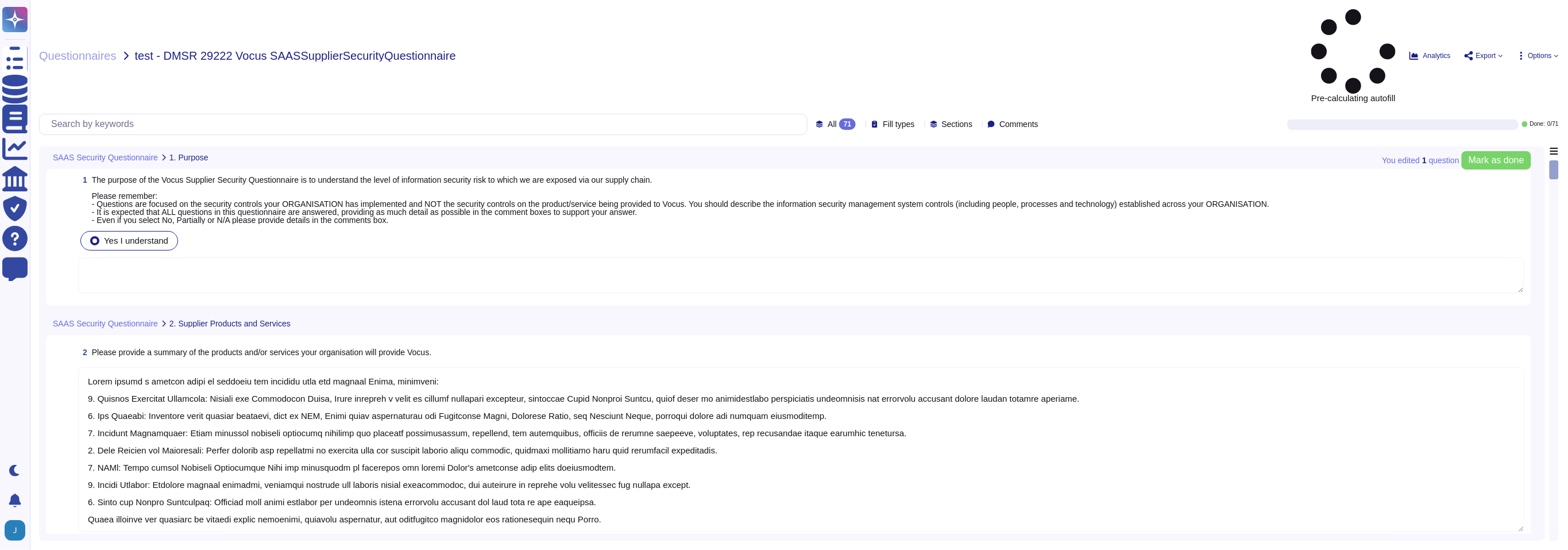
type textarea "Adobe offers a diverse range of products and services that can benefit Vocus, i…"
type textarea "Adobe operates in a Public Cloud environment, utilizing multiple cloud provider…"
type textarea "Adobe uses Amazon Web Services (AWS) for hosting customer data, specifically in…"
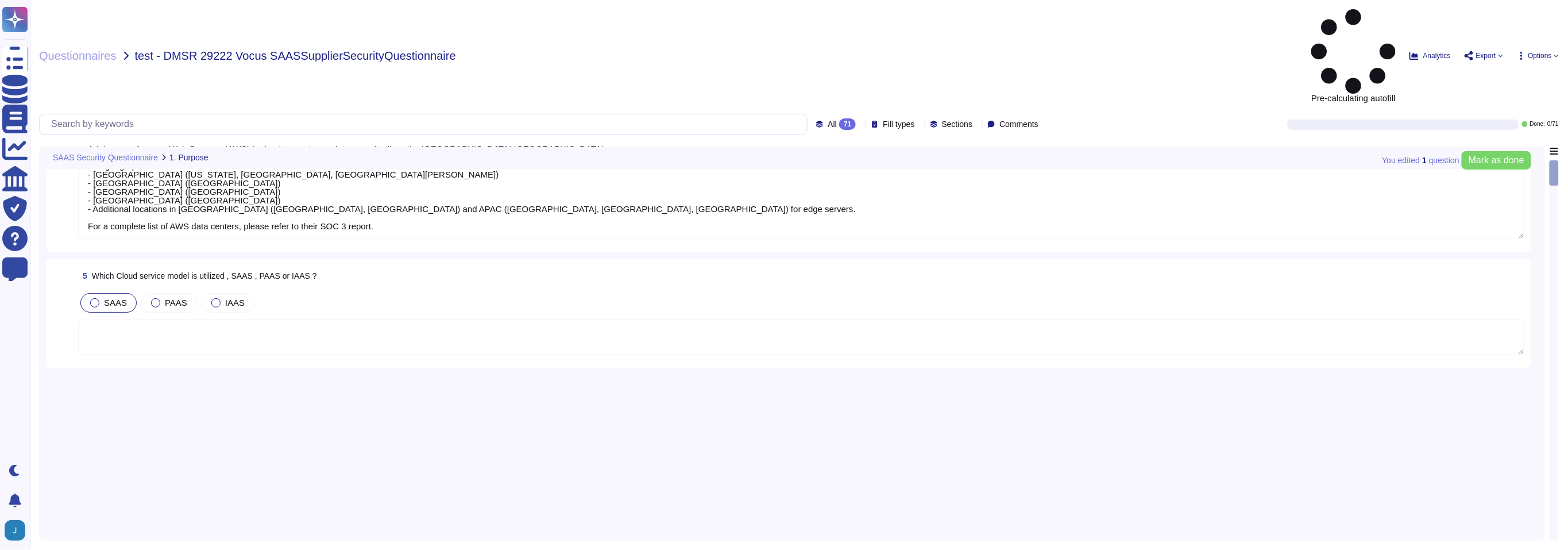
scroll to position [985, 0]
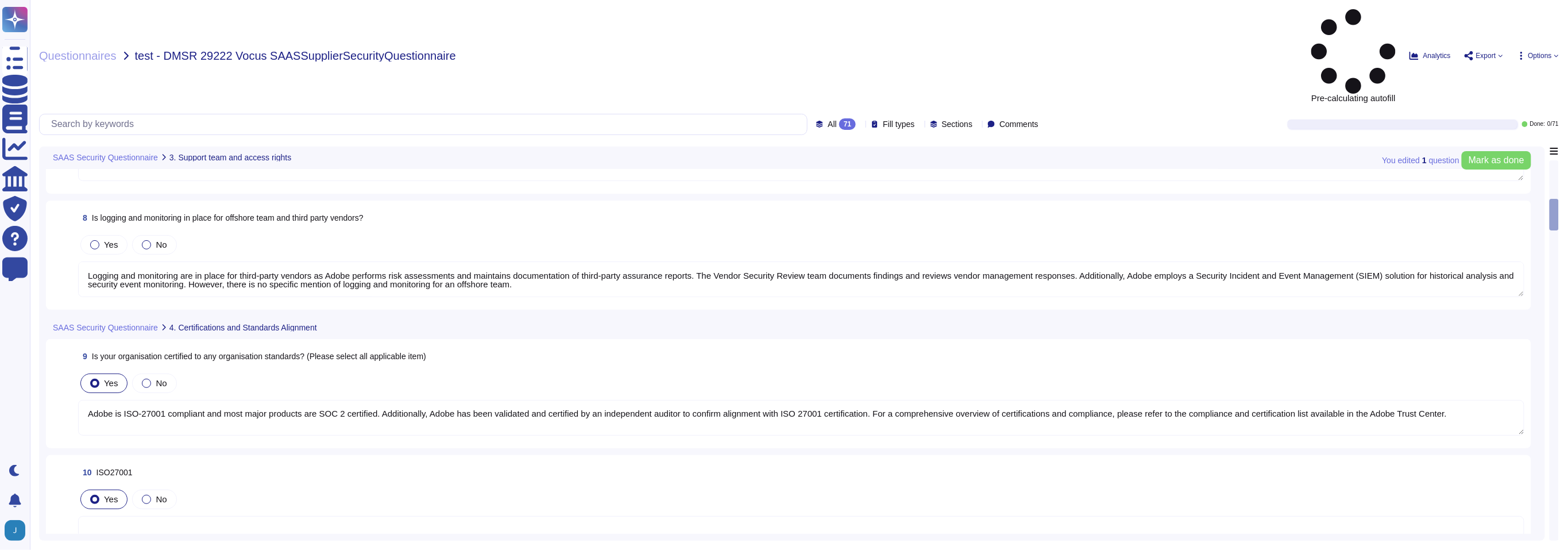
type textarea "Yes, Adobe has a support team located globally, including in regions outside of…"
type textarea "Logging and monitoring are in place for third-party vendors as Adobe performs r…"
type textarea "Adobe is ISO-27001 compliant and most major products are SOC 2 certified. Addit…"
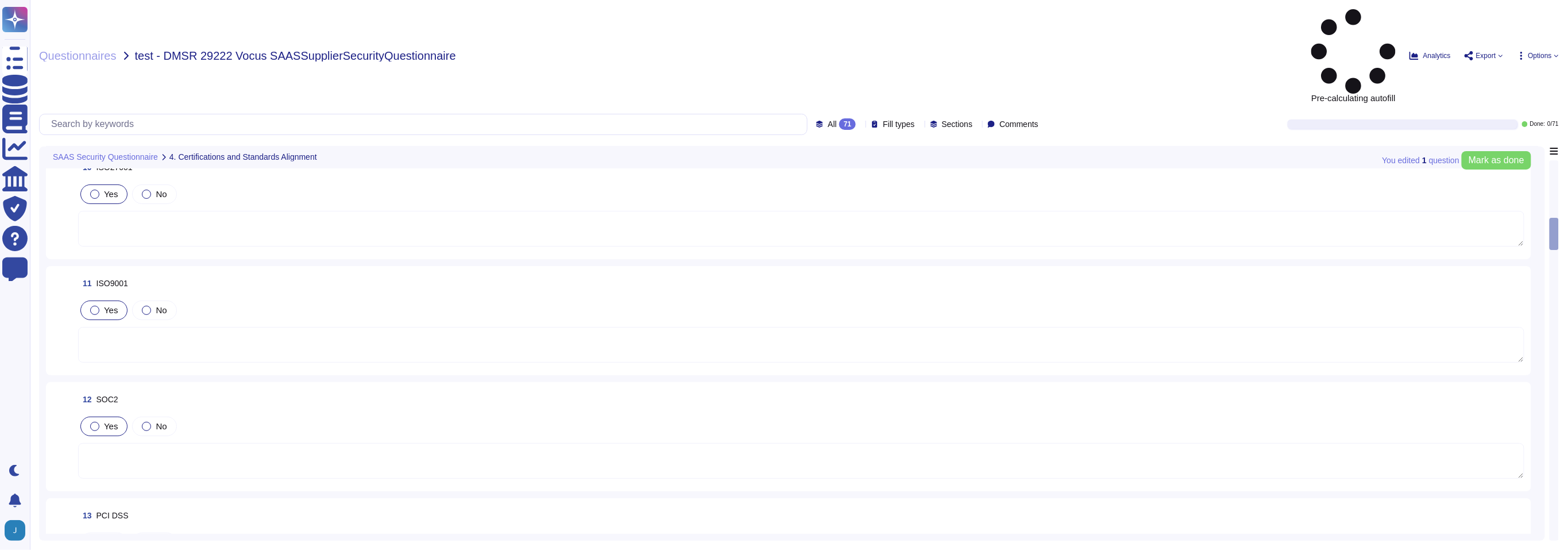
type textarea "Adobe is ISO-27001 compliant and most major products are SOC 2 certified, with …"
type textarea "Adobe has a dedicated Chief Security Officer (CSO) who is responsible for the I…"
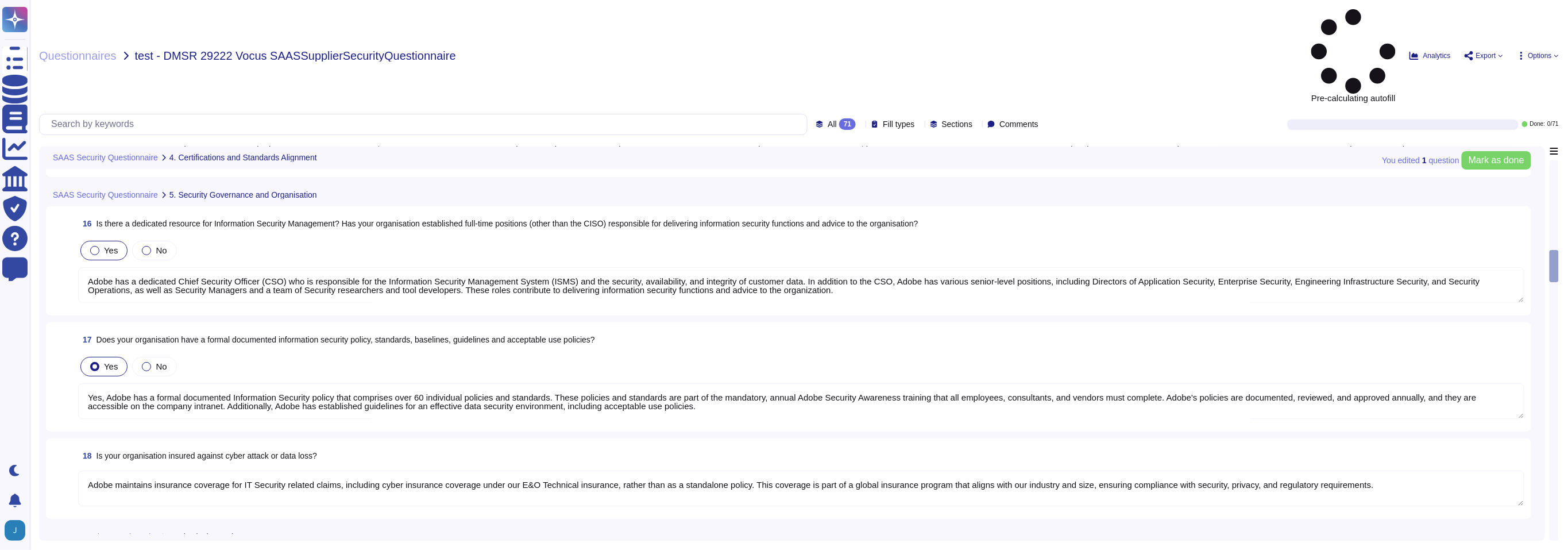
type textarea "Yes, Adobe has a formal documented Information Security policy that comprises o…"
type textarea "Adobe maintains insurance coverage for IT Security related claims, including cy…"
type textarea "Adobe implements a range of physical security controls in both public and priva…"
type textarea "Adobe conducts background checks on all candidates classified as regular, inter…"
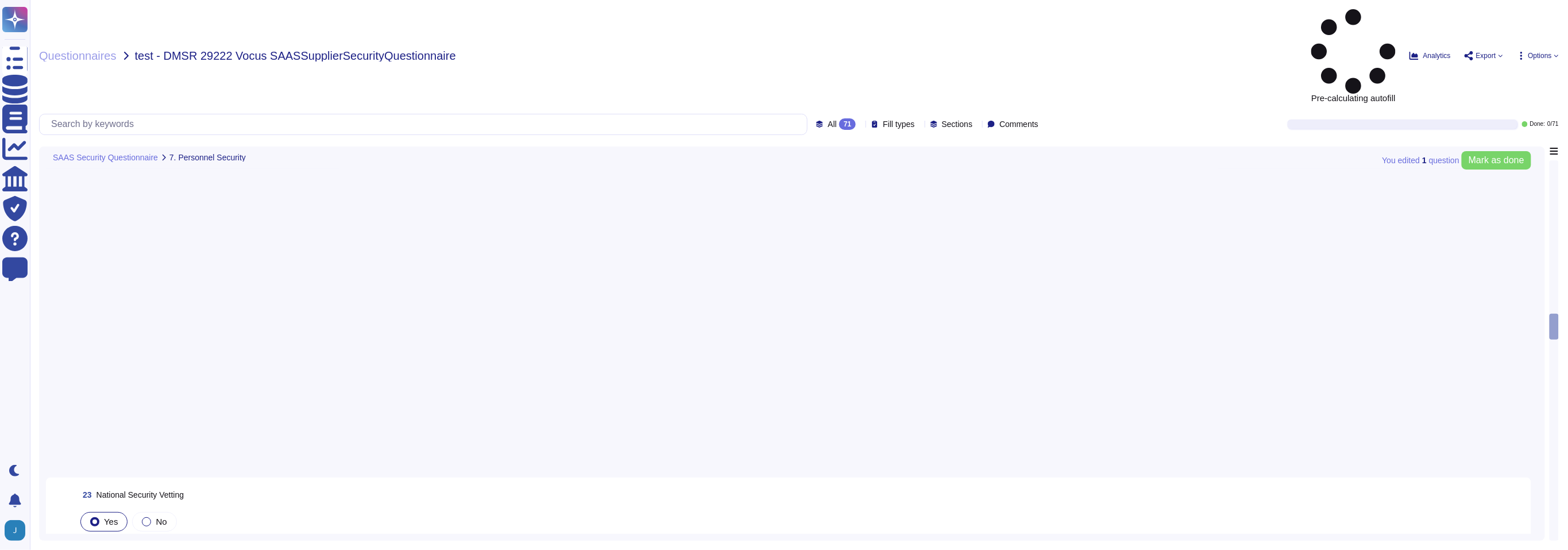
type textarea "The Adobe background check policy outlines specific details for background chec…"
type textarea "Yes, Adobe performs internal and external vulnerability scanning on critical ap…"
type textarea "Yes, we have controls in place to detect, contain, and eradicate viruses, worms…"
type textarea "Yes, Adobe utilizes host-based anti-virus solutions on all workstations and ser…"
type textarea "Yes, Adobe ensures that anti-virus software is current, actively running, and g…"
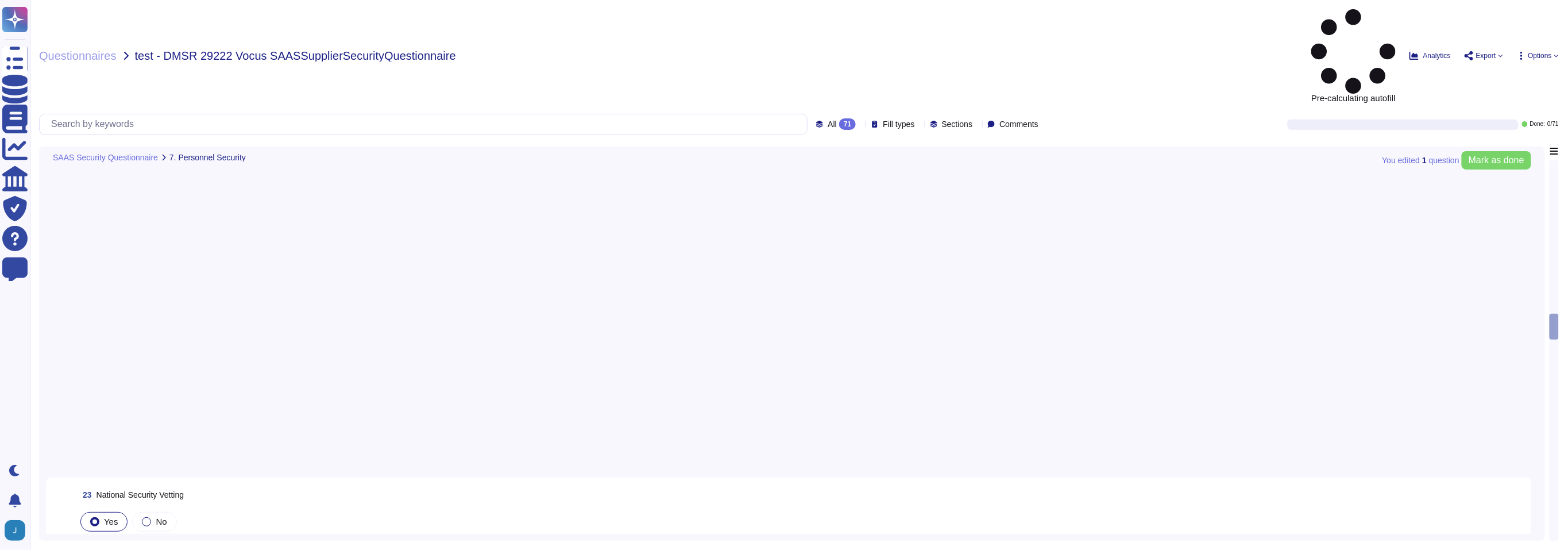
type textarea "Adobe does not implement Web Application Firewalls (WAF) on most of its solutio…"
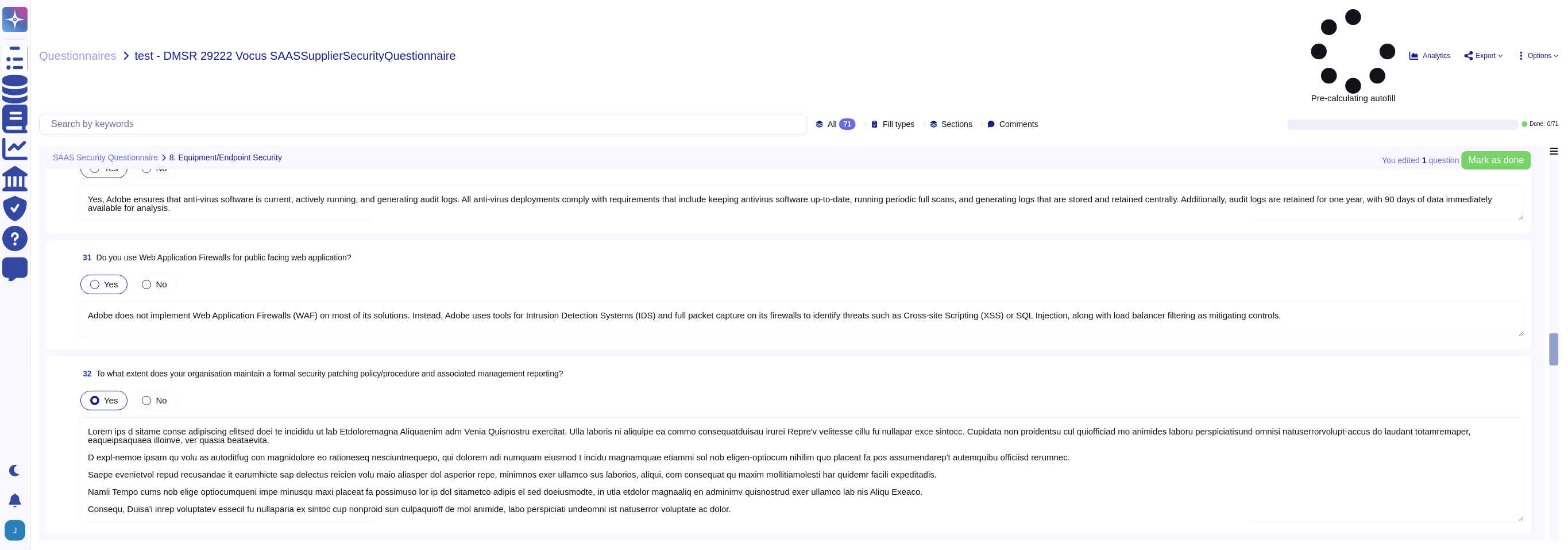
type textarea "Multi-factor authentication (“MFA”) is required prior to obtaining access to Ad…"
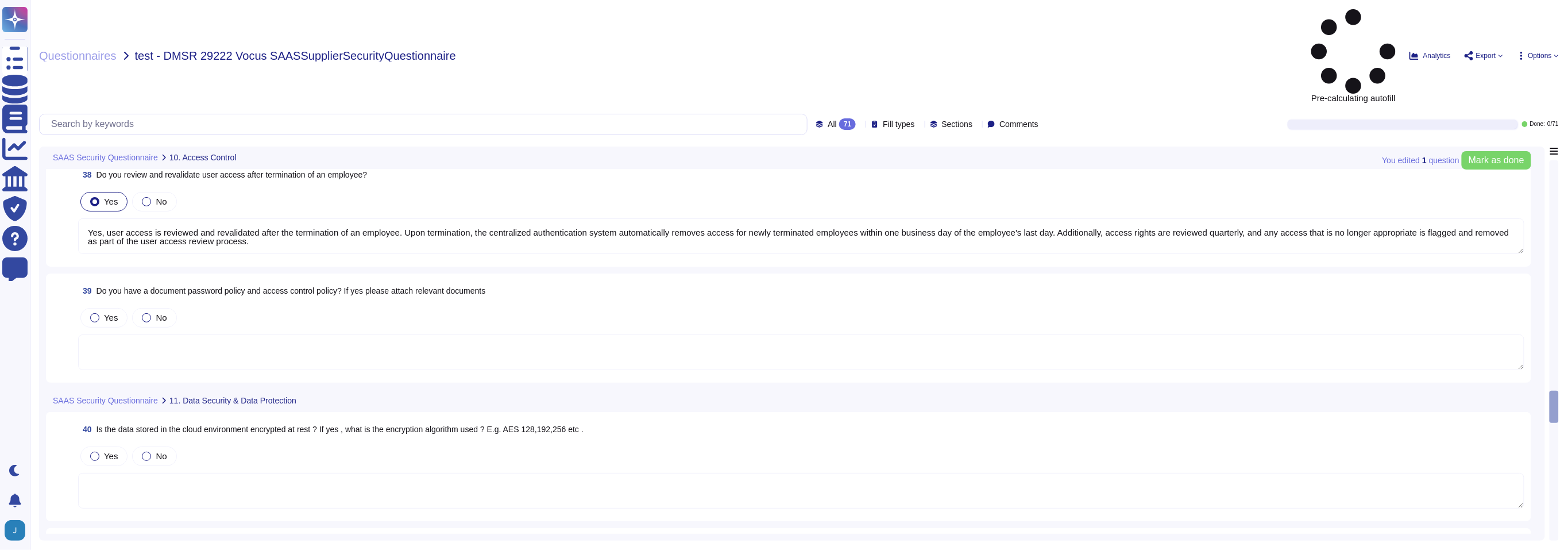
type textarea "Adobe has established access policies and standards based upon role and least p…"
type textarea "Yes, user access is reviewed and revalidated after the termination of an employ…"
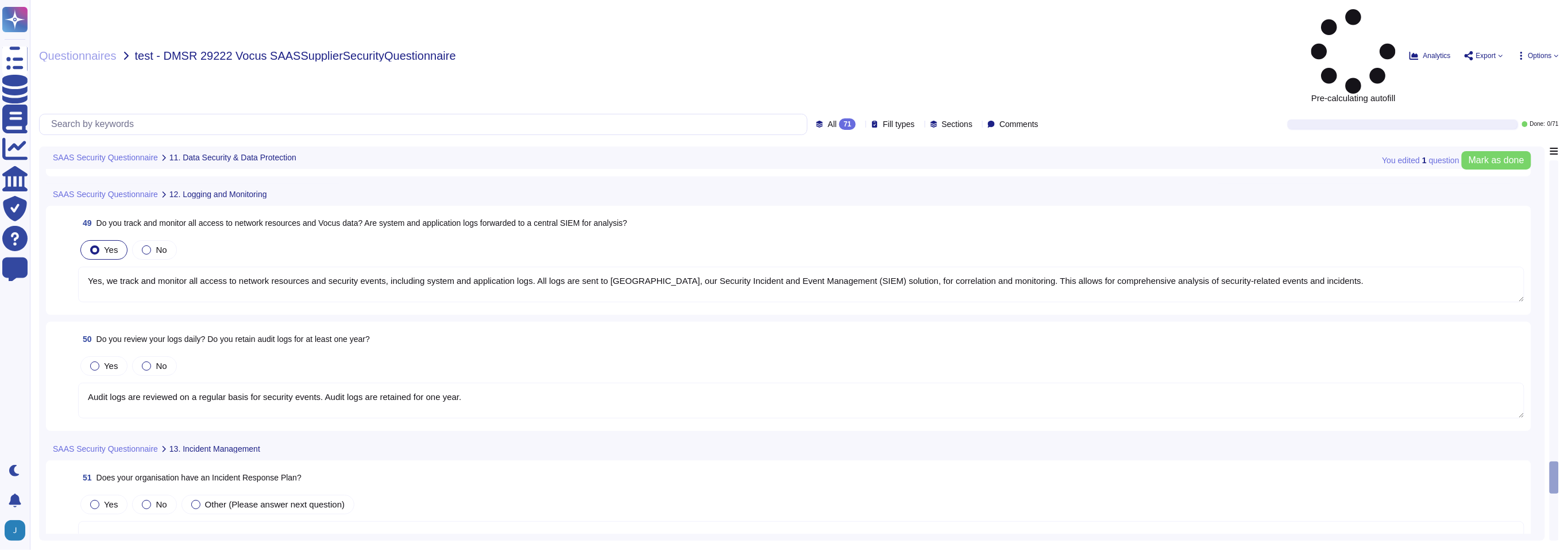
type textarea "Lorem ips d sitame co adipi eli sed doeius temporin utl etdoloremag al enim. Ad…"
type textarea "Adobe has implemented a key management procedure that includes the following: 1…"
type textarea "Yes, we track and monitor all access to network resources and security events, …"
type textarea "Audit logs are reviewed on a regular basis for security events. Audit logs are …"
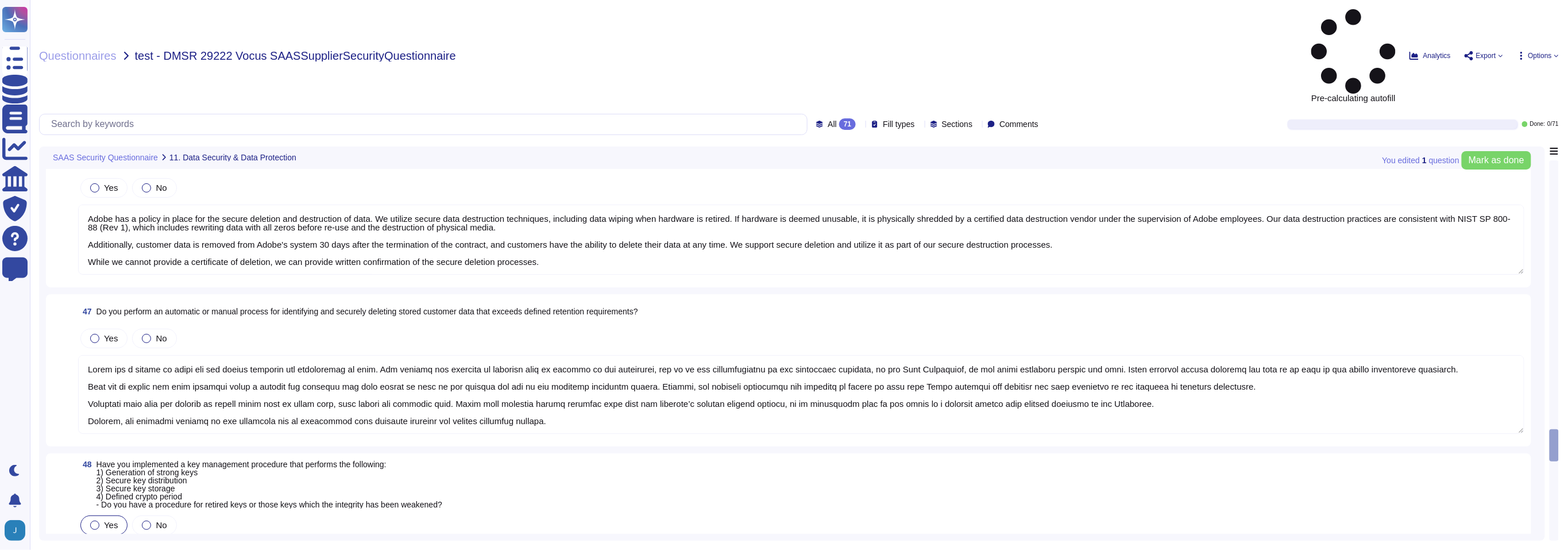
type textarea "Adobe does not impose a specific limit on data storage amount; however, data re…"
type textarea "Adobe has a policy in place for the secure deletion and destruction of data. We…"
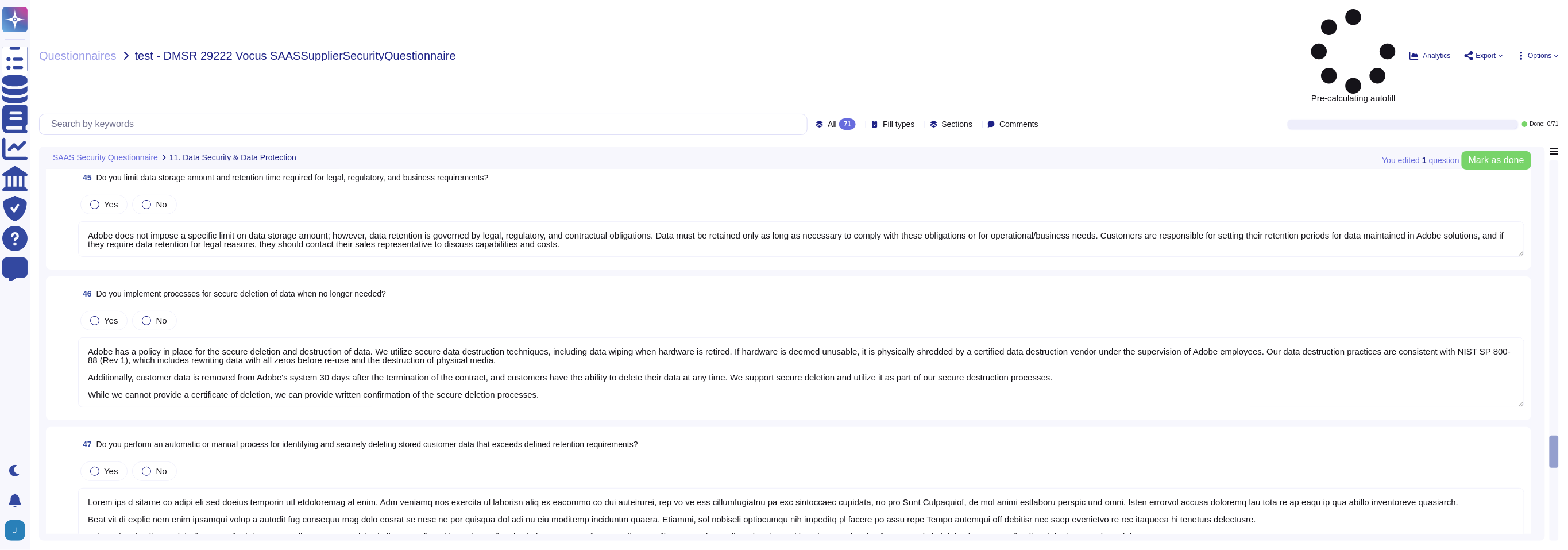
type textarea "Yes, we track and monitor all access to network resources and security events, …"
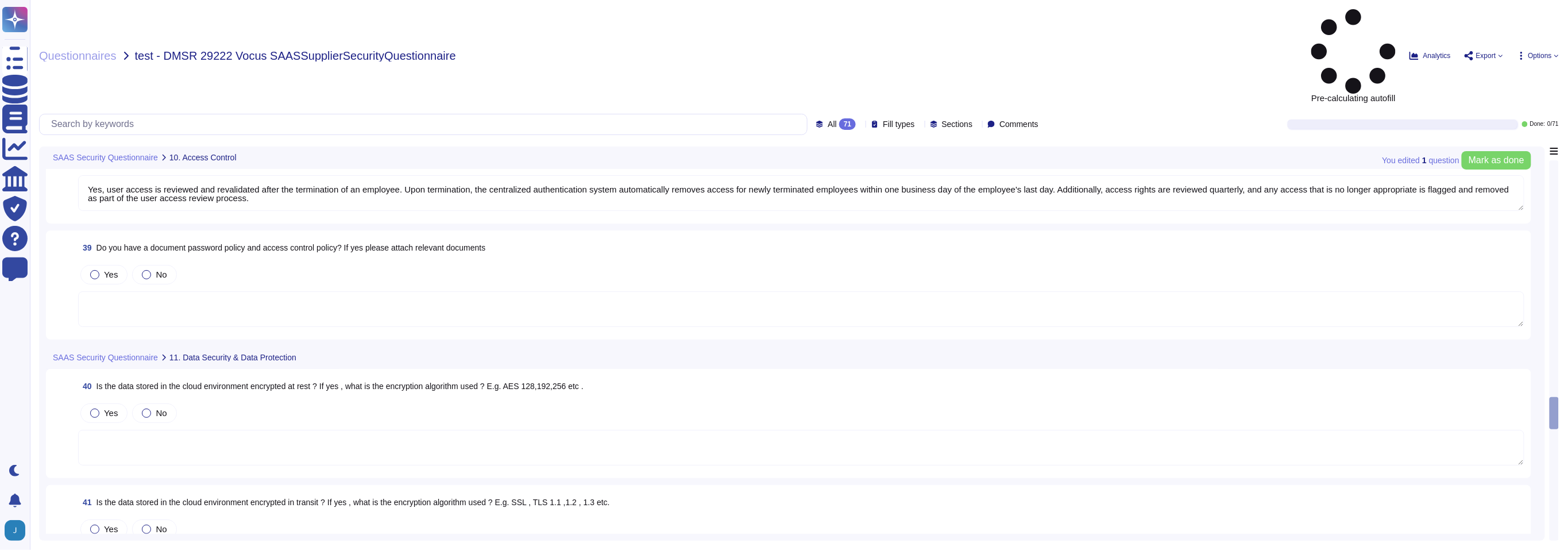
type textarea "Adobe has established access policies and standards based upon role and least p…"
type textarea "Yes, user access is reviewed and revalidated after the termination of an employ…"
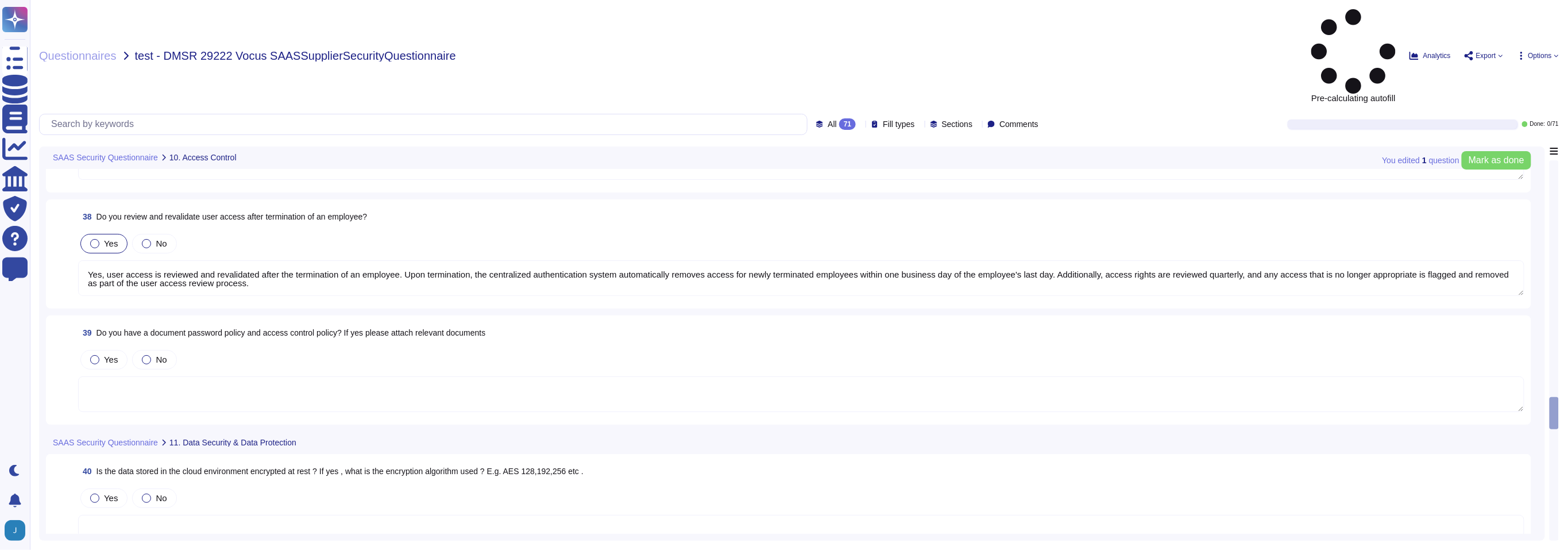
scroll to position [4613, 0]
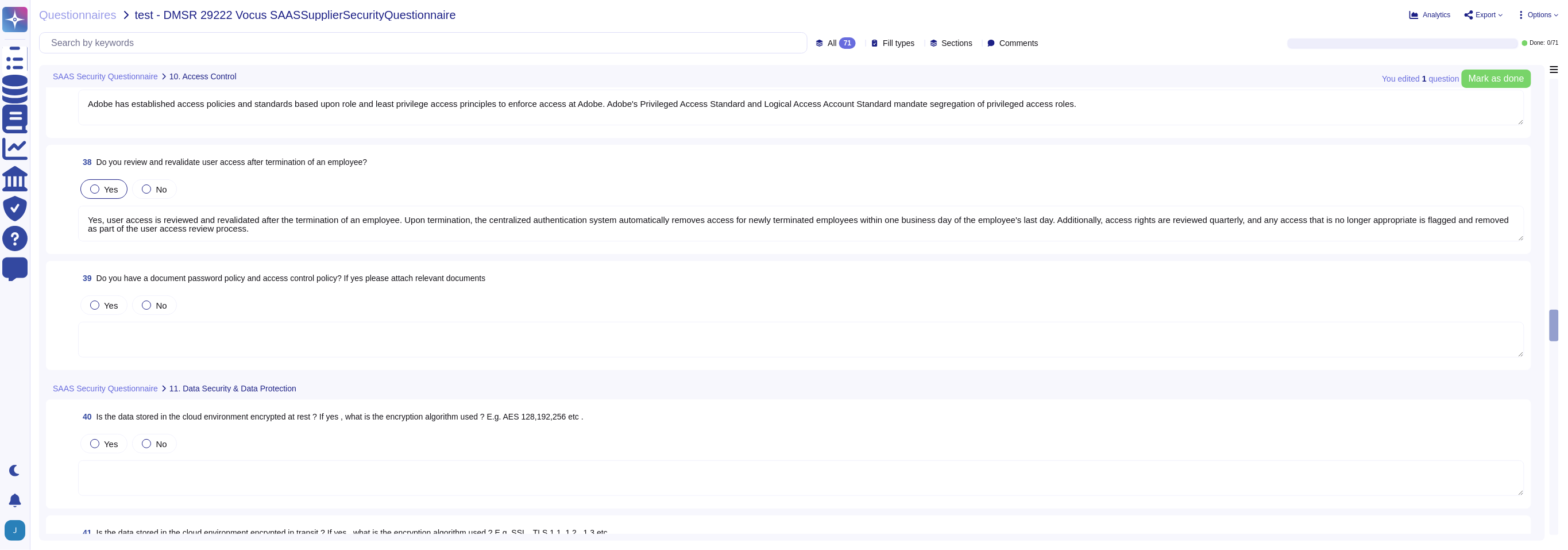
click at [133, 279] on span "Do you have a document password policy and access control policy? If yes please…" at bounding box center [291, 278] width 389 height 9
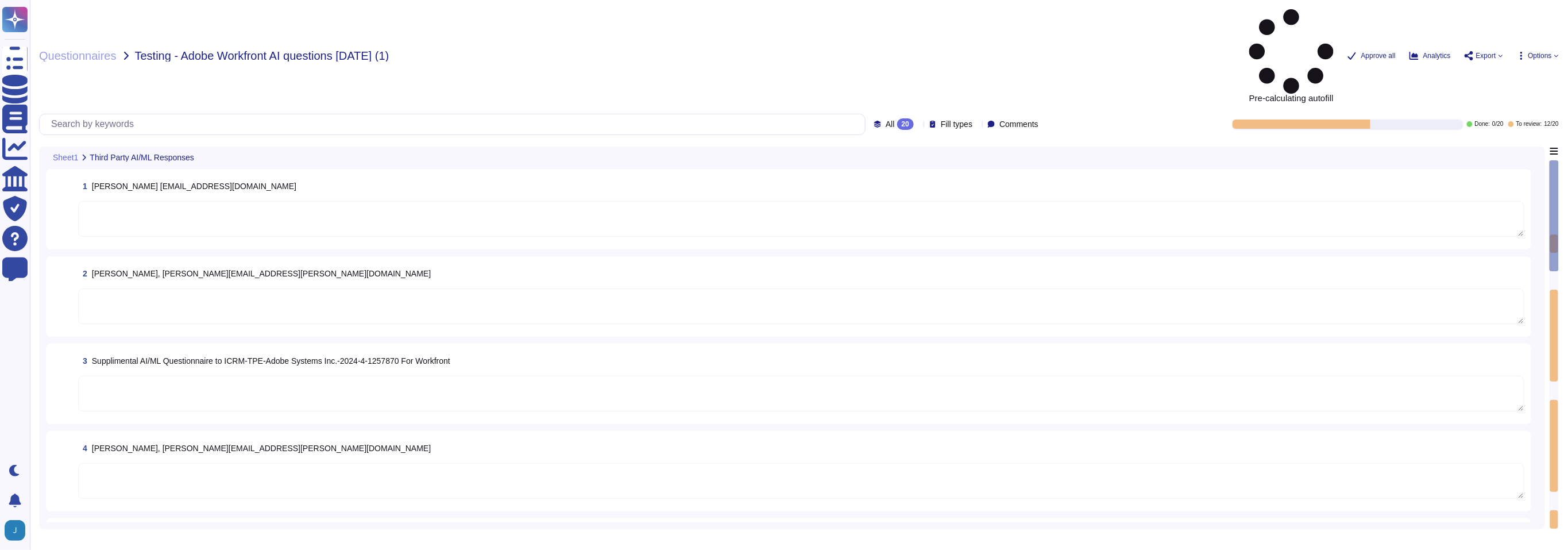
type textarea "If the Gen AI Rider is approved by Guidewell, services would be provided."
type textarea "Language Learning Models (LLMs) are utilized in AI Assistant in Adobe Workfront…"
type textarea "There are multiple methods to ensure data integrity. These include 1- Access Co…"
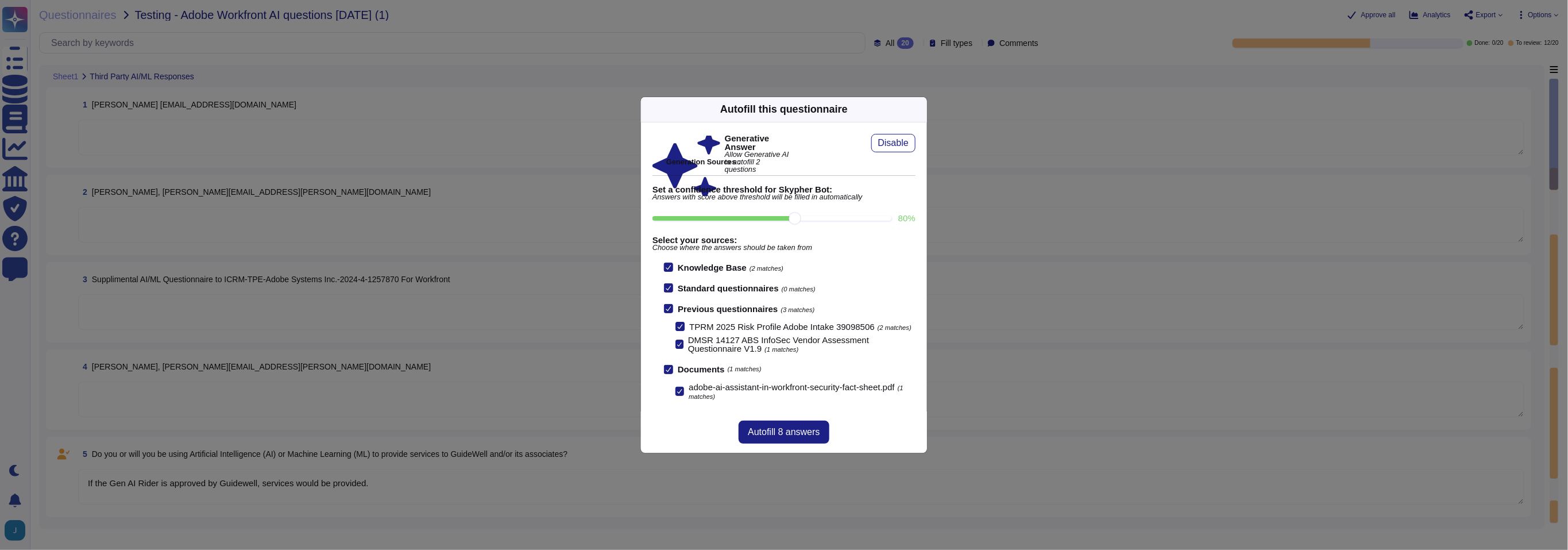
click at [1051, 197] on div "Autofill this questionnaire Generative Answer Allow Generative AI to autofill 2…" at bounding box center [784, 275] width 1568 height 550
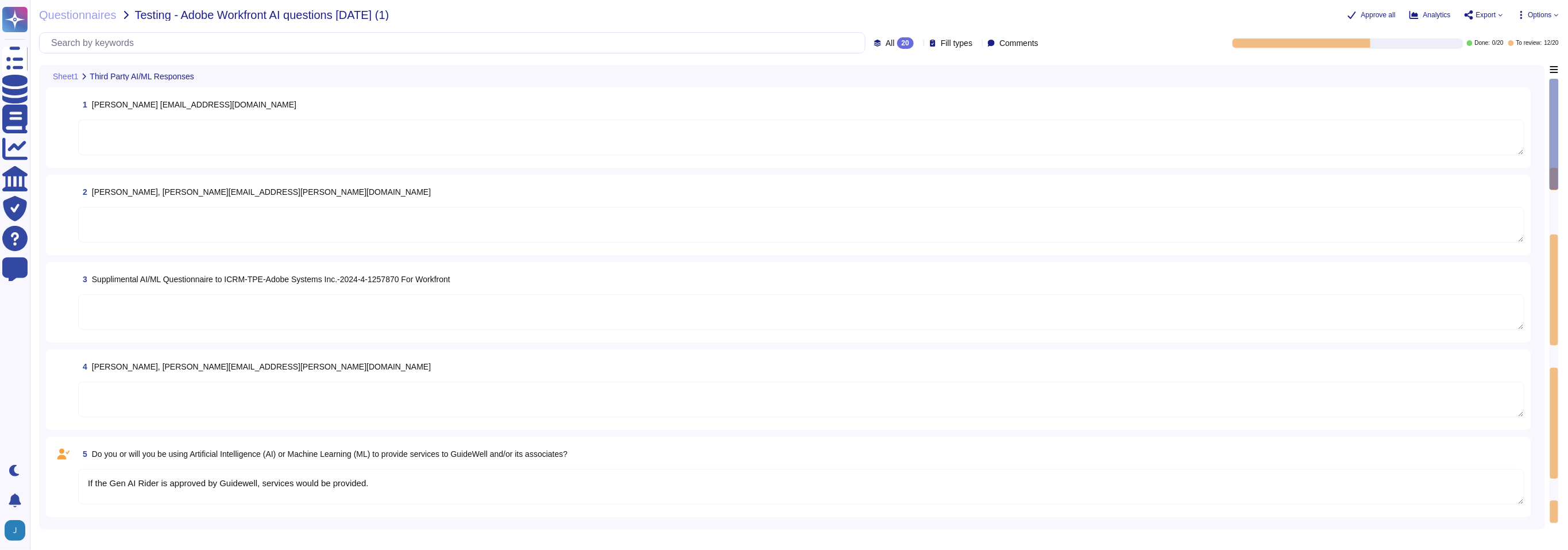
click at [1408, 341] on div "3 Supplimental AI/ML Questionnaire to ICRM-TPE-Adobe Systems Inc.-2024-4-125787…" at bounding box center [788, 302] width 1485 height 81
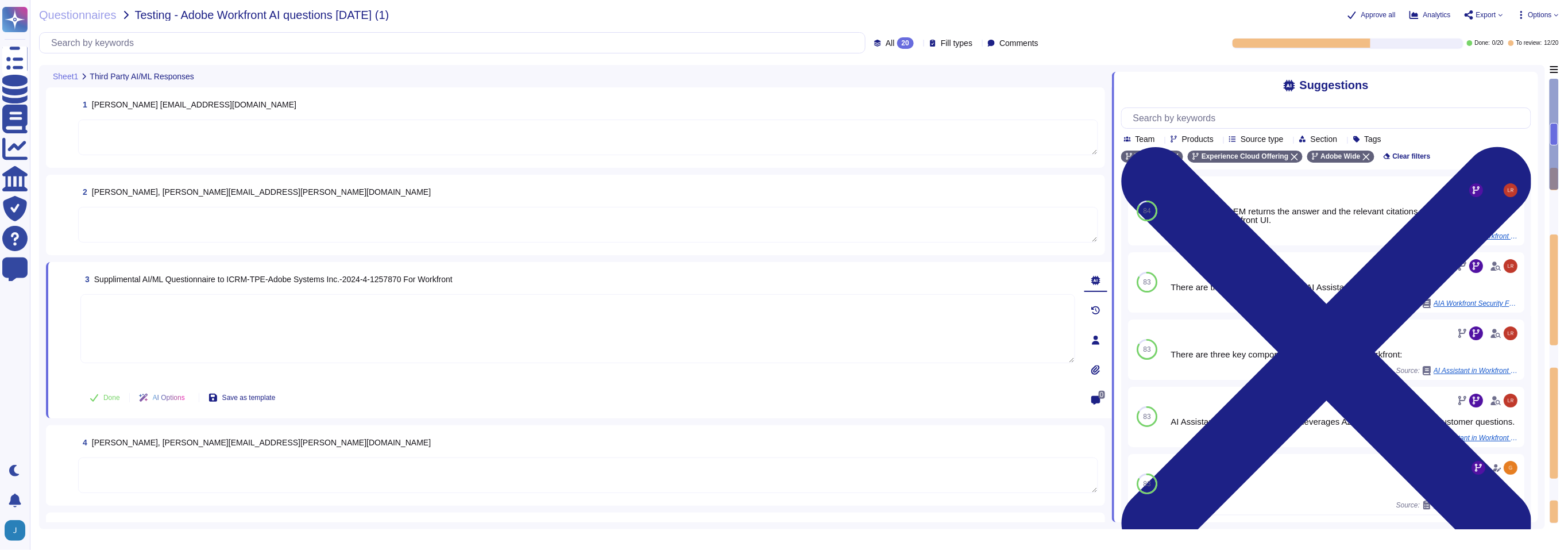
click at [1525, 147] on icon at bounding box center [1326, 353] width 410 height 411
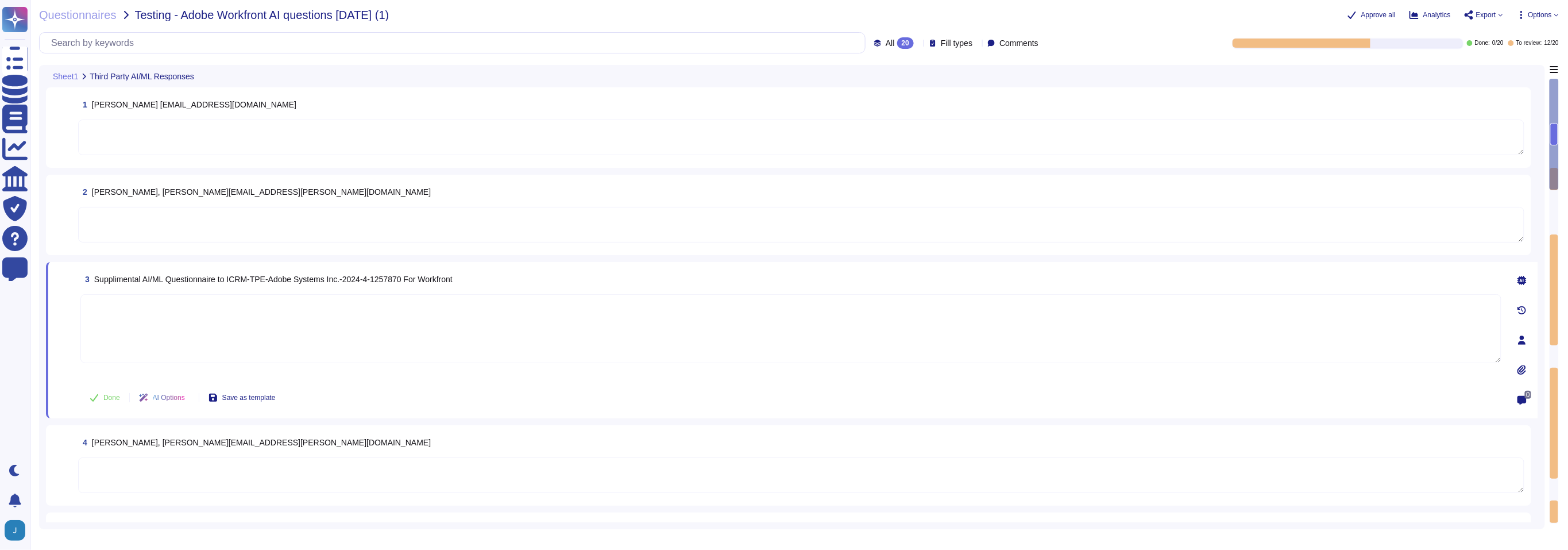
drag, startPoint x: 1556, startPoint y: 131, endPoint x: 1553, endPoint y: 233, distance: 102.0
click at [1553, 233] on div at bounding box center [1553, 301] width 9 height 445
type textarea "There are multiple methods to ensure data integrity. These include 1- Access Co…"
type textarea "Azure OpenAI (pg 8 sfs)"
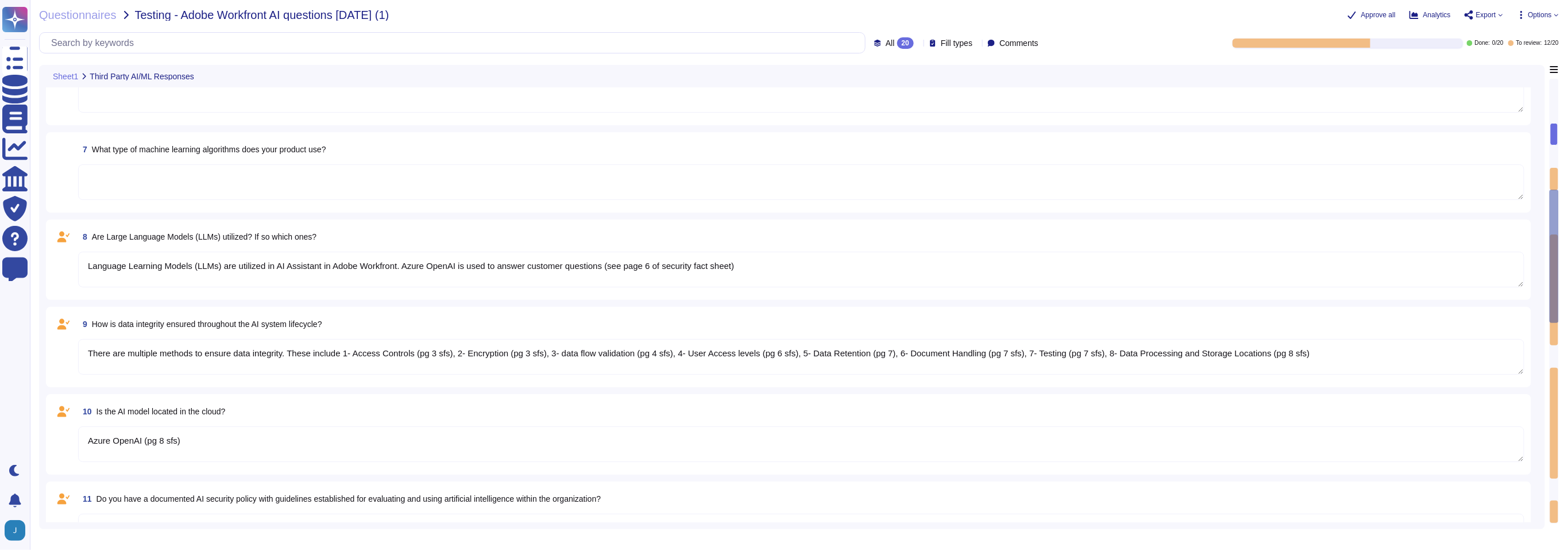
type textarea "Security fact sheet that has been provided gives insight into User Access and P…"
type textarea "This is a private instance. Adobe as disabled logging in Azure OpenAI to ensure…"
type textarea "Security fact sheet addresses this as there are several security and privacy sa…"
type textarea "All users must accept the Adobe Experience Cloud Generative AI User Guidelines"
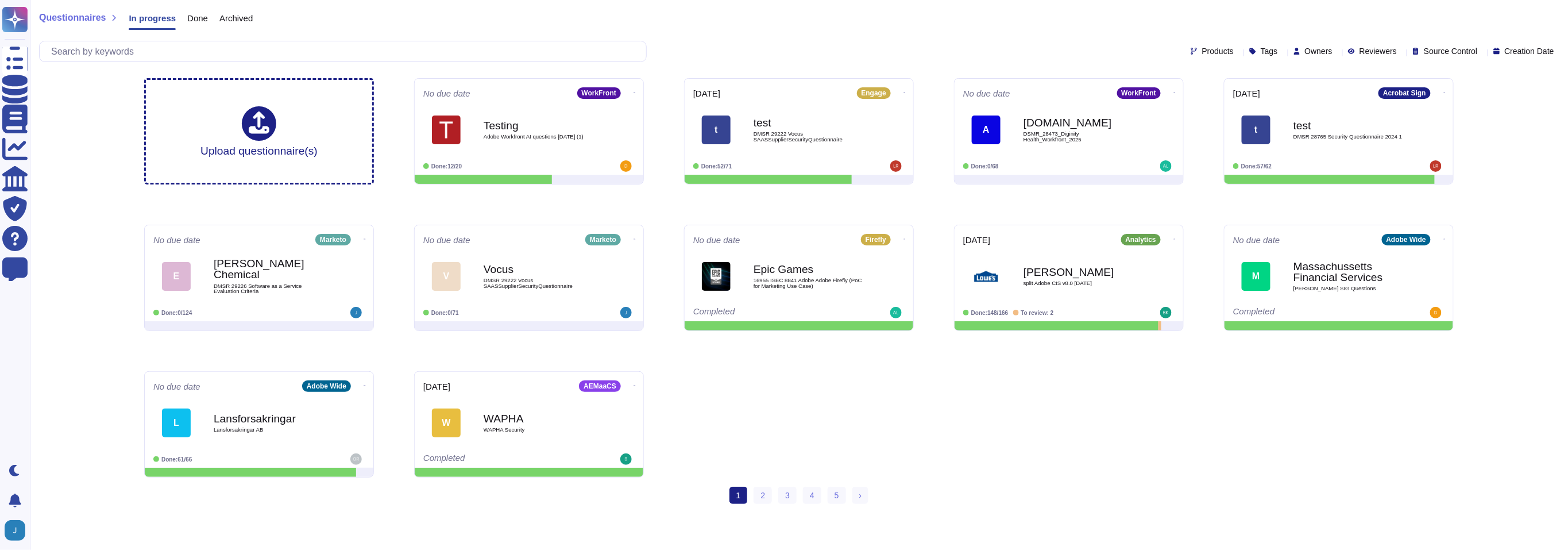
click at [100, 196] on div "Questionnaires In progress Done Archived Products Tags Owners Reviewers Source …" at bounding box center [799, 257] width 1538 height 513
click at [294, 268] on b "[PERSON_NAME] Chemical" at bounding box center [271, 270] width 116 height 23
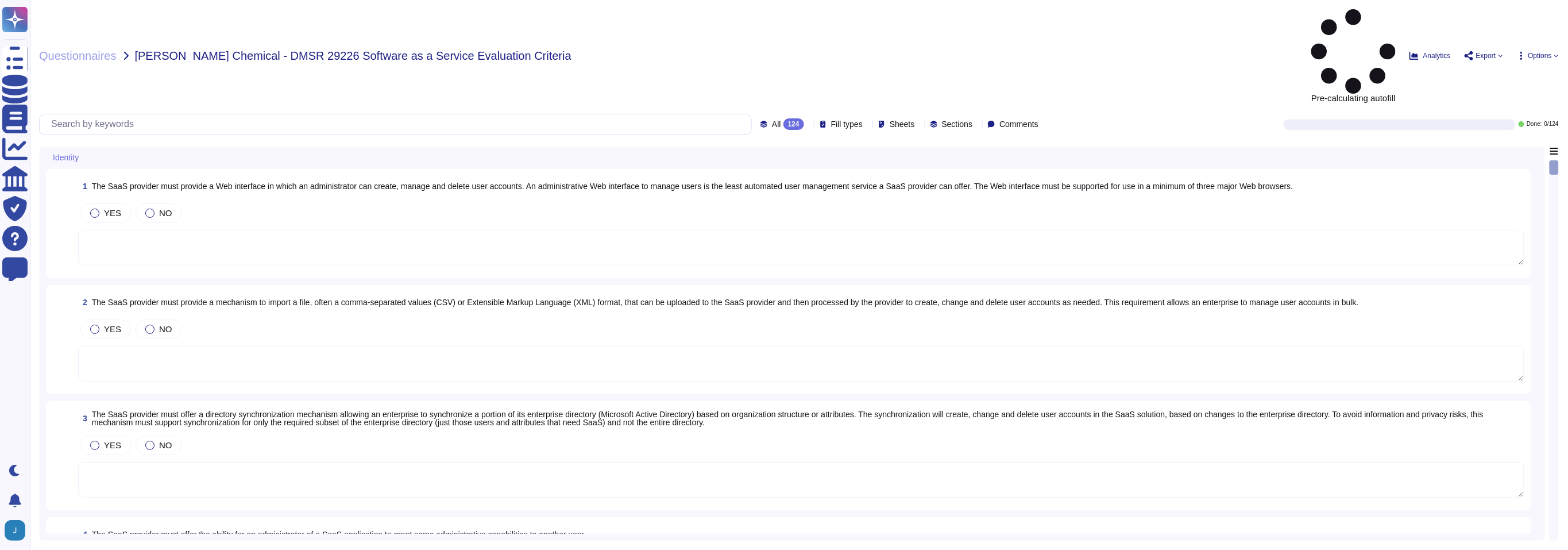
click at [392, 230] on textarea at bounding box center [801, 248] width 1446 height 36
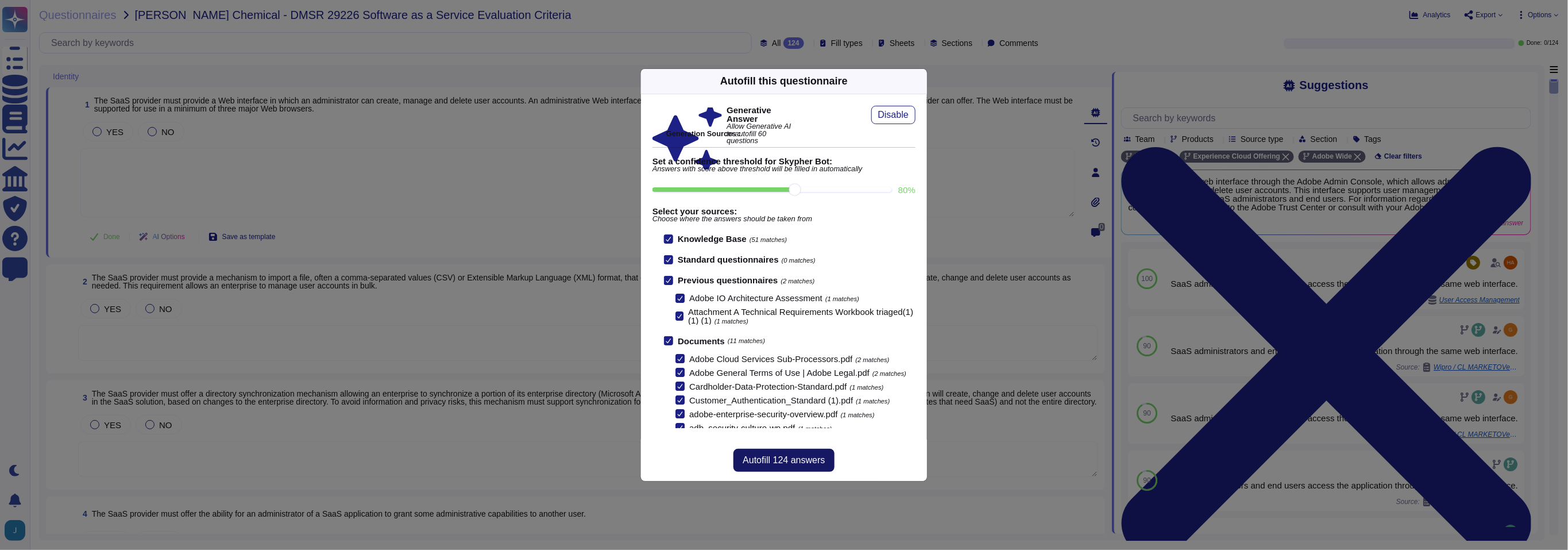
click at [796, 459] on span "Autofill 124 answers" at bounding box center [783, 460] width 82 height 9
